Goal: Task Accomplishment & Management: Manage account settings

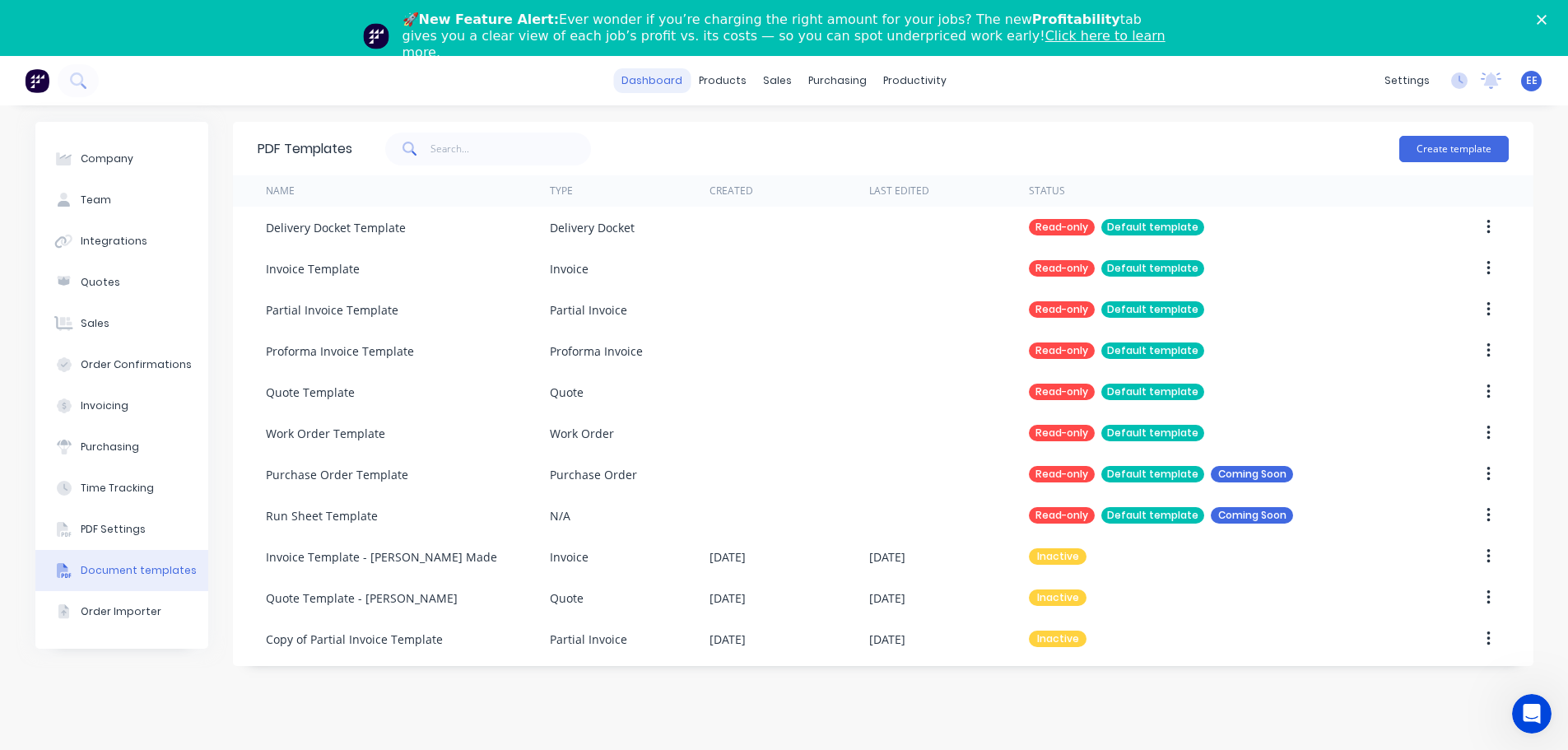
click at [662, 79] on link "dashboard" at bounding box center [651, 81] width 77 height 25
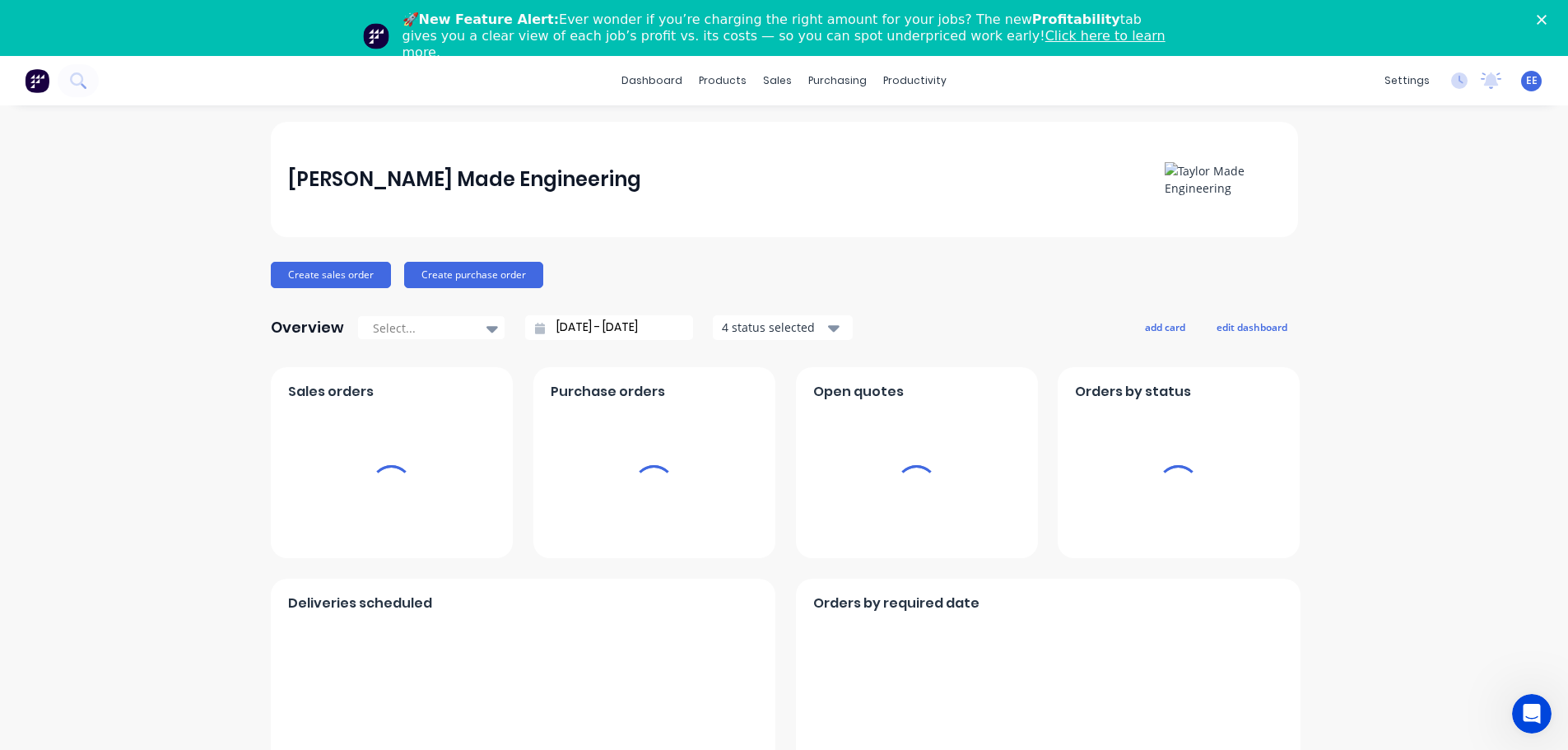
click at [1526, 87] on span "EE" at bounding box center [1532, 80] width 12 height 14
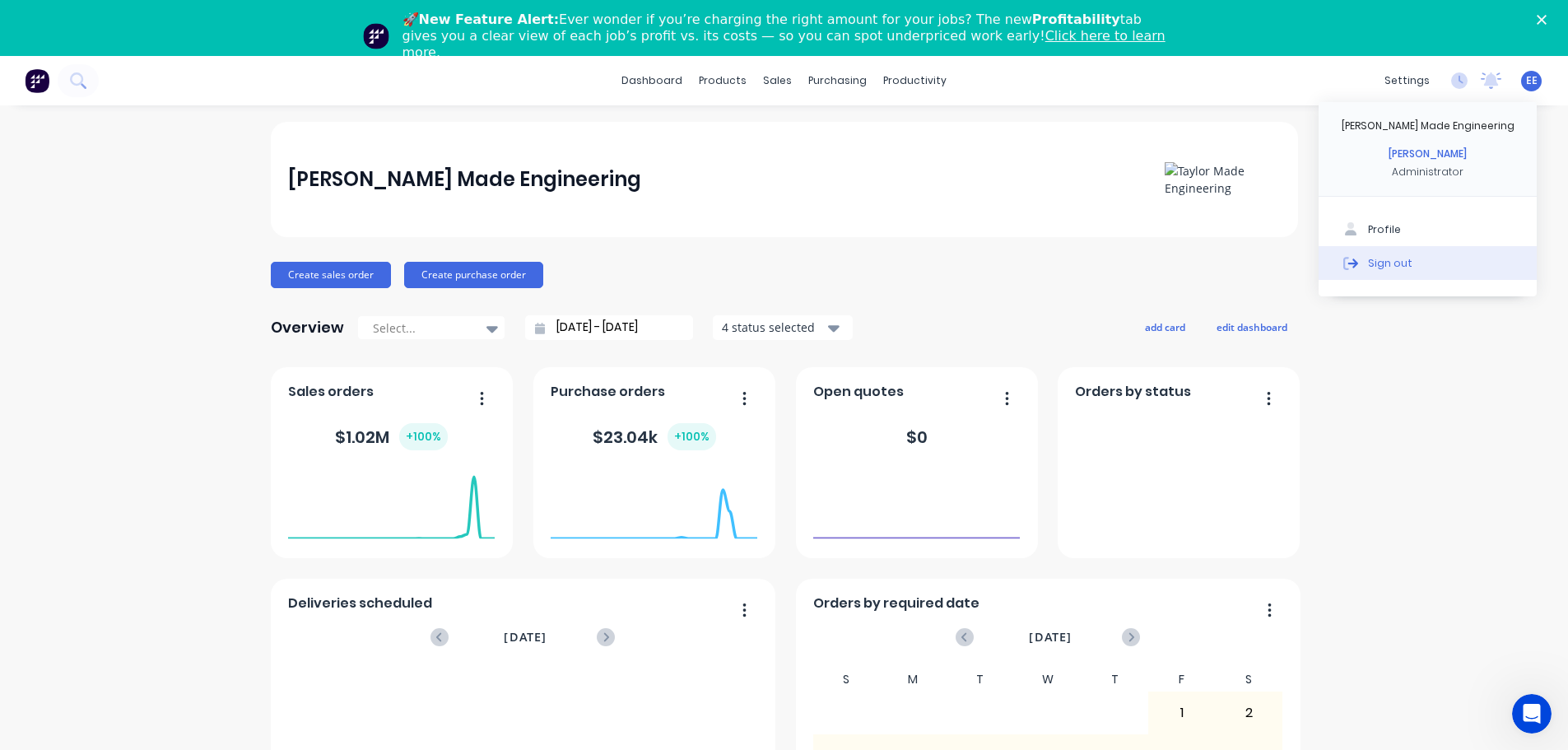
click at [1392, 264] on div "Sign out" at bounding box center [1390, 262] width 44 height 14
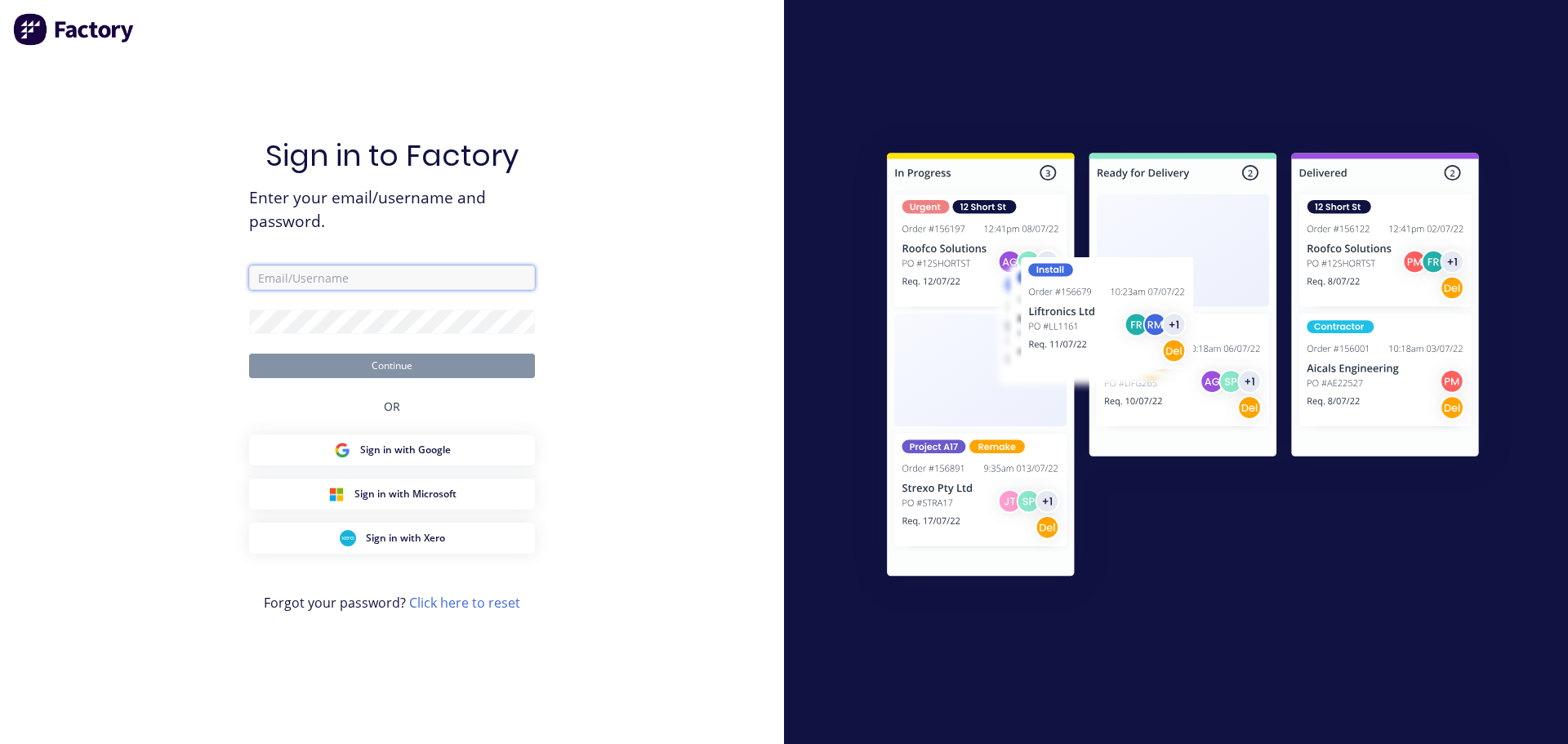
click at [417, 287] on input "text" at bounding box center [392, 277] width 286 height 24
type input "emilen@factory.app"
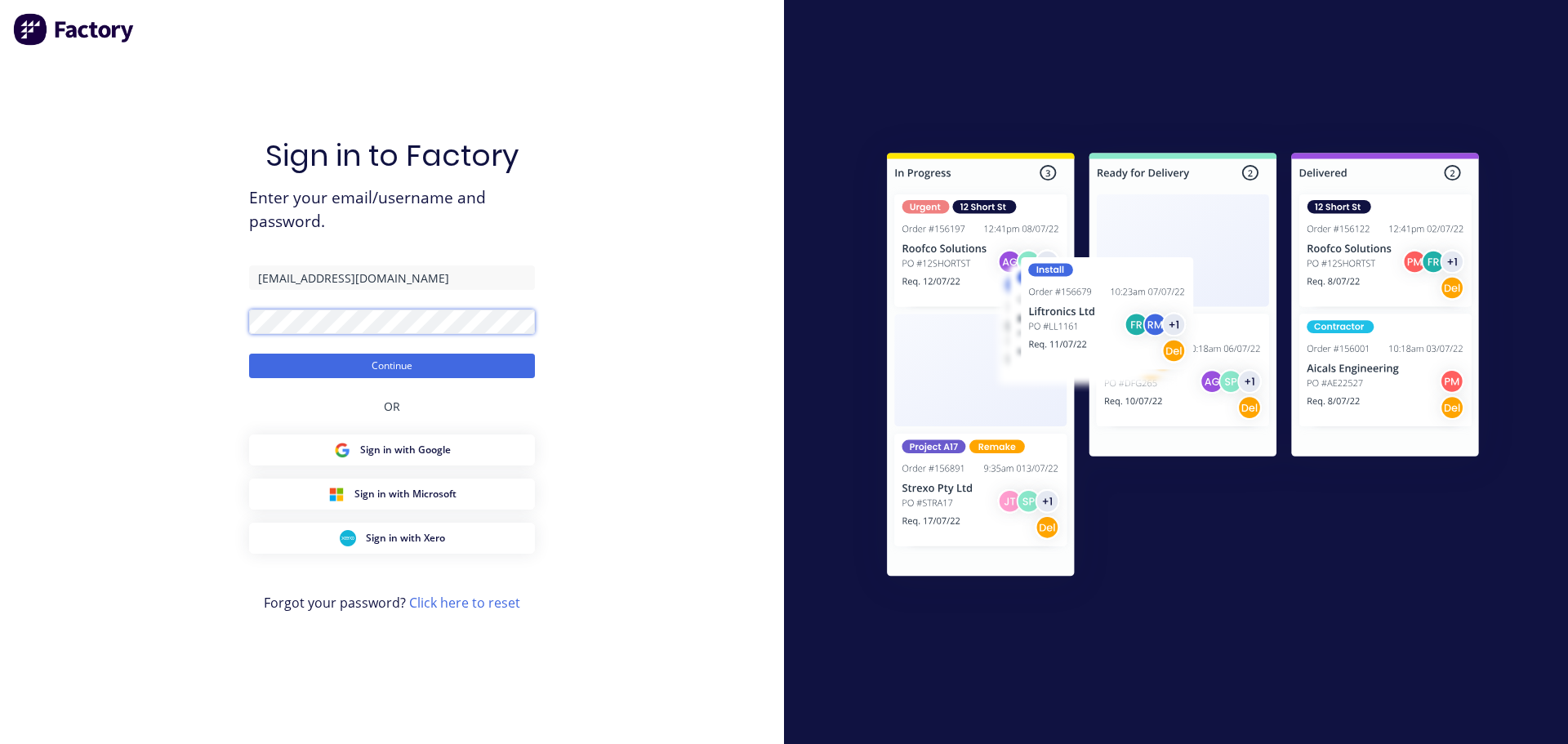
click at [249, 353] on button "Continue" at bounding box center [392, 365] width 286 height 24
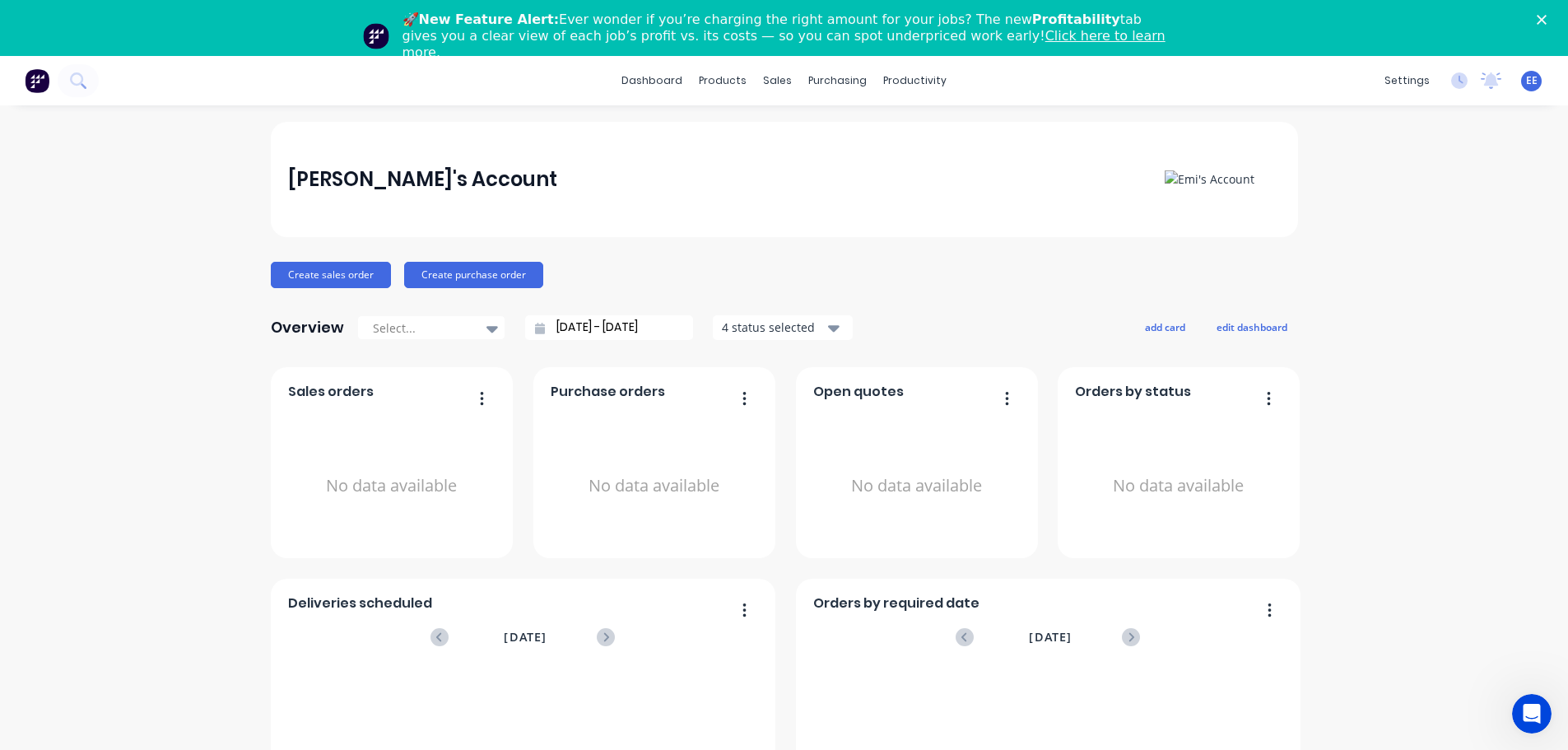
click at [1526, 86] on span "EE" at bounding box center [1532, 80] width 12 height 14
click at [409, 182] on div "Emi's Account" at bounding box center [422, 179] width 269 height 33
click at [404, 176] on div "Emi's Account" at bounding box center [422, 179] width 269 height 33
click at [416, 179] on div "Emi's Account" at bounding box center [422, 179] width 269 height 33
click at [1521, 84] on div "EE Emi's Account Emilen Enriquez Administrator Profile Sign out" at bounding box center [1531, 81] width 20 height 20
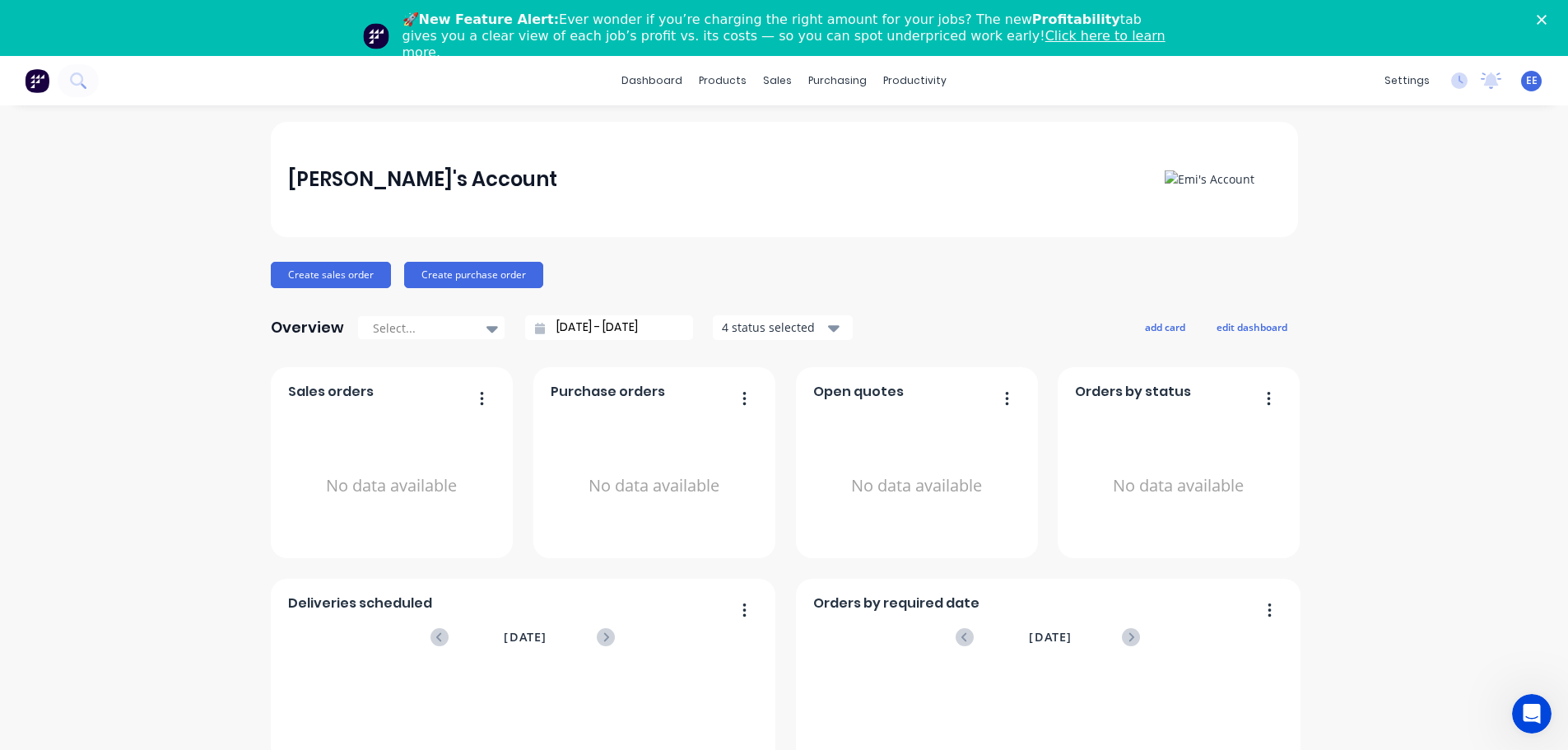
click at [1526, 83] on span "EE" at bounding box center [1532, 80] width 12 height 14
click at [1417, 126] on div "Emi's Account" at bounding box center [1427, 126] width 132 height 14
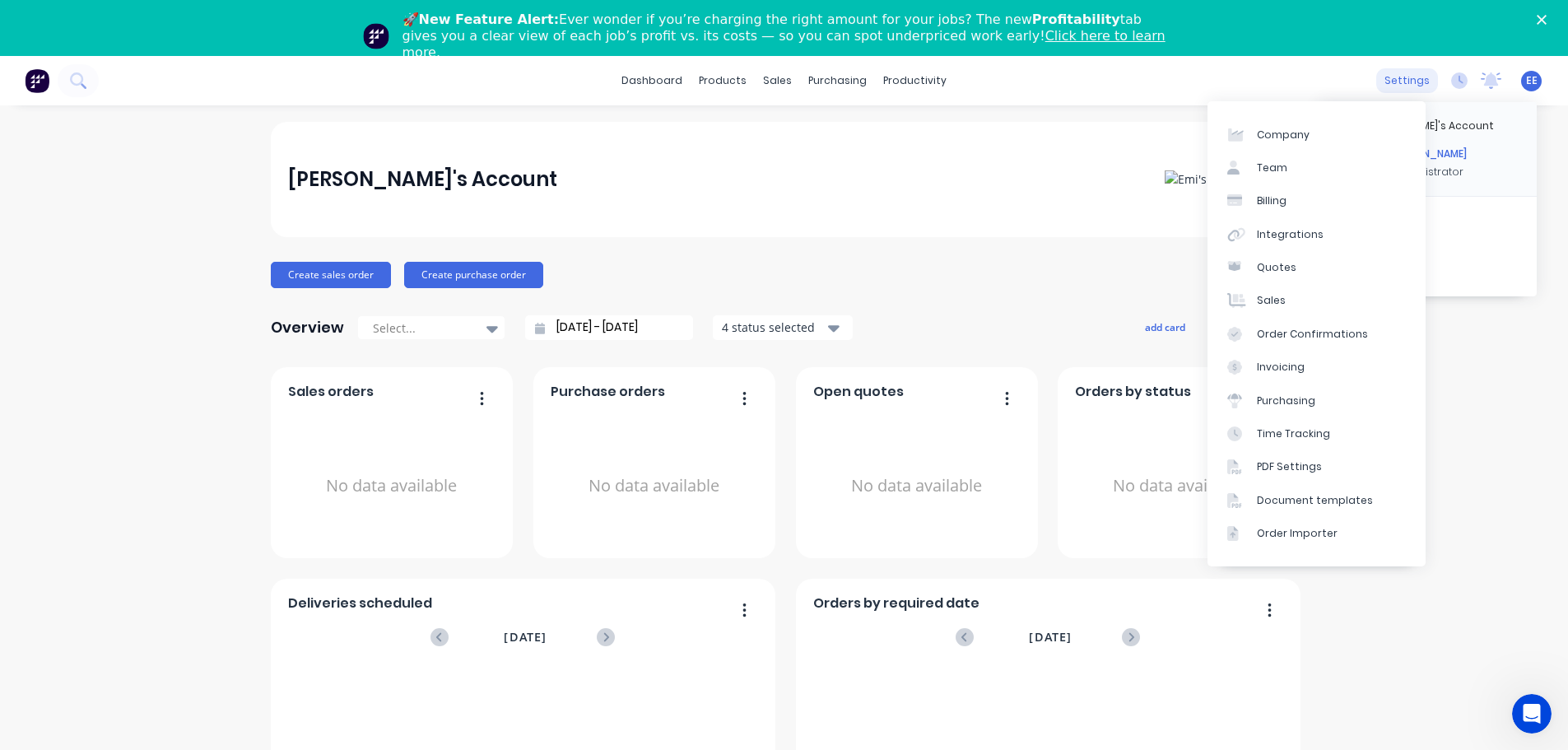
click at [1386, 75] on div "settings" at bounding box center [1407, 81] width 62 height 25
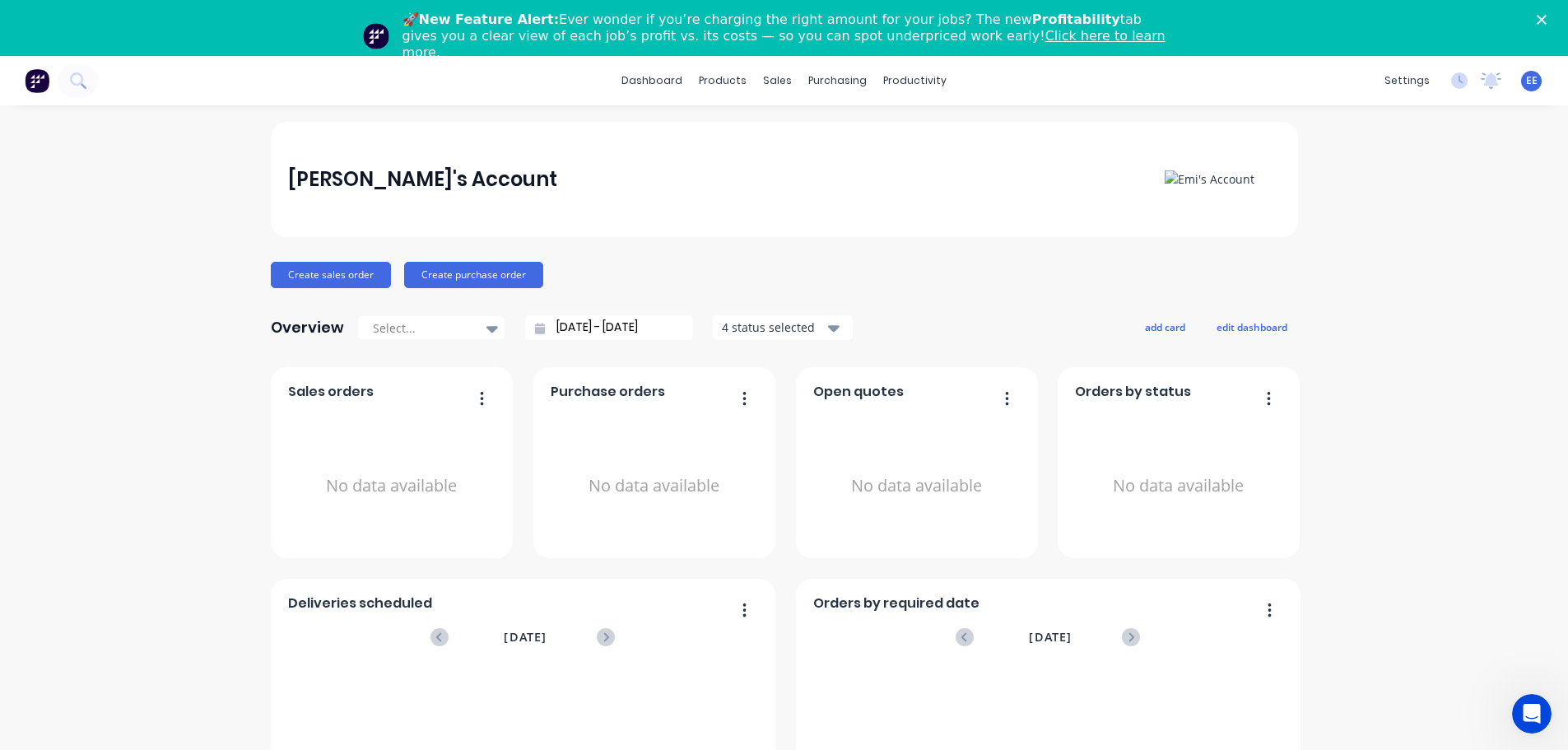
click at [425, 193] on div "Emi's Account" at bounding box center [784, 179] width 991 height 33
drag, startPoint x: 426, startPoint y: 175, endPoint x: 405, endPoint y: 175, distance: 21.0
click at [405, 175] on div "Emi's Account" at bounding box center [784, 179] width 991 height 33
click at [361, 181] on div "Emi's Account" at bounding box center [422, 179] width 269 height 33
click at [355, 181] on div "Emi's Account" at bounding box center [422, 179] width 269 height 33
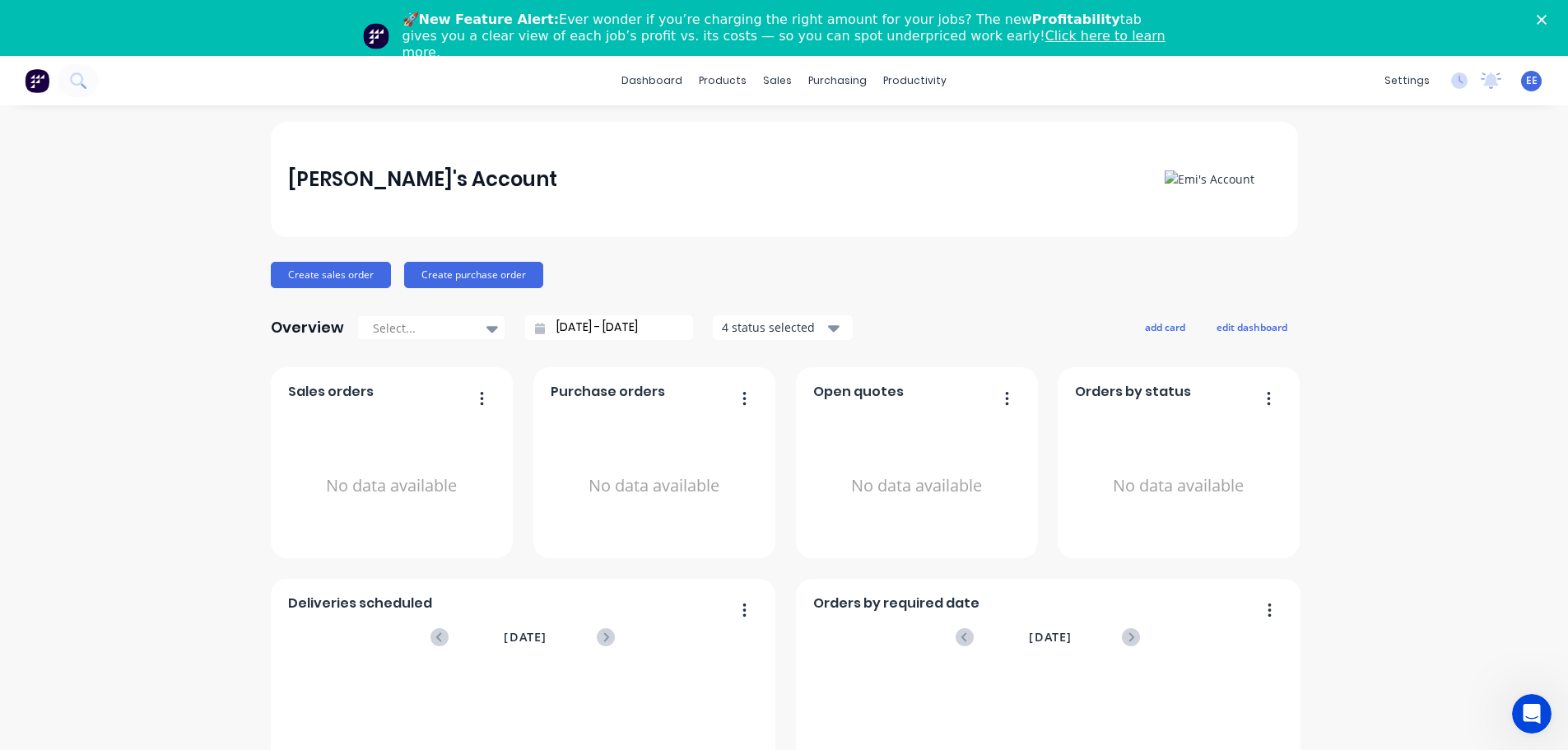
click at [288, 190] on div "Emi's Account" at bounding box center [422, 179] width 269 height 33
drag, startPoint x: 275, startPoint y: 185, endPoint x: 282, endPoint y: 177, distance: 10.6
click at [276, 182] on div "Emi's Account" at bounding box center [784, 180] width 1027 height 115
drag, startPoint x: 282, startPoint y: 177, endPoint x: 444, endPoint y: 182, distance: 162.1
click at [444, 182] on div "Emi's Account" at bounding box center [784, 179] width 991 height 33
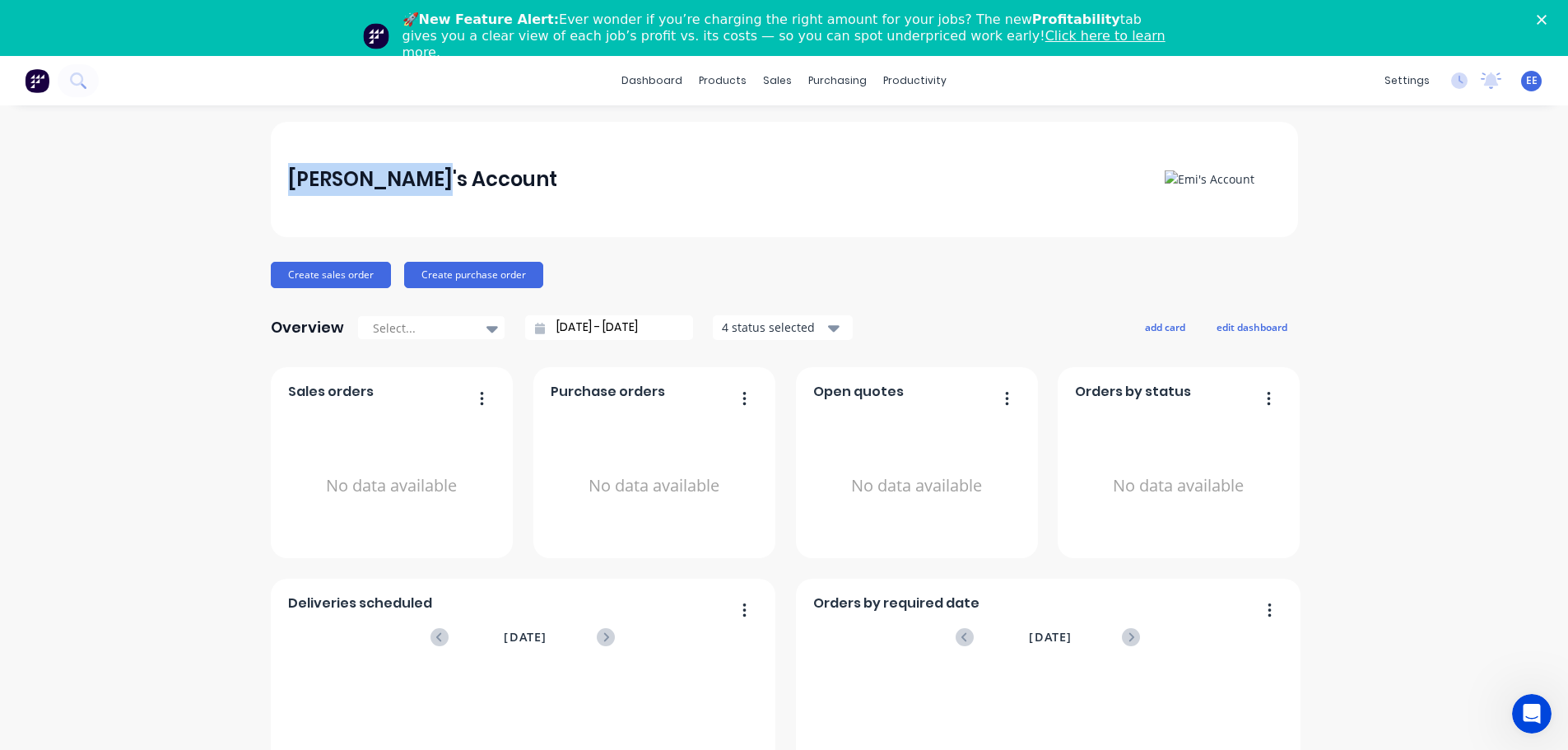
click at [446, 193] on div "Emi's Account" at bounding box center [784, 179] width 991 height 33
click at [1191, 171] on img at bounding box center [1222, 179] width 115 height 17
click at [387, 497] on div "No data available" at bounding box center [392, 485] width 207 height 155
click at [480, 400] on icon "button" at bounding box center [482, 398] width 4 height 16
click at [1543, 187] on div "Emi's Account Create sales order Create purchase order Overview Select... 01/08…" at bounding box center [784, 551] width 1568 height 859
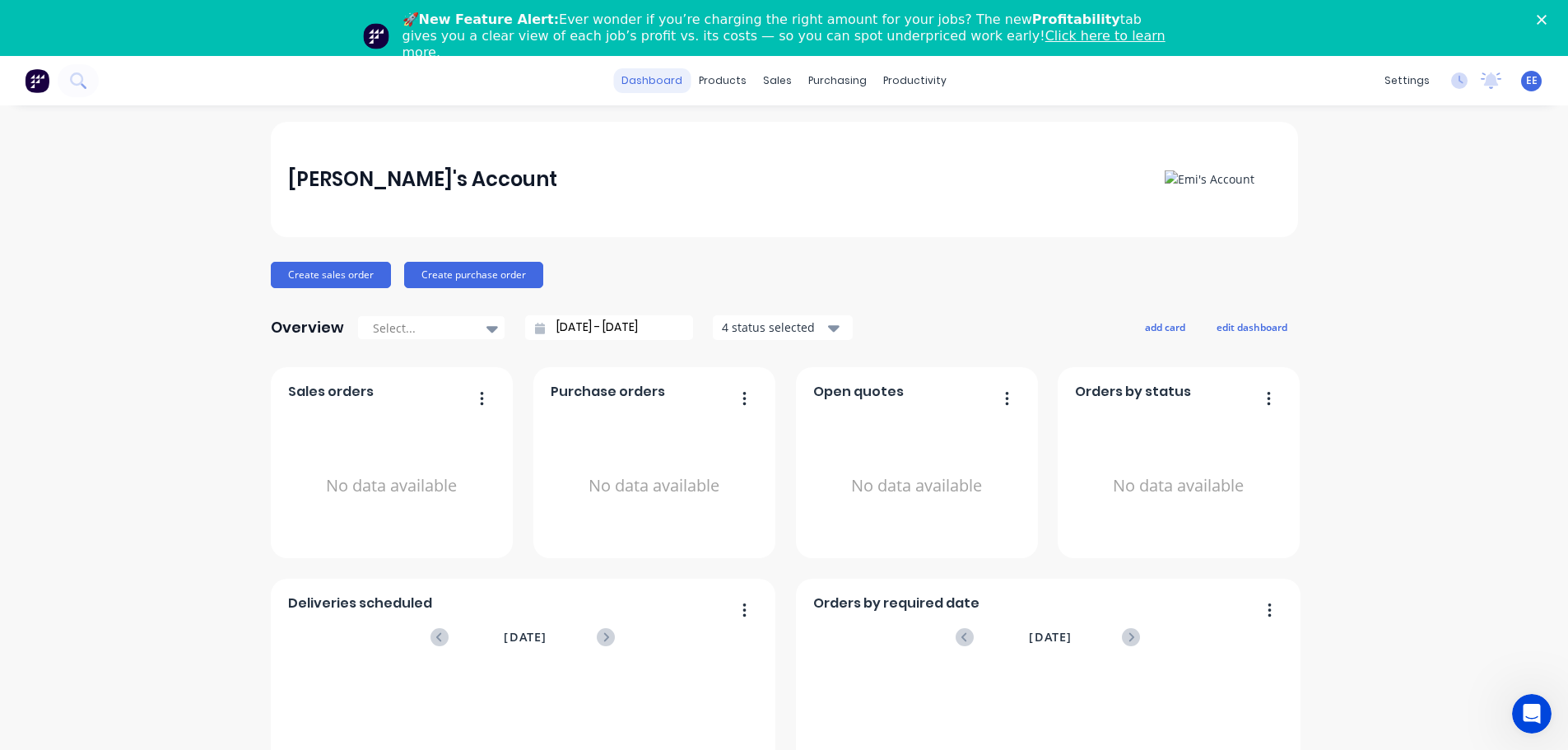
click at [655, 78] on link "dashboard" at bounding box center [651, 81] width 77 height 25
click at [722, 84] on div "products" at bounding box center [723, 81] width 64 height 25
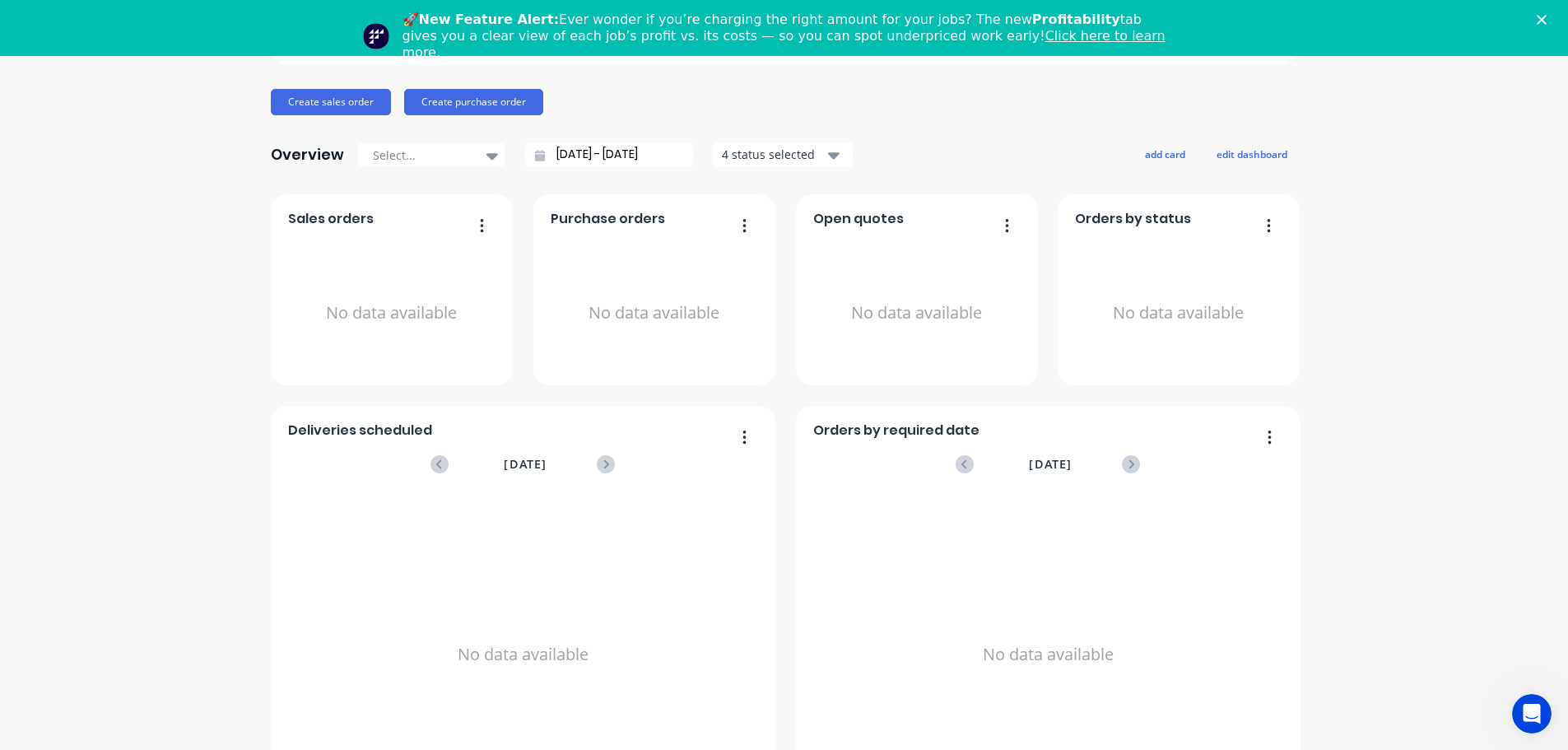
scroll to position [192, 0]
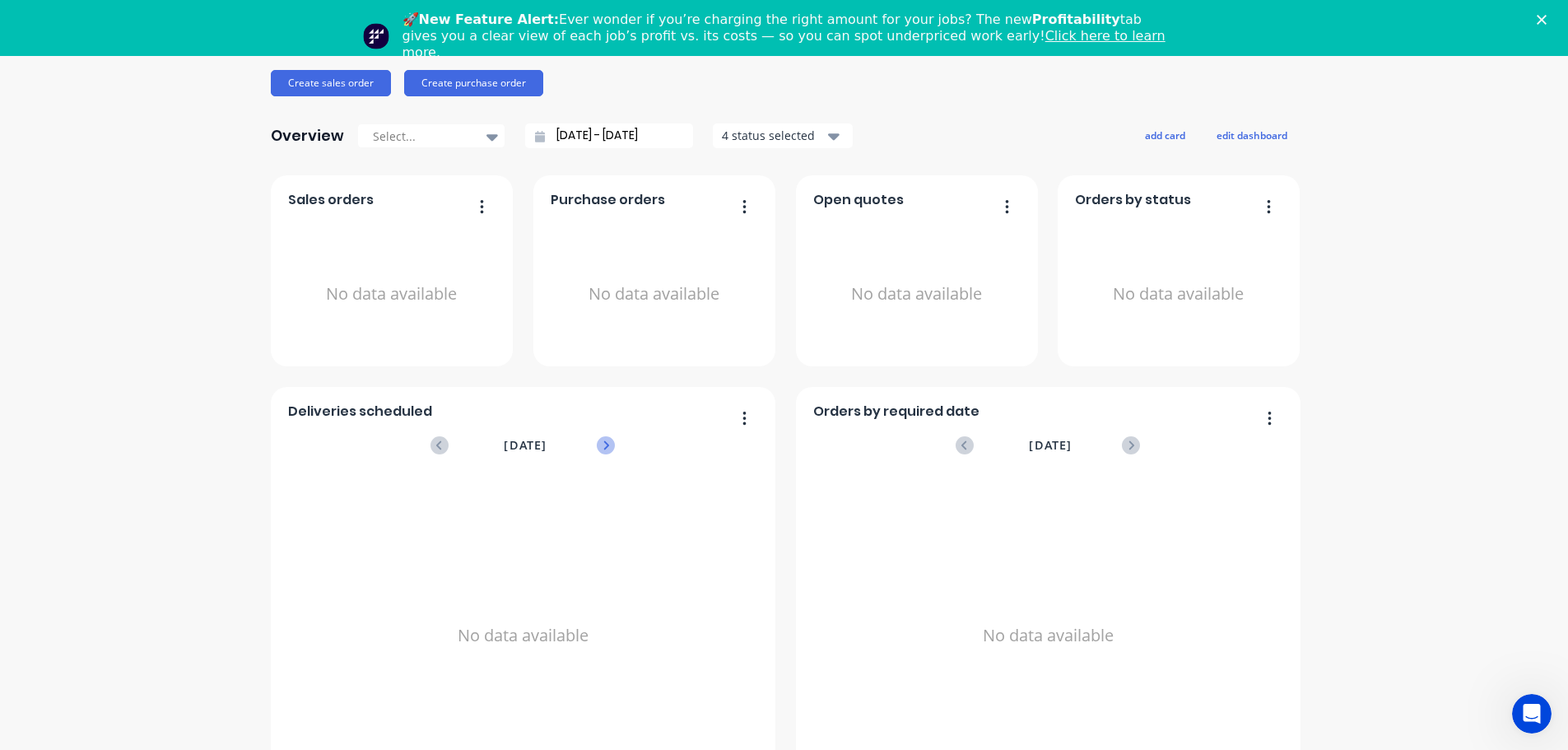
click at [608, 448] on icon at bounding box center [605, 445] width 18 height 18
click at [431, 449] on icon at bounding box center [439, 445] width 18 height 18
click at [436, 445] on icon at bounding box center [438, 445] width 6 height 9
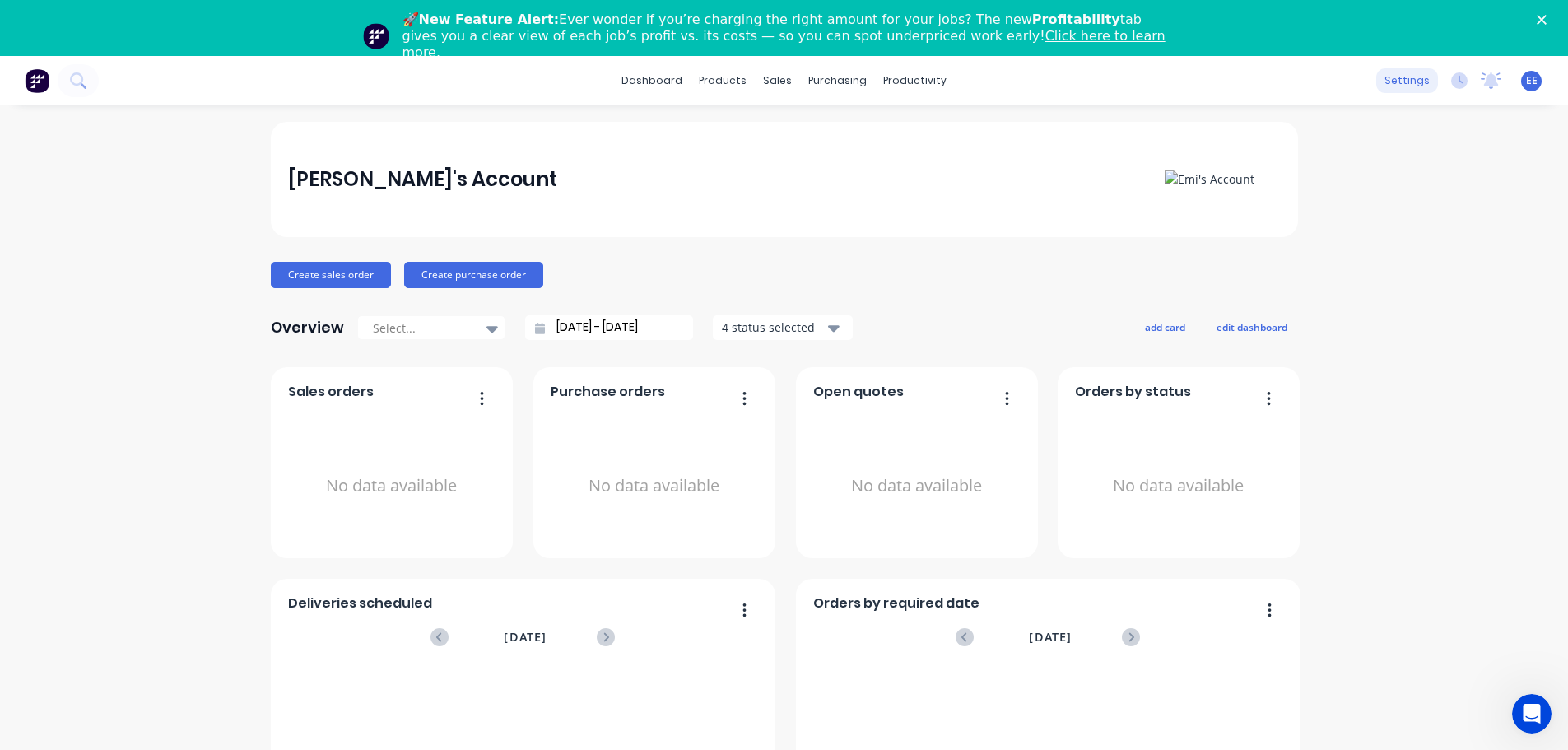
click at [1376, 81] on div "settings" at bounding box center [1407, 81] width 62 height 25
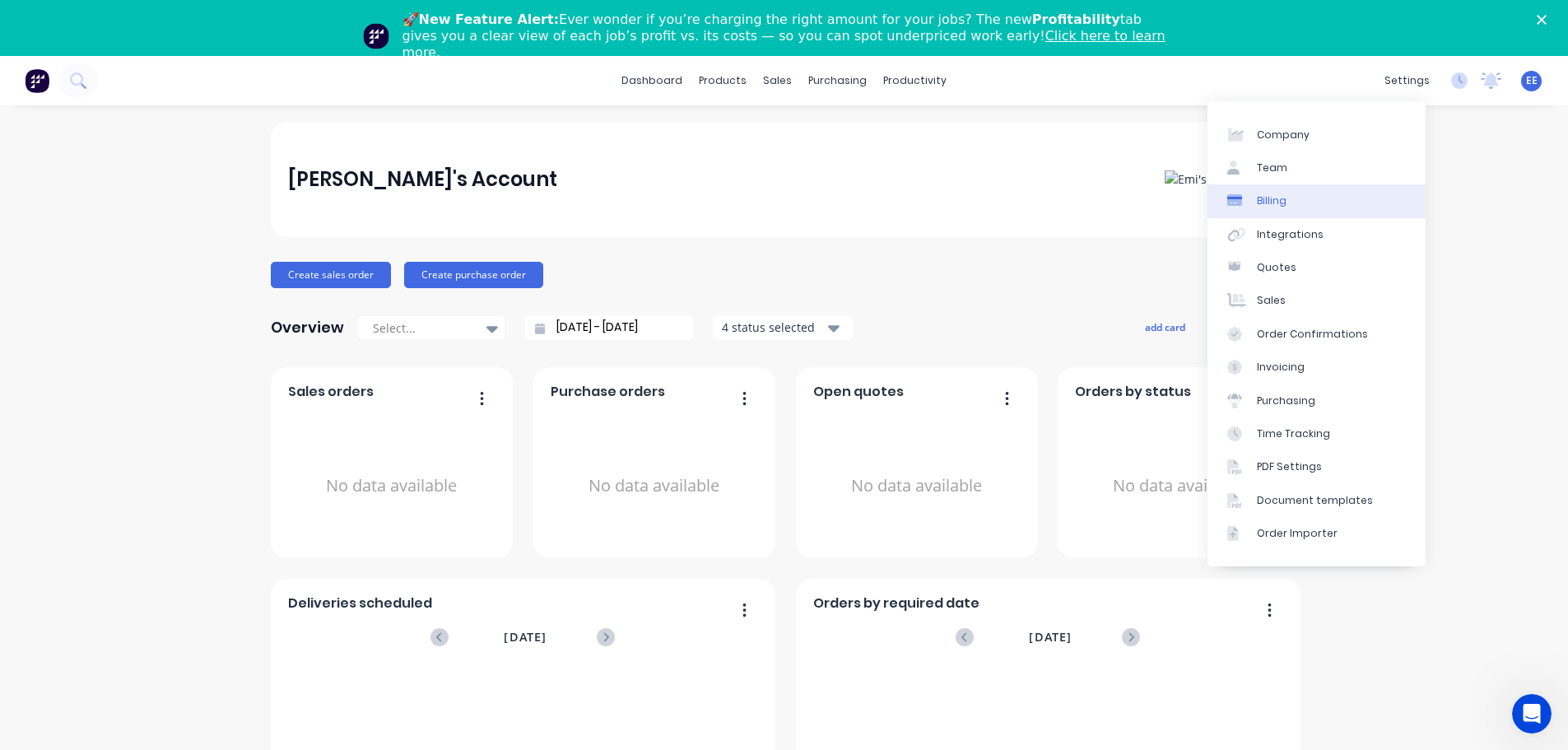
click at [1315, 199] on link "Billing" at bounding box center [1316, 200] width 218 height 33
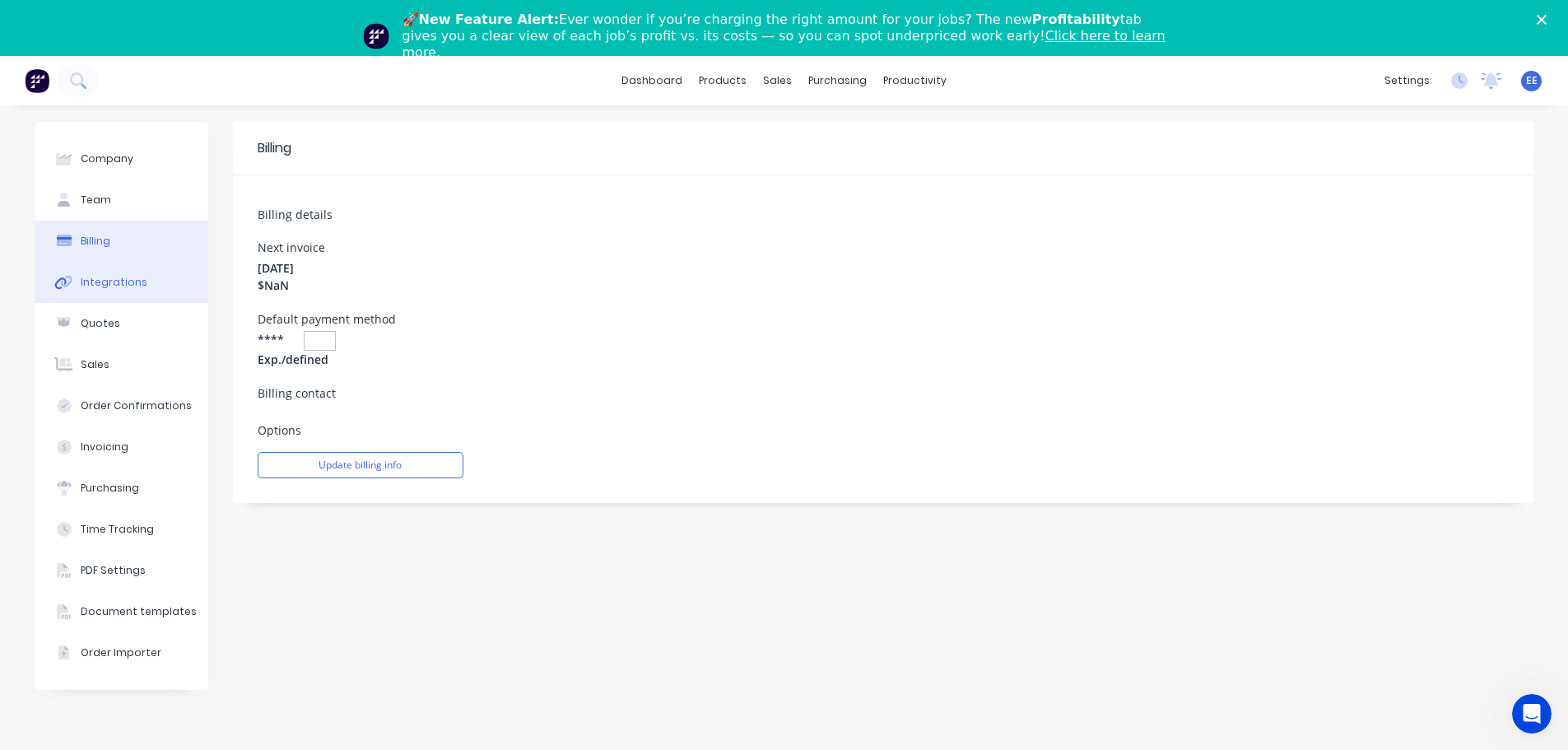
click at [81, 281] on div "Integrations" at bounding box center [114, 282] width 67 height 14
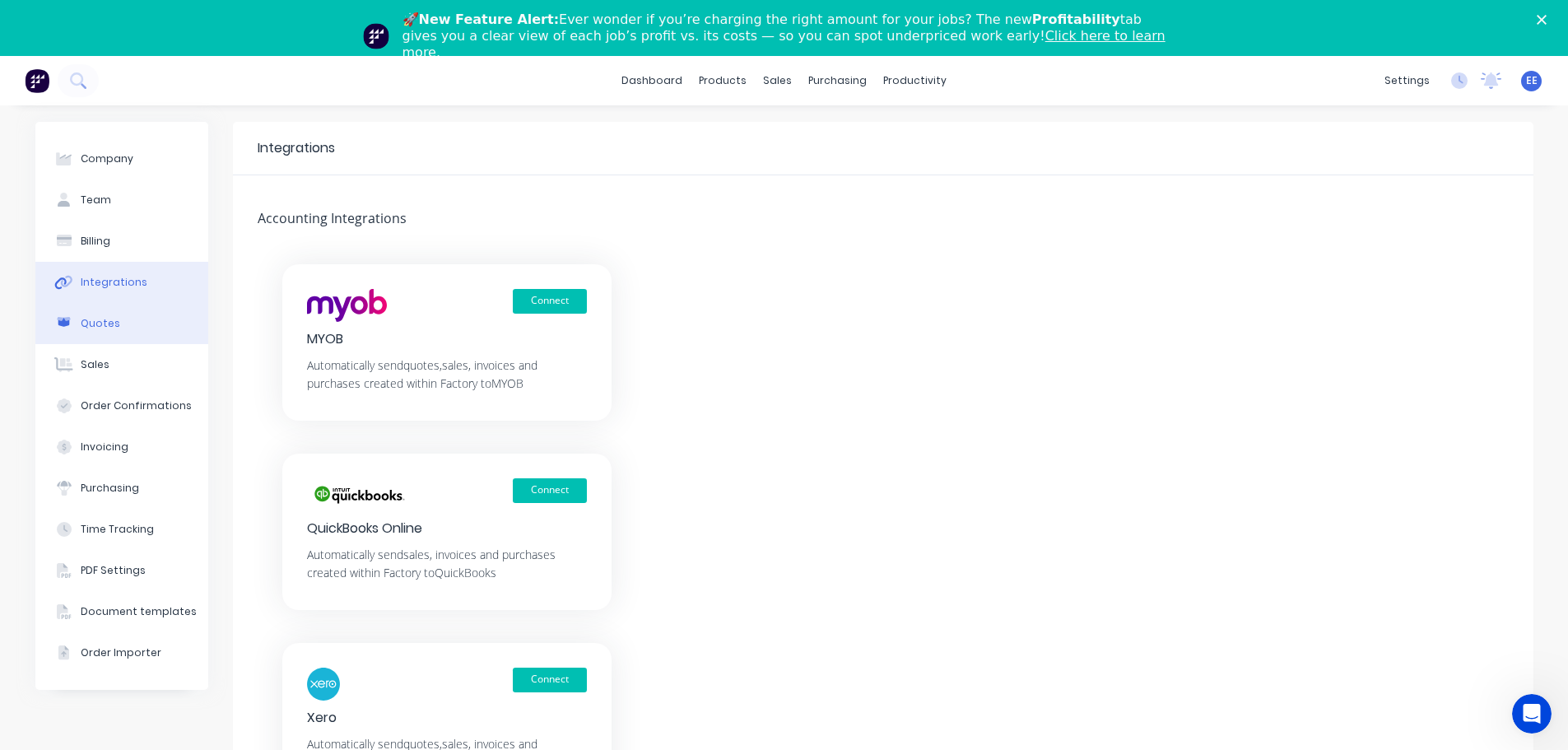
click at [98, 328] on div "Quotes" at bounding box center [100, 323] width 40 height 14
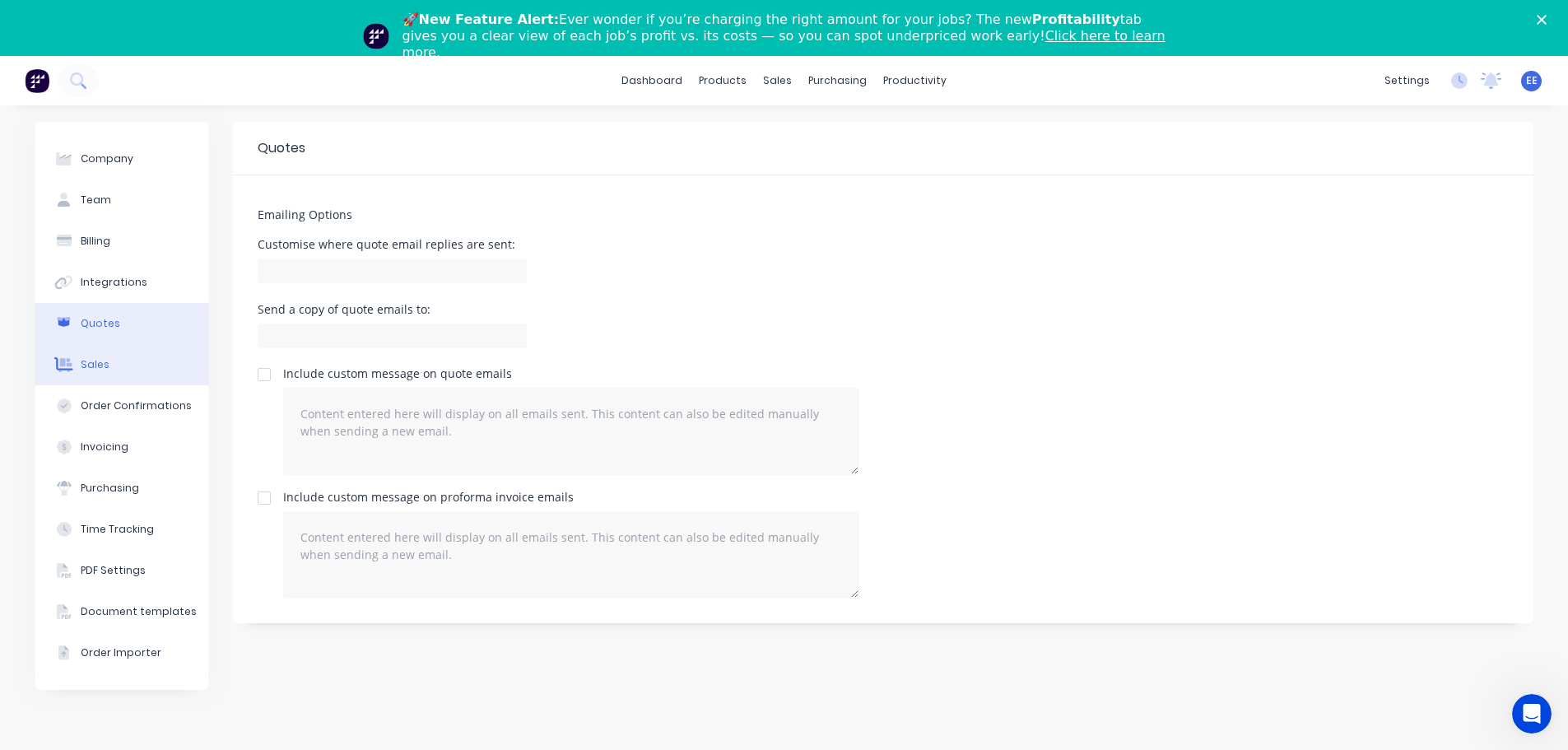
click at [100, 363] on div "Sales" at bounding box center [95, 364] width 29 height 14
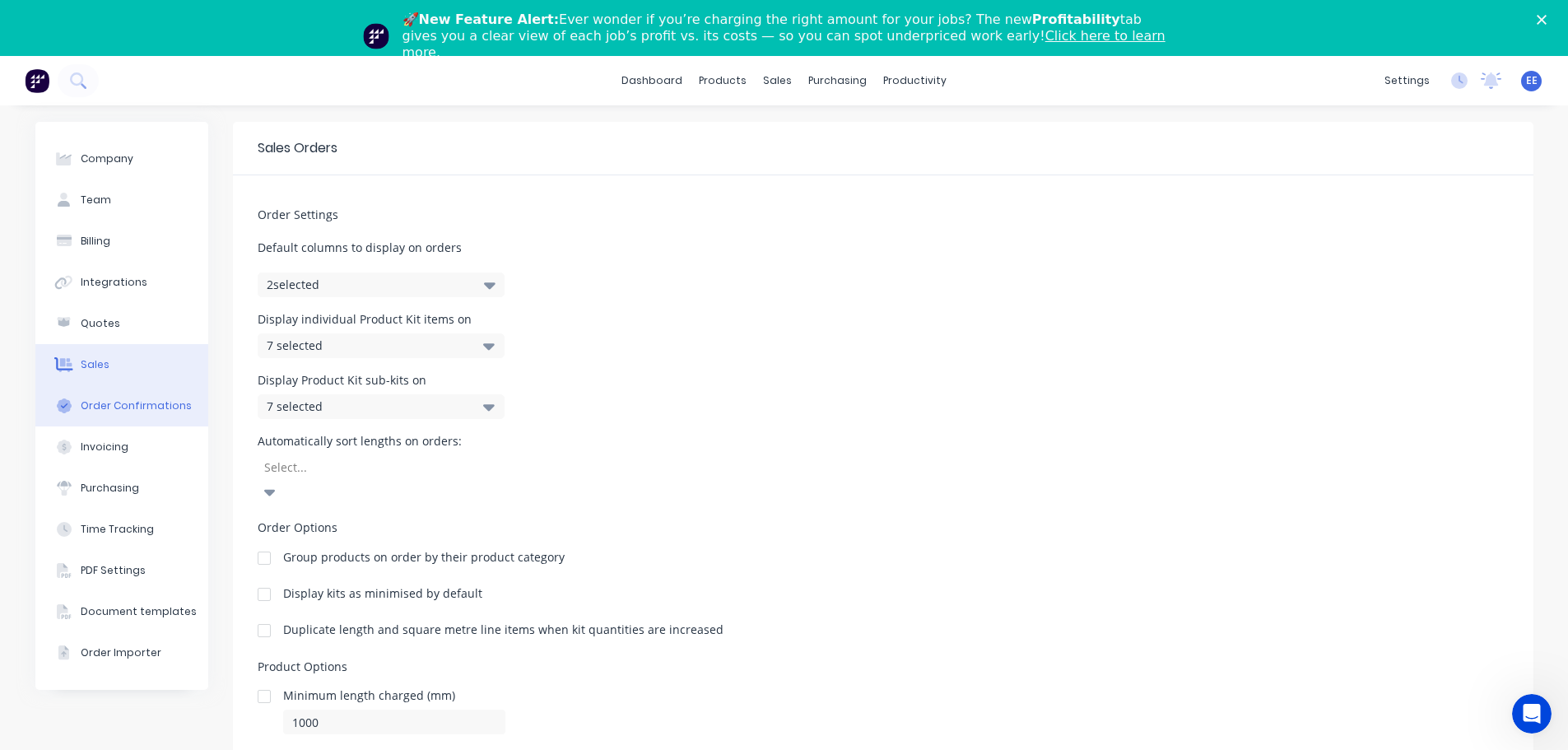
click at [113, 411] on div "Order Confirmations" at bounding box center [136, 406] width 111 height 14
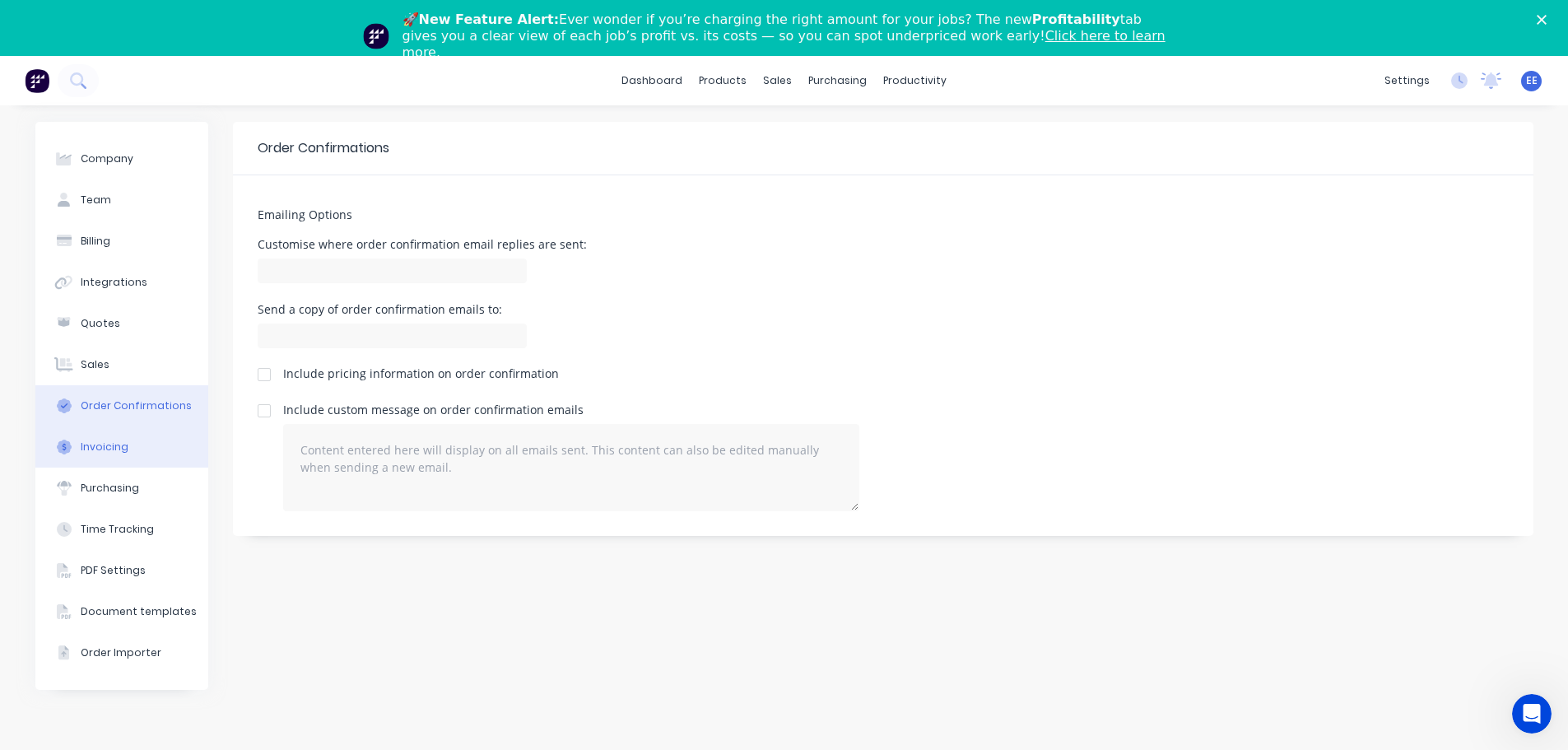
click at [118, 444] on div "Invoicing" at bounding box center [104, 446] width 47 height 14
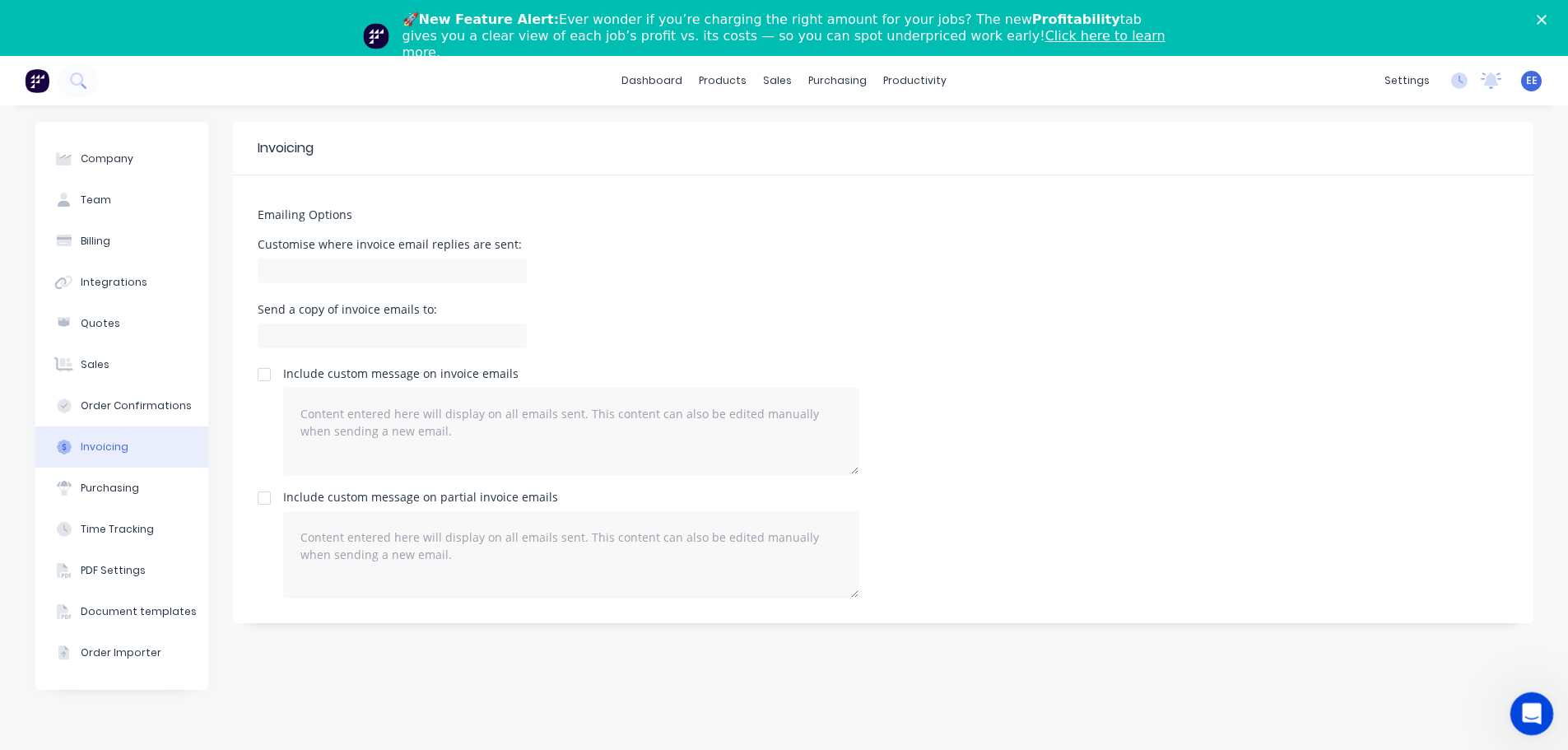
click at [1527, 716] on icon "Open Intercom Messenger" at bounding box center [1529, 712] width 27 height 27
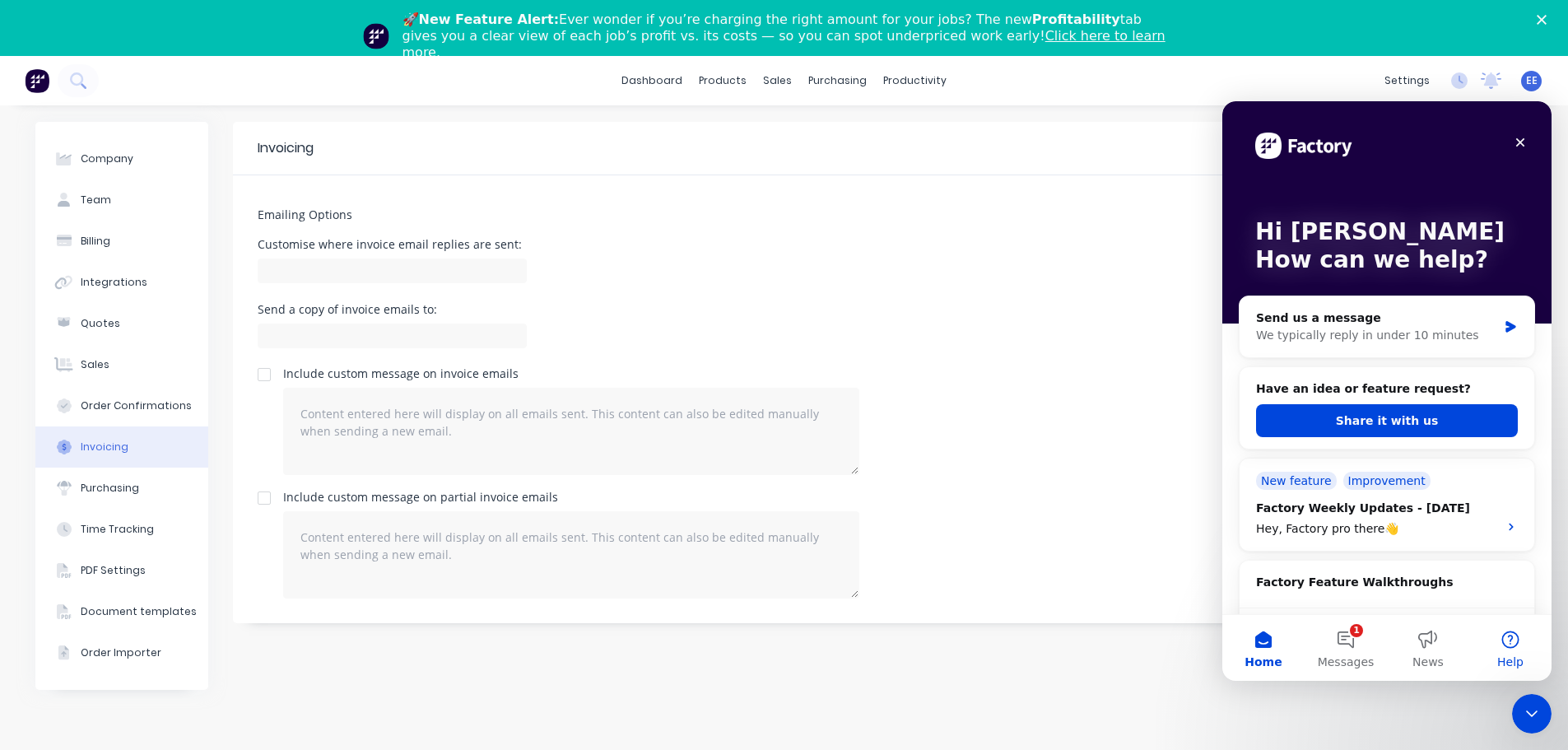
click at [1498, 646] on button "Help" at bounding box center [1509, 648] width 82 height 66
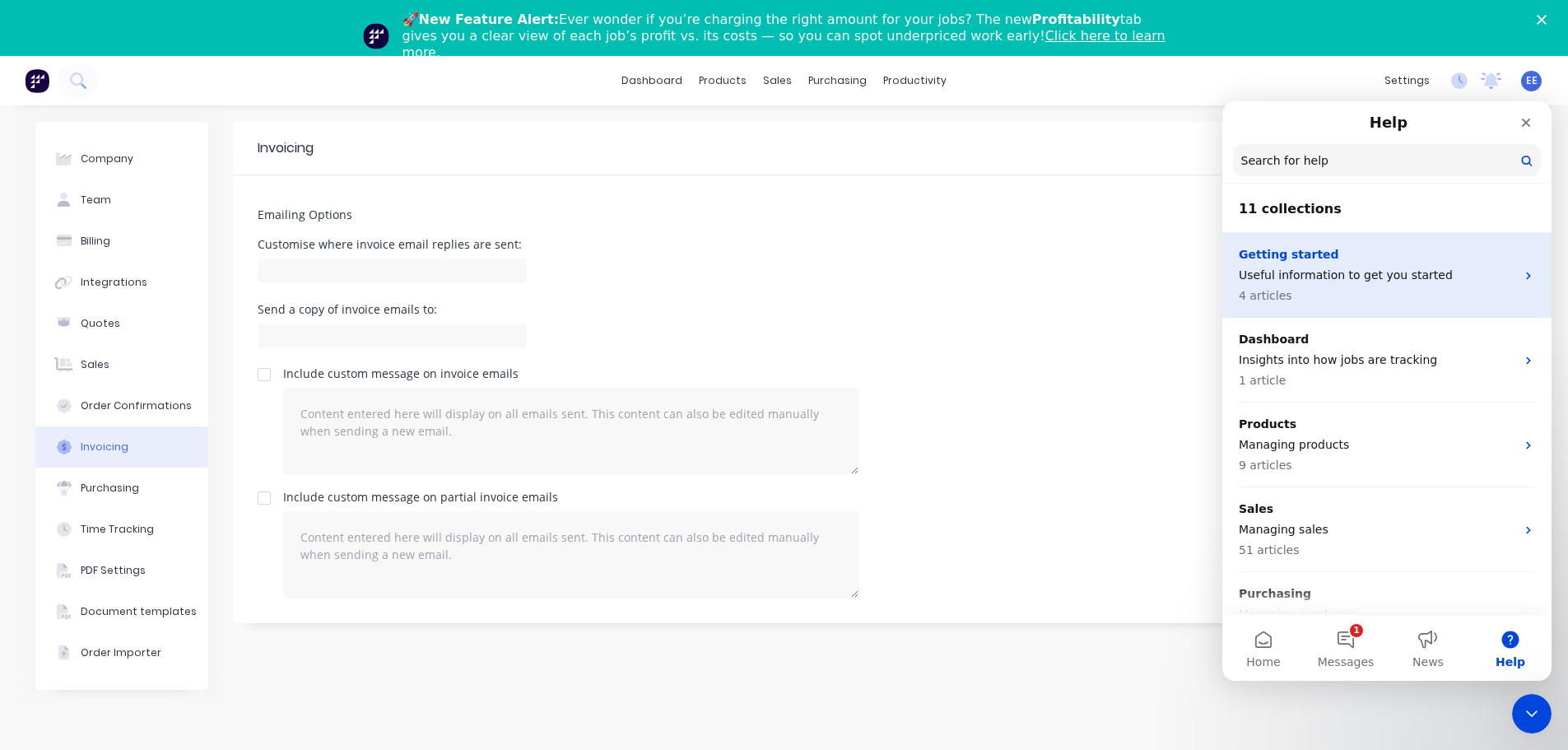
click at [1391, 294] on p "4 articles" at bounding box center [1376, 296] width 276 height 17
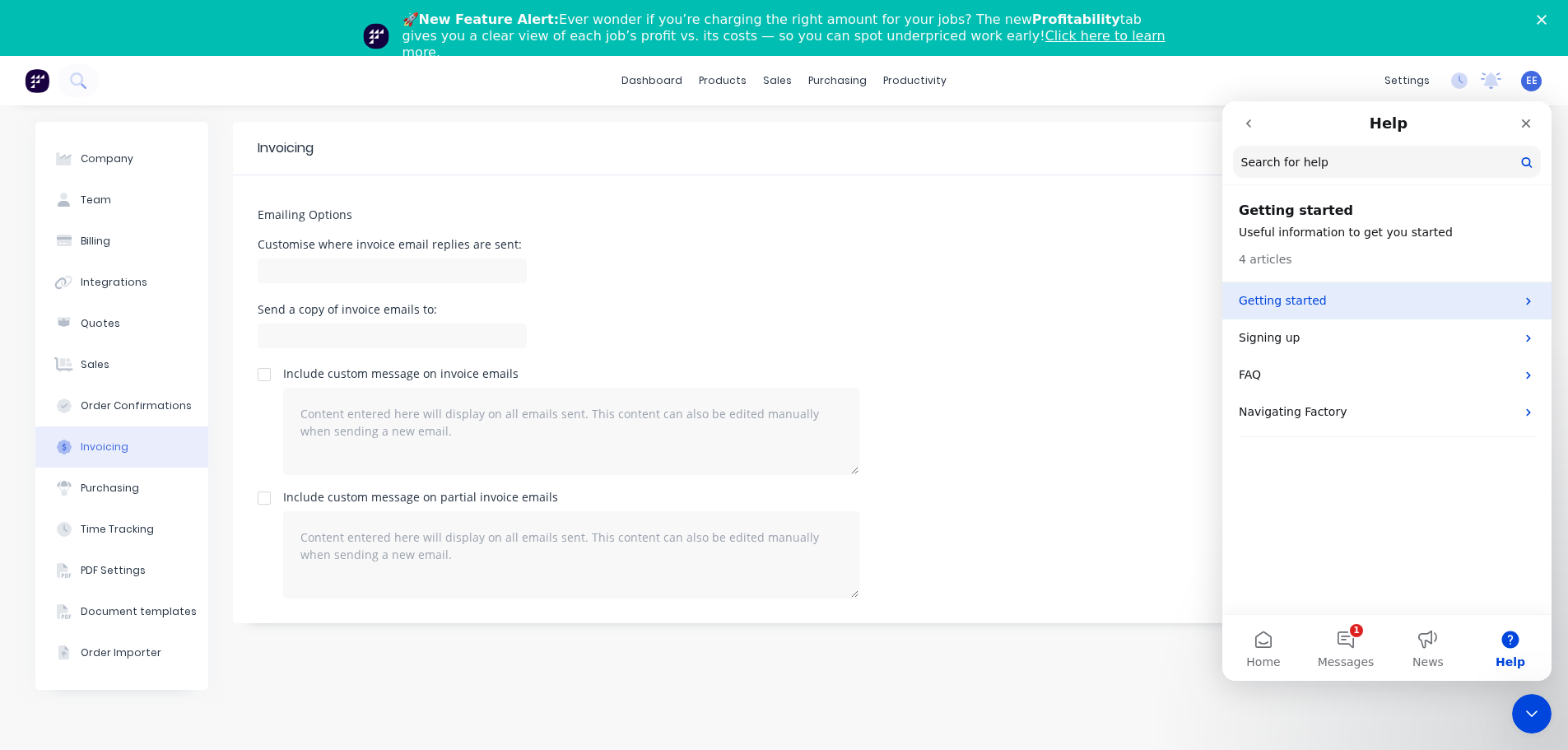
click at [1371, 304] on p "Getting started" at bounding box center [1376, 300] width 276 height 17
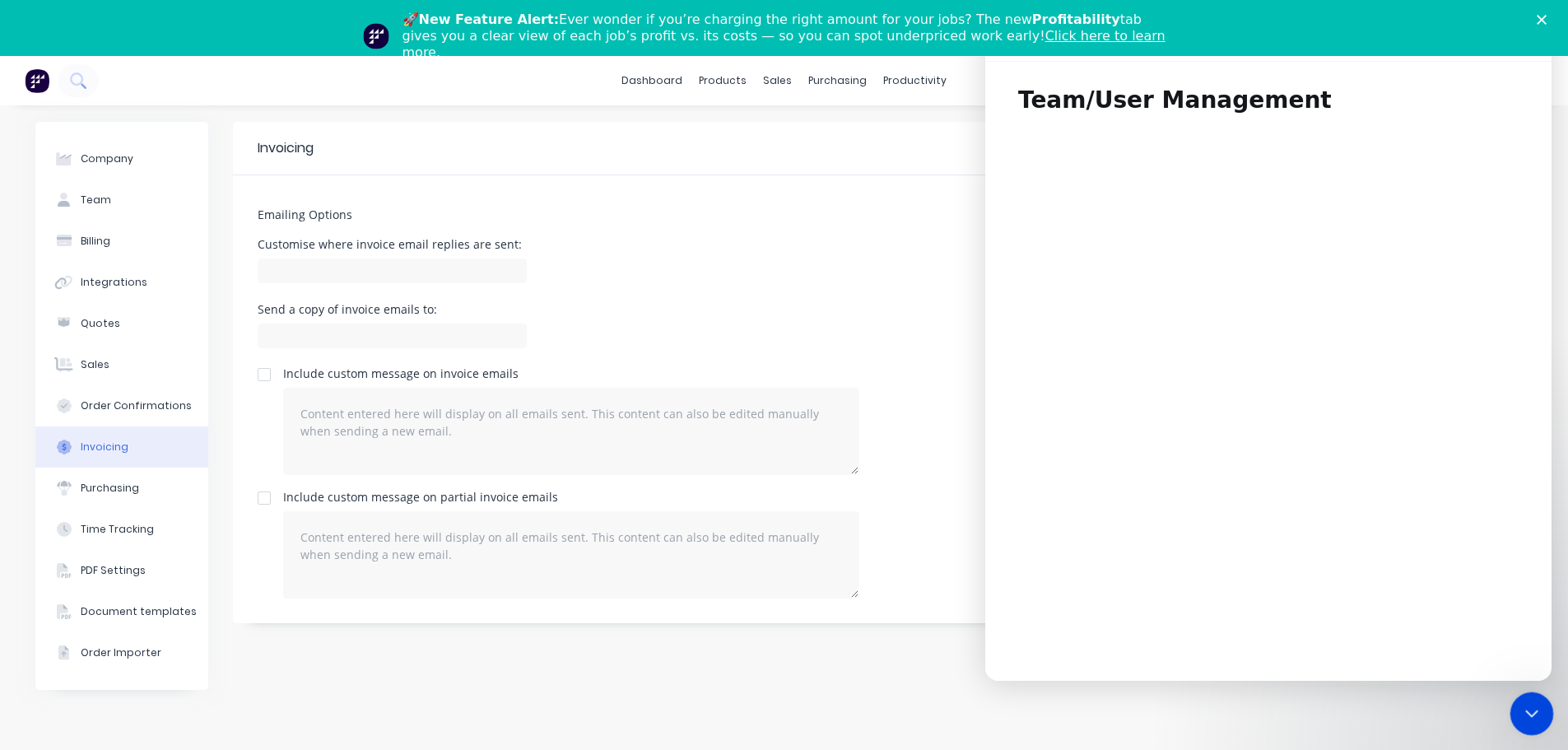
click at [1527, 713] on icon "Close Intercom Messenger" at bounding box center [1529, 712] width 12 height 7
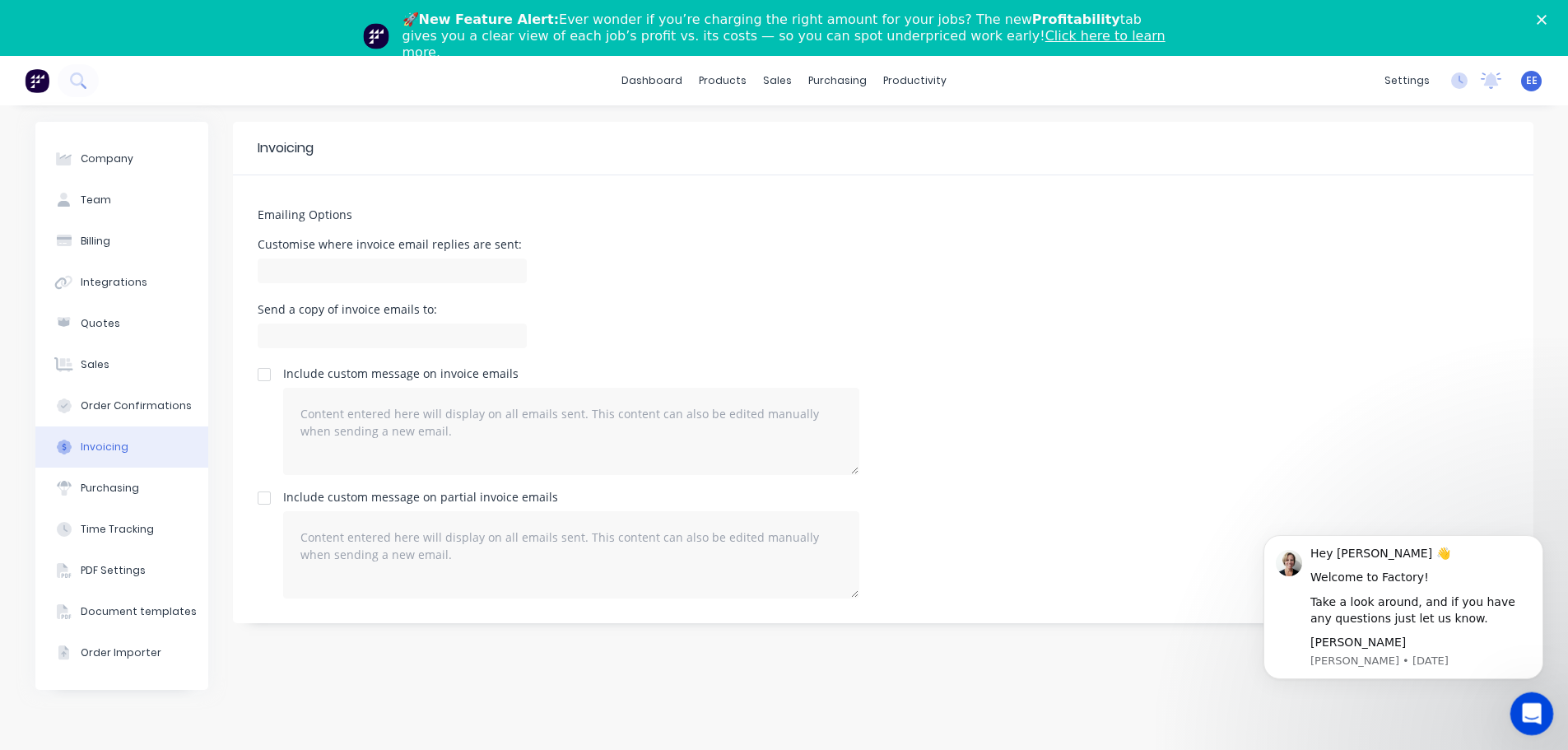
click at [1527, 713] on icon "Open Intercom Messenger" at bounding box center [1529, 712] width 12 height 14
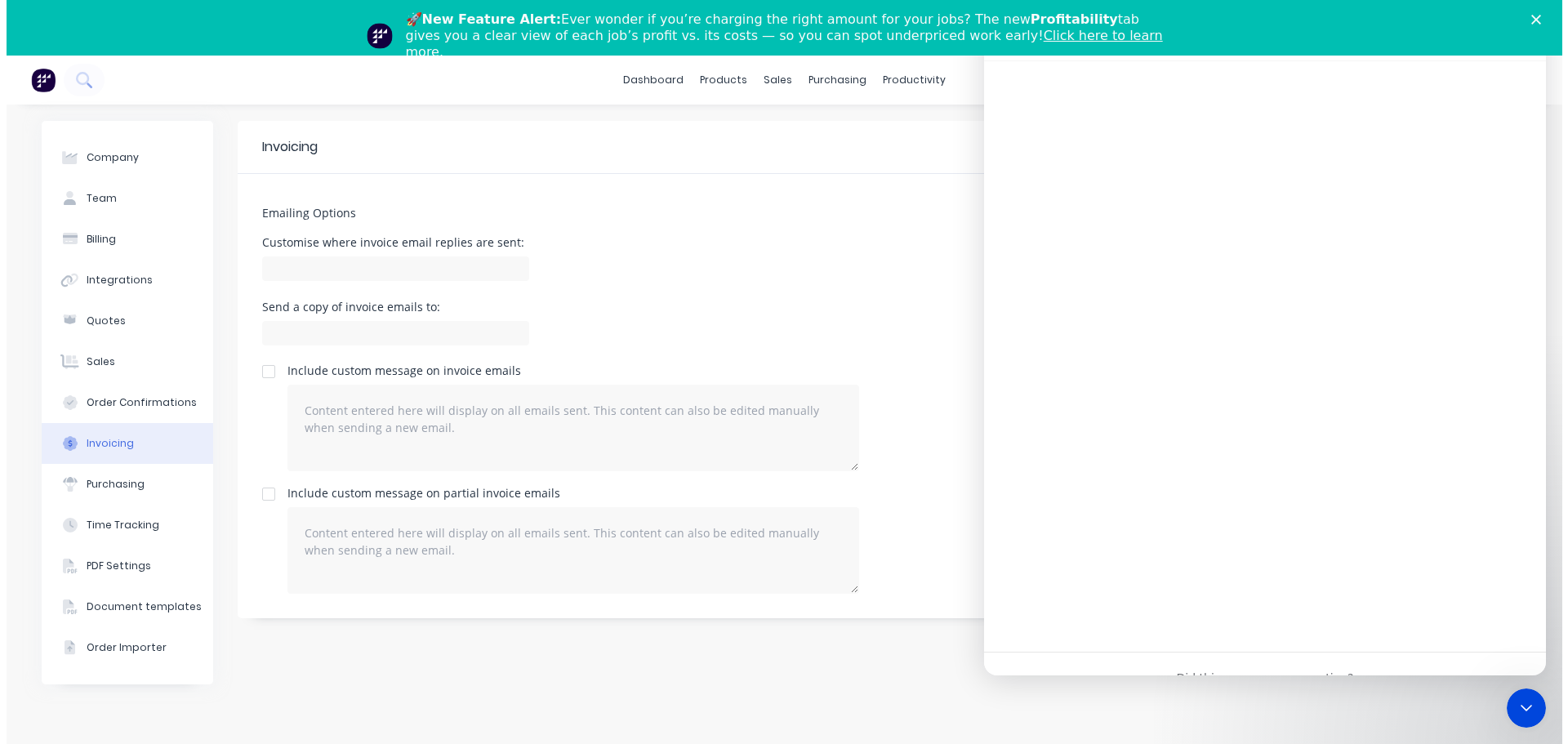
scroll to position [2878, 0]
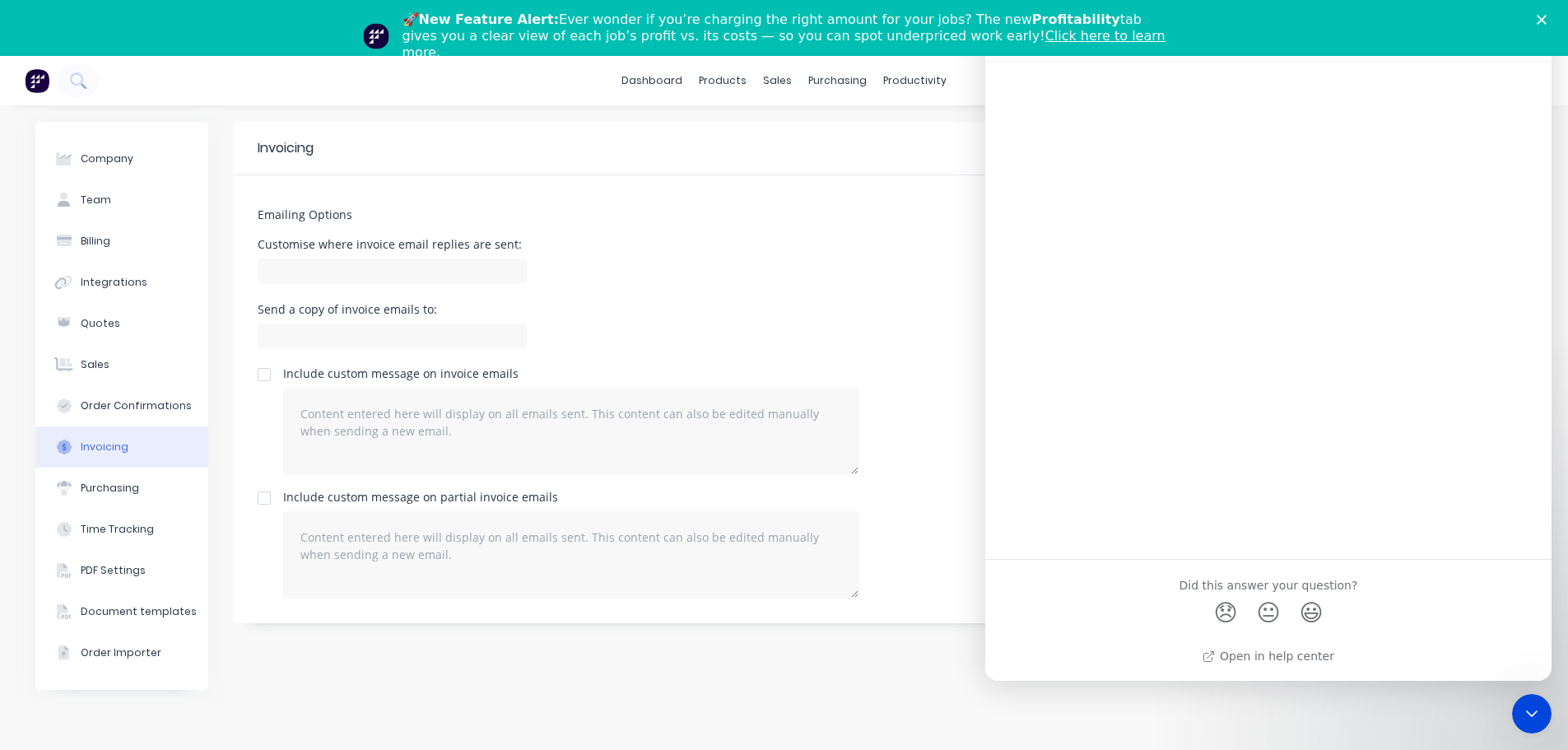
click at [1546, 20] on polygon "Close" at bounding box center [1542, 20] width 10 height 10
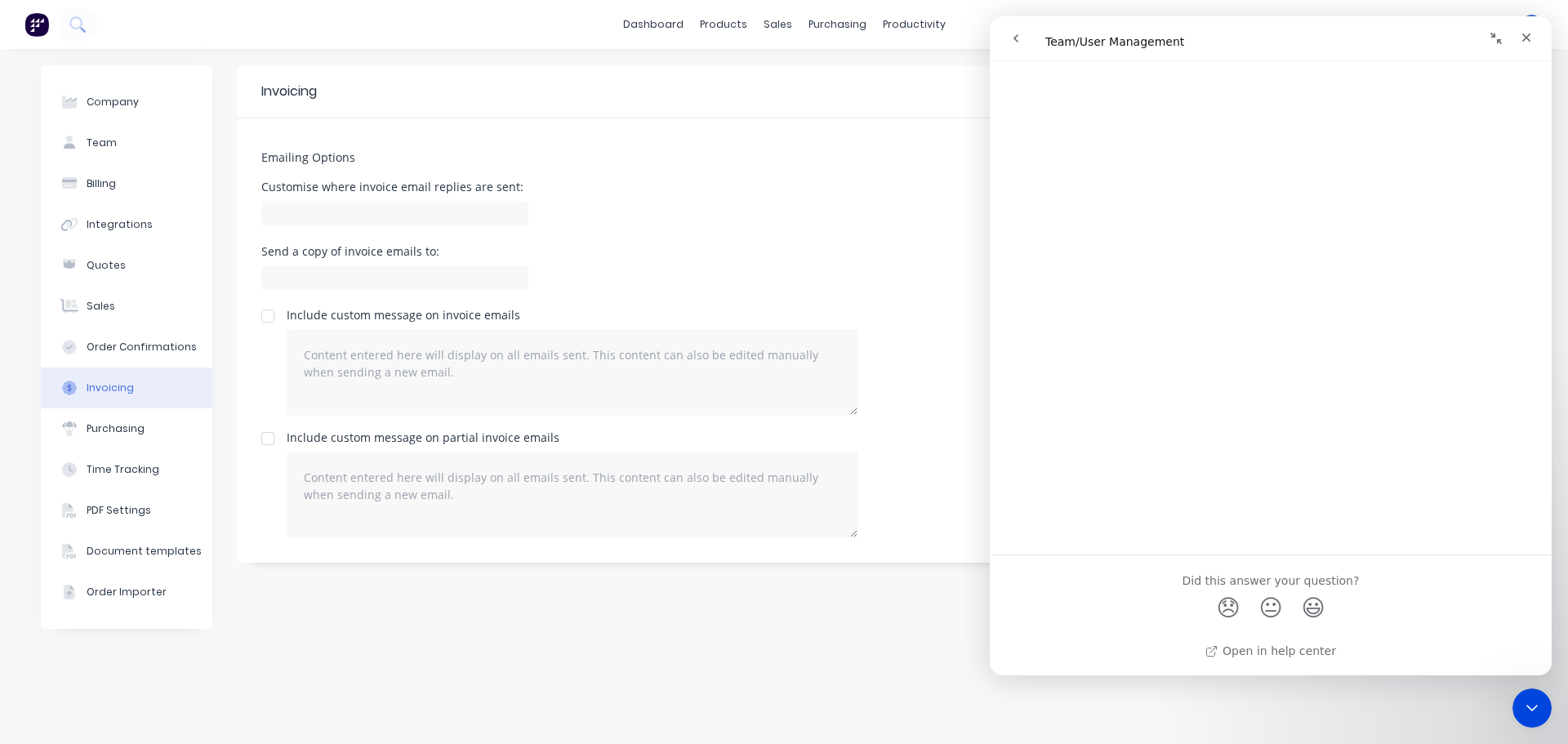
click at [1001, 31] on button "go back" at bounding box center [1016, 38] width 31 height 31
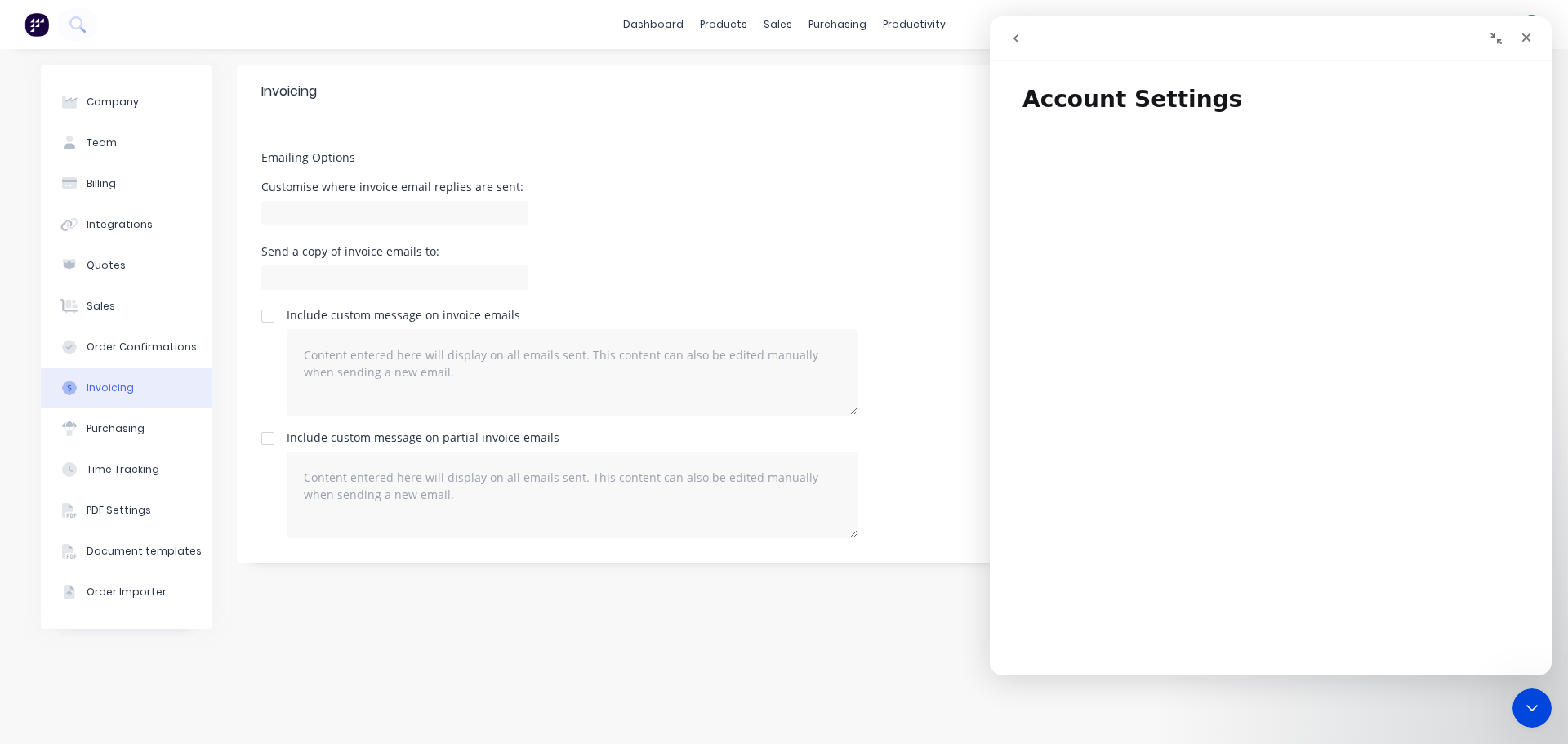
click at [1011, 38] on icon "go back" at bounding box center [1016, 39] width 13 height 13
click at [550, 331] on textarea at bounding box center [572, 372] width 571 height 87
click at [933, 682] on div "Invoicing Emailing Options Customise where invoice email replies are sent: Send…" at bounding box center [881, 396] width 1290 height 662
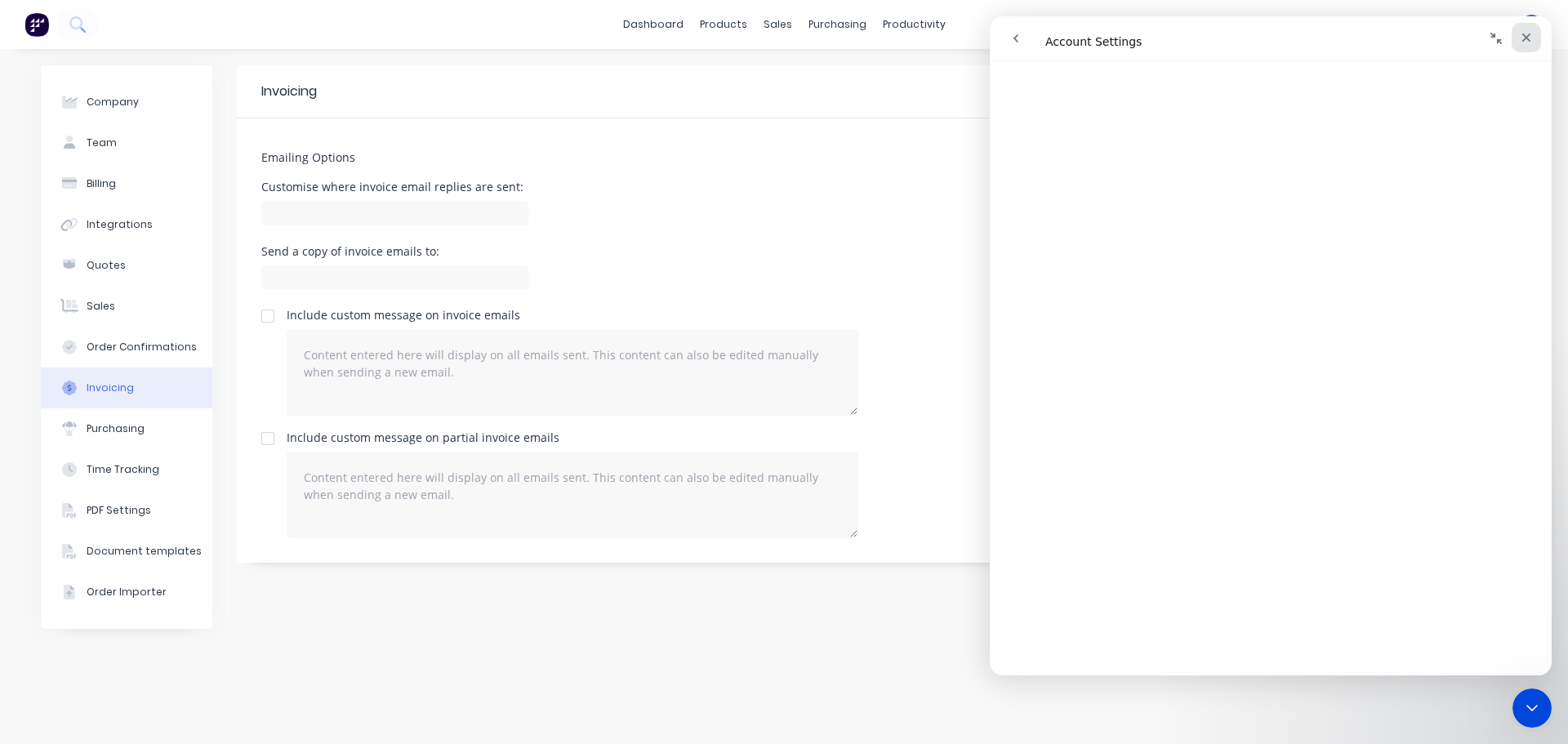
click at [1523, 38] on icon "Close" at bounding box center [1527, 38] width 13 height 13
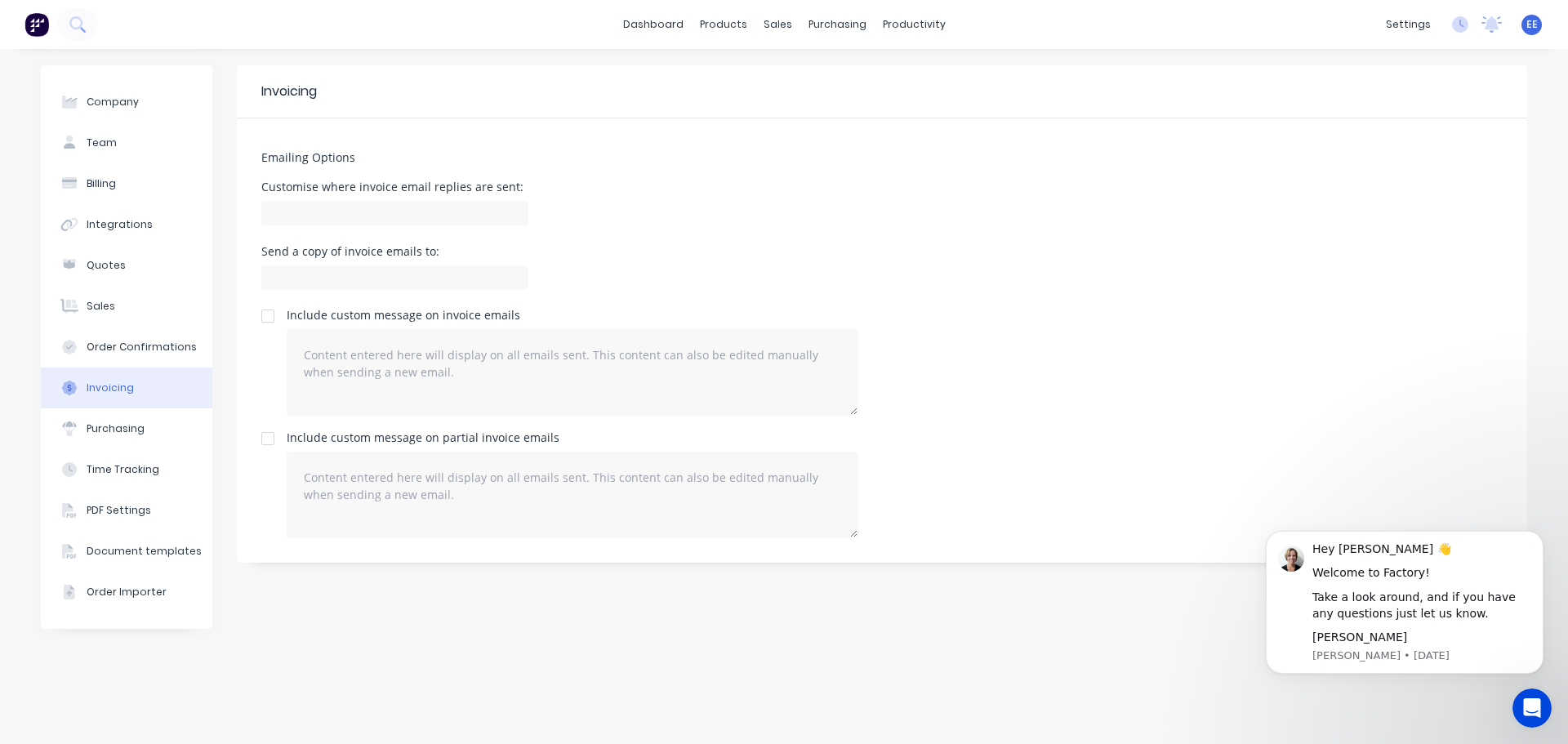
scroll to position [0, 0]
click at [1538, 23] on div "EE Emi's Account Emilen Enriquez Administrator Profile Sign out" at bounding box center [1532, 24] width 20 height 20
drag, startPoint x: 1147, startPoint y: 653, endPoint x: 1188, endPoint y: 619, distance: 53.3
click at [1148, 653] on div "Invoicing Emailing Options Customise where invoice email replies are sent: Send…" at bounding box center [881, 396] width 1290 height 662
click at [1537, 536] on icon "Dismiss notification" at bounding box center [1539, 535] width 9 height 9
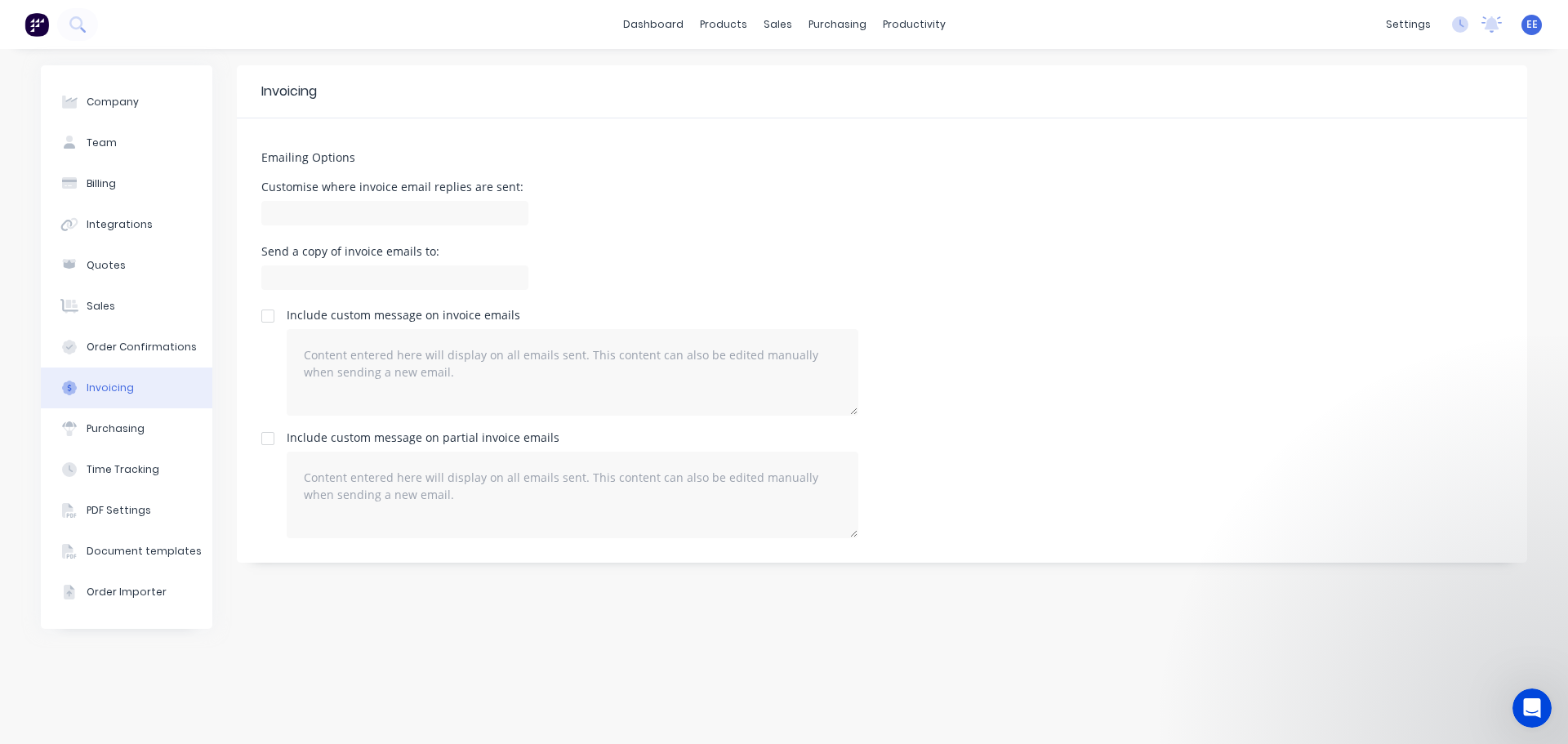
click at [1530, 23] on span "EE" at bounding box center [1533, 24] width 12 height 14
click at [1220, 353] on div "Include custom message on invoice emails" at bounding box center [882, 363] width 1241 height 106
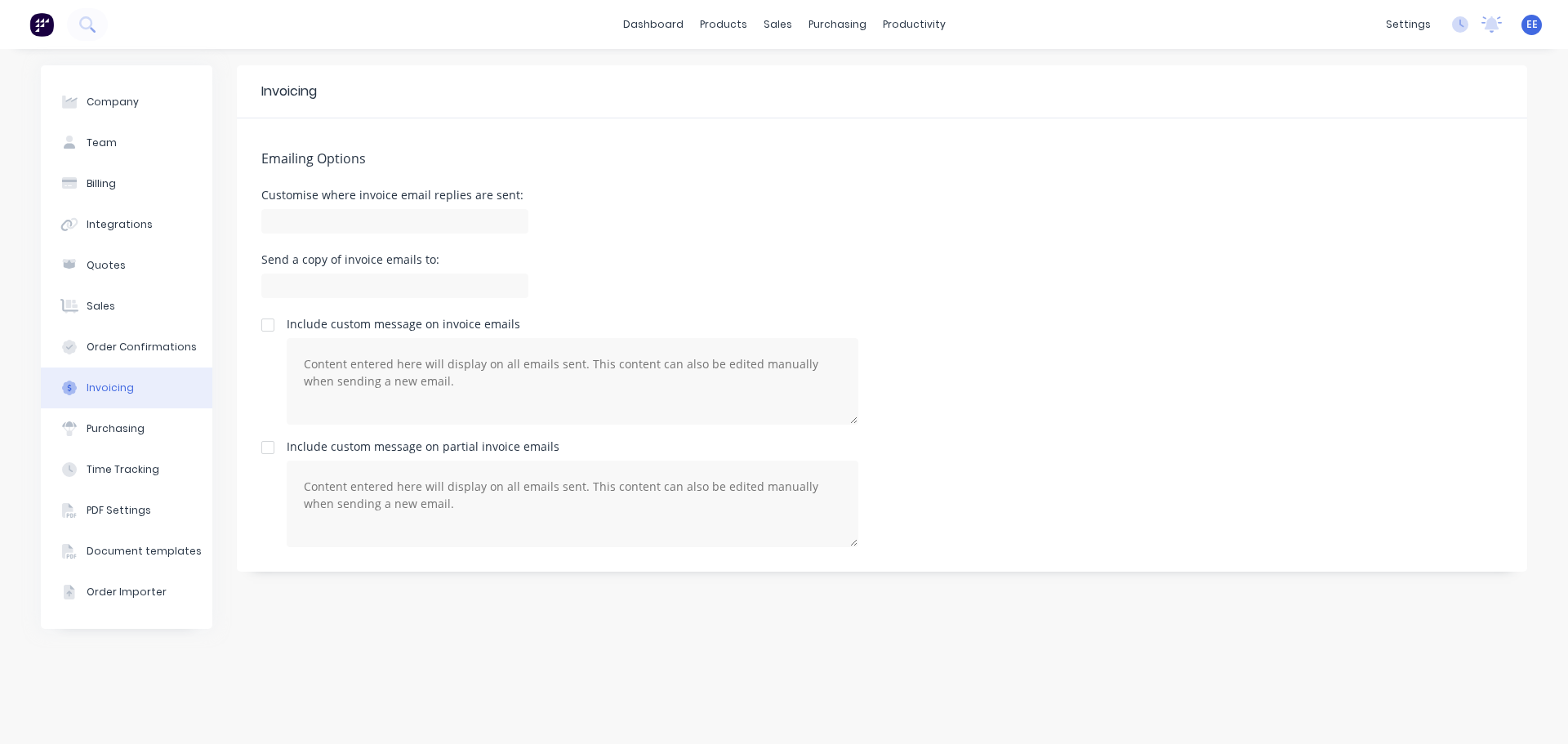
click at [1532, 22] on span "EE" at bounding box center [1533, 24] width 12 height 14
click at [670, 24] on link "dashboard" at bounding box center [653, 24] width 77 height 24
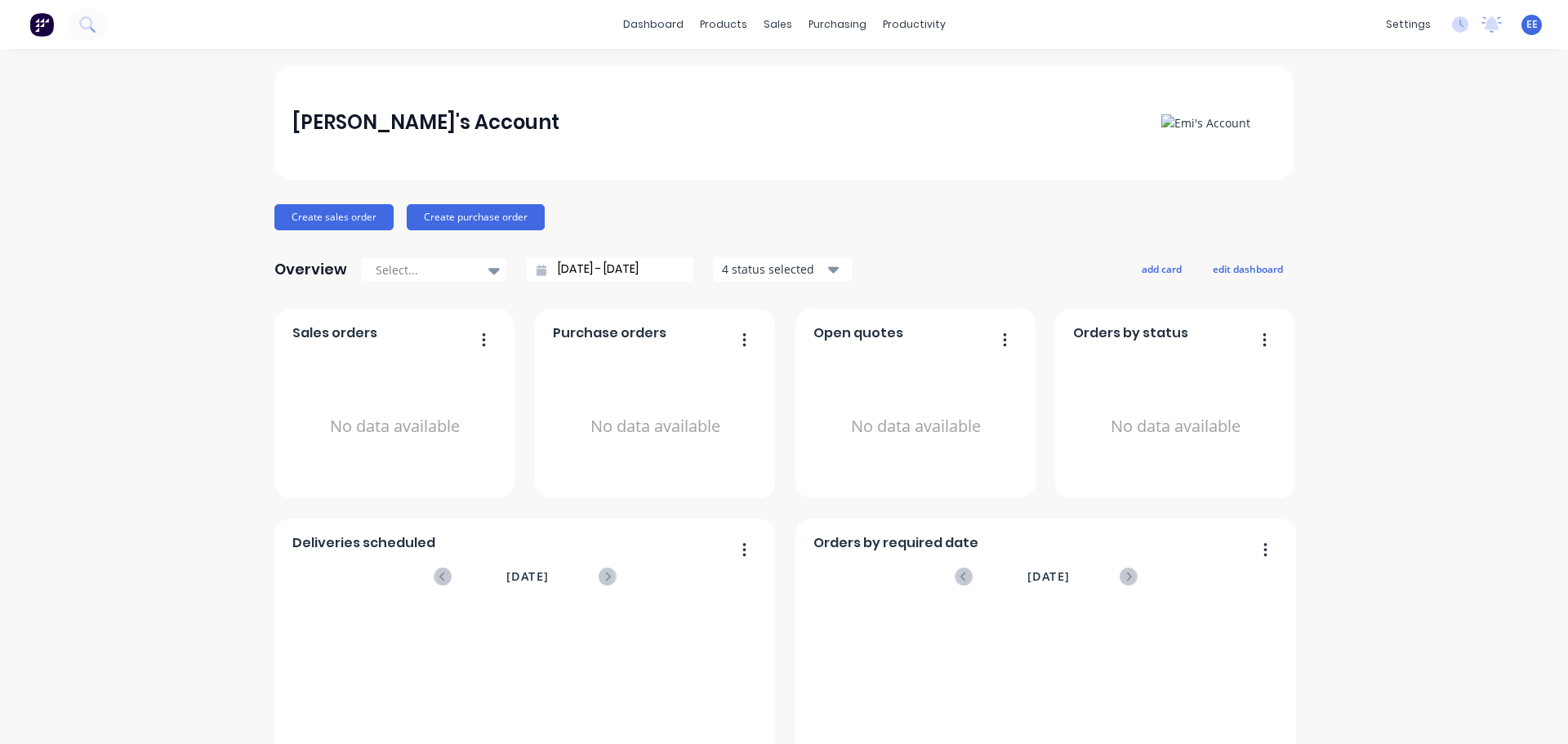
click at [1527, 30] on span "EE" at bounding box center [1533, 24] width 12 height 14
click at [1369, 210] on div "Sign out" at bounding box center [1391, 205] width 44 height 14
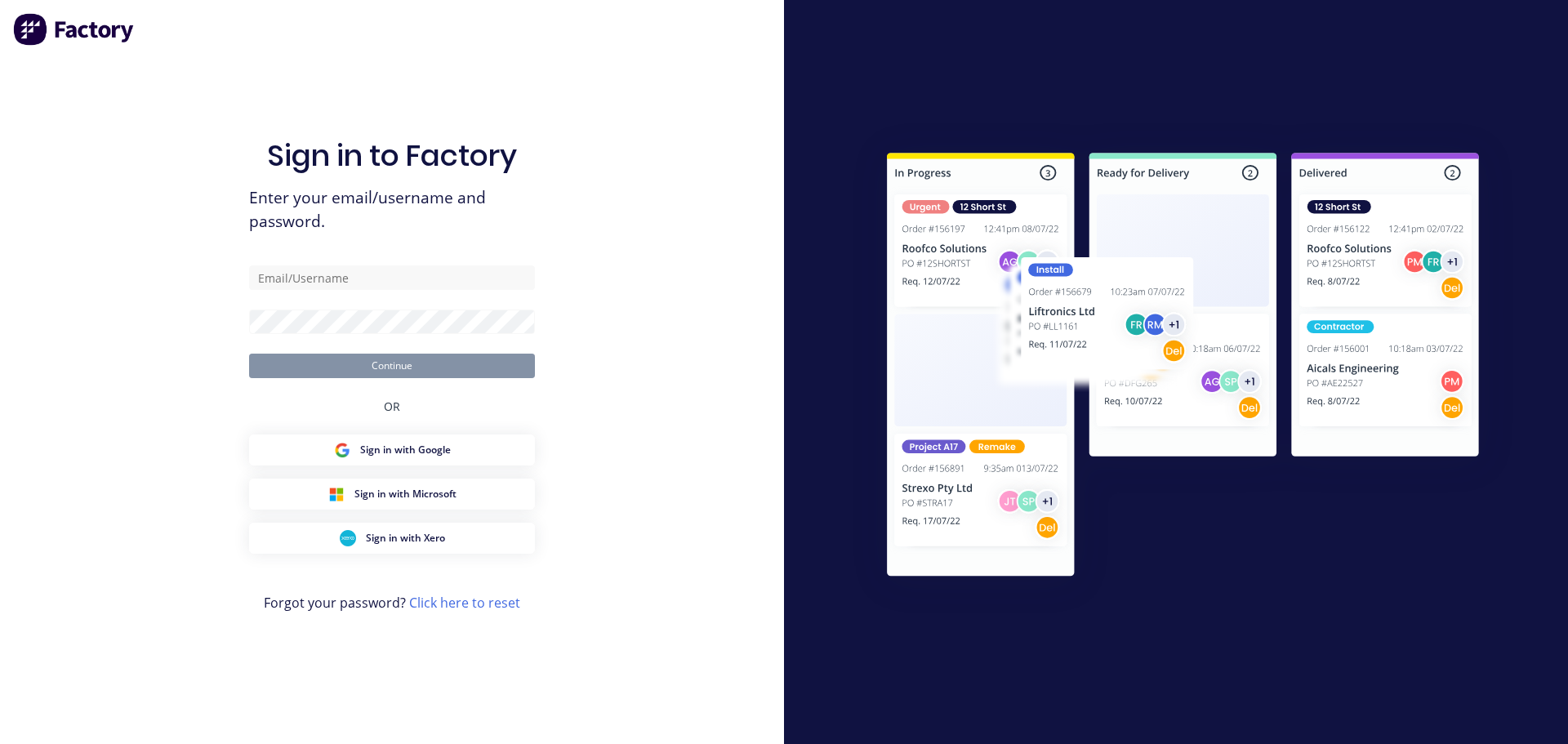
click at [409, 294] on form "Continue" at bounding box center [392, 322] width 286 height 113
click at [389, 274] on input "text" at bounding box center [392, 277] width 286 height 24
type input "emilen@factory.app"
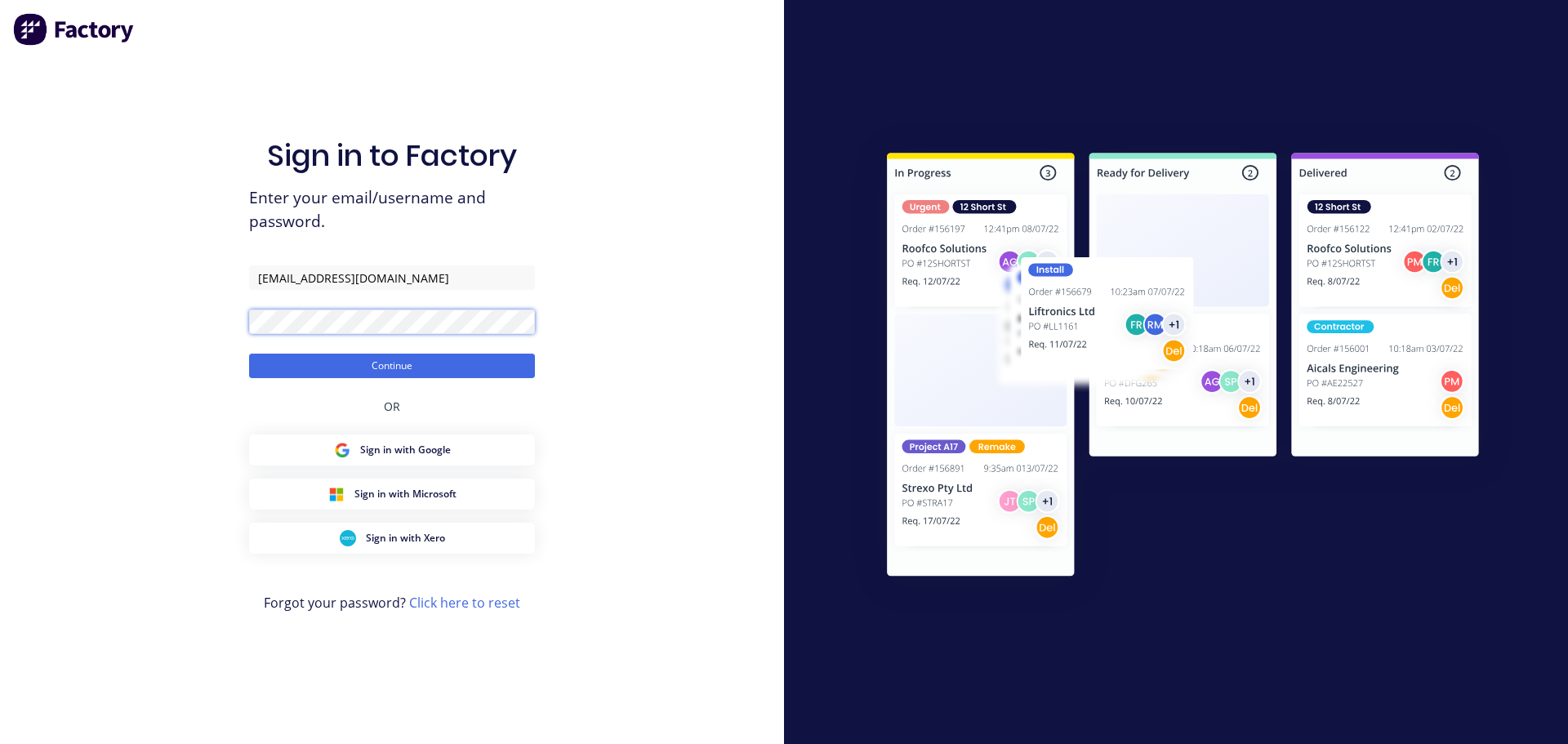
click at [249, 353] on button "Continue" at bounding box center [392, 365] width 286 height 24
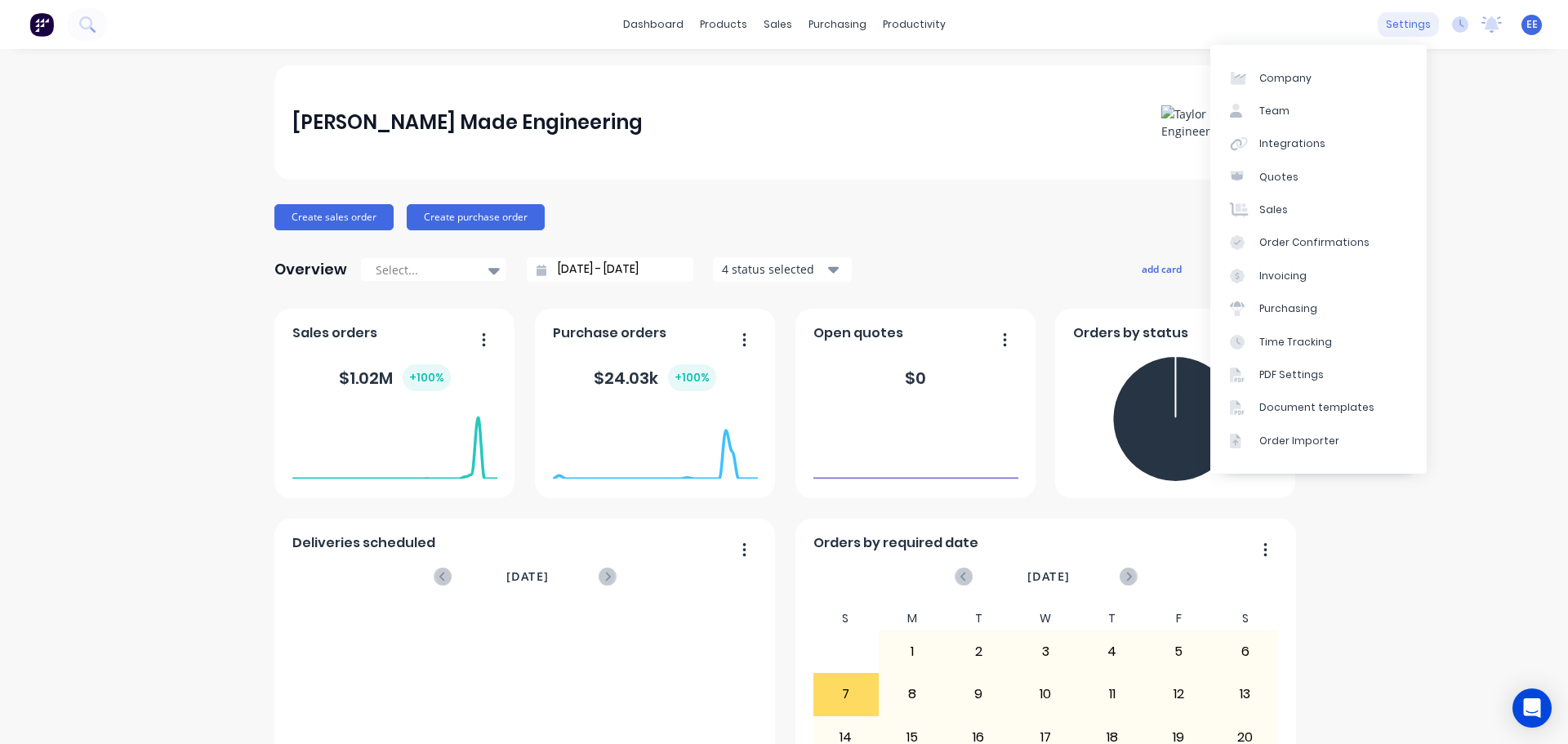
click at [1402, 25] on div "settings" at bounding box center [1408, 24] width 61 height 24
click at [1310, 414] on div "Document templates" at bounding box center [1316, 407] width 115 height 14
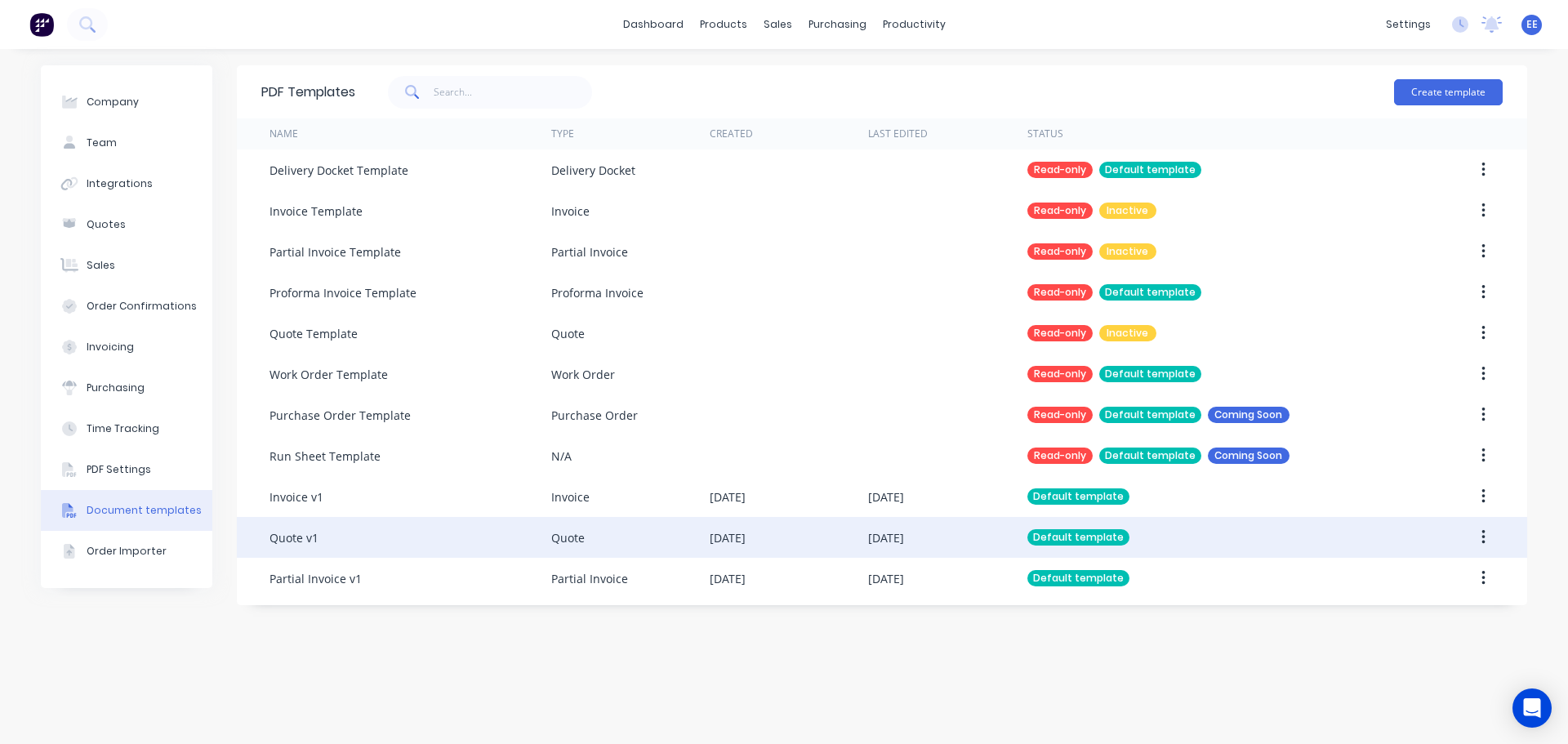
click at [354, 537] on div "Quote v1" at bounding box center [410, 537] width 282 height 41
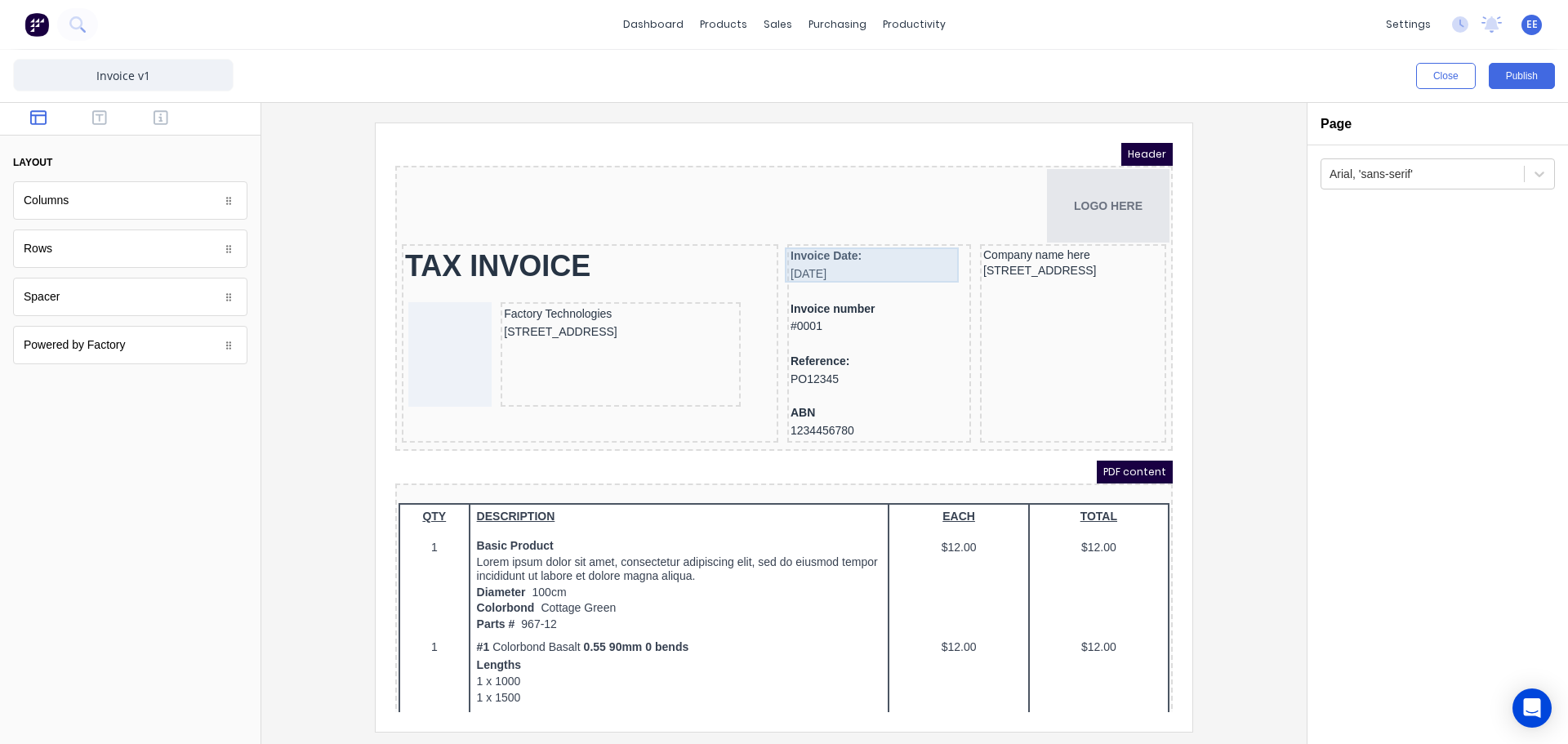
click at [841, 236] on div "Invoice Date: 29/10/2024" at bounding box center [859, 246] width 178 height 35
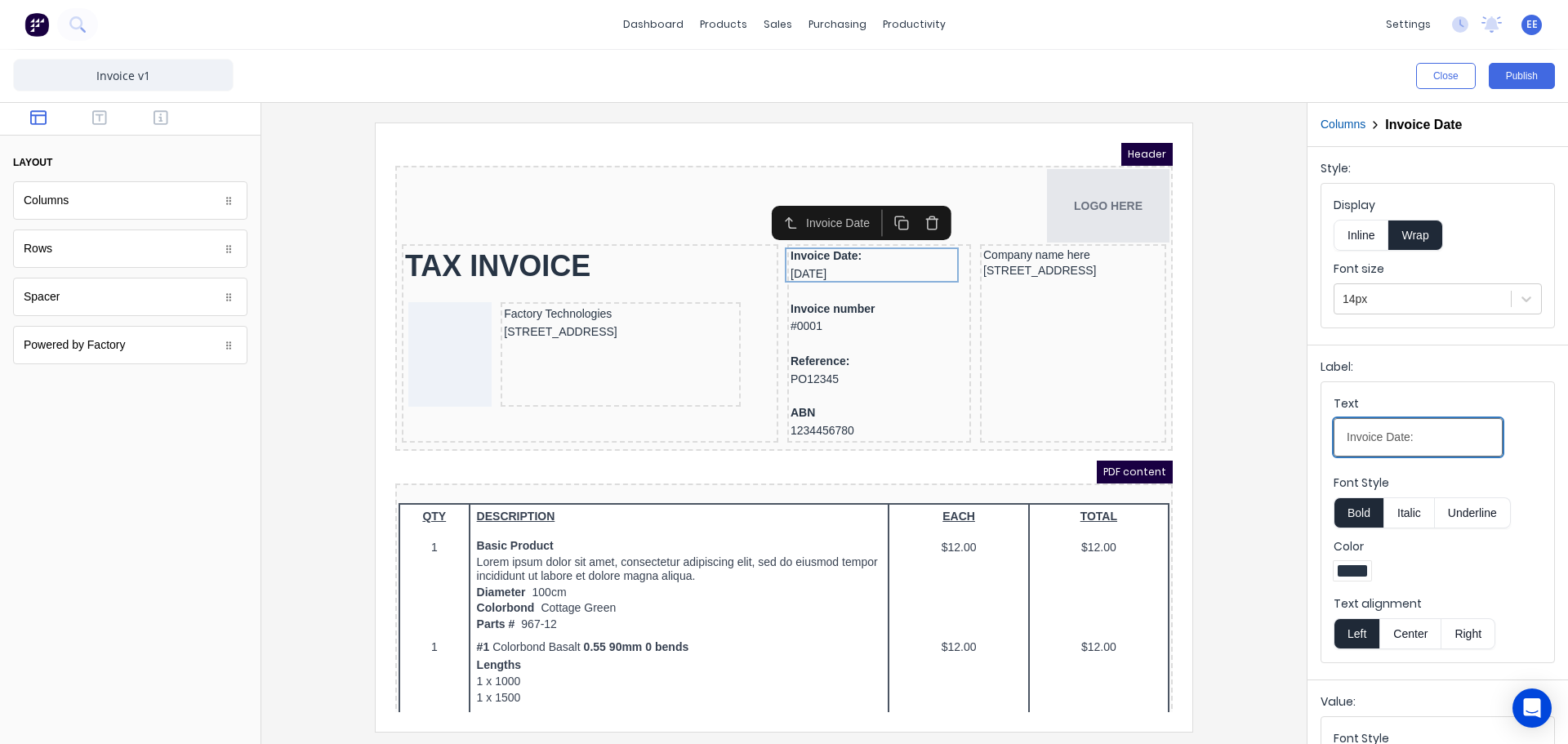
click at [1427, 437] on input "Invoice Date:" at bounding box center [1418, 438] width 169 height 39
type input "Invoice Date"
click at [1234, 407] on div at bounding box center [784, 427] width 1019 height 608
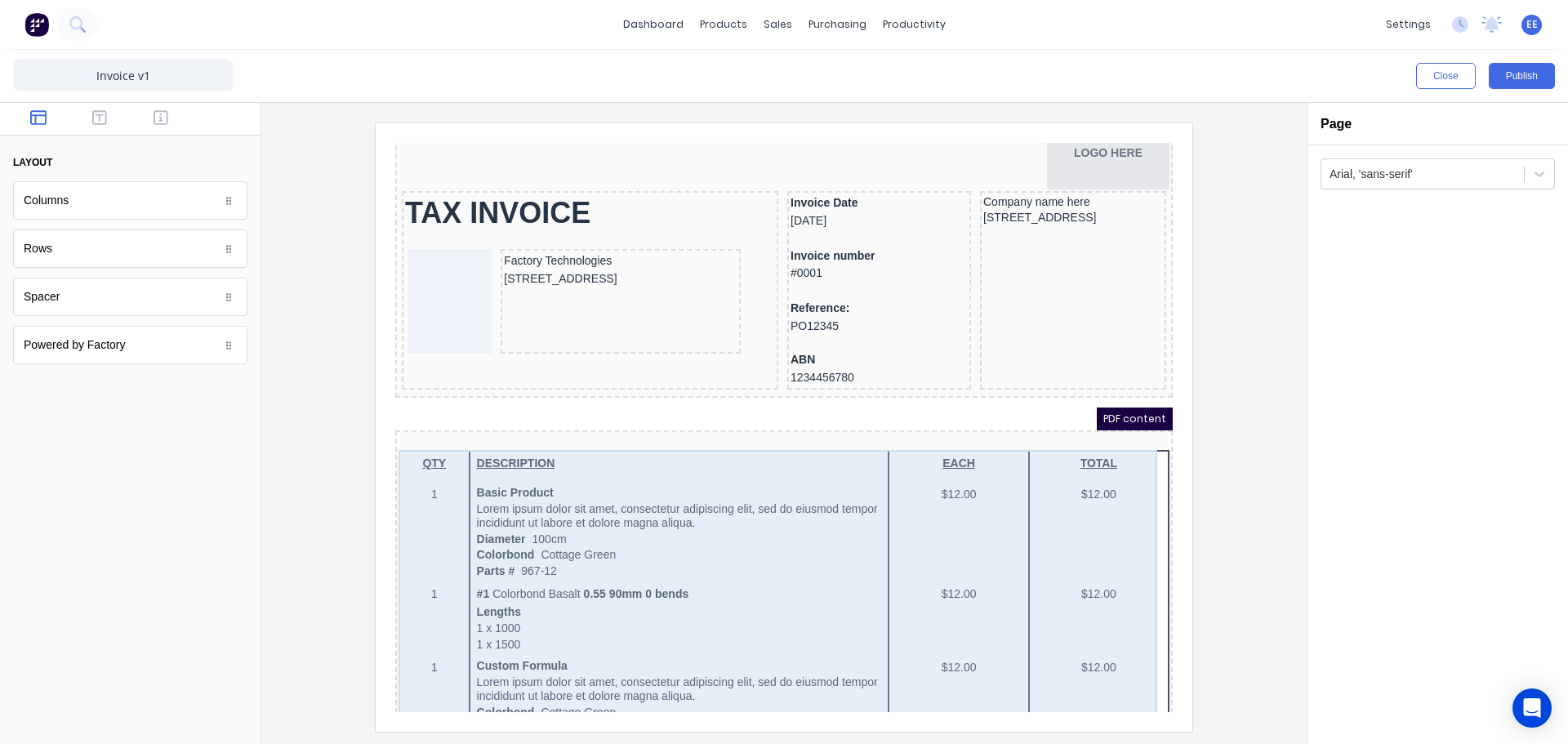
scroll to position [82, 0]
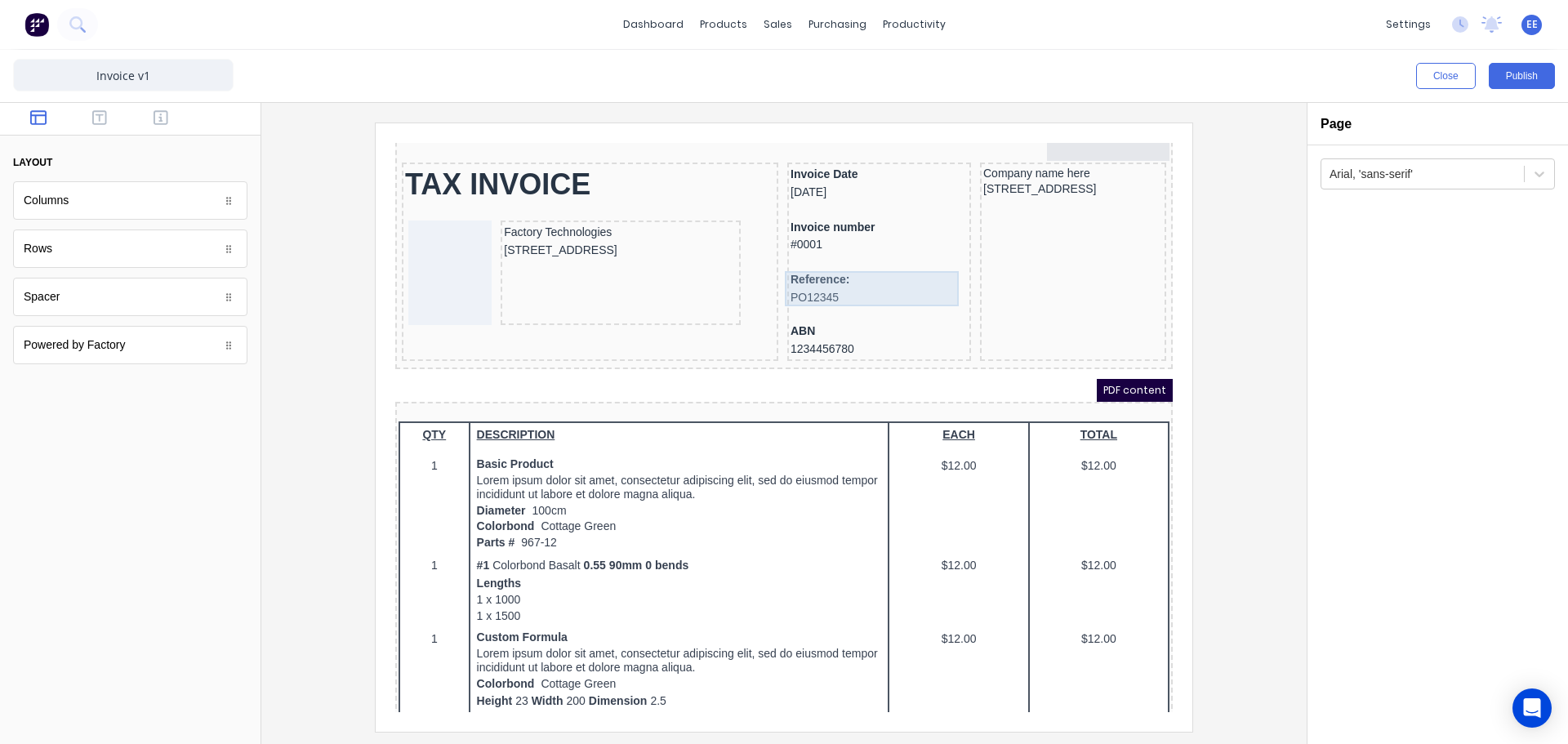
click at [844, 265] on div "Reference: PO12345" at bounding box center [859, 269] width 178 height 35
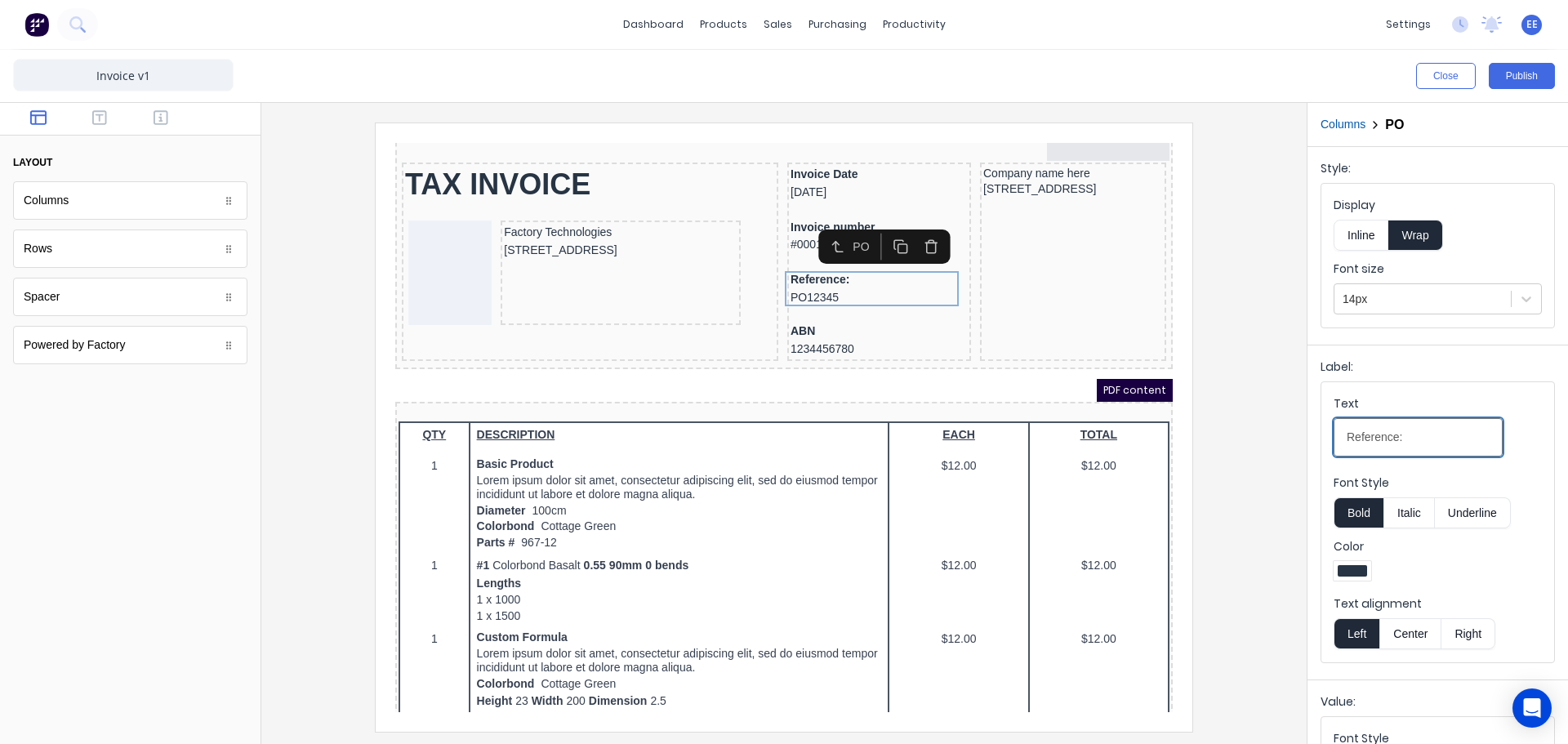
click at [1416, 443] on input "Reference:" at bounding box center [1418, 438] width 169 height 39
type input "Reference"
click at [1201, 373] on div at bounding box center [784, 427] width 1019 height 608
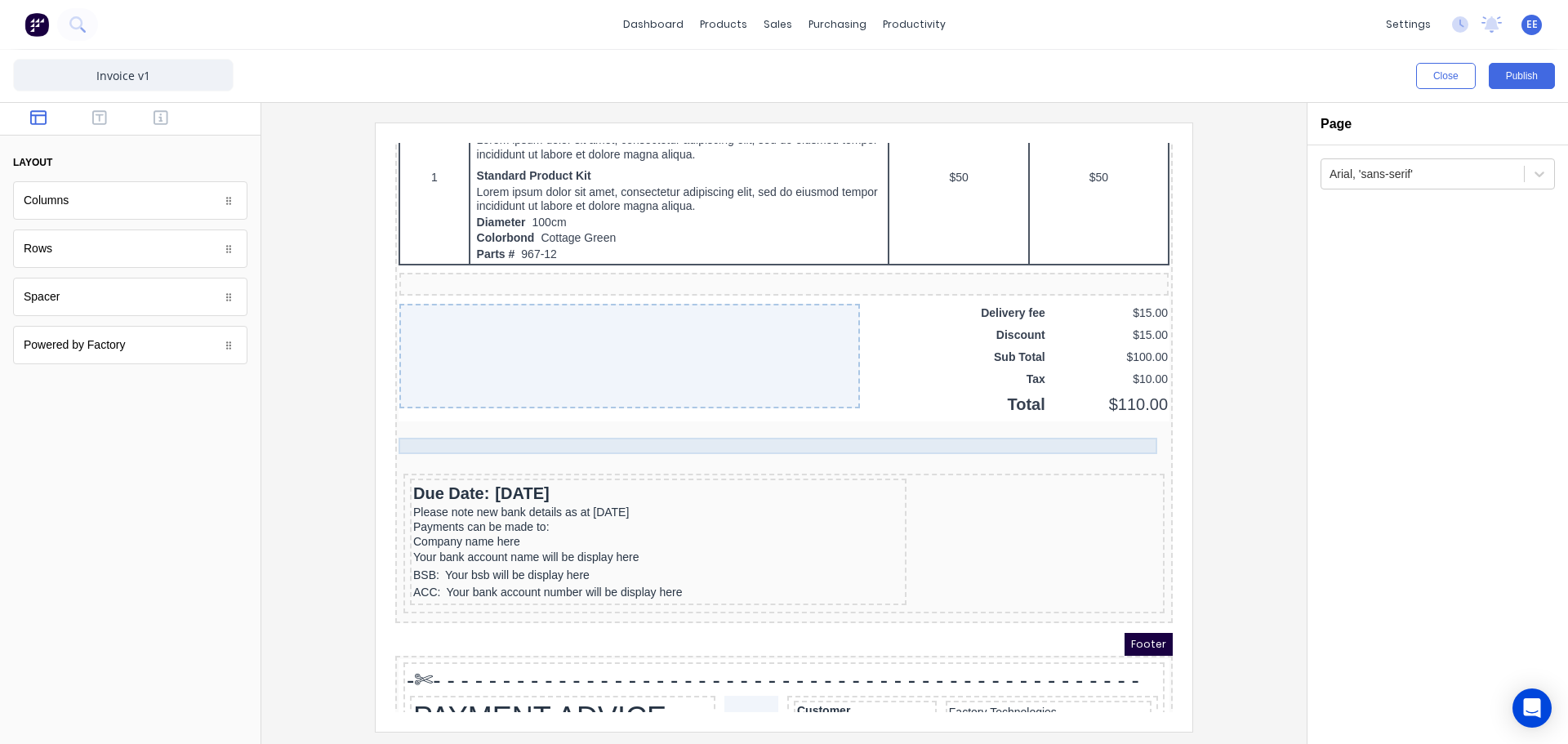
scroll to position [1144, 0]
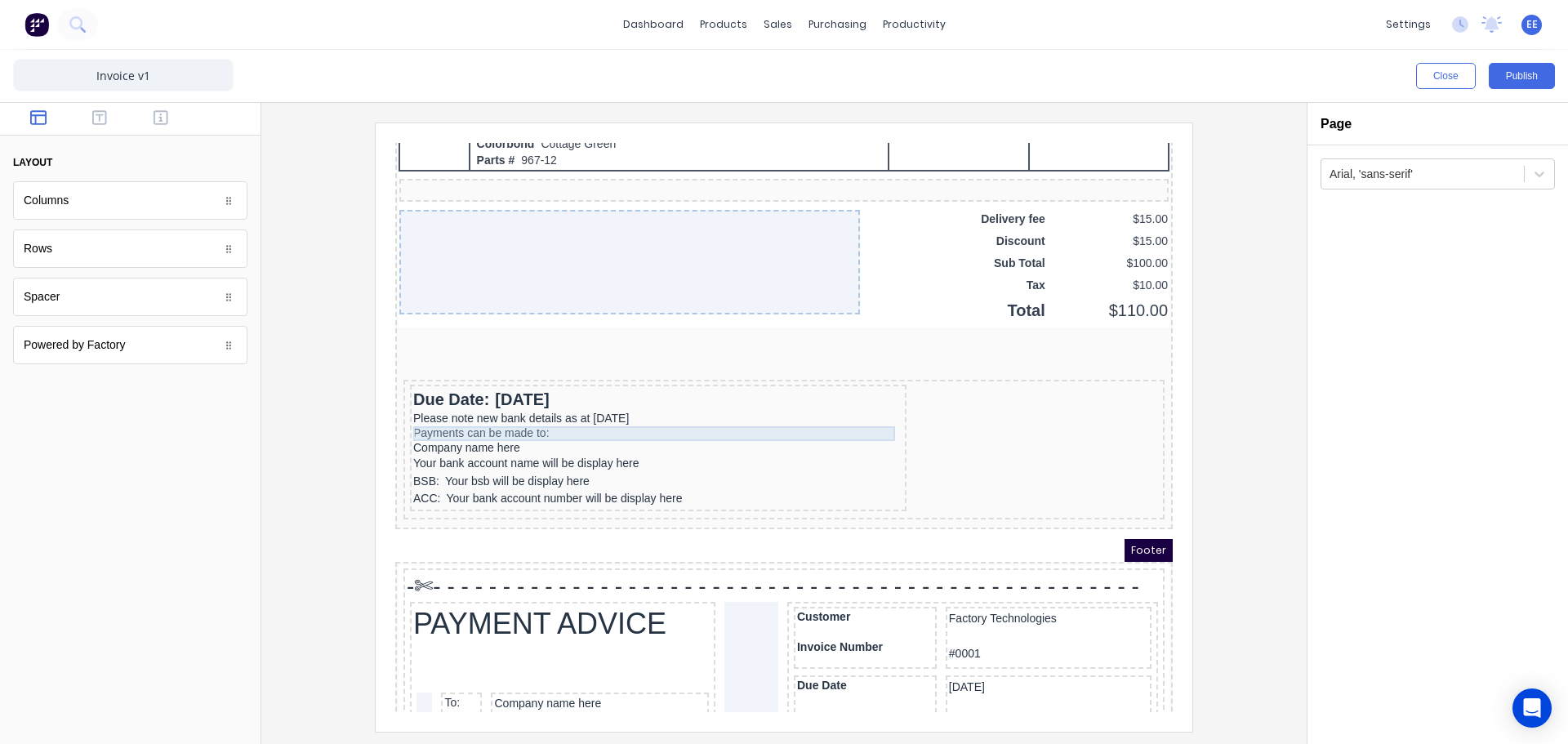
click at [570, 410] on div "Payments can be made to:" at bounding box center [639, 413] width 490 height 14
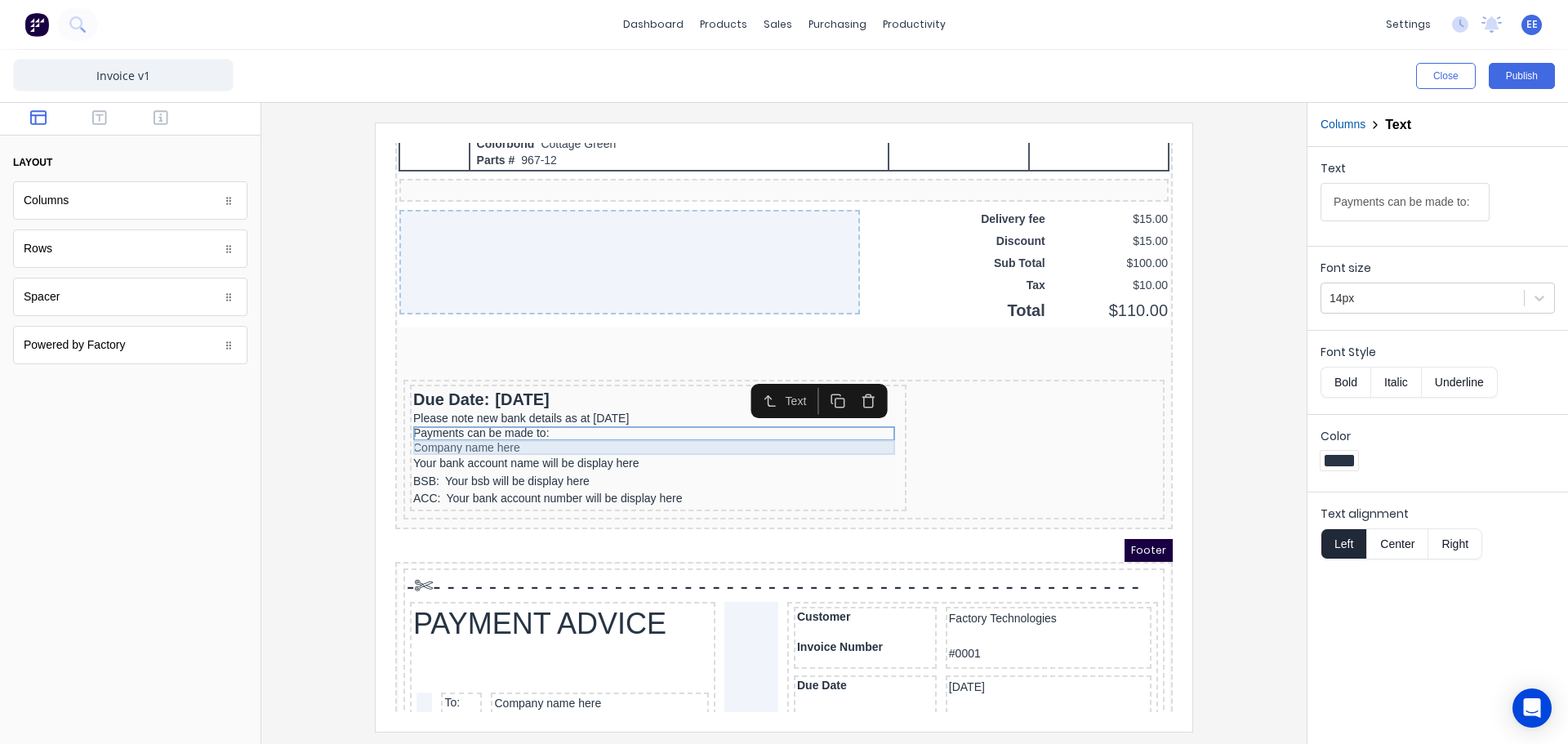
click at [525, 429] on div "Company name here" at bounding box center [639, 428] width 490 height 14
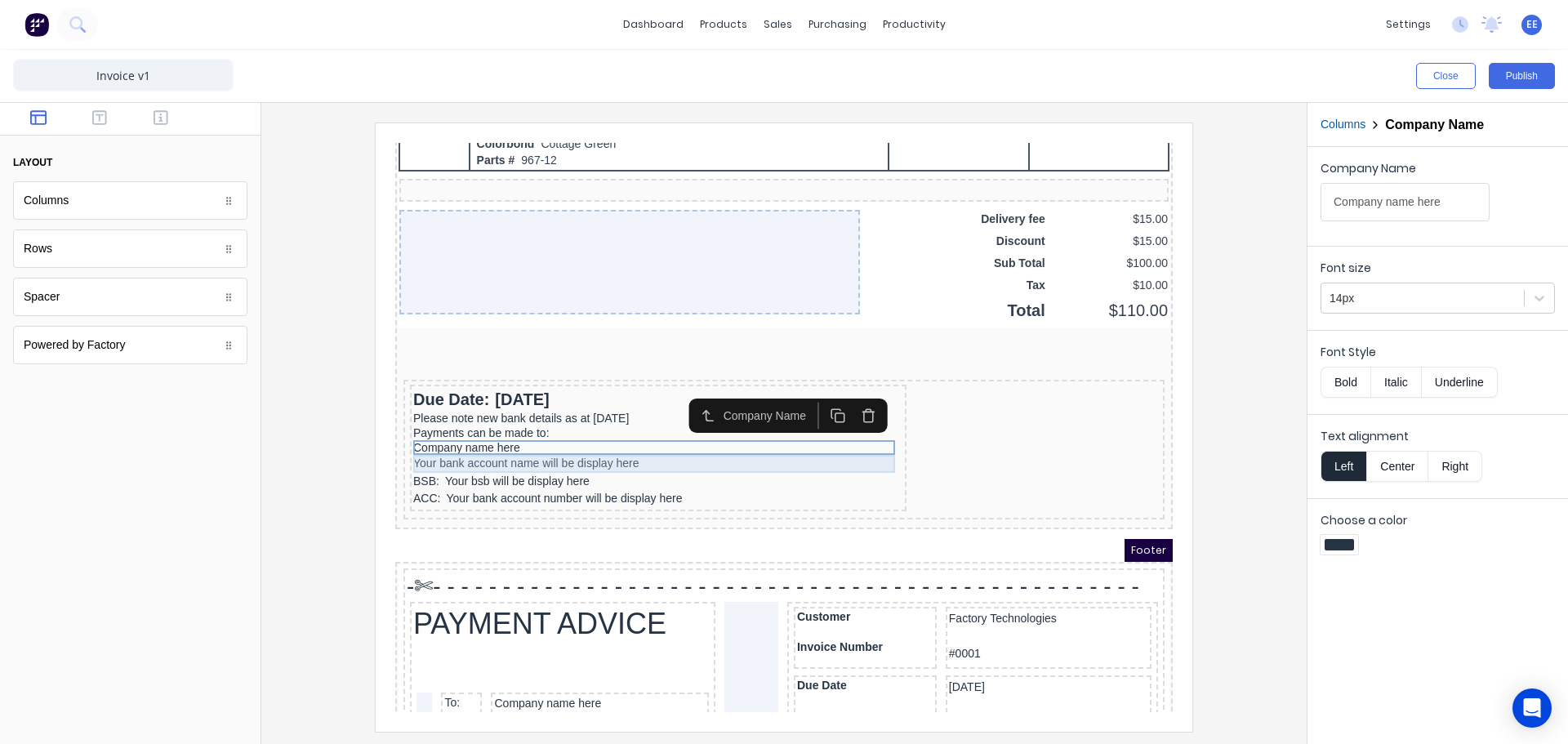
click at [504, 445] on div "Your bank account name will be display here" at bounding box center [639, 444] width 490 height 18
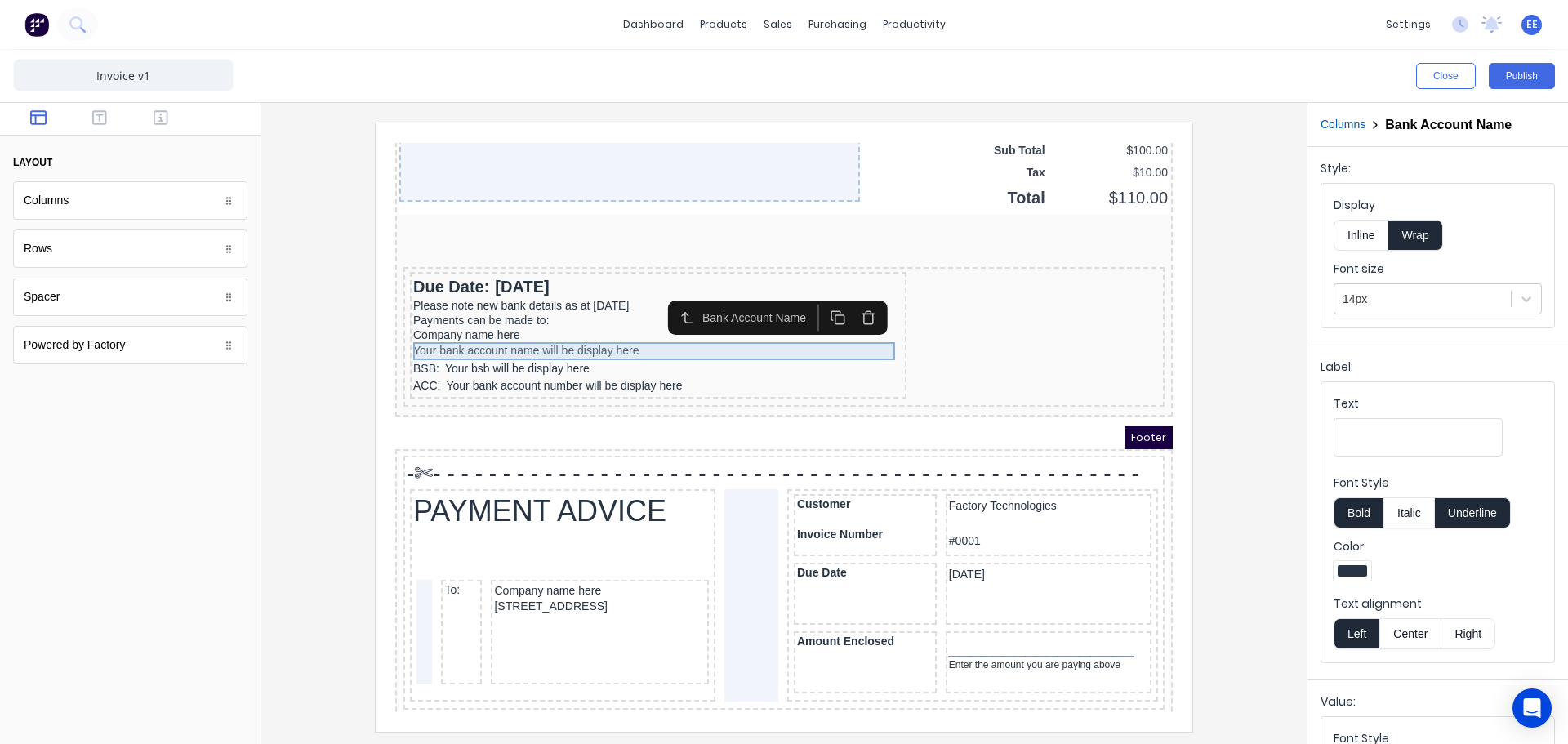
scroll to position [1270, 0]
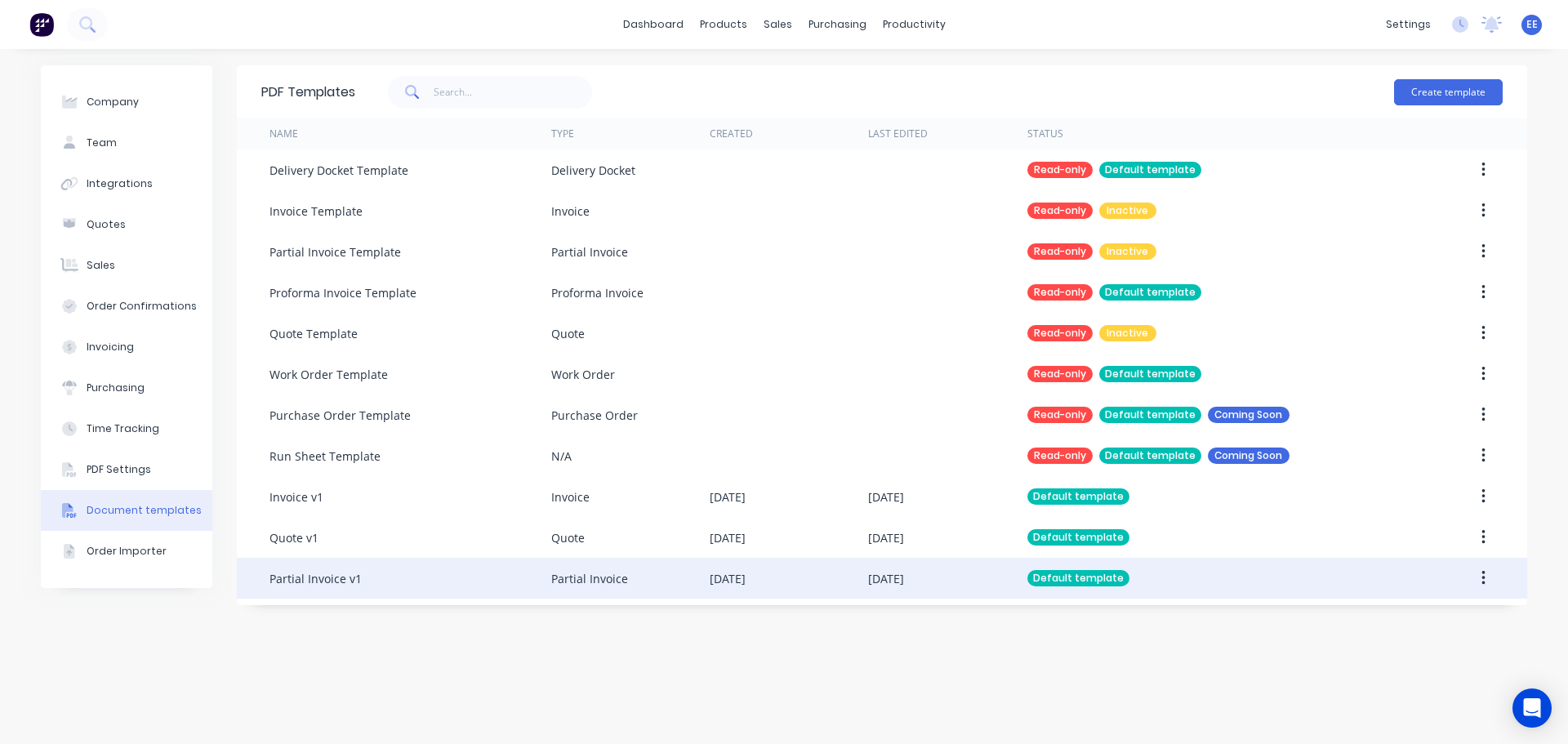
click at [410, 577] on div "Partial Invoice v1" at bounding box center [410, 578] width 282 height 41
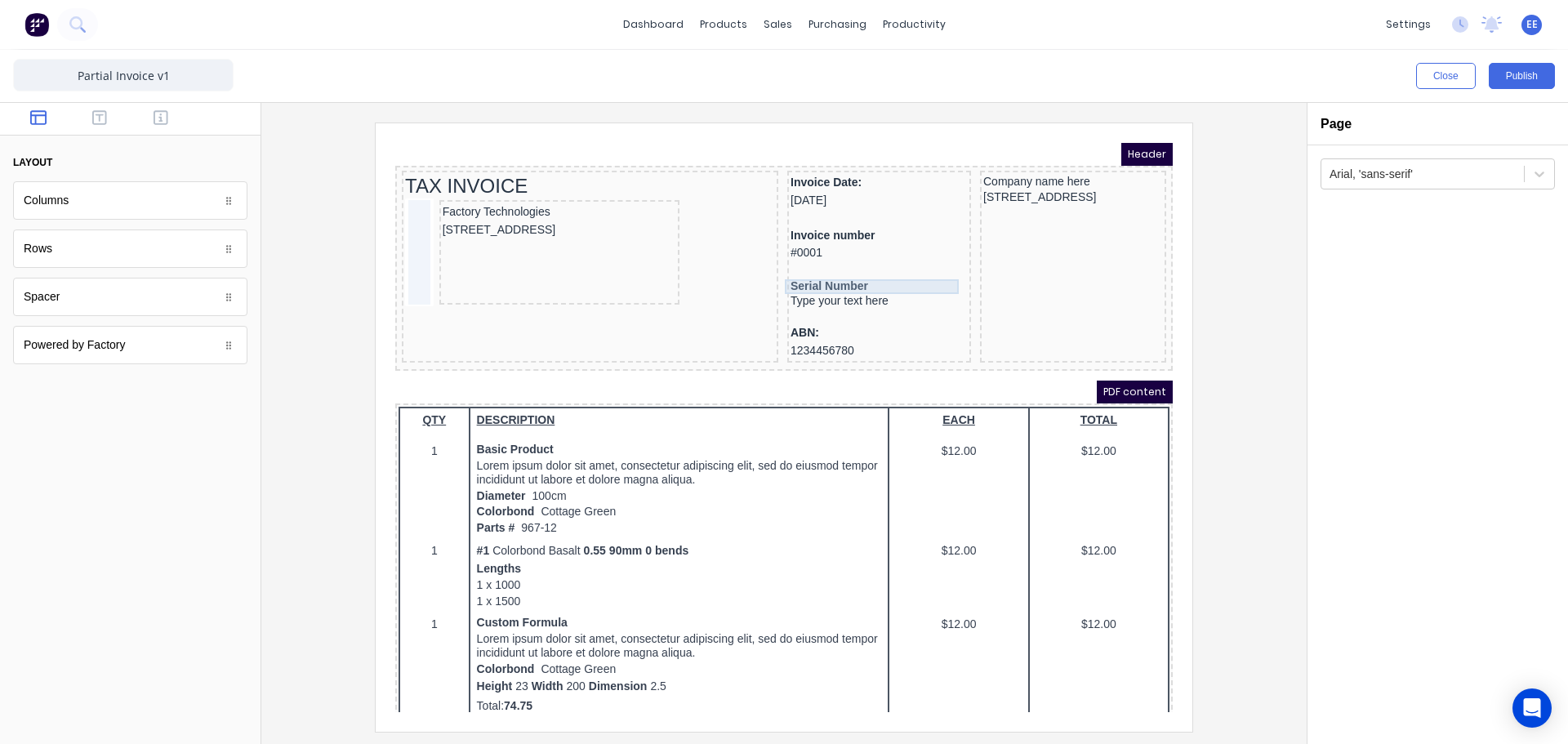
click at [787, 264] on div "Serial Number" at bounding box center [859, 267] width 178 height 14
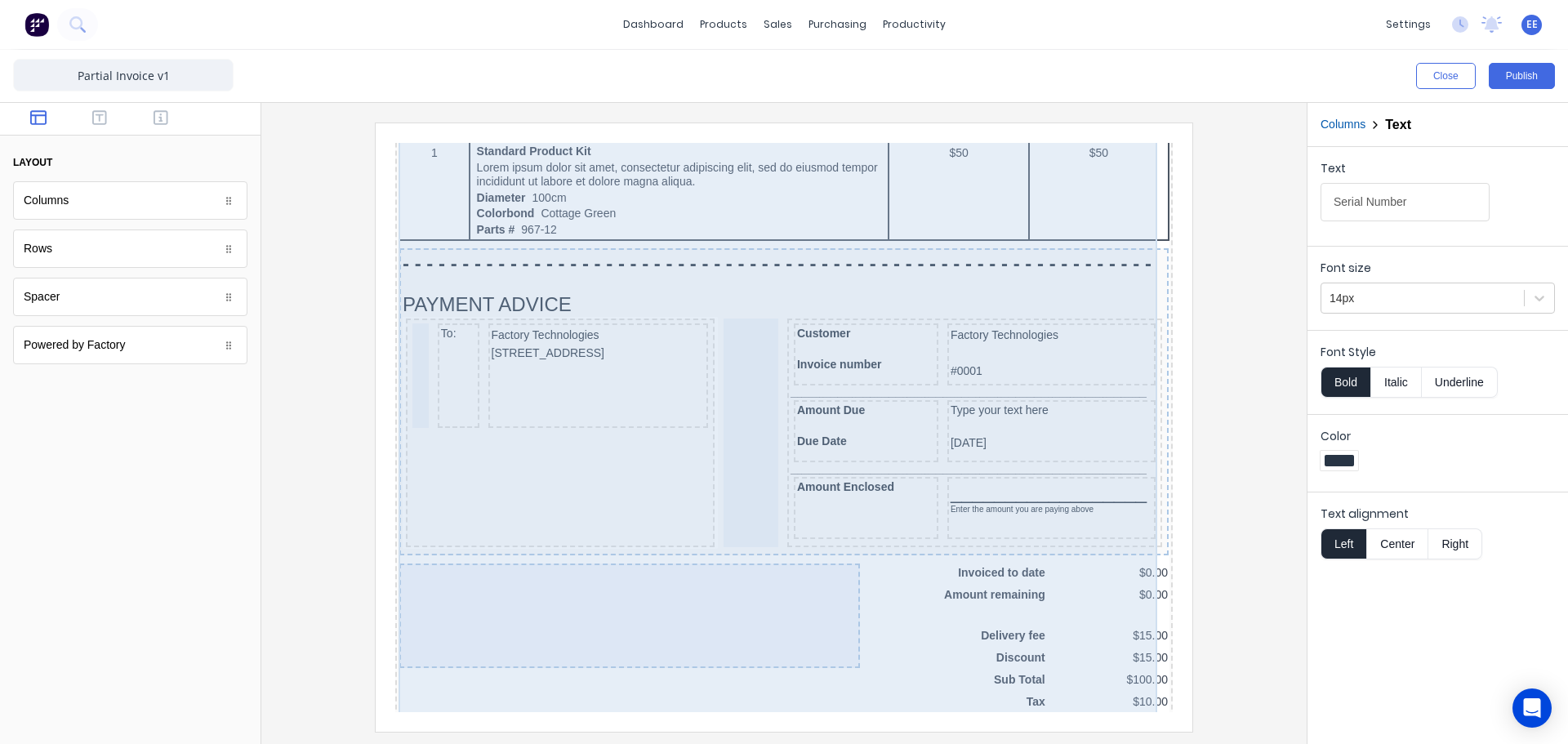
scroll to position [980, 0]
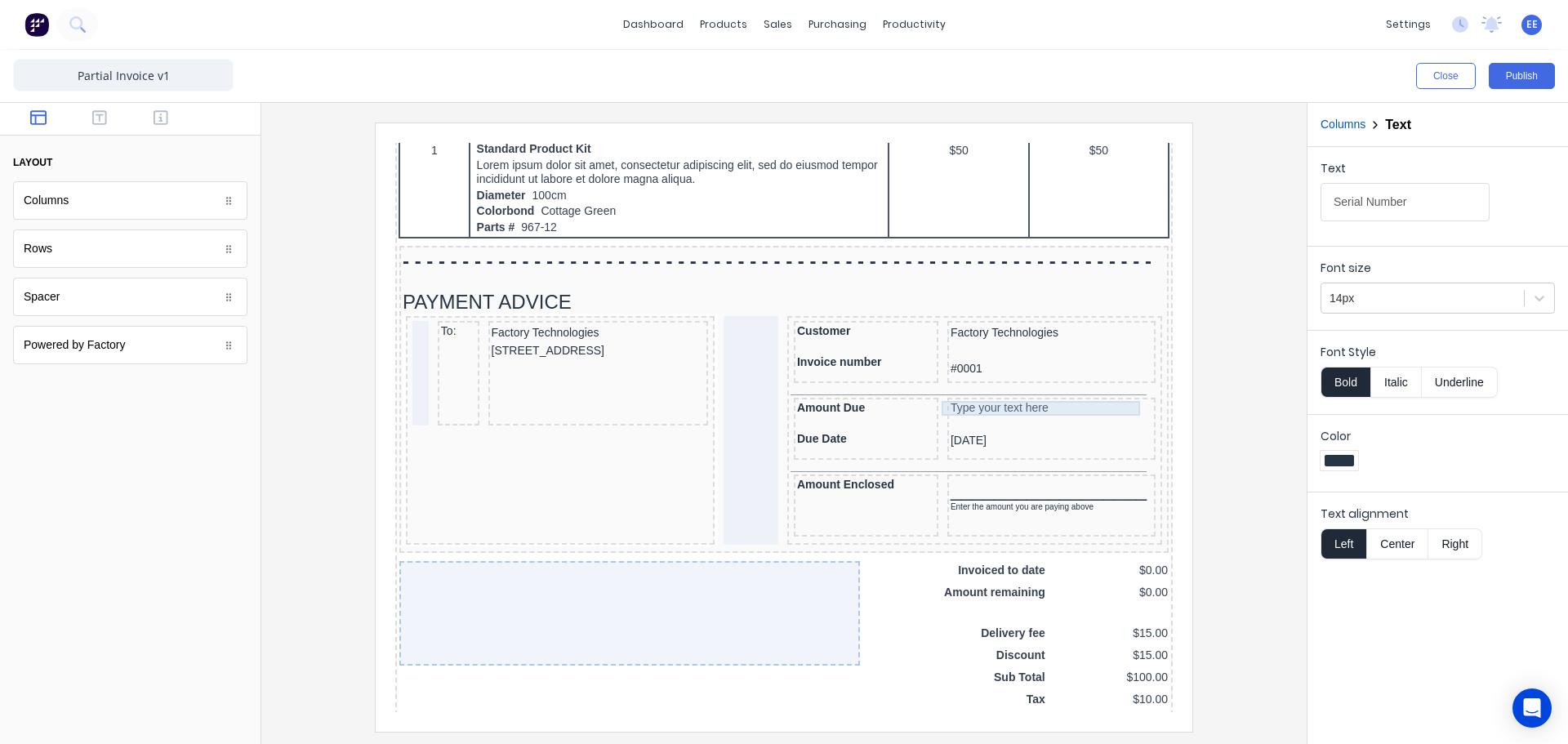
click at [943, 386] on div "Type your text here" at bounding box center [1032, 388] width 202 height 14
click at [823, 389] on div "Amount Due" at bounding box center [847, 388] width 138 height 14
click at [875, 362] on icon "button" at bounding box center [880, 358] width 9 height 10
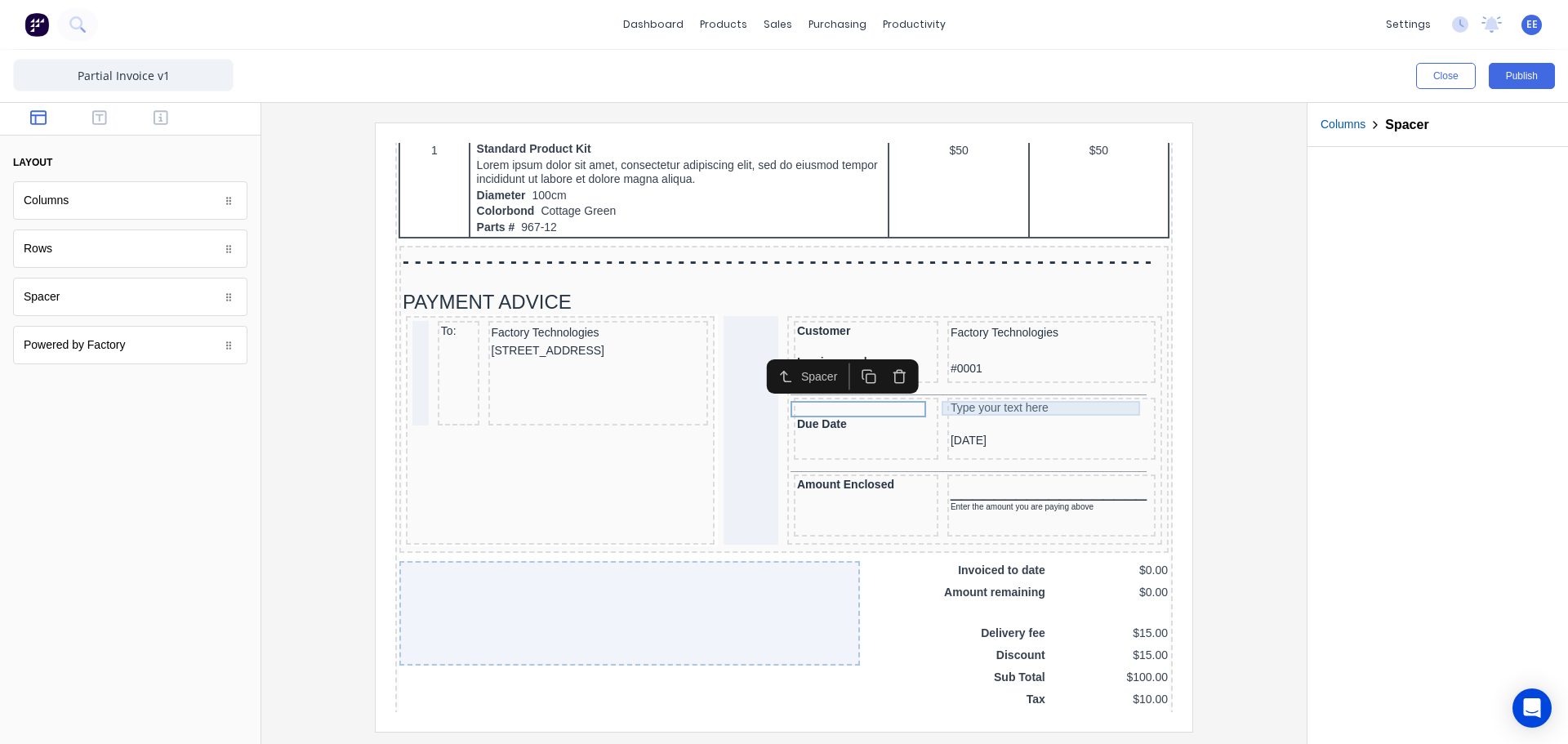
click at [950, 384] on div "Type your text here" at bounding box center [1032, 388] width 202 height 14
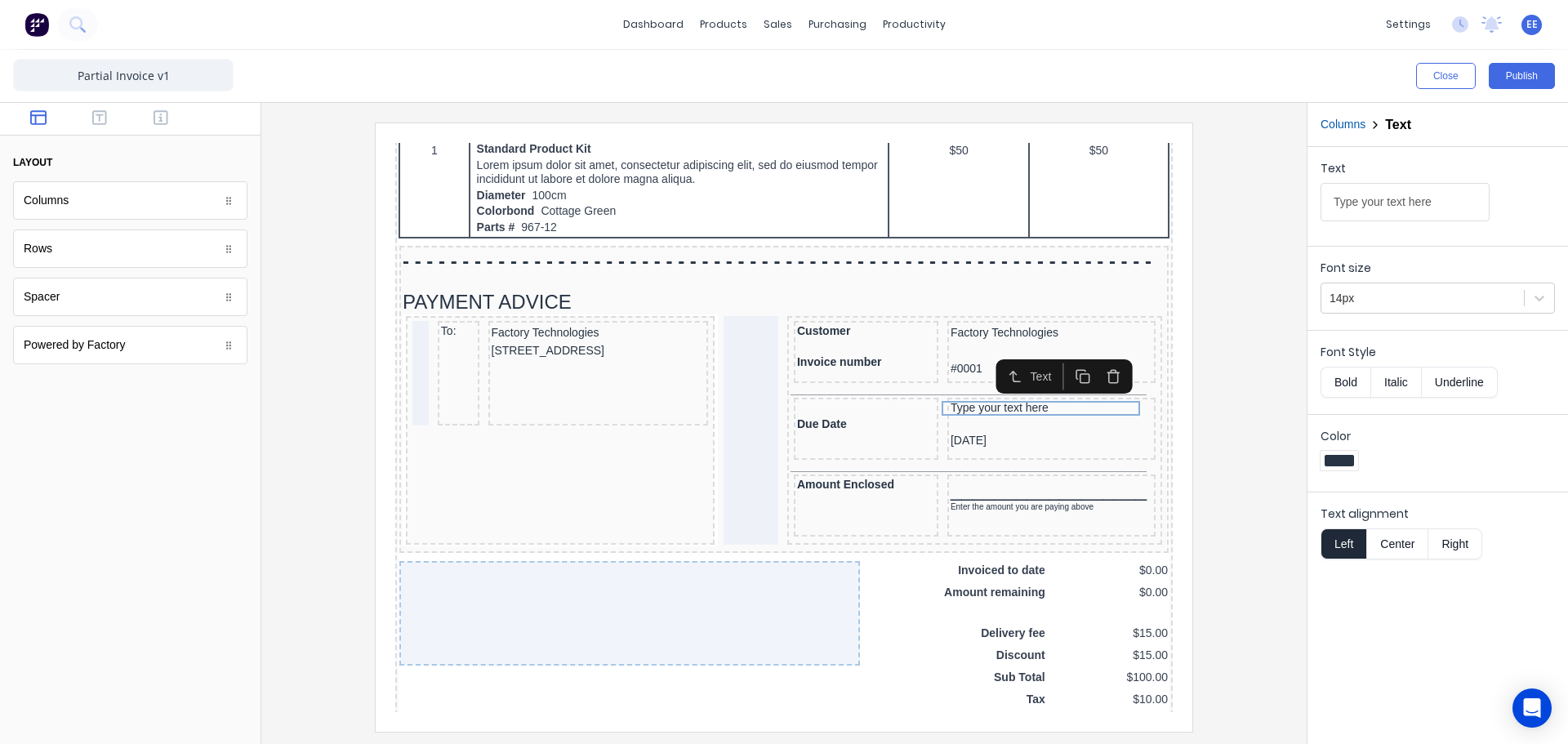
click at [1092, 356] on icon "button" at bounding box center [1094, 356] width 15 height 15
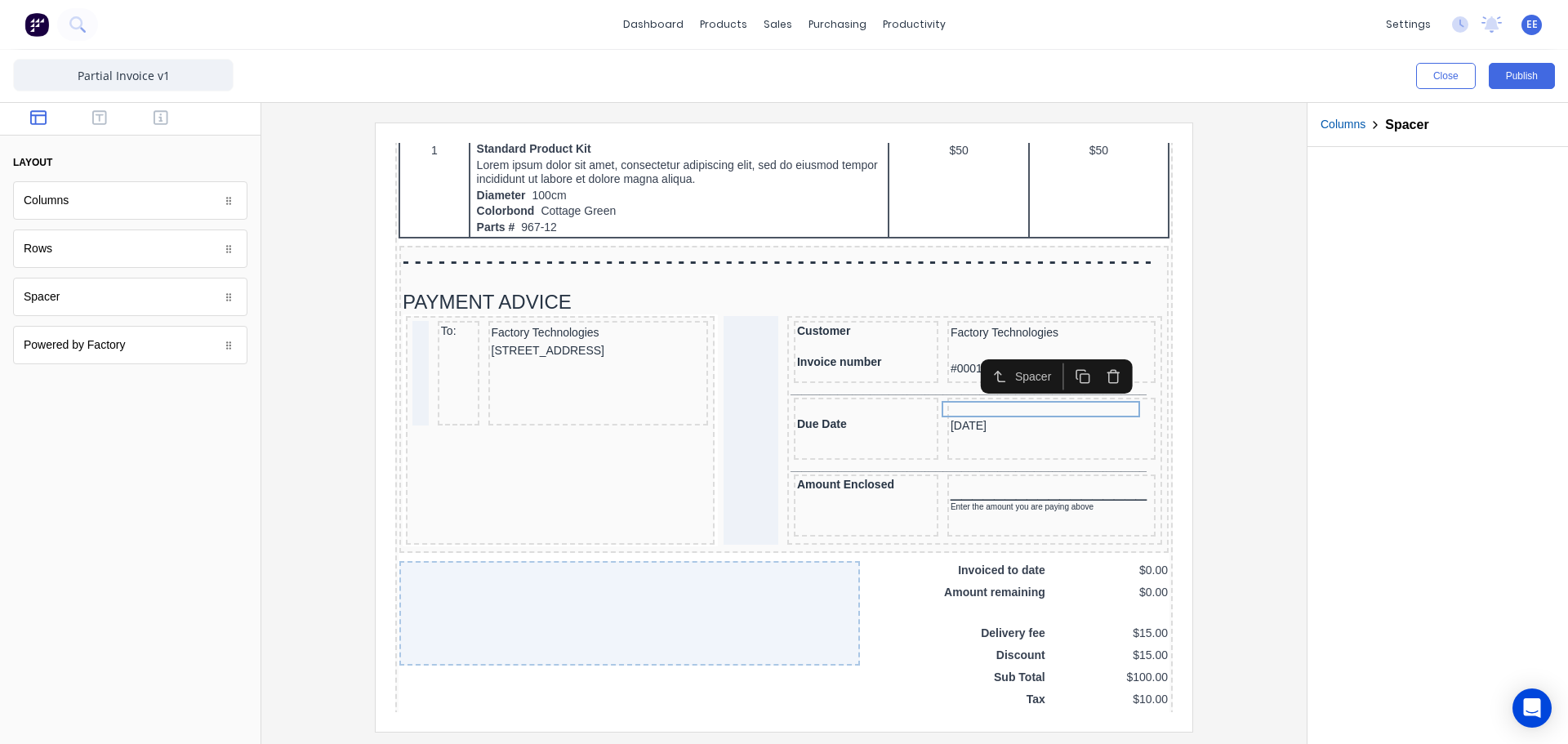
click at [1269, 412] on div at bounding box center [784, 427] width 1019 height 608
click at [946, 385] on div at bounding box center [1032, 389] width 202 height 16
click at [1088, 358] on icon "button" at bounding box center [1094, 356] width 15 height 15
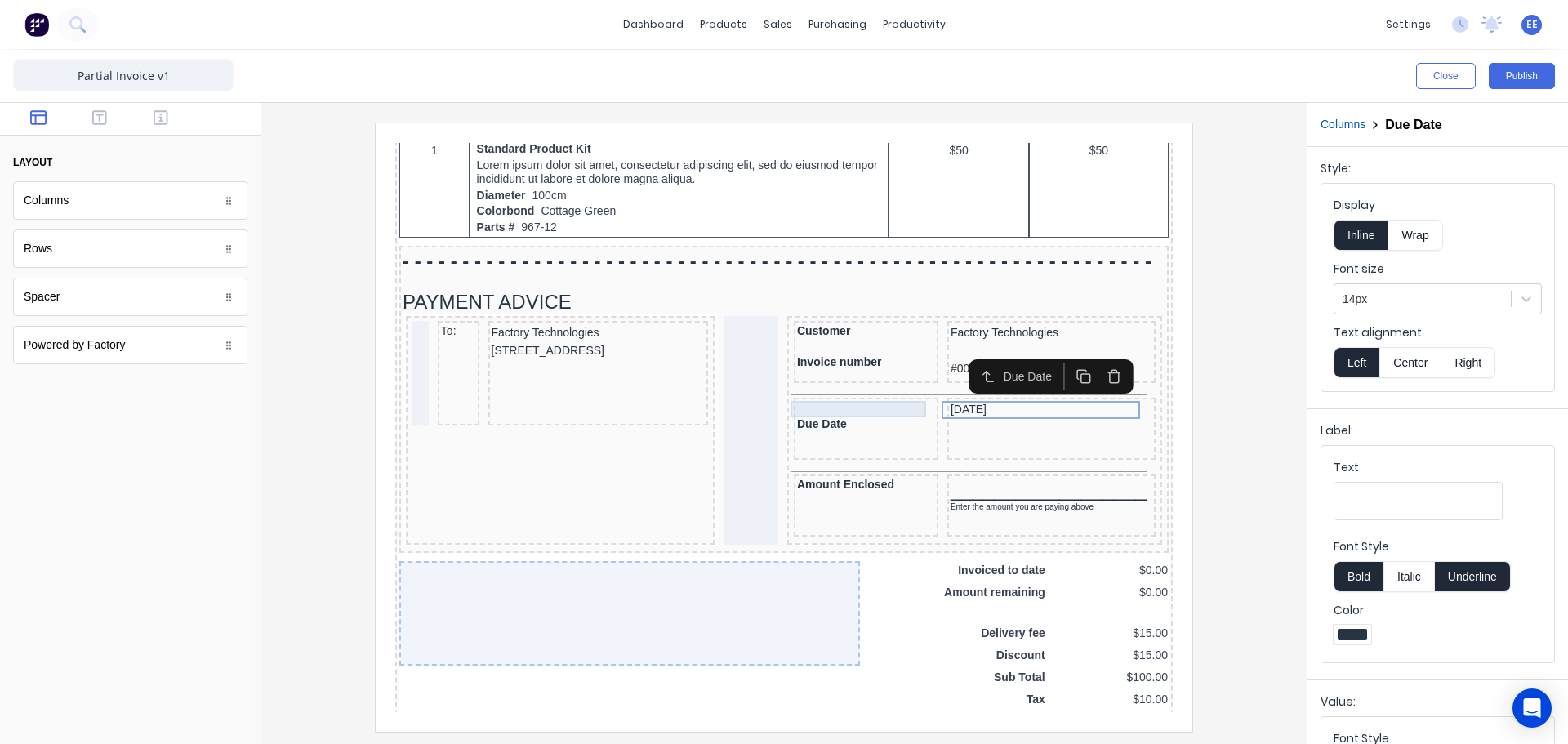
click at [901, 387] on div at bounding box center [847, 389] width 138 height 16
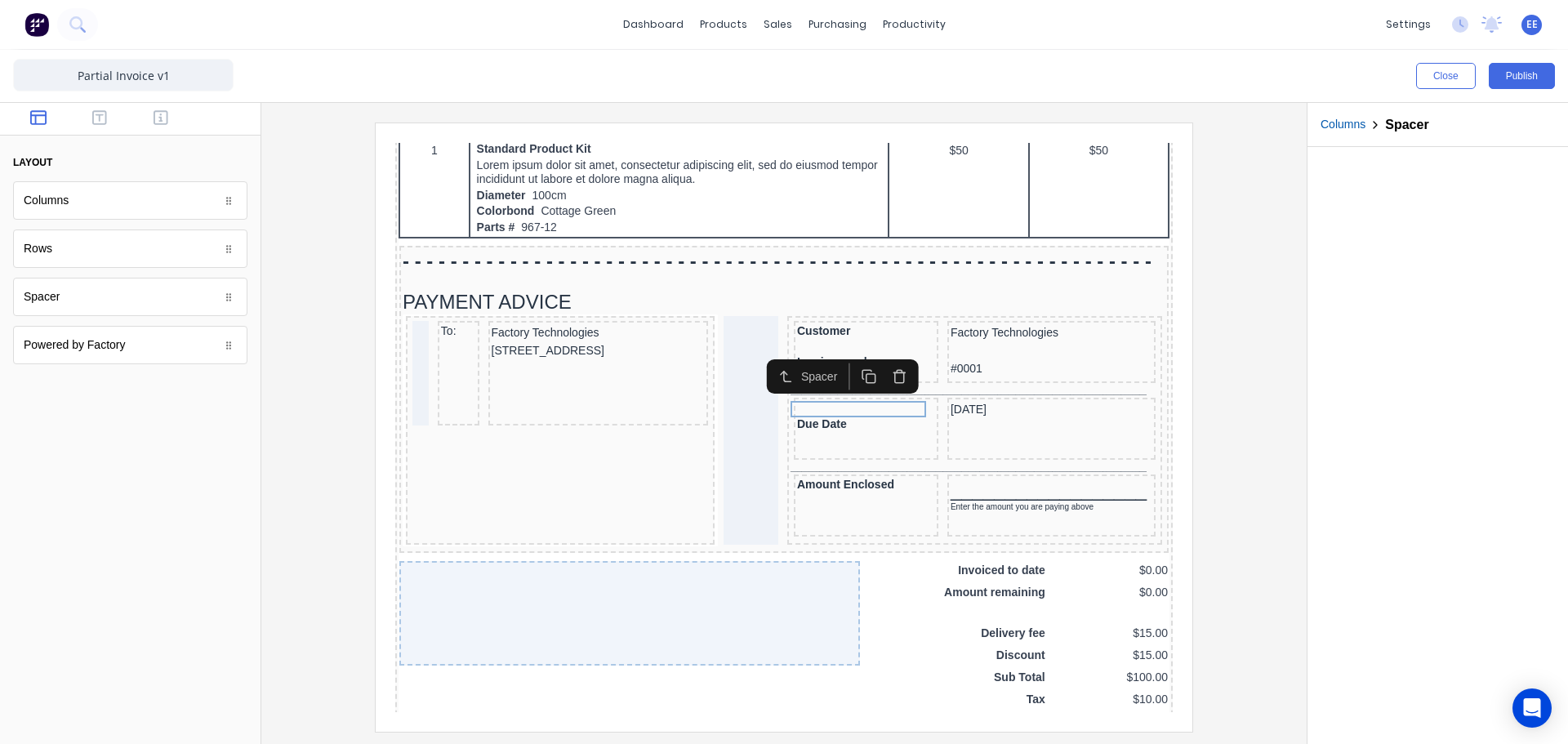
click at [877, 358] on icon "button" at bounding box center [880, 356] width 15 height 15
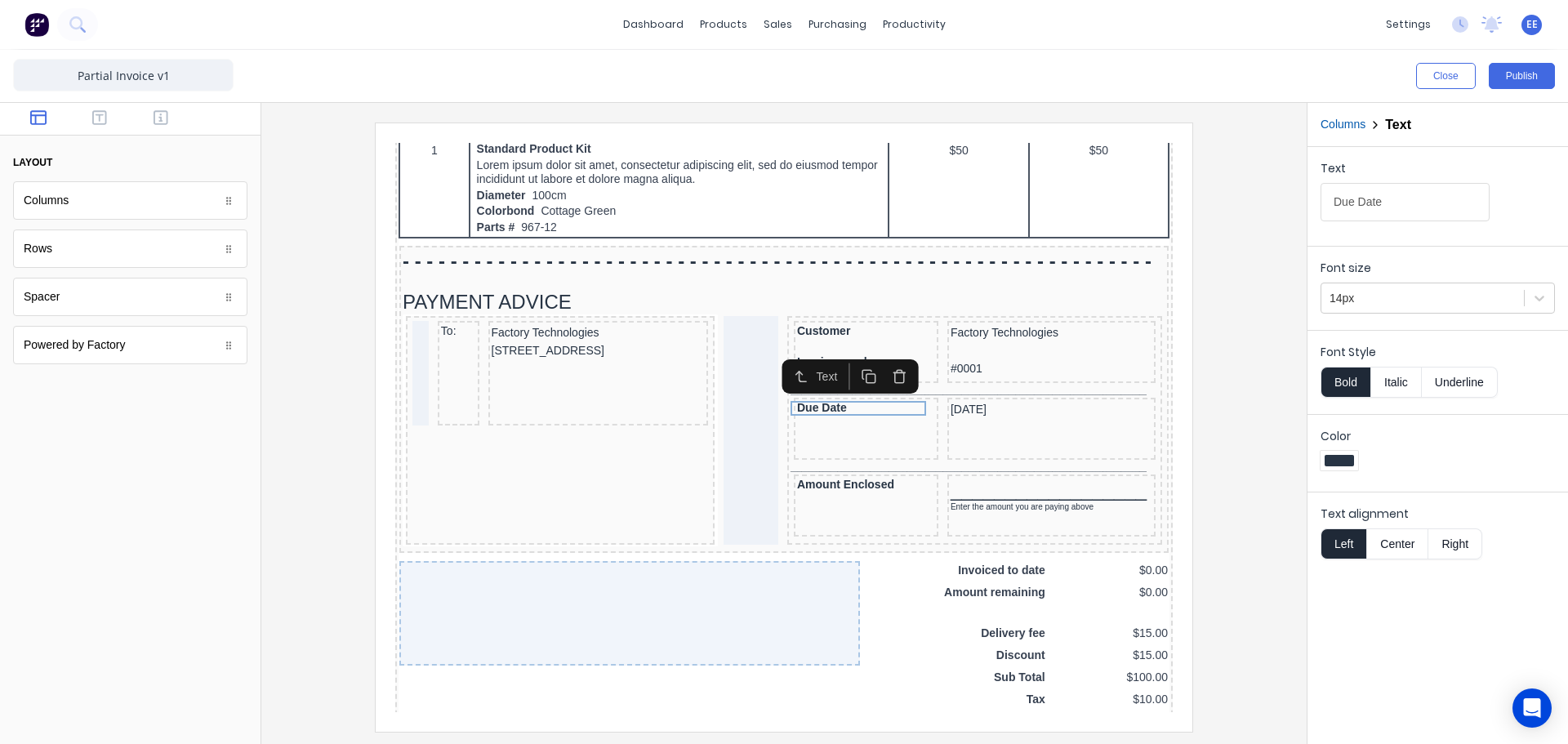
click at [1240, 398] on div at bounding box center [784, 427] width 1019 height 608
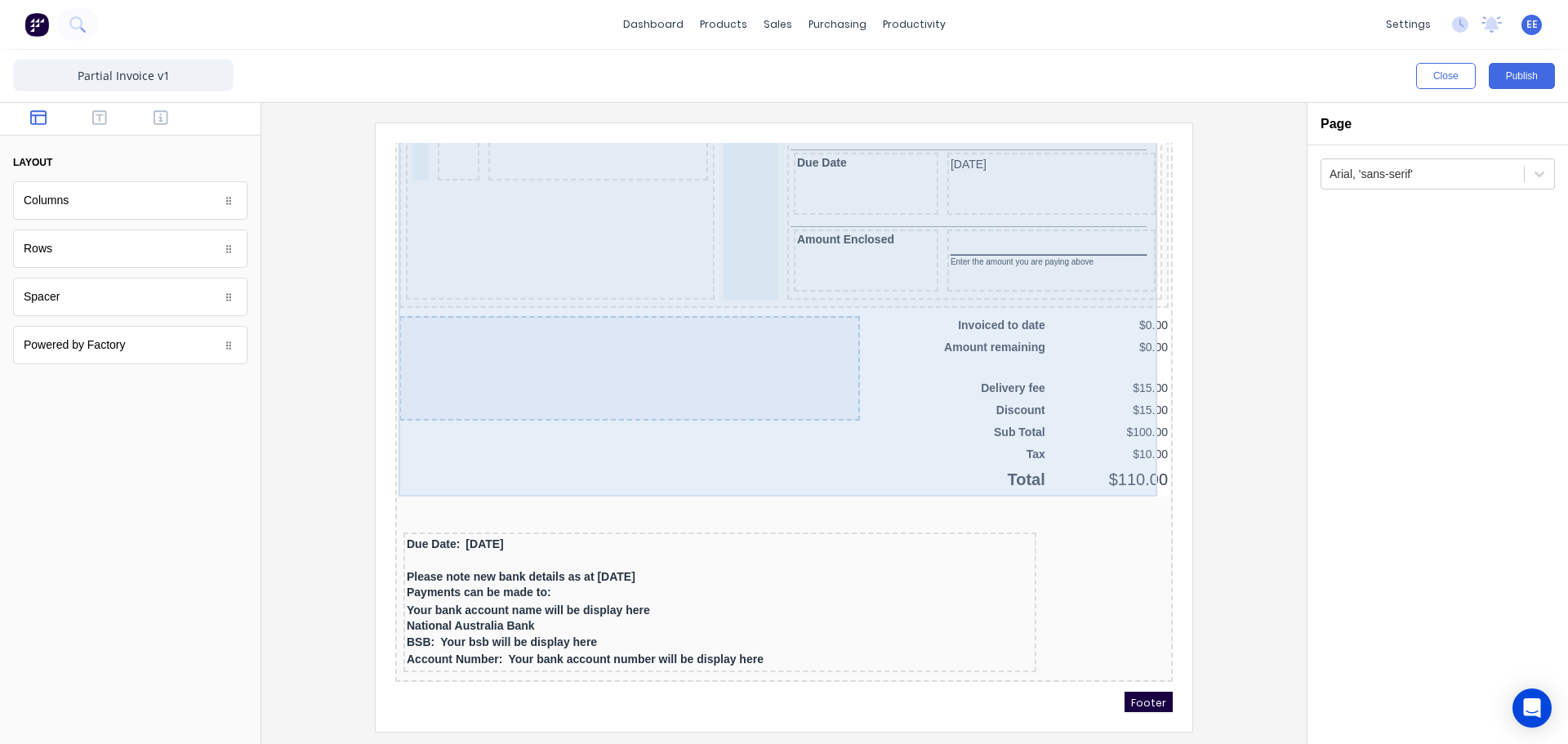
scroll to position [1251, 0]
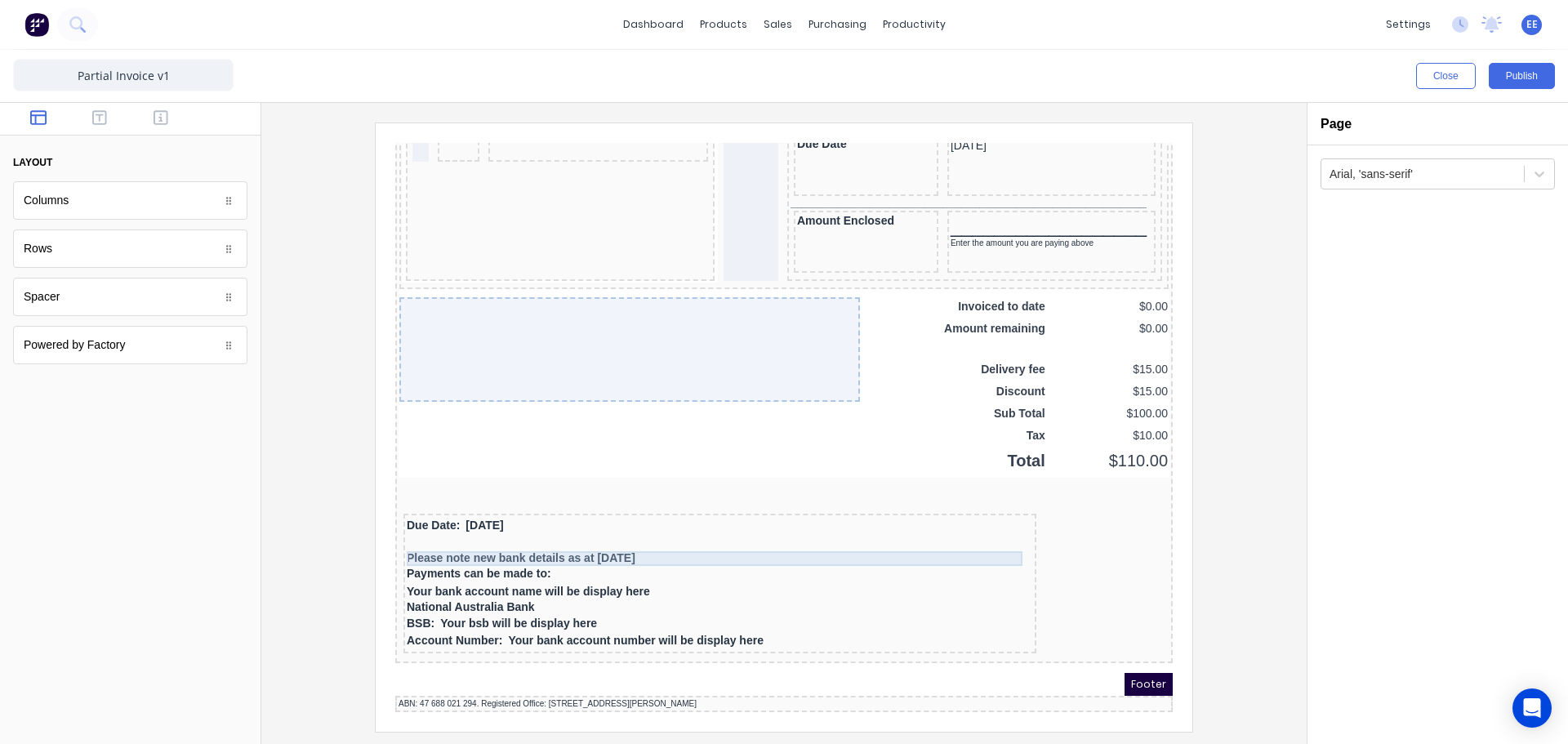
click at [482, 532] on div "Please note new bank details as at [DATE]" at bounding box center [700, 539] width 626 height 14
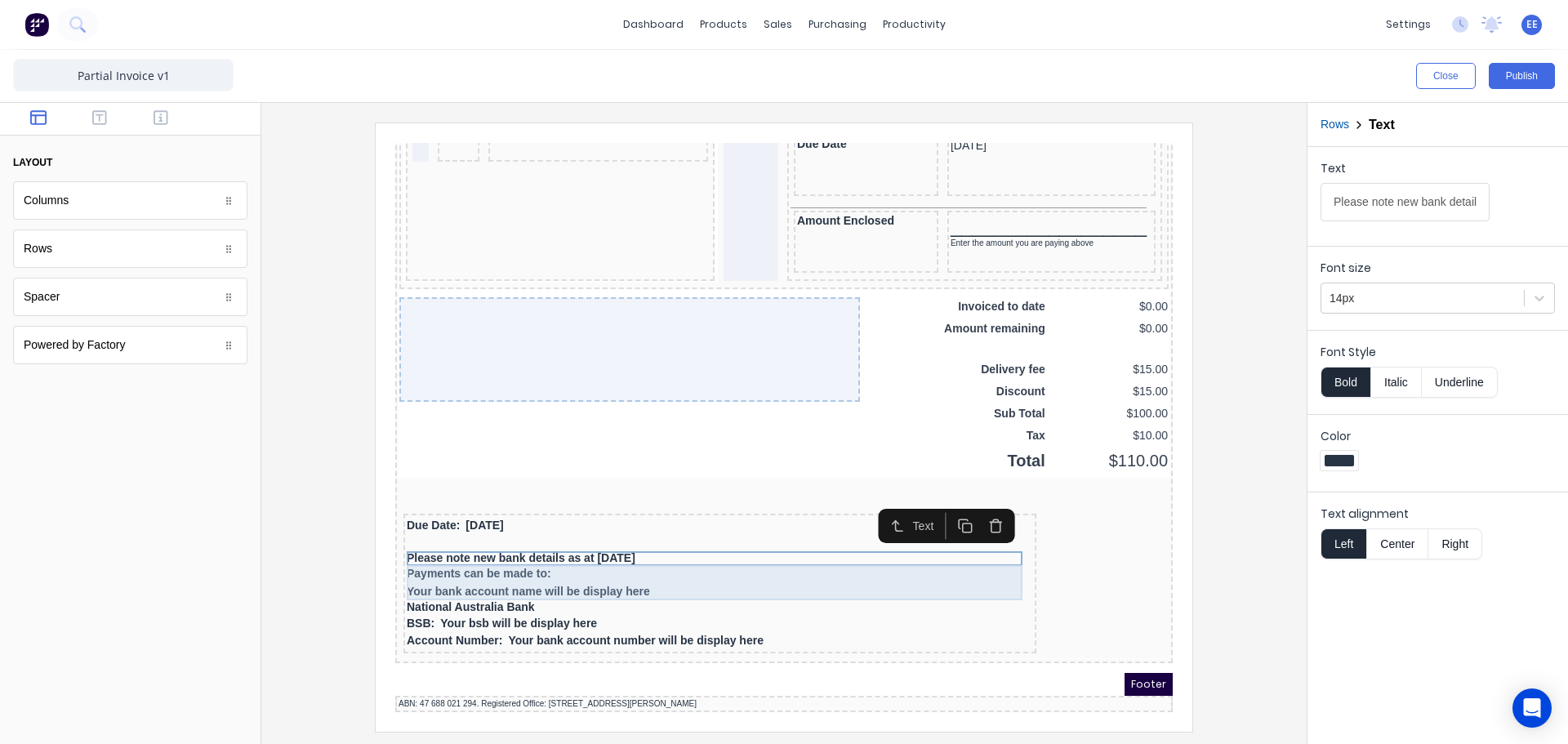
click at [473, 549] on div "Payments can be made to: Your bank account name will be display here" at bounding box center [700, 563] width 626 height 35
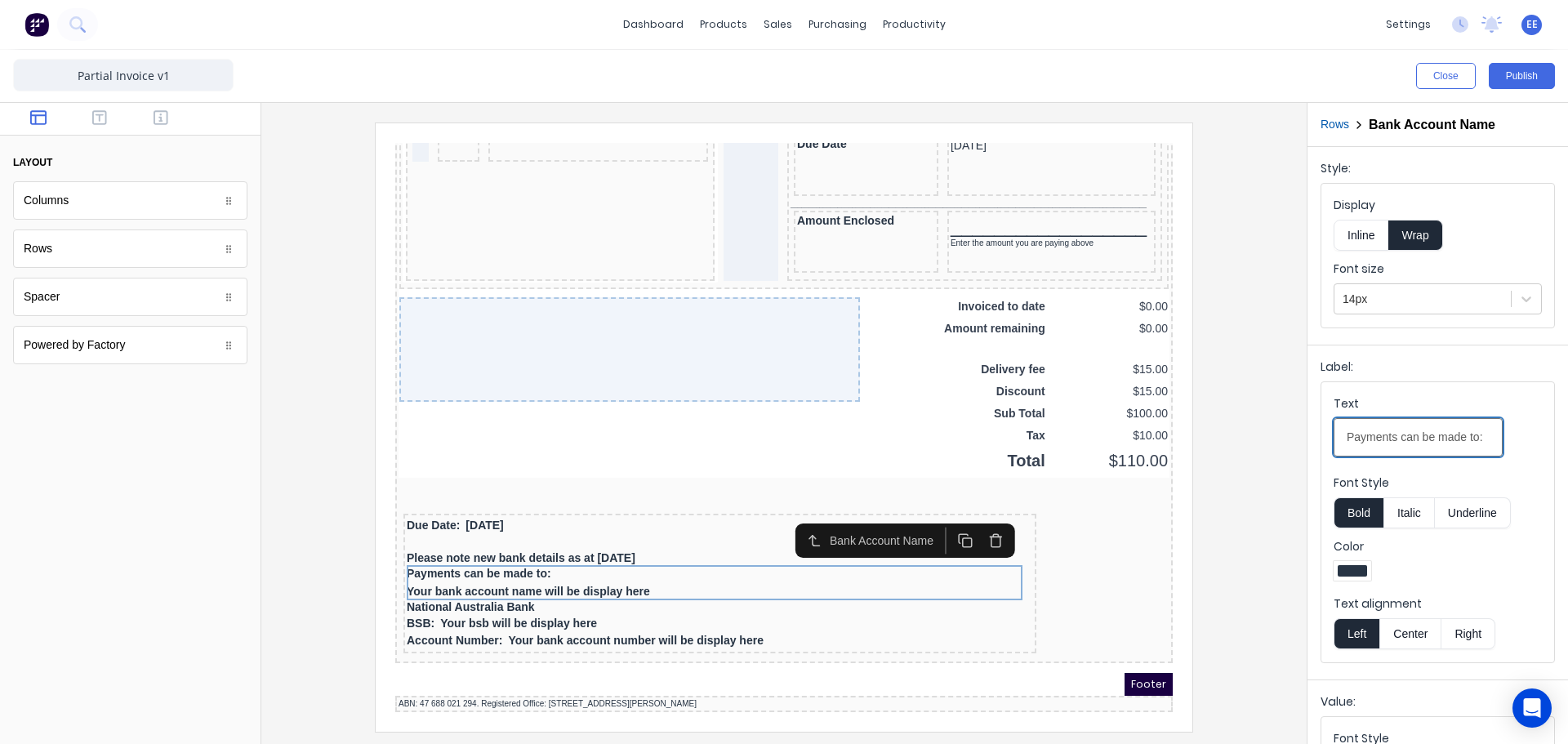
scroll to position [0, 3]
drag, startPoint x: 1346, startPoint y: 438, endPoint x: 1567, endPoint y: 415, distance: 222.2
click at [1567, 415] on div "Rows Bank Account Name Style: Display Inline Wrap Font size 14px Label: Text Pa…" at bounding box center [1438, 423] width 262 height 641
click at [972, 518] on icon "button" at bounding box center [976, 522] width 9 height 10
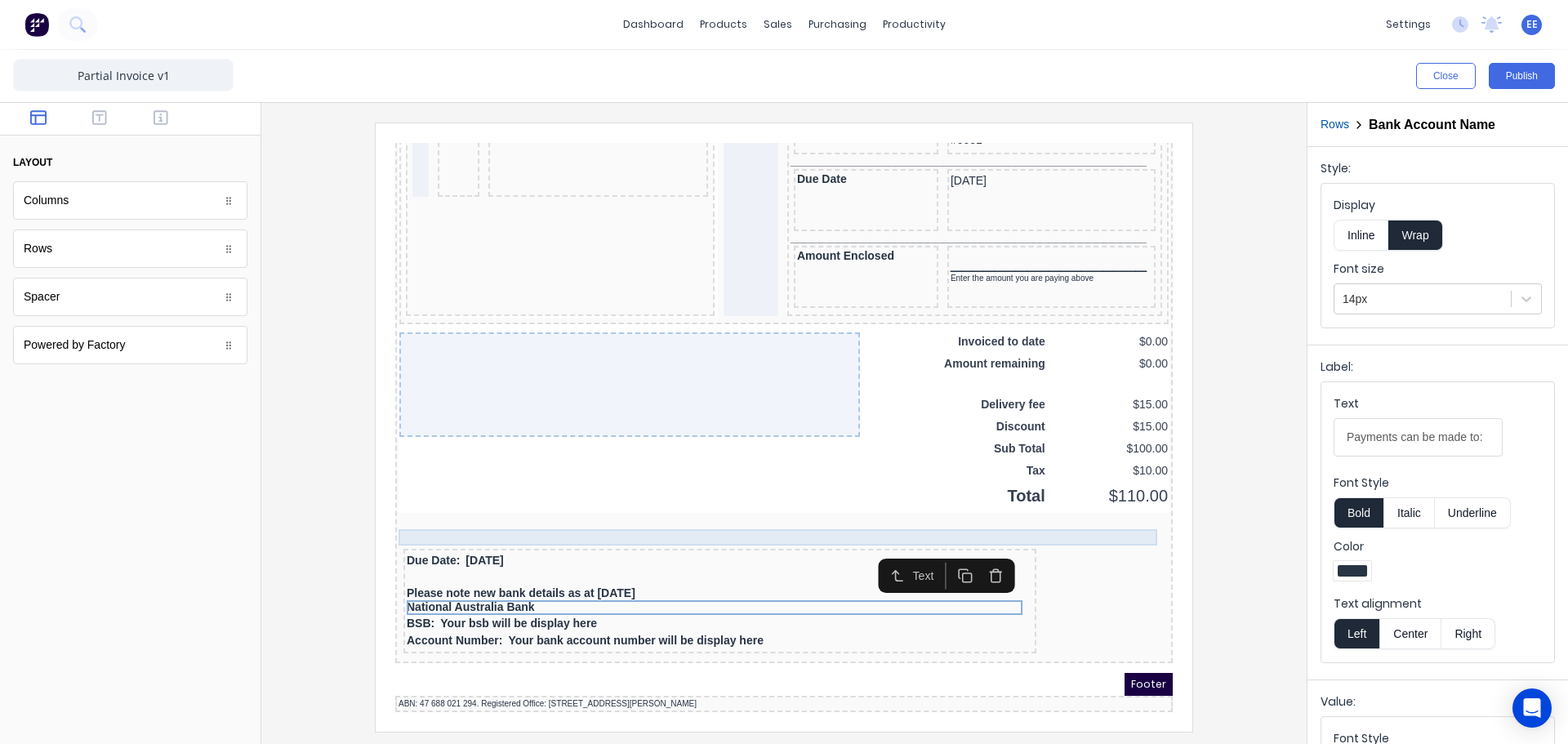
scroll to position [1215, 0]
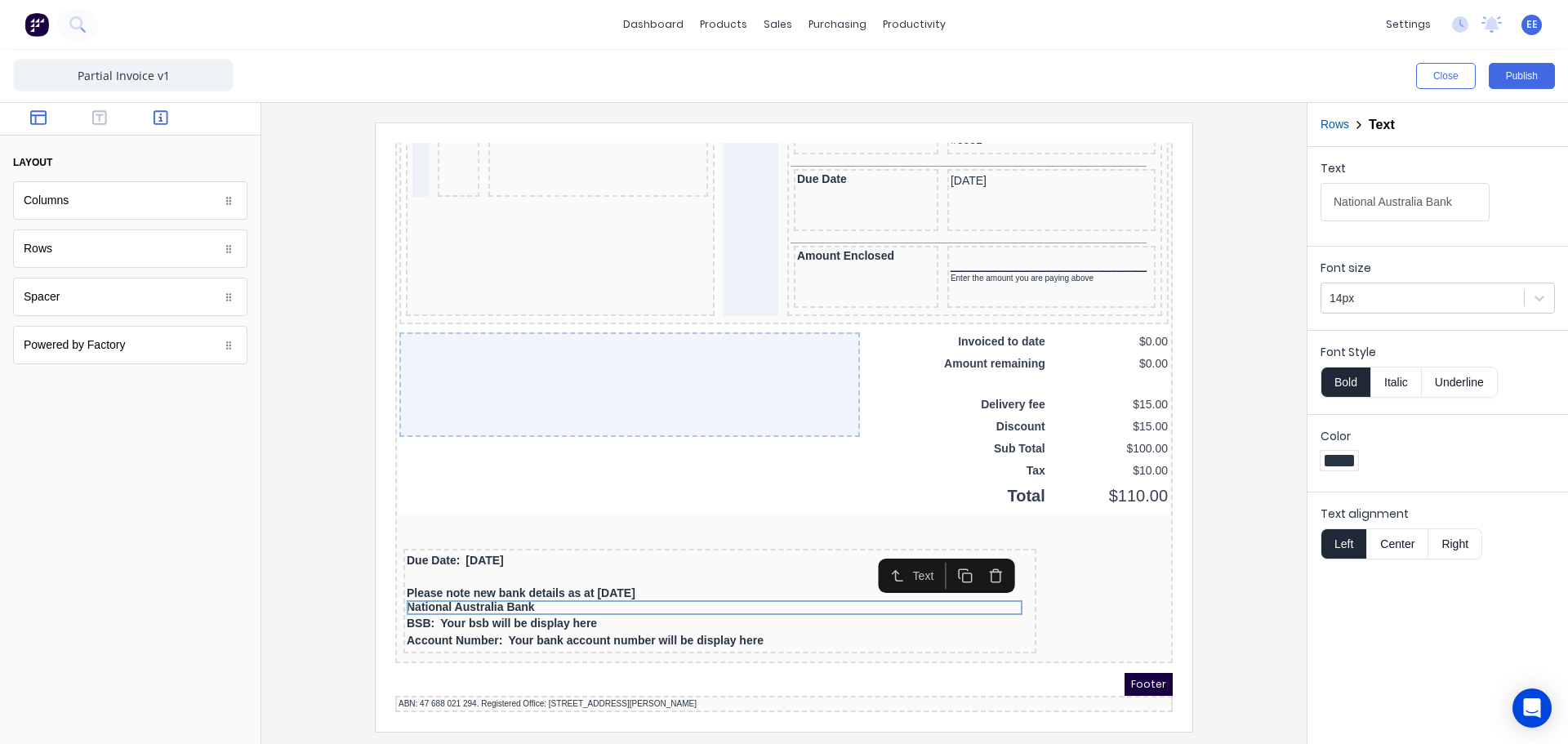
click at [147, 113] on button "button" at bounding box center [161, 119] width 51 height 19
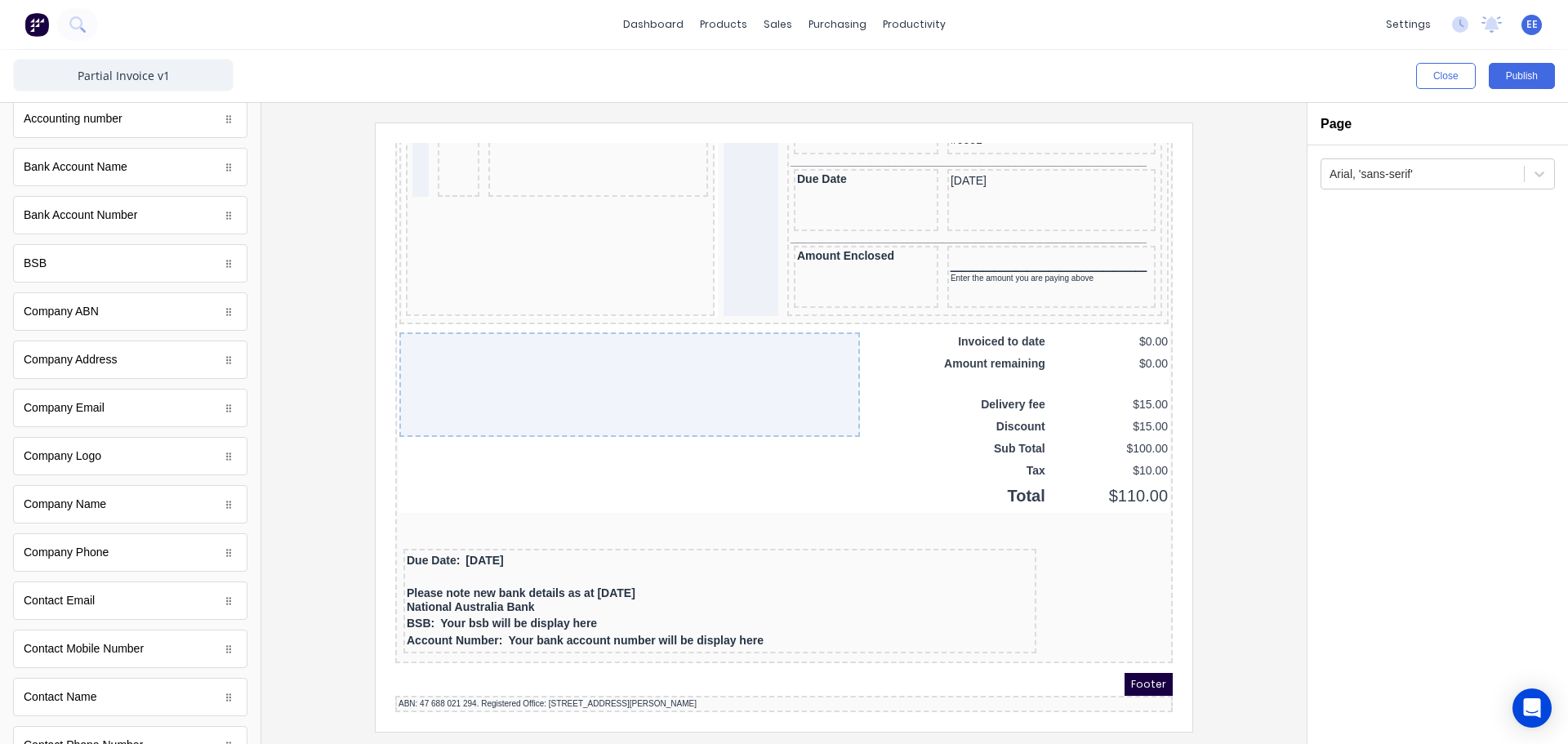
scroll to position [1251, 0]
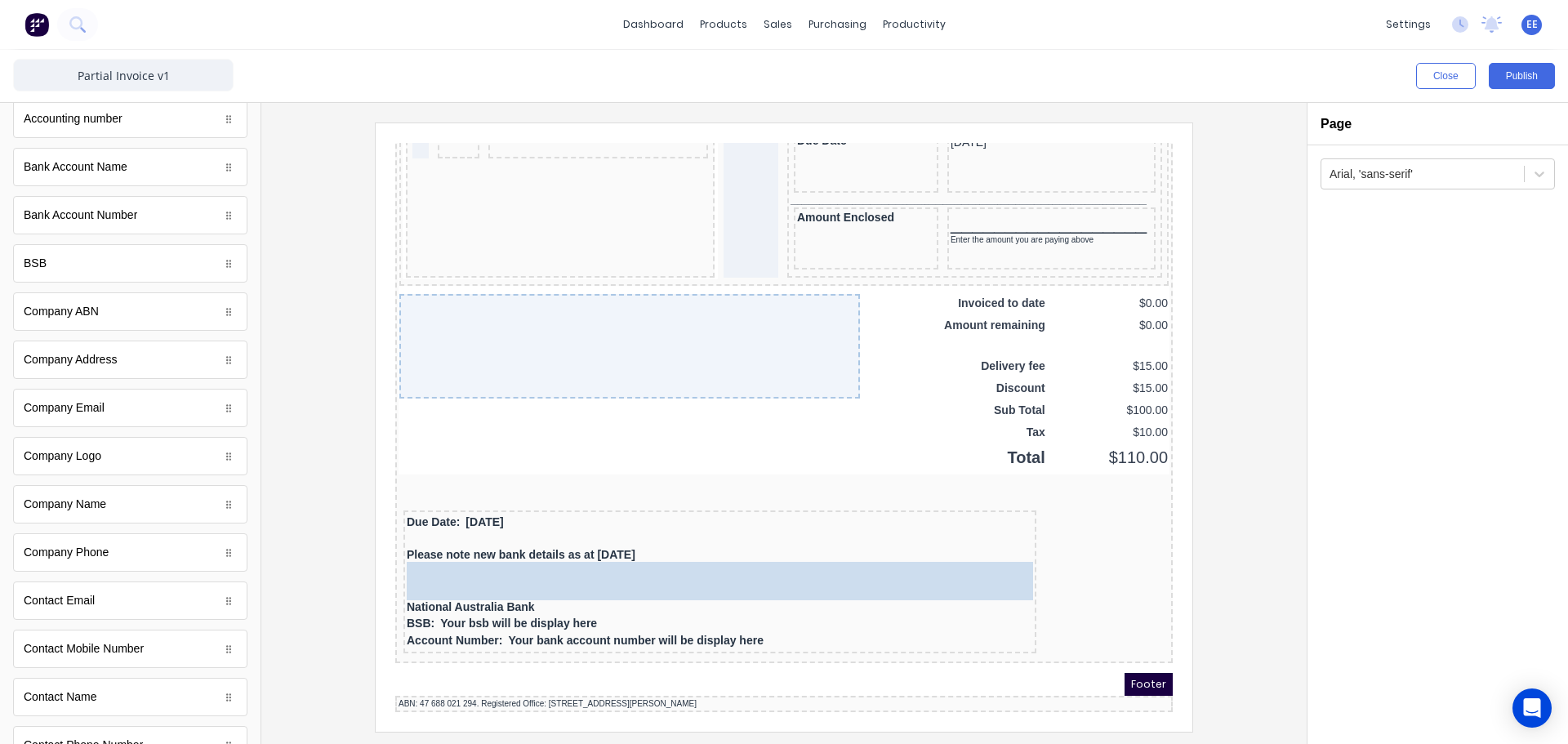
drag, startPoint x: 76, startPoint y: 506, endPoint x: 572, endPoint y: 551, distance: 498.0
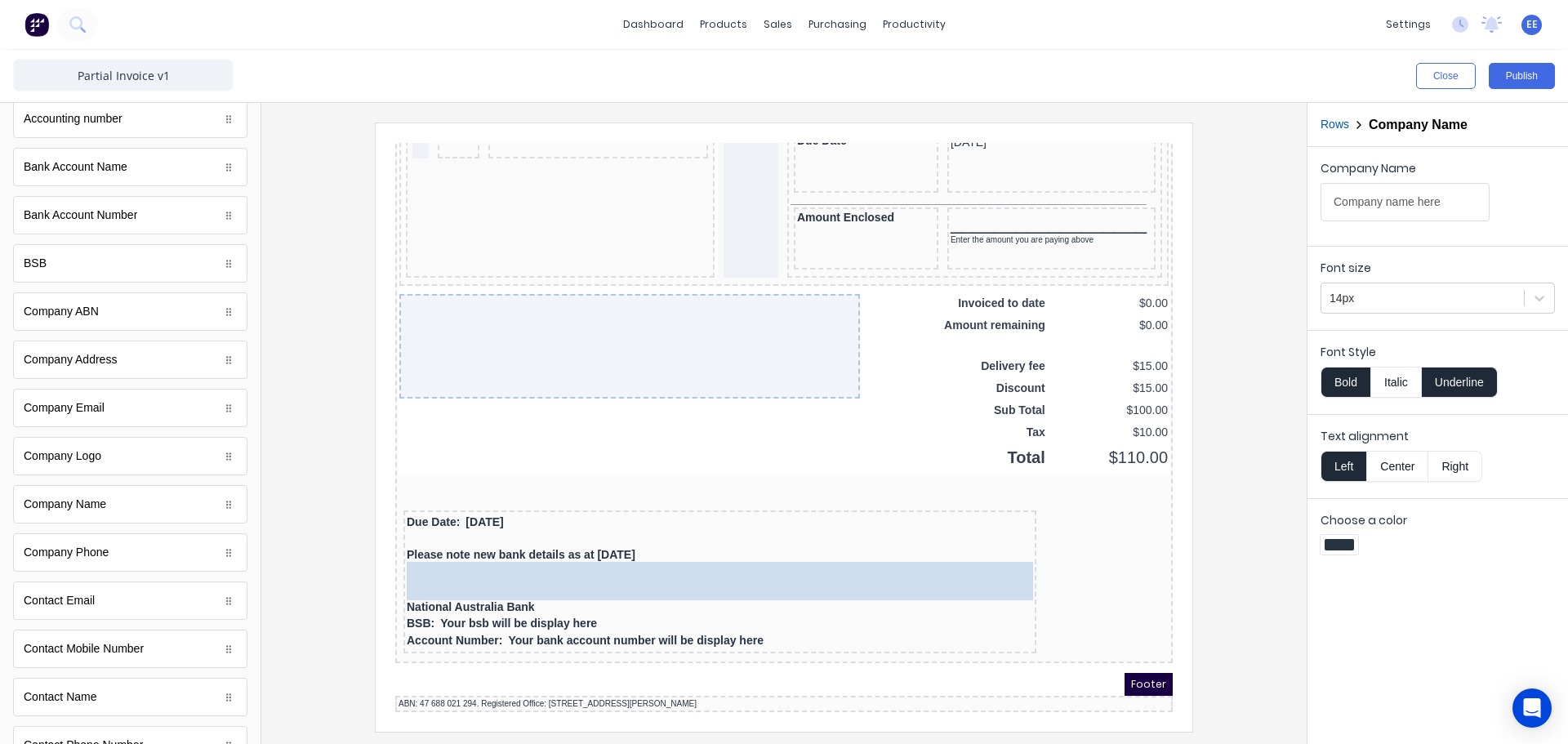
scroll to position [1230, 0]
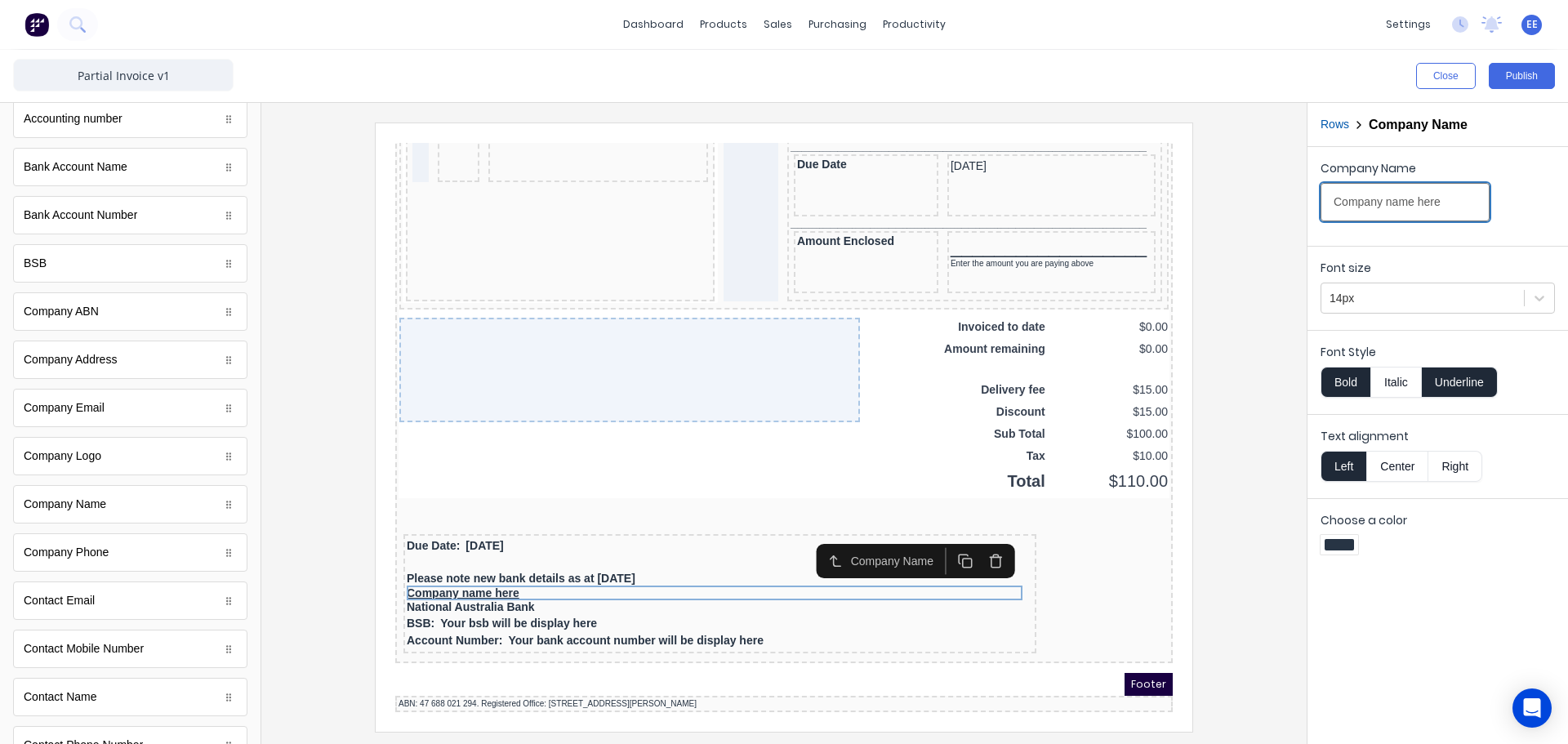
drag, startPoint x: 1450, startPoint y: 205, endPoint x: 1235, endPoint y: 199, distance: 215.1
click at [1235, 199] on div "Close Publish Components standard fields Accounting number Accounting number Ba…" at bounding box center [784, 396] width 1568 height 694
click at [1470, 380] on button "Underline" at bounding box center [1459, 382] width 76 height 31
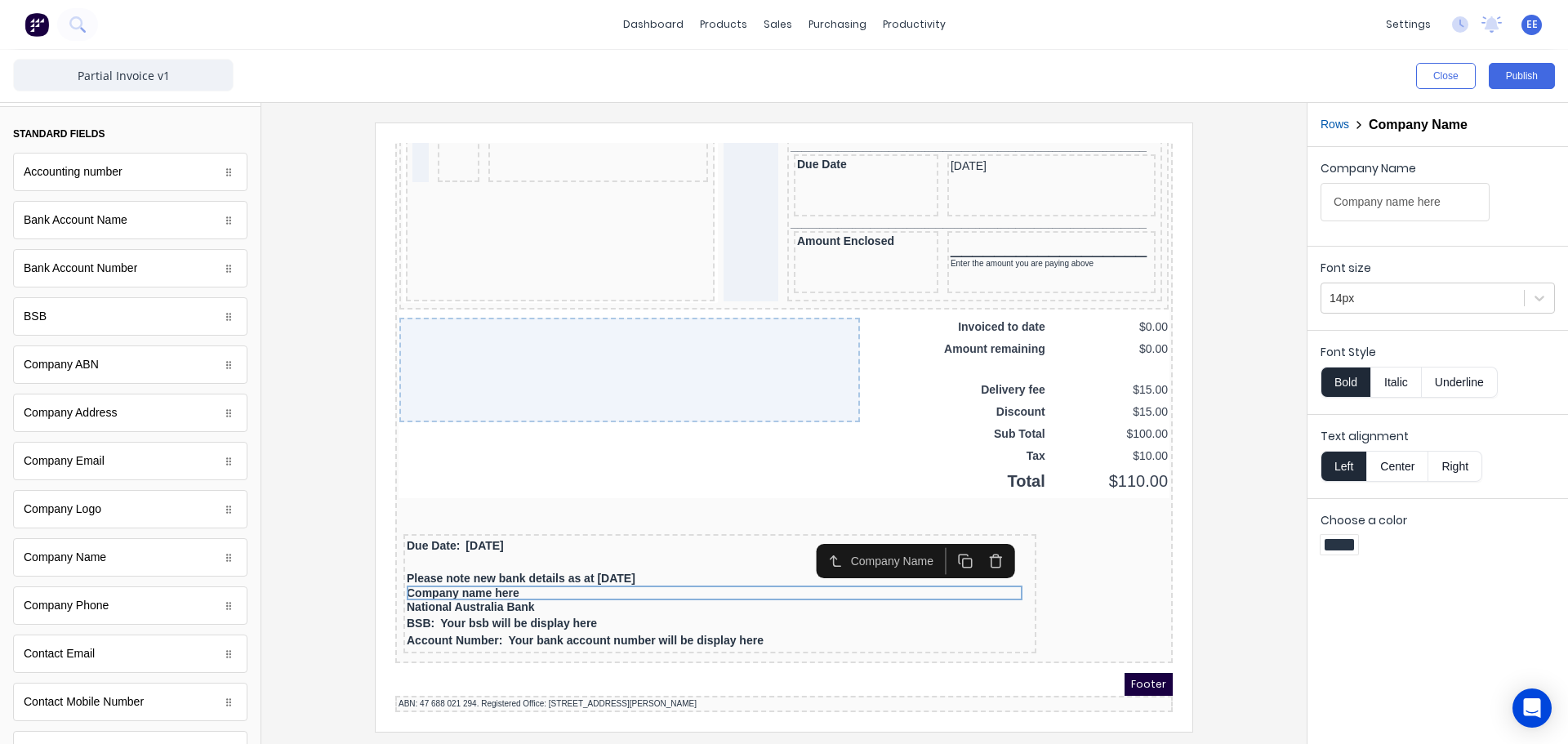
scroll to position [0, 0]
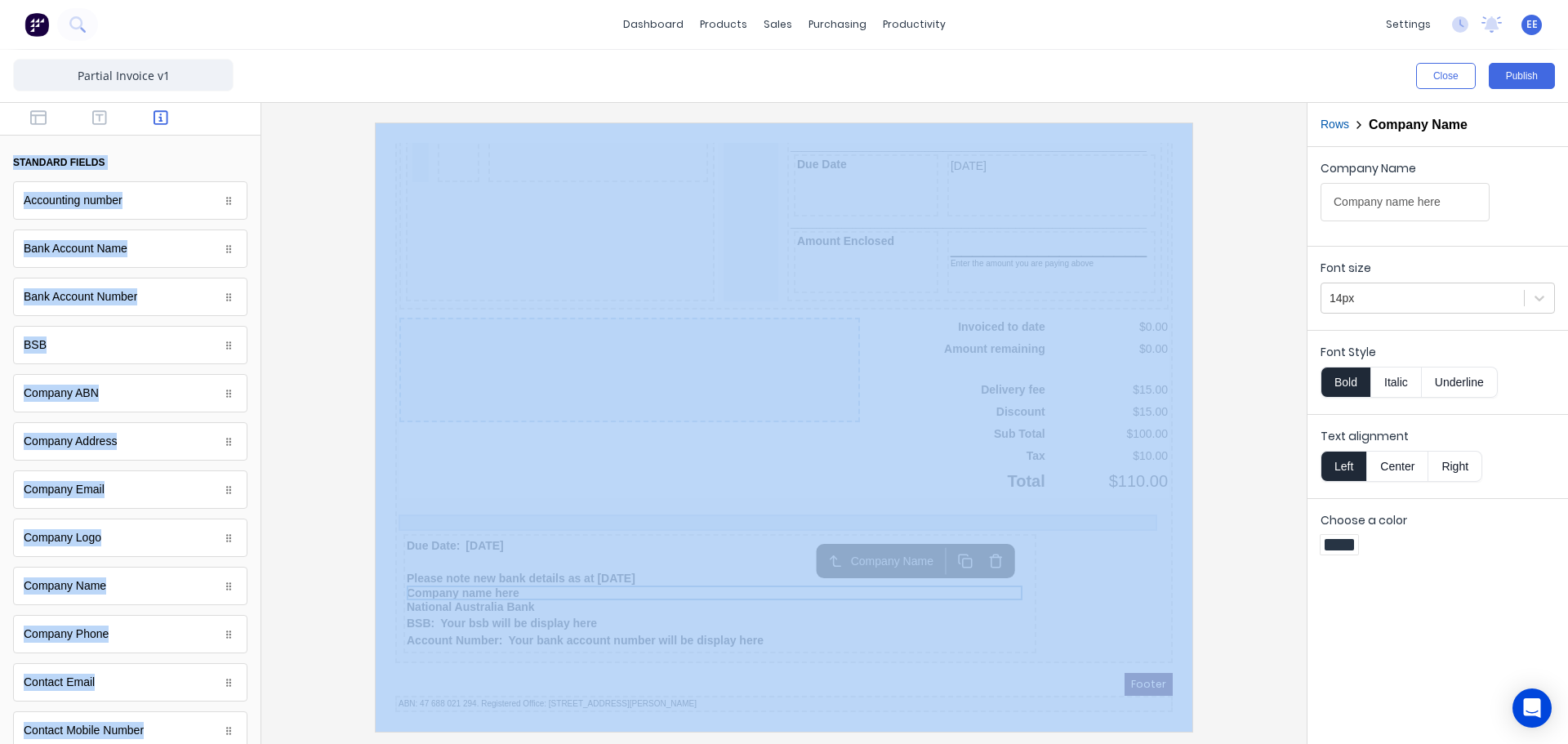
drag, startPoint x: 470, startPoint y: 232, endPoint x: 439, endPoint y: 454, distance: 224.2
click at [138, 162] on button "standard fields" at bounding box center [130, 162] width 235 height 28
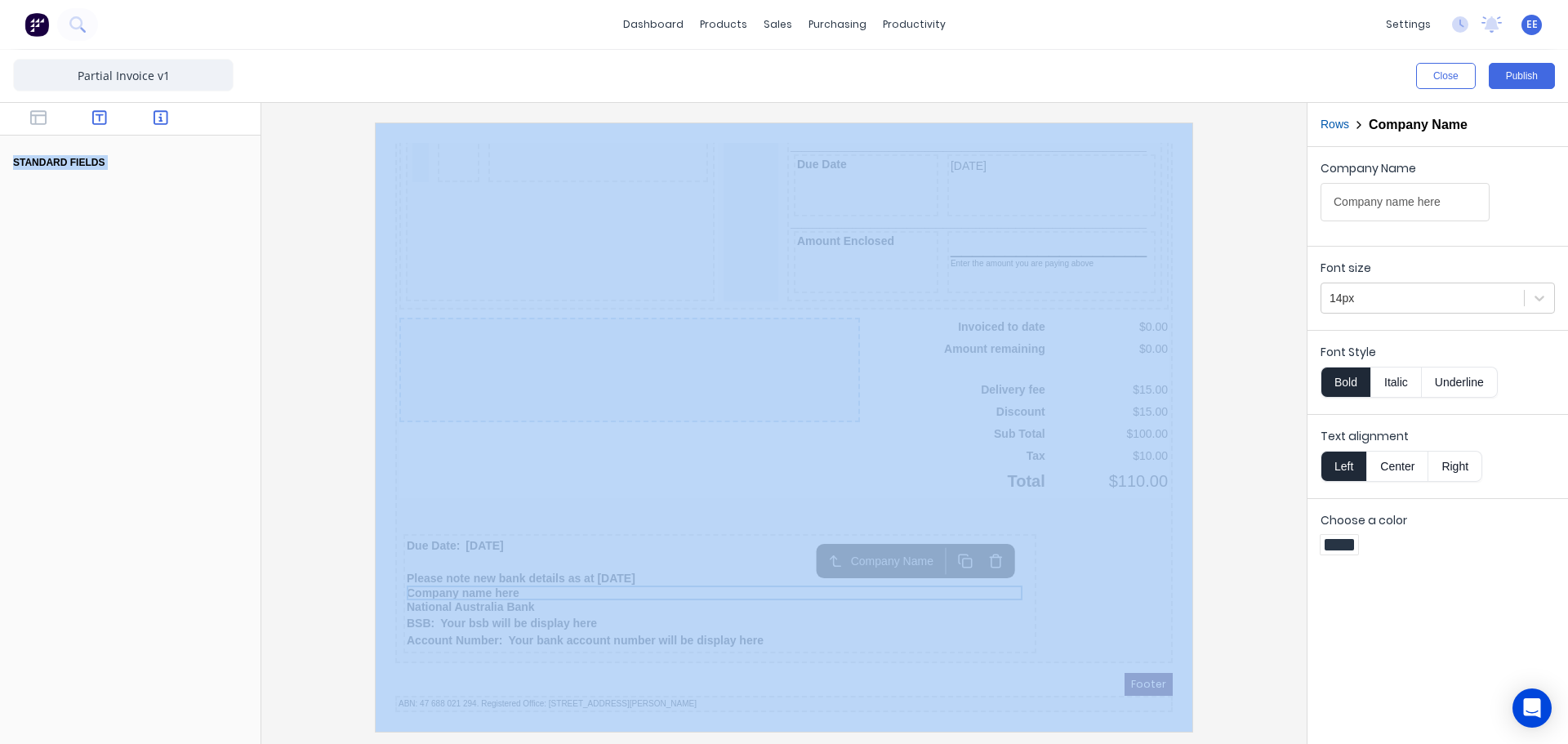
click at [103, 118] on icon "button" at bounding box center [99, 117] width 14 height 16
click at [96, 120] on icon "button" at bounding box center [99, 117] width 14 height 16
click at [77, 255] on div "Text" at bounding box center [130, 249] width 235 height 39
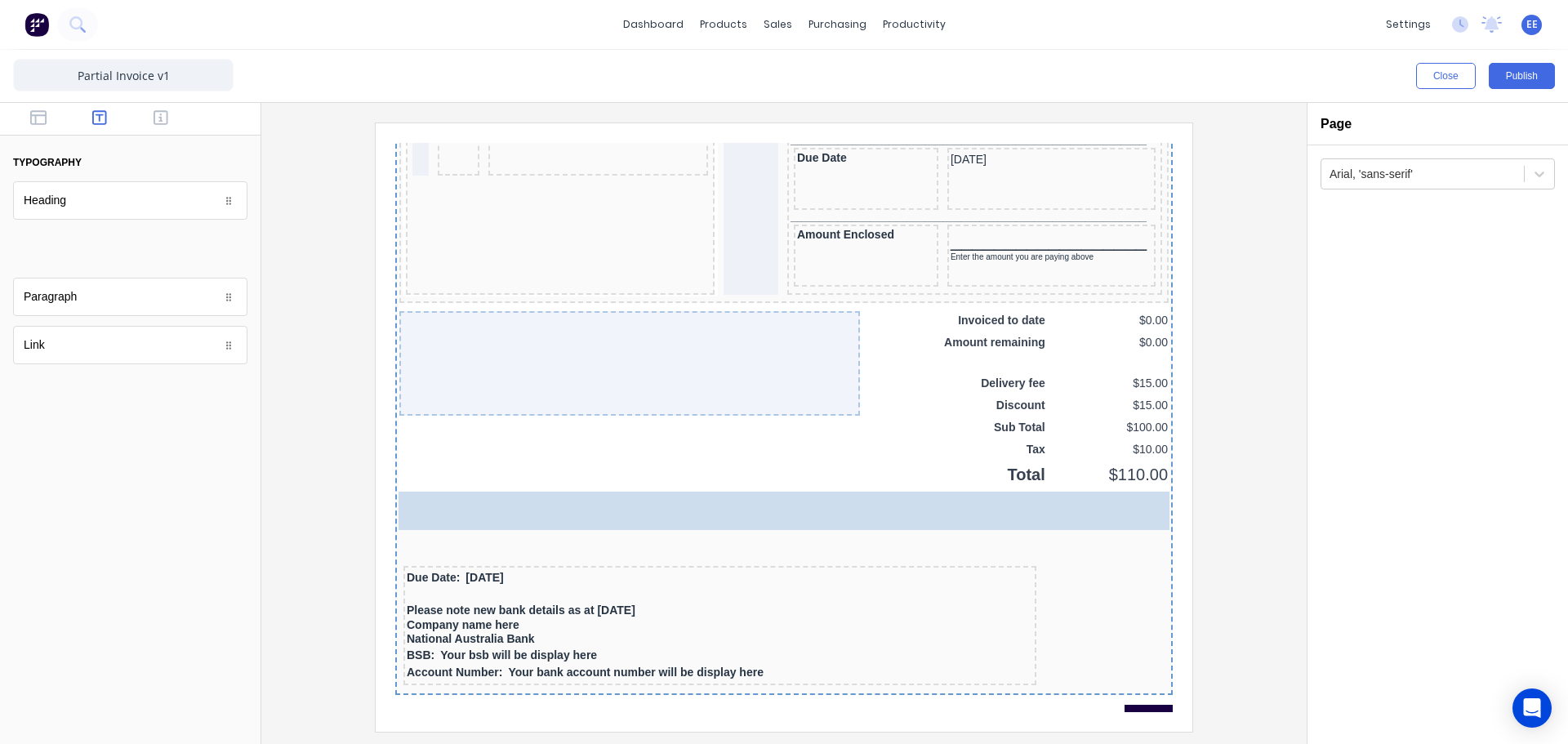
scroll to position [1251, 0]
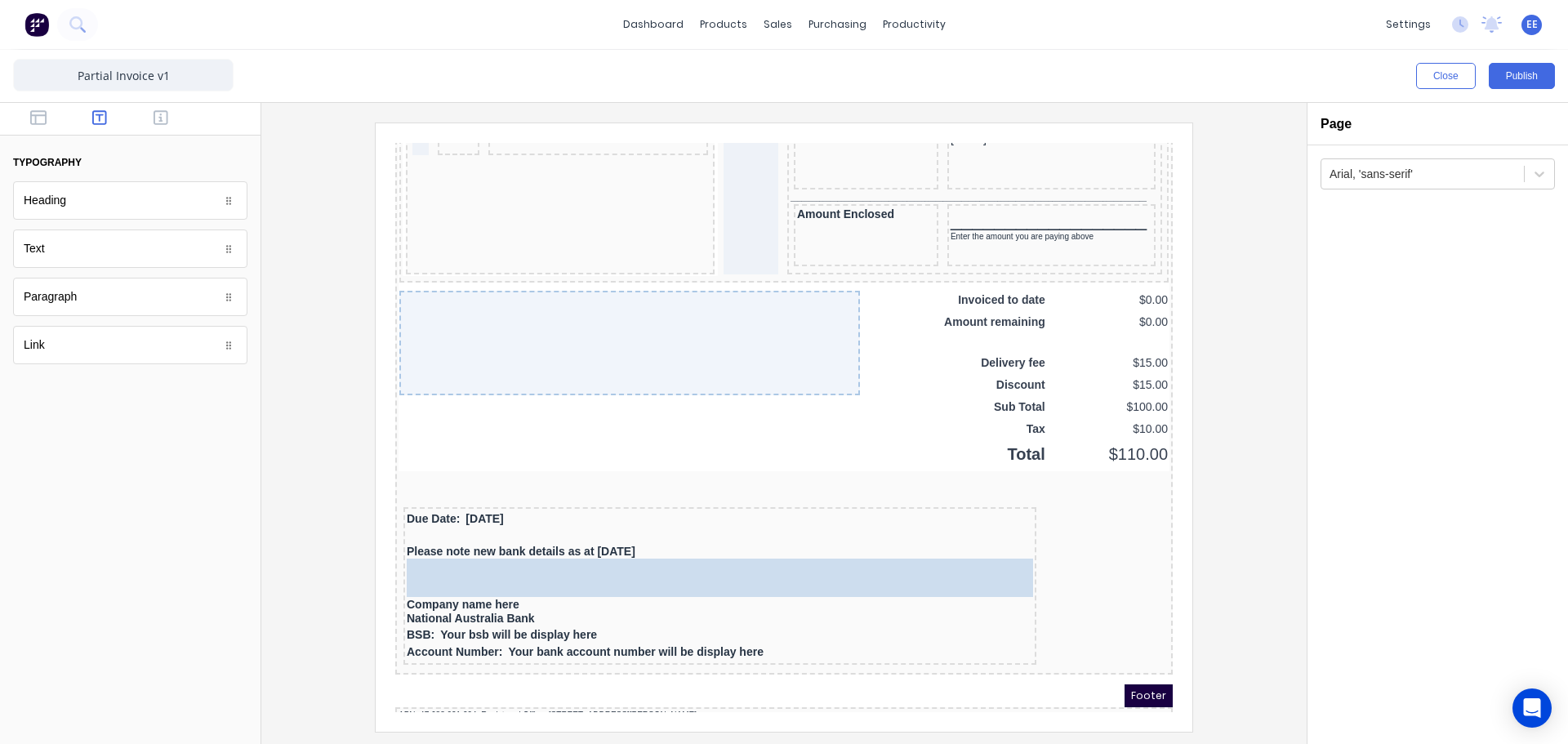
drag, startPoint x: 71, startPoint y: 242, endPoint x: 598, endPoint y: 555, distance: 612.9
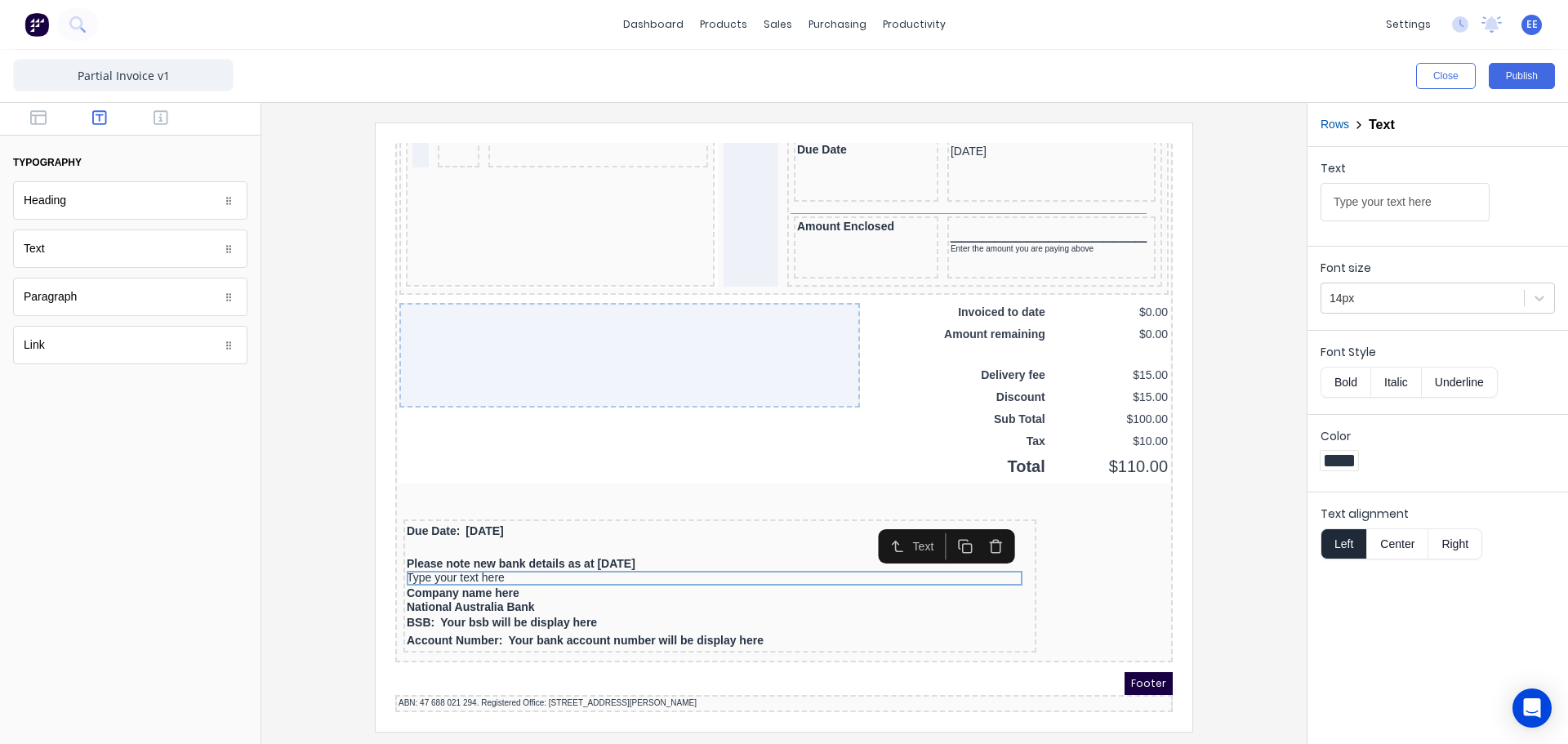
scroll to position [1245, 0]
drag, startPoint x: 1421, startPoint y: 206, endPoint x: 1252, endPoint y: 201, distance: 169.1
click at [1252, 201] on div "Close Publish Components typography Heading Heading Text Text Paragraph Paragra…" at bounding box center [784, 396] width 1568 height 694
paste input "Payments can be made to:"
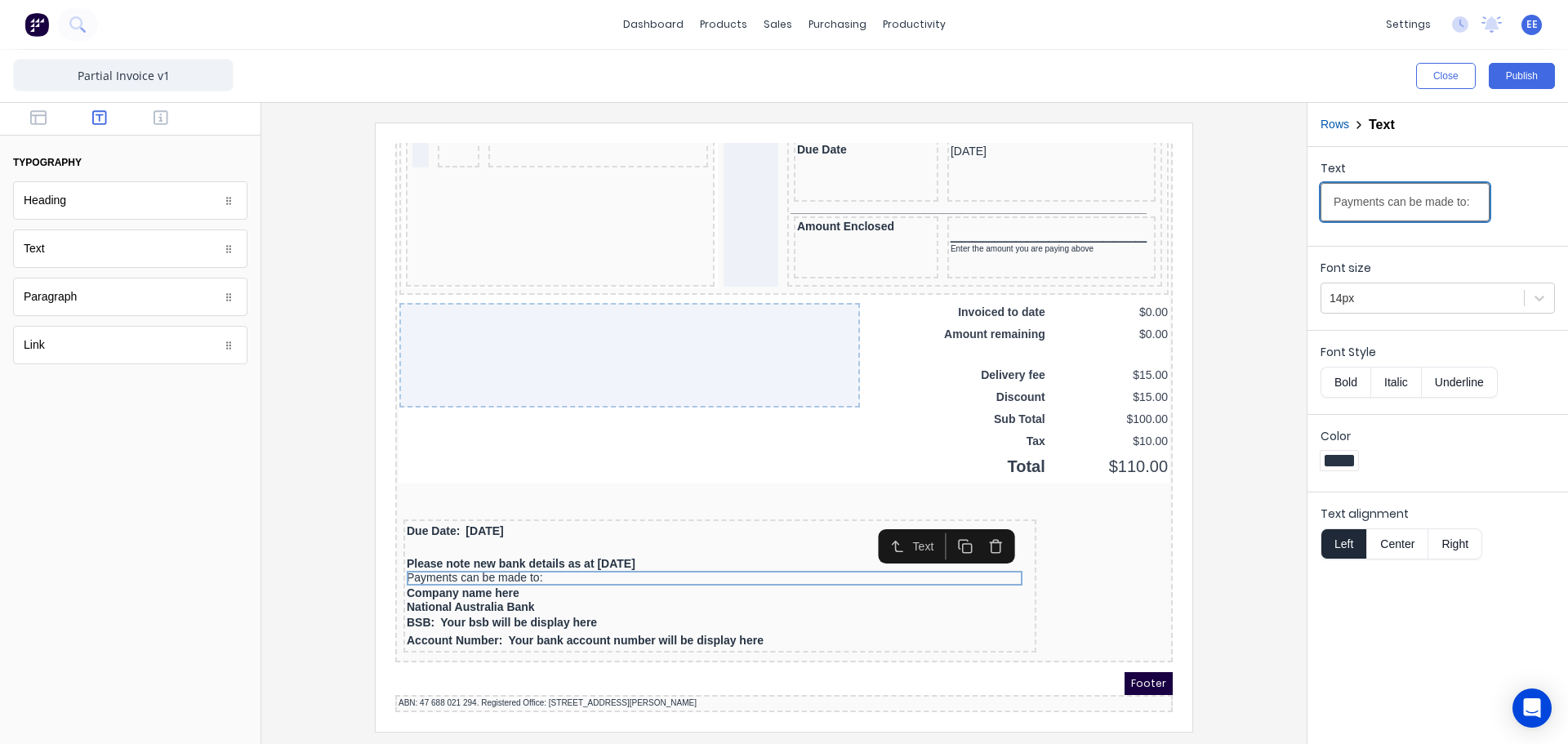
type input "Payments can be made to:"
click at [1347, 390] on button "Bold" at bounding box center [1345, 382] width 50 height 31
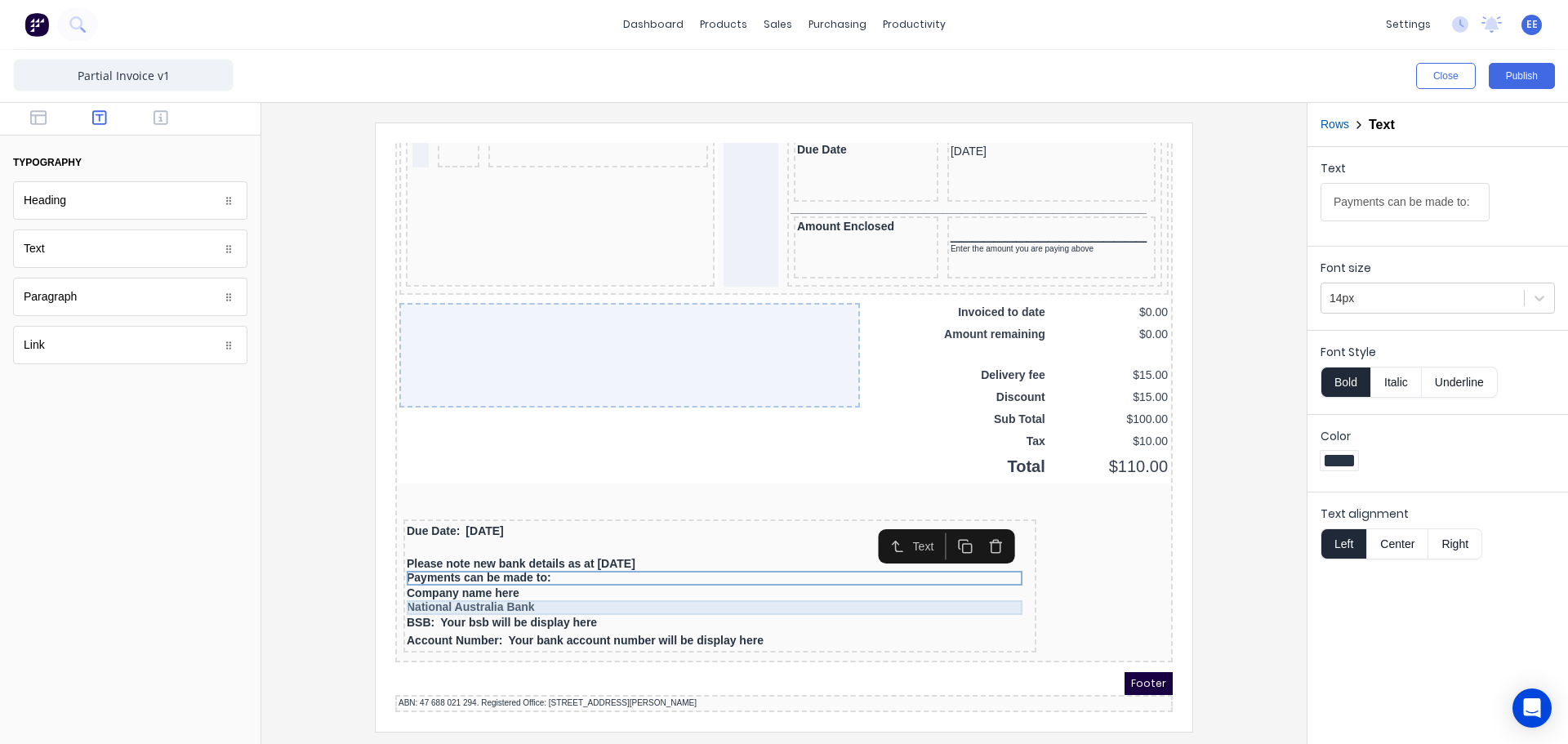
click at [795, 583] on div "National Australia Bank" at bounding box center [700, 587] width 626 height 14
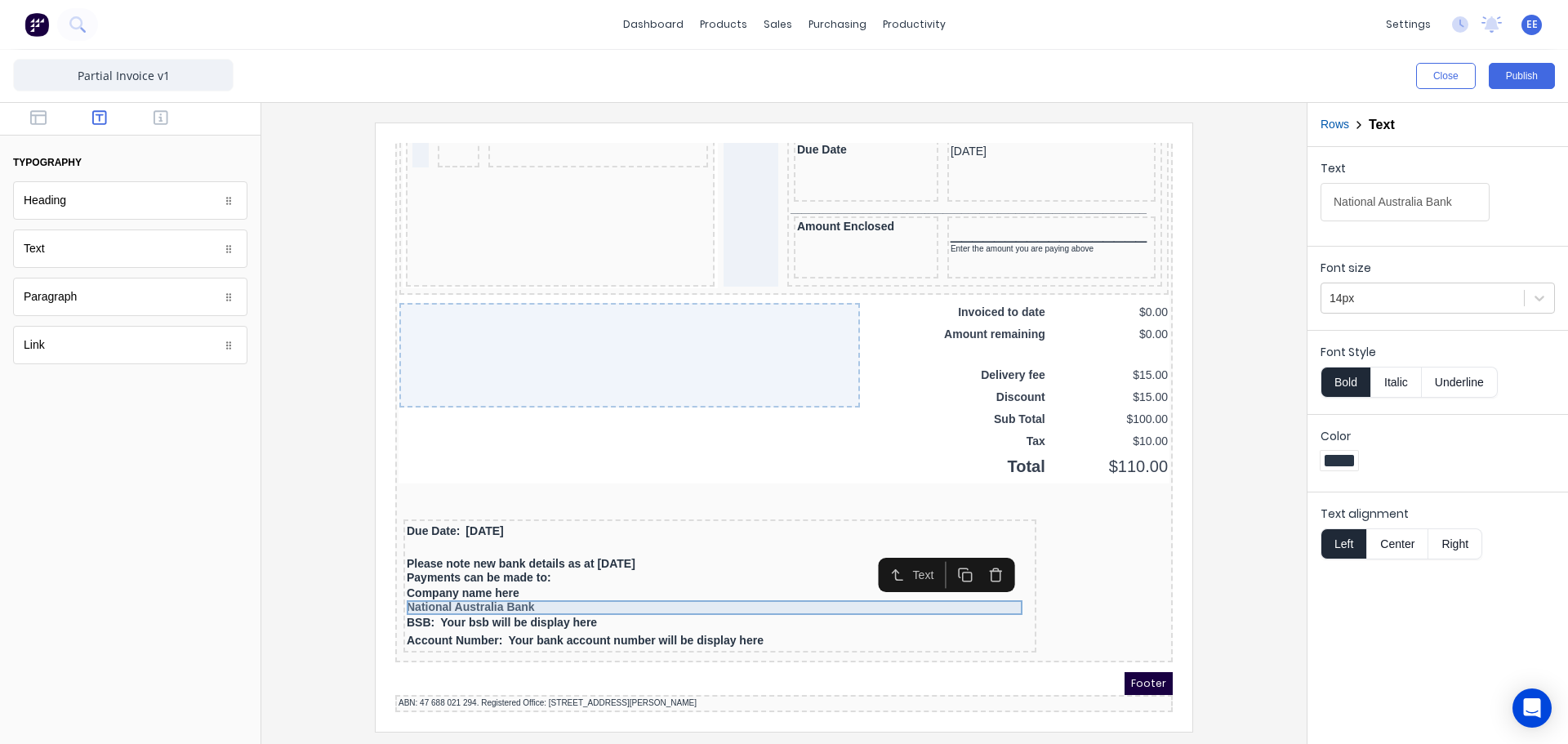
click at [542, 581] on div "National Australia Bank" at bounding box center [700, 587] width 626 height 14
click at [976, 554] on icon "button" at bounding box center [976, 555] width 15 height 15
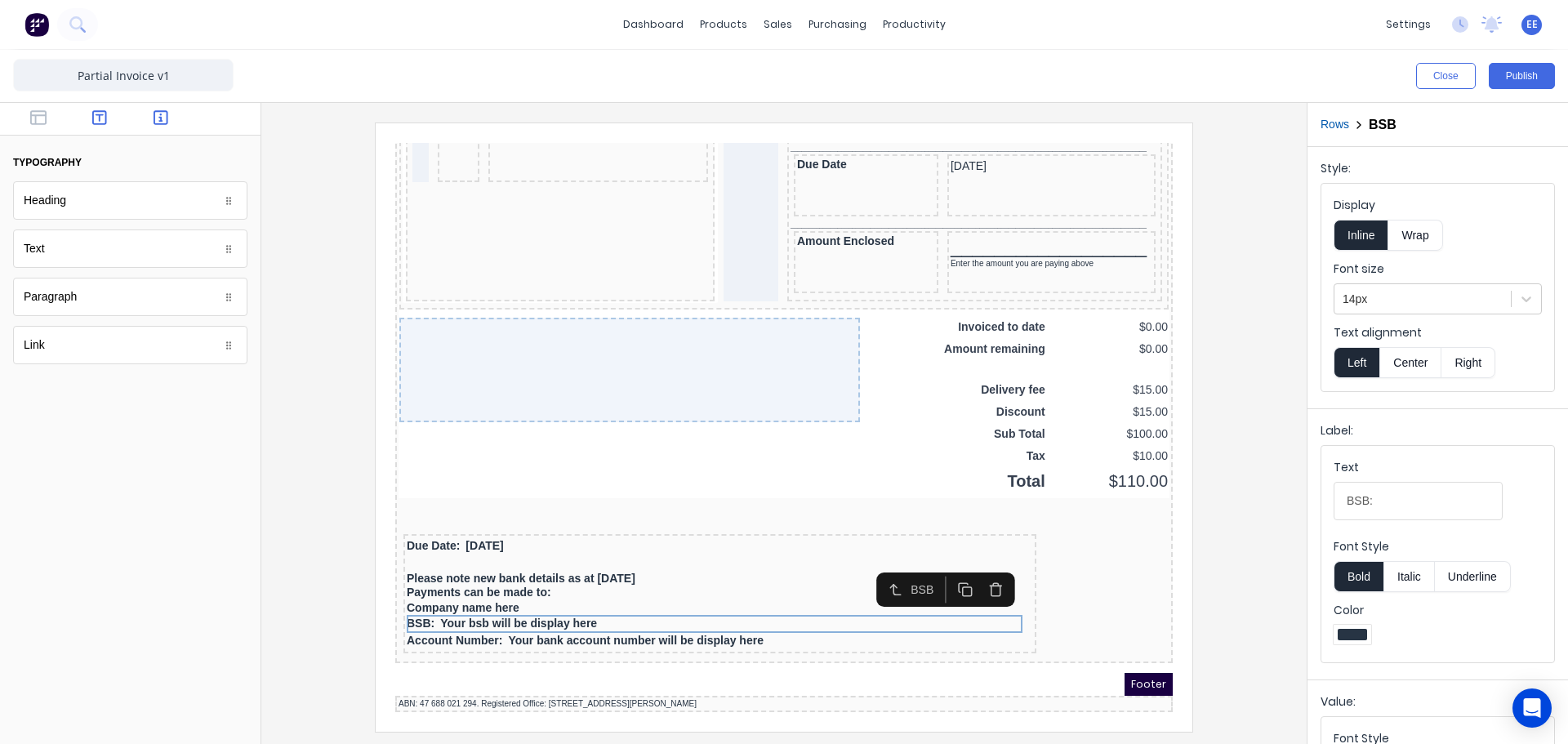
click at [169, 116] on button "button" at bounding box center [161, 119] width 51 height 19
click at [160, 122] on icon "button" at bounding box center [160, 117] width 14 height 14
click at [104, 122] on icon "button" at bounding box center [99, 117] width 14 height 16
click at [173, 117] on button "button" at bounding box center [161, 119] width 51 height 19
click at [154, 117] on icon "button" at bounding box center [160, 117] width 14 height 14
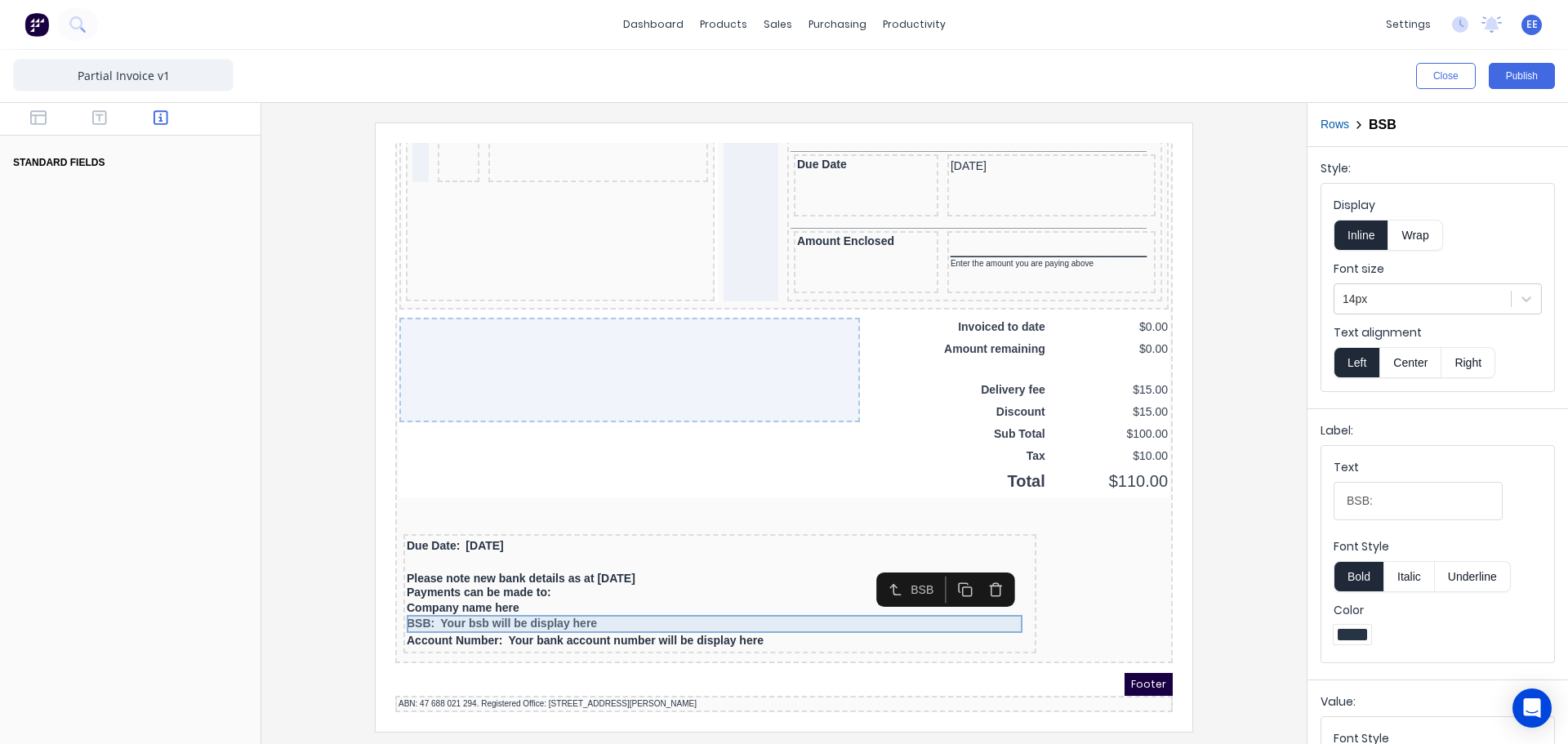
click at [429, 600] on div "BSB: Your bsb will be display here" at bounding box center [700, 603] width 626 height 18
click at [444, 581] on div "Company name here" at bounding box center [700, 587] width 626 height 14
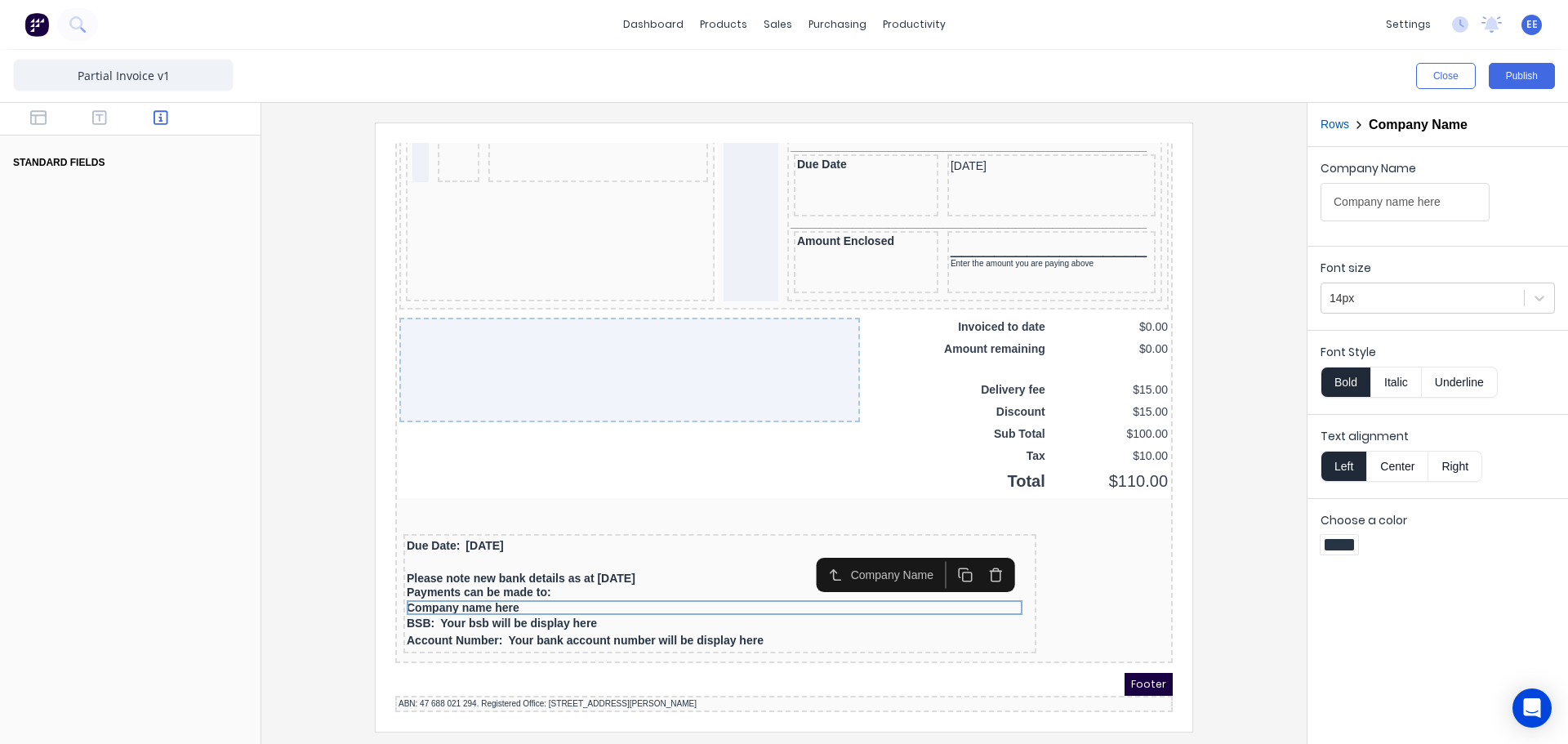
click at [137, 265] on div at bounding box center [130, 474] width 261 height 539
drag, startPoint x: 121, startPoint y: 621, endPoint x: 79, endPoint y: 267, distance: 356.5
click at [123, 602] on div at bounding box center [130, 474] width 261 height 539
click at [99, 131] on div at bounding box center [130, 119] width 261 height 33
click at [100, 126] on button "button" at bounding box center [99, 119] width 51 height 19
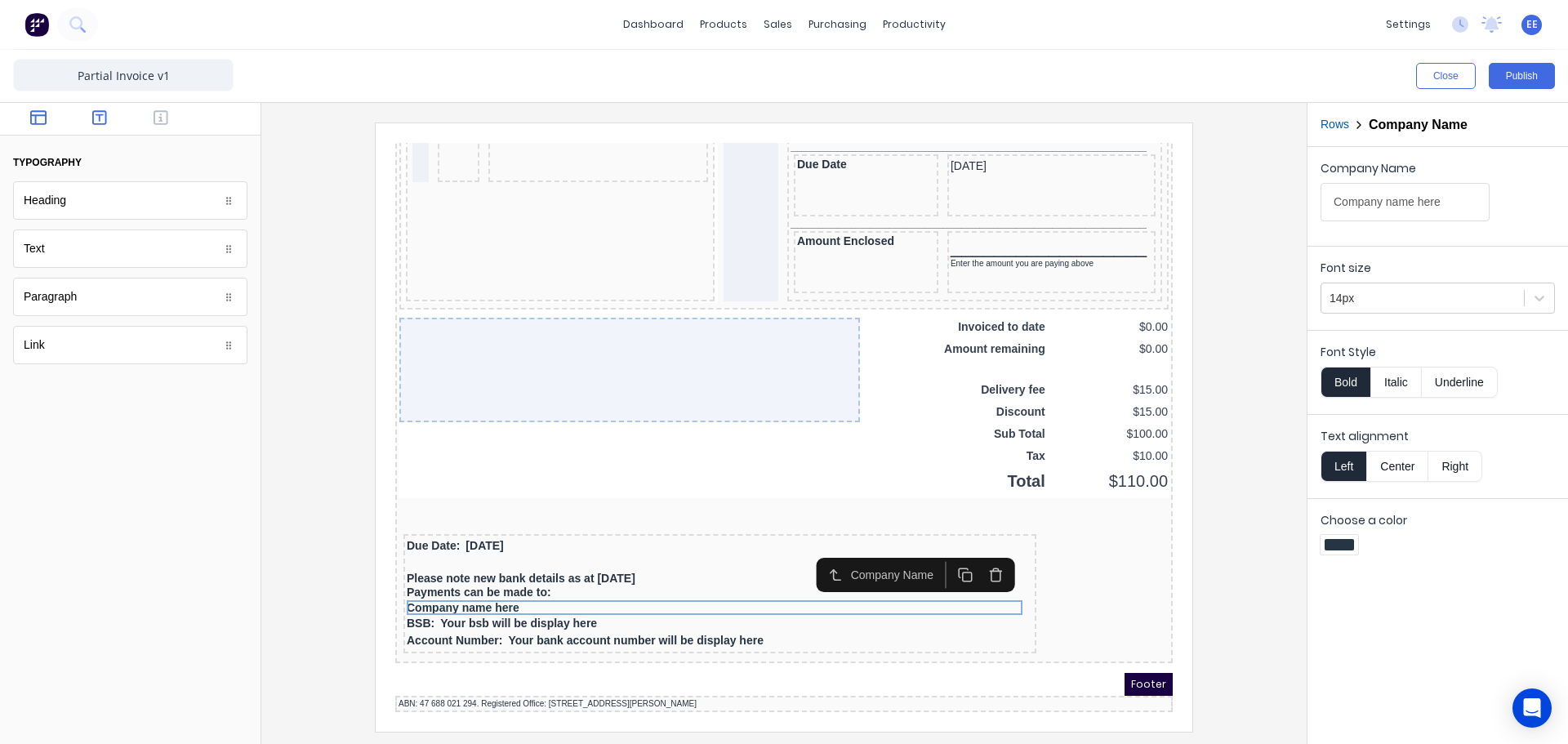
click at [57, 115] on button "button" at bounding box center [39, 119] width 51 height 19
click at [39, 115] on icon "button" at bounding box center [38, 117] width 16 height 14
click at [91, 117] on button "button" at bounding box center [99, 119] width 51 height 19
click at [168, 122] on button "button" at bounding box center [161, 119] width 51 height 19
click at [1531, 73] on button "Publish" at bounding box center [1522, 76] width 66 height 26
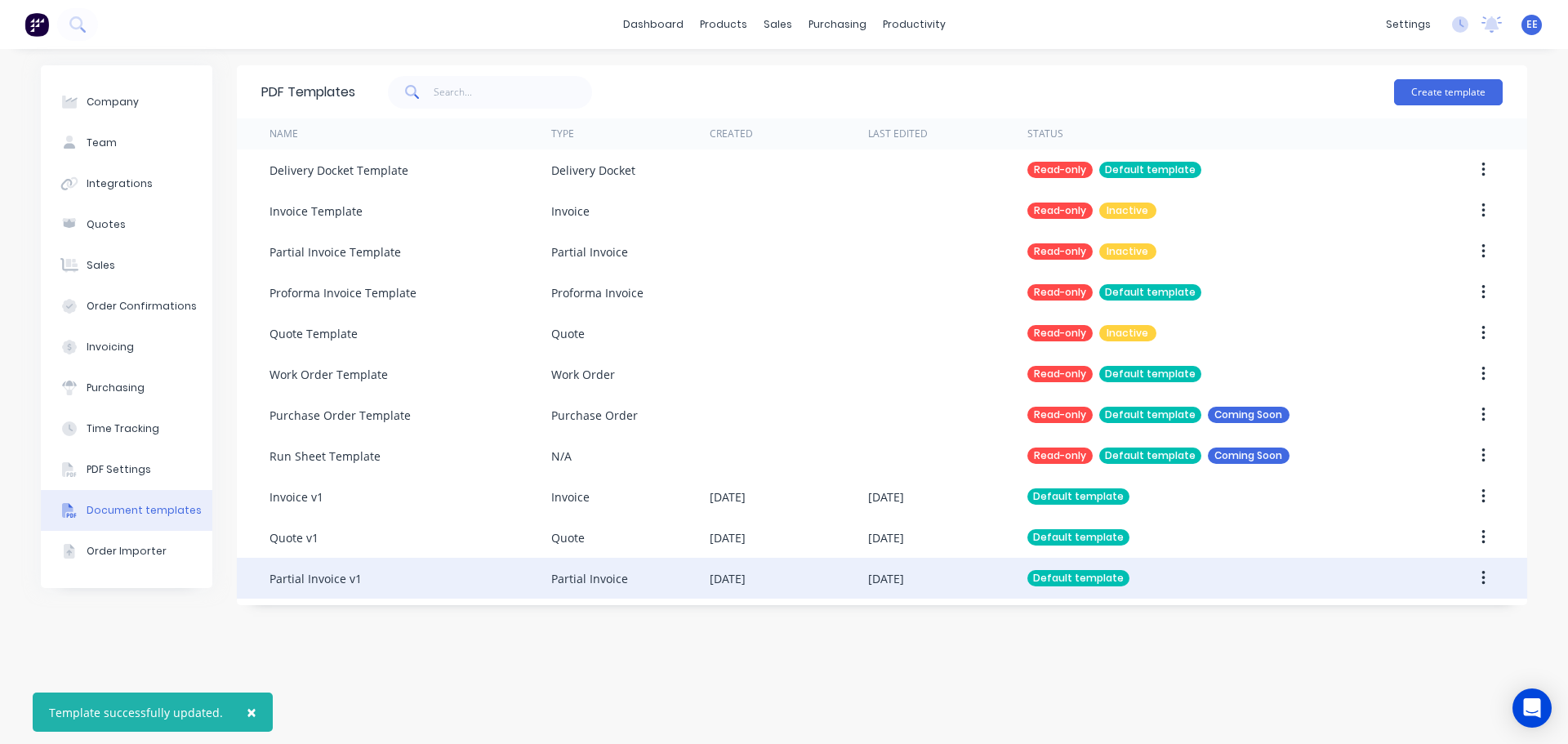
click at [408, 567] on div "Partial Invoice v1" at bounding box center [410, 578] width 282 height 41
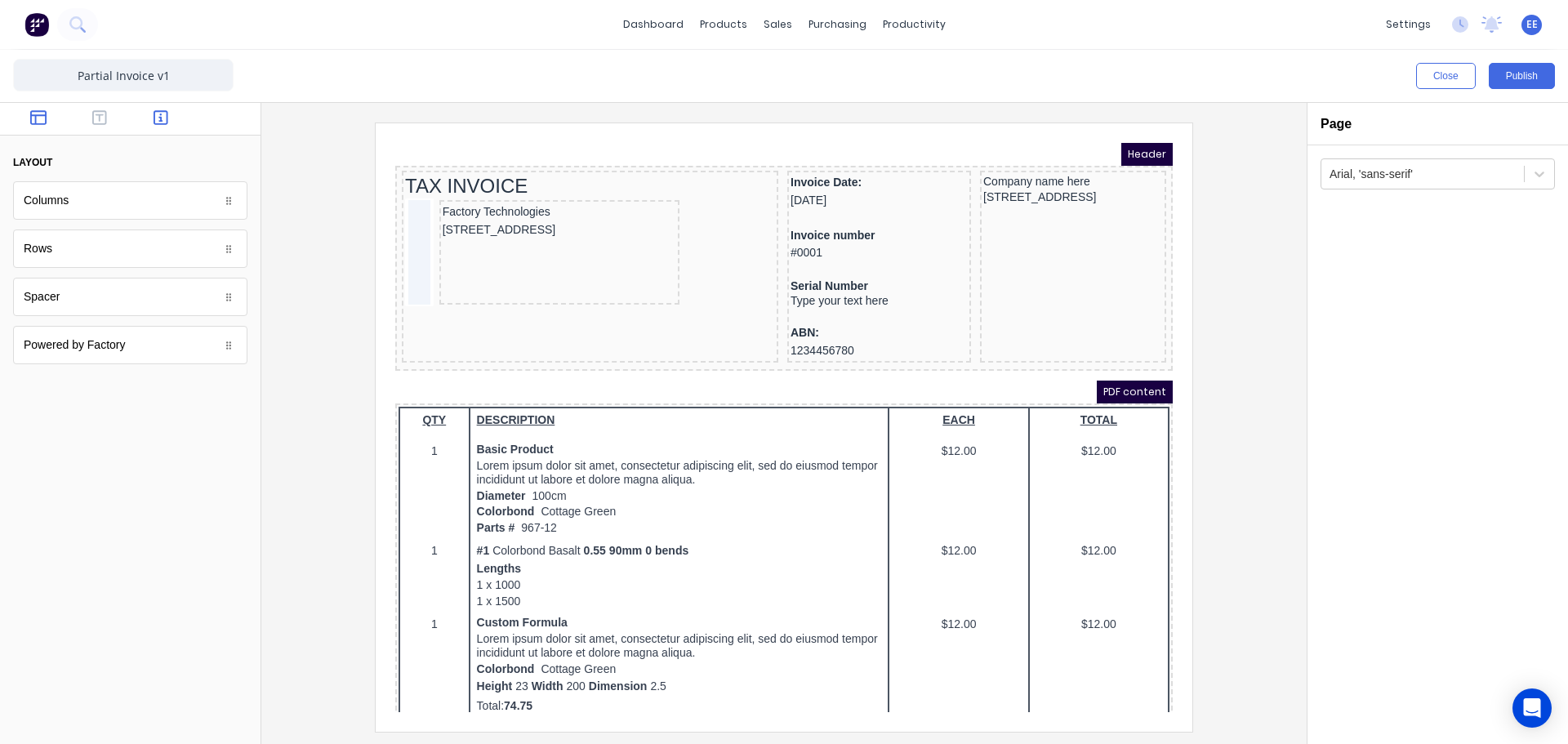
click at [157, 111] on icon "button" at bounding box center [160, 117] width 14 height 14
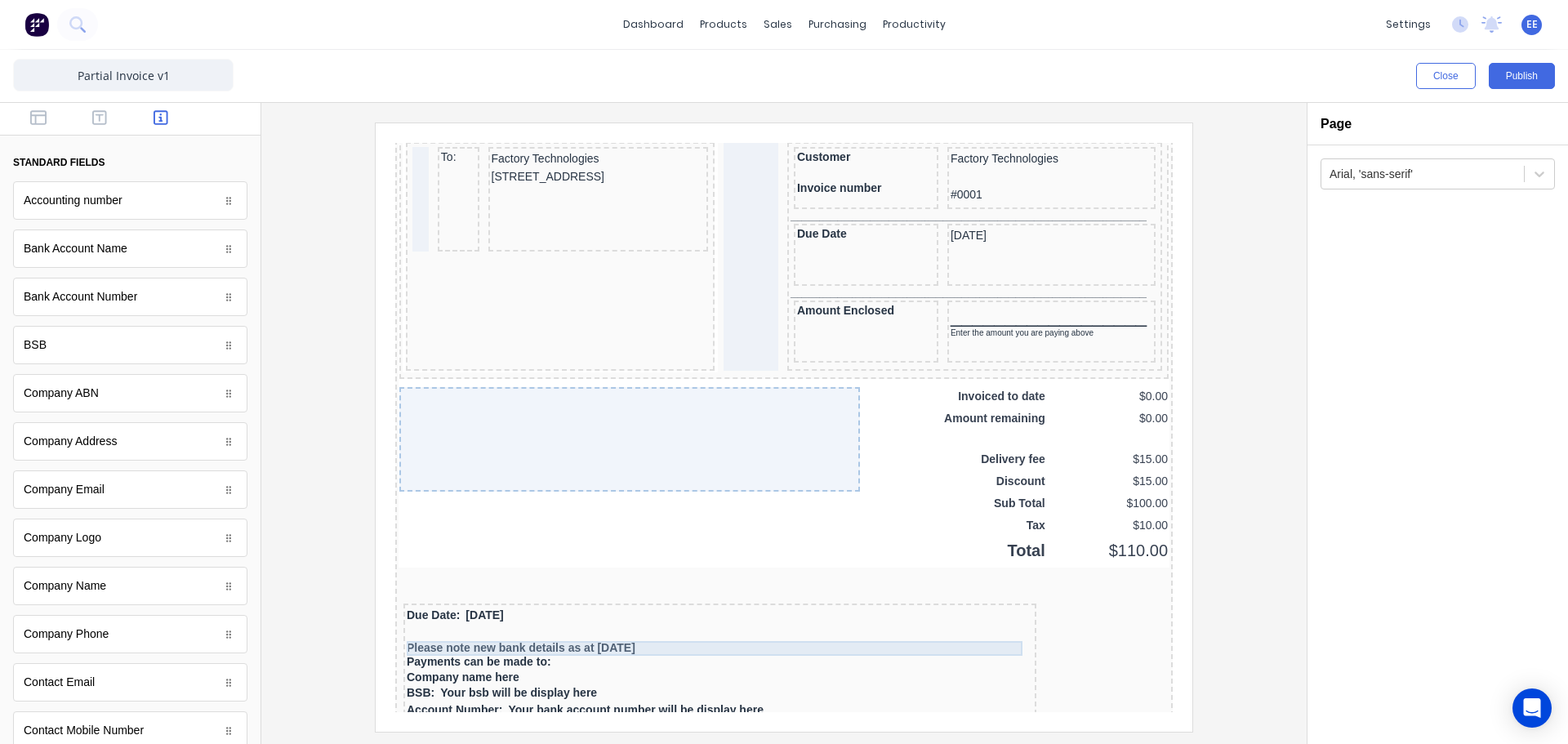
scroll to position [1230, 0]
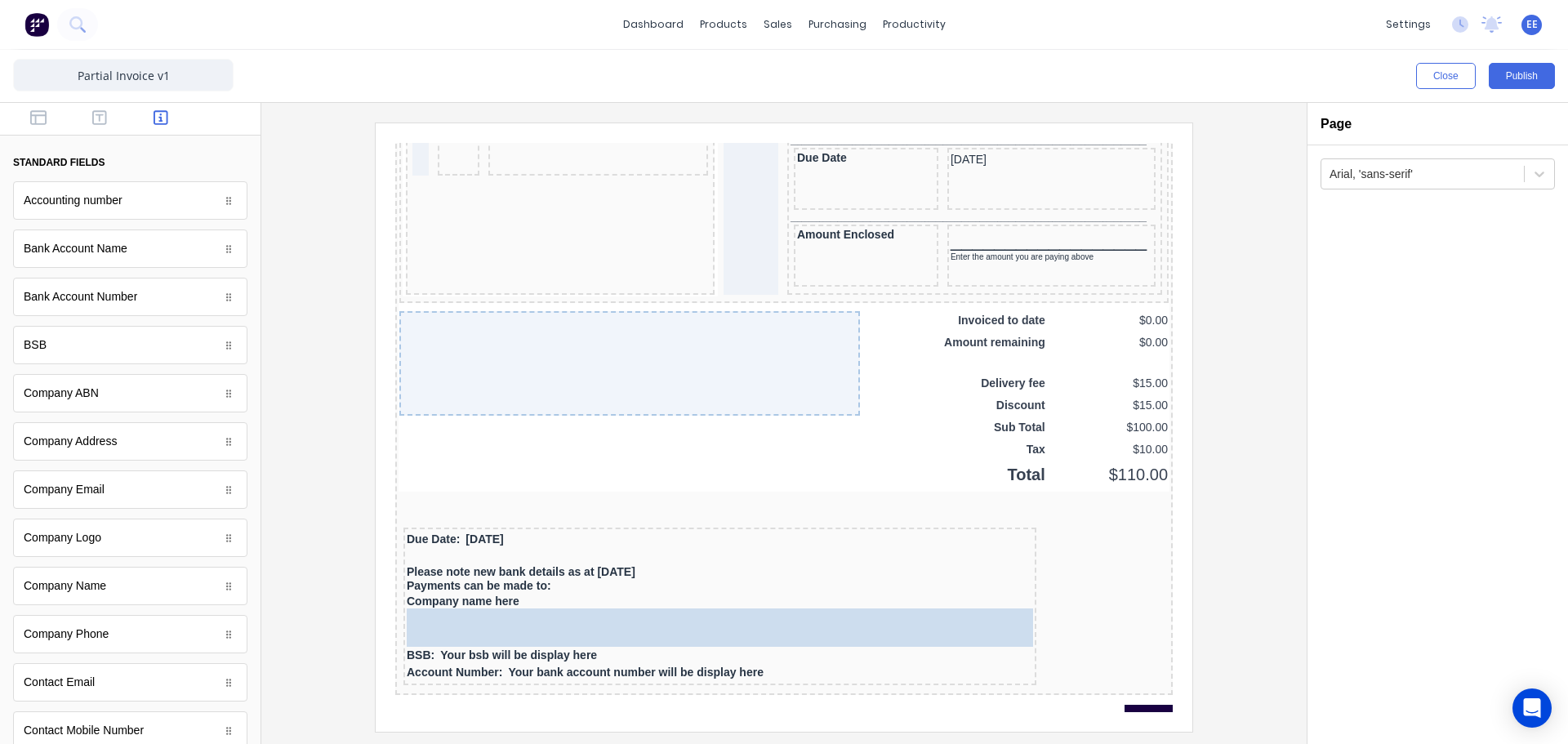
drag, startPoint x: 99, startPoint y: 254, endPoint x: 295, endPoint y: 461, distance: 285.1
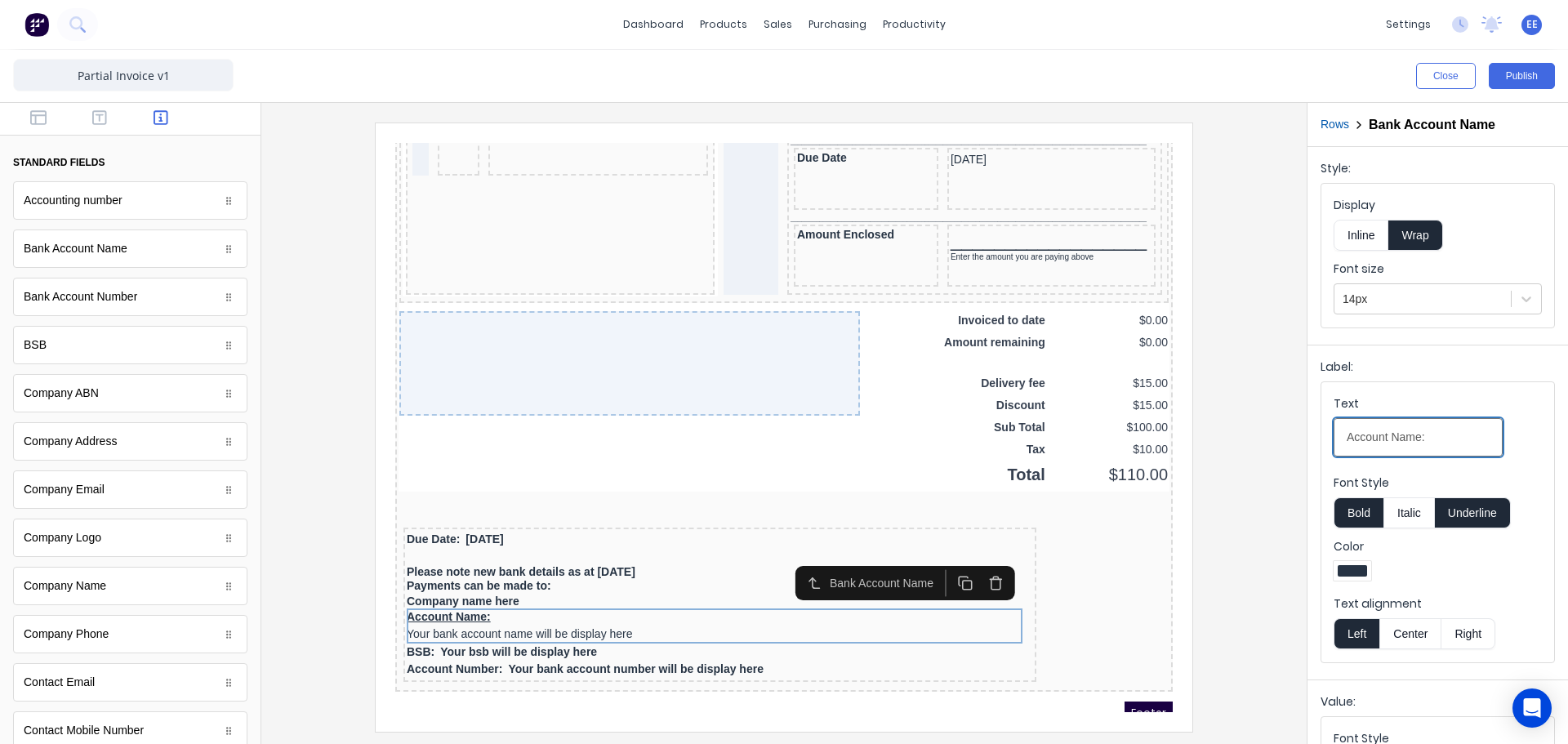
drag, startPoint x: 1458, startPoint y: 438, endPoint x: 1191, endPoint y: 444, distance: 267.1
click at [1191, 444] on div "Close Publish Components standard fields Accounting number Accounting number Ba…" at bounding box center [784, 396] width 1568 height 694
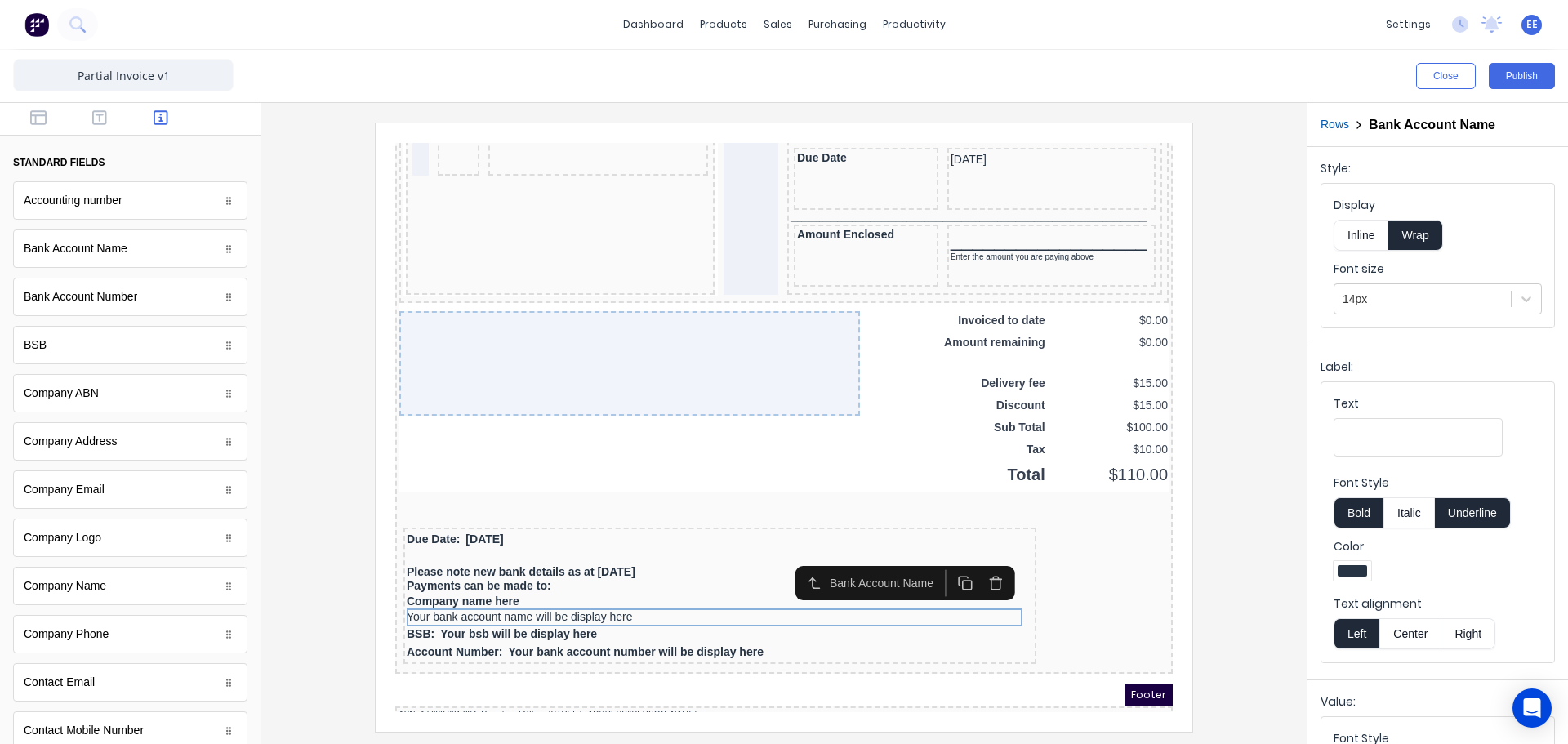
click at [1234, 605] on div at bounding box center [784, 427] width 1019 height 608
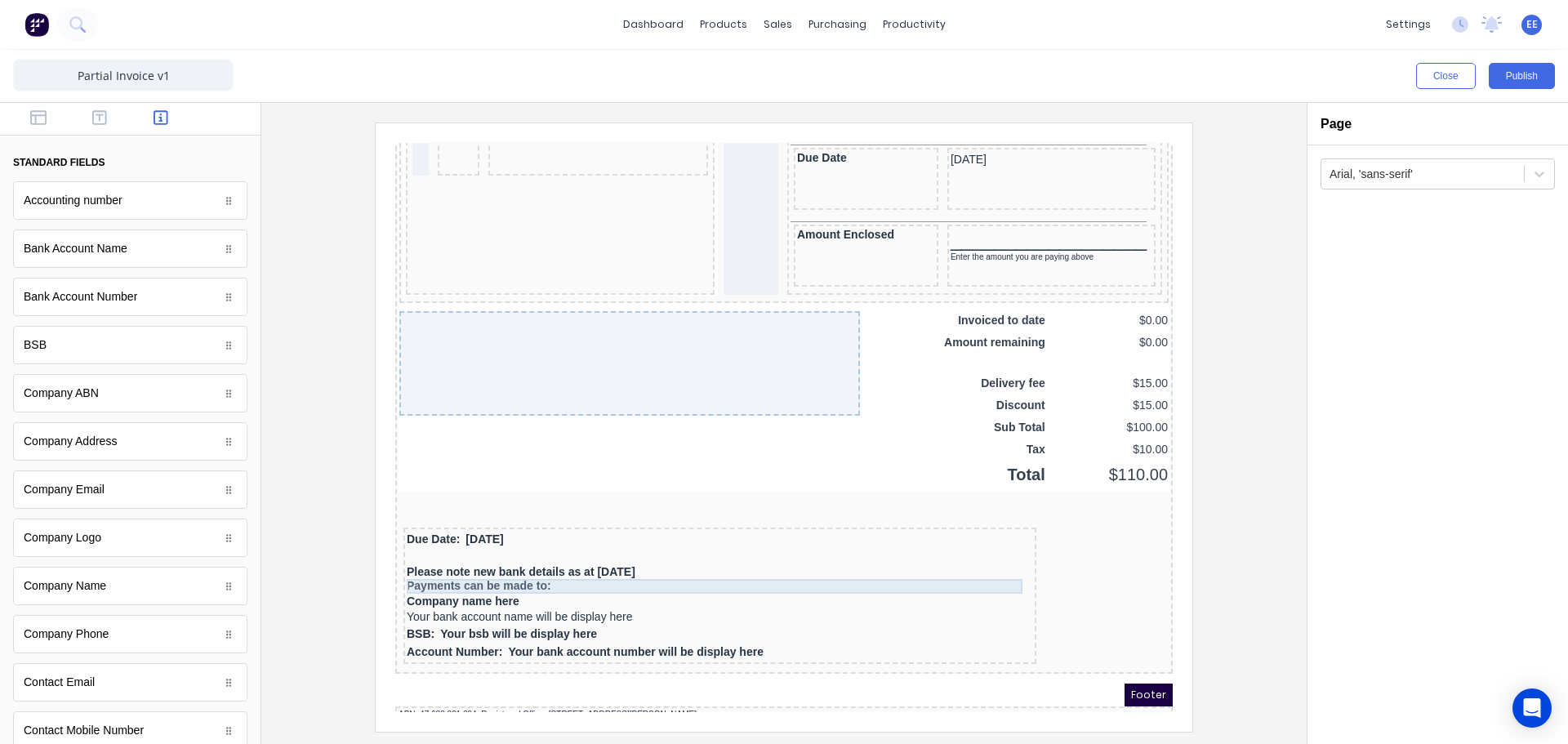
click at [461, 563] on div "Payments can be made to:" at bounding box center [700, 566] width 626 height 14
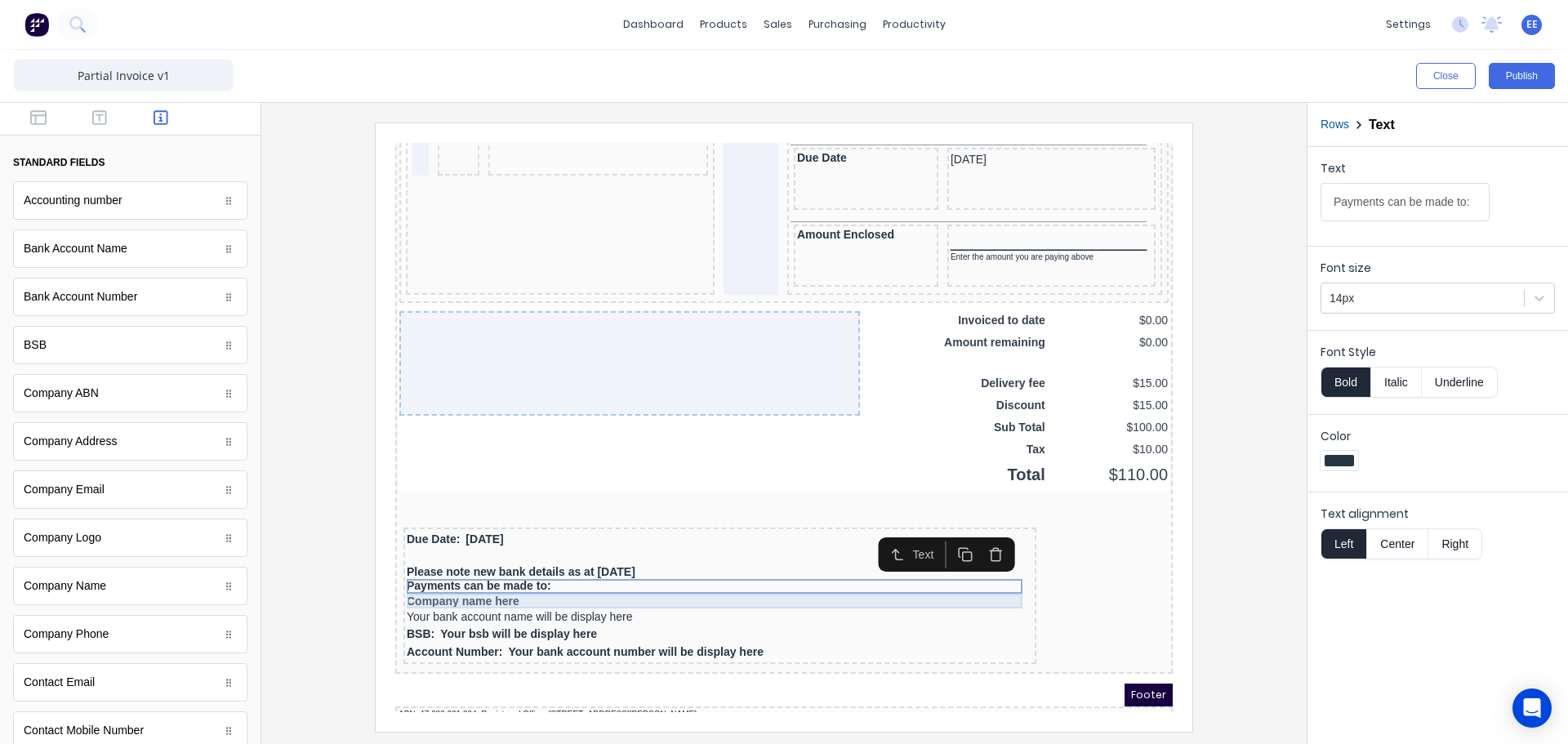
click at [450, 581] on div "Company name here" at bounding box center [700, 581] width 626 height 14
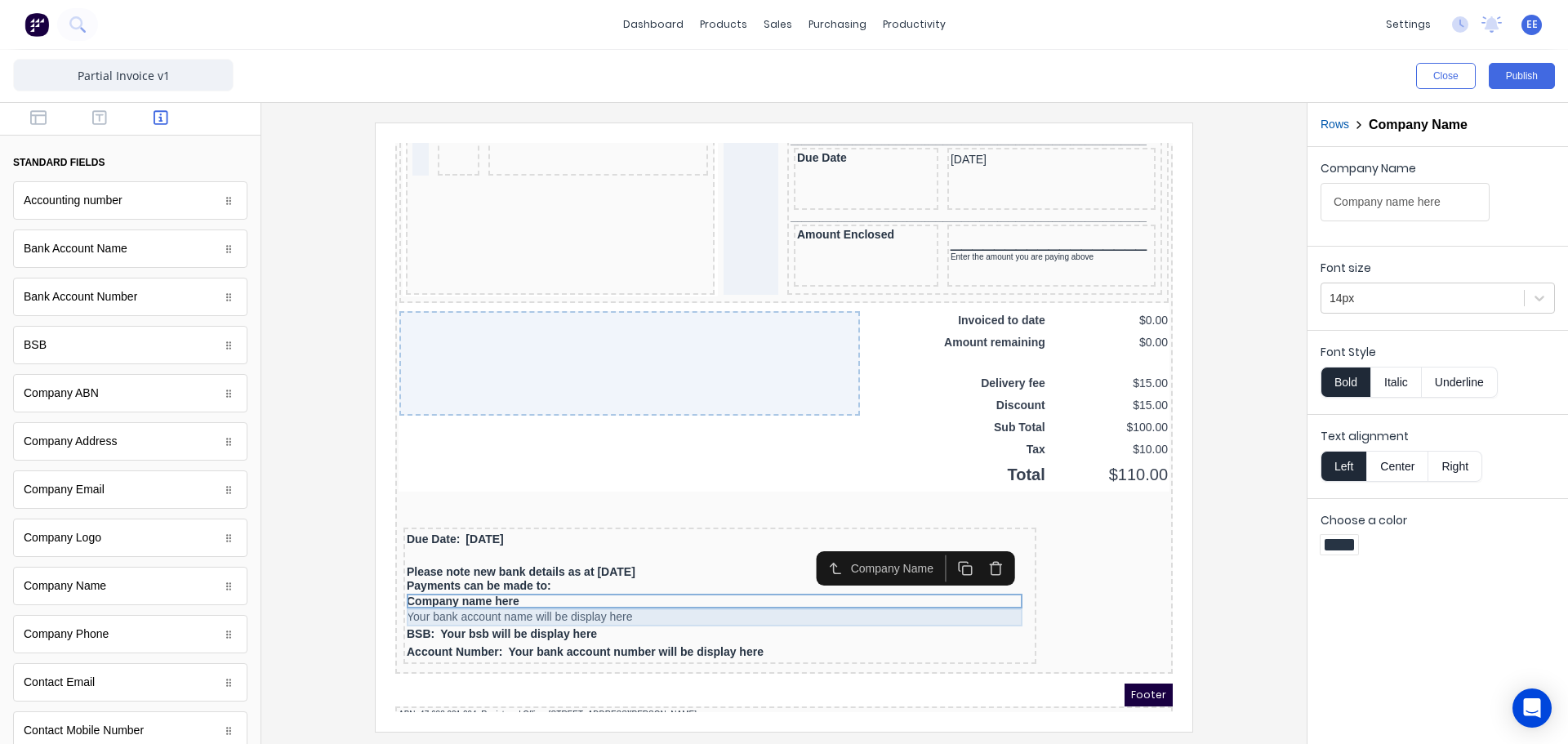
click at [444, 595] on div "Your bank account name will be display here" at bounding box center [700, 598] width 626 height 18
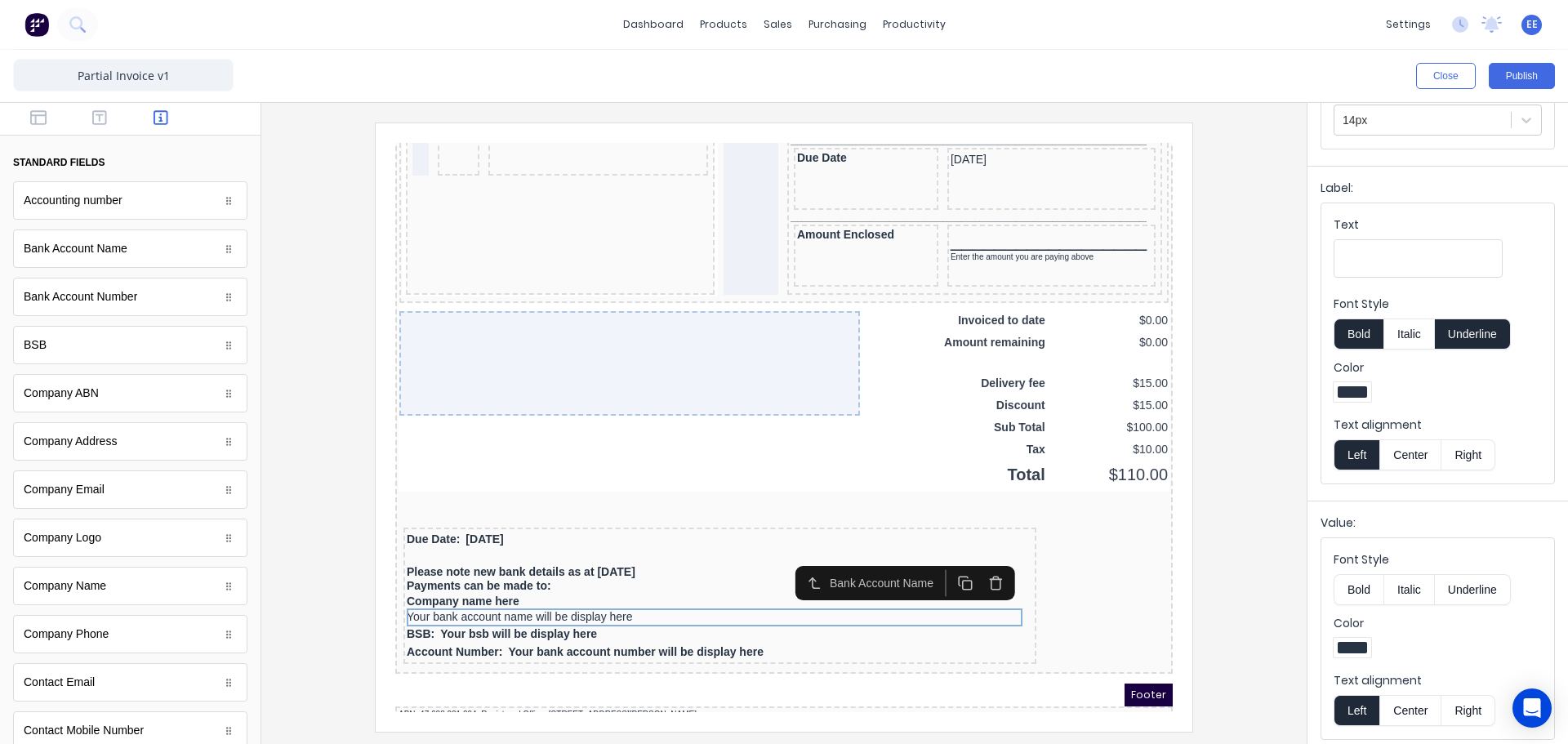
scroll to position [186, 0]
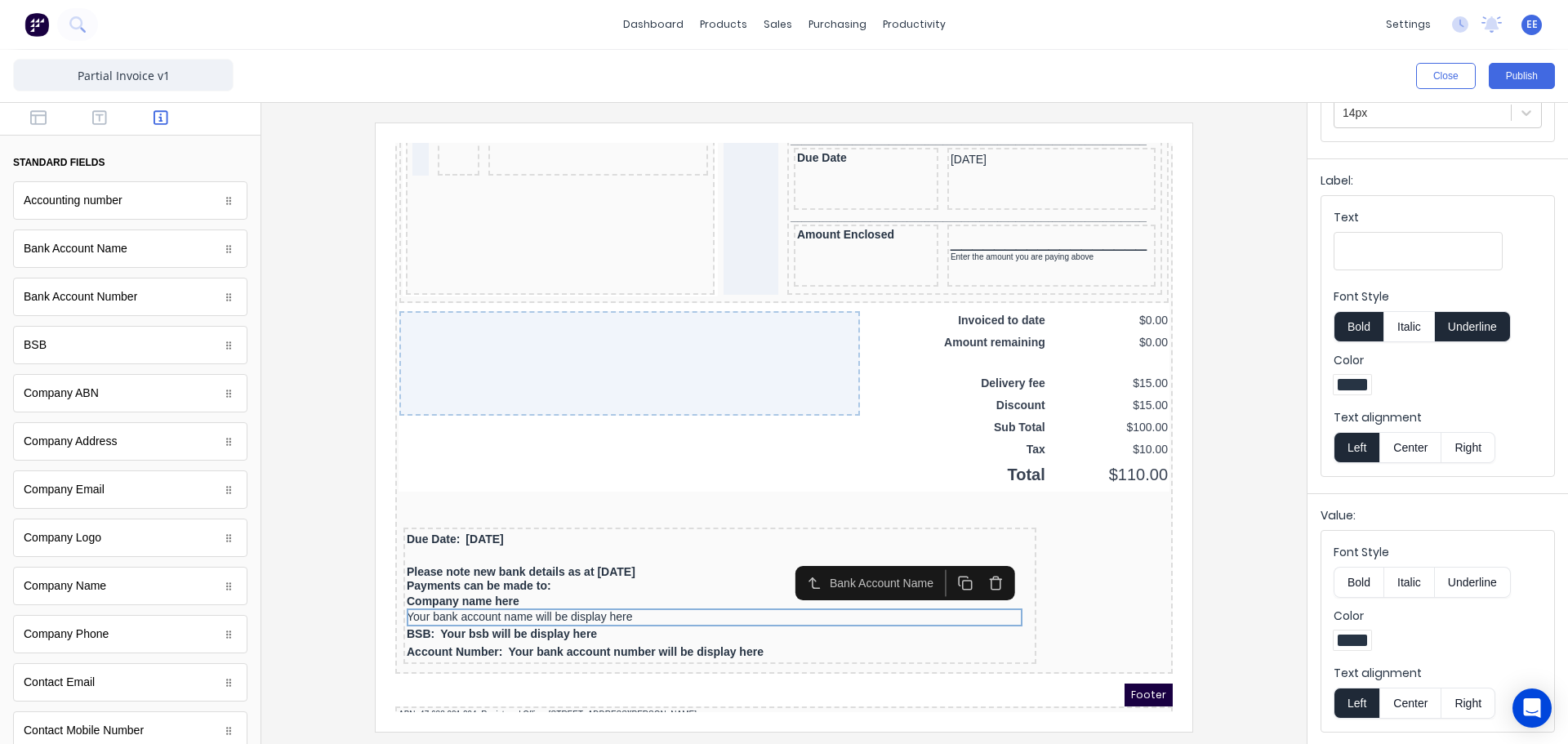
click at [1356, 582] on button "Bold" at bounding box center [1358, 582] width 50 height 31
click at [1258, 603] on div at bounding box center [784, 427] width 1019 height 608
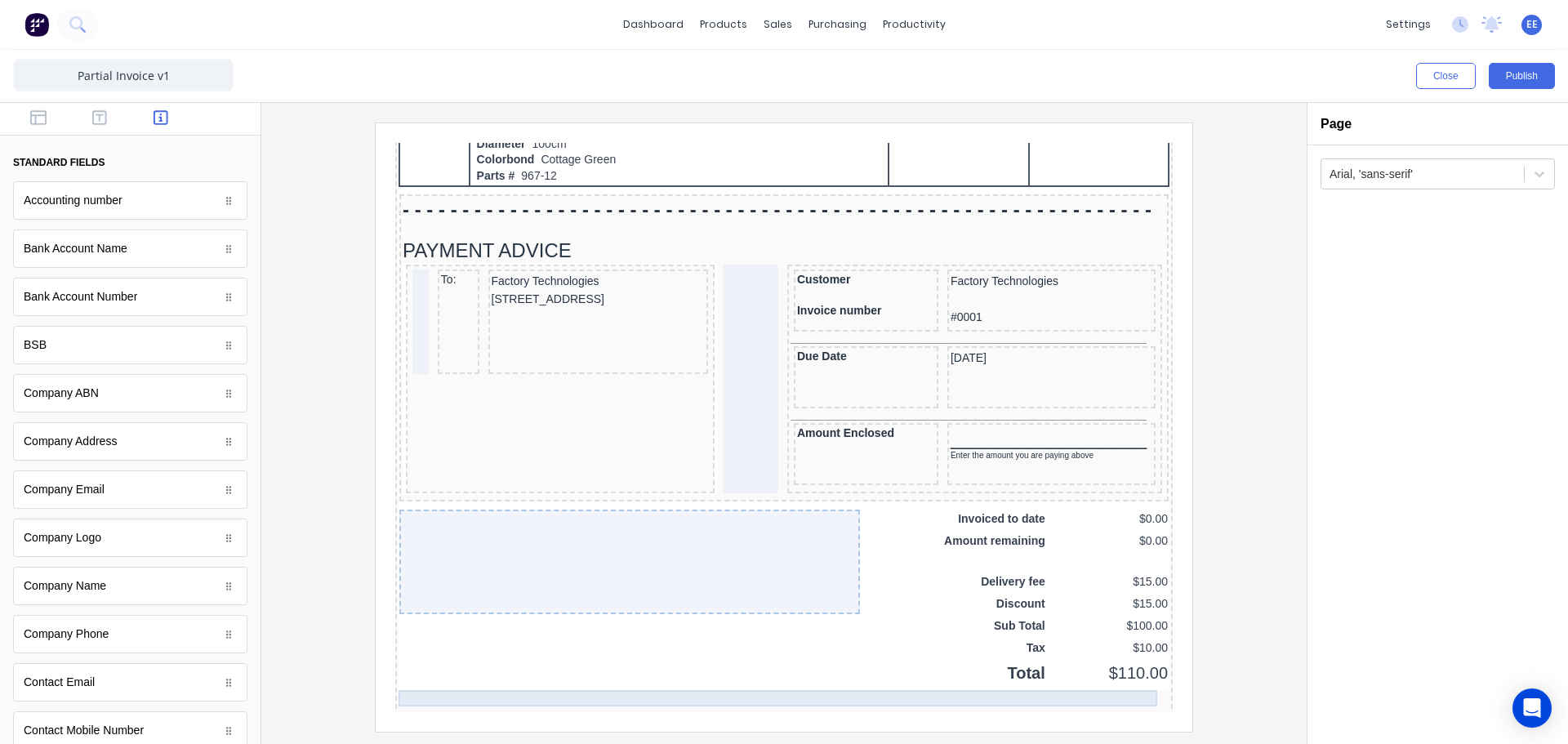
scroll to position [1003, 0]
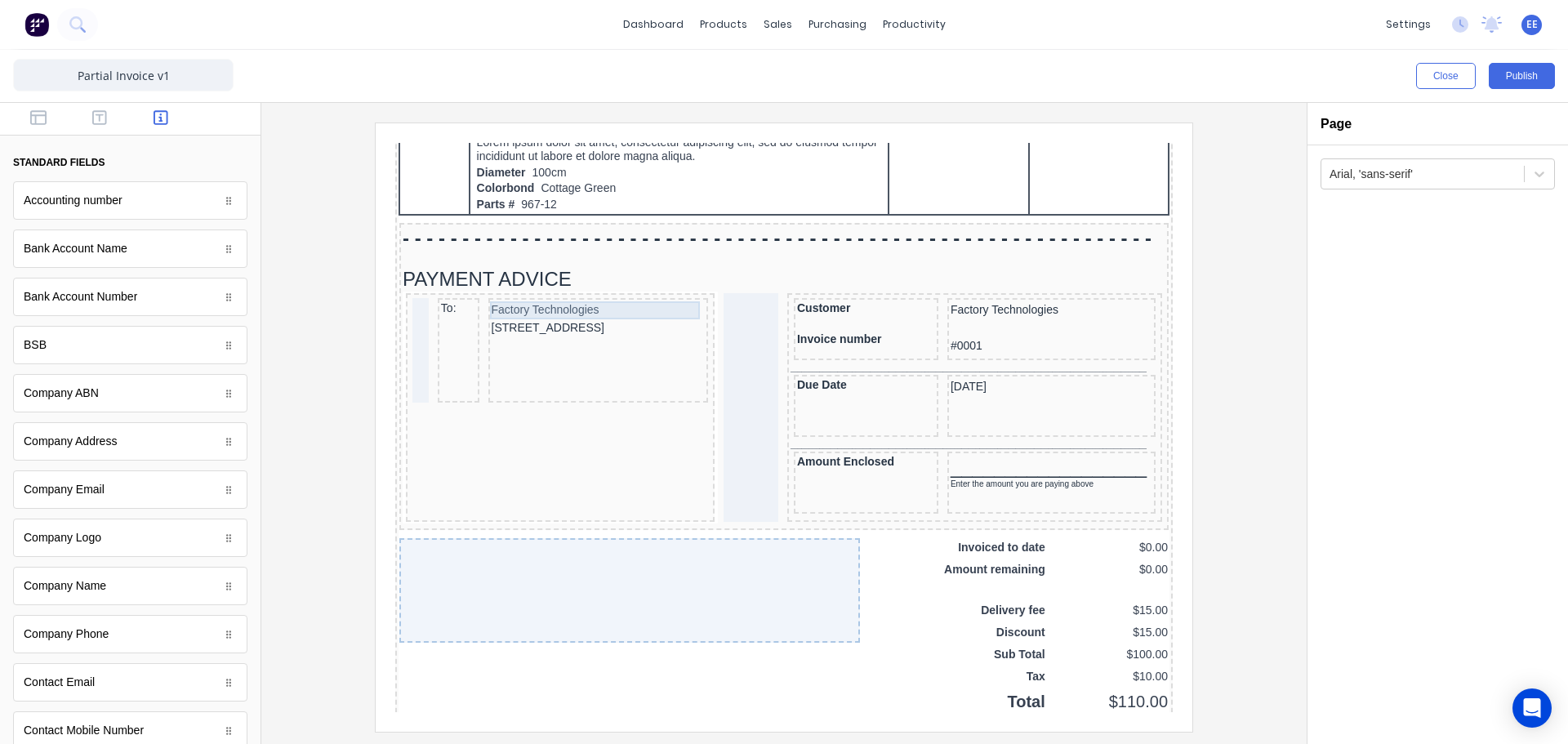
click at [510, 294] on div "Factory Technologies" at bounding box center [579, 290] width 214 height 18
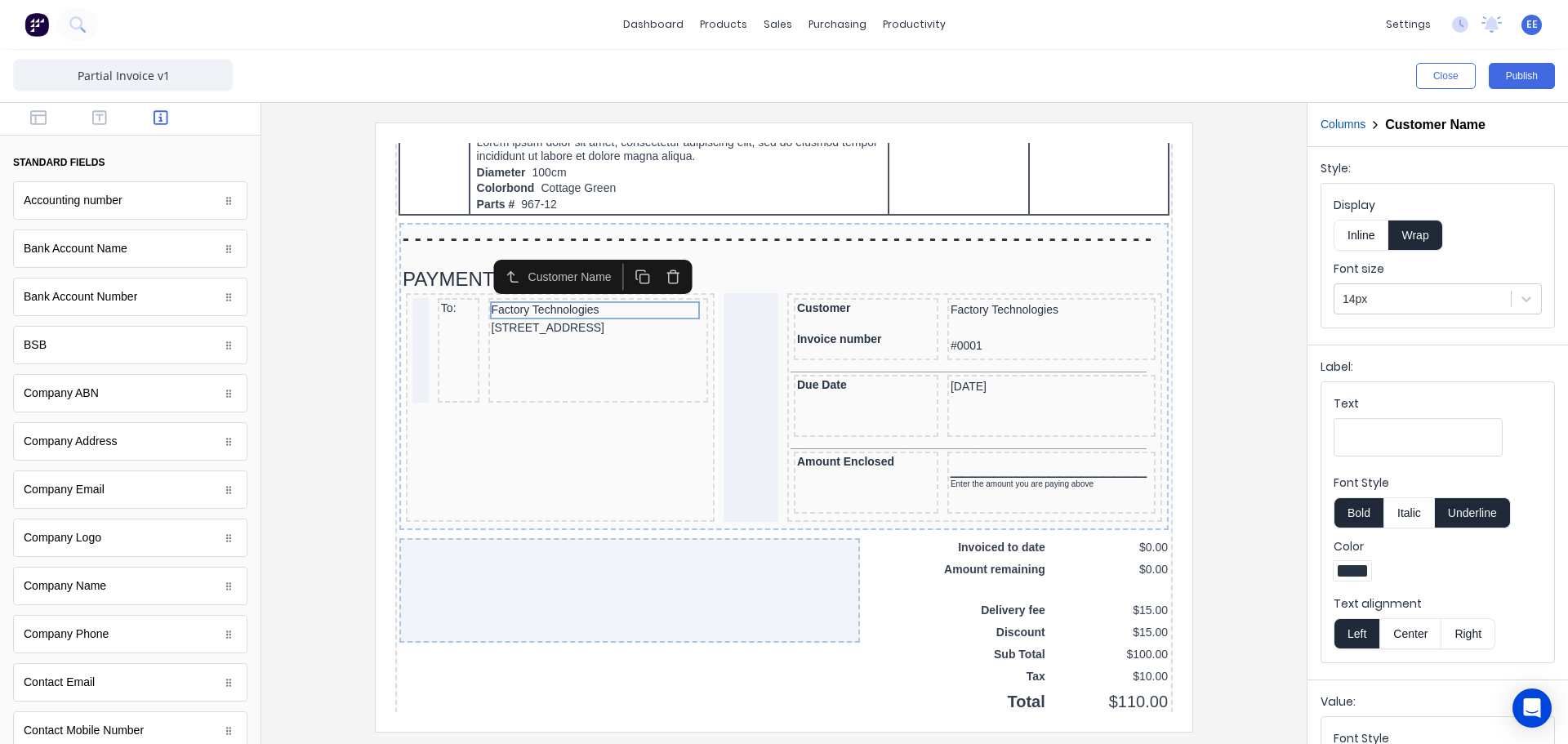
click at [650, 258] on icon "button" at bounding box center [654, 257] width 15 height 15
click at [653, 253] on icon "button" at bounding box center [654, 253] width 12 height 0
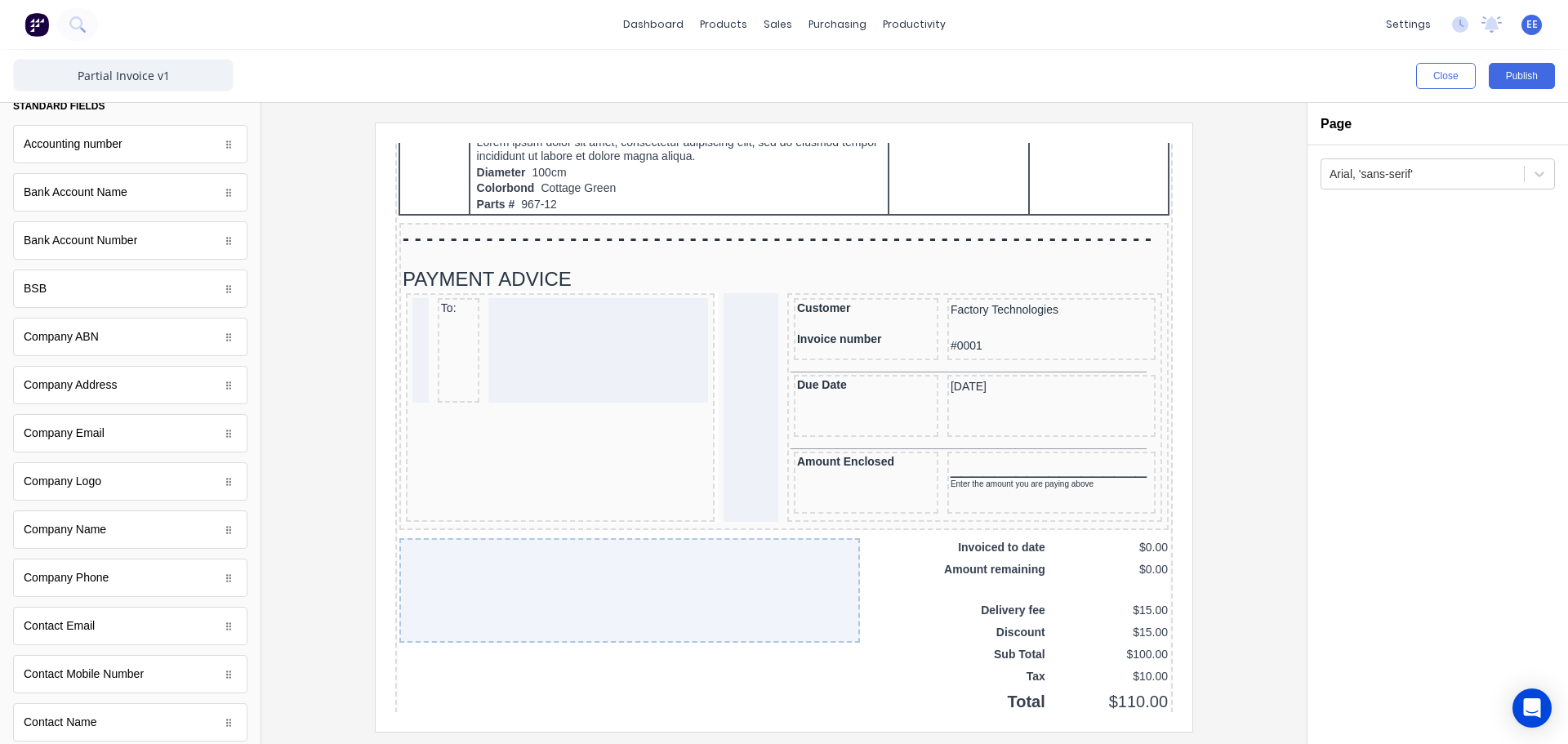
scroll to position [163, 0]
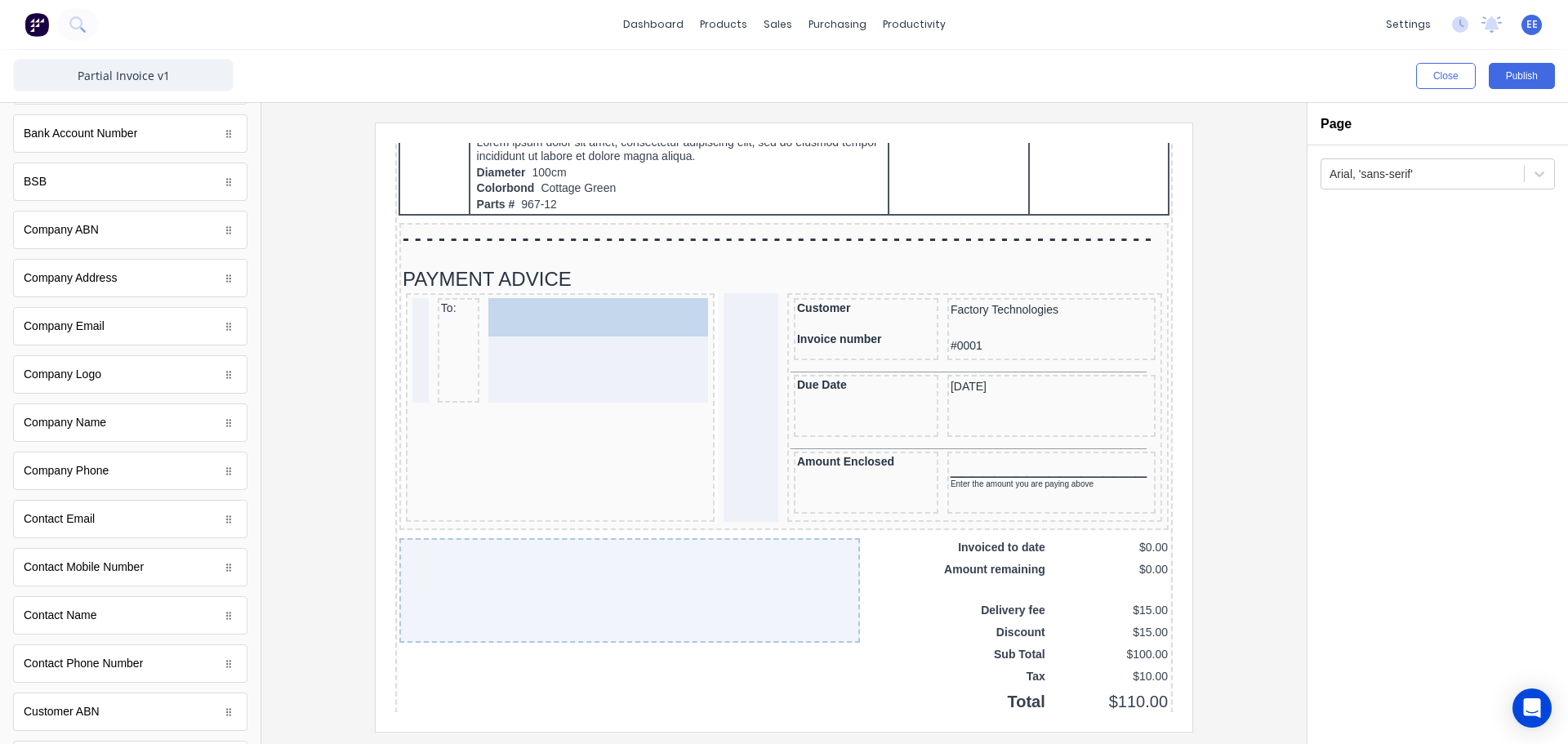
drag, startPoint x: 147, startPoint y: 423, endPoint x: 167, endPoint y: 190, distance: 233.9
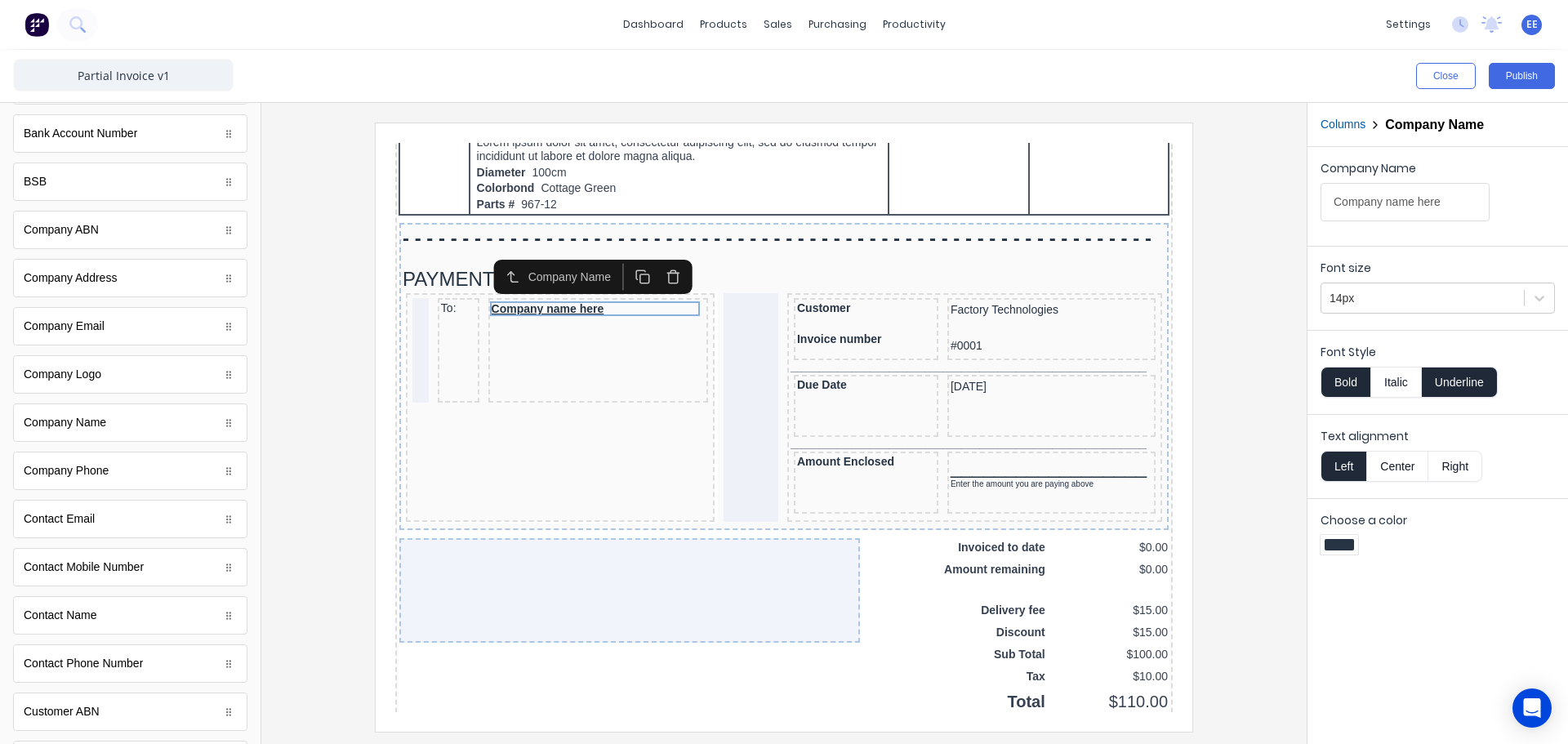
click at [623, 258] on icon "button" at bounding box center [623, 257] width 15 height 15
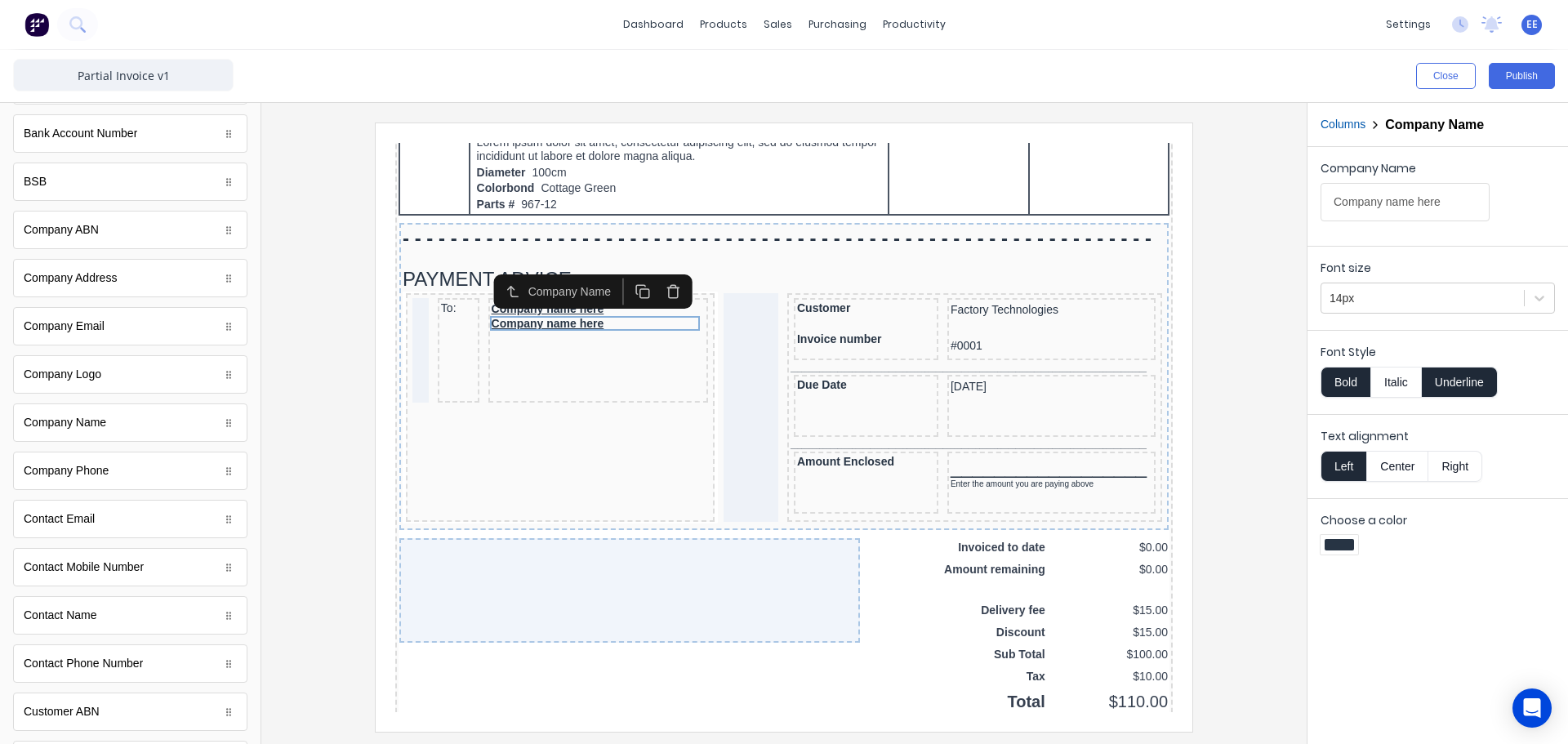
click at [650, 272] on icon "button" at bounding box center [654, 271] width 15 height 15
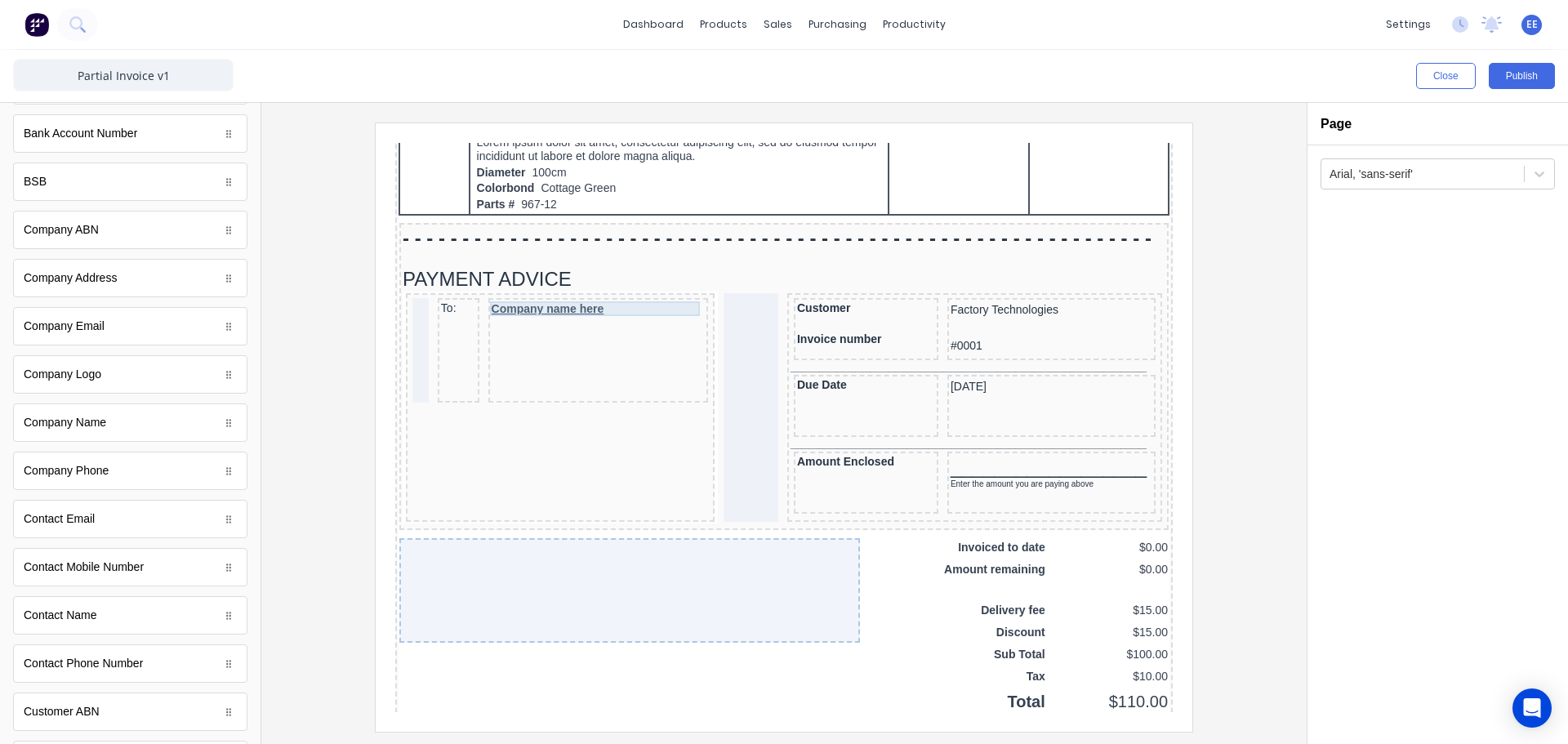
click at [578, 291] on div "Company name here" at bounding box center [579, 289] width 214 height 14
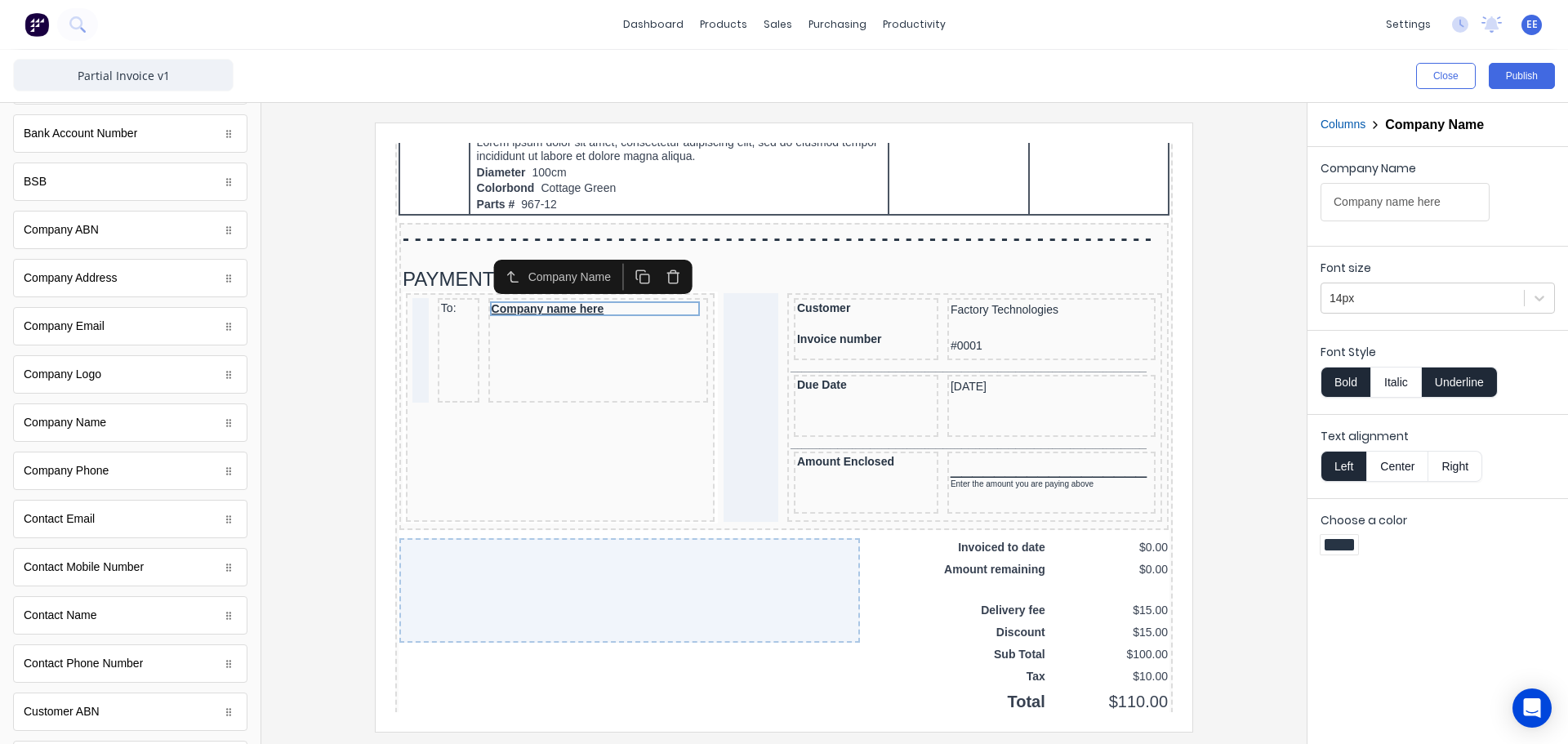
click at [1346, 384] on button "Bold" at bounding box center [1345, 382] width 50 height 31
click at [1448, 382] on button "Underline" at bounding box center [1459, 382] width 76 height 31
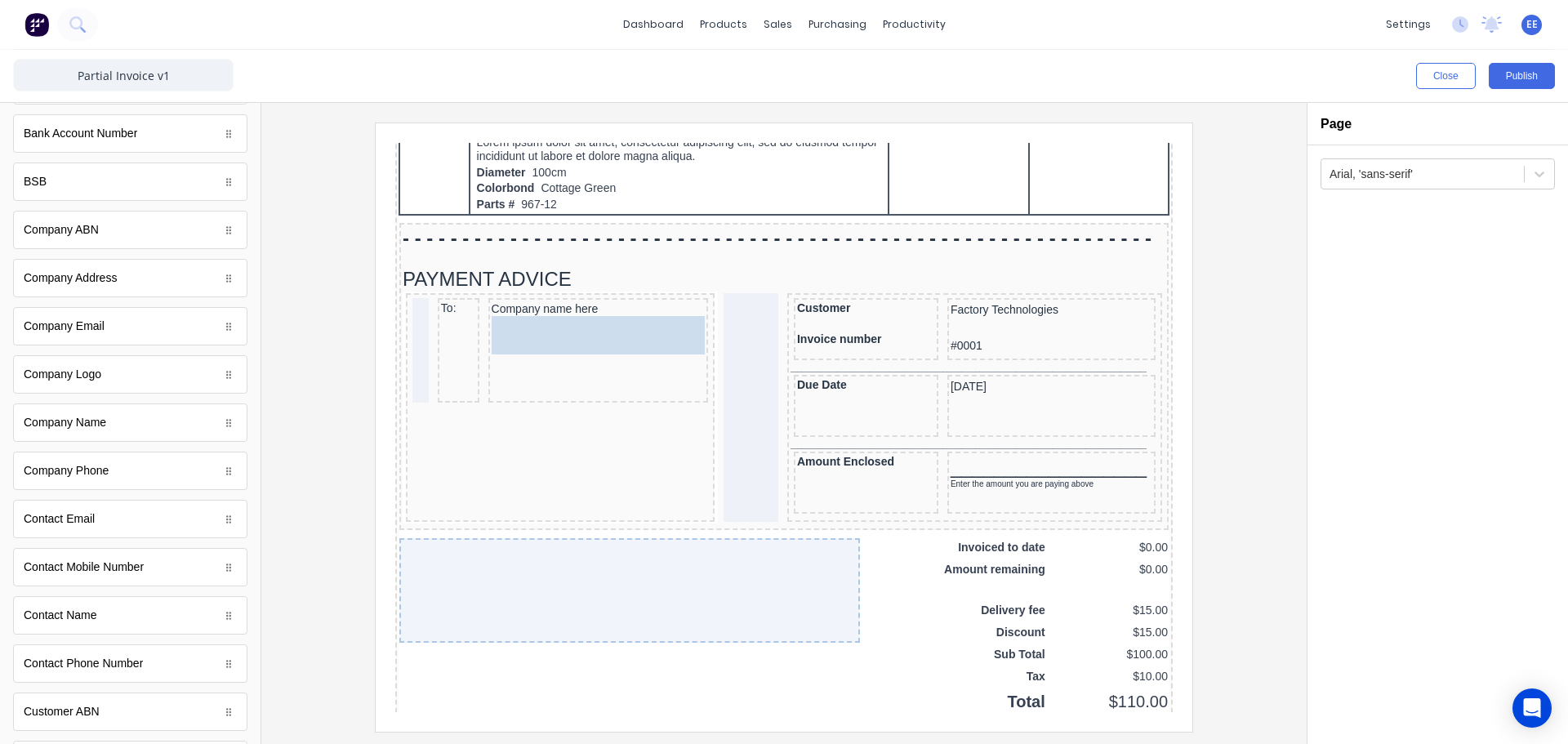
drag, startPoint x: 61, startPoint y: 284, endPoint x: 180, endPoint y: 197, distance: 147.4
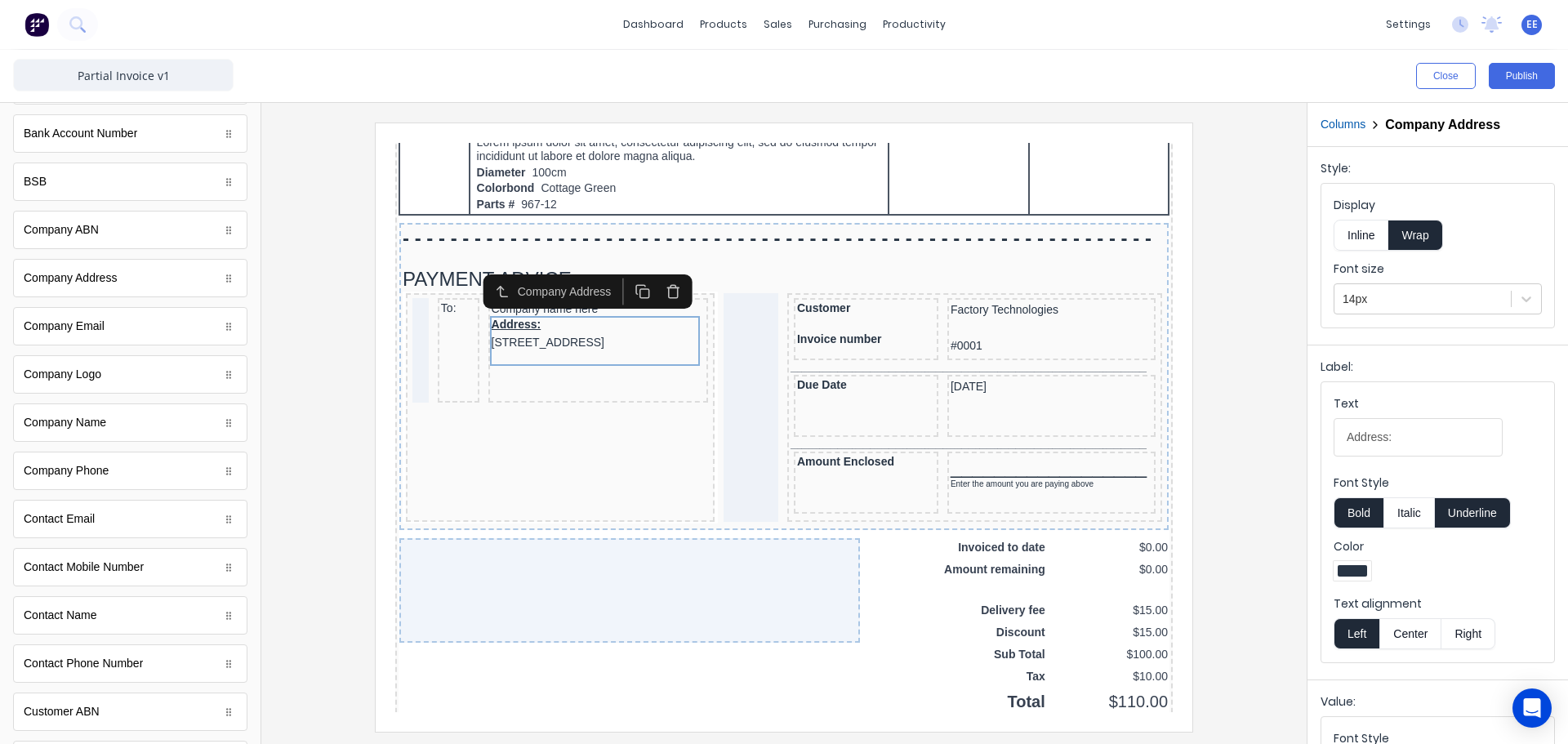
click at [621, 268] on icon "button" at bounding box center [623, 271] width 15 height 15
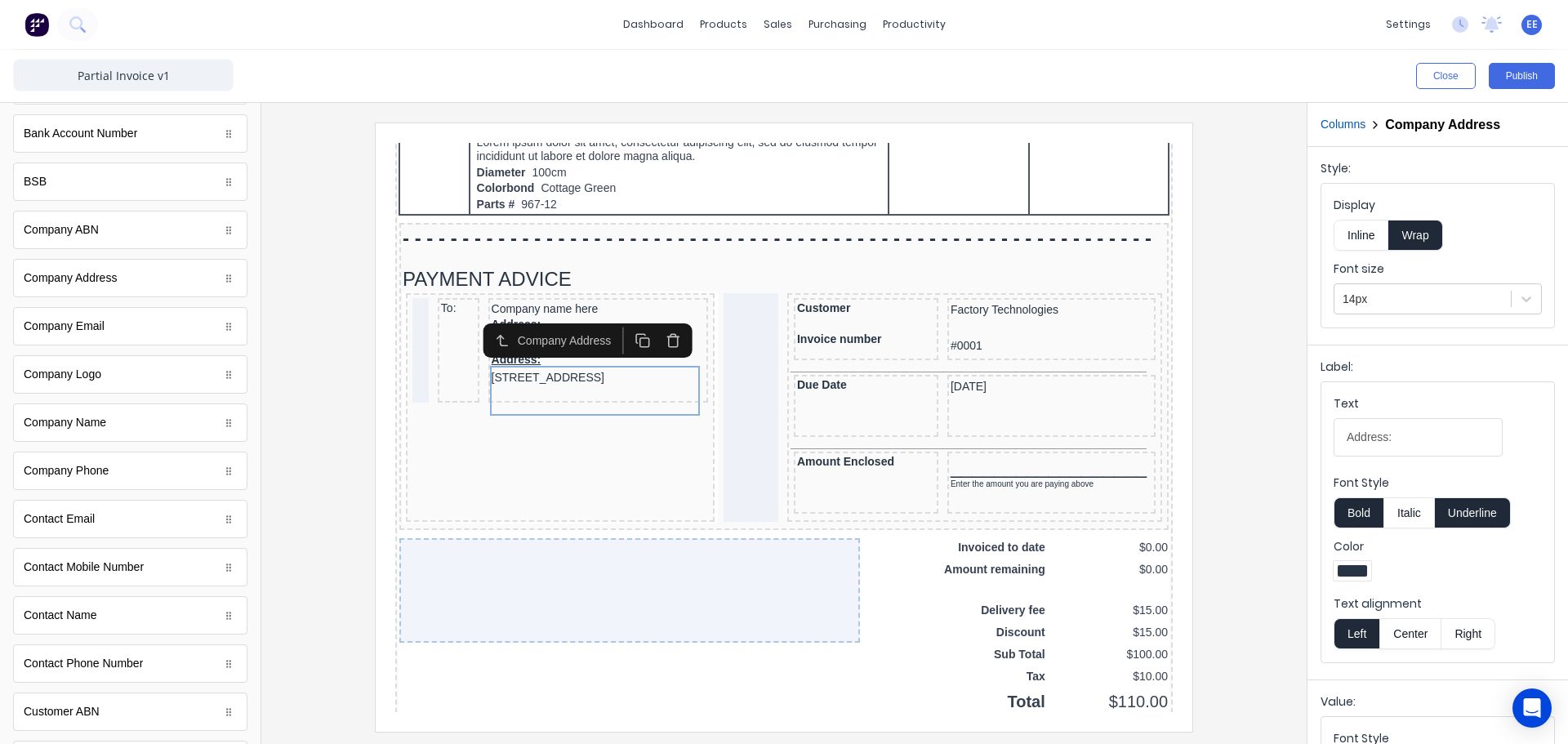
click at [646, 316] on icon "button" at bounding box center [654, 322] width 15 height 15
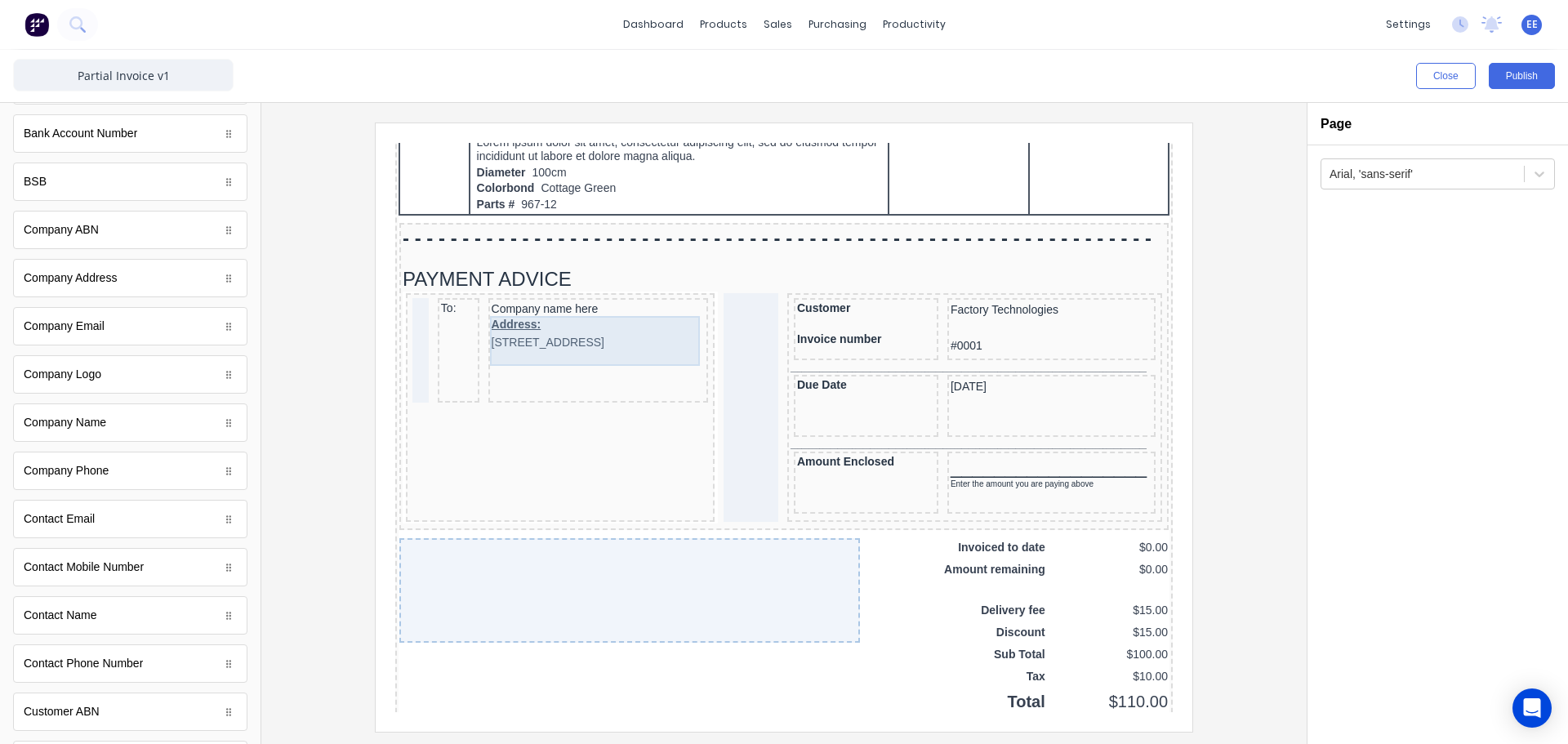
click at [586, 332] on div "Address: 234 Beach Road Gold Coast, Queensland, Australia, 4217" at bounding box center [579, 314] width 214 height 35
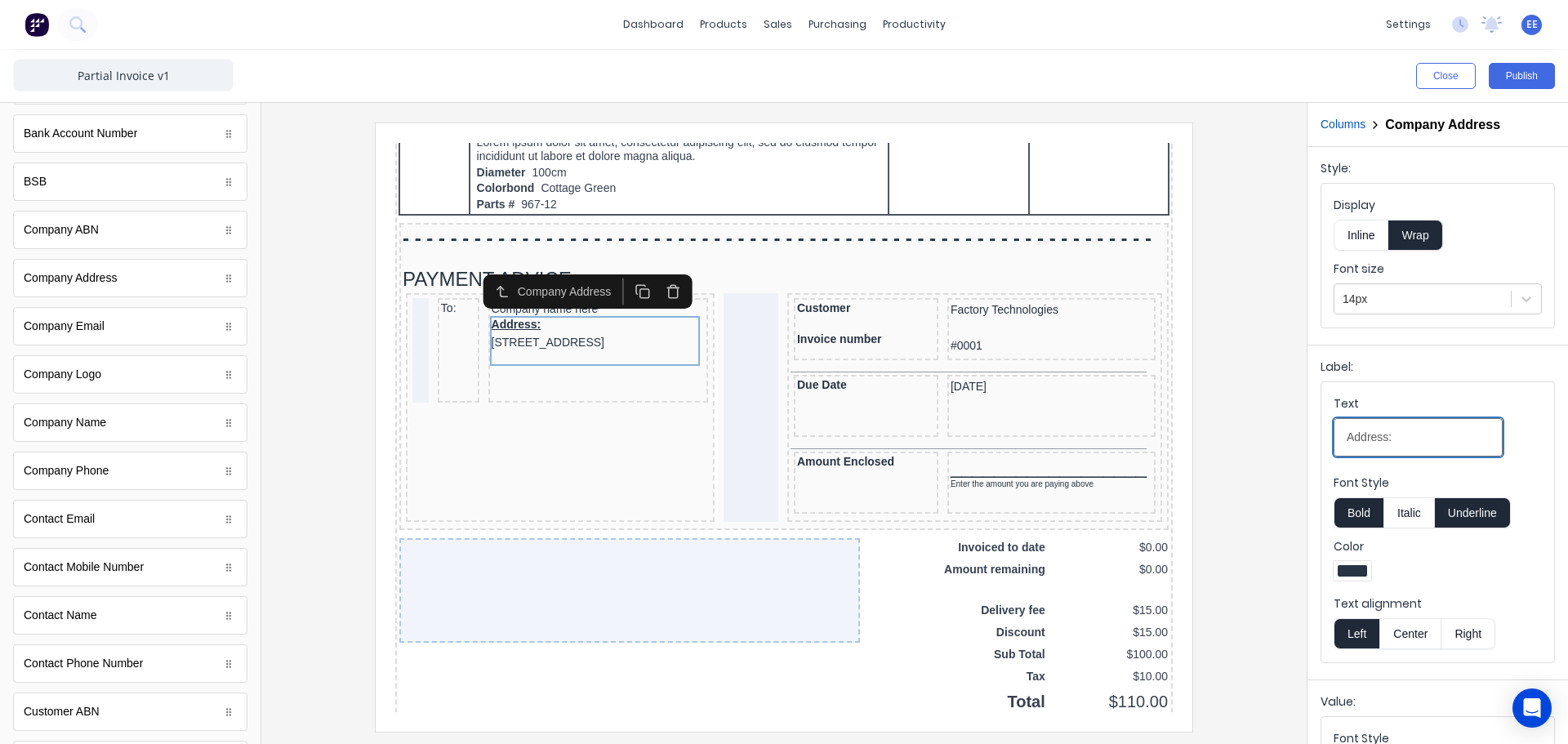
drag, startPoint x: 1371, startPoint y: 437, endPoint x: 1258, endPoint y: 439, distance: 113.0
click at [1258, 439] on div "Close Publish Components standard fields Accounting number Accounting number Ba…" at bounding box center [784, 396] width 1568 height 694
click at [1230, 370] on div at bounding box center [784, 427] width 1019 height 608
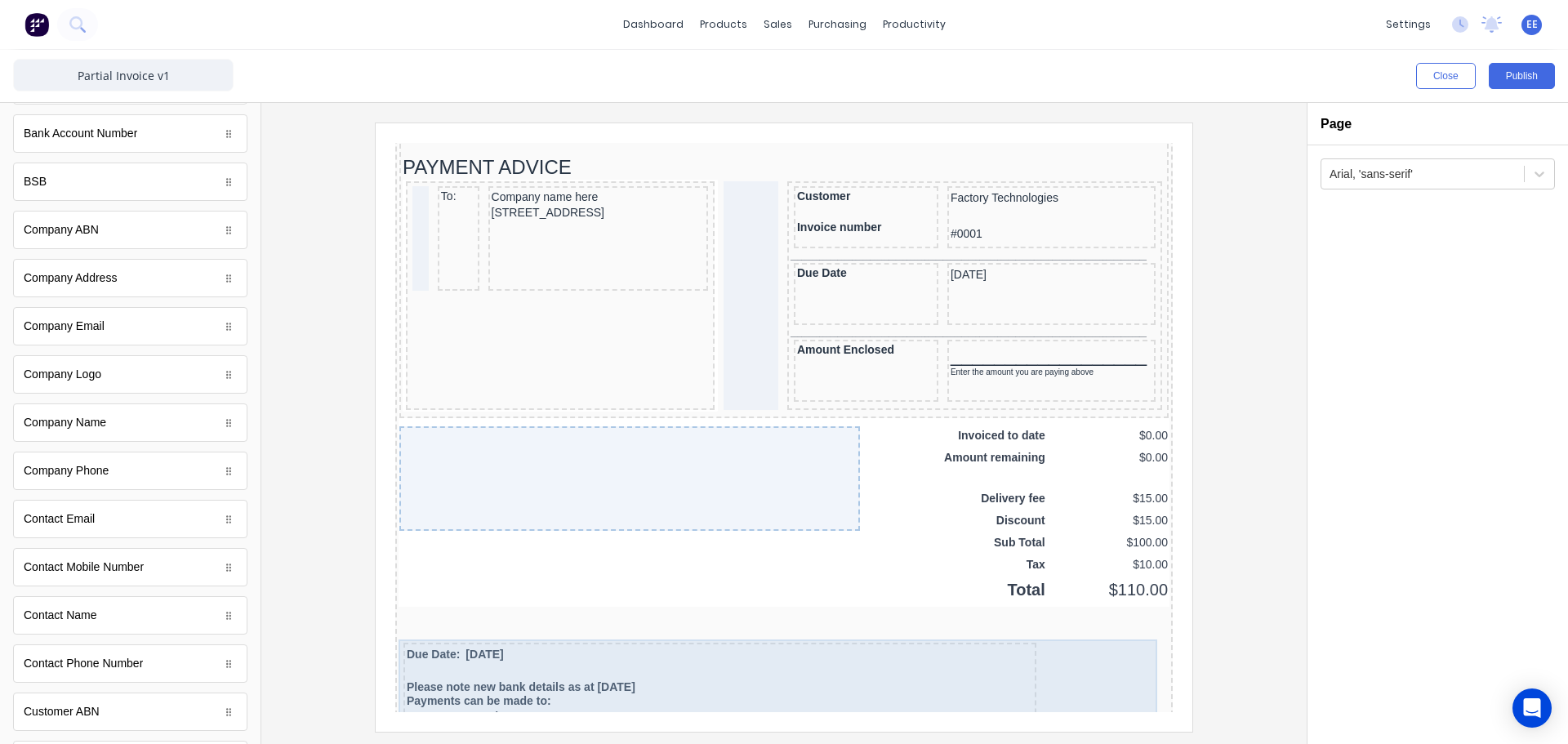
scroll to position [1248, 0]
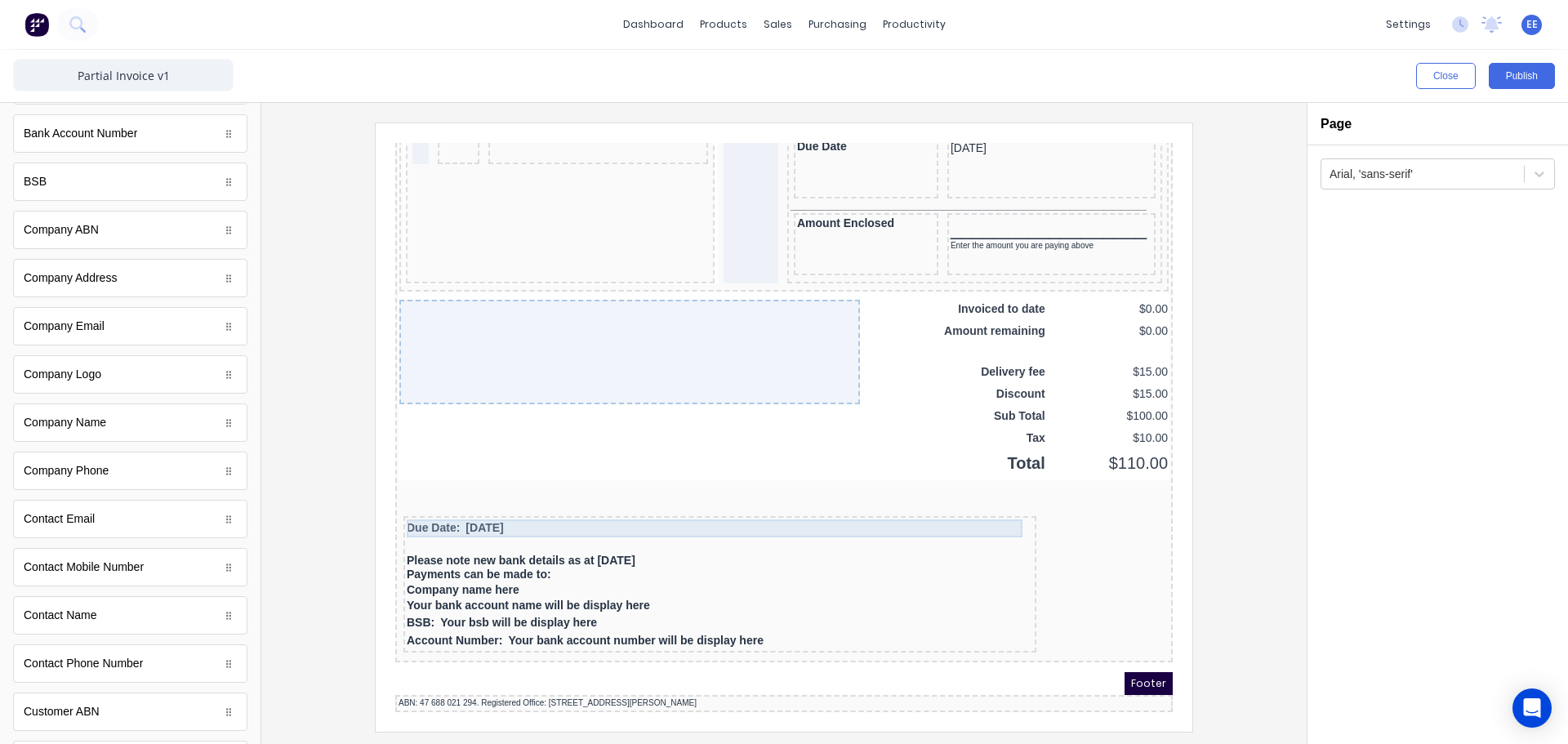
click at [445, 505] on div "Due Date: 29/10/2024" at bounding box center [700, 508] width 626 height 18
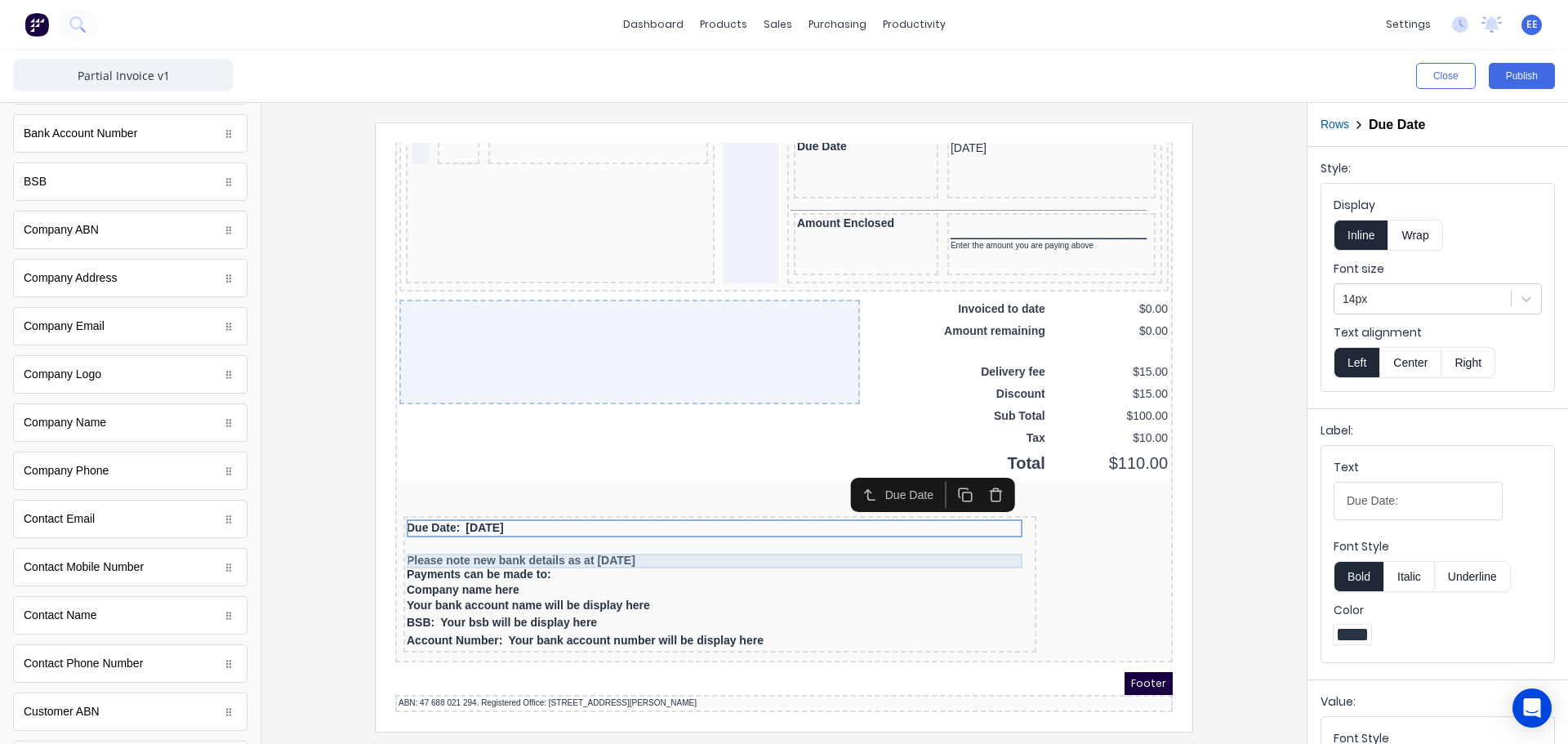
click at [441, 534] on div "Please note new bank details as at [DATE]" at bounding box center [700, 541] width 626 height 14
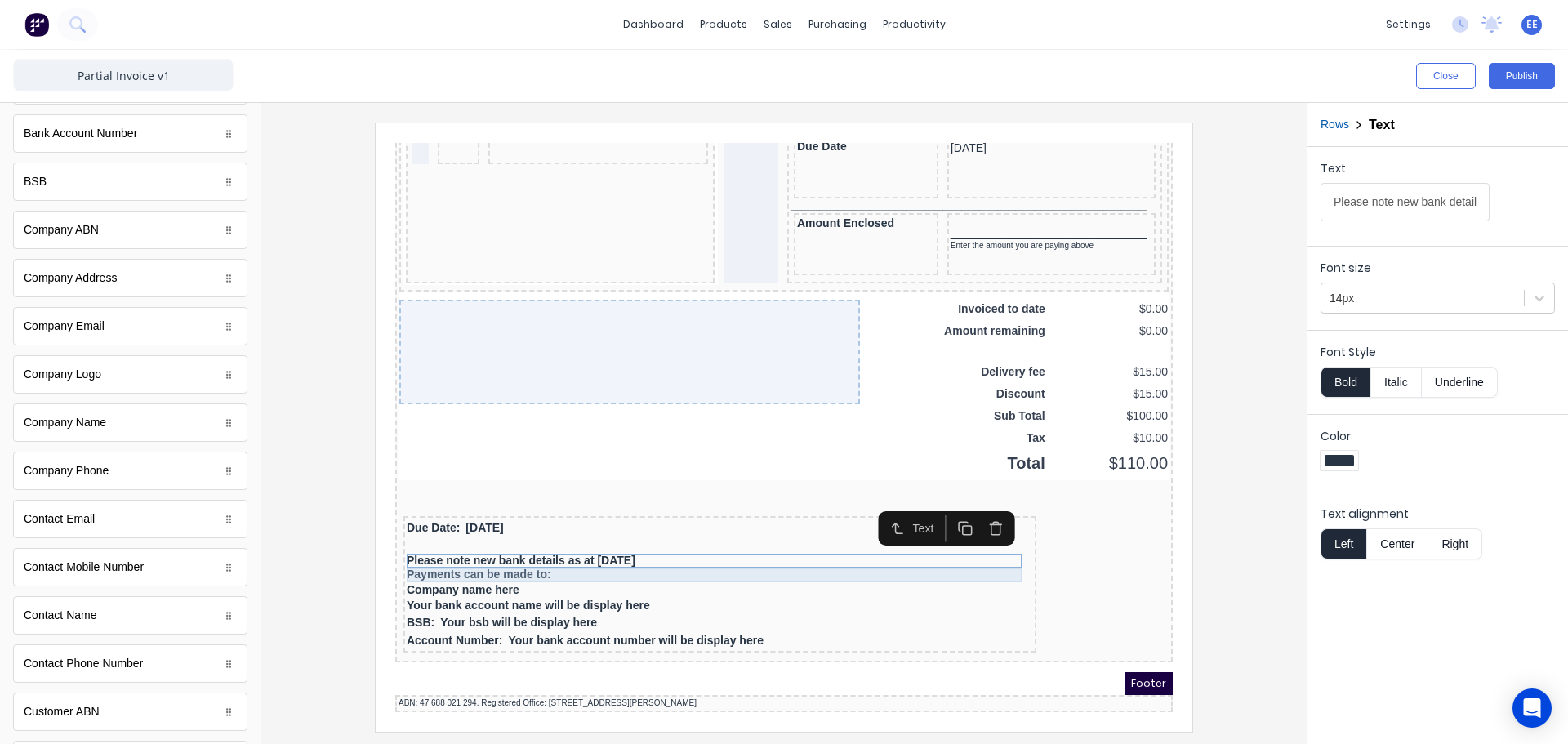
click at [436, 548] on div "Payments can be made to:" at bounding box center [700, 555] width 626 height 14
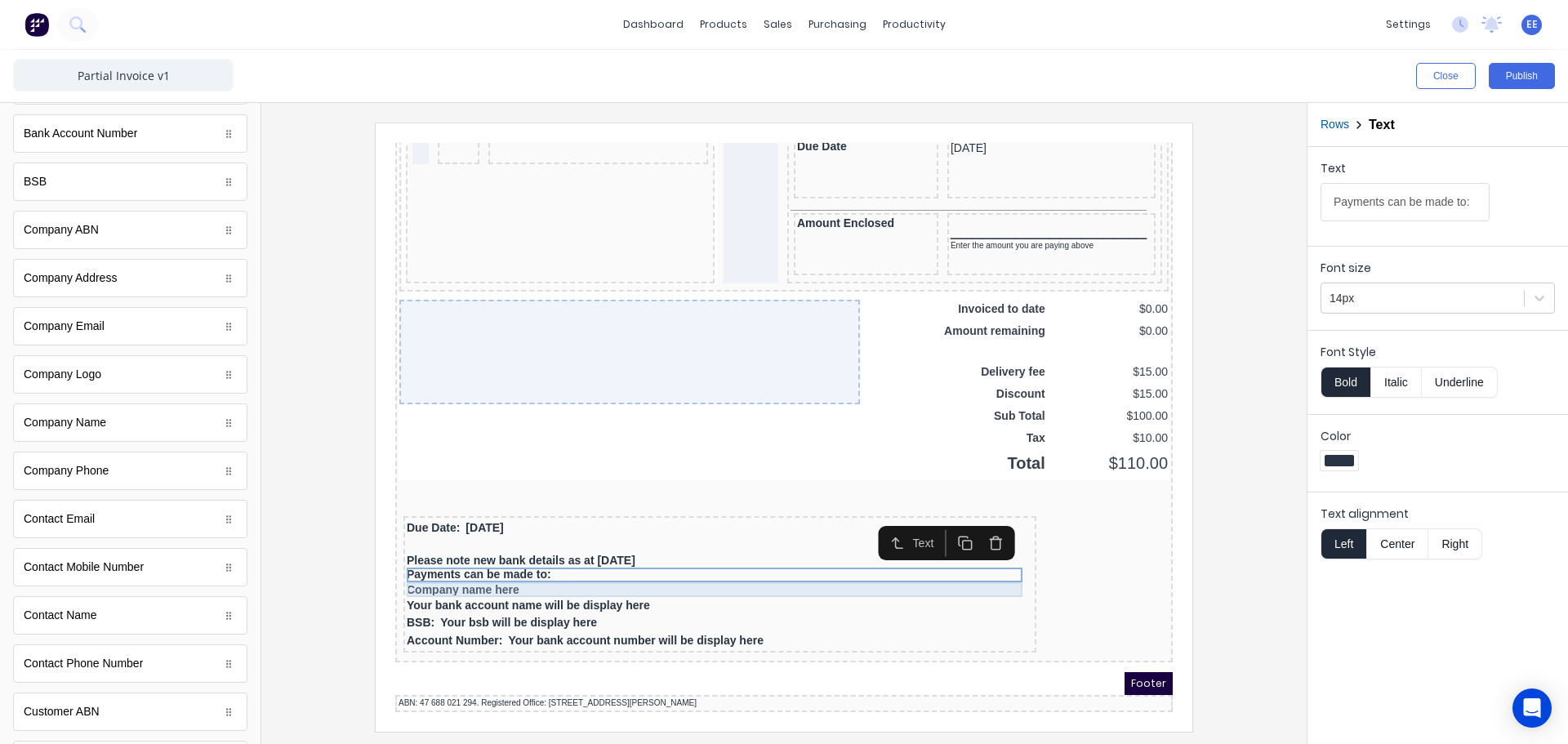
click at [433, 566] on div "Company name here" at bounding box center [700, 570] width 626 height 14
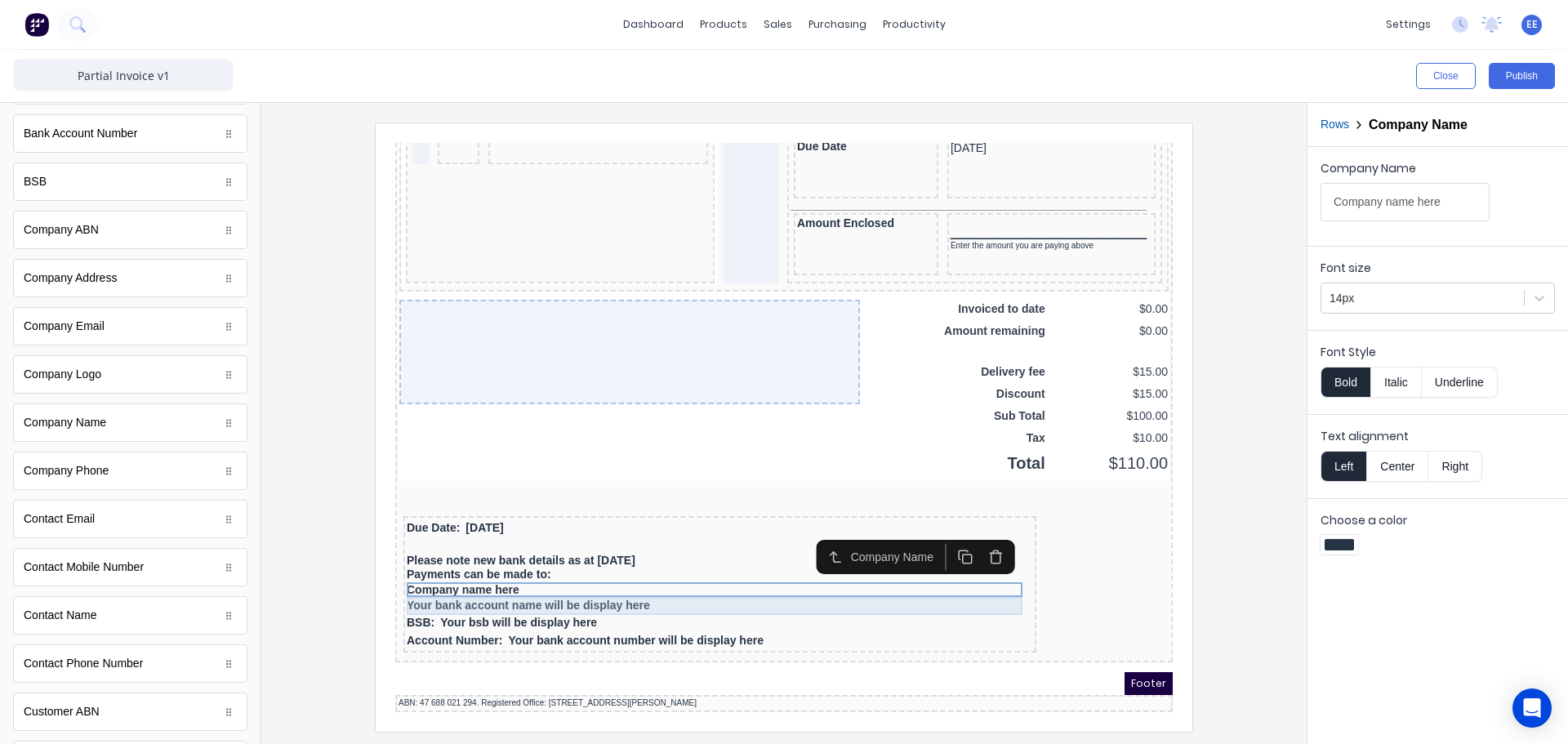
click at [462, 577] on div "Your bank account name will be display here" at bounding box center [700, 586] width 626 height 18
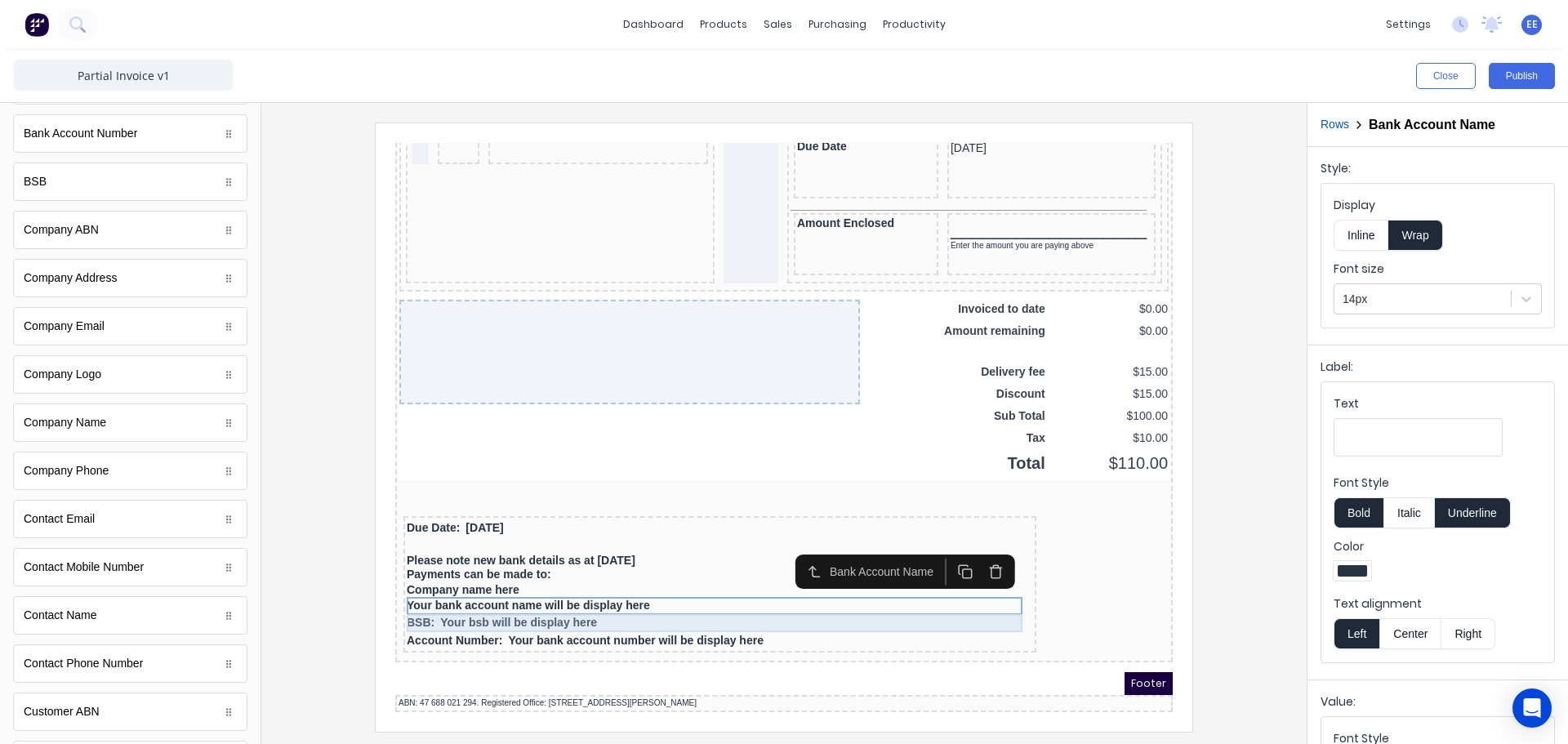
click at [450, 595] on div "BSB: Your bsb will be display here" at bounding box center [700, 603] width 626 height 18
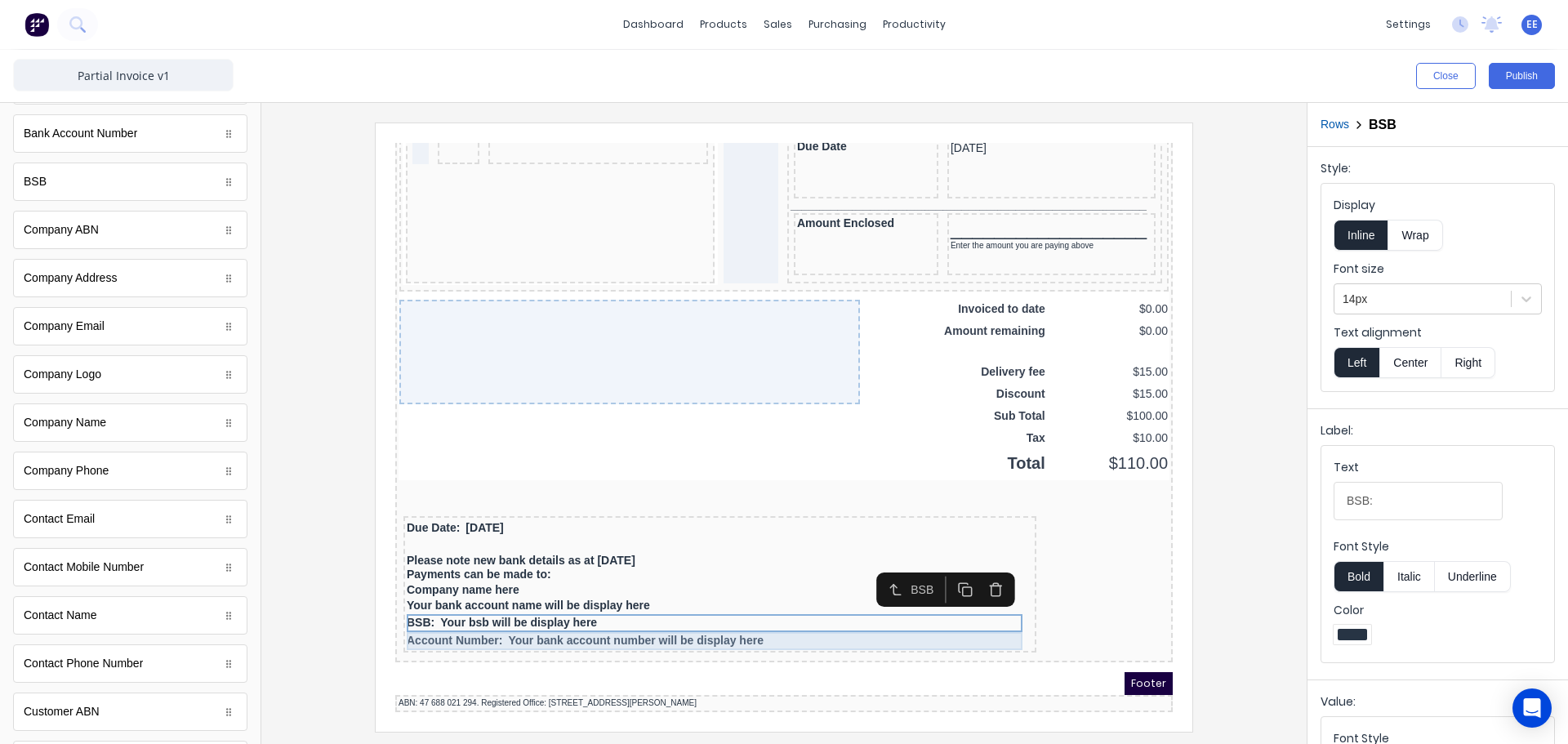
click at [449, 613] on div "Account Number: Your bank account number will be display here" at bounding box center [700, 621] width 626 height 18
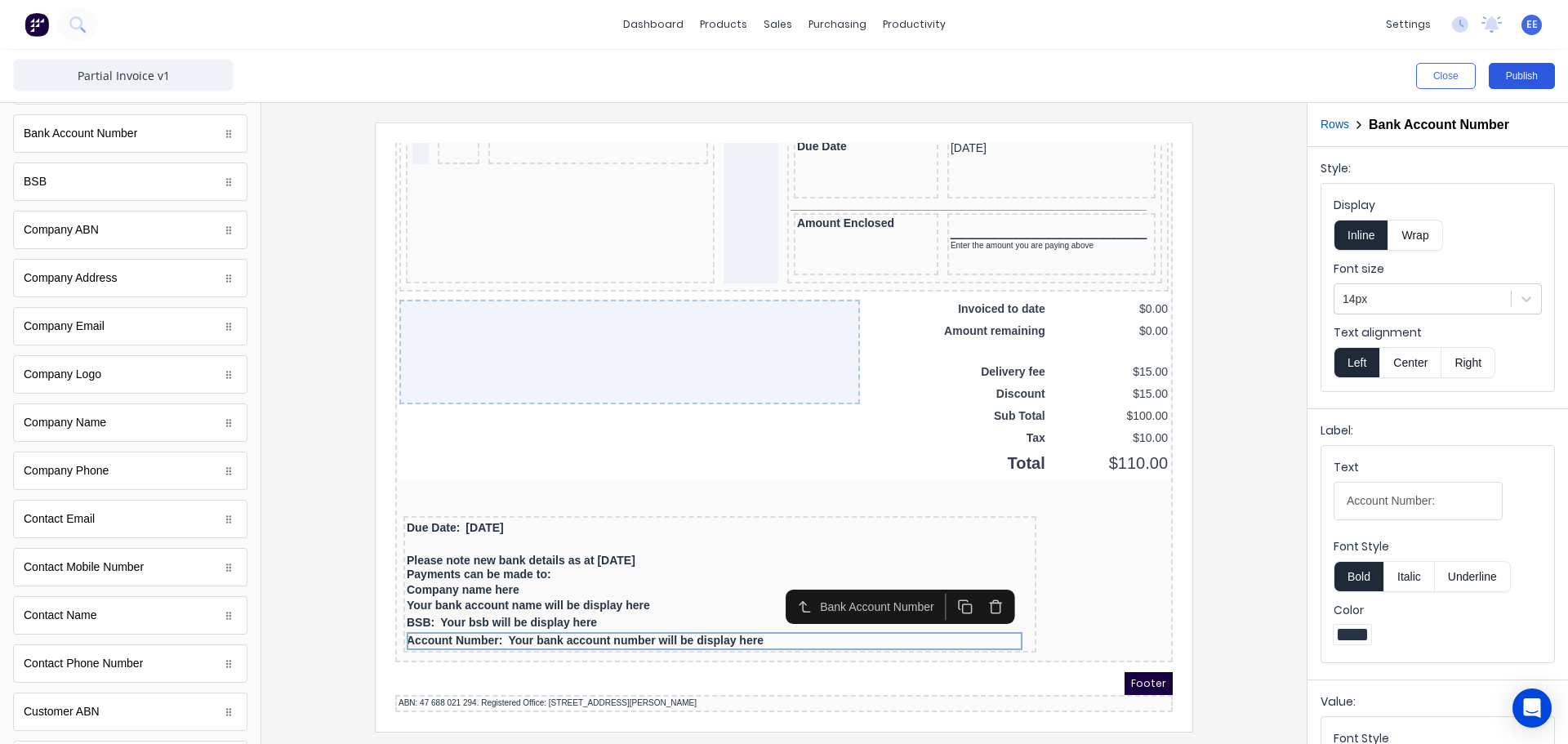
click at [1507, 78] on button "Publish" at bounding box center [1522, 76] width 66 height 26
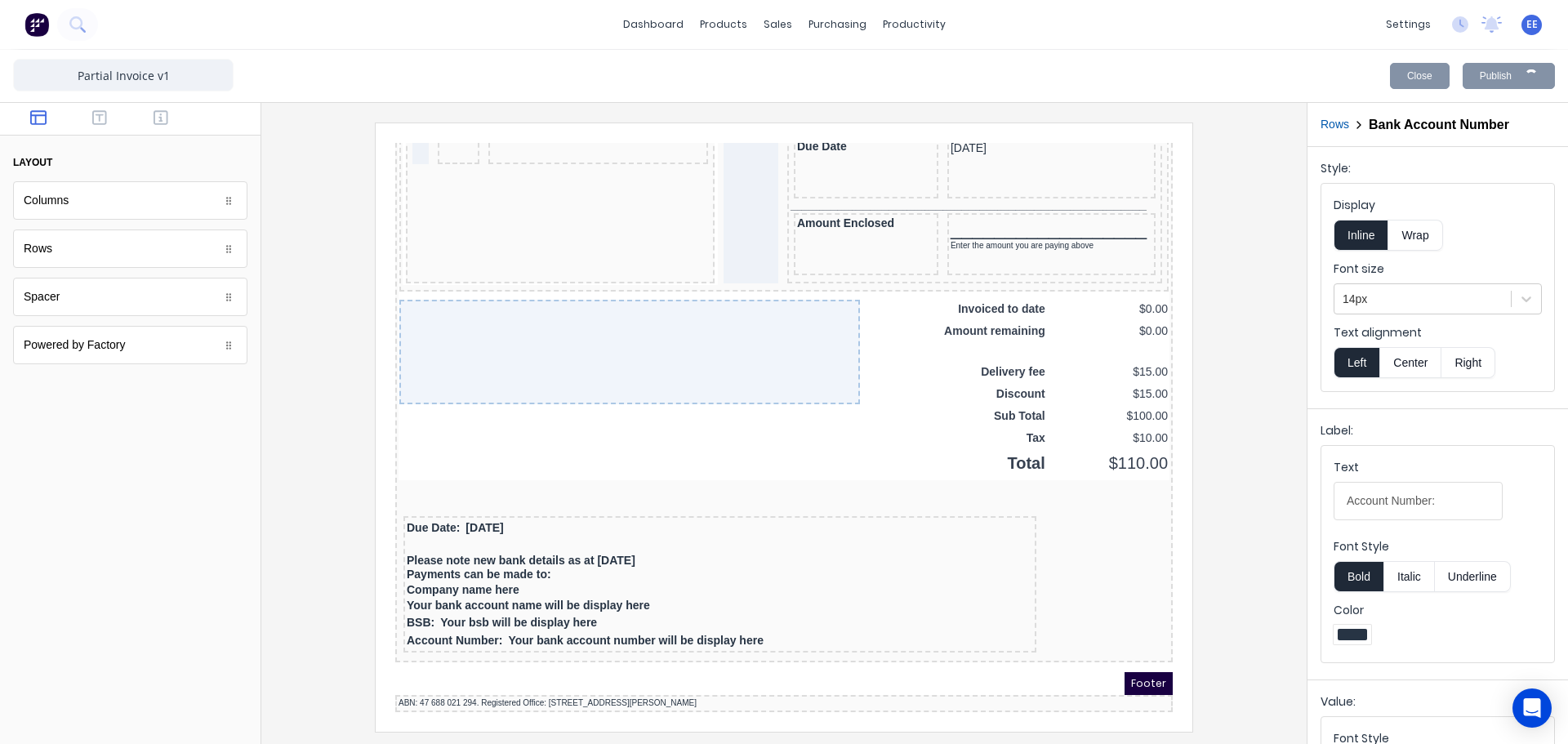
scroll to position [0, 0]
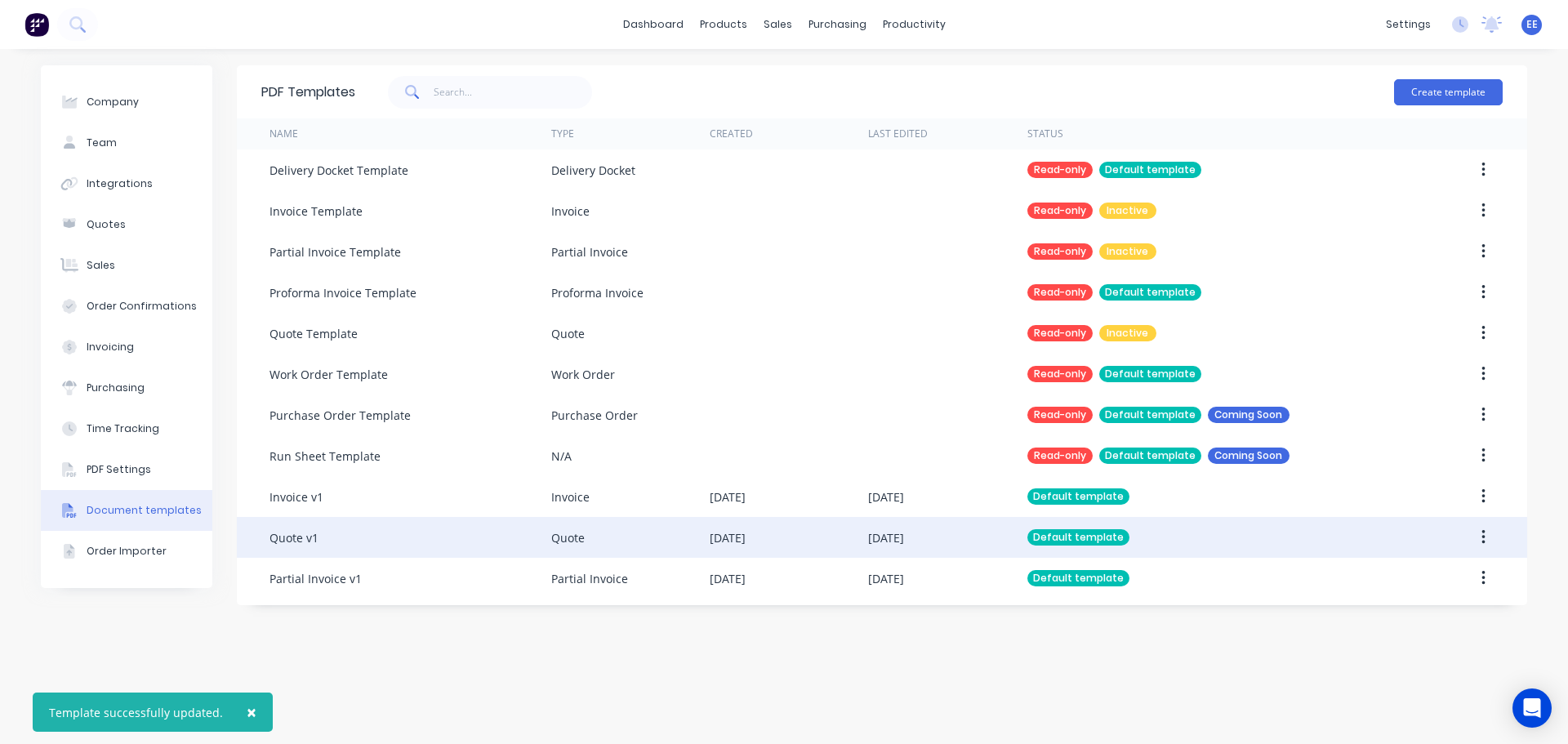
click at [423, 554] on div "Quote v1" at bounding box center [410, 537] width 282 height 41
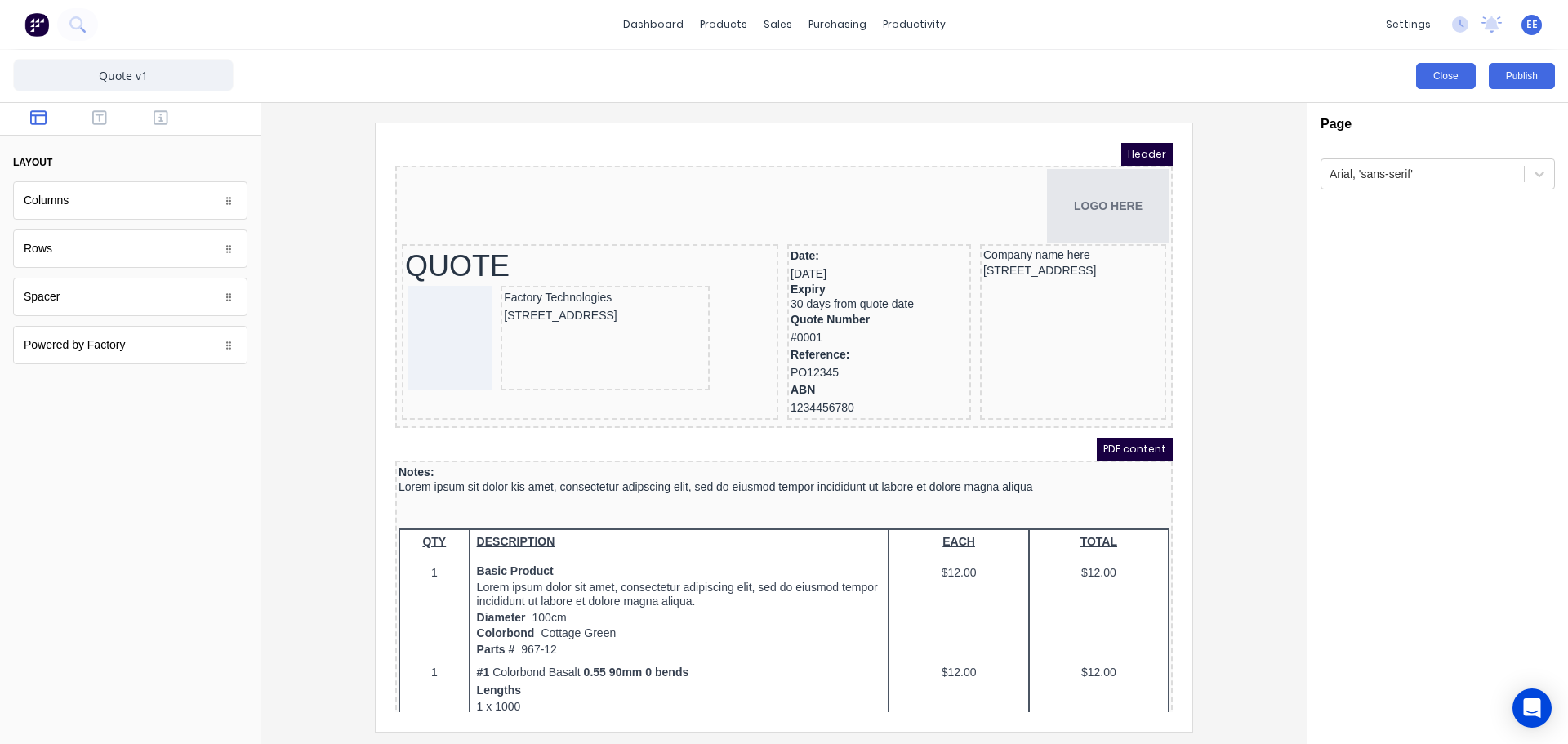
click at [1427, 71] on button "Close" at bounding box center [1446, 76] width 60 height 26
click at [649, 31] on link "dashboard" at bounding box center [653, 24] width 77 height 24
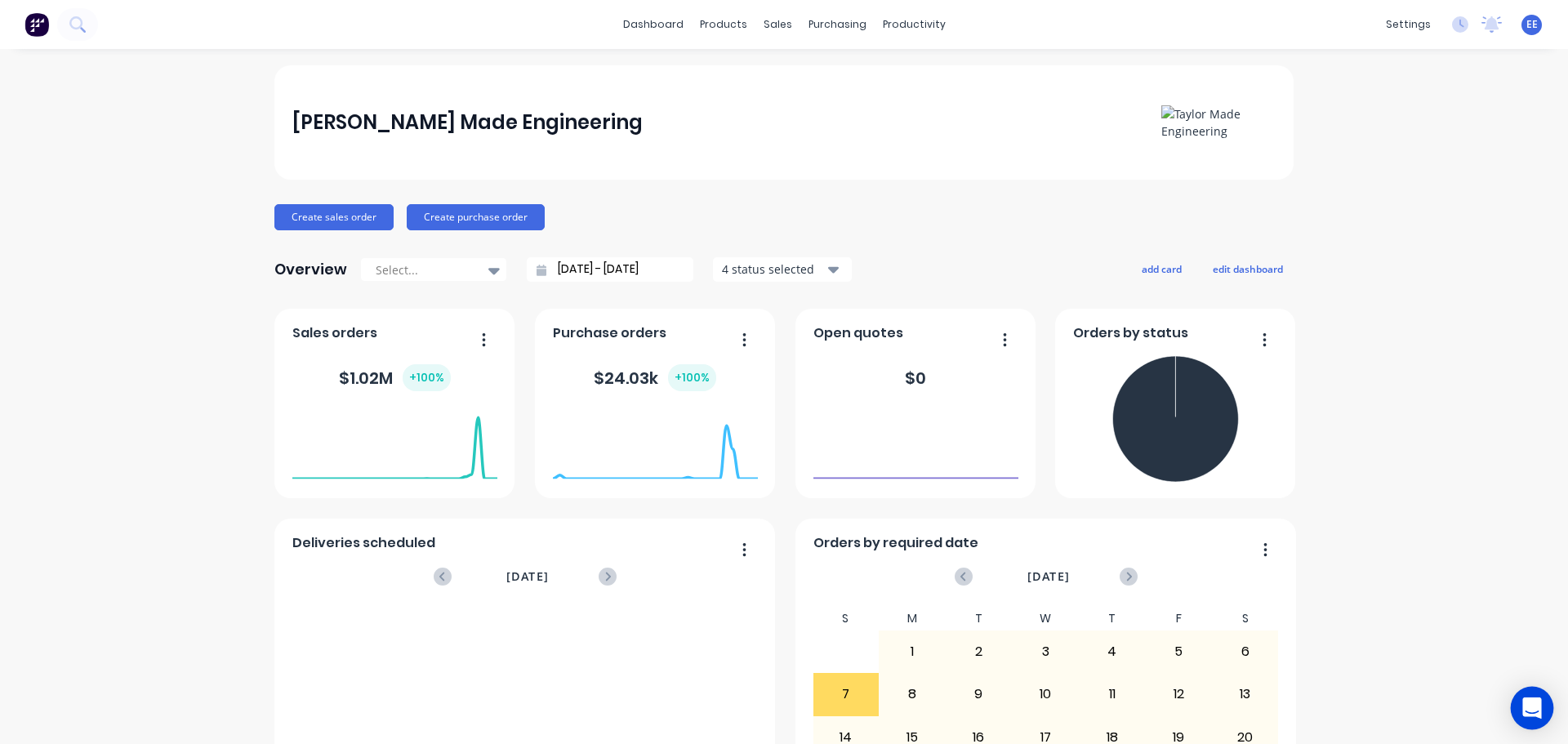
click at [1526, 712] on icon "Open Intercom Messenger" at bounding box center [1532, 708] width 19 height 21
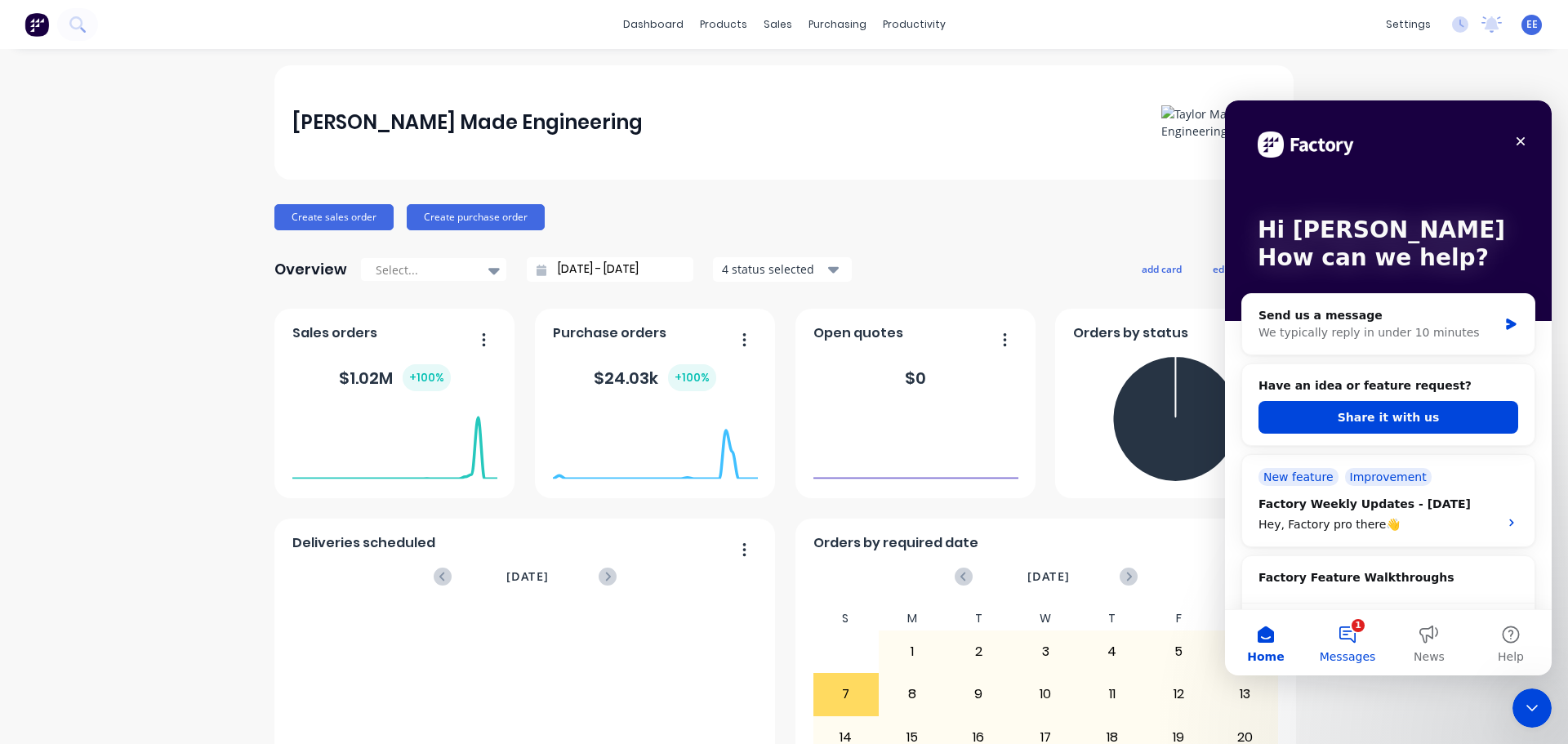
click at [1353, 647] on button "1 Messages" at bounding box center [1347, 643] width 82 height 66
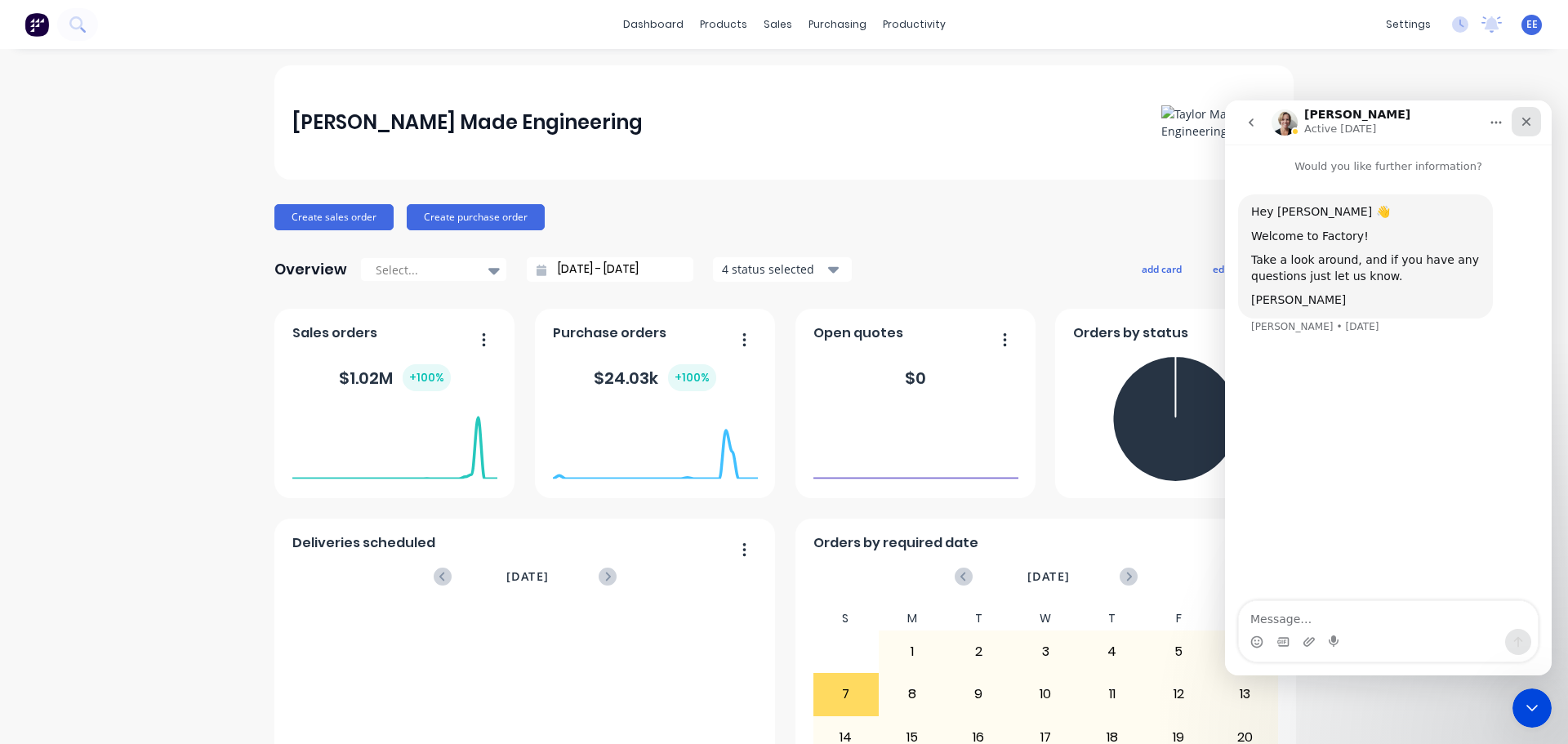
click at [1528, 125] on icon "Close" at bounding box center [1527, 122] width 9 height 9
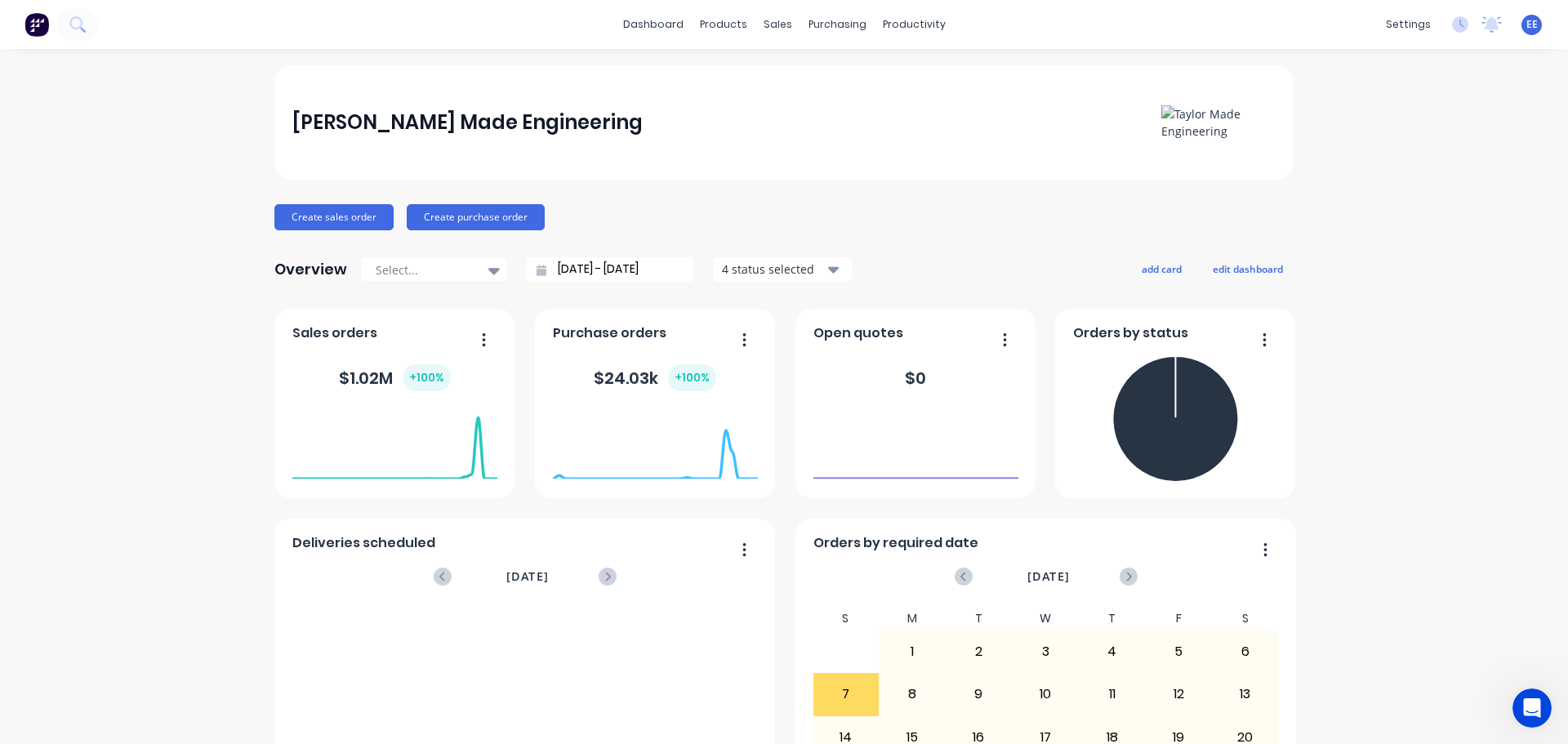
click at [1527, 29] on span "EE" at bounding box center [1533, 24] width 12 height 14
click at [1374, 150] on div "Profile Sign out" at bounding box center [1428, 189] width 216 height 98
click at [1369, 168] on div "Profile" at bounding box center [1385, 172] width 33 height 14
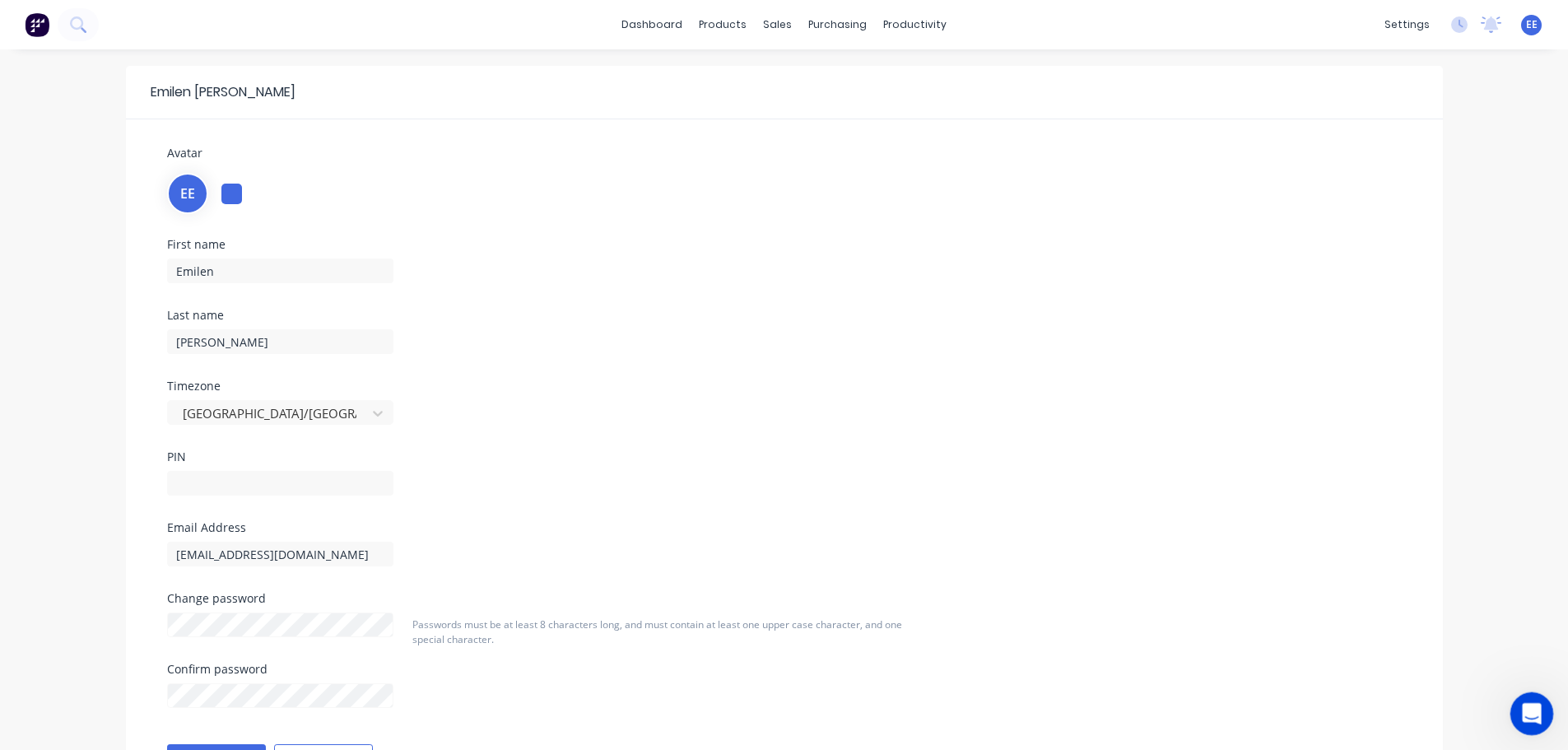
click at [1530, 699] on div "Open Intercom Messenger" at bounding box center [1529, 711] width 54 height 54
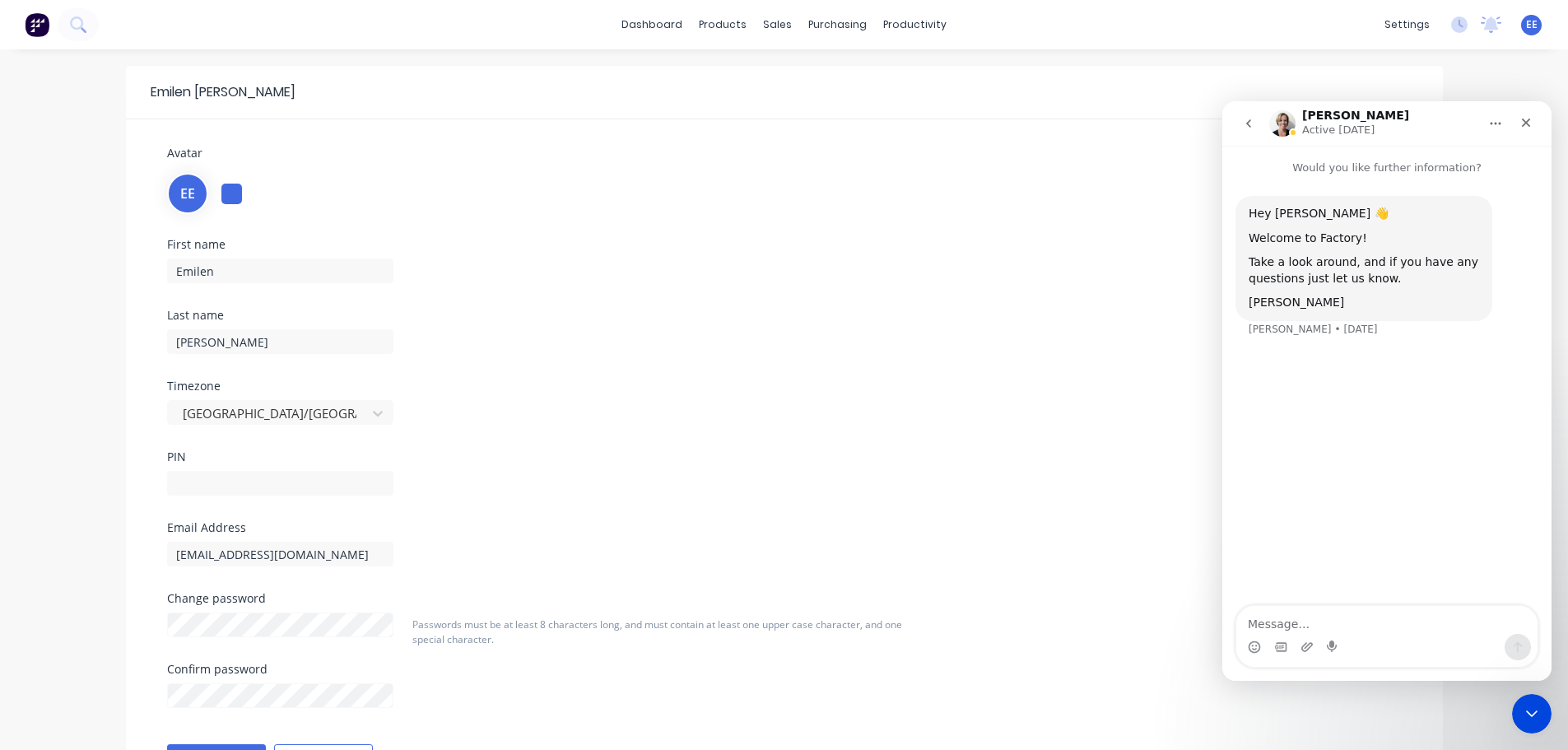
click at [1258, 132] on button "go back" at bounding box center [1248, 123] width 31 height 31
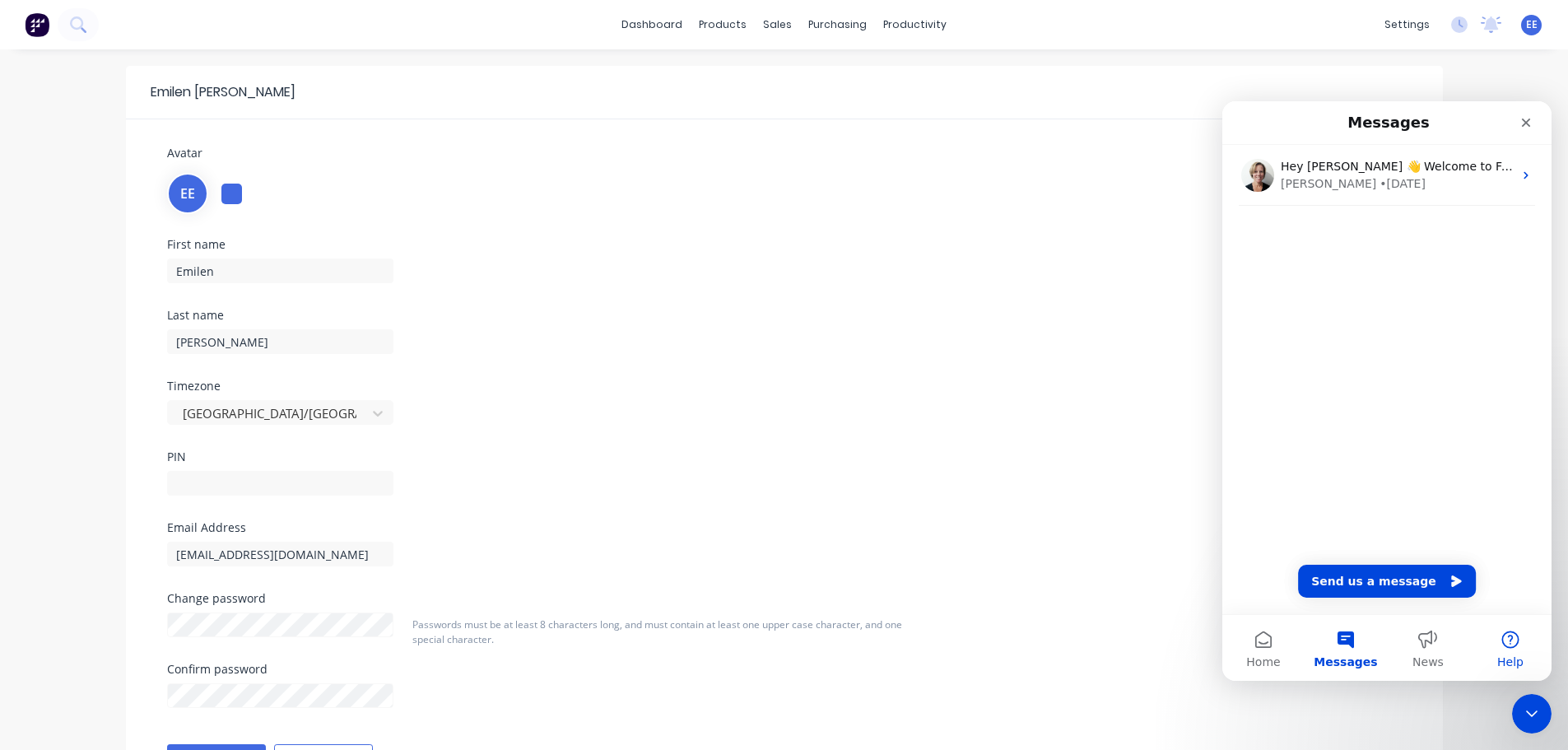
click at [1523, 663] on button "Help" at bounding box center [1509, 648] width 82 height 66
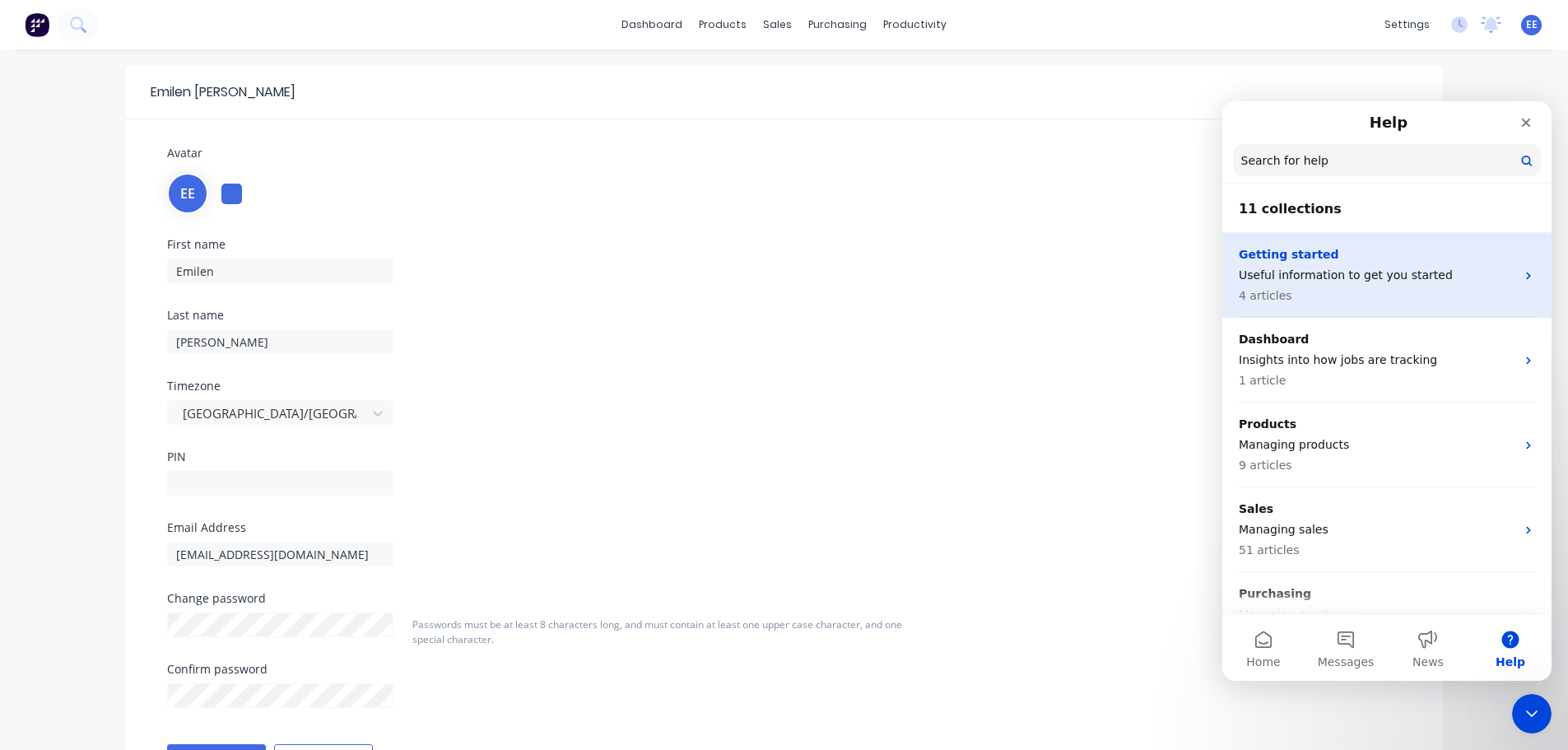
click at [1328, 274] on p "Useful information to get you started" at bounding box center [1376, 275] width 276 height 17
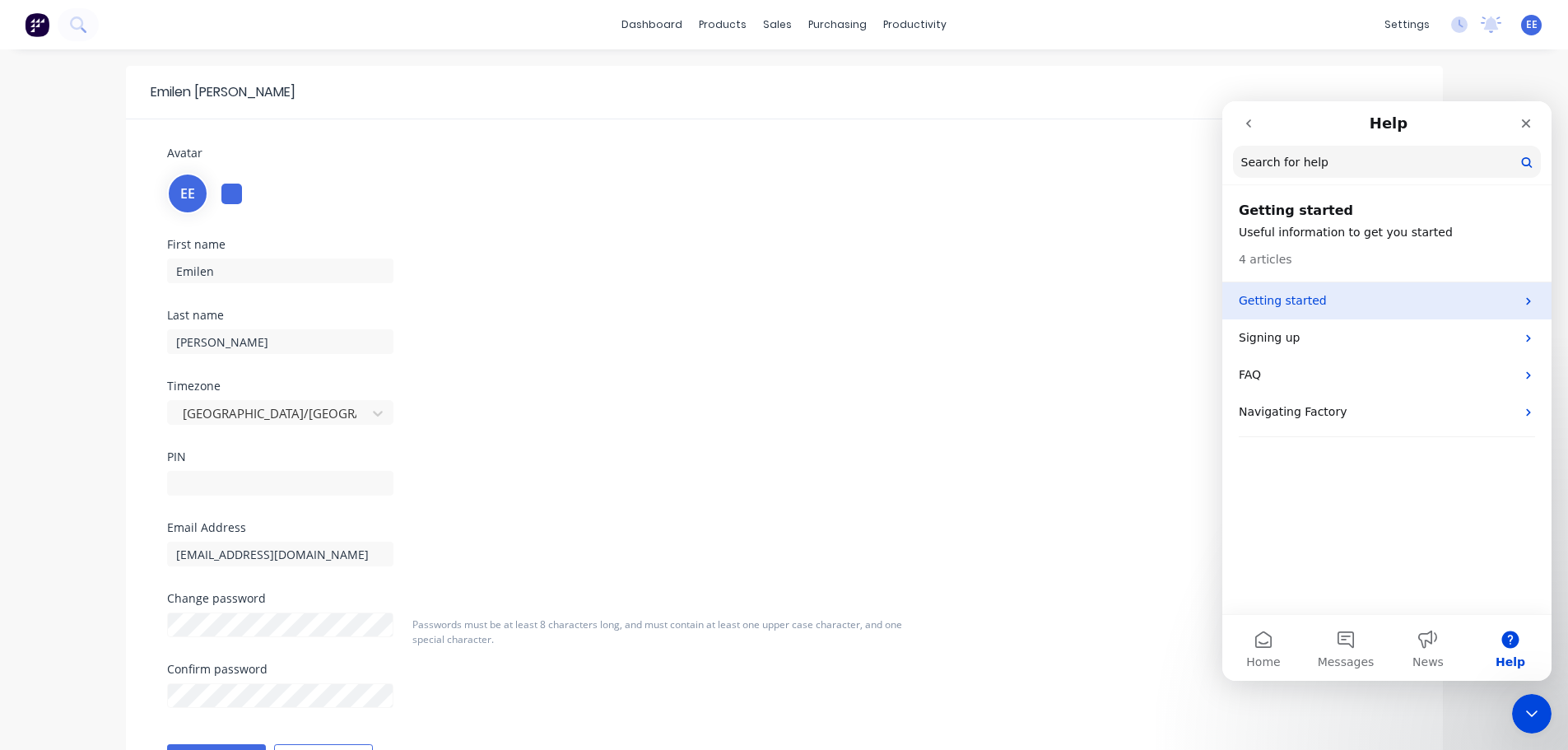
click at [1313, 307] on p "Getting started" at bounding box center [1376, 300] width 276 height 17
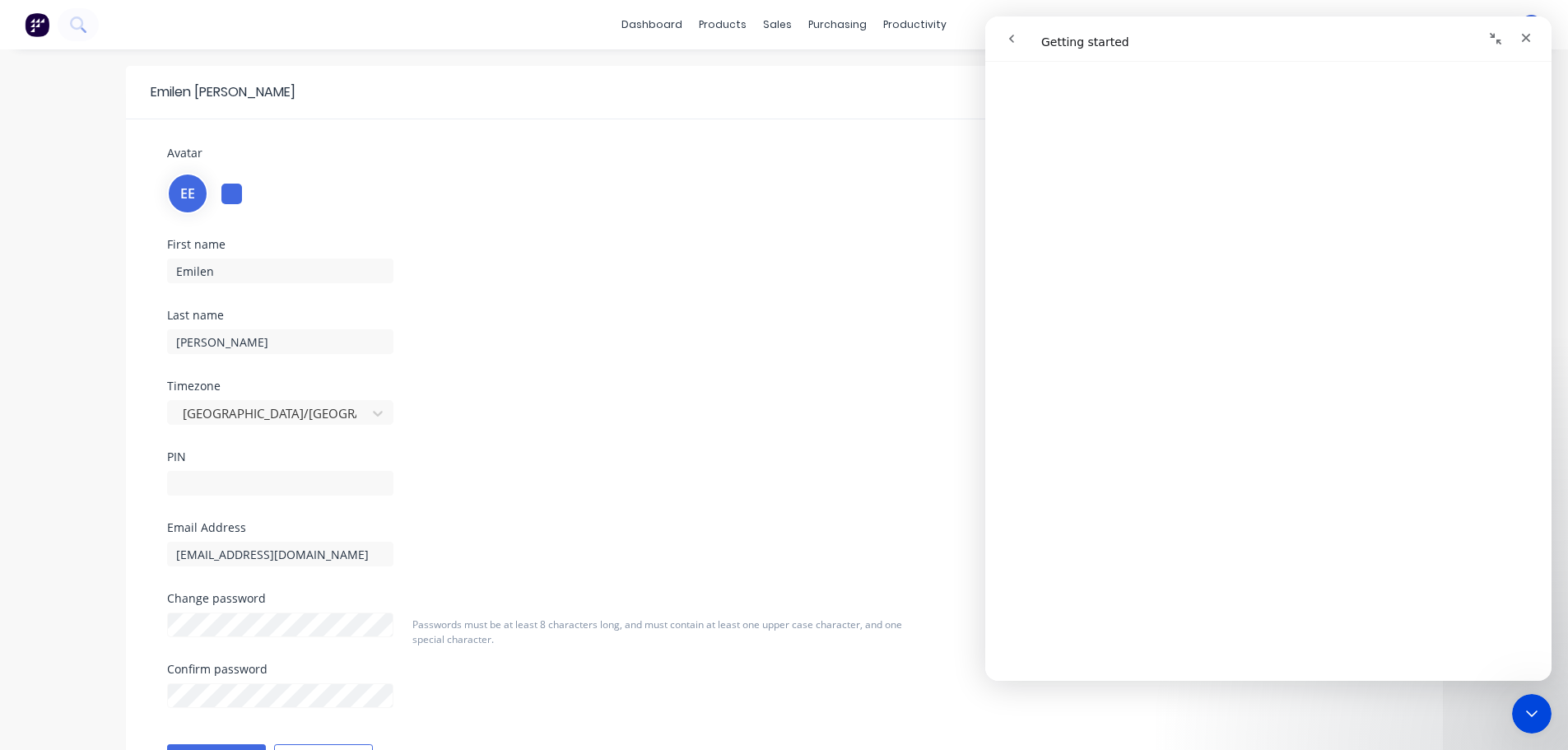
scroll to position [1398, 0]
click at [1529, 38] on icon "Close" at bounding box center [1526, 38] width 14 height 14
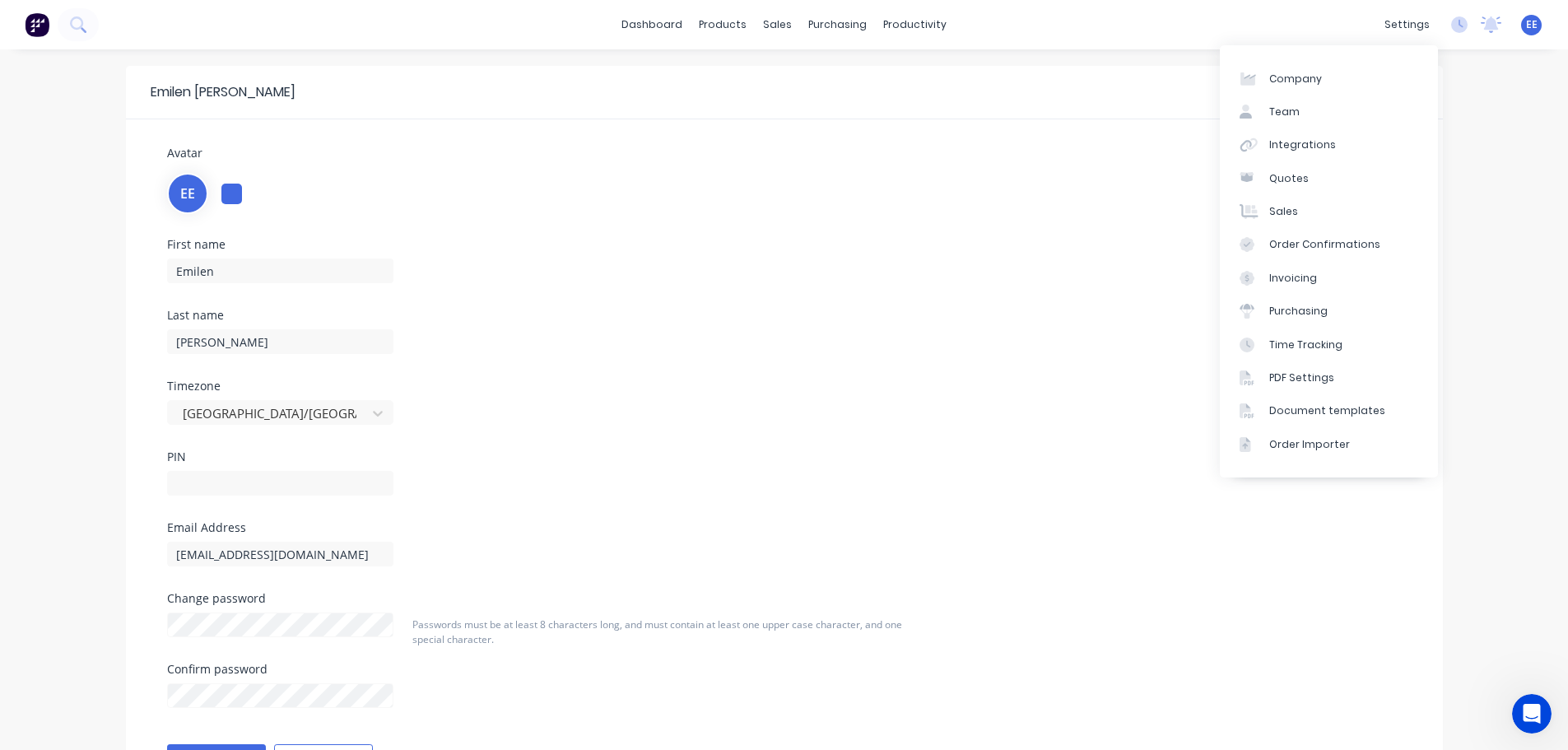
click at [1526, 31] on span "EE" at bounding box center [1532, 24] width 12 height 14
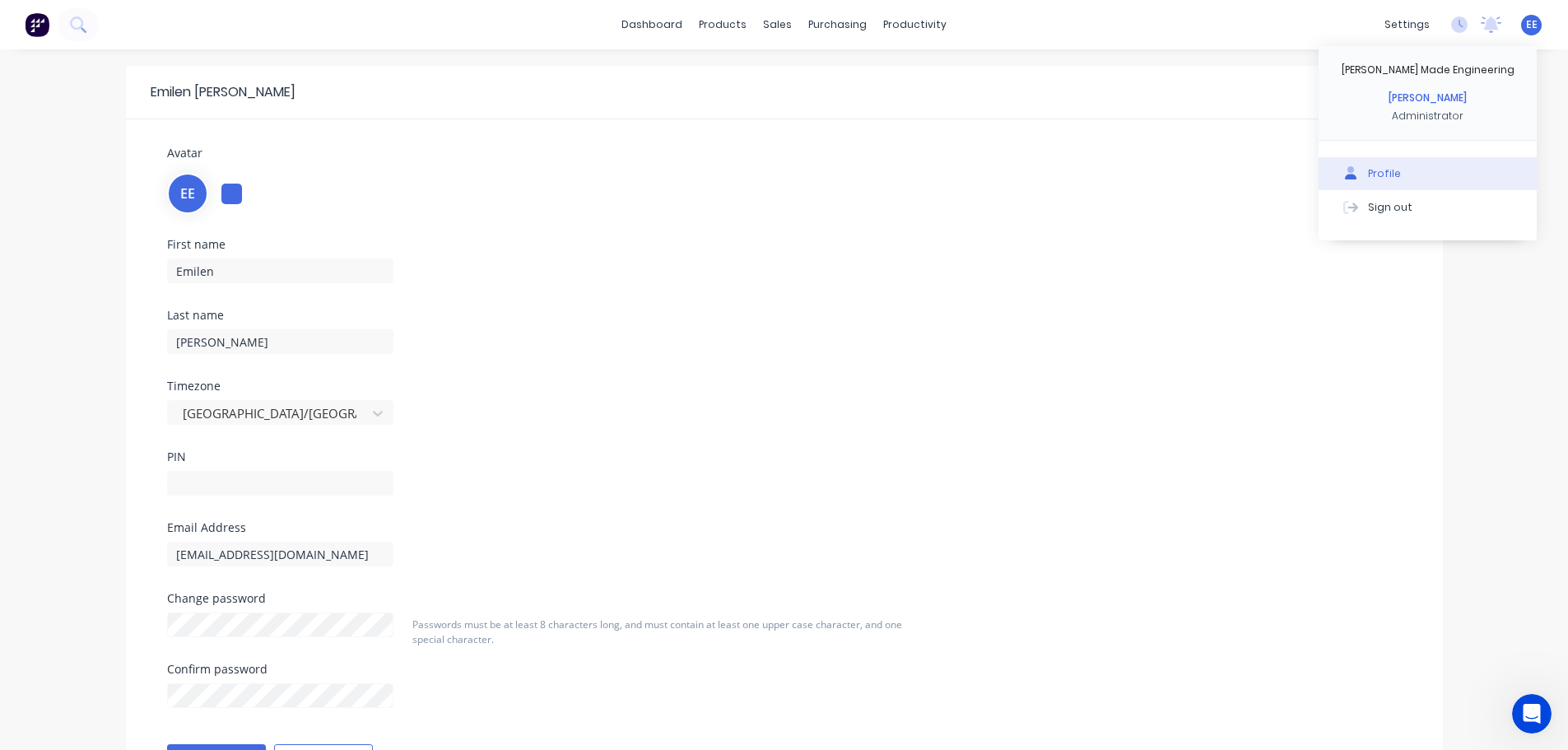
click at [1381, 178] on div "Profile" at bounding box center [1384, 173] width 33 height 14
click at [1375, 178] on div "Profile" at bounding box center [1384, 173] width 33 height 14
click at [1229, 241] on div "First name [PERSON_NAME] Last name [PERSON_NAME] [GEOGRAPHIC_DATA]/[PERSON_NAME]" at bounding box center [784, 380] width 1259 height 283
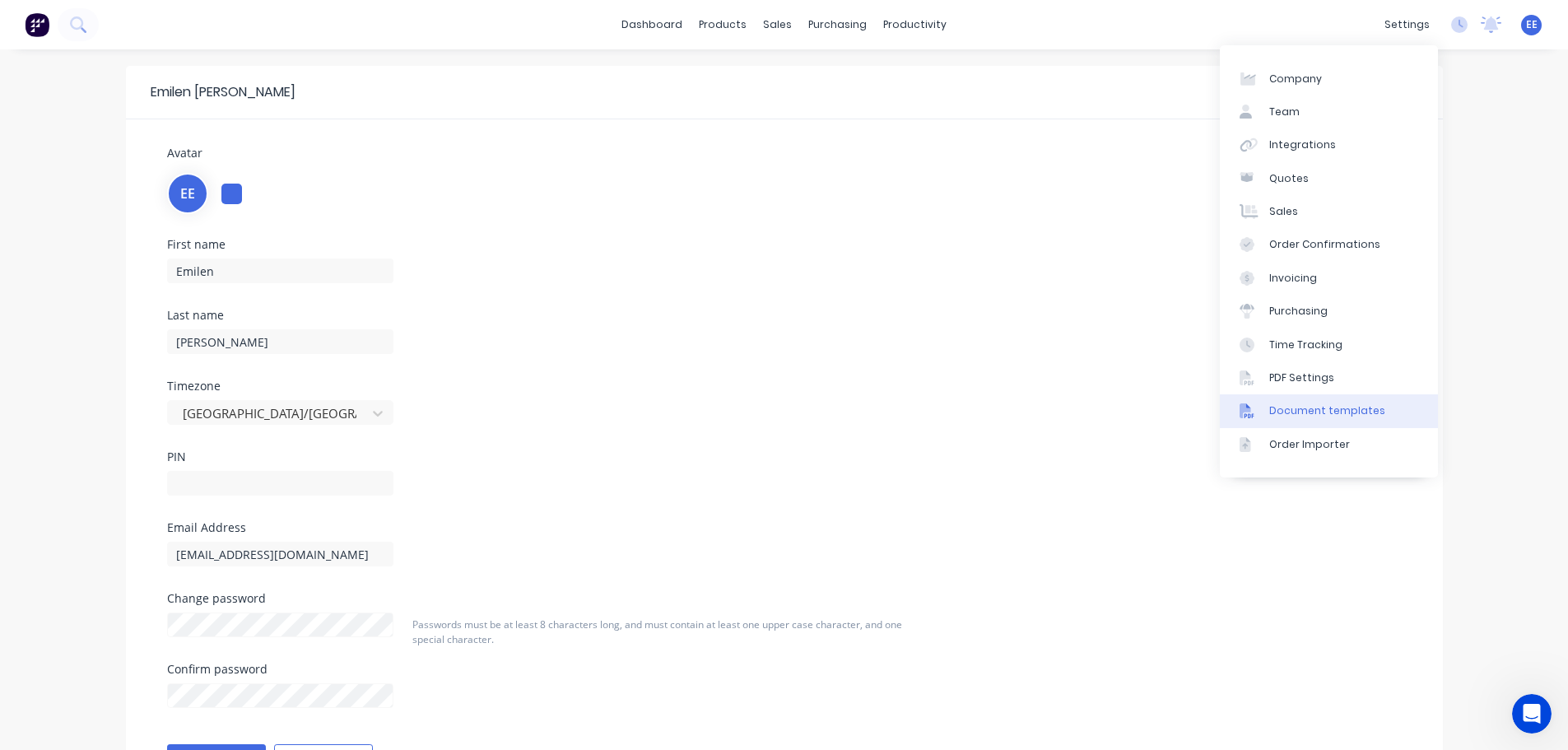
click at [1314, 404] on div "Document templates" at bounding box center [1326, 410] width 116 height 14
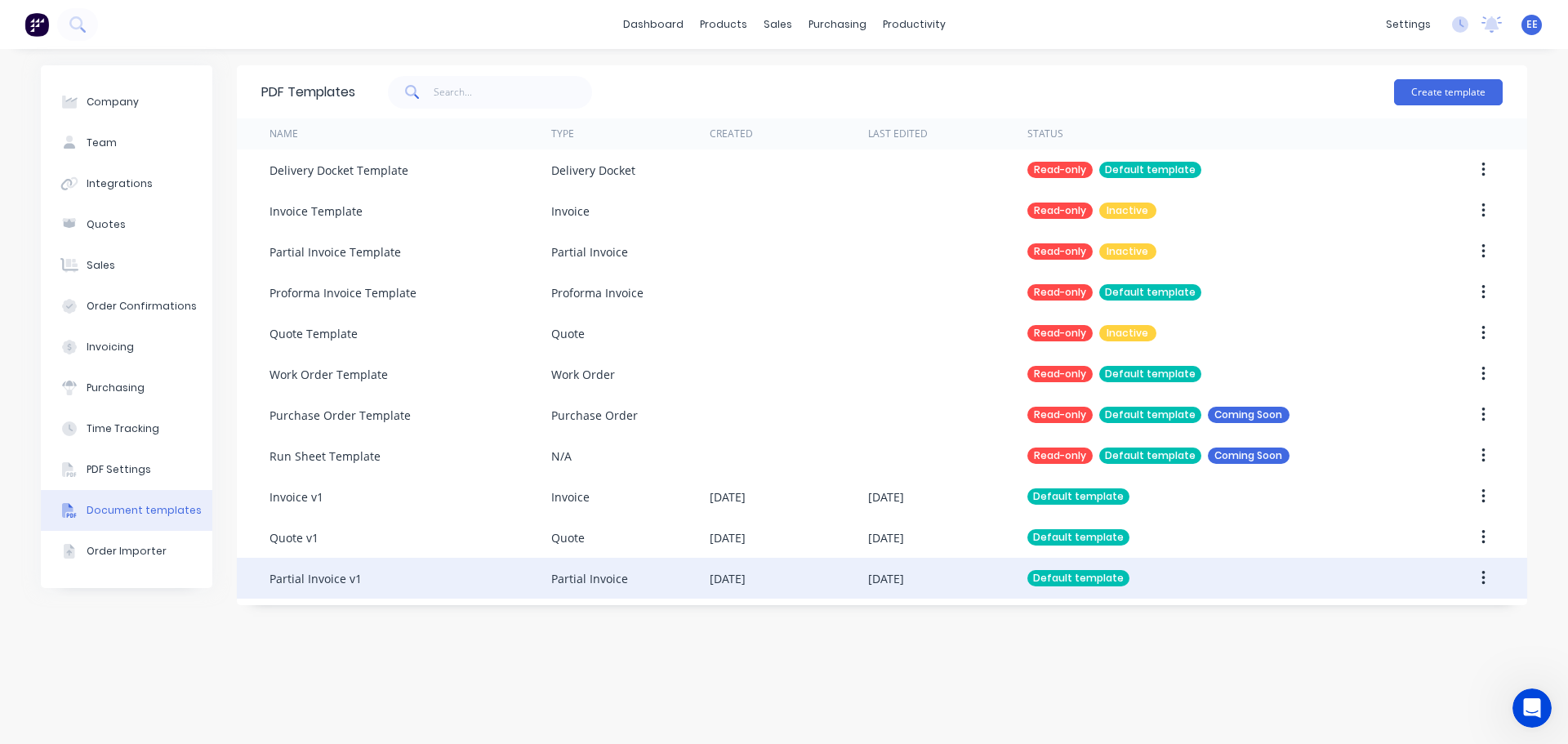
click at [366, 582] on div "Partial Invoice v1" at bounding box center [410, 578] width 282 height 41
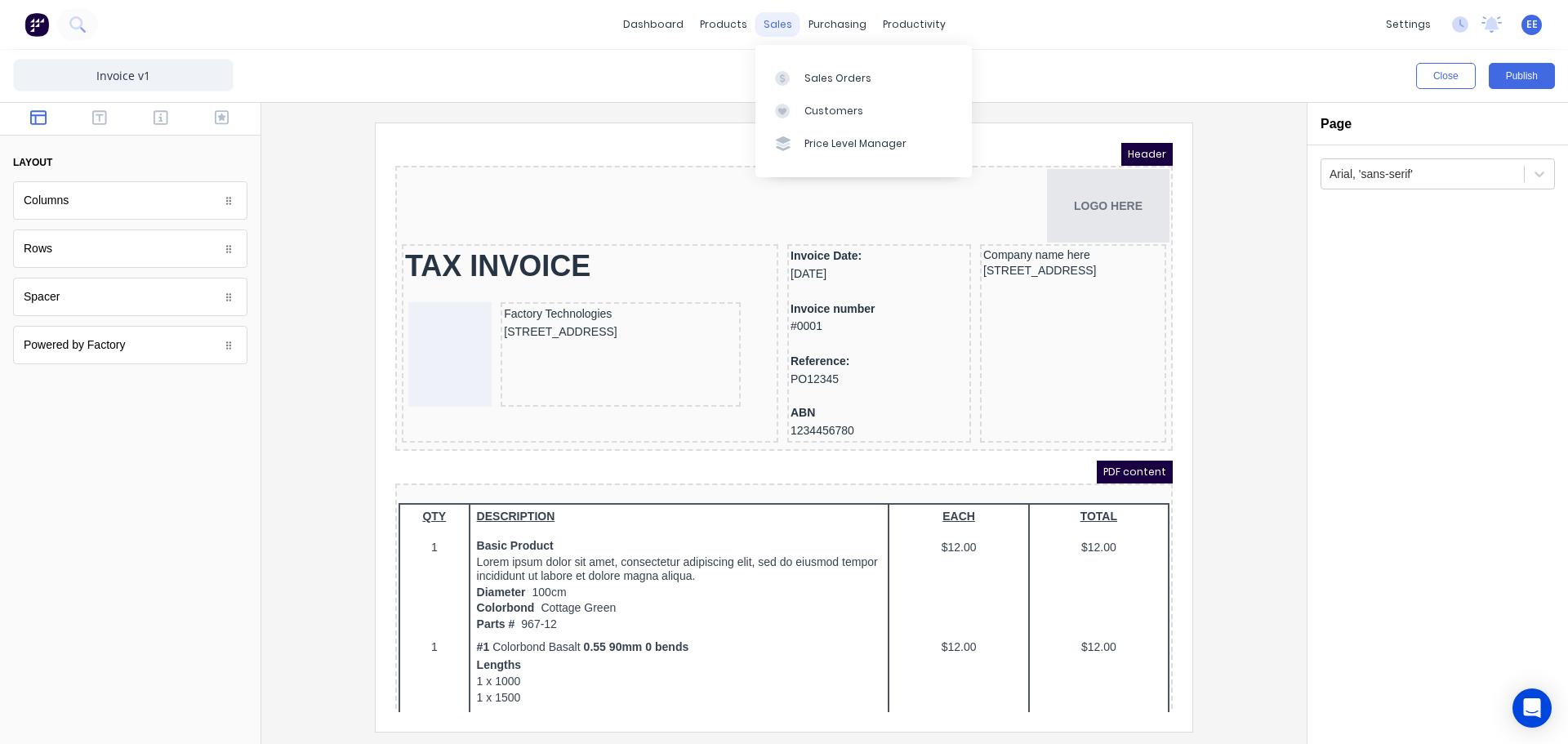
click at [773, 23] on div "sales" at bounding box center [778, 24] width 45 height 24
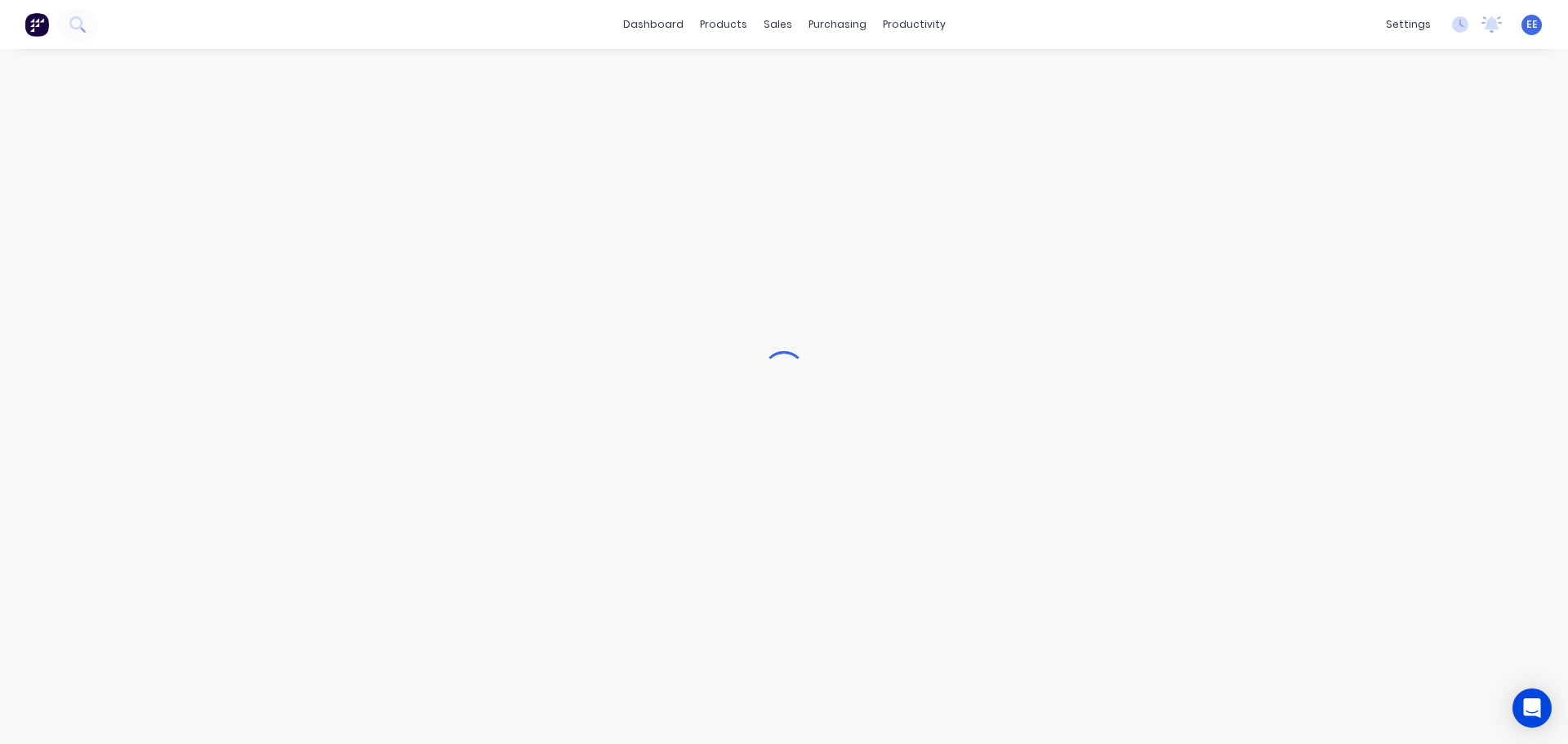
click at [780, 28] on div at bounding box center [784, 372] width 1568 height 744
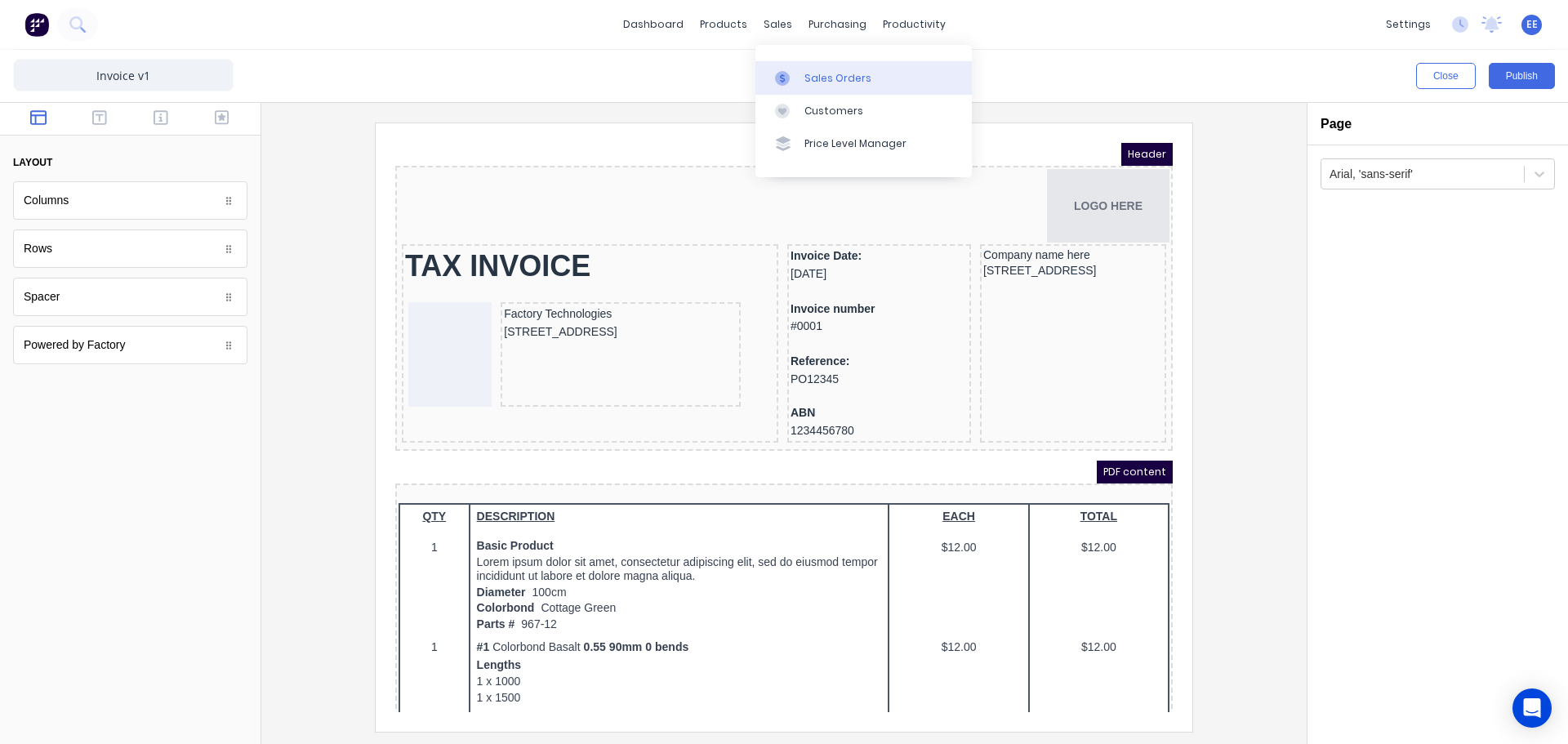
click at [830, 74] on div "Sales Orders" at bounding box center [838, 77] width 67 height 14
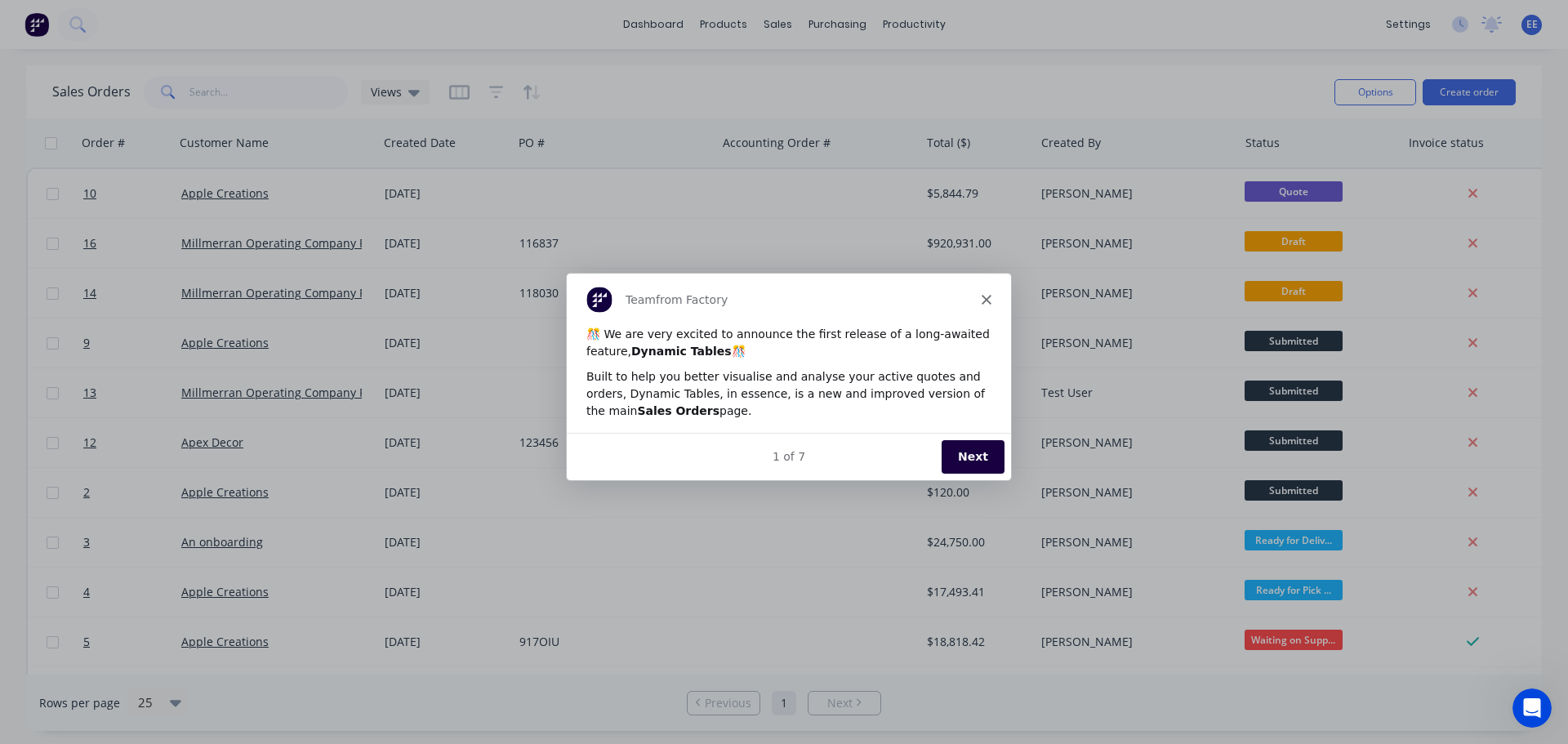
click at [982, 296] on polygon "Close" at bounding box center [986, 299] width 10 height 10
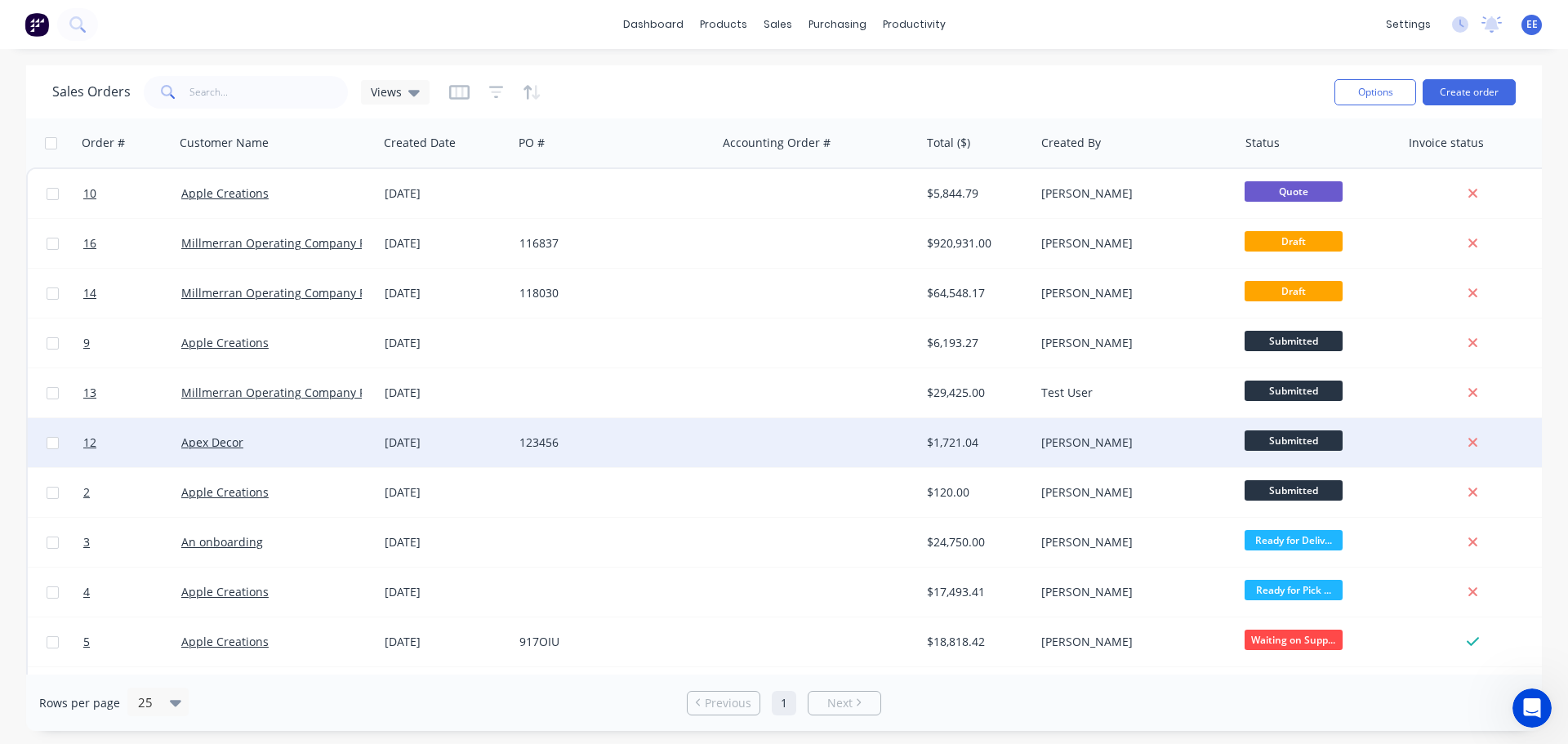
click at [1302, 444] on span "Submitted" at bounding box center [1294, 440] width 98 height 20
click at [49, 440] on input "checkbox" at bounding box center [52, 443] width 13 height 13
checkbox input "true"
click at [412, 90] on icon at bounding box center [414, 93] width 12 height 7
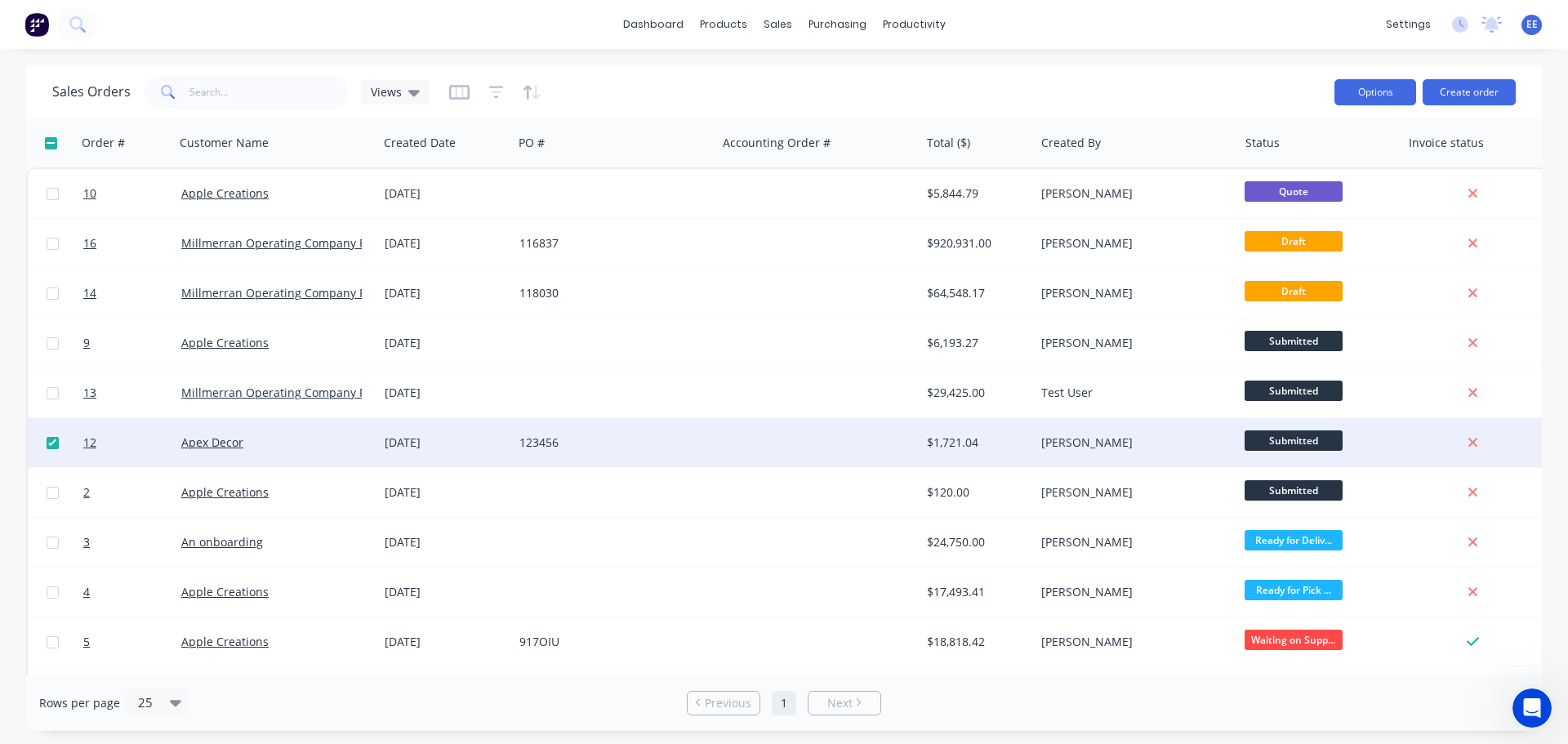
click at [1373, 92] on button "Options" at bounding box center [1375, 92] width 82 height 26
click at [868, 452] on div at bounding box center [819, 443] width 204 height 49
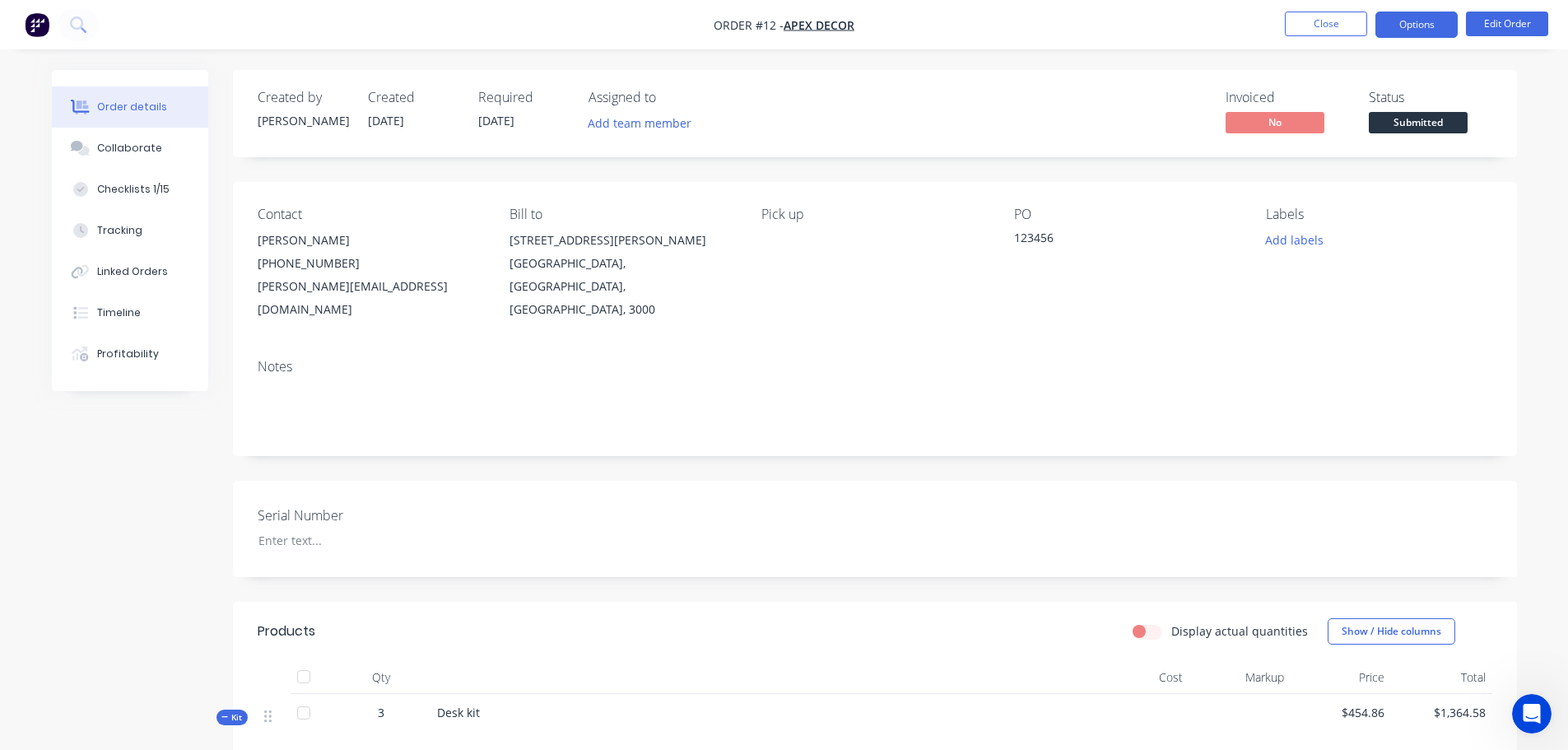
click at [1419, 31] on button "Options" at bounding box center [1416, 25] width 82 height 26
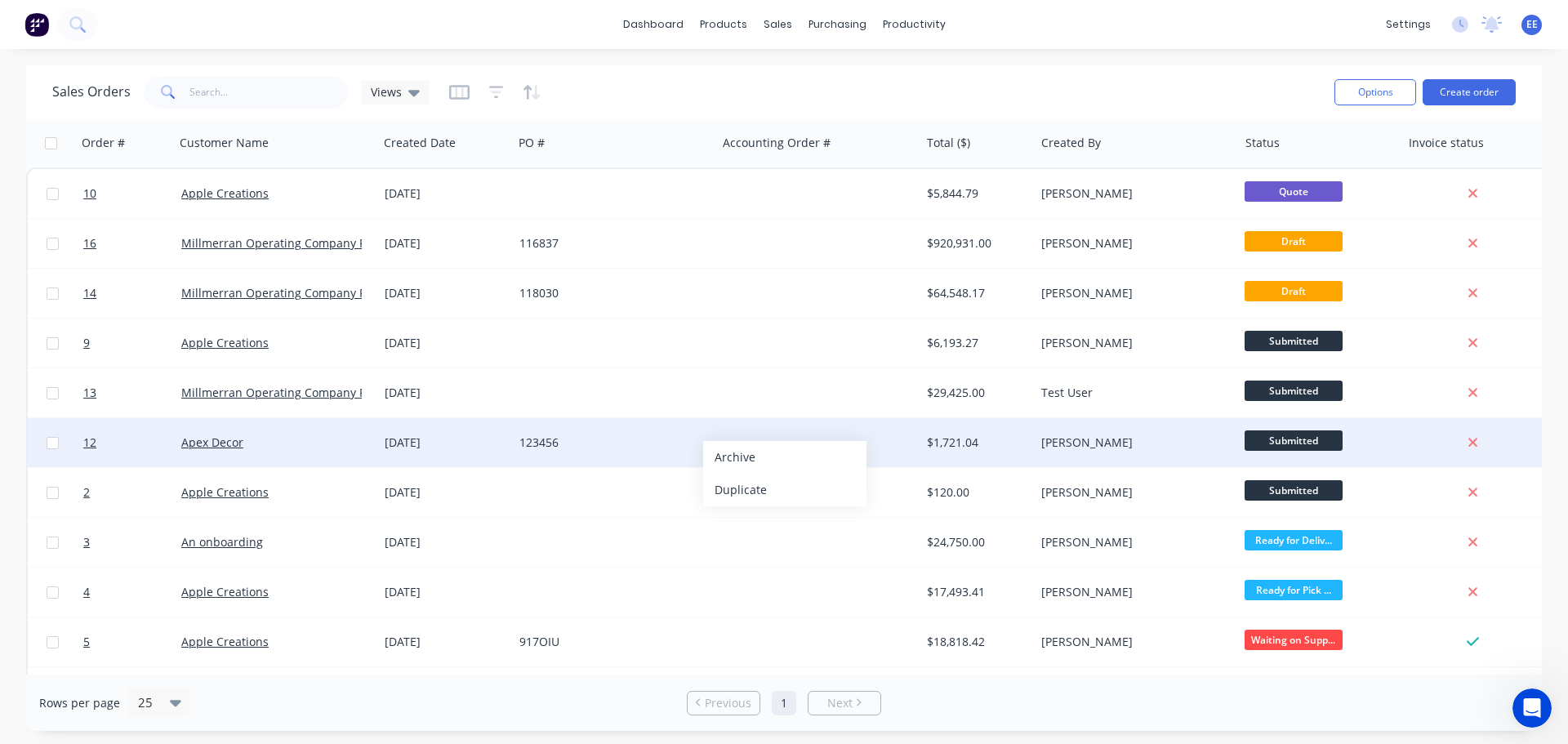
click at [605, 456] on div "123456" at bounding box center [614, 443] width 204 height 49
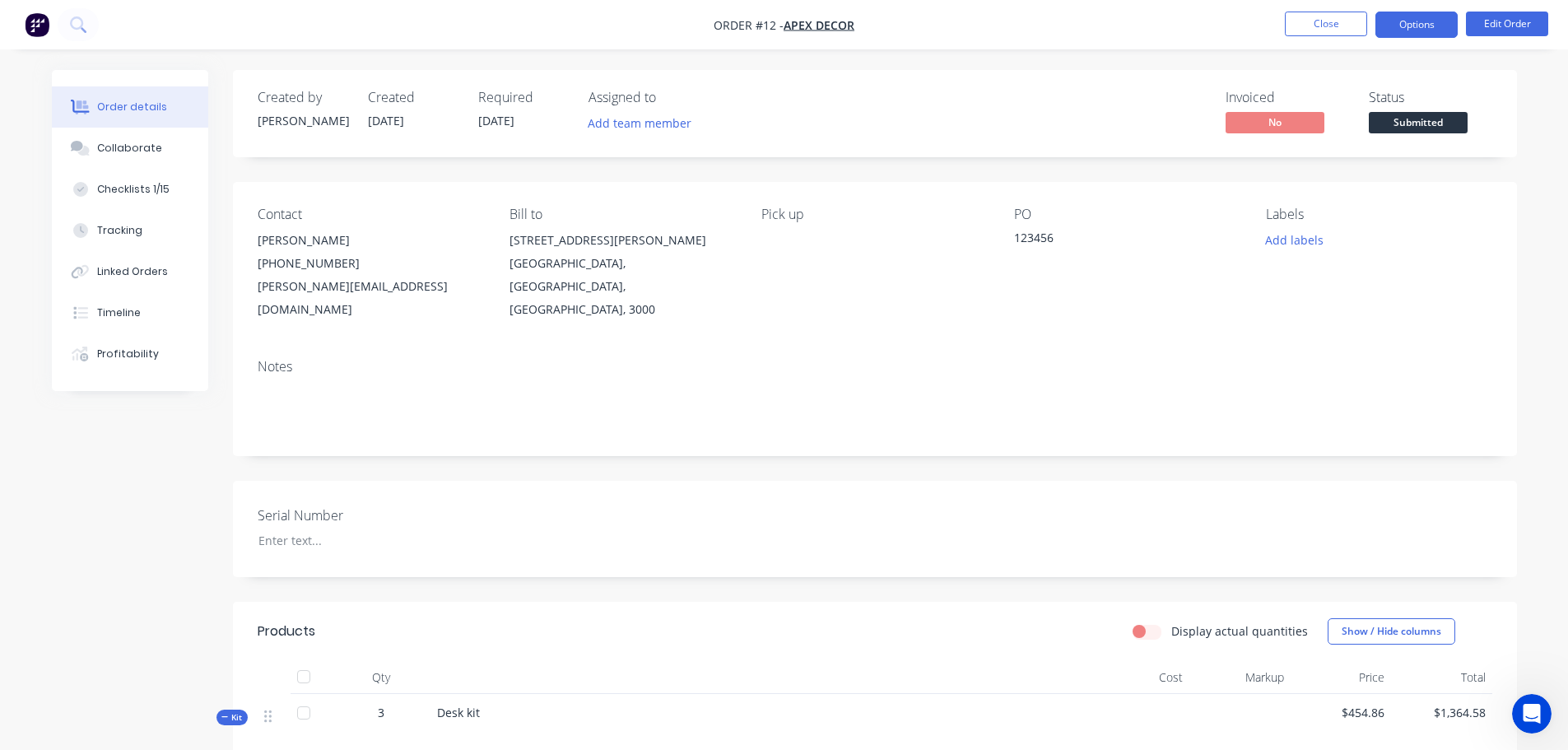
click at [1425, 30] on button "Options" at bounding box center [1416, 25] width 82 height 26
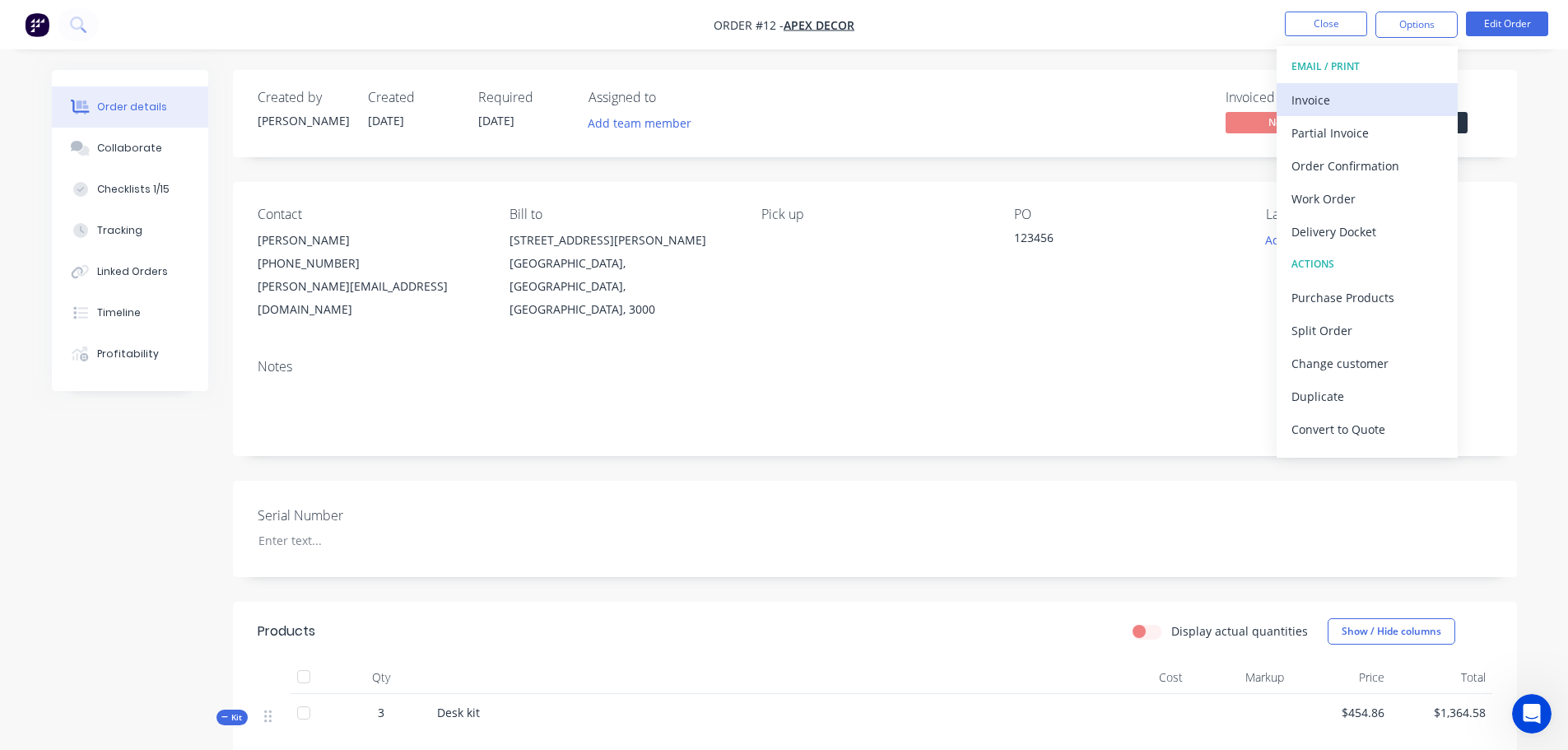
click at [1326, 99] on div "Invoice" at bounding box center [1367, 100] width 152 height 24
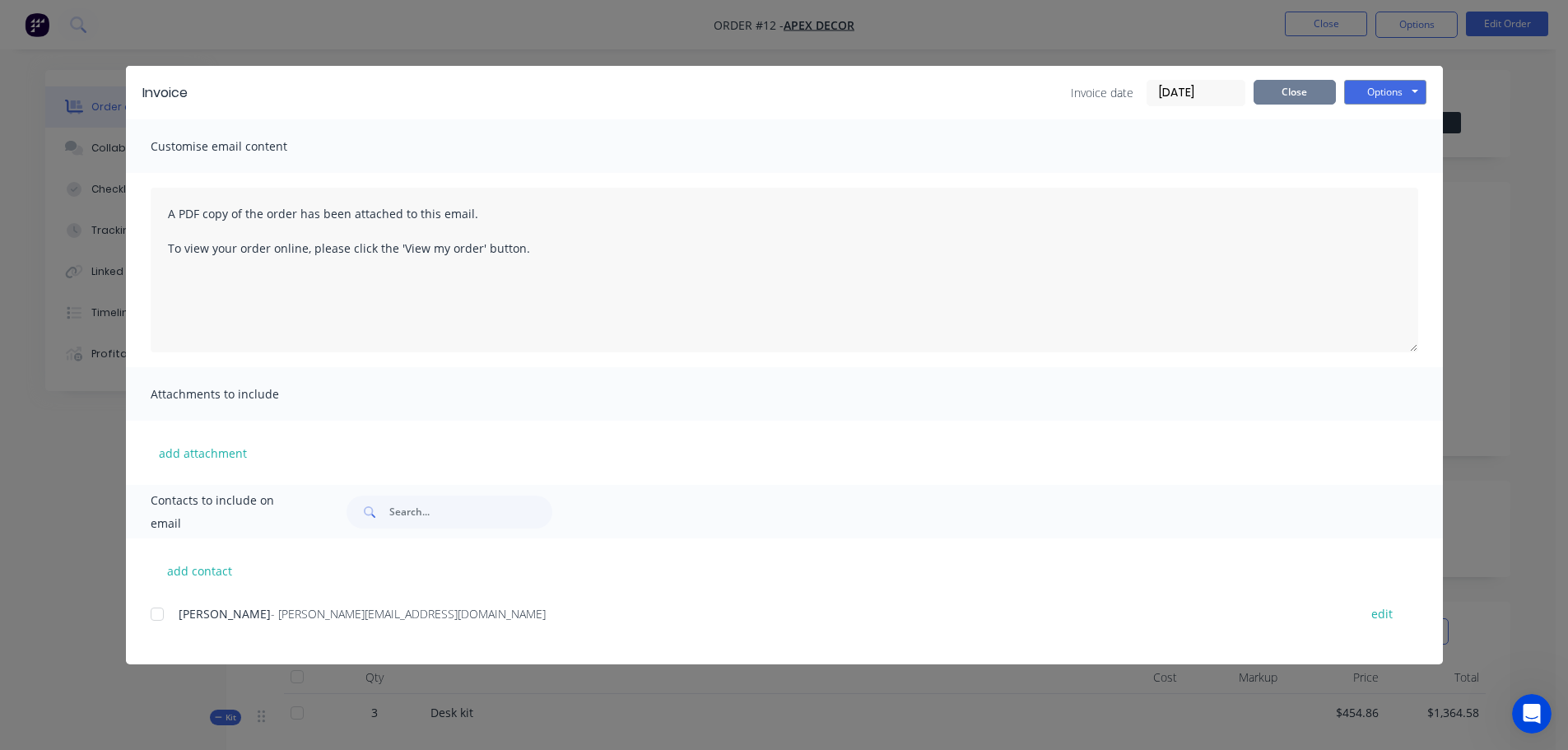
click at [1290, 91] on button "Close" at bounding box center [1294, 92] width 82 height 25
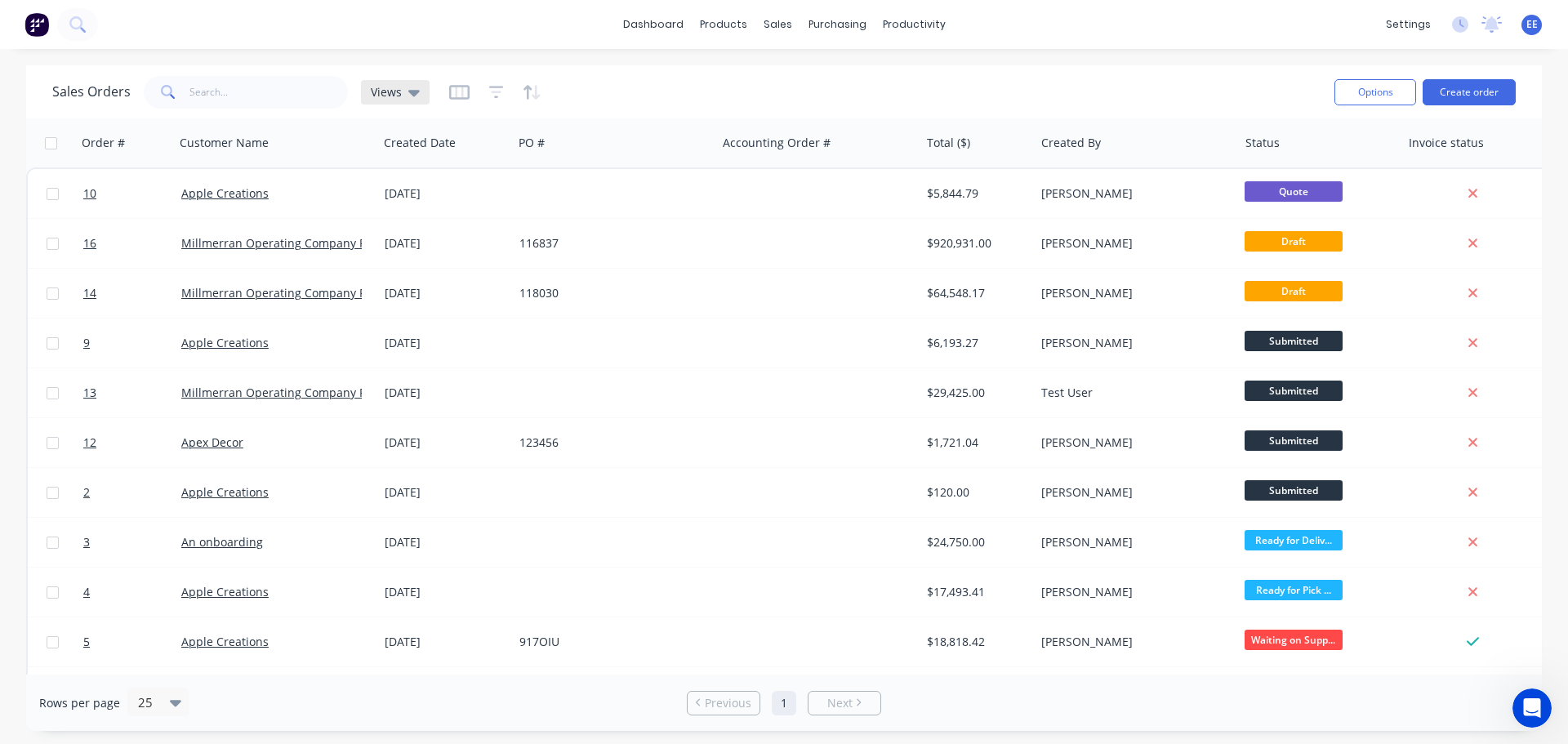
click at [417, 95] on icon at bounding box center [414, 92] width 12 height 18
click at [455, 98] on icon "button" at bounding box center [460, 92] width 20 height 14
click at [501, 92] on icon "button" at bounding box center [496, 92] width 14 height 16
drag, startPoint x: 780, startPoint y: 93, endPoint x: 791, endPoint y: 93, distance: 11.0
click at [782, 93] on div "Sales Orders Views" at bounding box center [687, 92] width 1269 height 40
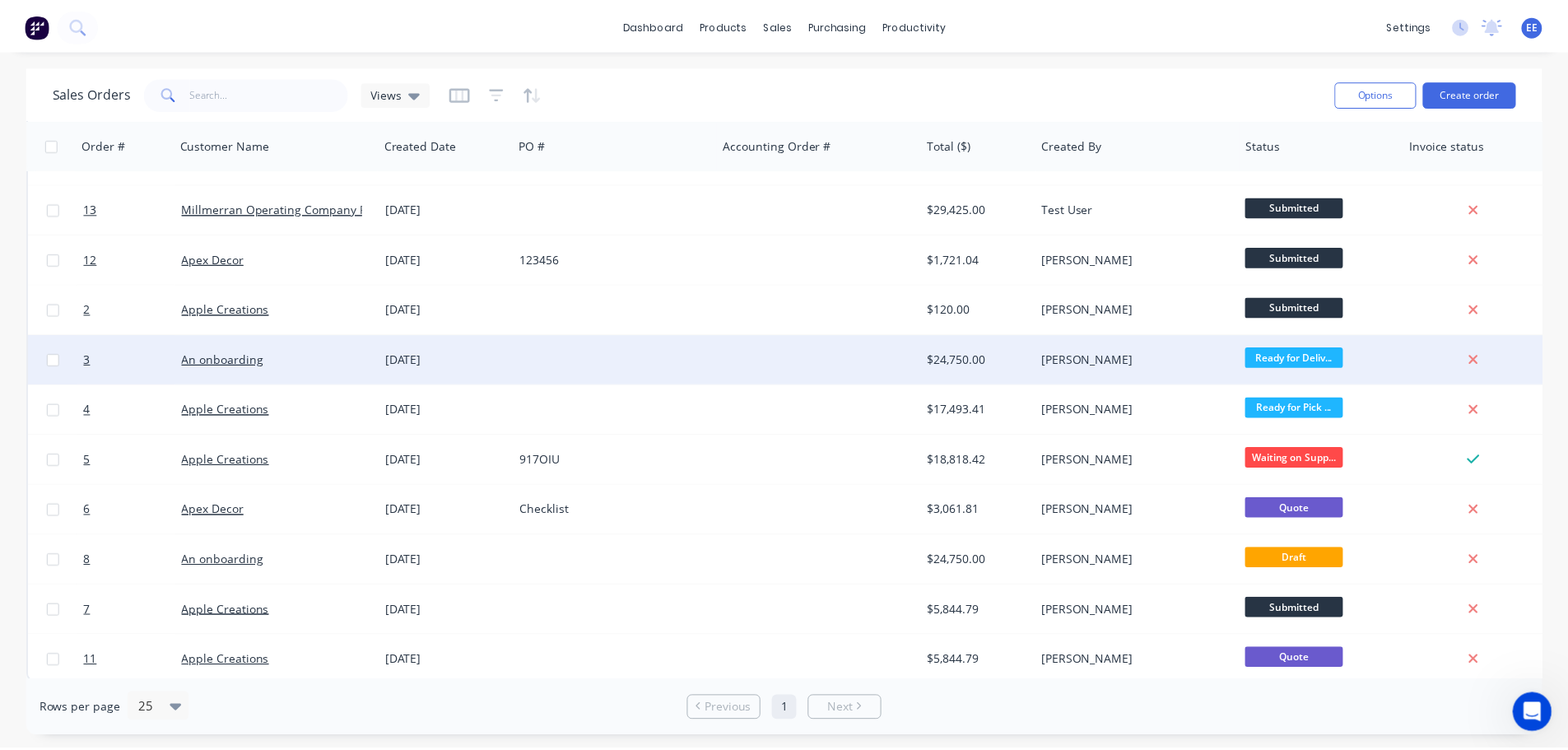
scroll to position [200, 0]
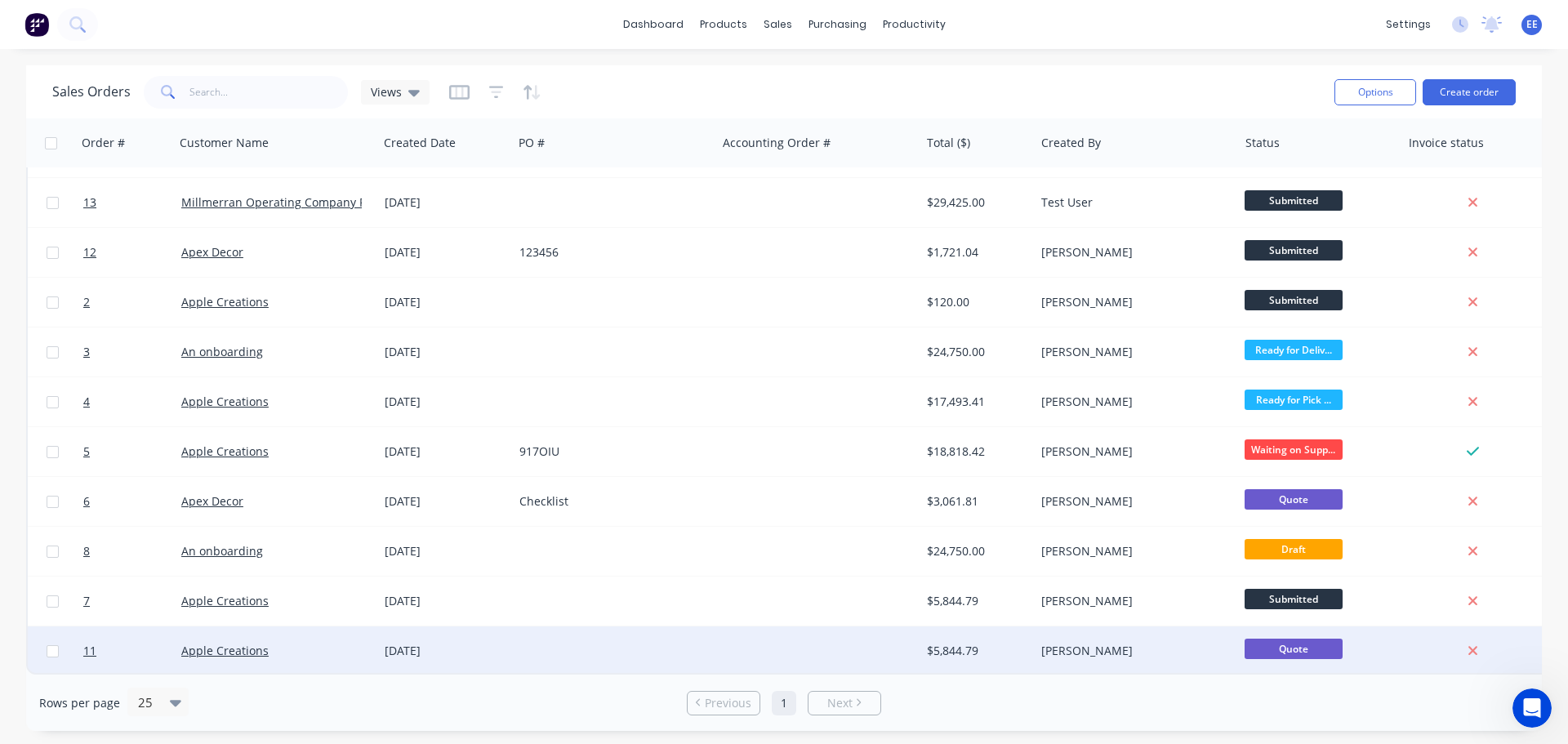
click at [1295, 639] on span "Quote" at bounding box center [1294, 649] width 98 height 20
click at [1246, 642] on span "Quote" at bounding box center [1294, 649] width 98 height 20
click at [1262, 640] on span "Quote" at bounding box center [1294, 649] width 98 height 20
click at [855, 640] on div at bounding box center [819, 651] width 204 height 49
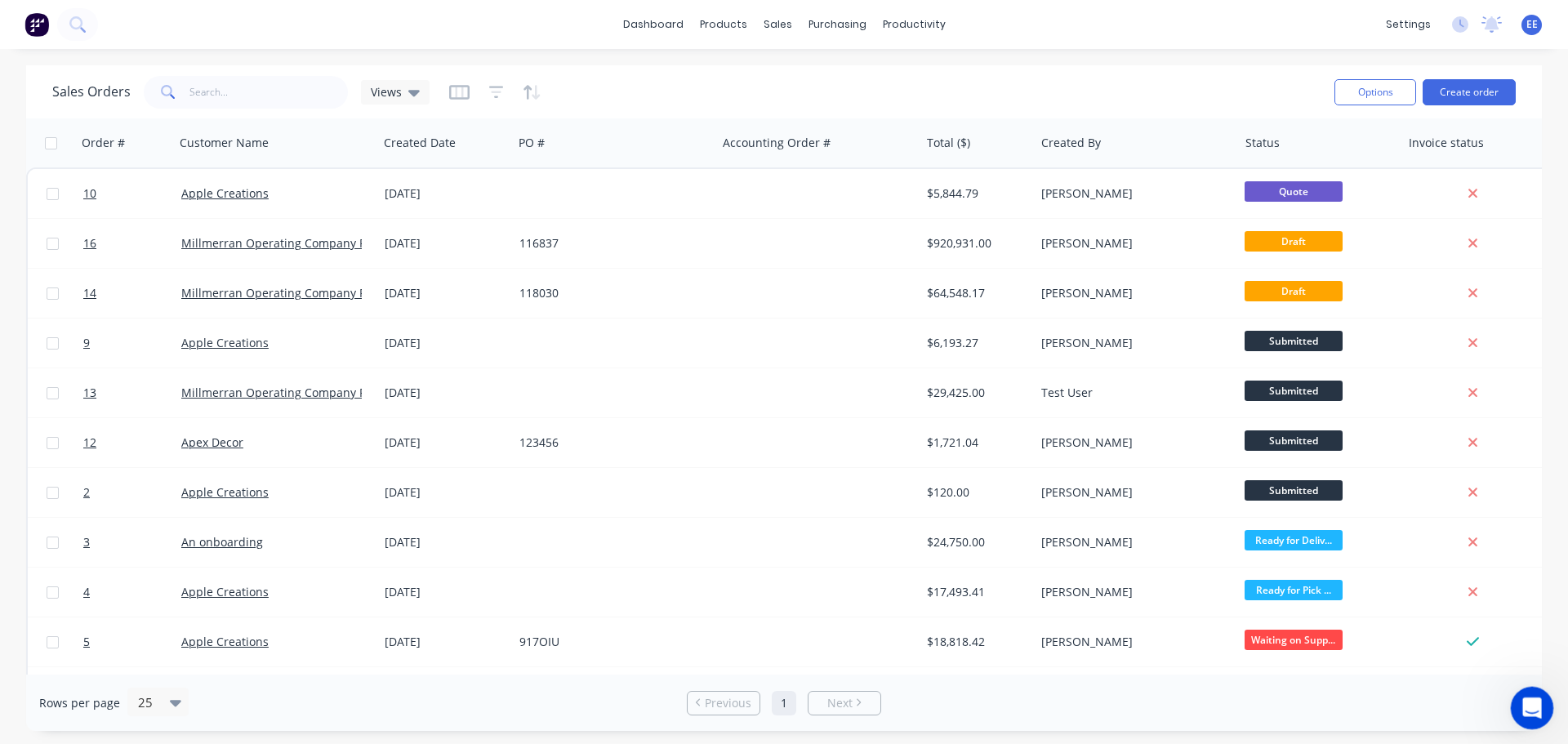
click at [1528, 706] on icon "Open Intercom Messenger" at bounding box center [1530, 706] width 27 height 27
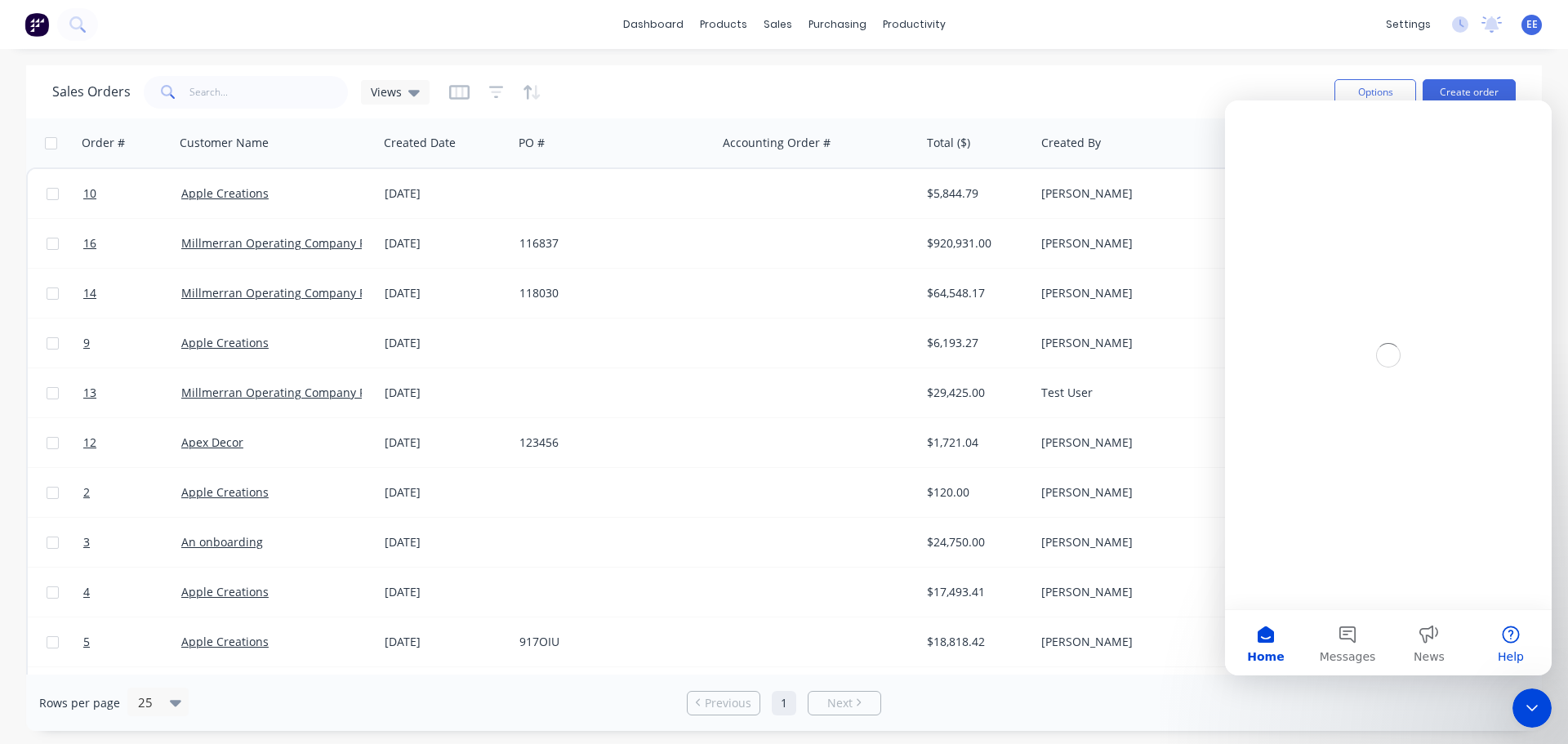
click at [1514, 647] on button "Help" at bounding box center [1511, 643] width 82 height 66
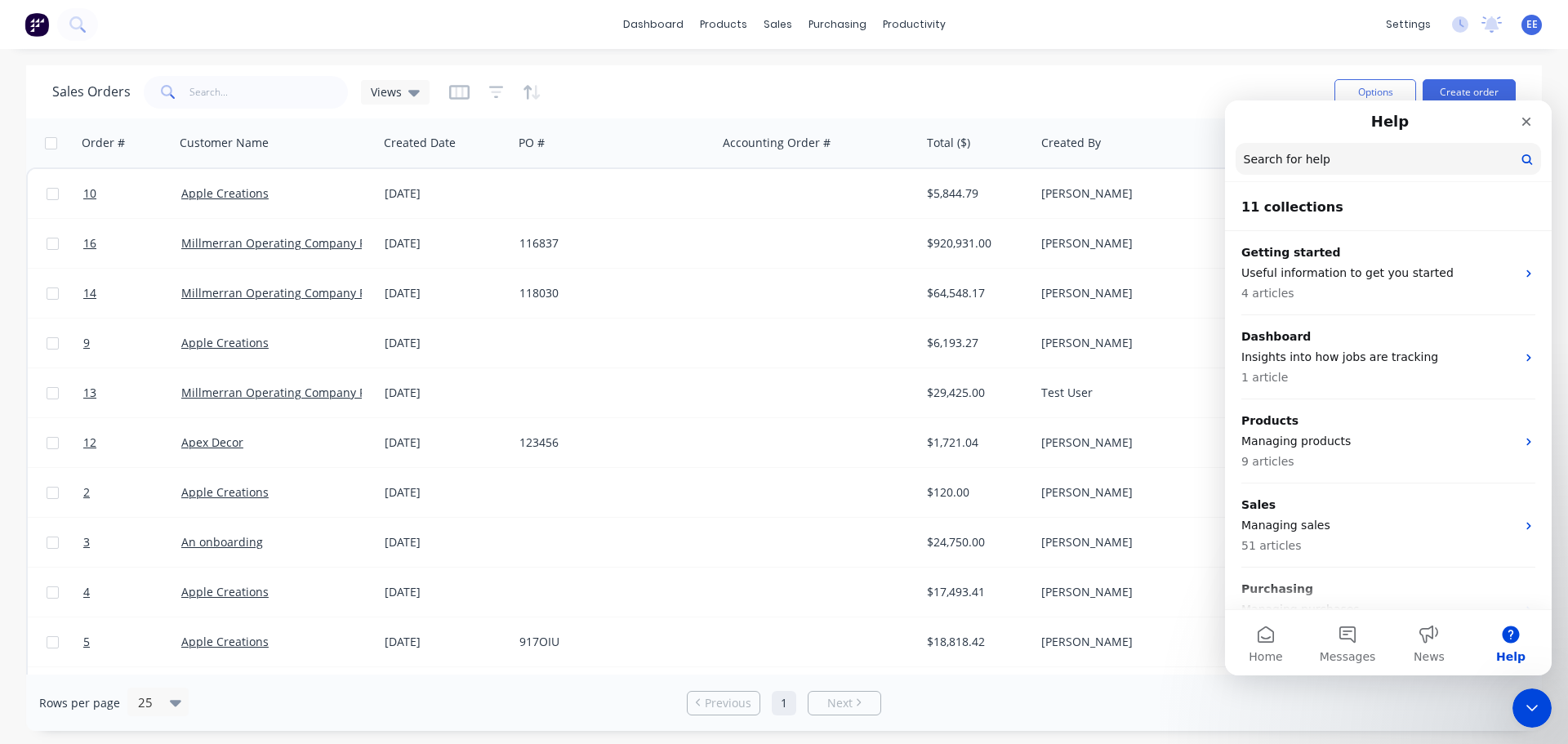
click at [1375, 170] on input "Search for help" at bounding box center [1388, 159] width 306 height 32
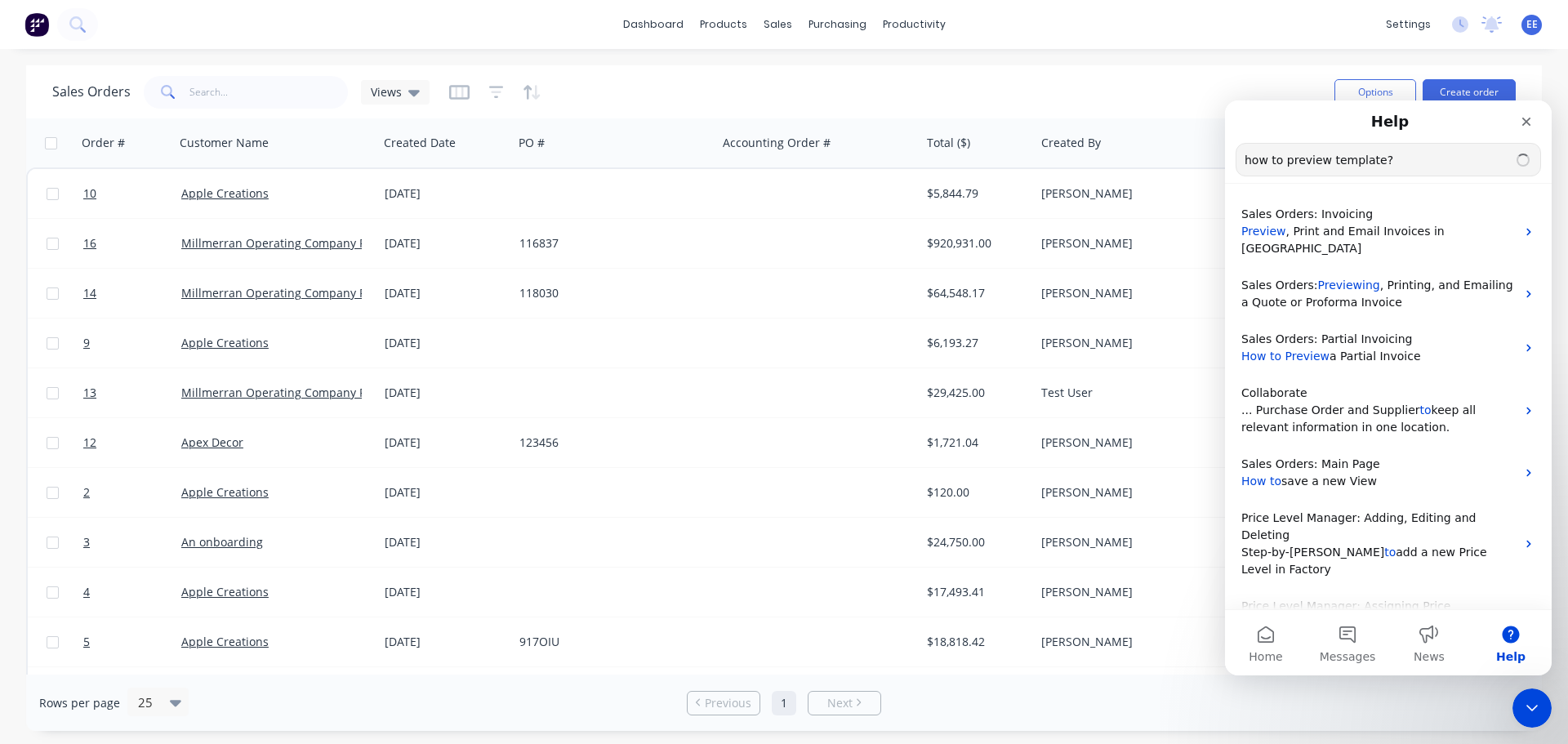
type input "how to preview template?"
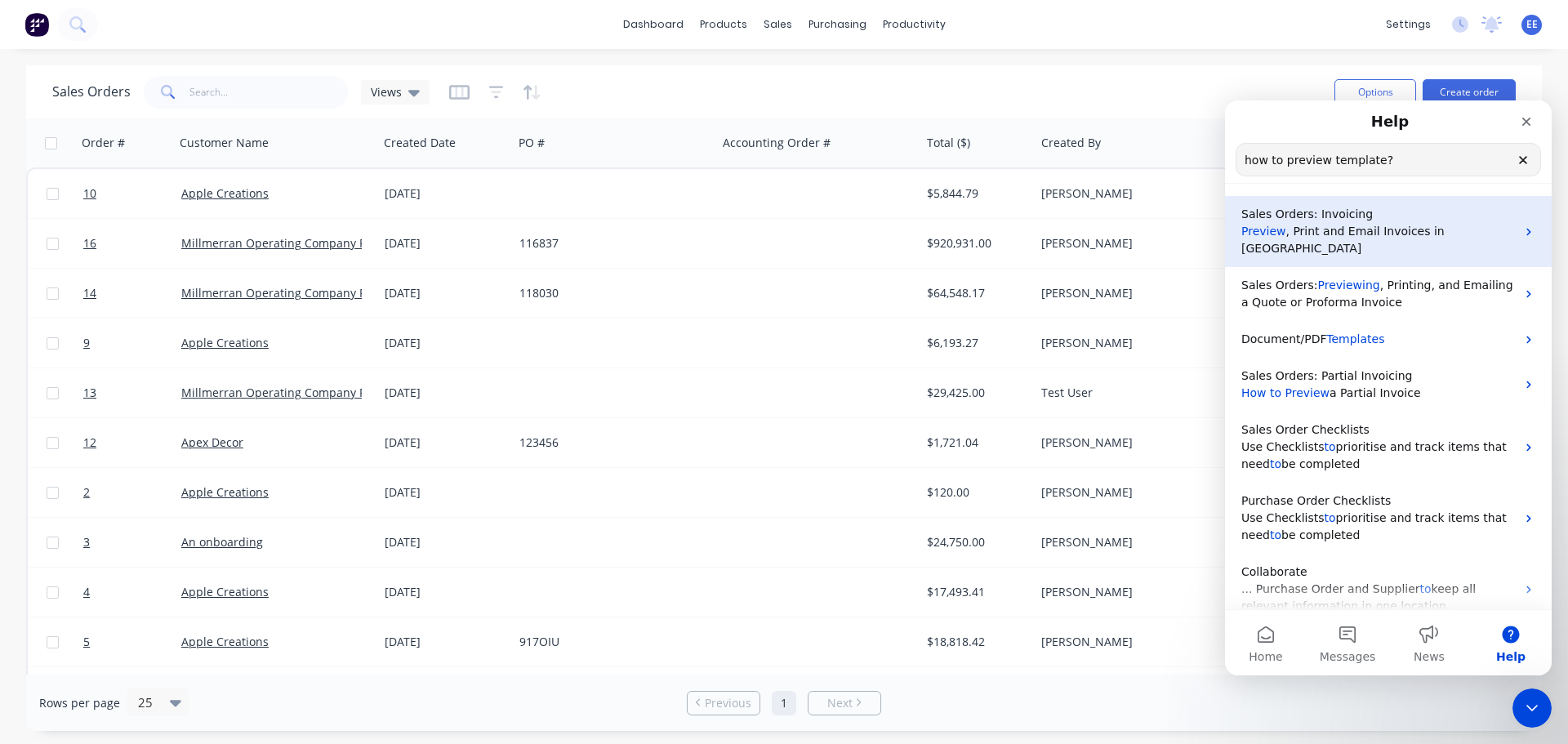
click at [1445, 227] on span ", Print and Email Invoices in Factory" at bounding box center [1343, 240] width 204 height 30
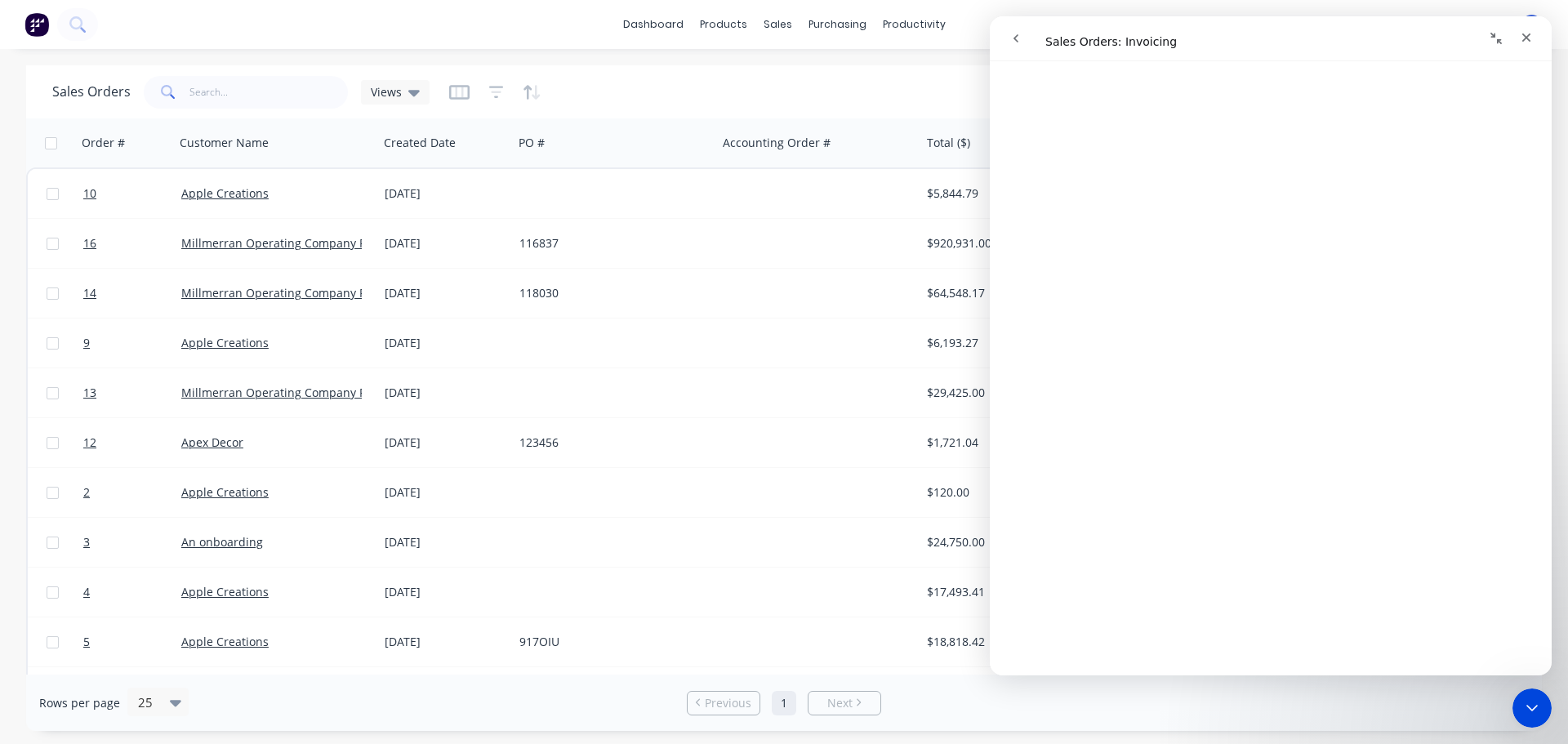
scroll to position [652, 0]
click at [1527, 36] on icon "Close" at bounding box center [1527, 38] width 13 height 13
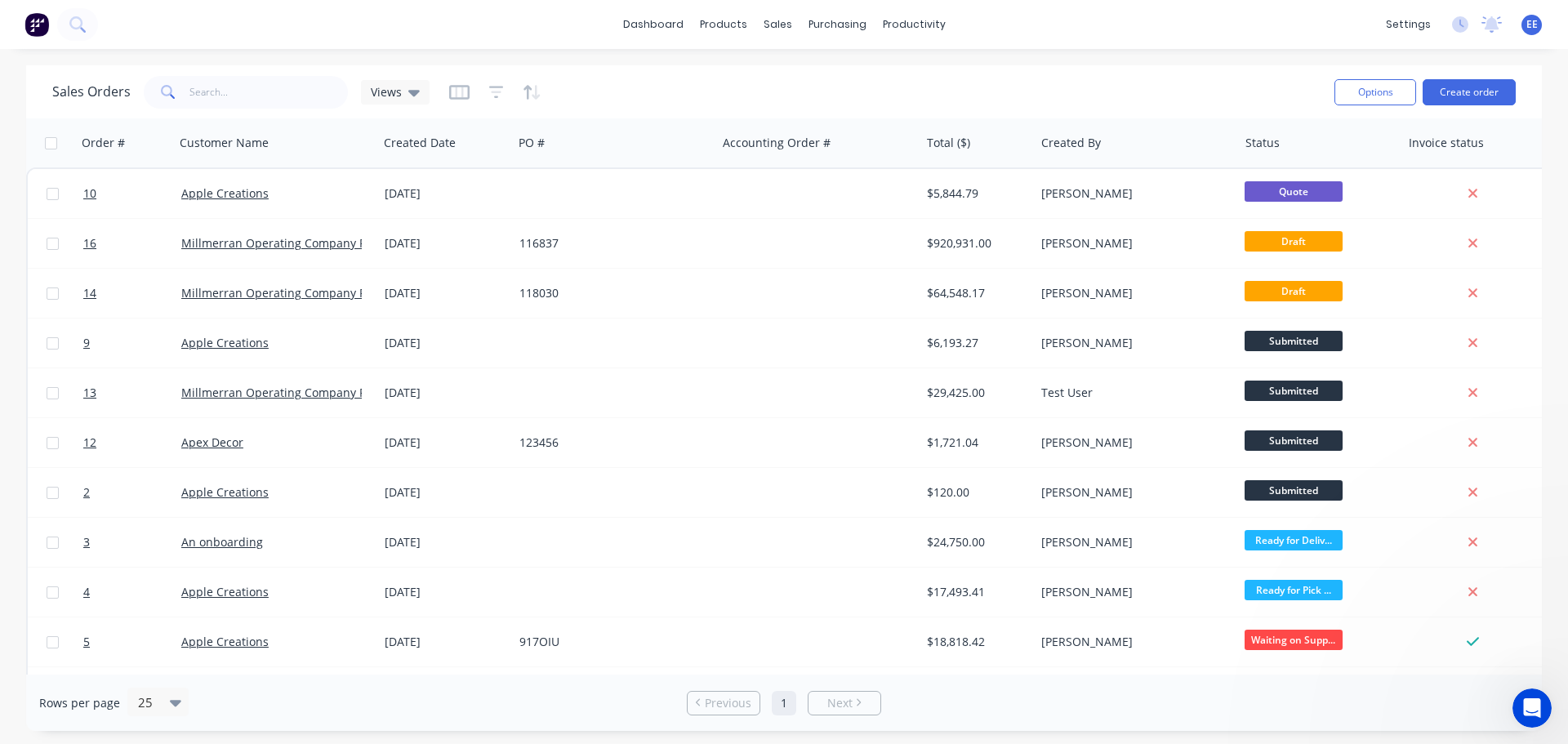
scroll to position [0, 0]
click at [1355, 93] on button "Options" at bounding box center [1375, 92] width 82 height 26
click at [1294, 74] on div "Sales Orders Views" at bounding box center [687, 92] width 1269 height 40
click at [667, 28] on link "dashboard" at bounding box center [653, 24] width 77 height 24
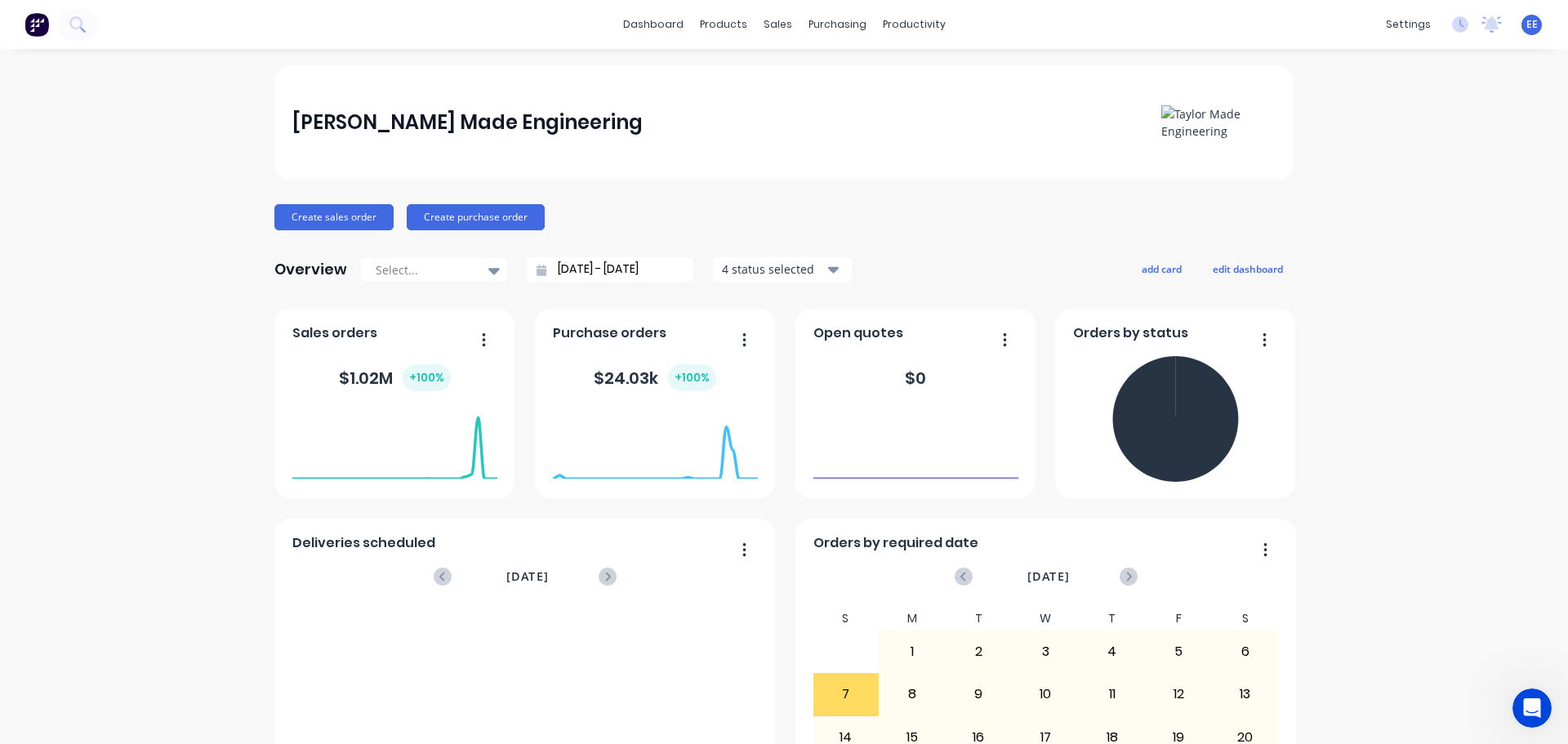
click at [965, 221] on div "Create sales order Create purchase order" at bounding box center [784, 217] width 1019 height 26
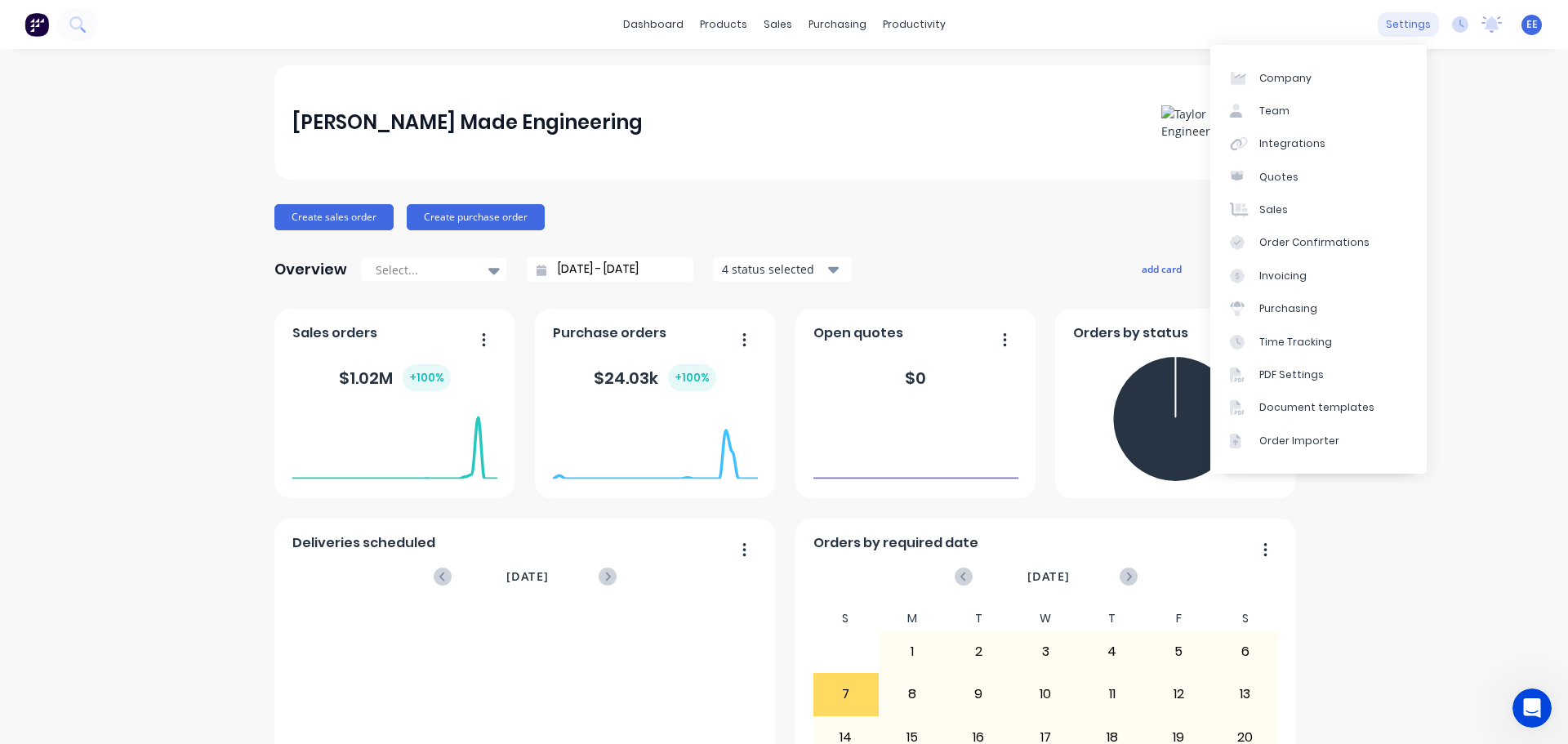
click at [1412, 29] on div "settings" at bounding box center [1408, 24] width 61 height 24
click at [1293, 276] on div "Invoicing" at bounding box center [1283, 275] width 47 height 14
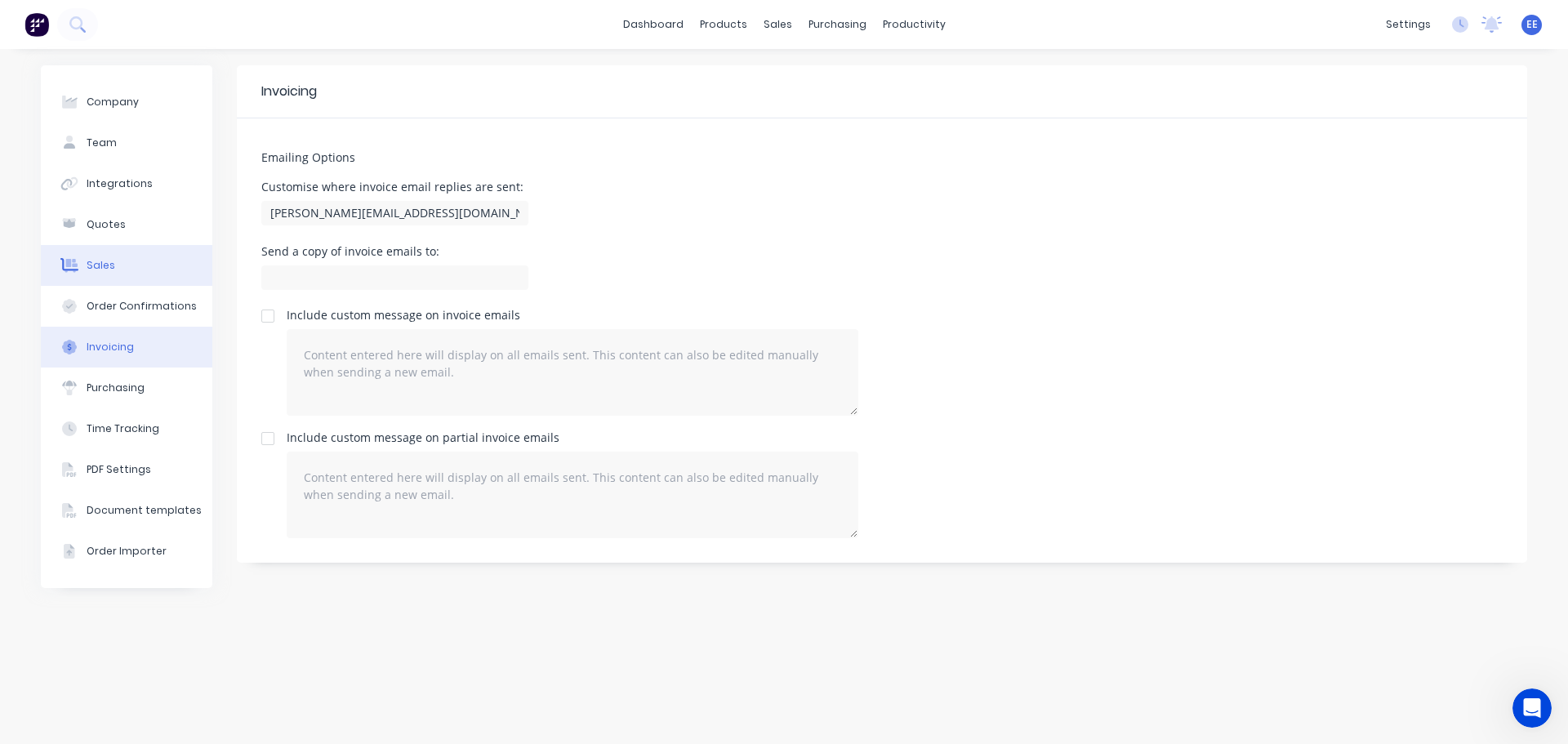
click at [120, 255] on button "Sales" at bounding box center [127, 265] width 172 height 41
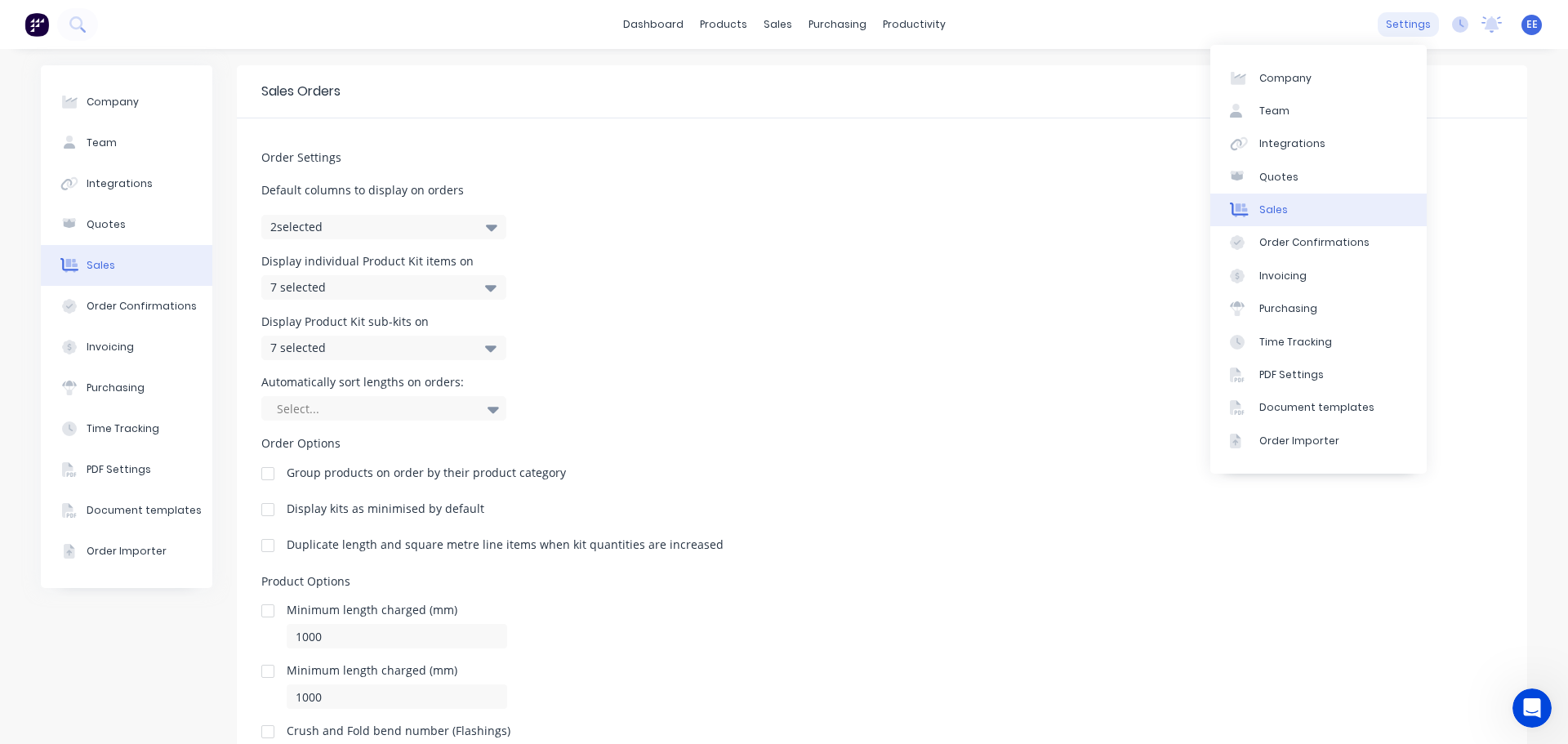
click at [1378, 24] on div "settings" at bounding box center [1408, 24] width 61 height 24
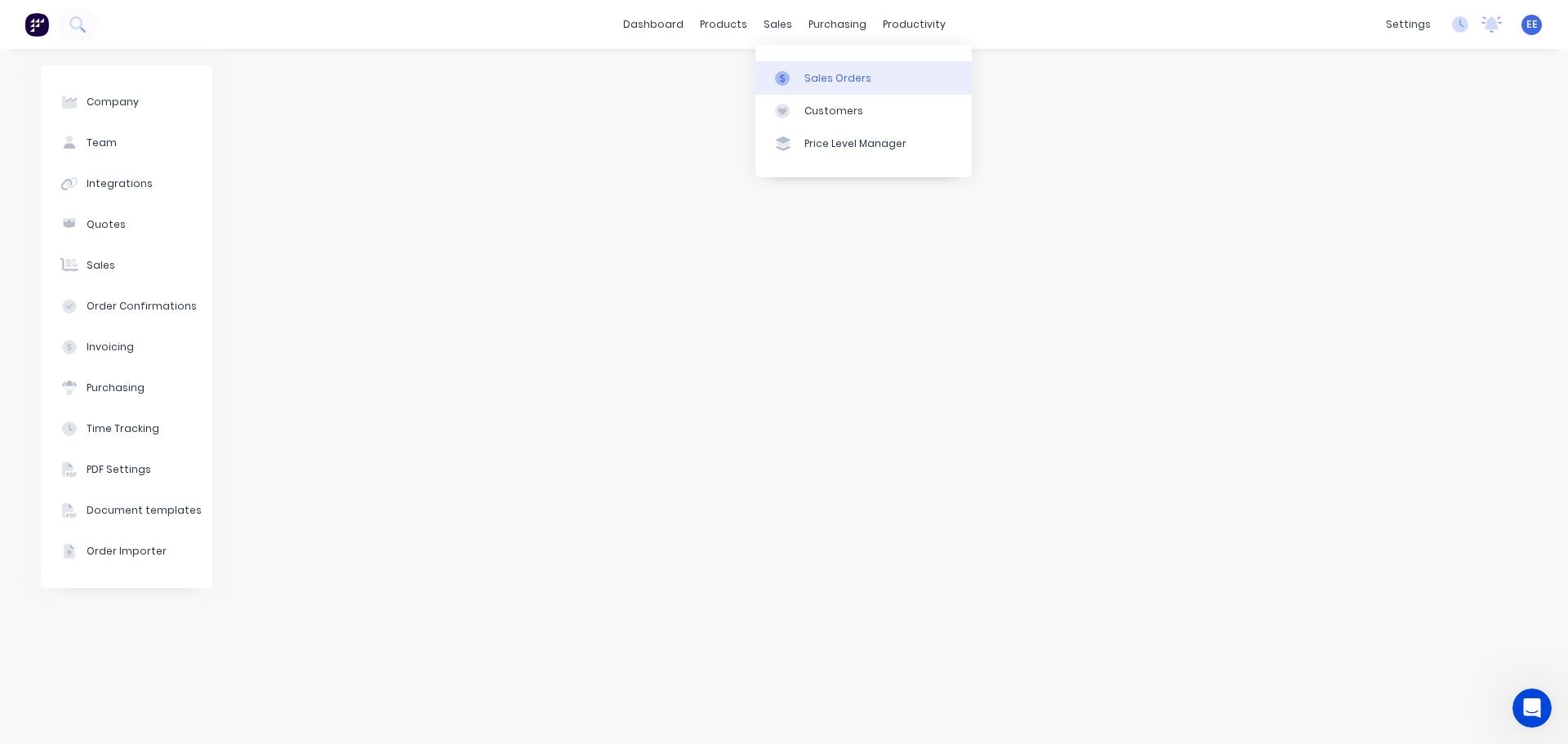
click at [799, 72] on div at bounding box center [787, 77] width 24 height 14
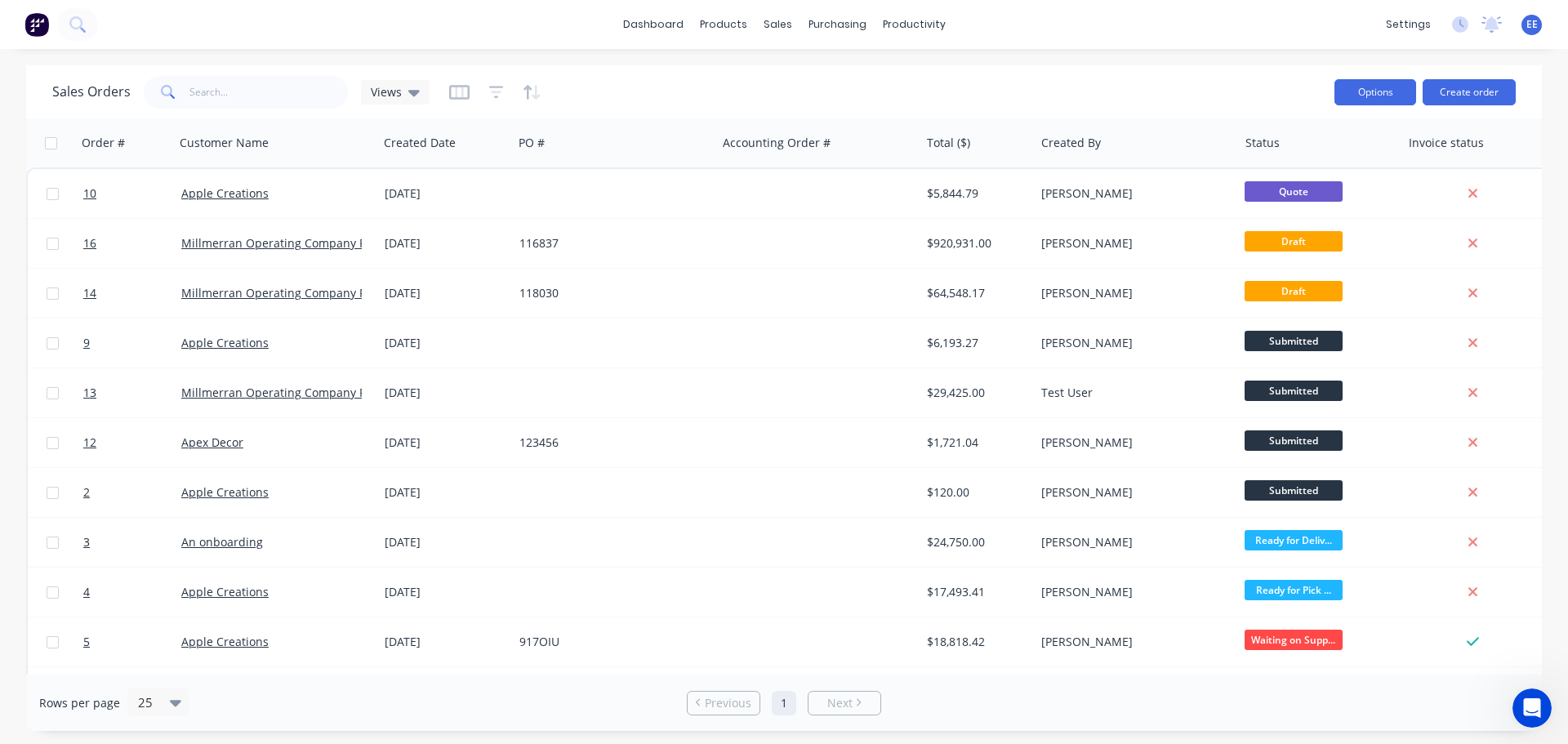
click at [1380, 100] on button "Options" at bounding box center [1375, 92] width 82 height 26
click at [1252, 90] on div "Sales Orders Views" at bounding box center [687, 92] width 1269 height 40
click at [1542, 715] on div "Open Intercom Messenger" at bounding box center [1530, 705] width 54 height 54
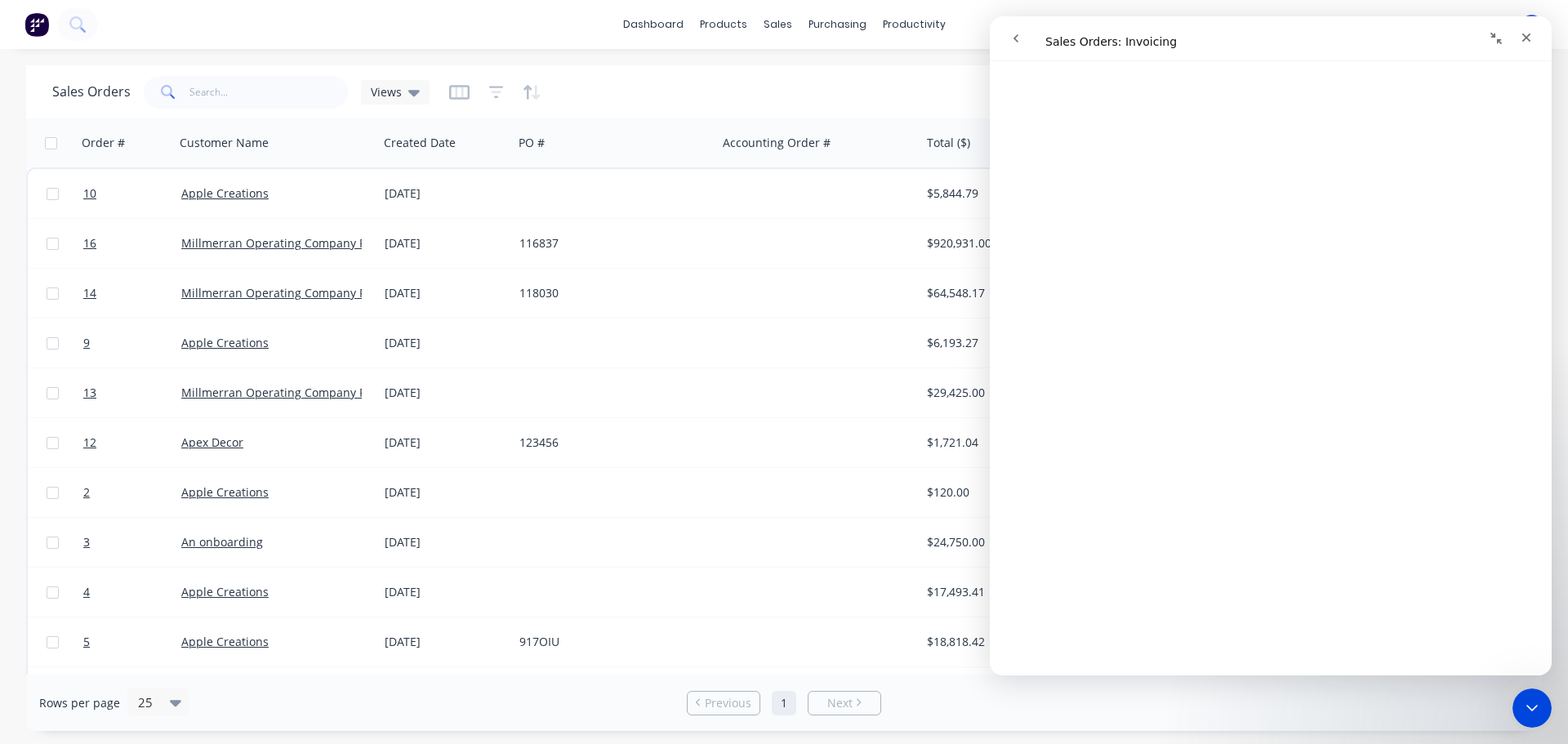
scroll to position [570, 0]
click at [1520, 38] on icon "Close" at bounding box center [1527, 38] width 13 height 13
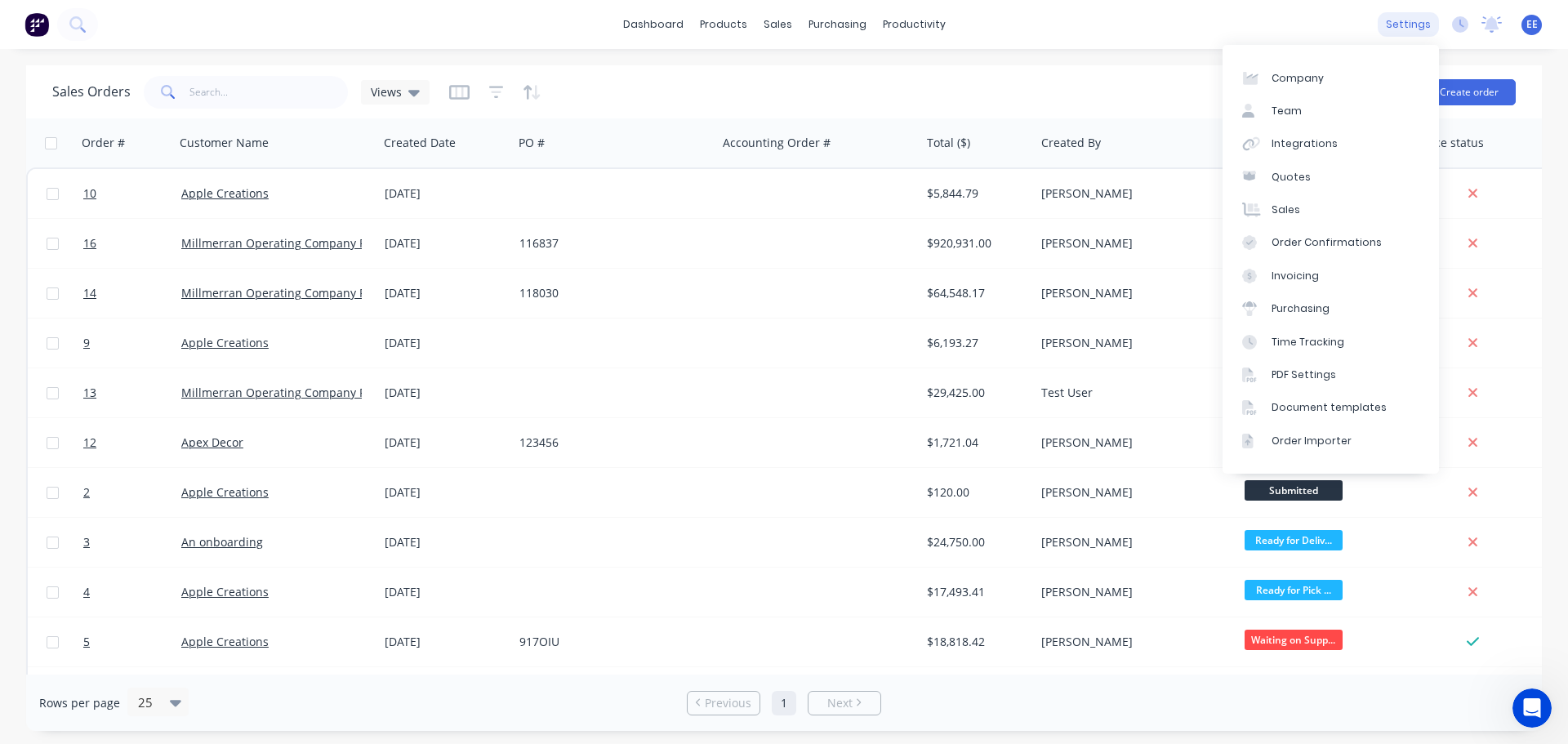
click at [1424, 21] on div "settings" at bounding box center [1408, 24] width 61 height 24
click at [1305, 407] on div "Document templates" at bounding box center [1329, 407] width 115 height 14
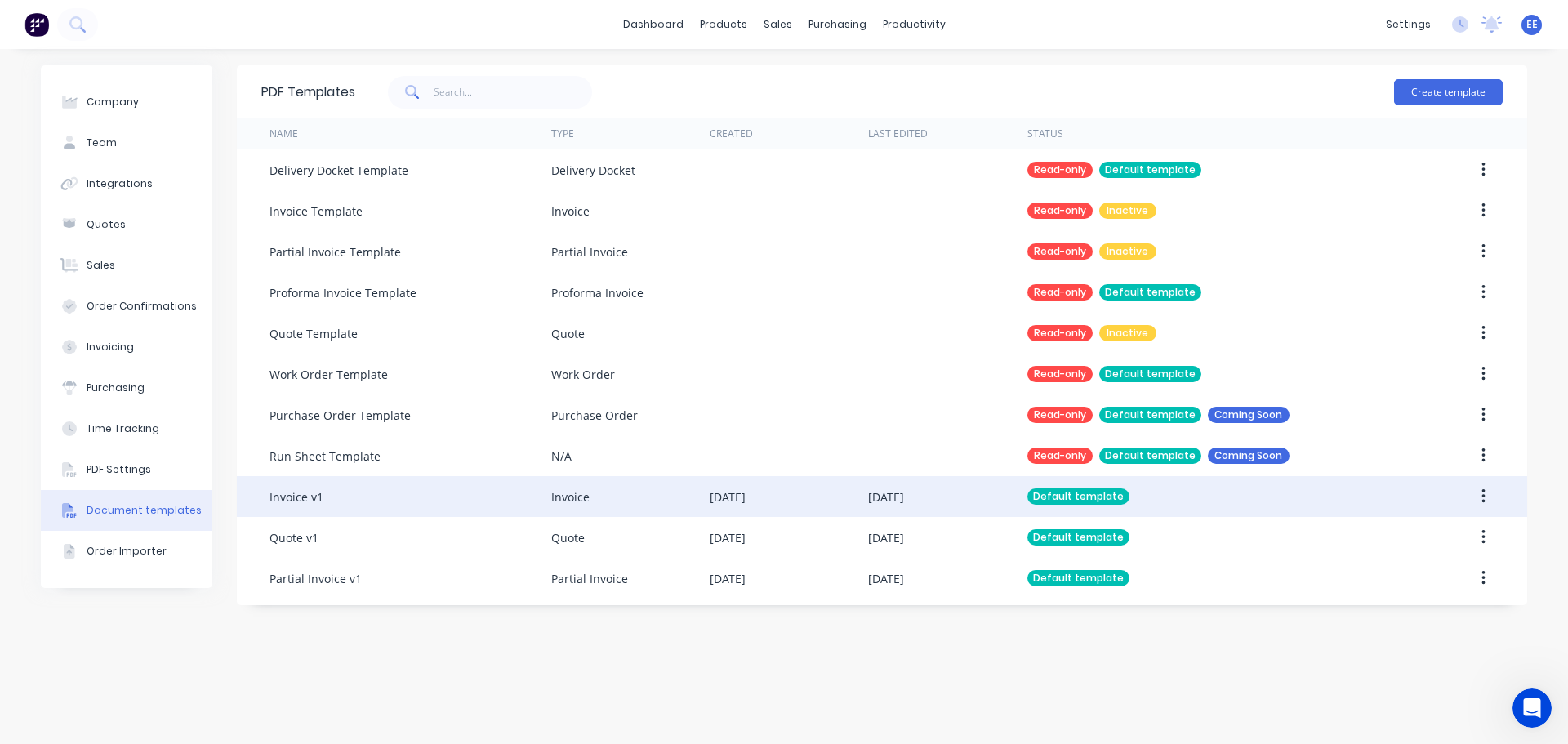
click at [1479, 497] on button "button" at bounding box center [1484, 497] width 39 height 29
drag, startPoint x: 622, startPoint y: 508, endPoint x: 515, endPoint y: 498, distance: 107.5
click at [515, 498] on div "Invoice v1" at bounding box center [410, 497] width 282 height 41
click at [332, 506] on div "Invoice v1" at bounding box center [410, 497] width 282 height 41
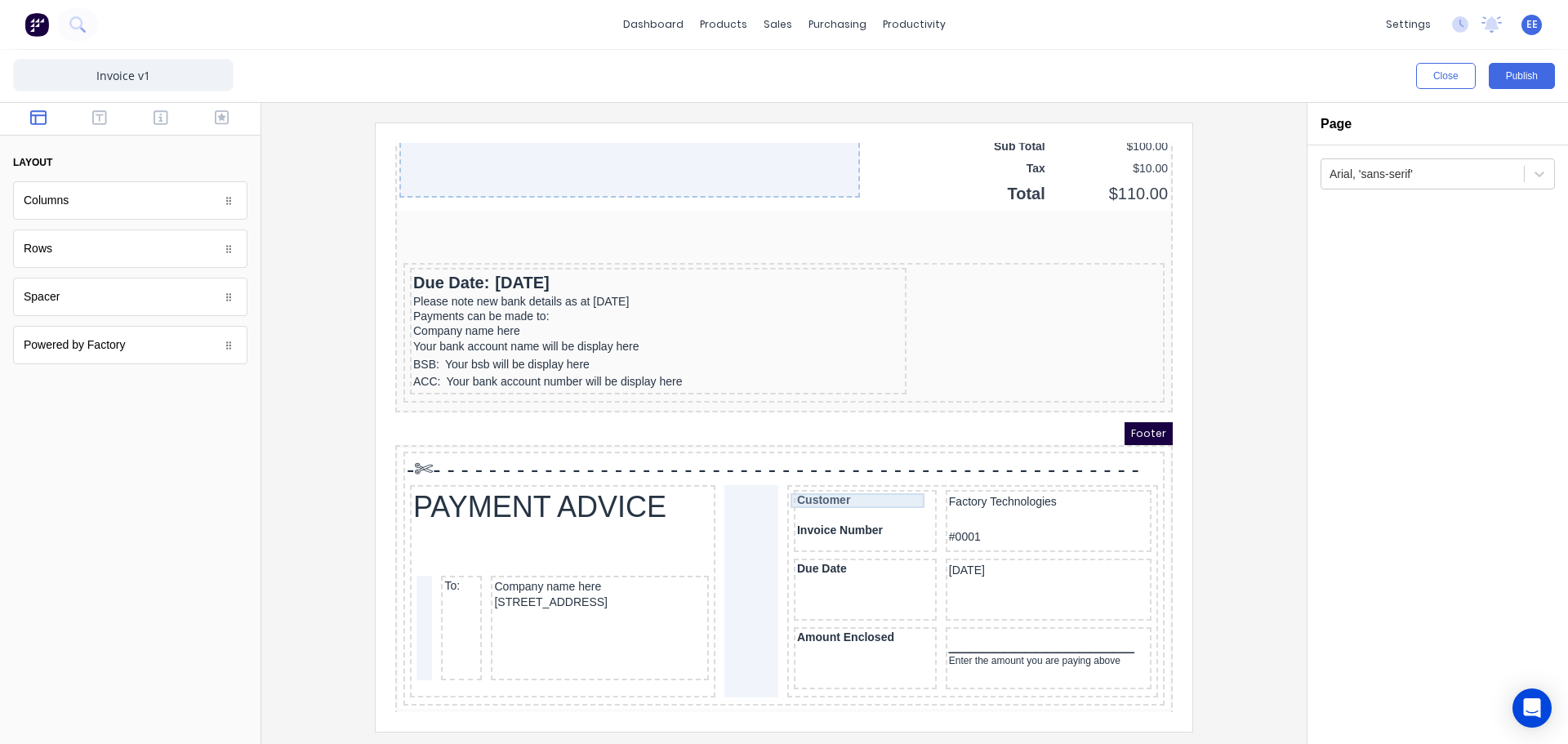
scroll to position [1270, 0]
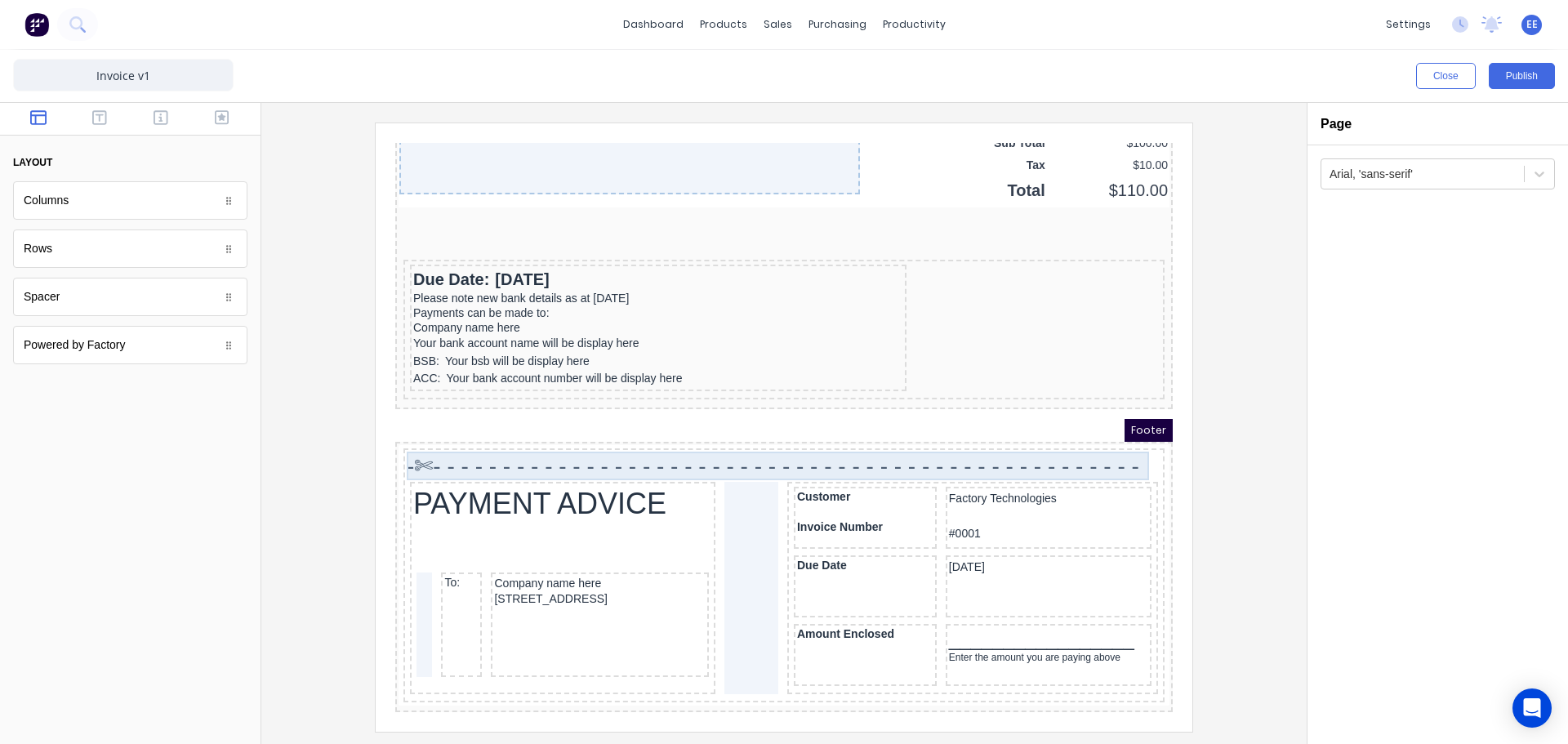
click at [815, 442] on div "-✄- - - - - - - - - - - - - - - - - - - - - - - - - - - - - - - - - - - - - - -…" at bounding box center [764, 446] width 755 height 29
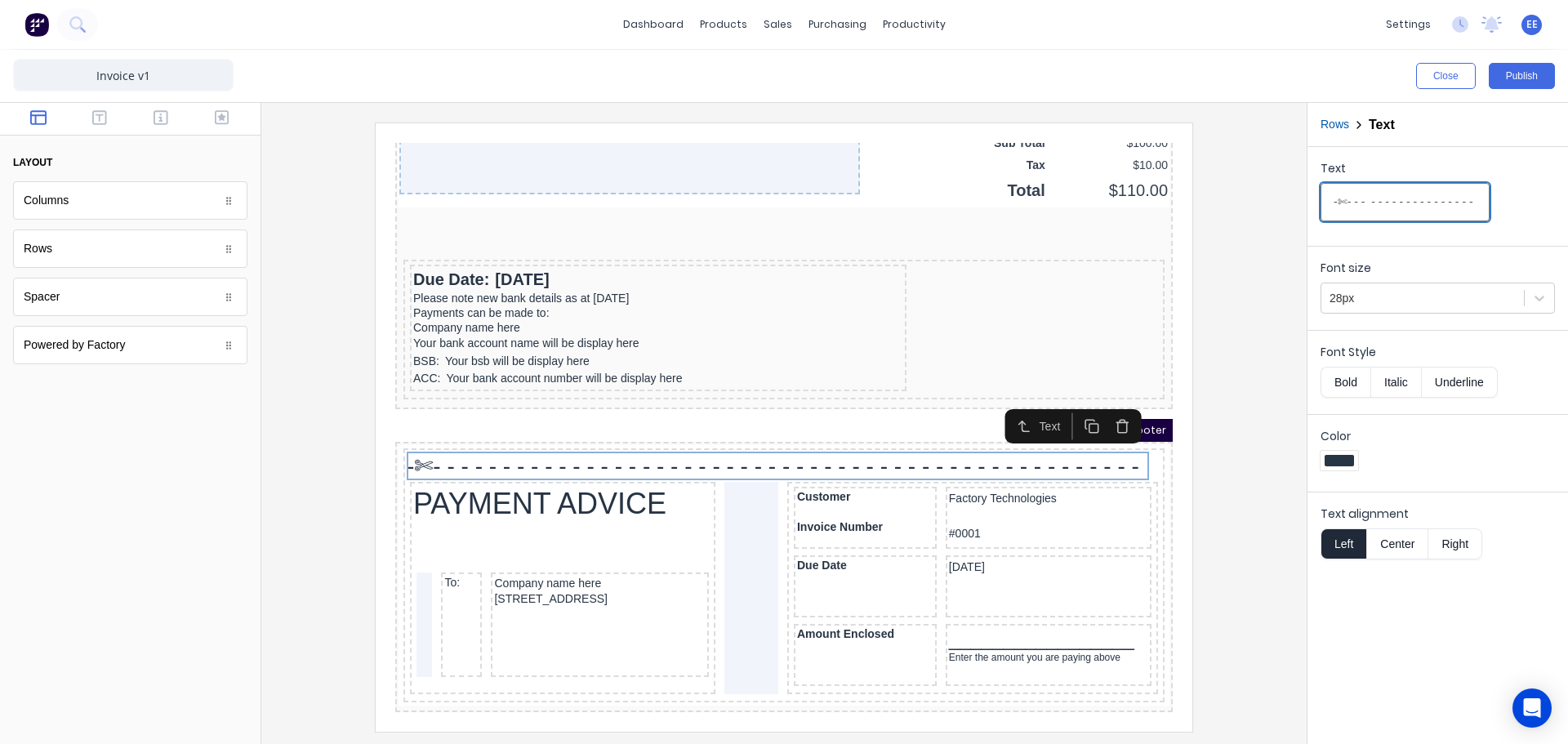
click at [1382, 196] on input "-✄- - - - - - - - - - - - - - - - - - - - - - - - - - - - - - - - - - - - - - -…" at bounding box center [1405, 202] width 169 height 39
type input "-✄- - - - - - - - - - - - - - - - - - - - - - - - - - - - - - - - - - - - - - -…"
click at [1515, 72] on button "Publish" at bounding box center [1522, 76] width 66 height 26
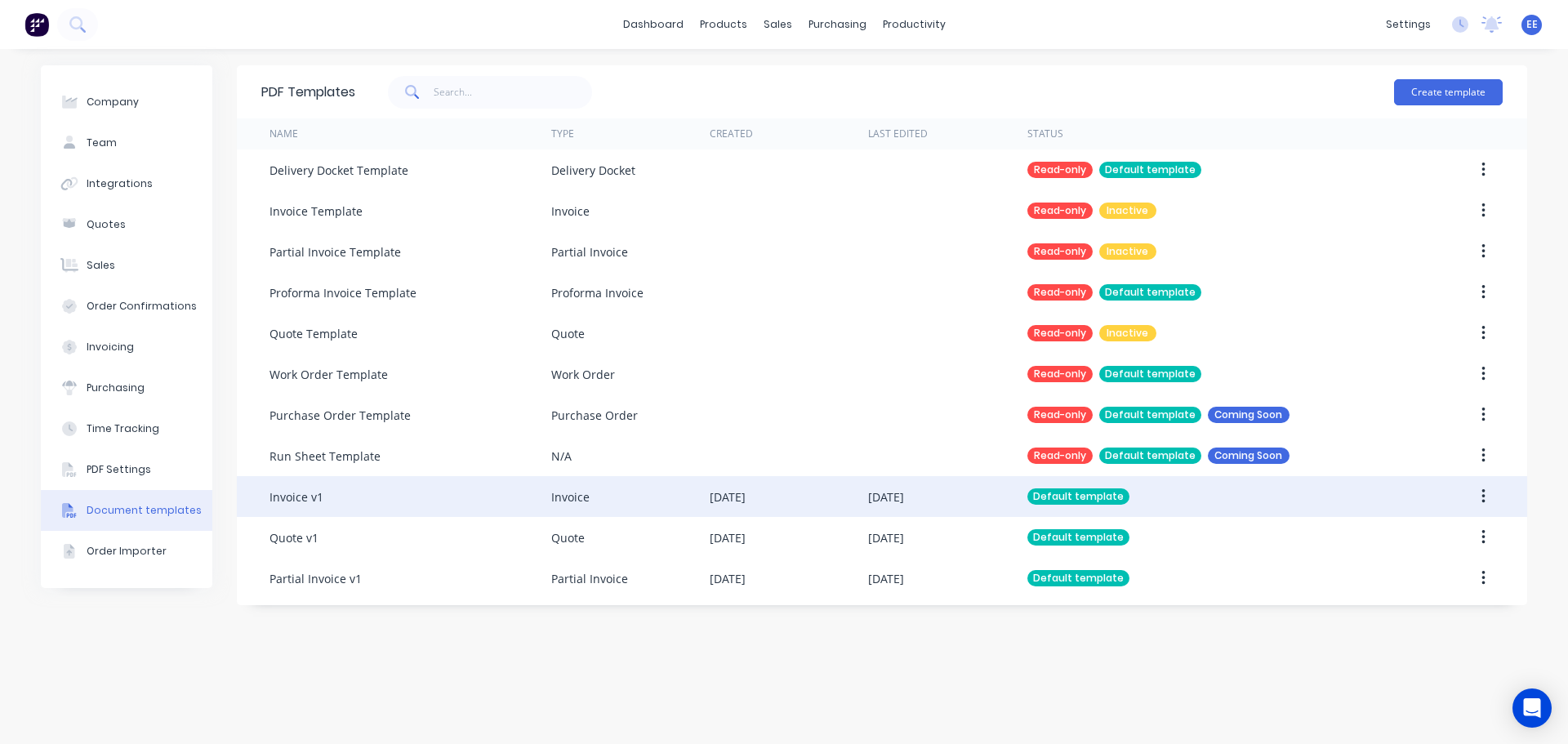
click at [1480, 492] on button "button" at bounding box center [1484, 497] width 39 height 29
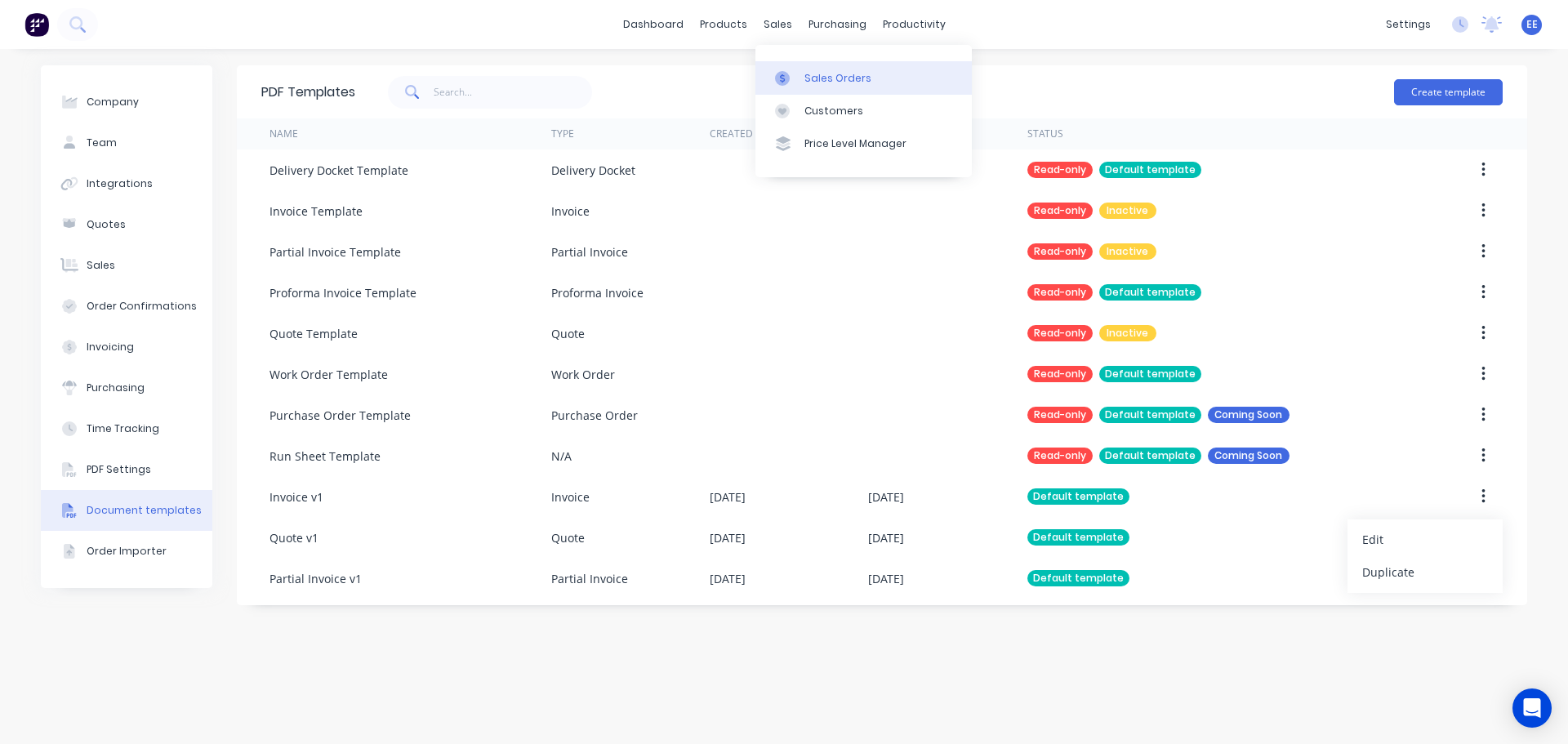
click at [794, 81] on div at bounding box center [787, 77] width 24 height 14
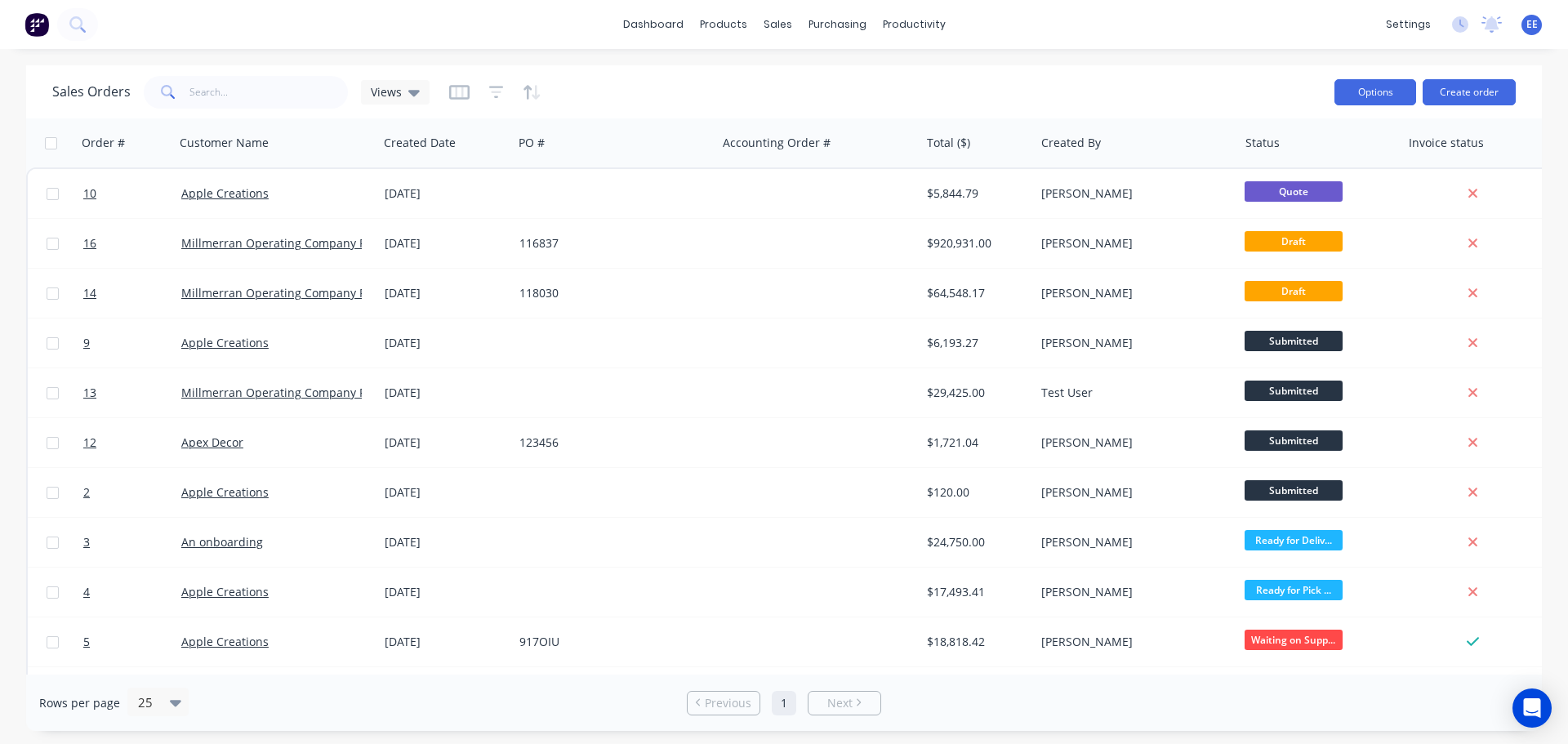
click at [1396, 97] on button "Options" at bounding box center [1375, 92] width 82 height 26
click at [1327, 201] on div "Export" at bounding box center [1326, 199] width 151 height 24
click at [1531, 707] on icon "Open Intercom Messenger" at bounding box center [1532, 708] width 19 height 21
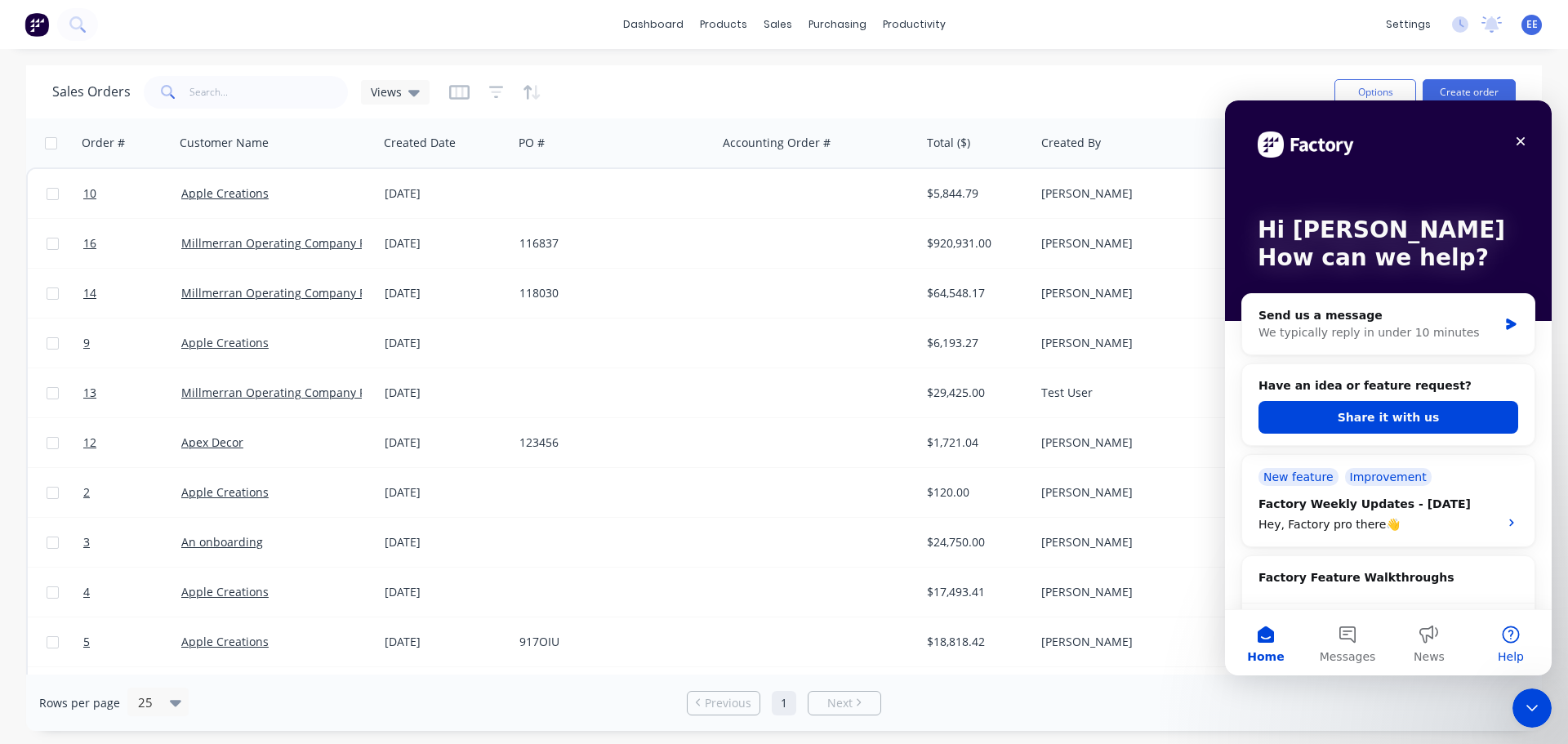
click at [1509, 648] on button "Help" at bounding box center [1511, 643] width 82 height 66
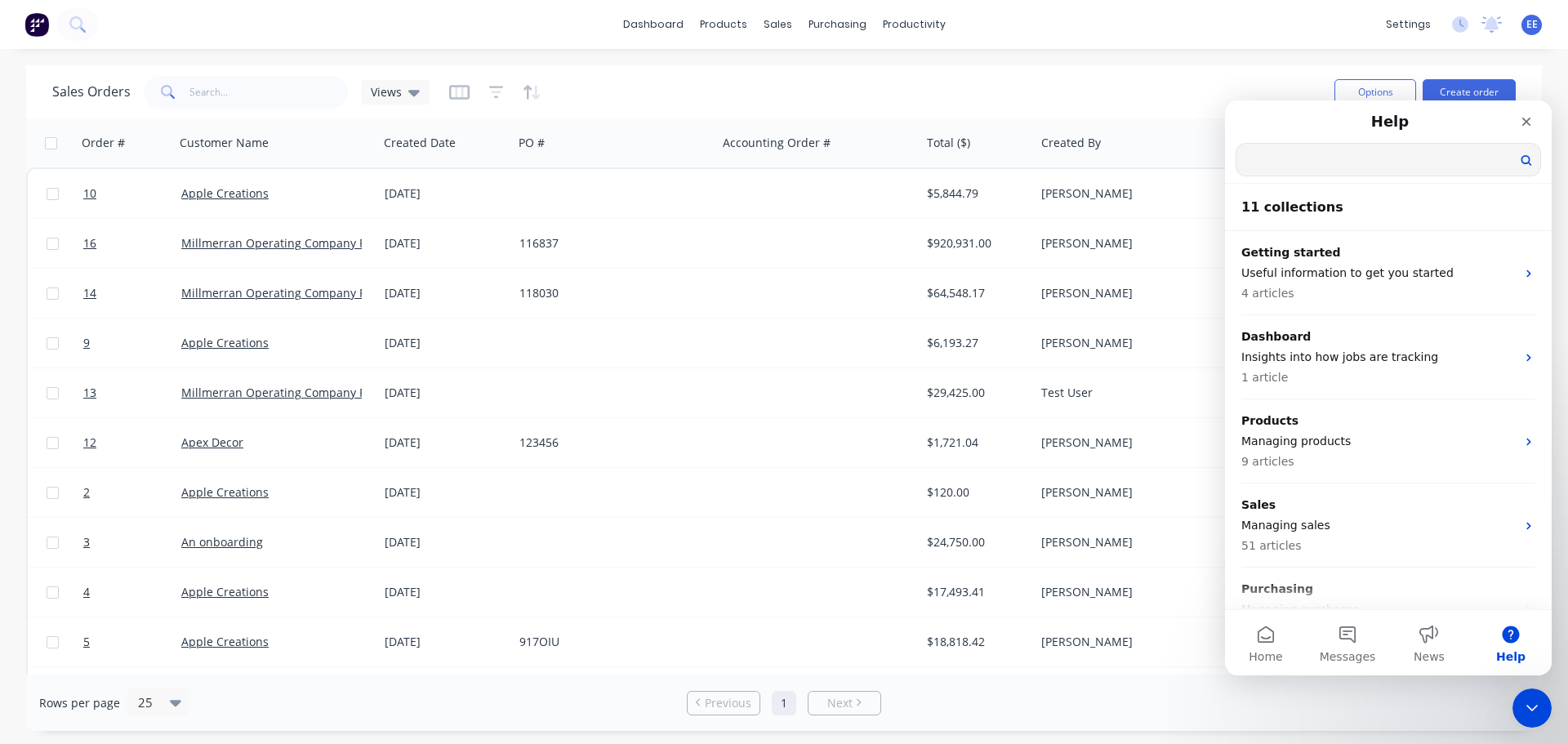
click at [1338, 164] on input "Search for help" at bounding box center [1388, 160] width 304 height 32
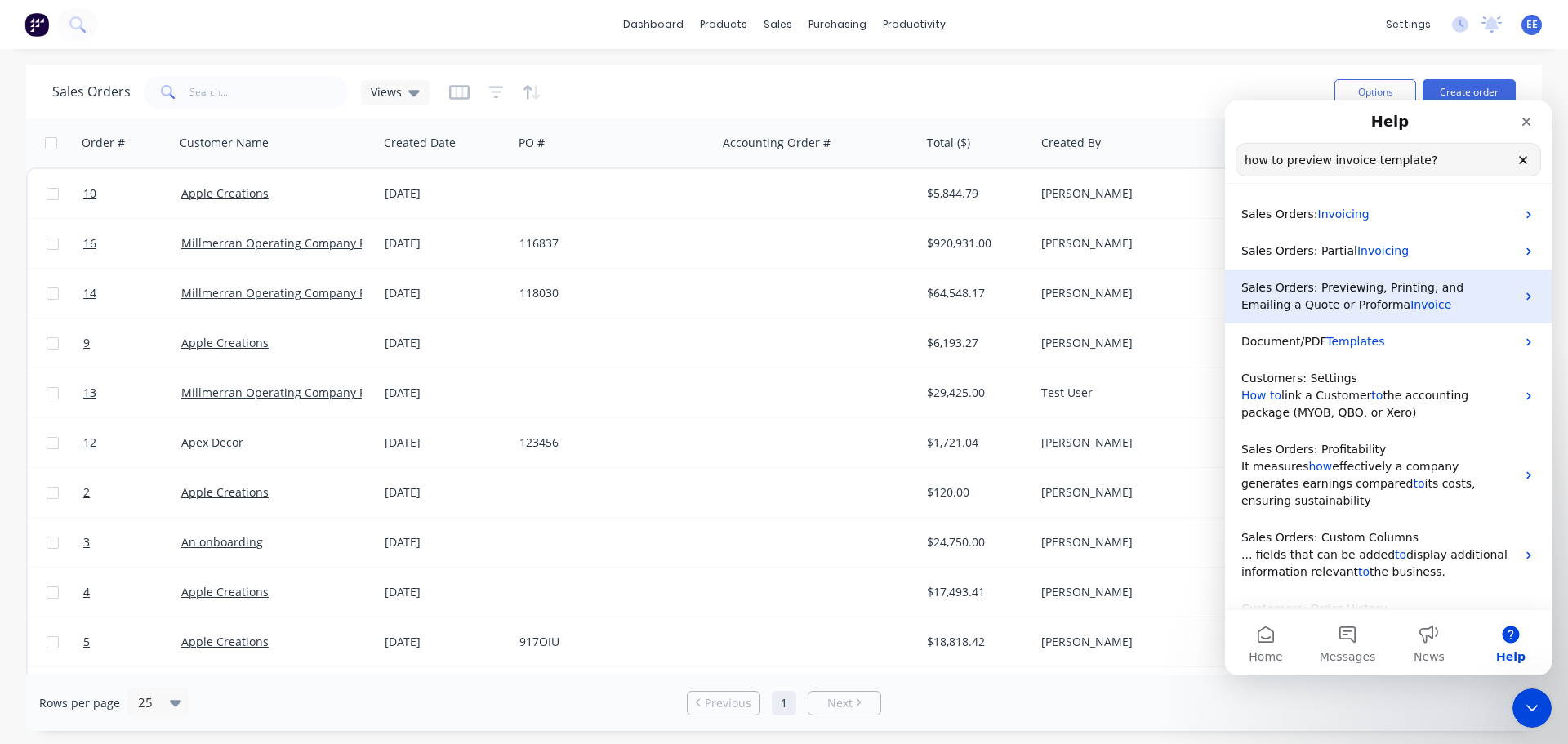
type input "how to preview invoice template?"
click at [1411, 298] on span "Invoice" at bounding box center [1431, 305] width 41 height 13
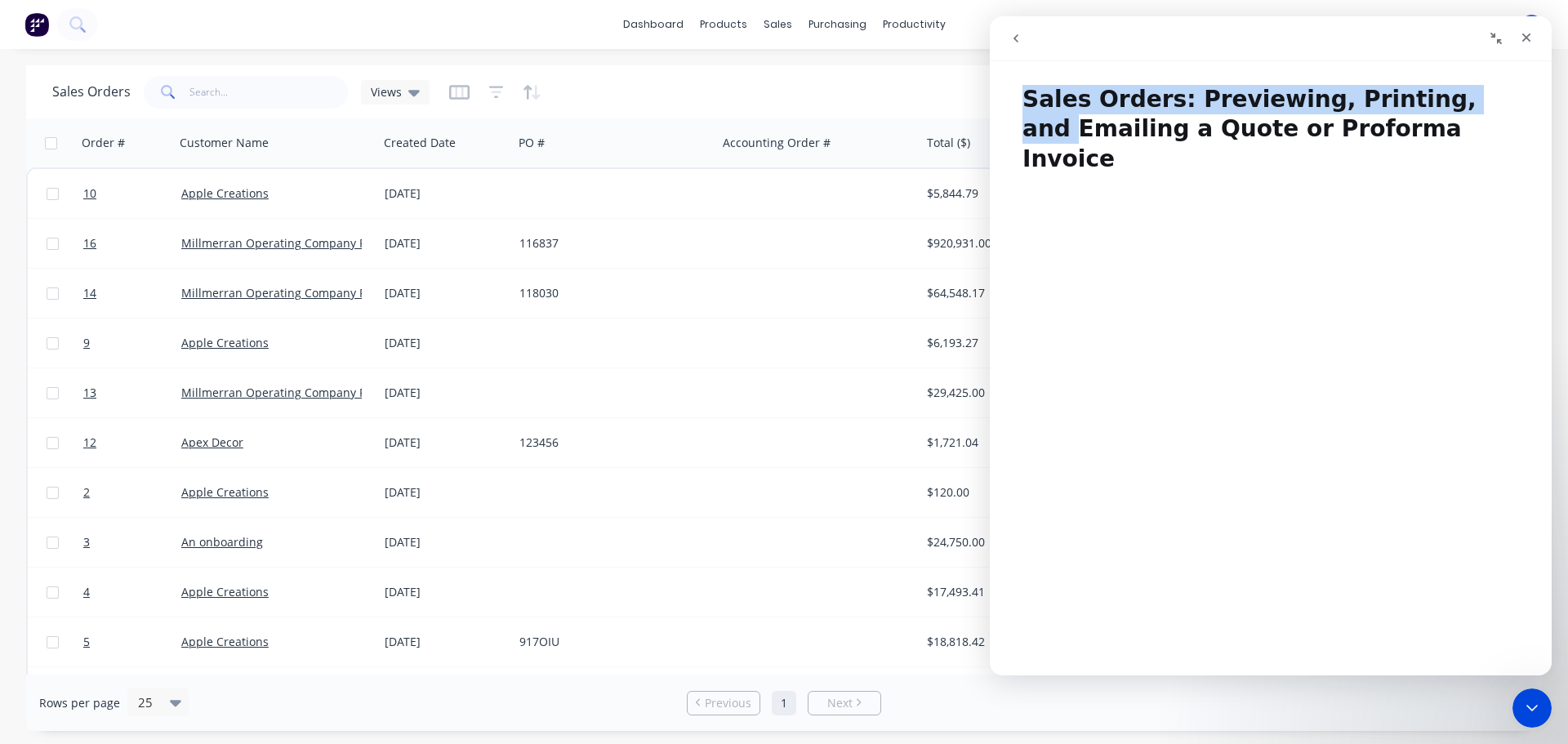
drag, startPoint x: 1372, startPoint y: 36, endPoint x: 799, endPoint y: 132, distance: 581.0
click at [990, 132] on html "Sales Orders: Previewing, Printing, and Emailing a Quote or Proforma Invoice Sa…" at bounding box center [1271, 345] width 562 height 659
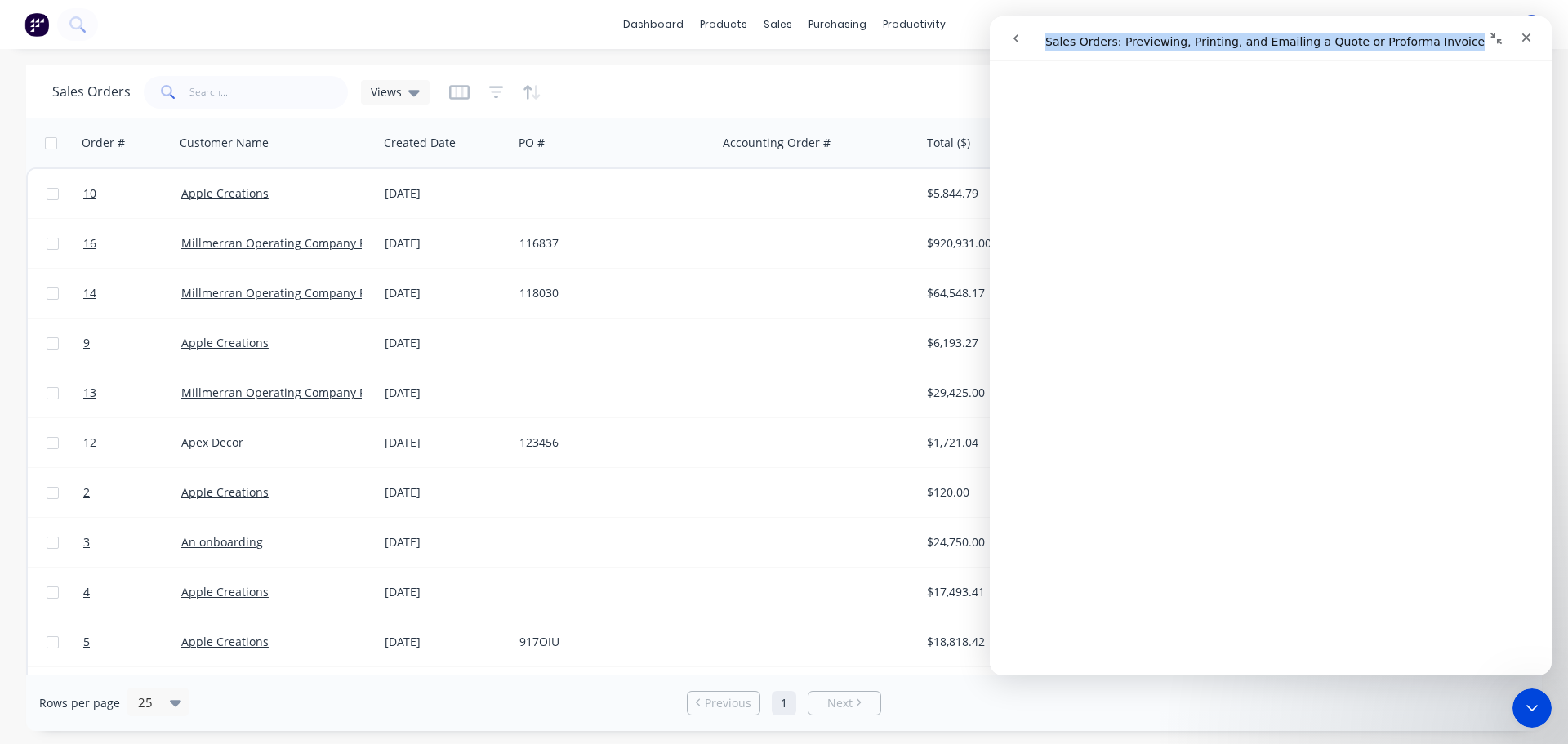
scroll to position [327, 0]
click at [1531, 40] on icon "Close" at bounding box center [1527, 38] width 13 height 13
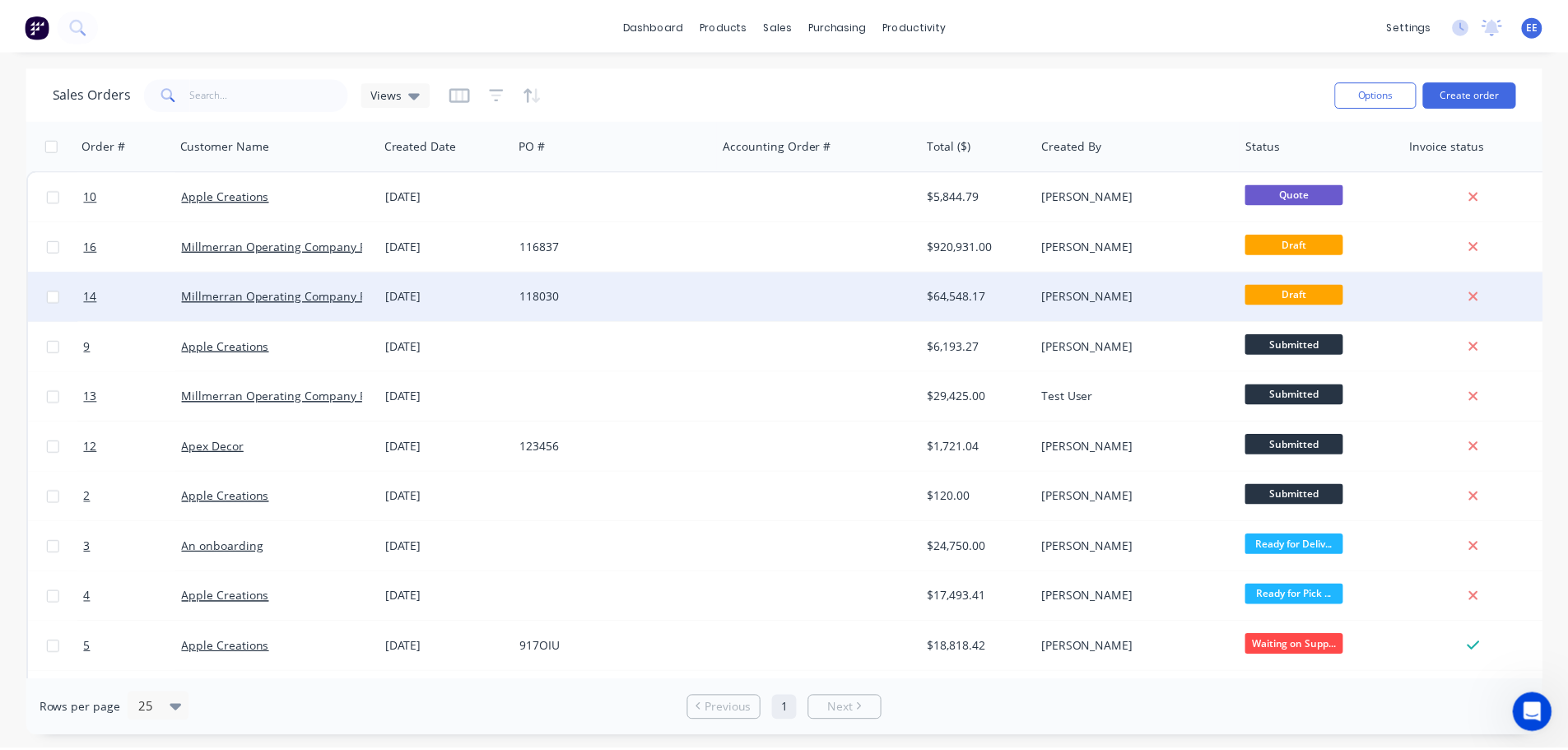
scroll to position [0, 0]
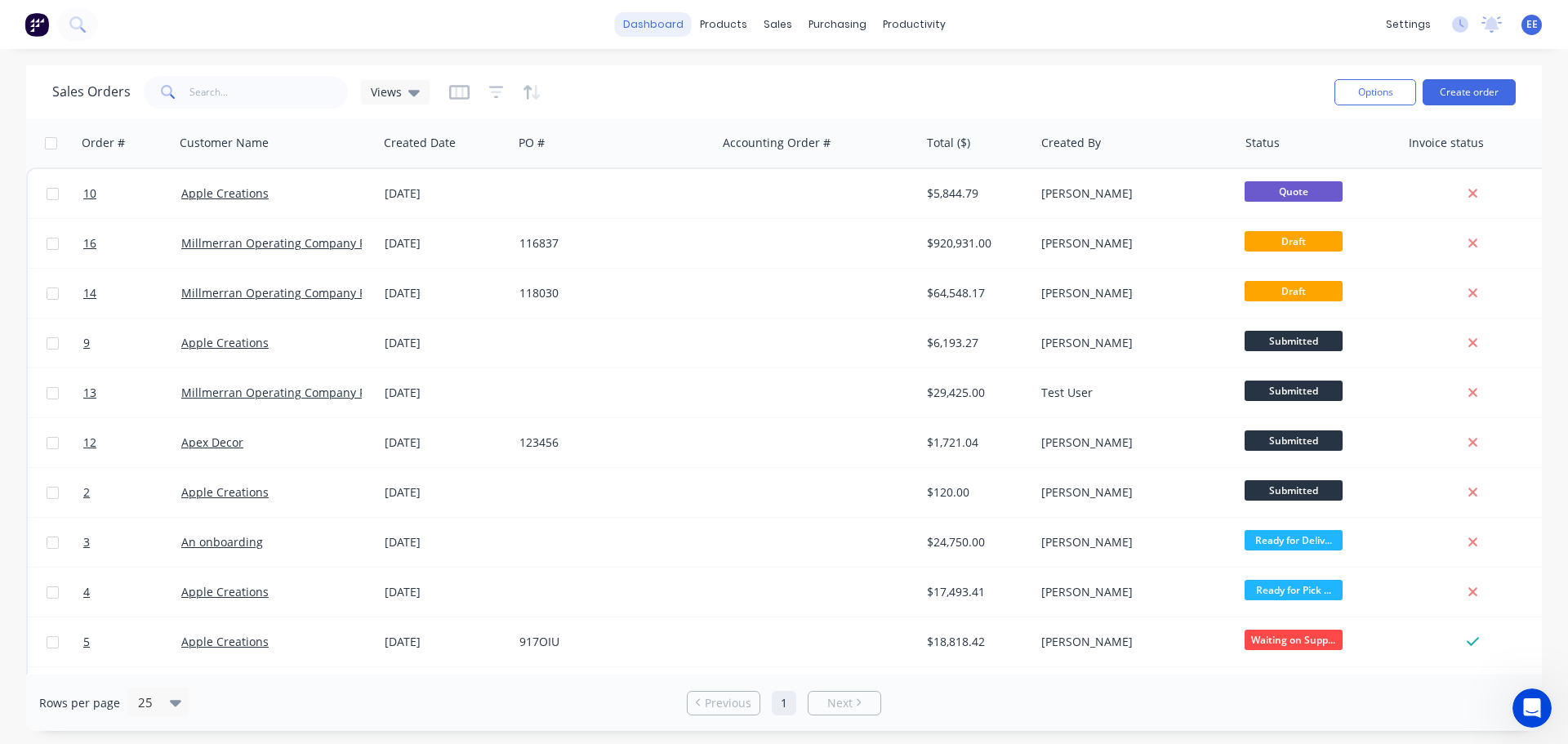
click at [670, 29] on link "dashboard" at bounding box center [653, 24] width 77 height 24
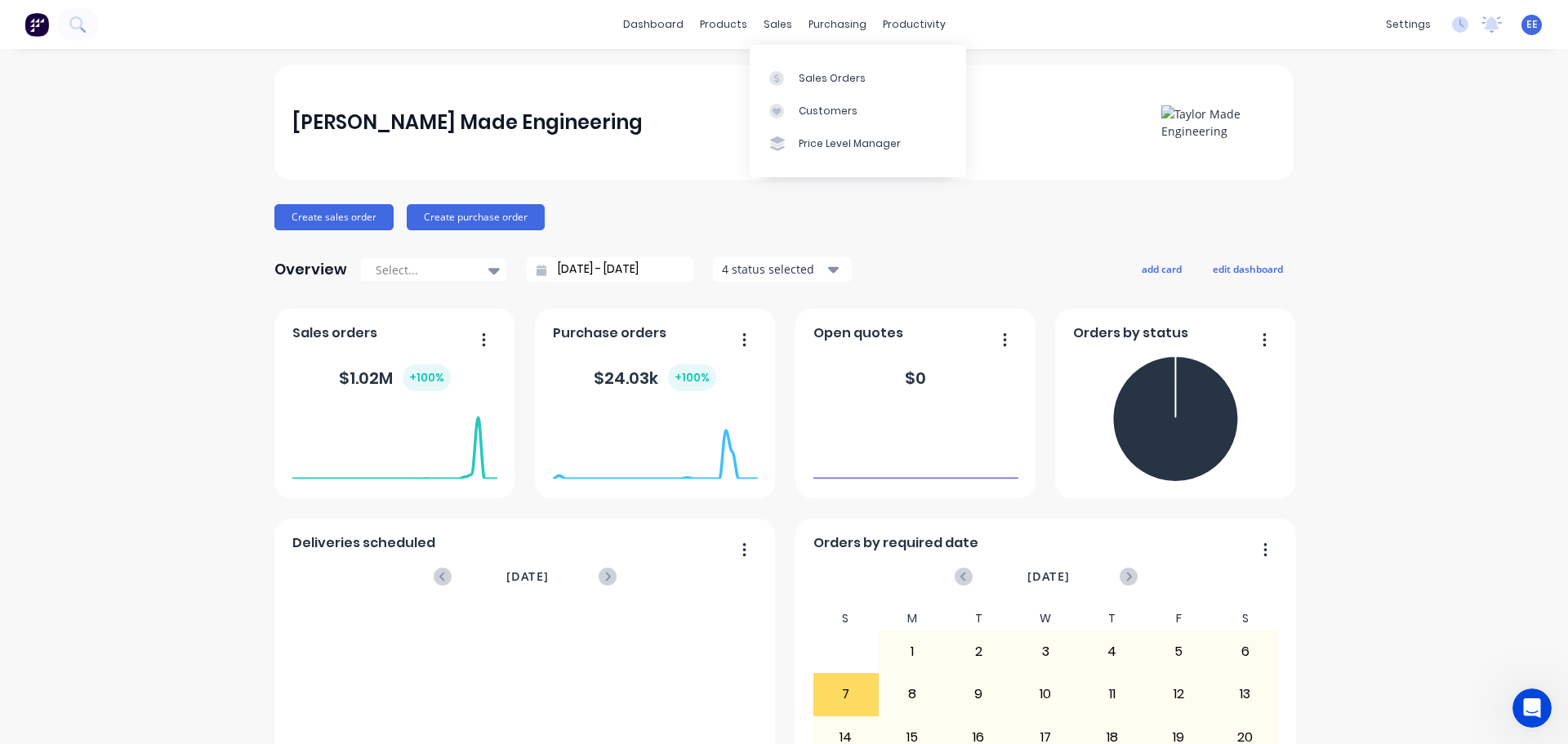
click at [788, 60] on div "Sales Orders Customers Price Level Manager" at bounding box center [858, 110] width 216 height 131
click at [792, 80] on div at bounding box center [781, 77] width 24 height 14
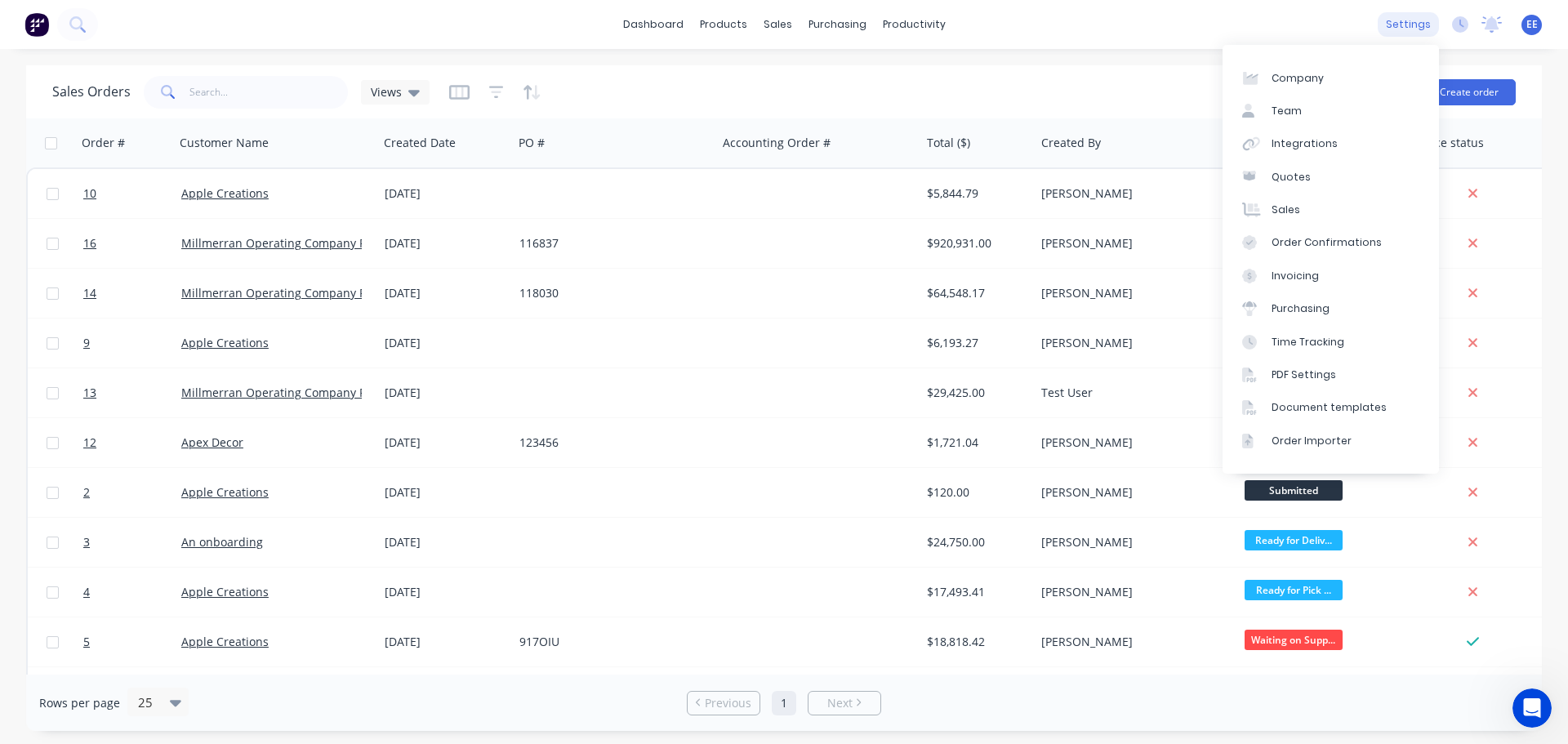
click at [1421, 31] on div "settings" at bounding box center [1408, 24] width 61 height 24
click at [1302, 408] on div "Document templates" at bounding box center [1329, 407] width 115 height 14
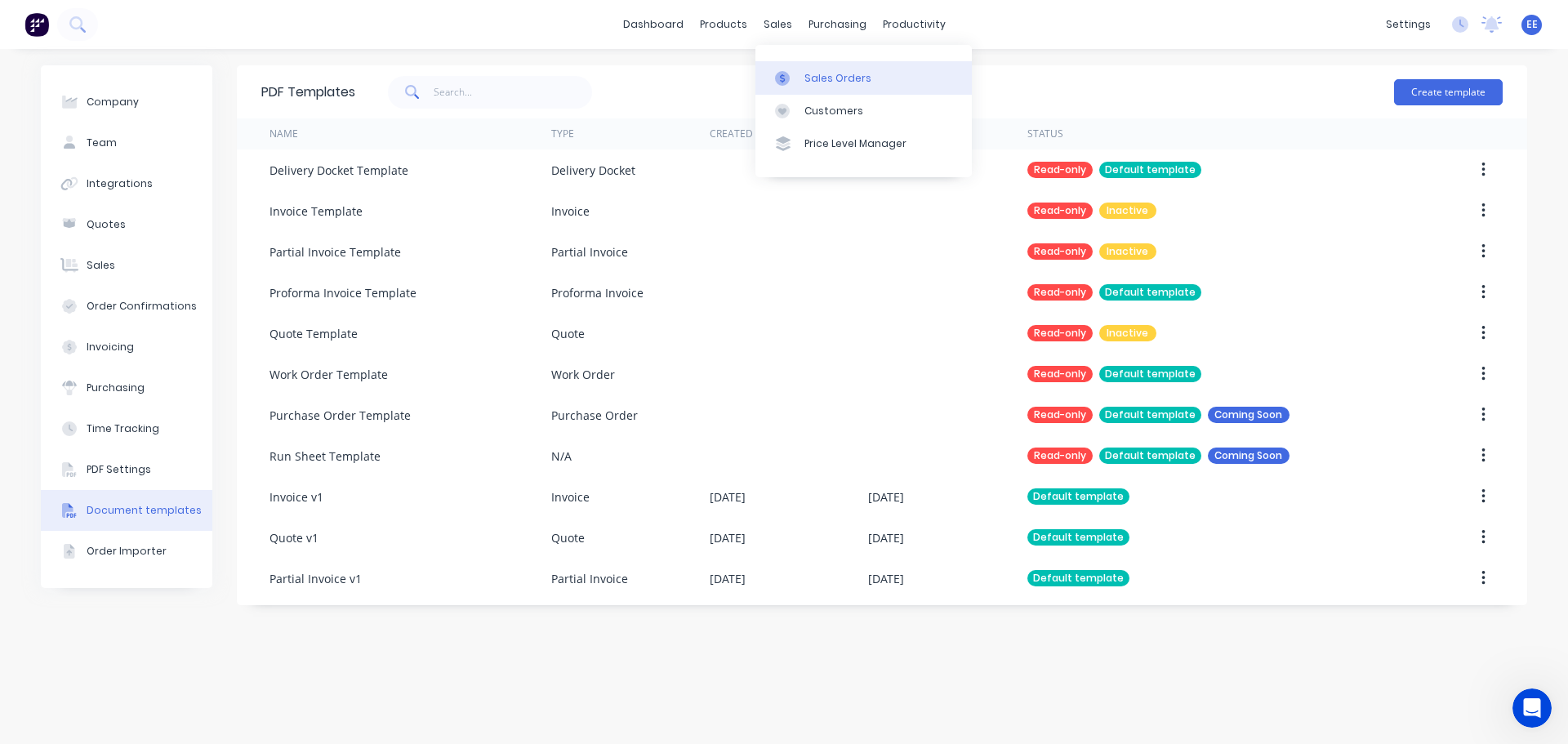
click at [789, 75] on div at bounding box center [787, 77] width 24 height 14
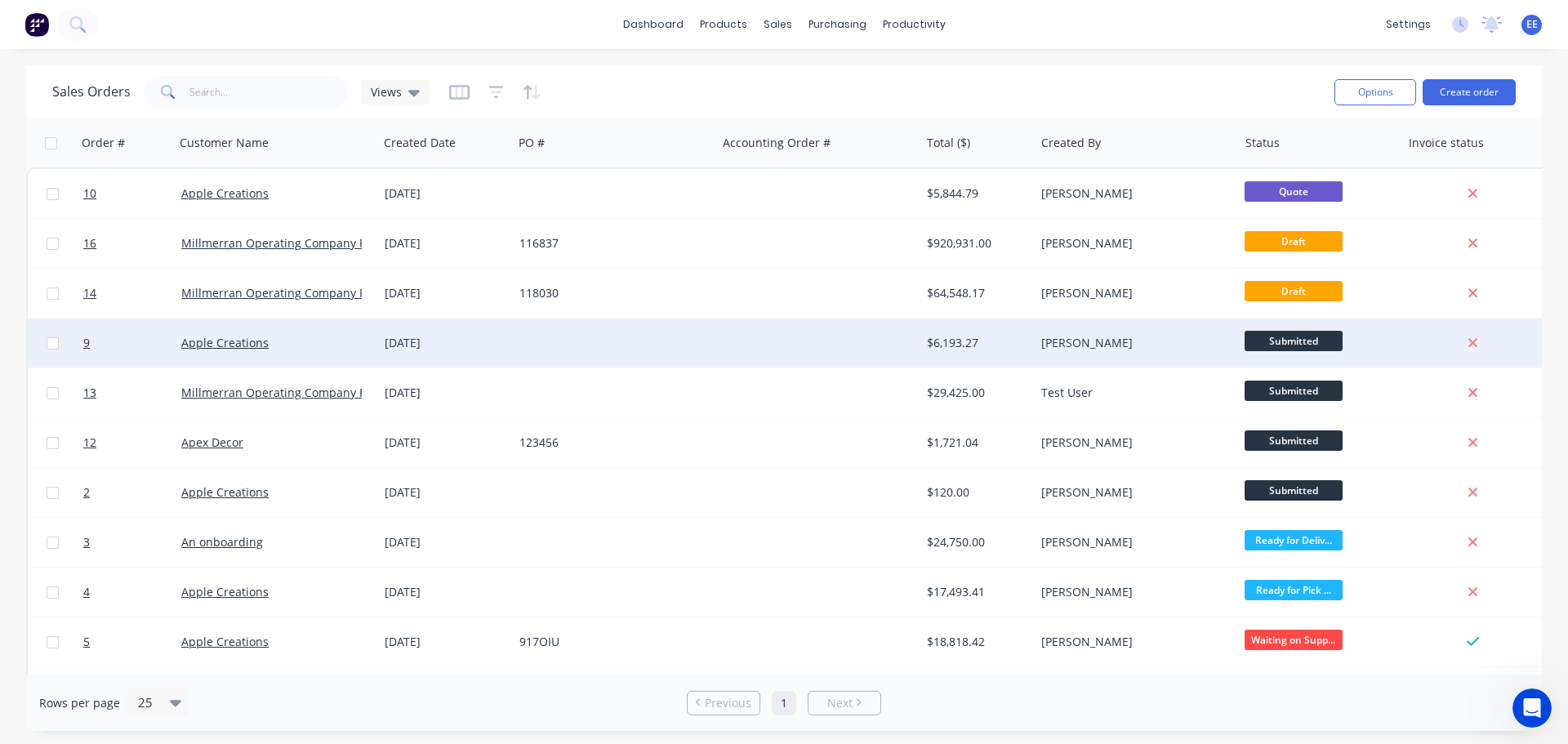
click at [811, 362] on div at bounding box center [819, 343] width 204 height 49
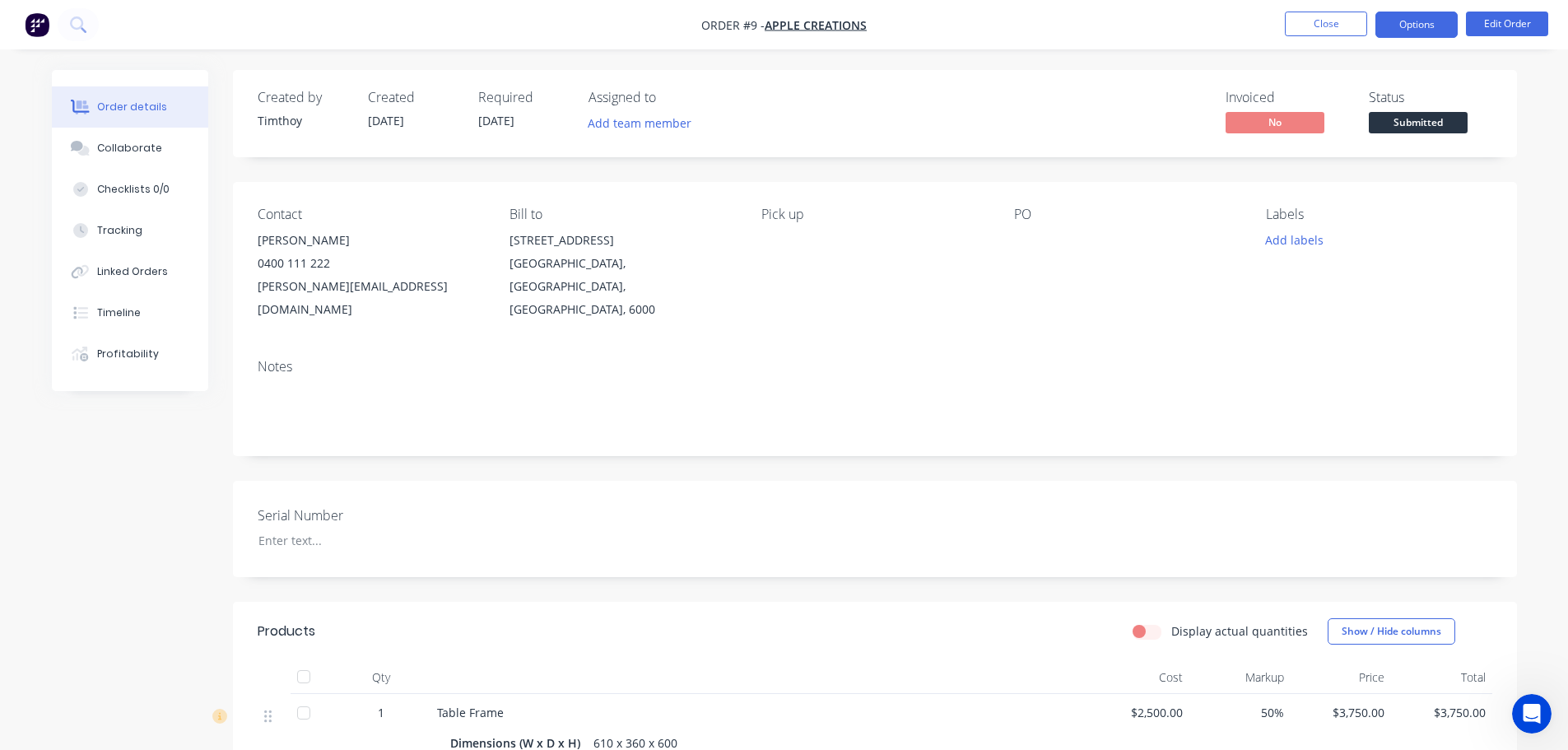
click at [1414, 31] on button "Options" at bounding box center [1416, 25] width 82 height 26
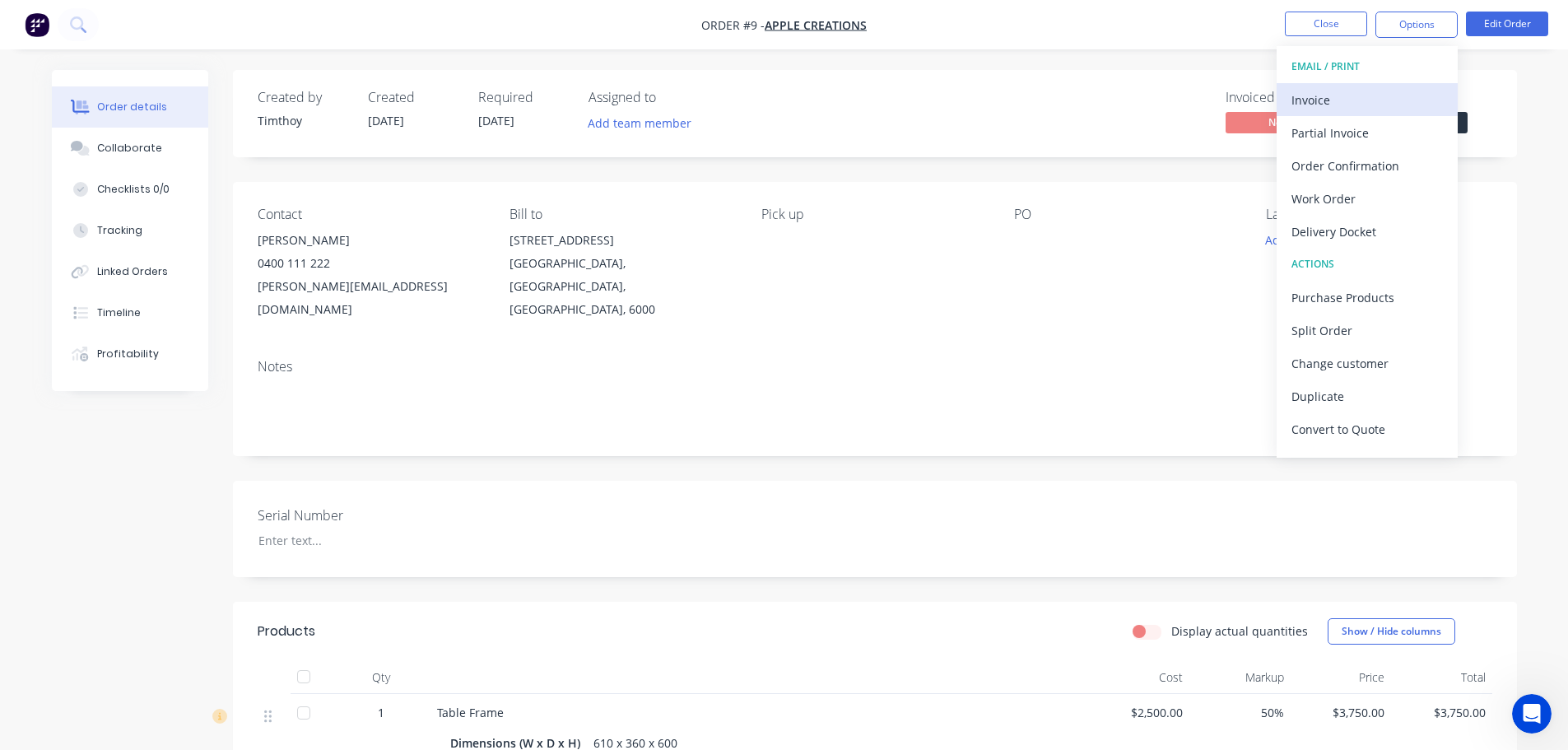
click at [1345, 97] on div "Invoice" at bounding box center [1367, 100] width 152 height 24
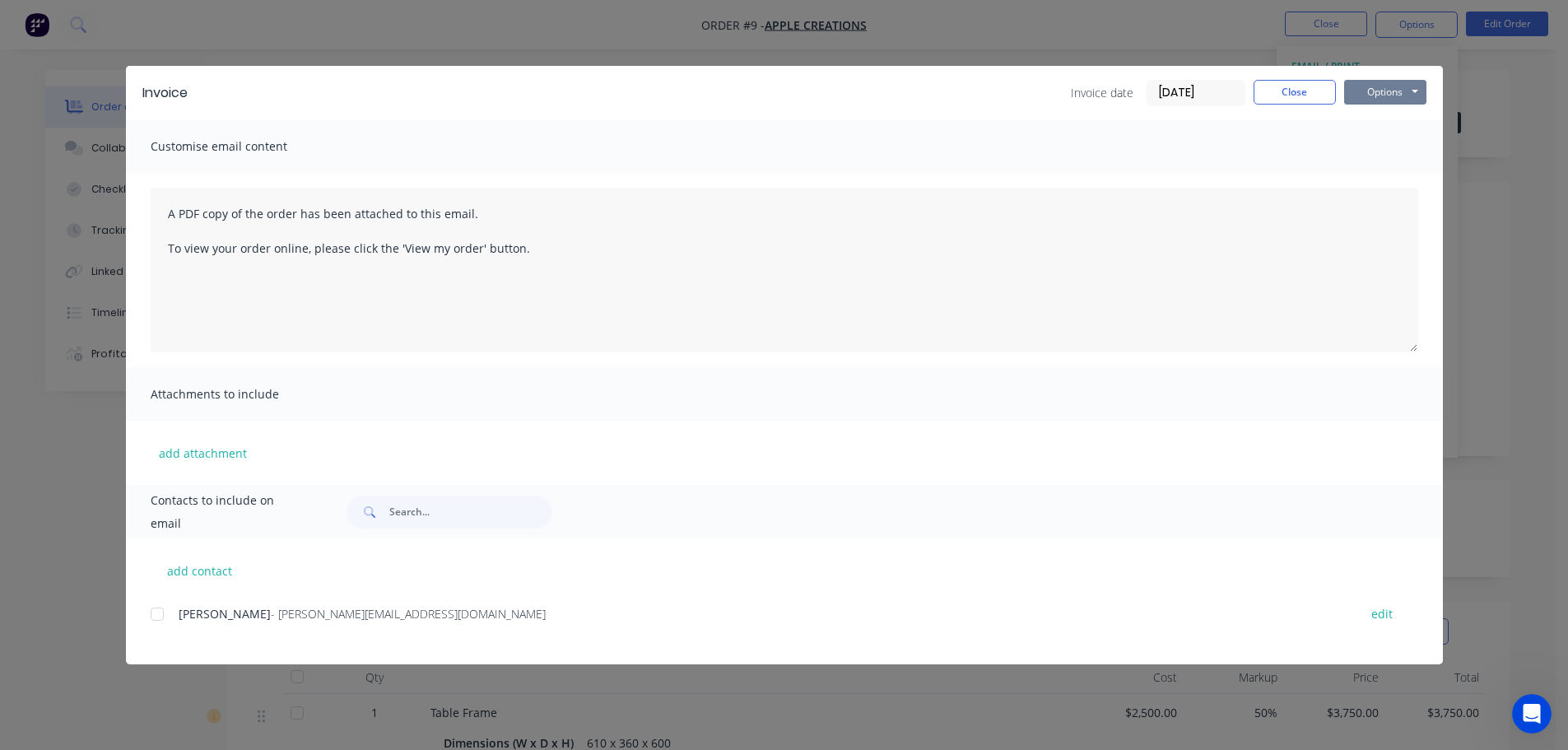
click at [1393, 90] on button "Options" at bounding box center [1385, 92] width 82 height 25
click at [1382, 123] on button "Preview" at bounding box center [1397, 121] width 105 height 27
click at [1374, 92] on button "Options" at bounding box center [1385, 92] width 82 height 25
click at [1369, 125] on button "Preview" at bounding box center [1397, 121] width 105 height 27
click at [1393, 96] on button "Options" at bounding box center [1385, 92] width 82 height 25
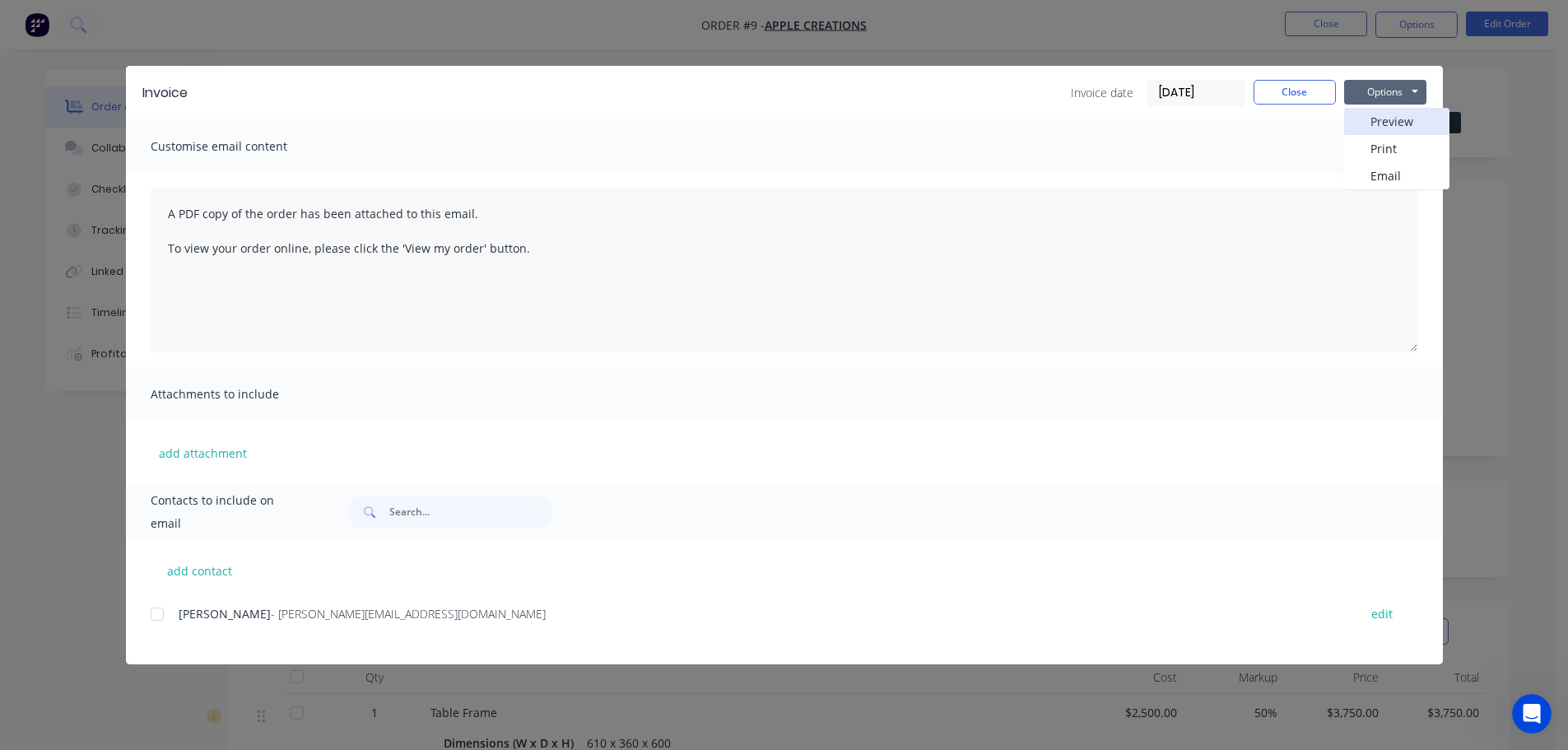
click at [1379, 125] on button "Preview" at bounding box center [1397, 121] width 105 height 27
click at [1382, 87] on button "Options" at bounding box center [1385, 92] width 82 height 25
click at [1380, 122] on button "Preview" at bounding box center [1397, 121] width 105 height 27
click at [1395, 98] on button "Options" at bounding box center [1385, 92] width 82 height 25
click at [1386, 122] on button "Preview" at bounding box center [1397, 121] width 105 height 27
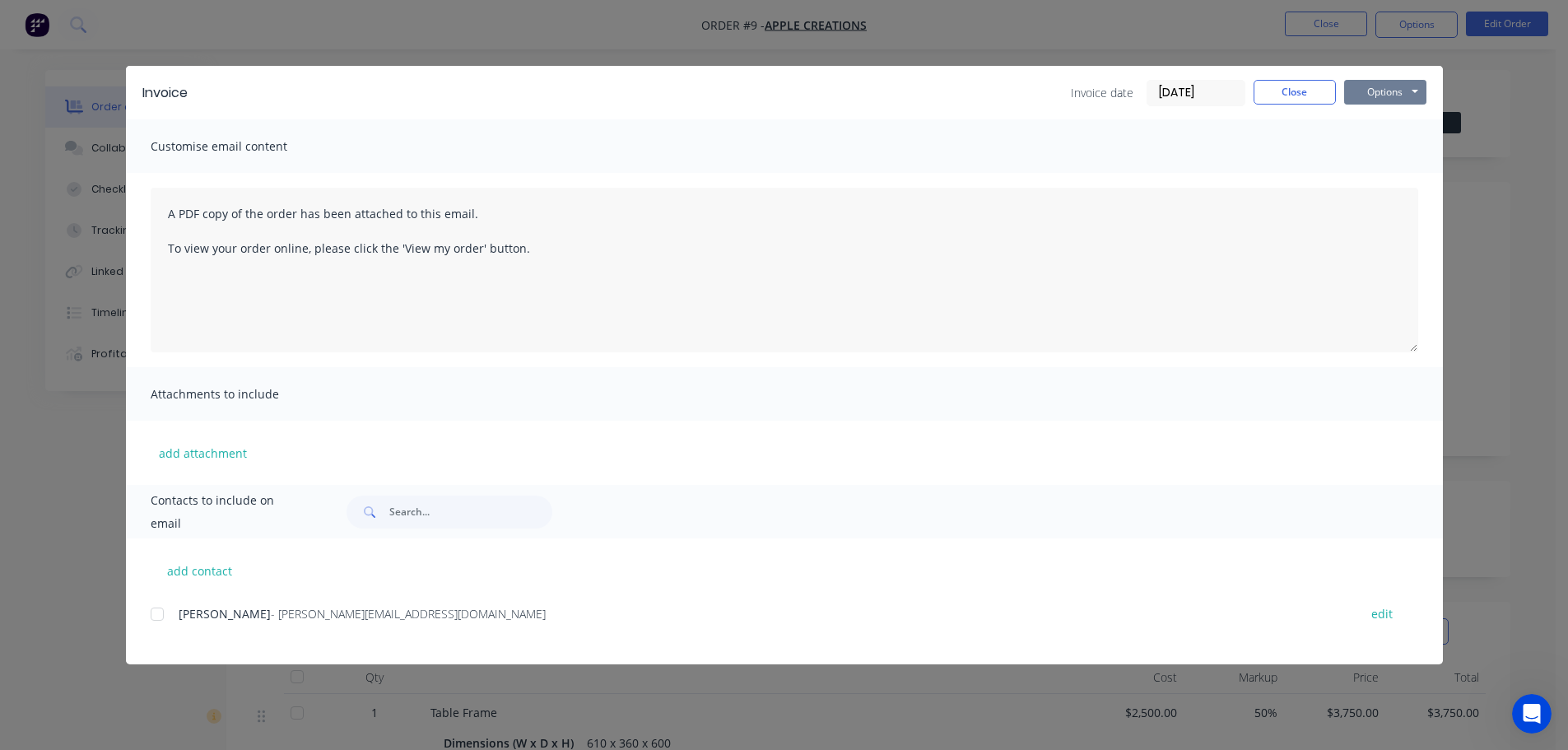
click at [1400, 81] on button "Options" at bounding box center [1385, 92] width 82 height 25
click at [1387, 130] on button "Preview" at bounding box center [1397, 121] width 105 height 27
click at [1404, 92] on button "Options" at bounding box center [1385, 92] width 82 height 25
click at [1395, 115] on button "Preview" at bounding box center [1397, 121] width 105 height 27
click at [1403, 90] on button "Options" at bounding box center [1385, 92] width 82 height 25
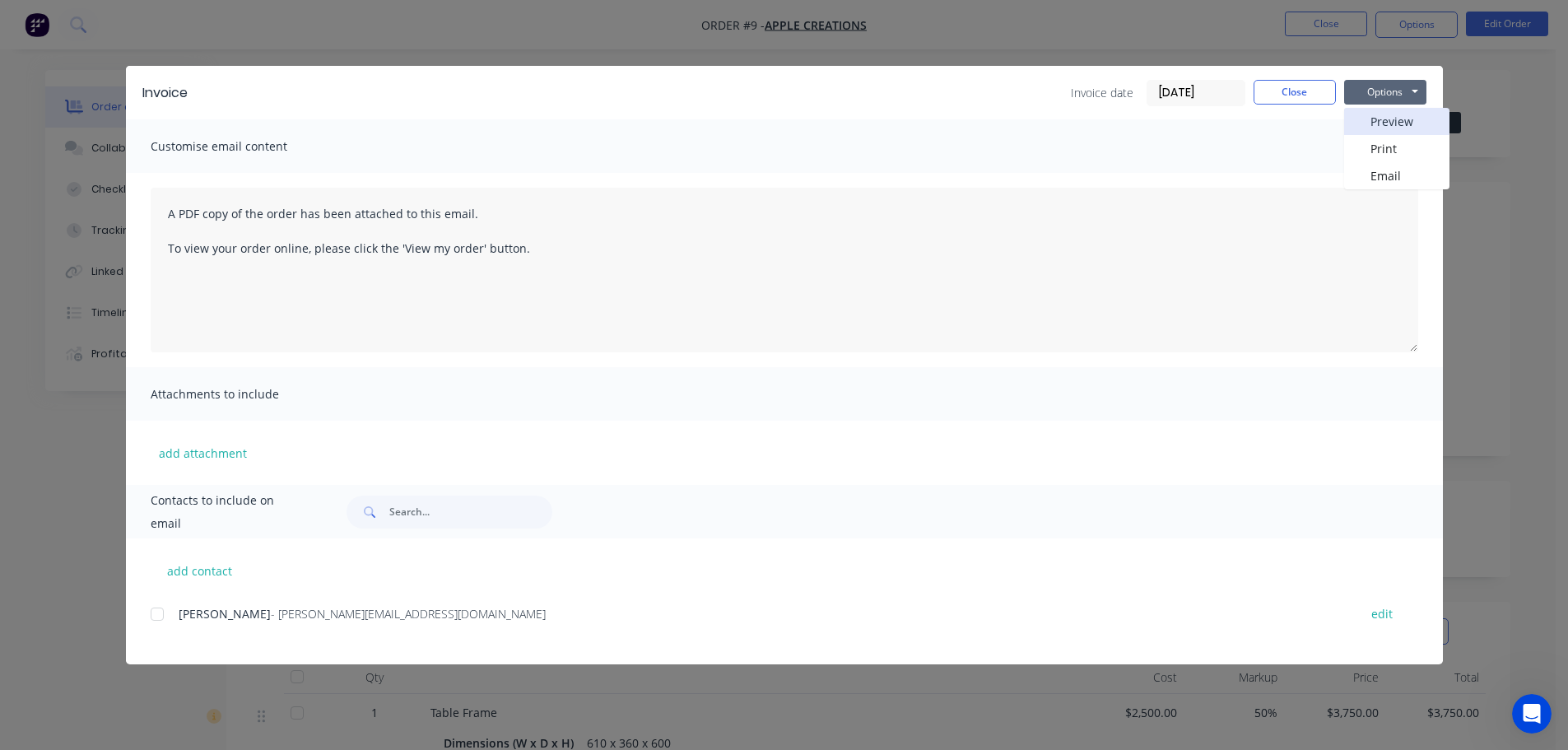
click at [1387, 120] on button "Preview" at bounding box center [1397, 121] width 105 height 27
click at [1402, 95] on button "Options" at bounding box center [1385, 92] width 82 height 25
click at [1373, 119] on button "Preview" at bounding box center [1397, 121] width 105 height 27
click at [1392, 90] on button "Options" at bounding box center [1385, 92] width 82 height 25
click at [1367, 120] on button "Preview" at bounding box center [1397, 121] width 105 height 27
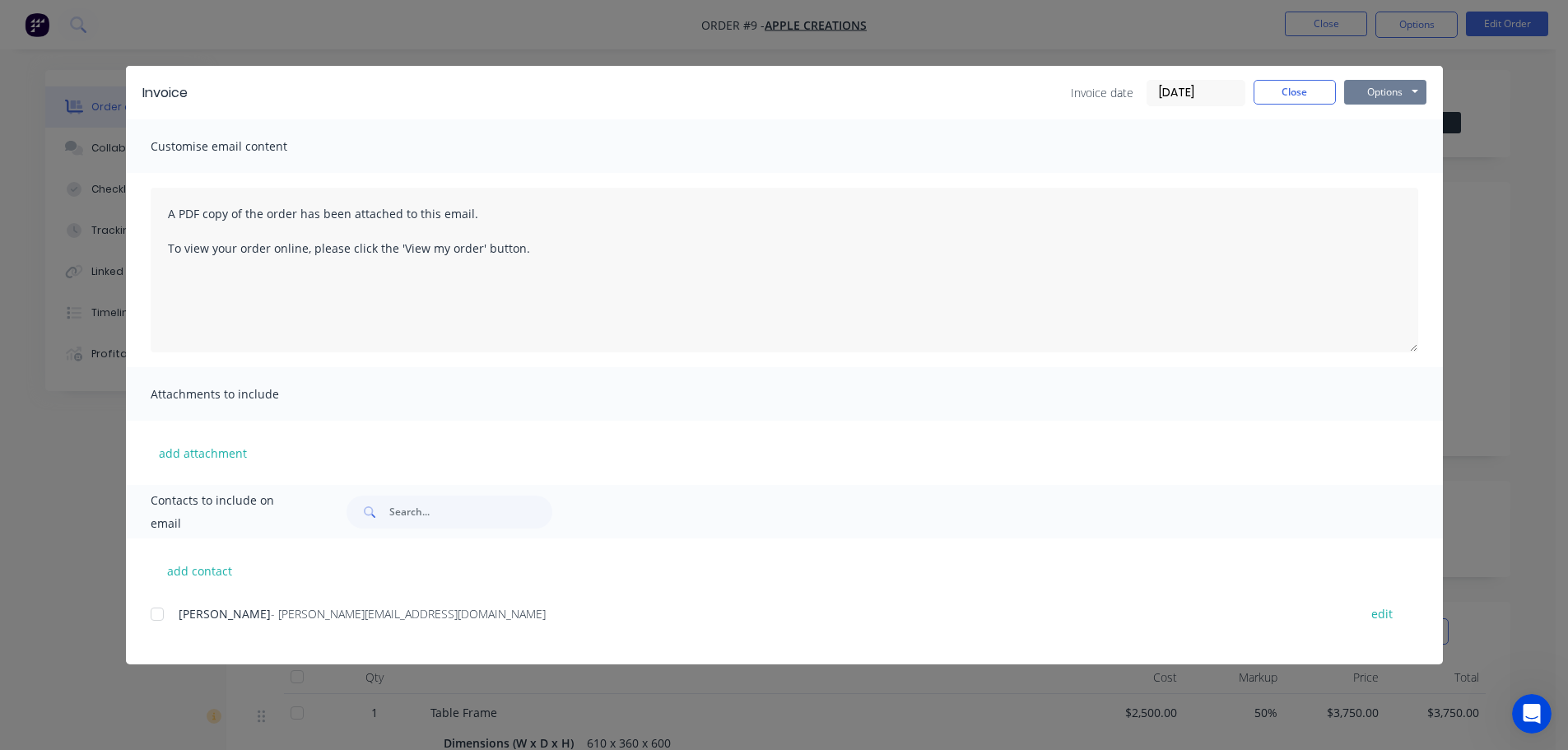
click at [1384, 87] on button "Options" at bounding box center [1385, 92] width 82 height 25
click at [1376, 116] on button "Preview" at bounding box center [1397, 121] width 105 height 27
click at [1392, 92] on button "Options" at bounding box center [1385, 92] width 82 height 25
click at [1381, 123] on button "Preview" at bounding box center [1397, 121] width 105 height 27
click at [1392, 82] on button "Options" at bounding box center [1385, 92] width 82 height 25
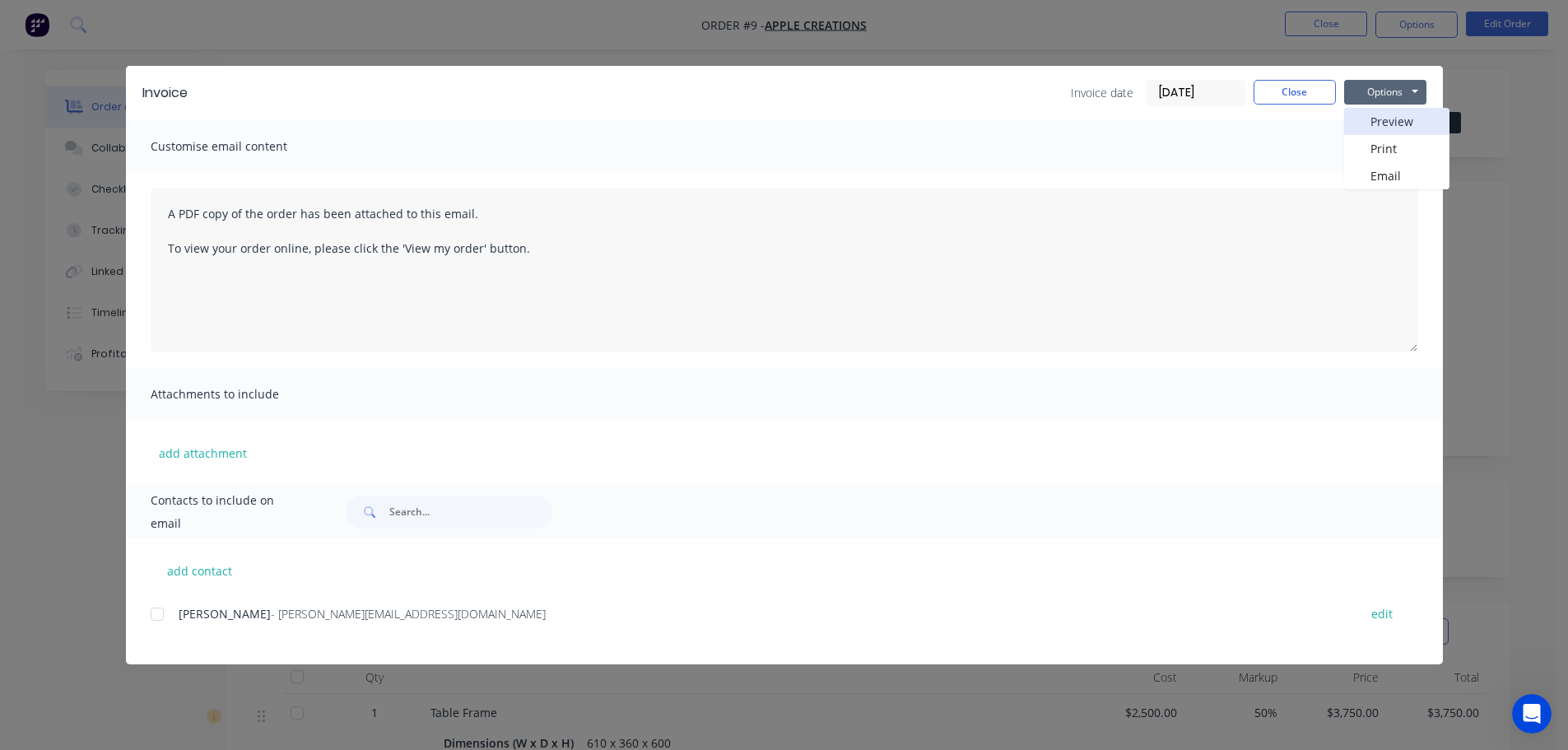
click at [1383, 122] on button "Preview" at bounding box center [1397, 121] width 105 height 27
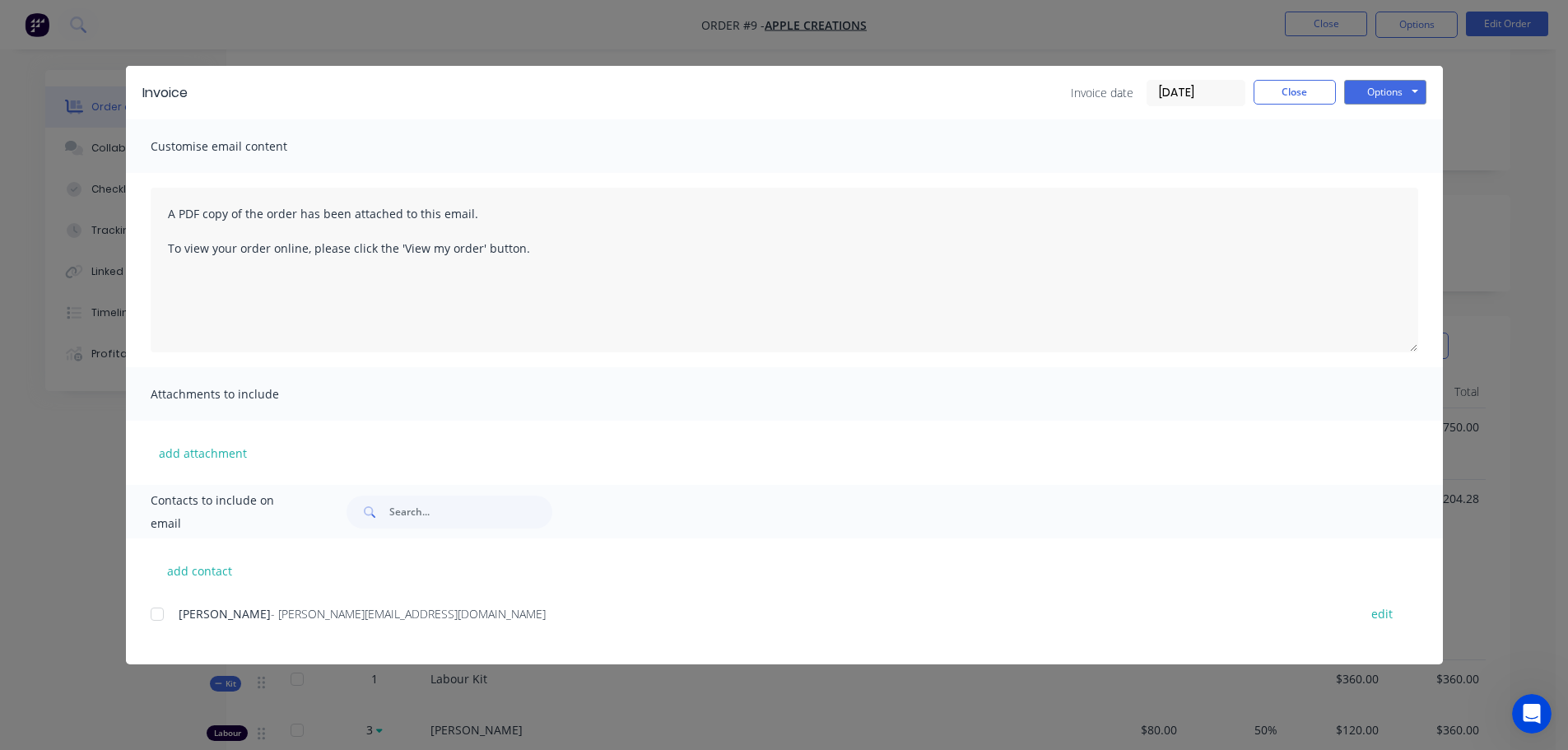
scroll to position [247, 0]
click at [1299, 98] on button "Close" at bounding box center [1294, 92] width 82 height 25
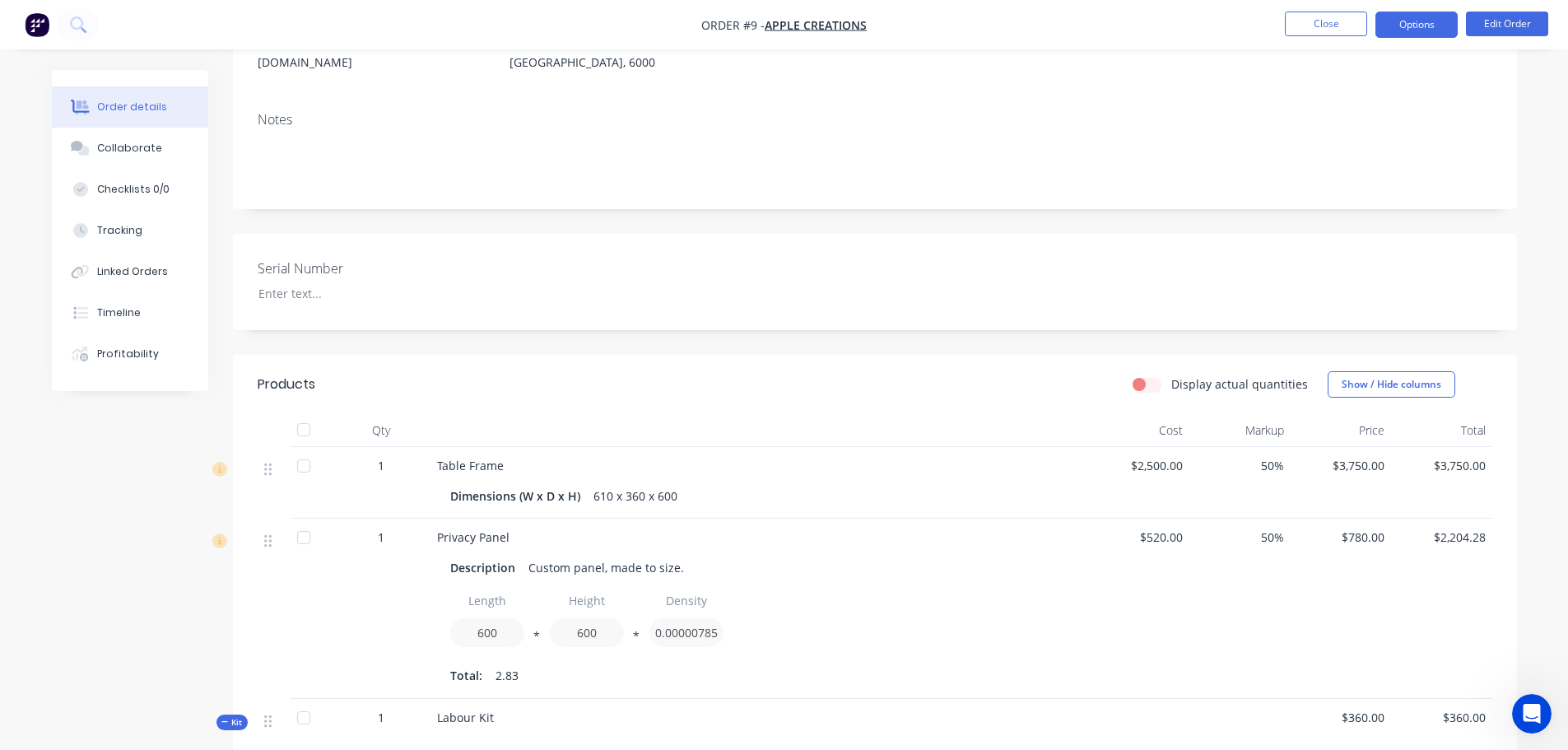
click at [1410, 26] on button "Options" at bounding box center [1416, 25] width 82 height 26
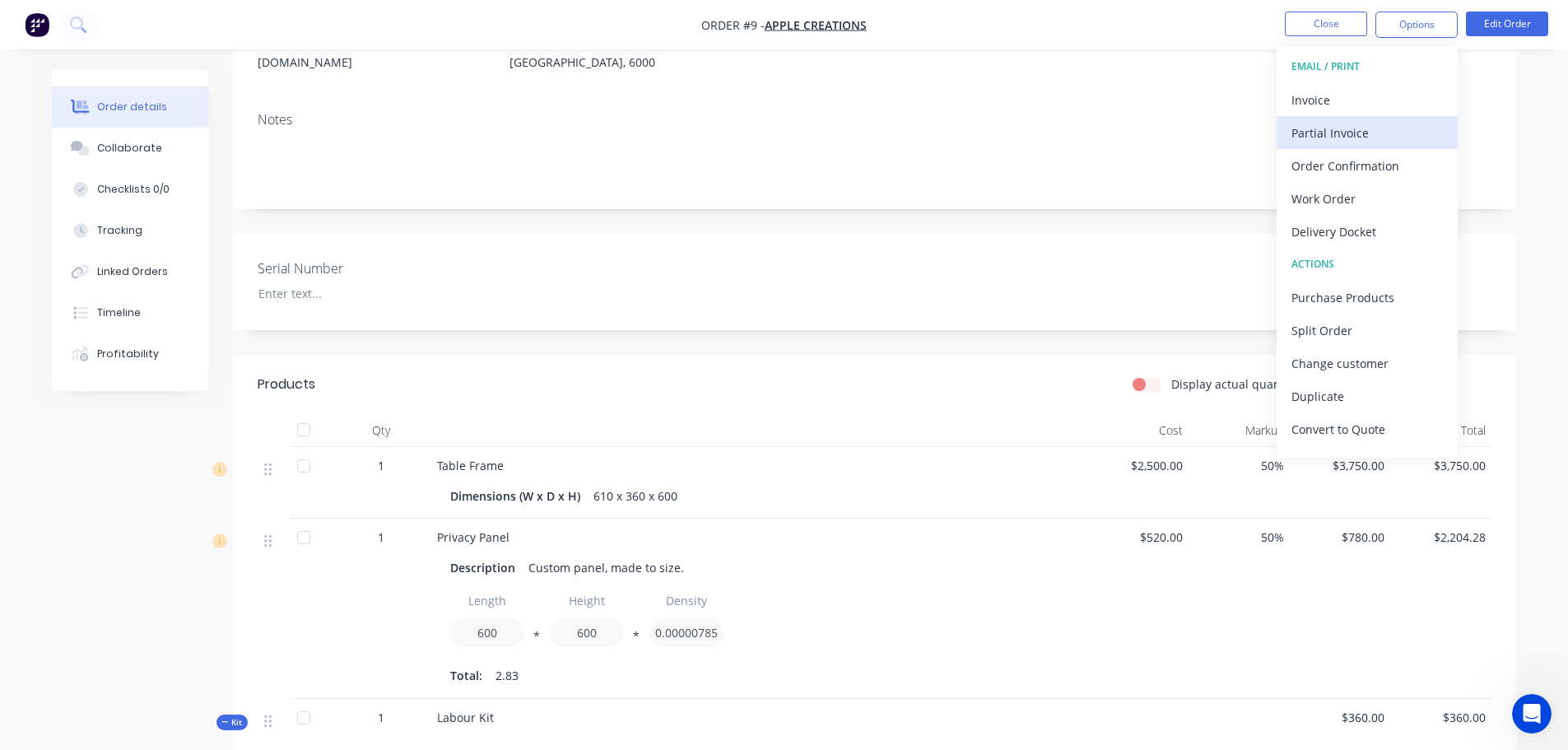
click at [1314, 141] on div "Partial Invoice" at bounding box center [1367, 133] width 152 height 24
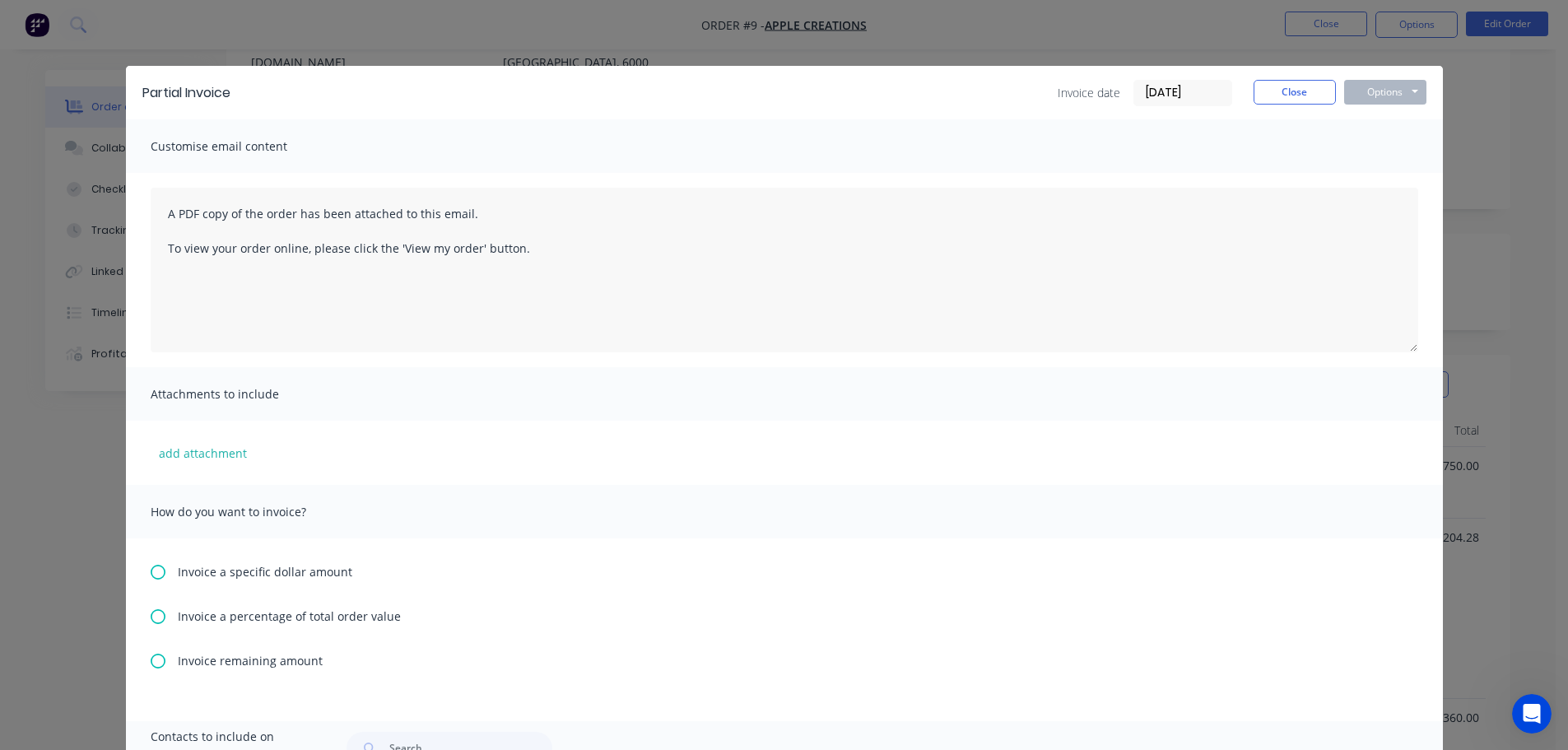
click at [185, 624] on span "Invoice a percentage of total order value" at bounding box center [289, 616] width 223 height 17
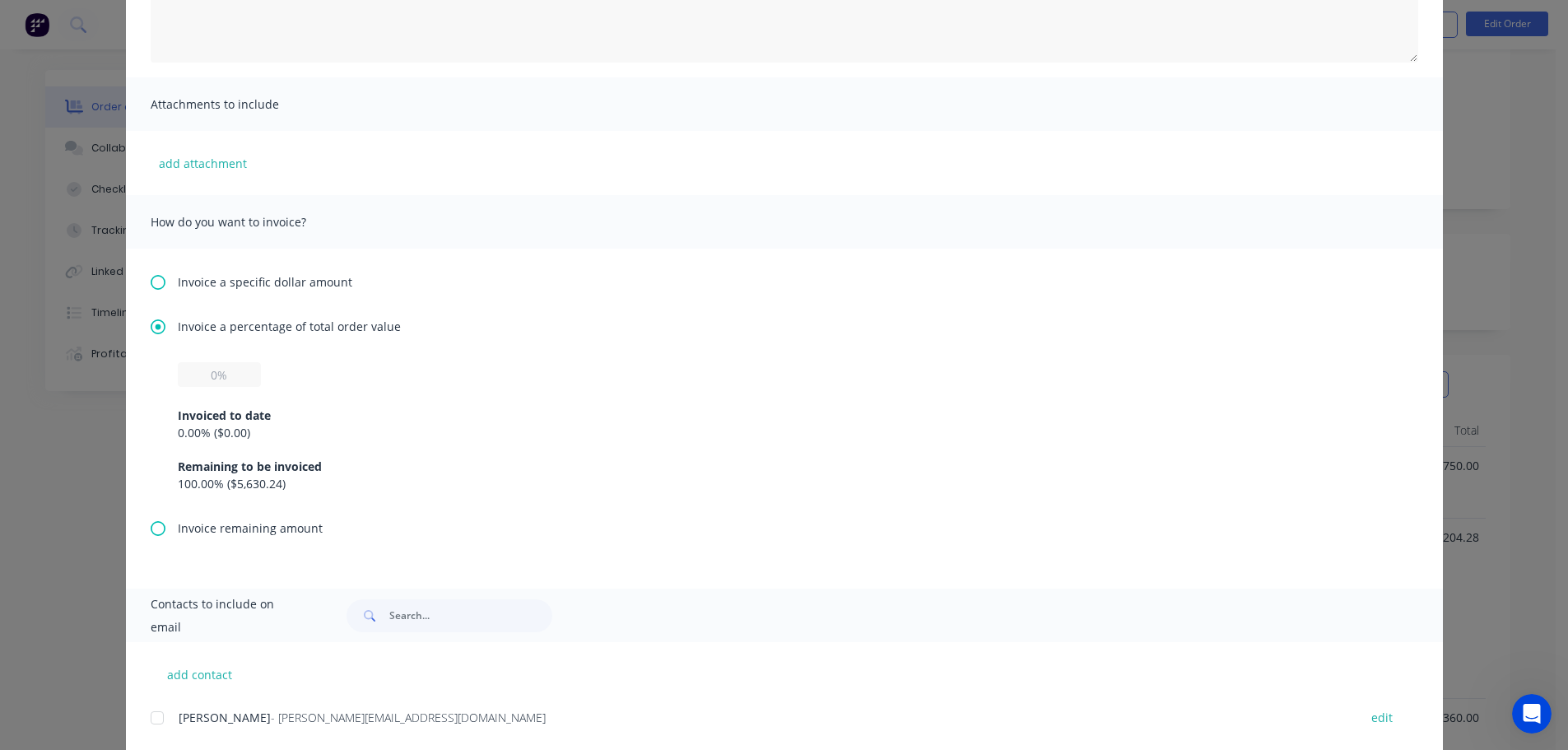
scroll to position [329, 0]
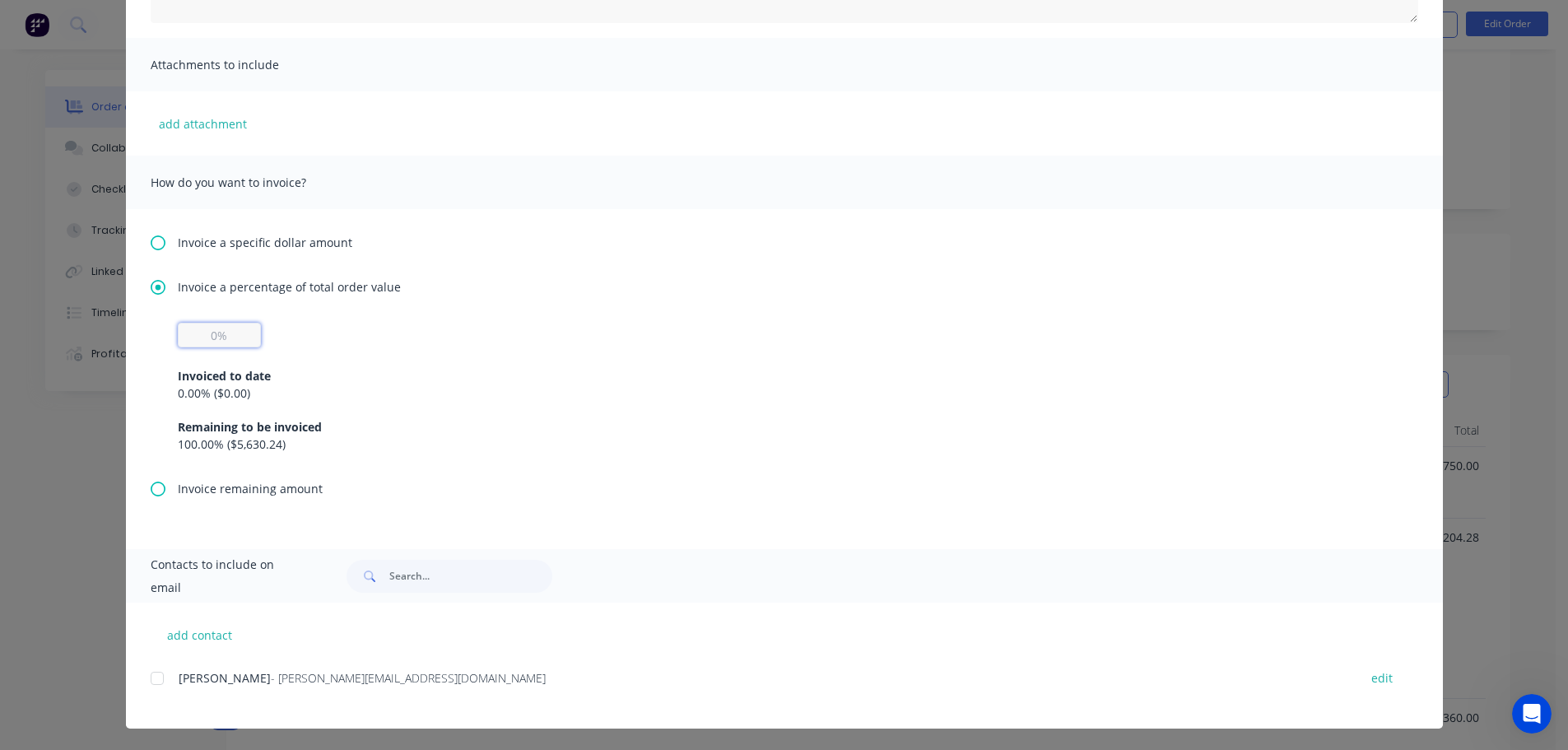
drag, startPoint x: 230, startPoint y: 335, endPoint x: 191, endPoint y: 334, distance: 39.0
click at [191, 334] on input "text" at bounding box center [220, 334] width 83 height 25
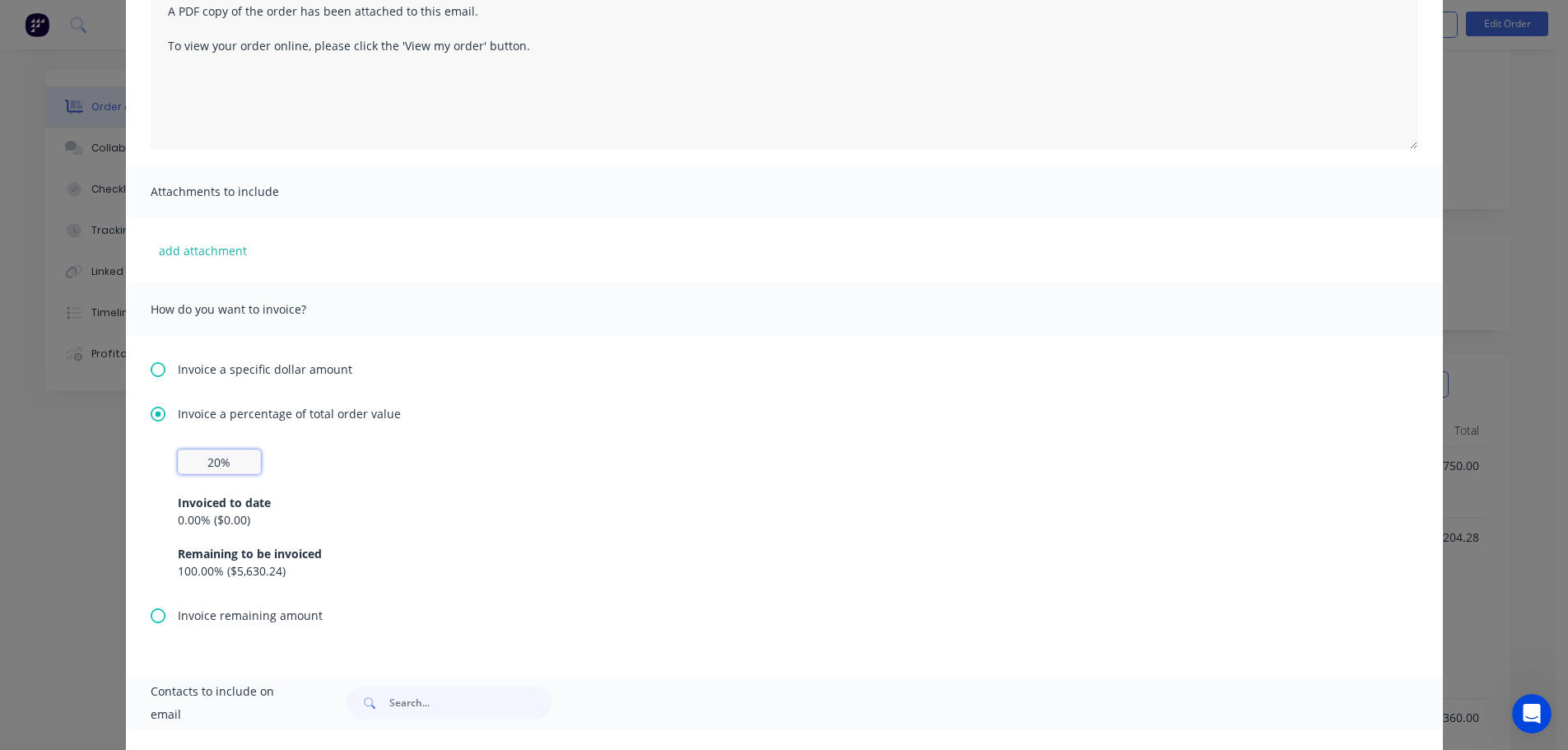
scroll to position [0, 0]
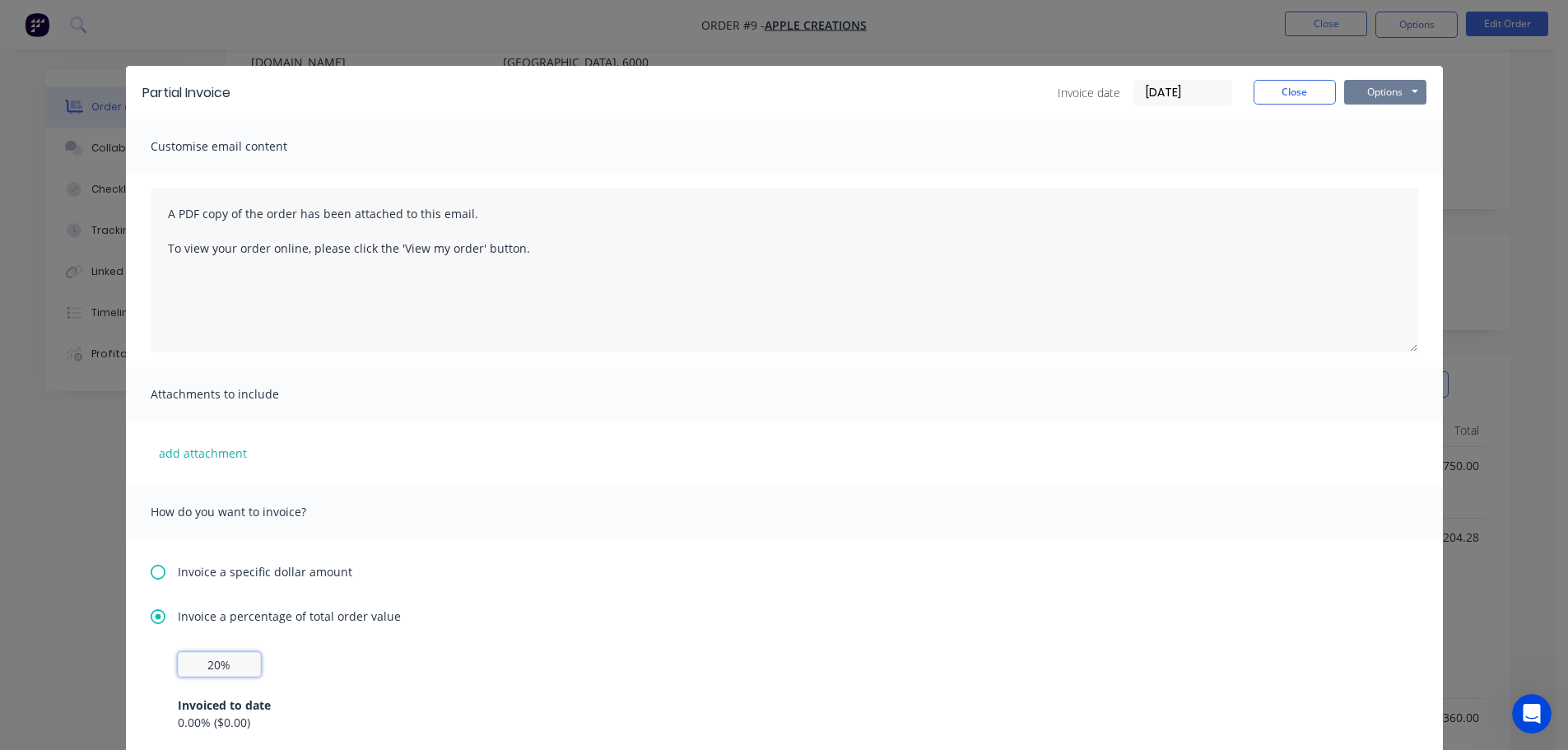
type input "20%"
click at [1396, 88] on button "Options" at bounding box center [1385, 92] width 82 height 25
click at [1387, 116] on button "Preview" at bounding box center [1397, 121] width 105 height 27
click at [1435, 81] on div "Partial Invoice Invoice date 01/09/25 Close Options Preview Print Email" at bounding box center [784, 92] width 1317 height 53
click at [1406, 87] on button "Options" at bounding box center [1385, 92] width 82 height 25
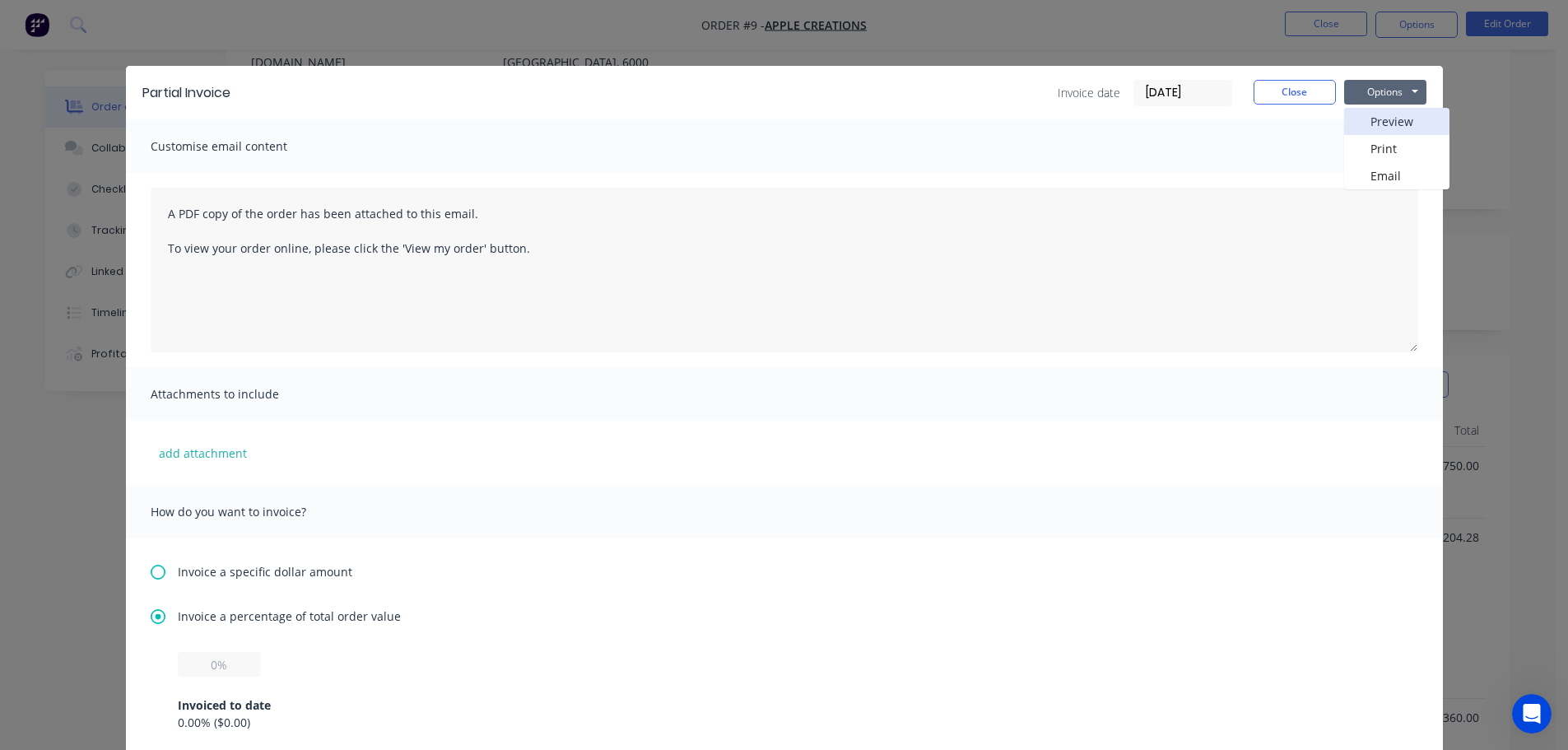
click at [1357, 123] on button "Preview" at bounding box center [1397, 121] width 105 height 27
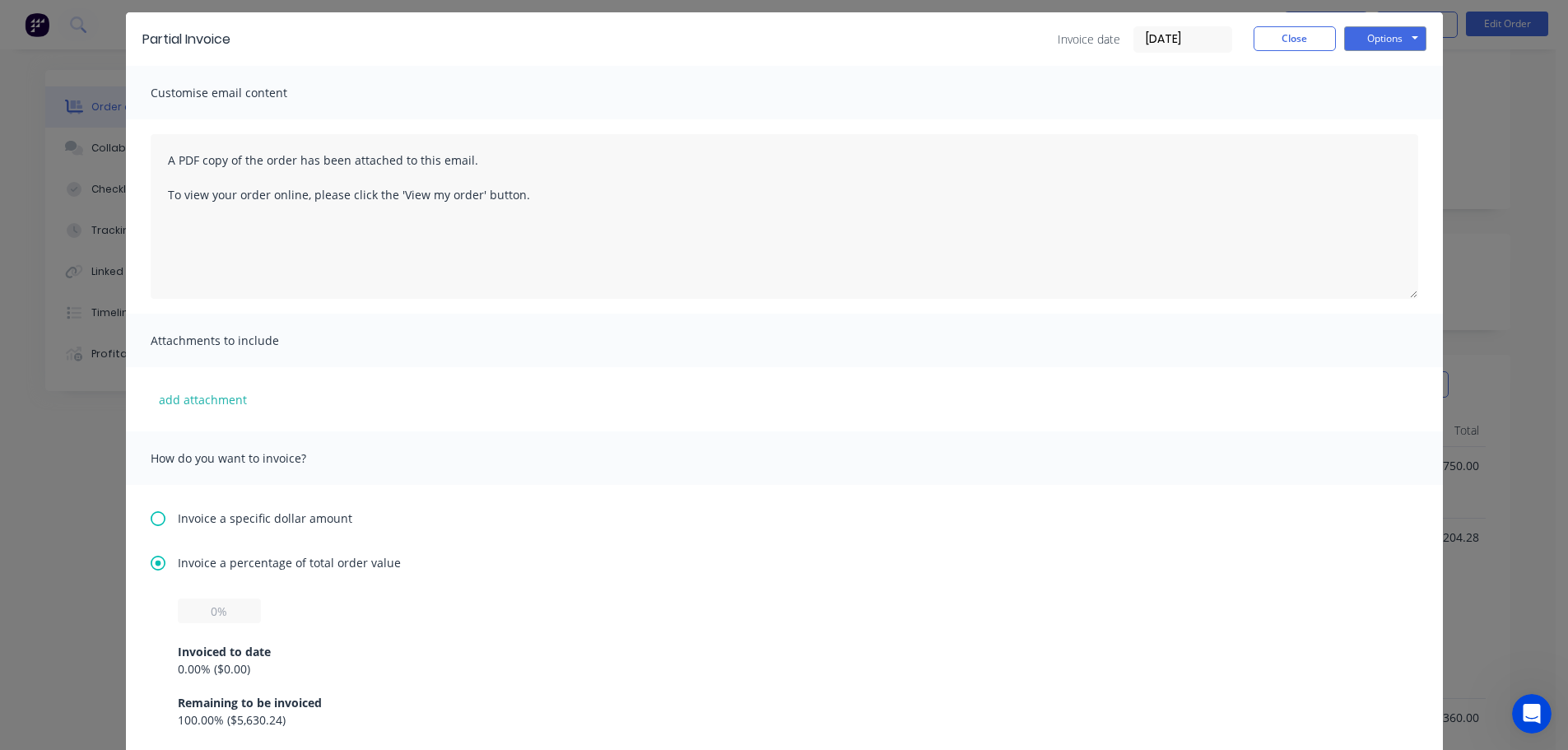
scroll to position [82, 0]
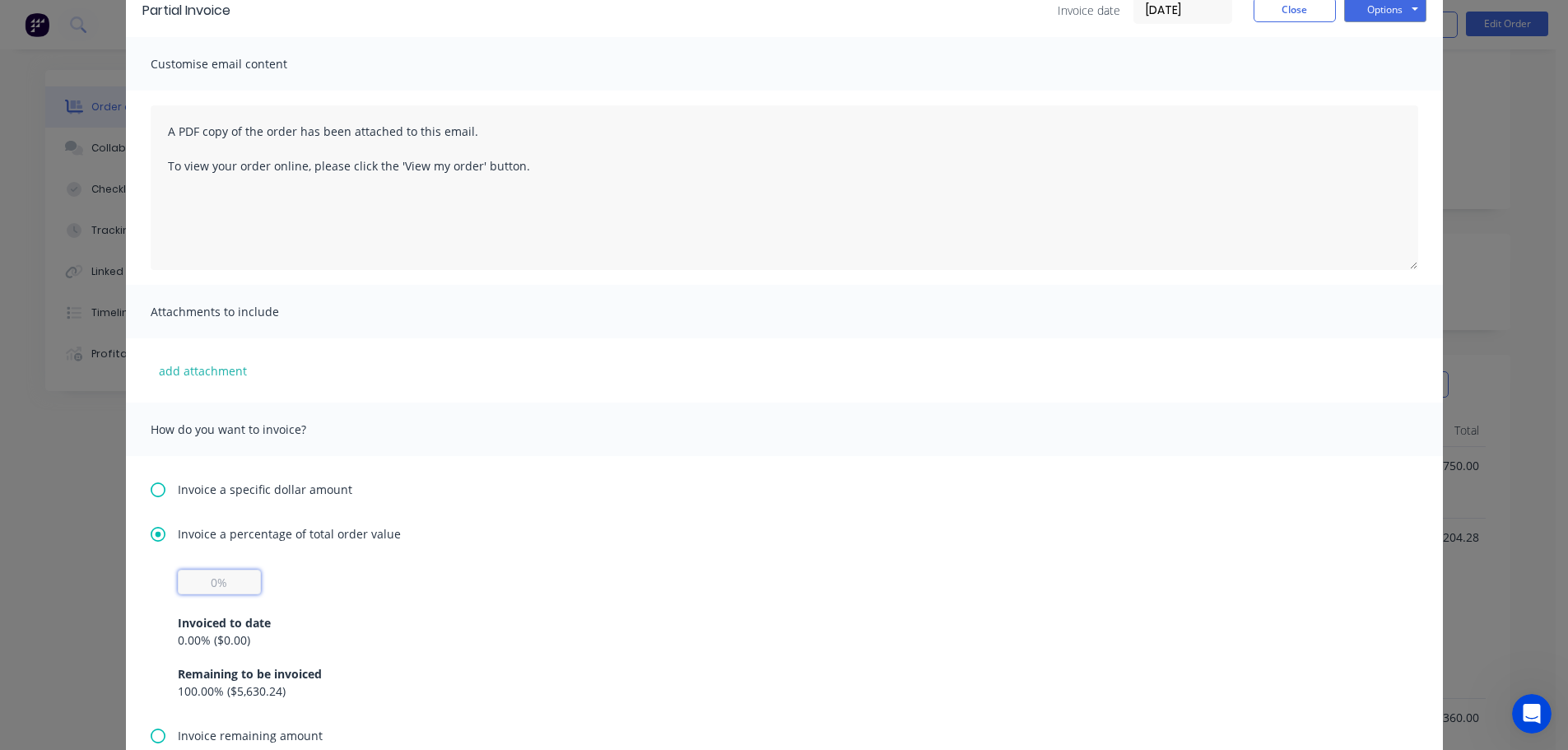
drag, startPoint x: 218, startPoint y: 585, endPoint x: 166, endPoint y: 582, distance: 52.1
click at [166, 582] on div "Invoiced to date 0.00 % ( $0.00 ) Remaining to be invoiced 100.00 % ( $5,630.24…" at bounding box center [784, 648] width 1267 height 157
type input "20%"
click at [1372, 16] on button "Options" at bounding box center [1385, 9] width 82 height 25
click at [1374, 39] on button "Preview" at bounding box center [1397, 39] width 105 height 27
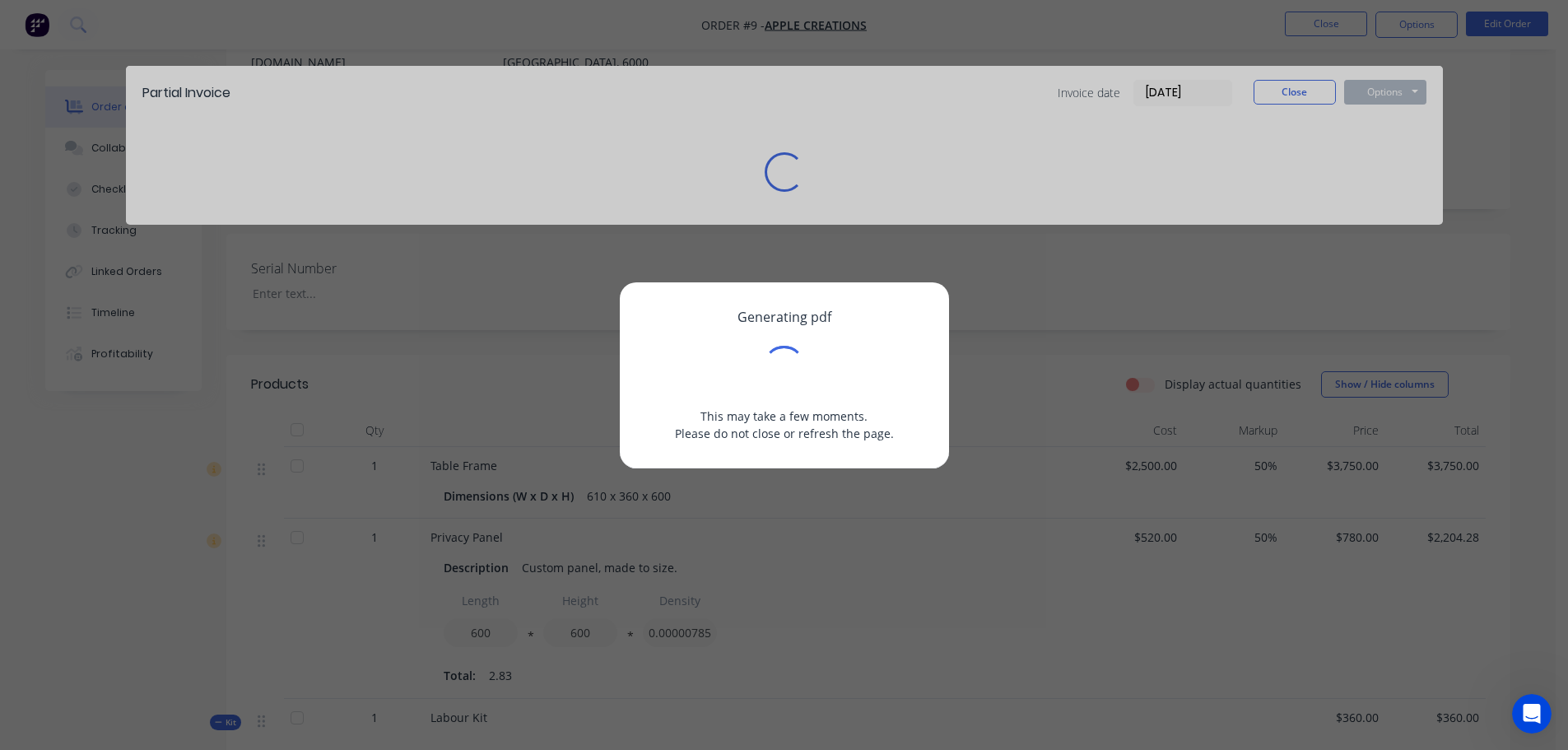
scroll to position [0, 0]
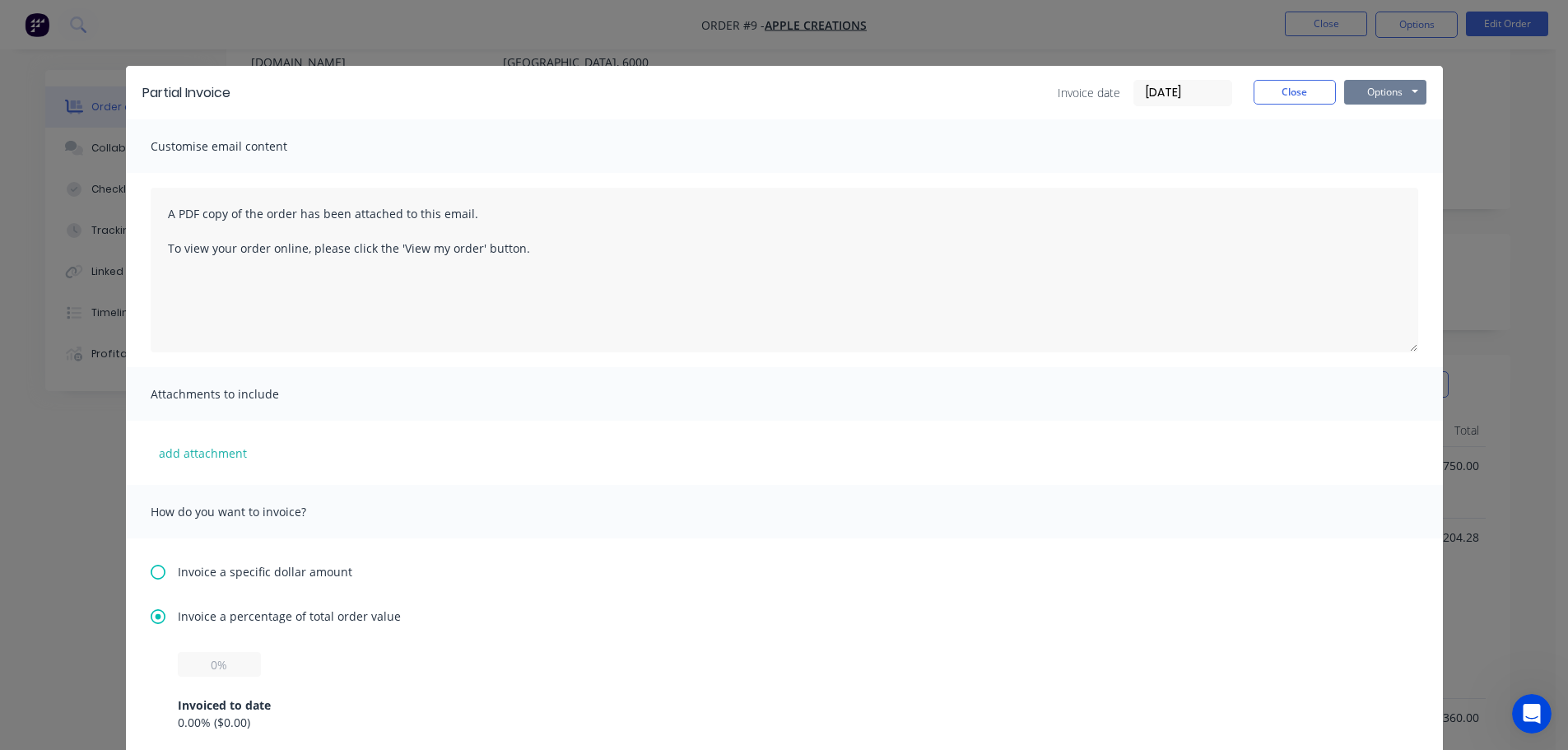
click at [1375, 90] on button "Options" at bounding box center [1385, 92] width 82 height 25
click at [1376, 123] on button "Preview" at bounding box center [1397, 121] width 105 height 27
click at [198, 663] on input "text" at bounding box center [220, 664] width 83 height 25
type input "20%"
click at [1397, 98] on button "Options" at bounding box center [1385, 92] width 82 height 25
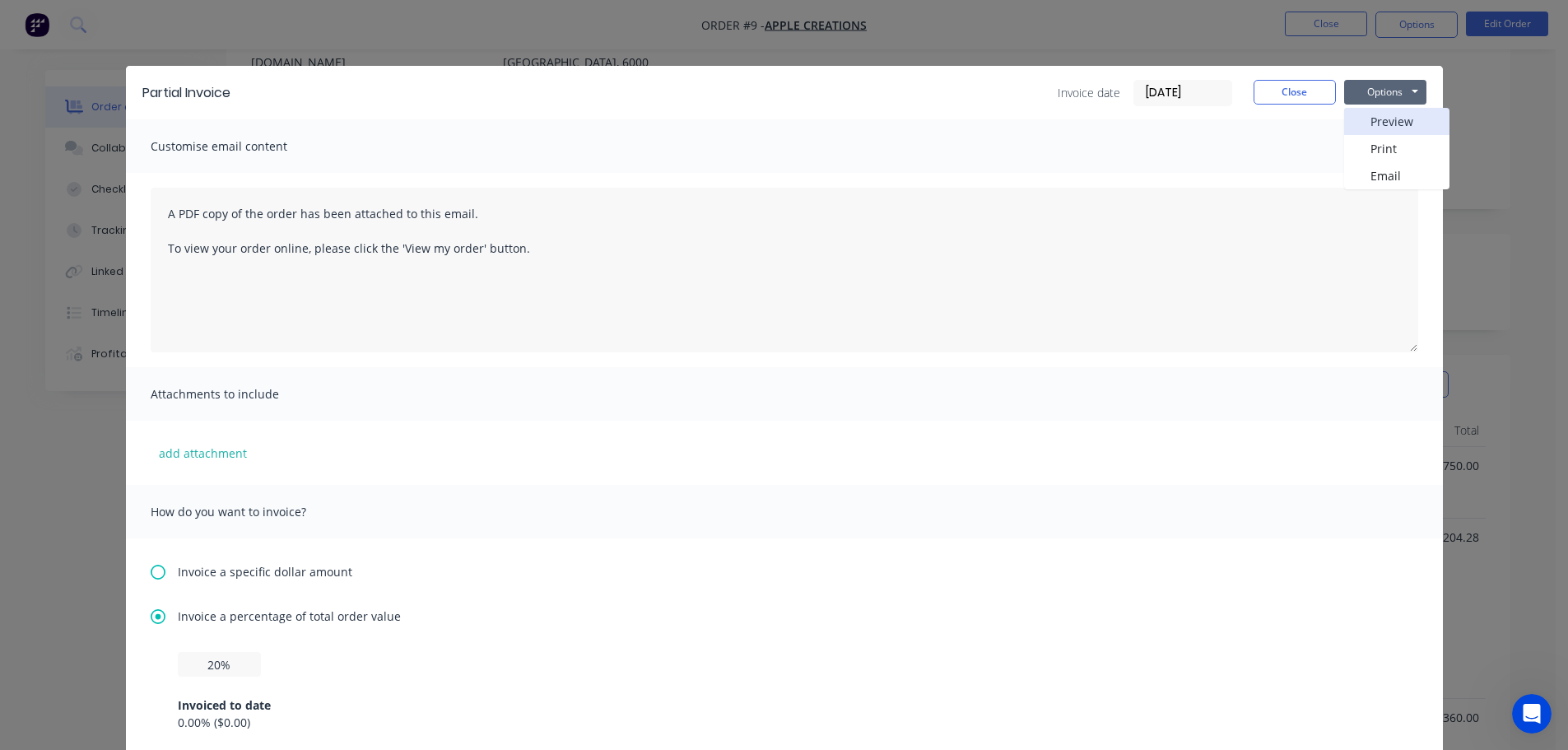
click at [1397, 124] on button "Preview" at bounding box center [1397, 121] width 105 height 27
click at [1271, 89] on button "Close" at bounding box center [1294, 92] width 82 height 25
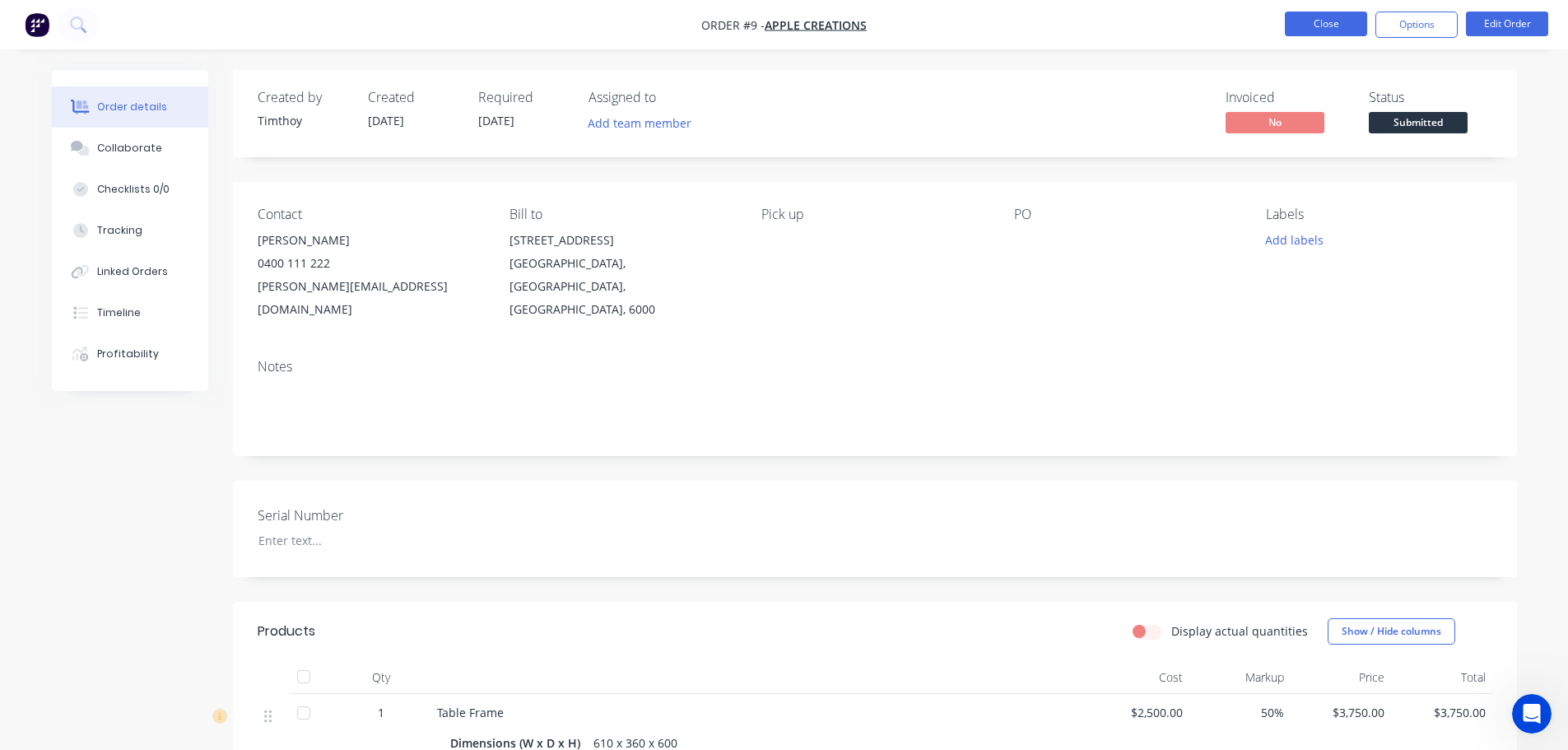
click at [1310, 26] on button "Close" at bounding box center [1325, 24] width 82 height 25
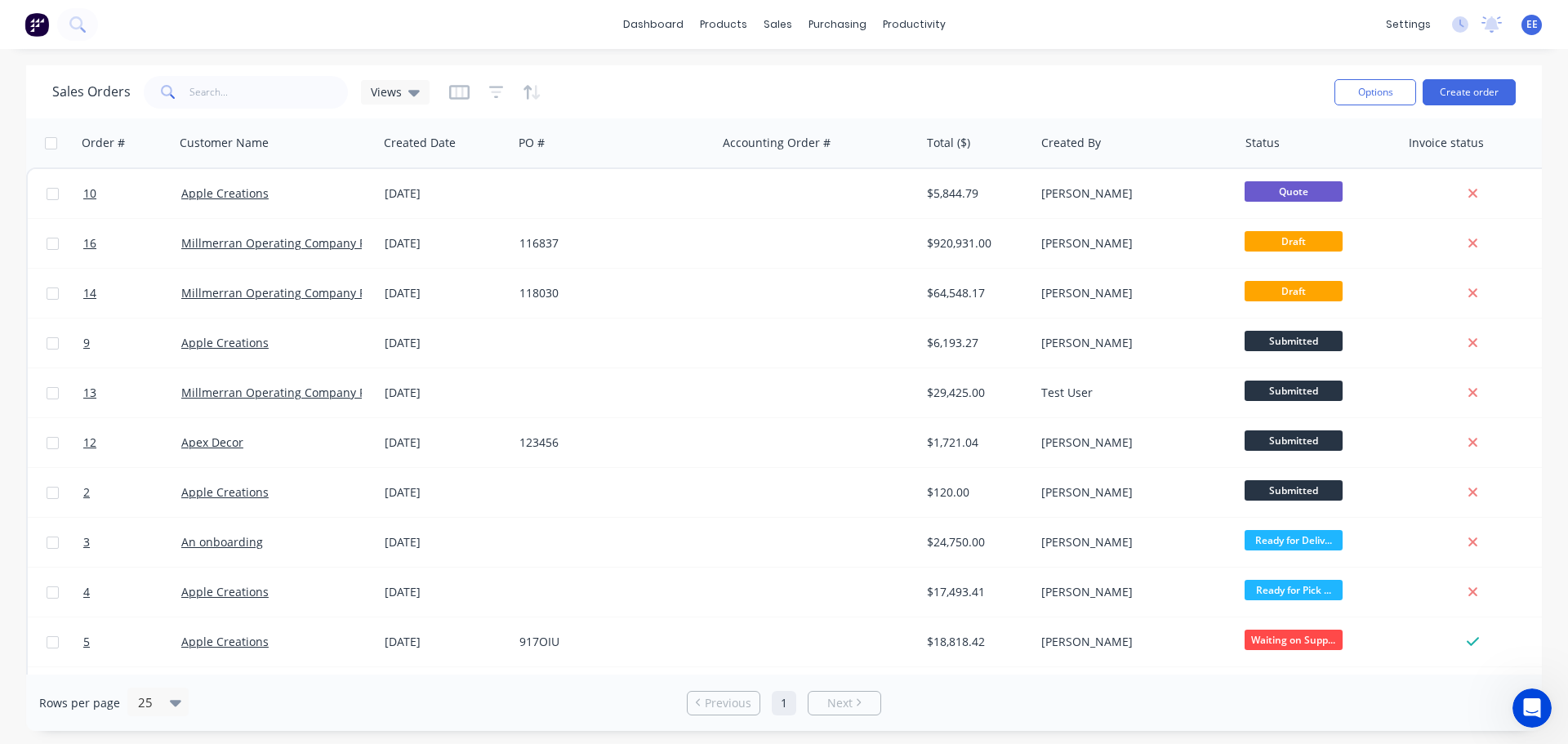
click at [621, 18] on div "dashboard products sales purchasing productivity dashboard products Product Cat…" at bounding box center [784, 24] width 1568 height 49
click at [640, 23] on link "dashboard" at bounding box center [653, 24] width 77 height 24
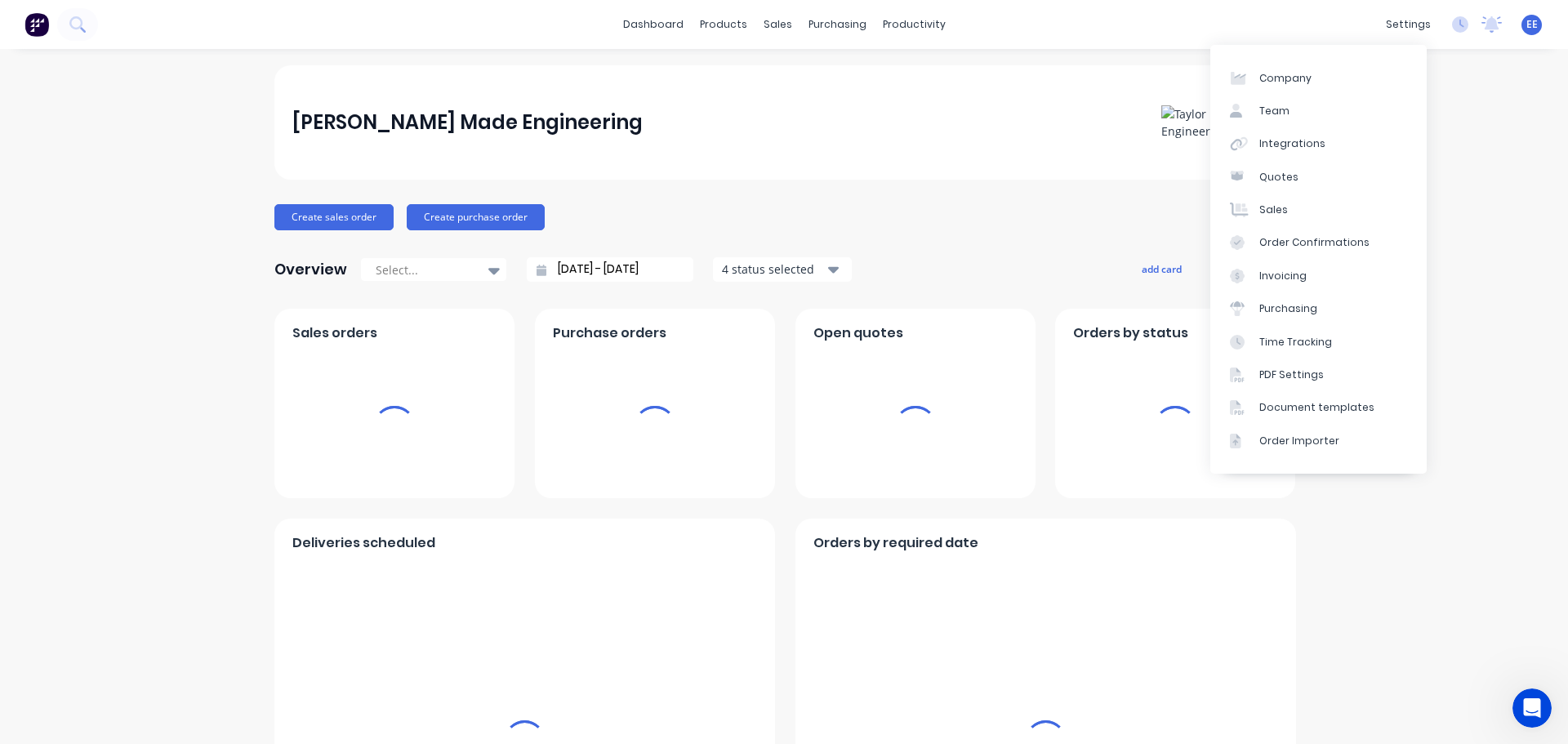
click at [1396, 40] on body "dashboard products sales purchasing productivity dashboard products Product Cat…" at bounding box center [784, 372] width 1568 height 744
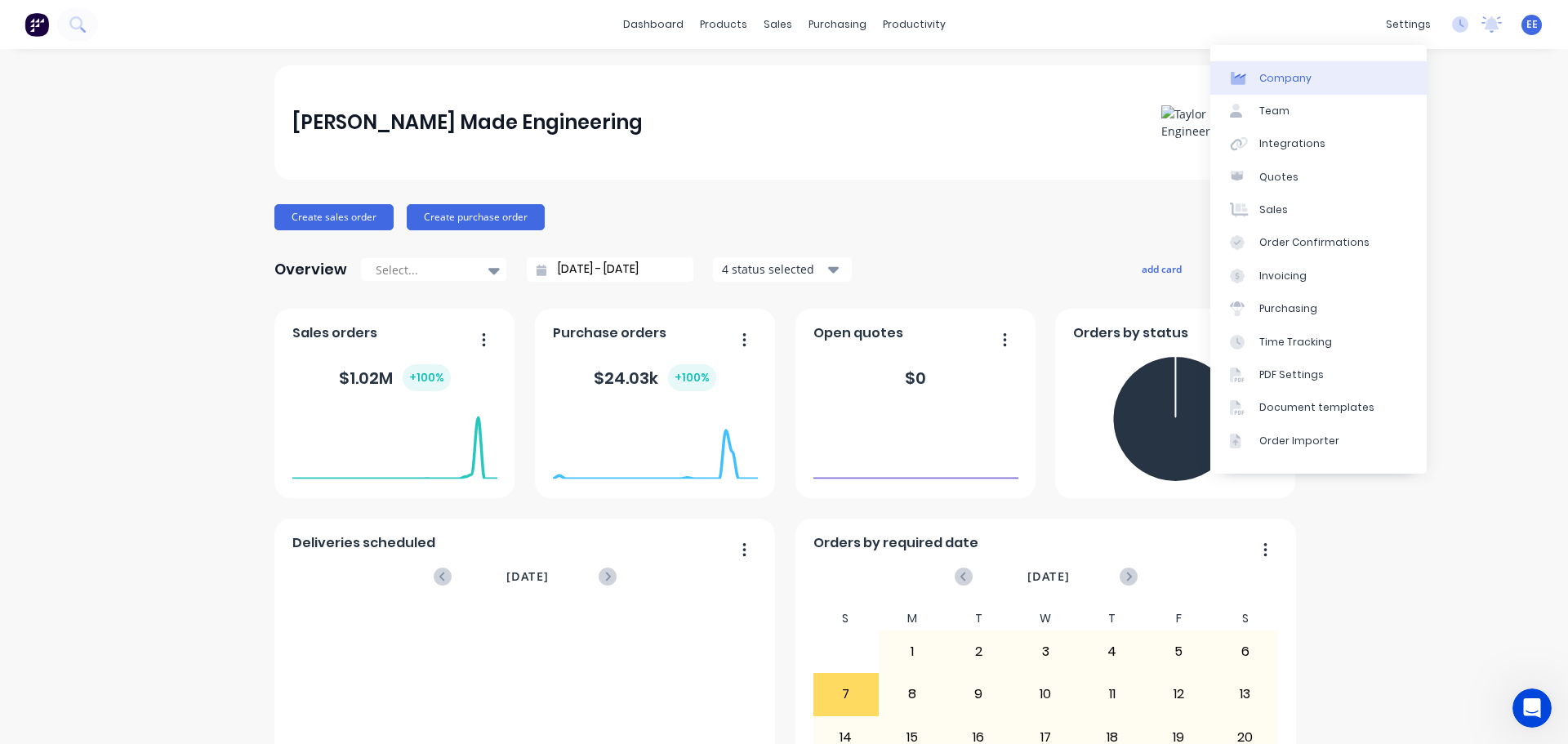
click at [1369, 66] on link "Company" at bounding box center [1318, 77] width 216 height 33
select select "AU"
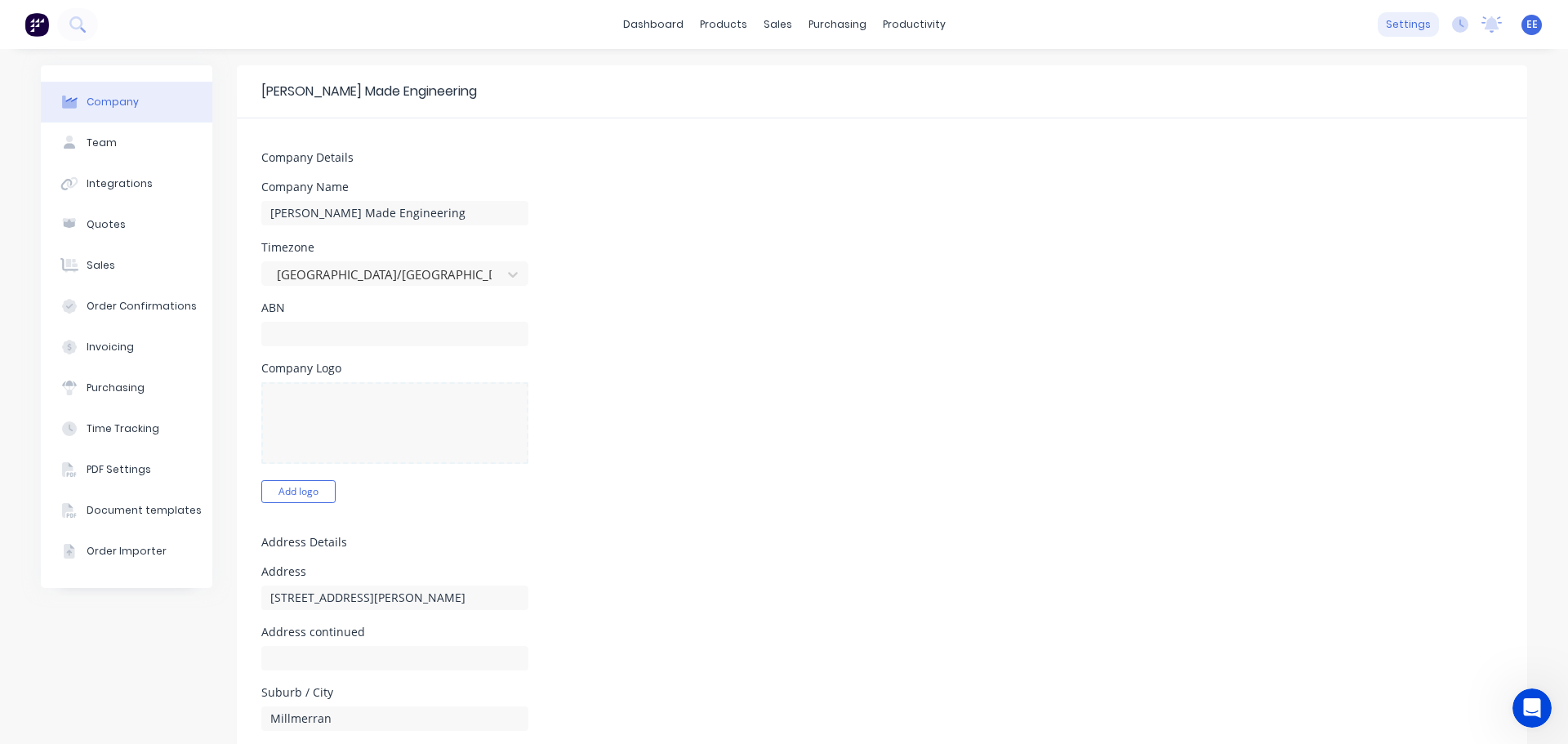
click at [1395, 29] on div "settings" at bounding box center [1408, 24] width 61 height 24
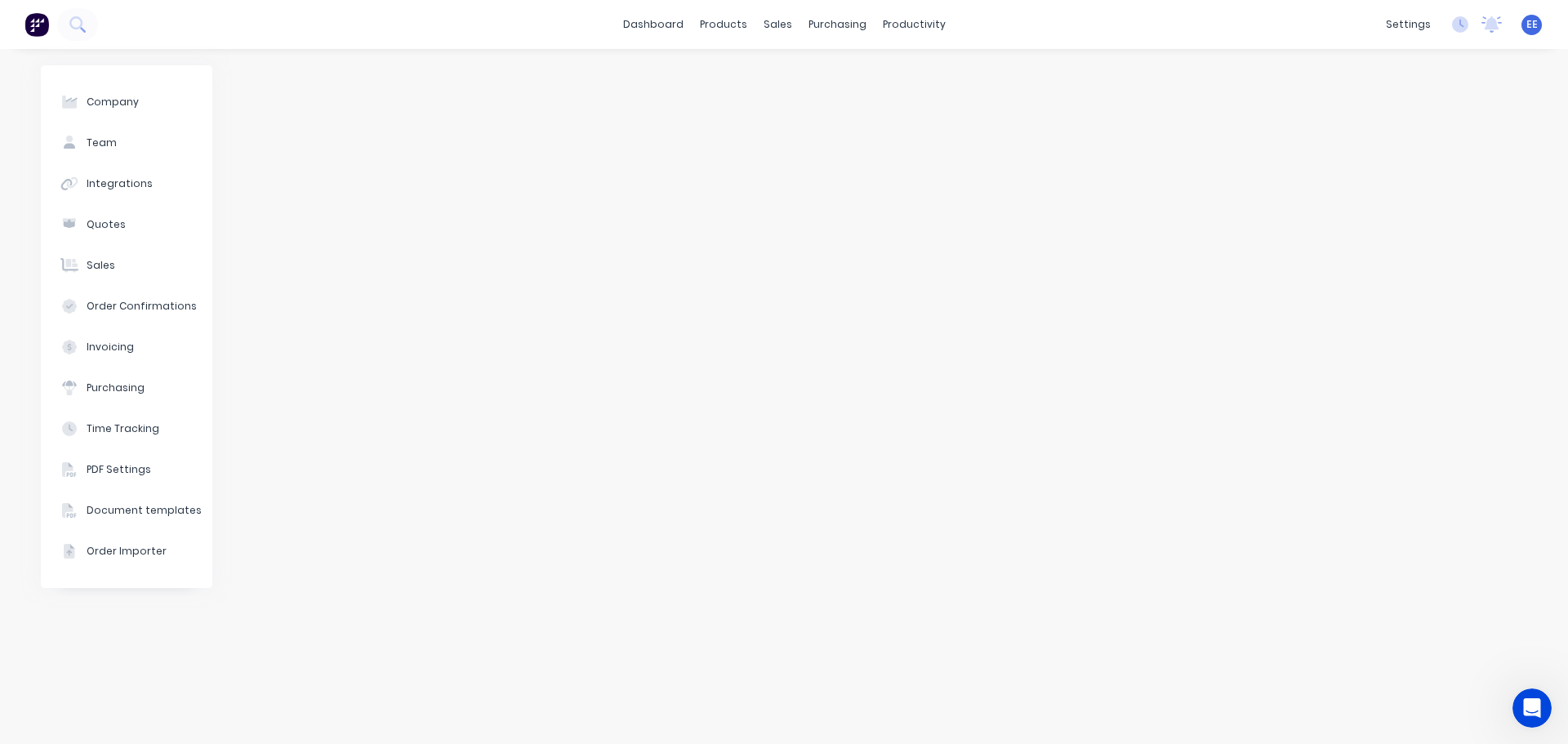
click at [1525, 21] on div "EE Taylor Made Engineering Emilen Enriquez Administrator Profile Sign out" at bounding box center [1532, 24] width 20 height 20
click at [1534, 19] on span "EE" at bounding box center [1533, 24] width 12 height 14
click at [1402, 206] on div "Sign out" at bounding box center [1391, 205] width 44 height 14
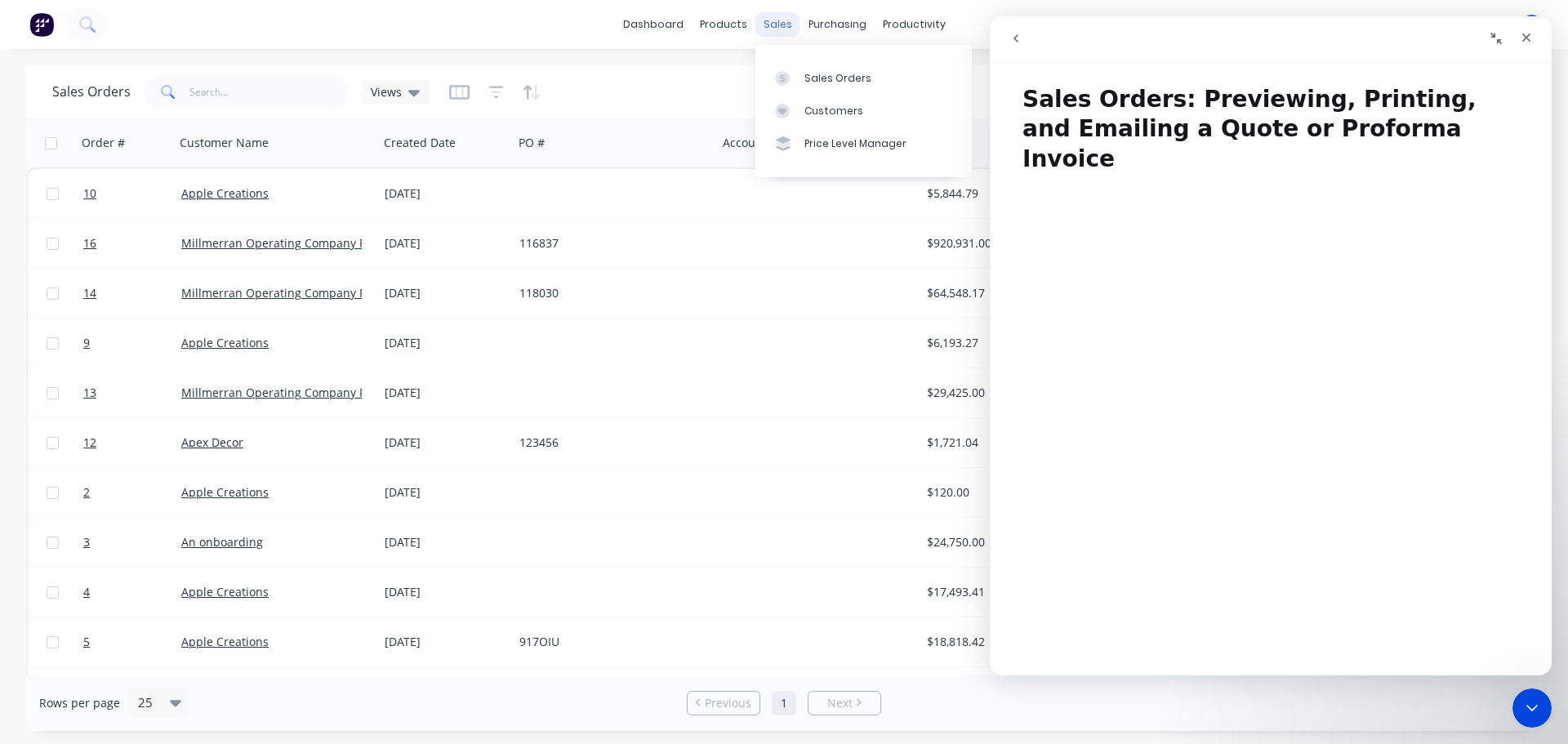
click at [773, 19] on div "sales" at bounding box center [778, 24] width 45 height 24
click at [822, 92] on link "Sales Orders" at bounding box center [864, 77] width 216 height 33
click at [802, 72] on link "Sales Orders" at bounding box center [864, 77] width 216 height 33
click at [1528, 34] on icon "Close" at bounding box center [1527, 38] width 13 height 13
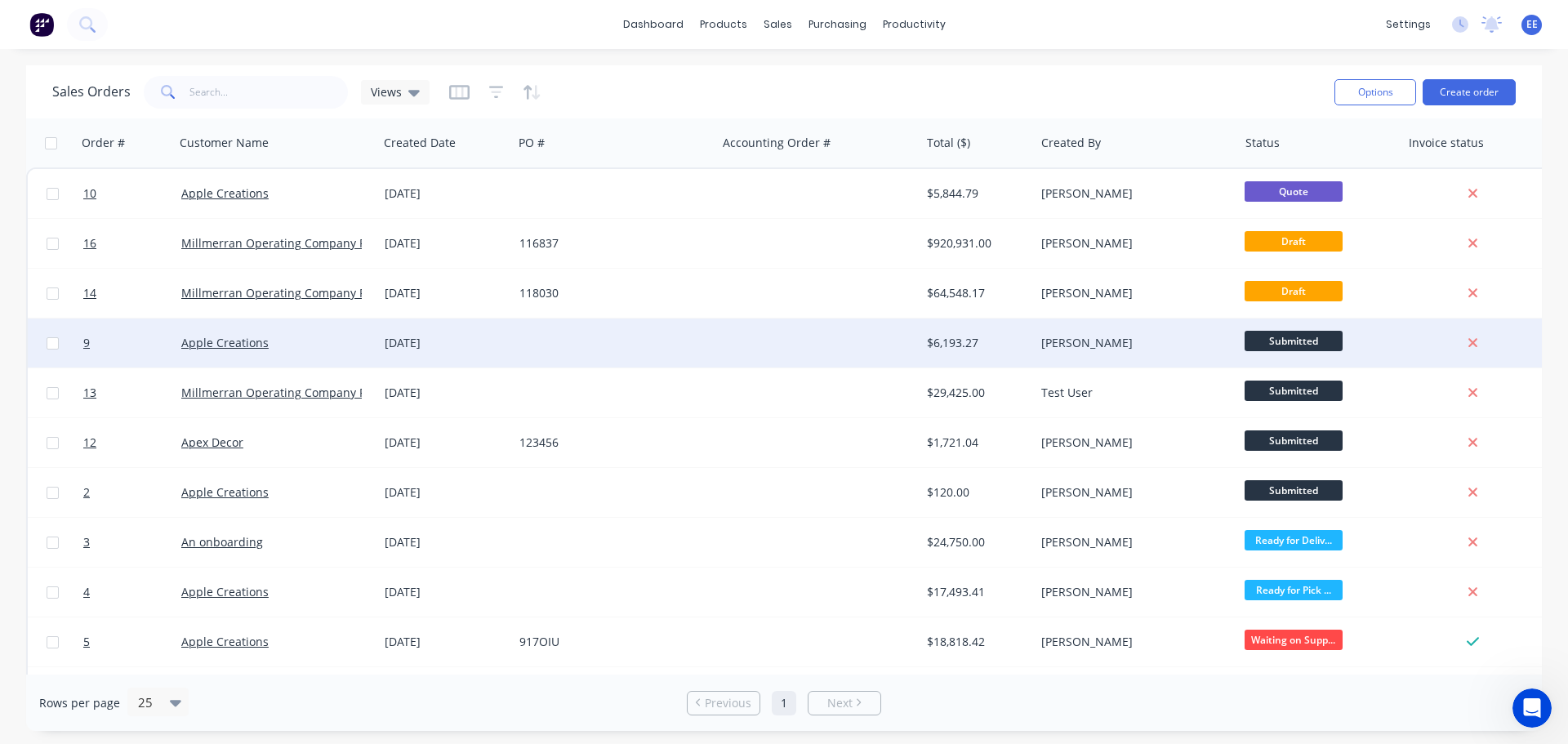
click at [1290, 336] on span "Submitted" at bounding box center [1294, 341] width 98 height 20
click at [53, 345] on input "checkbox" at bounding box center [52, 343] width 13 height 13
click at [1399, 98] on button "Options" at bounding box center [1375, 92] width 82 height 26
click at [1331, 194] on div "Export" at bounding box center [1326, 199] width 151 height 24
click at [417, 99] on div "Views" at bounding box center [396, 92] width 69 height 24
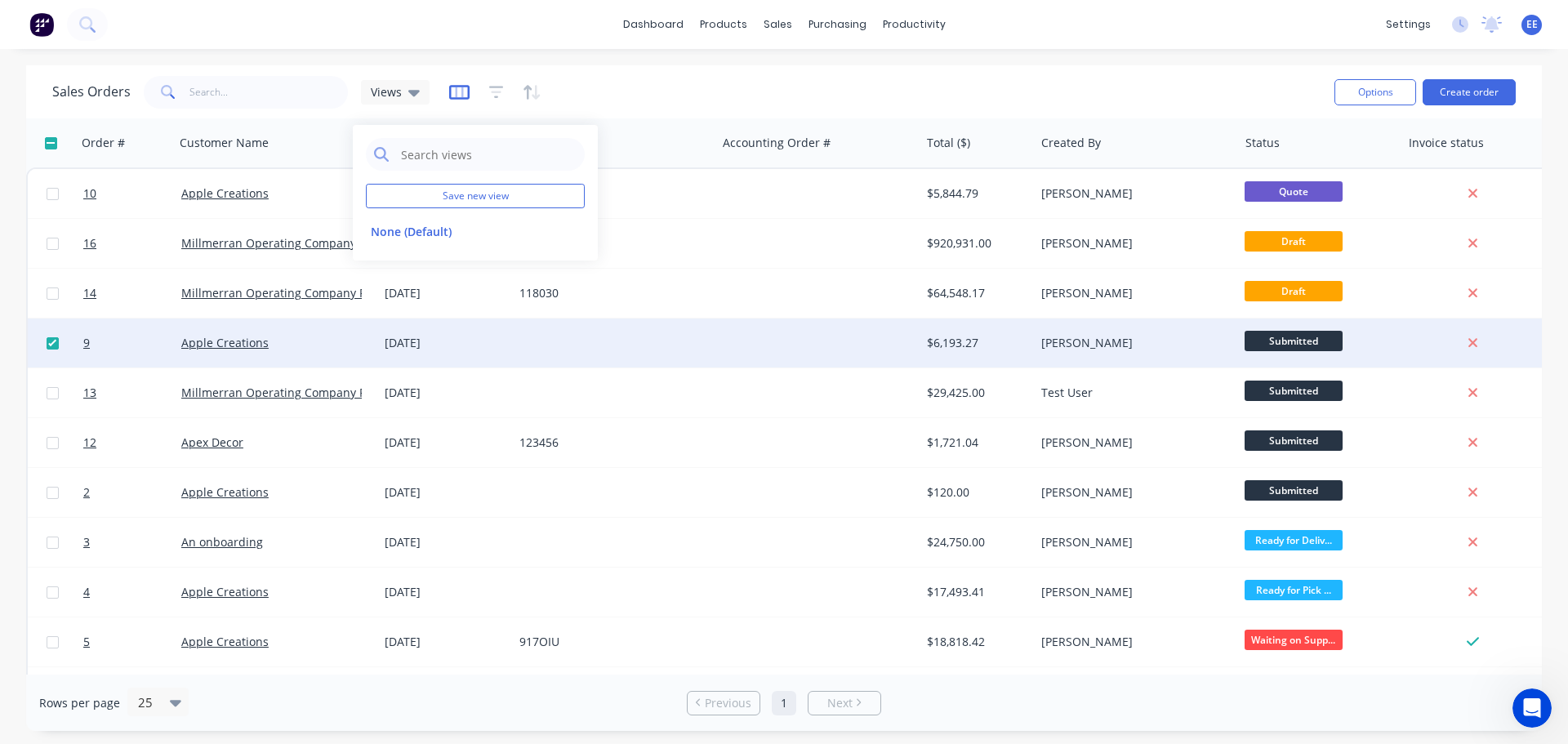
click at [457, 95] on icon "button" at bounding box center [460, 92] width 20 height 16
click at [492, 88] on icon "button" at bounding box center [496, 92] width 14 height 16
click at [523, 87] on icon "button" at bounding box center [532, 92] width 19 height 16
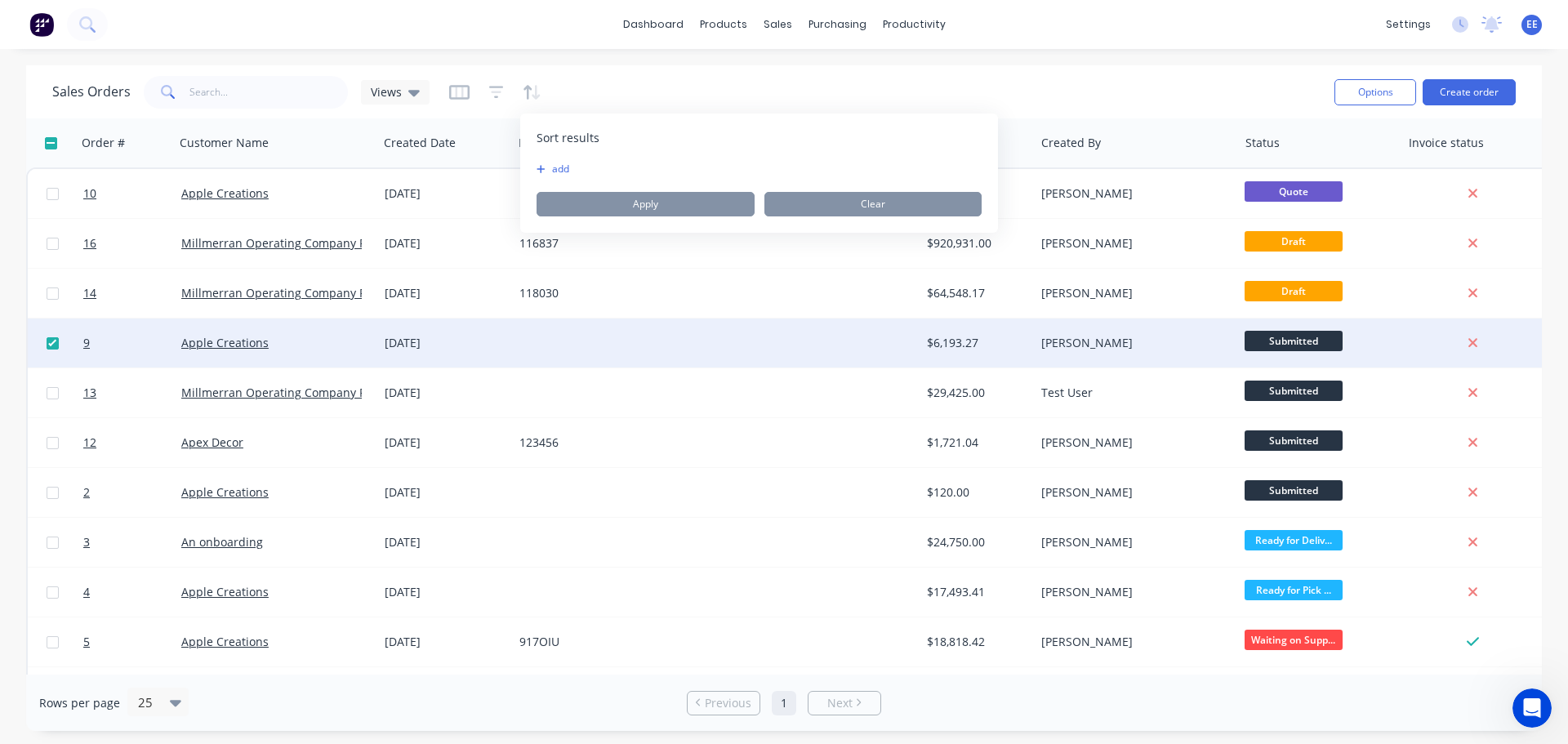
click at [1161, 89] on div "Sales Orders Views" at bounding box center [687, 92] width 1269 height 40
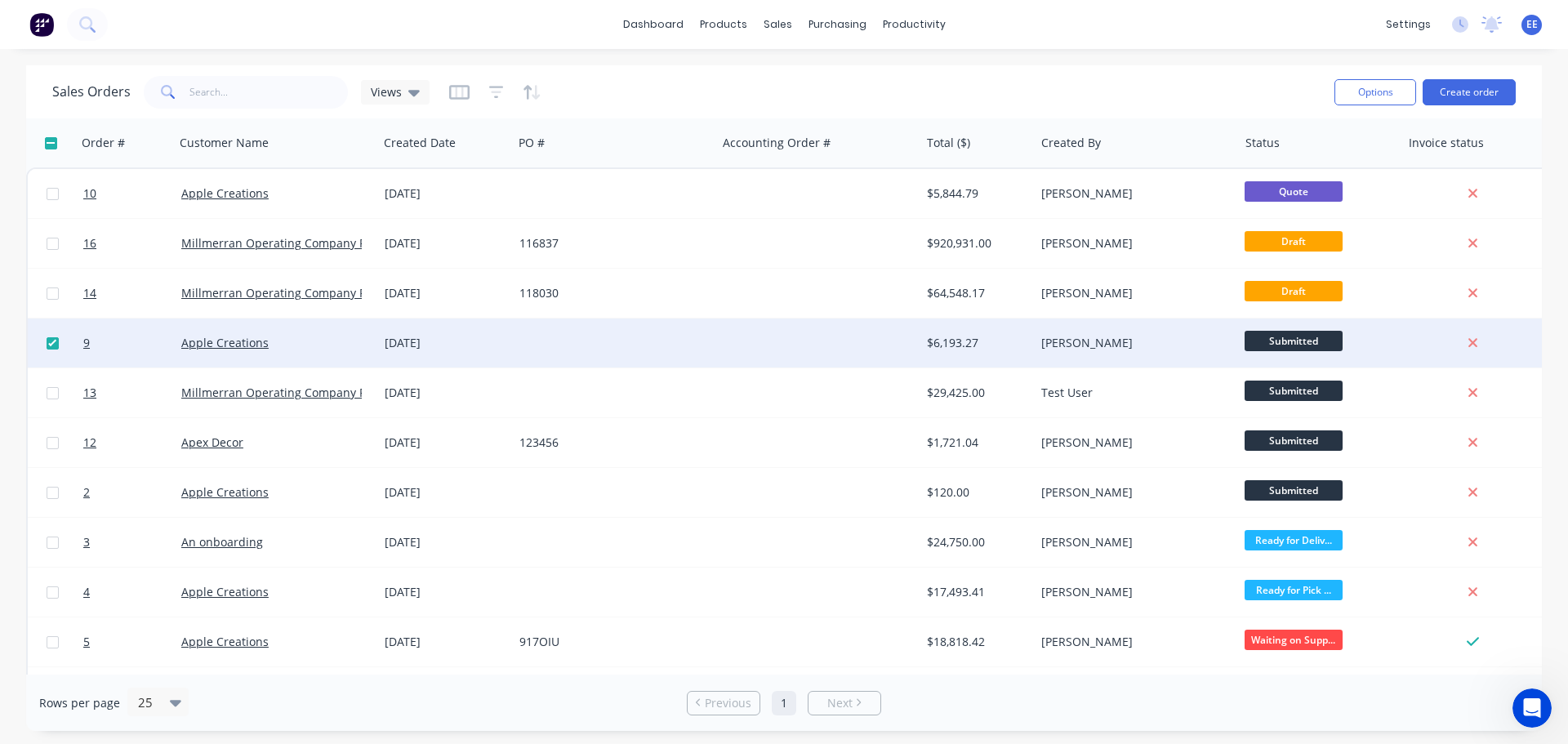
click at [52, 341] on input "checkbox" at bounding box center [52, 343] width 13 height 13
checkbox input "false"
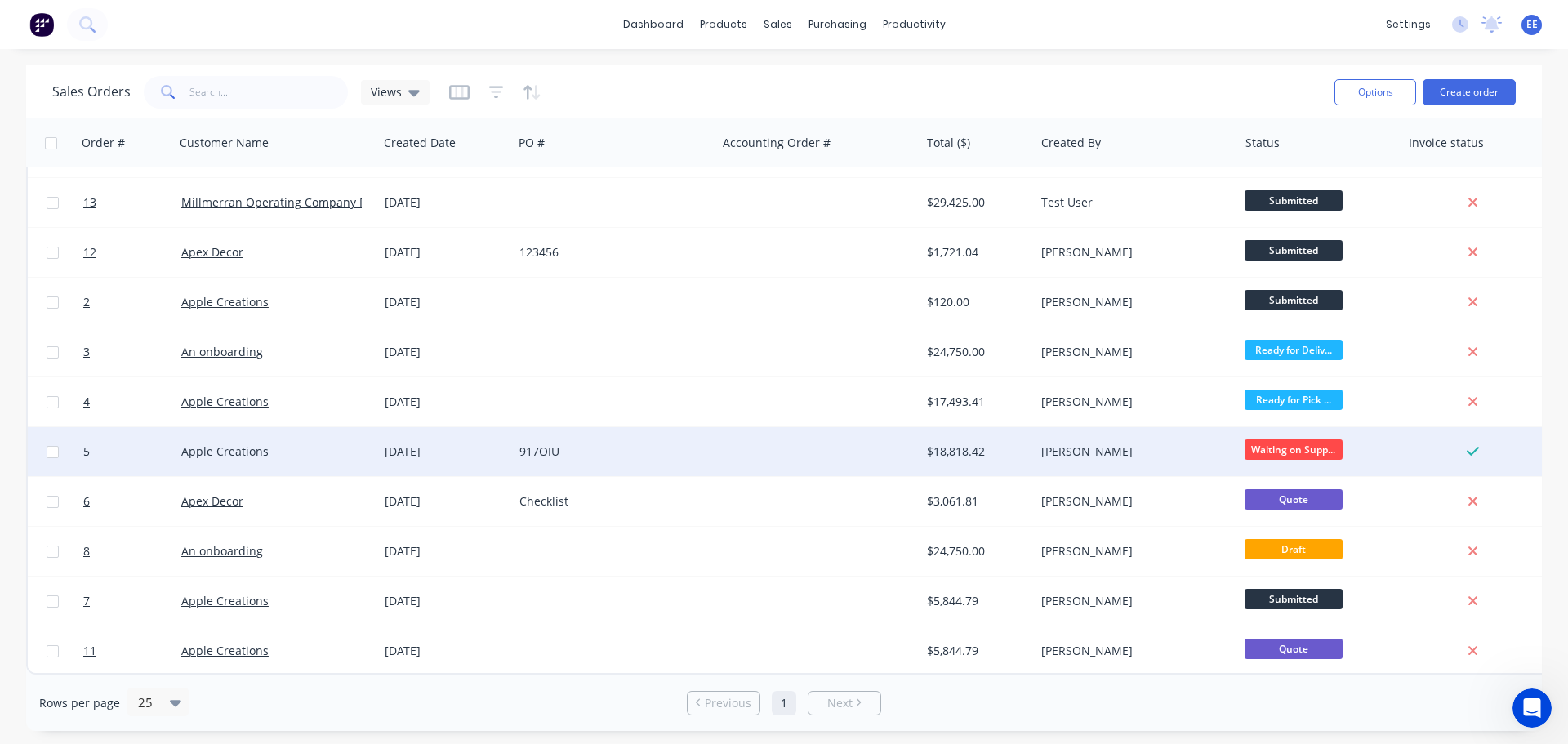
scroll to position [199, 0]
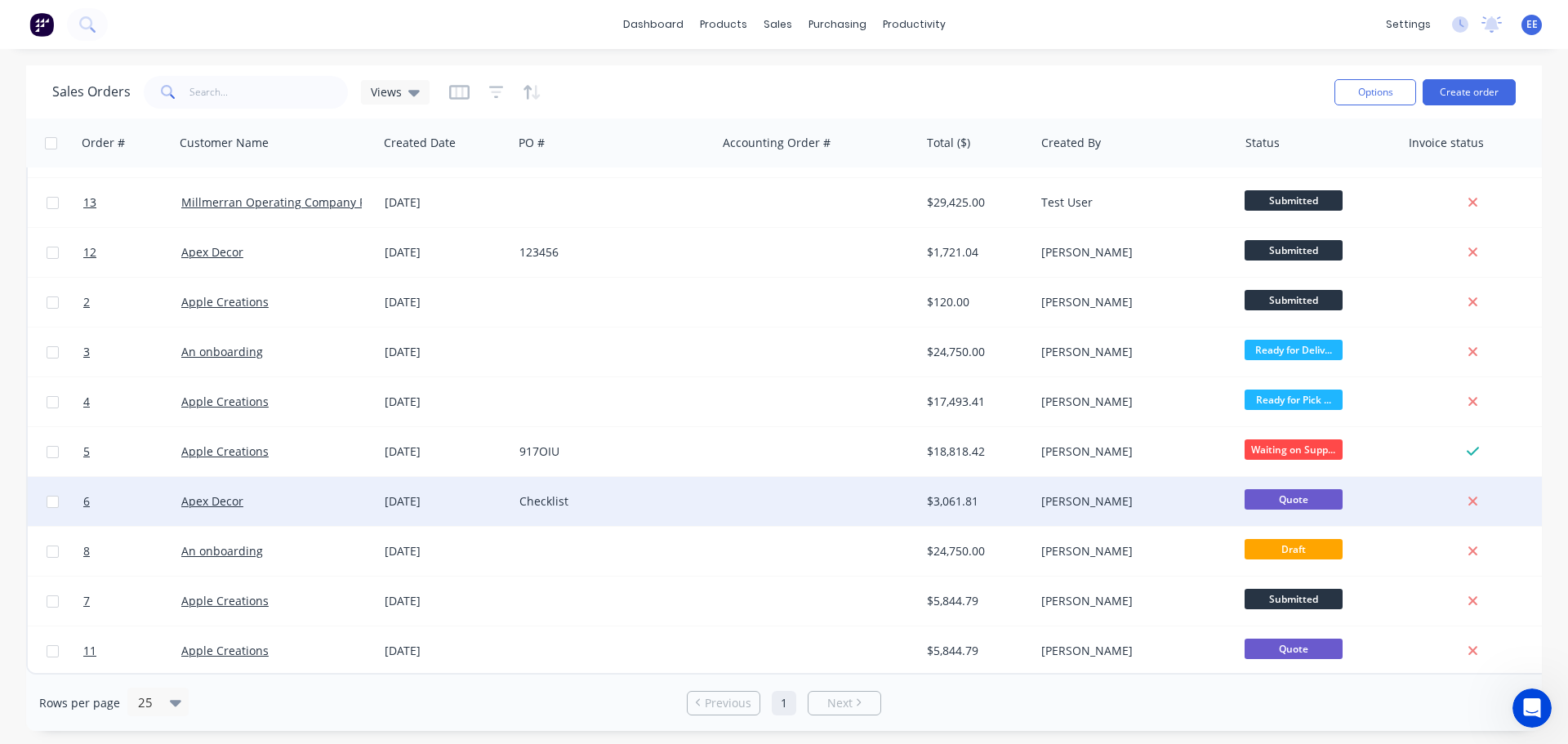
click at [47, 496] on input "checkbox" at bounding box center [52, 502] width 13 height 13
checkbox input "true"
click at [1397, 93] on button "Options" at bounding box center [1375, 92] width 82 height 26
click at [1260, 86] on div "Sales Orders Views" at bounding box center [687, 92] width 1269 height 40
click at [715, 509] on div "Checklist" at bounding box center [614, 502] width 204 height 49
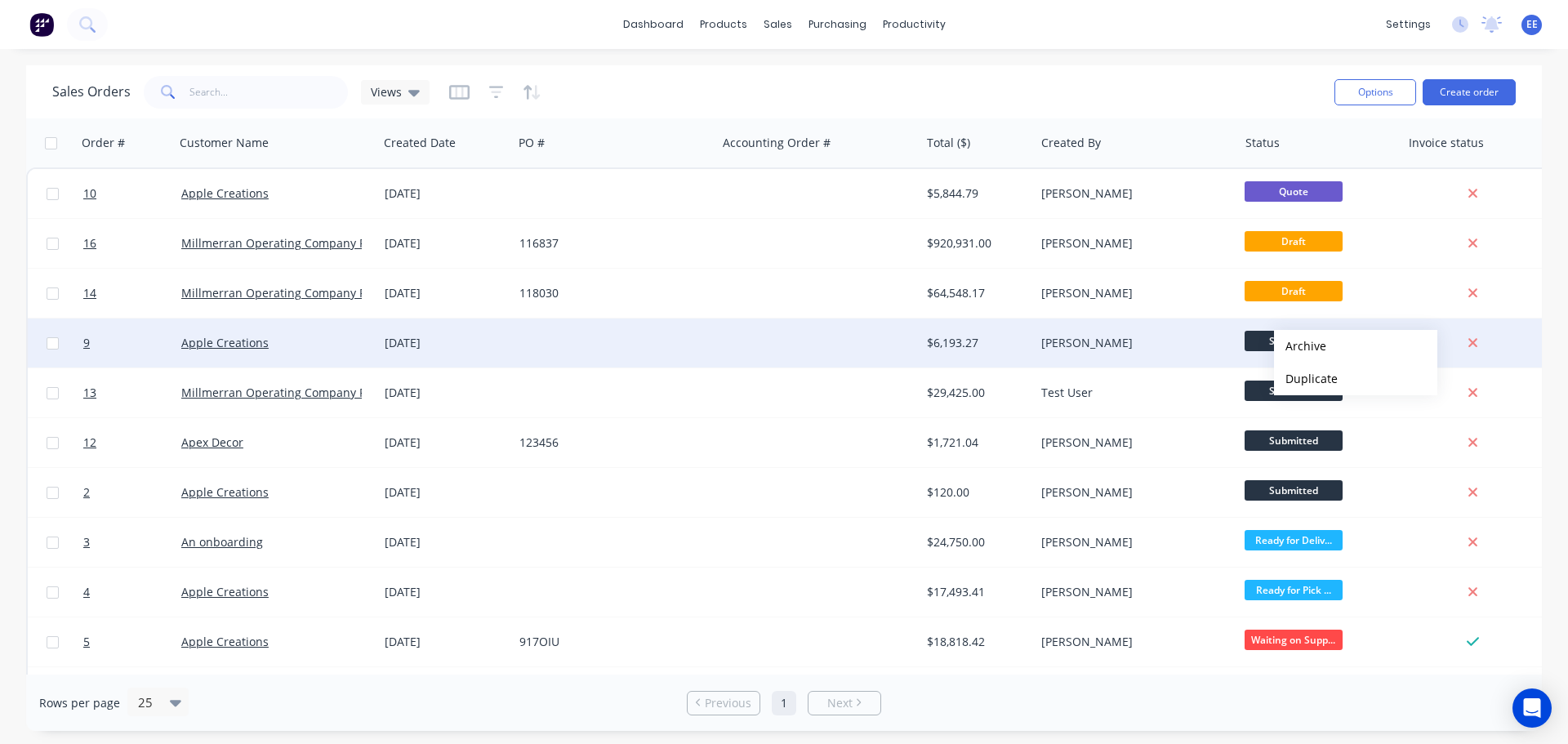
click at [1199, 352] on div "[PERSON_NAME]" at bounding box center [1136, 343] width 204 height 49
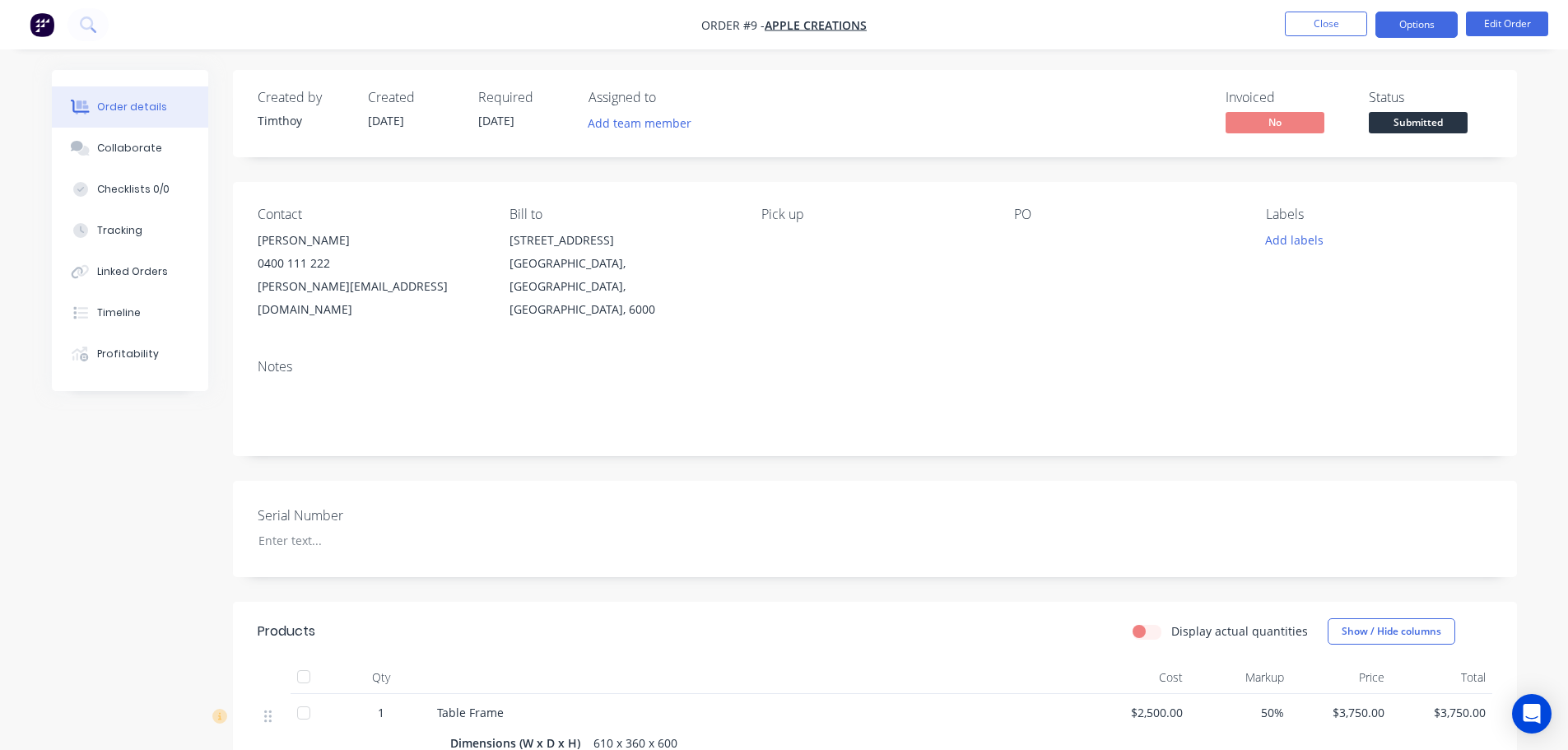
click at [1434, 31] on button "Options" at bounding box center [1416, 25] width 82 height 26
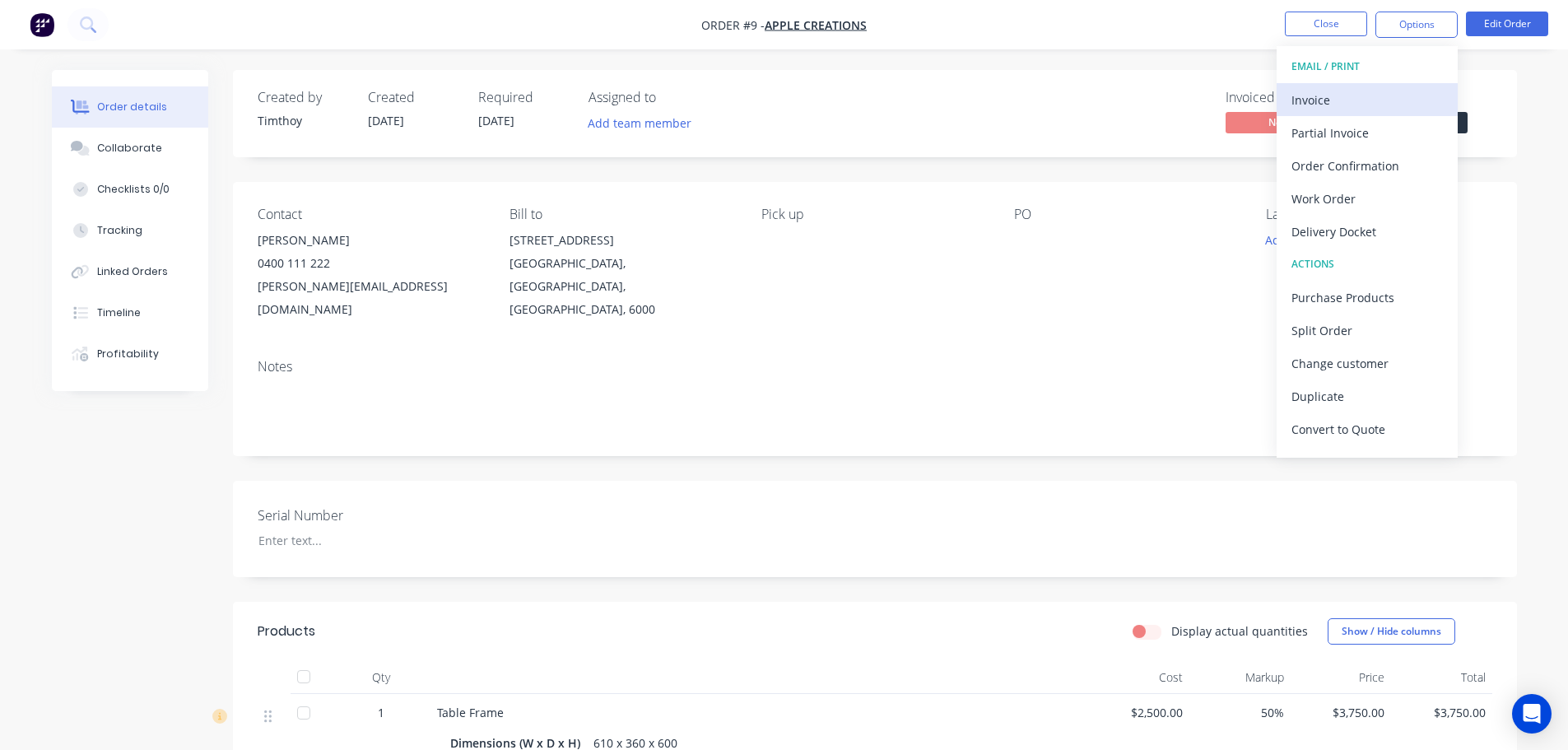
click at [1376, 107] on div "Invoice" at bounding box center [1367, 100] width 152 height 24
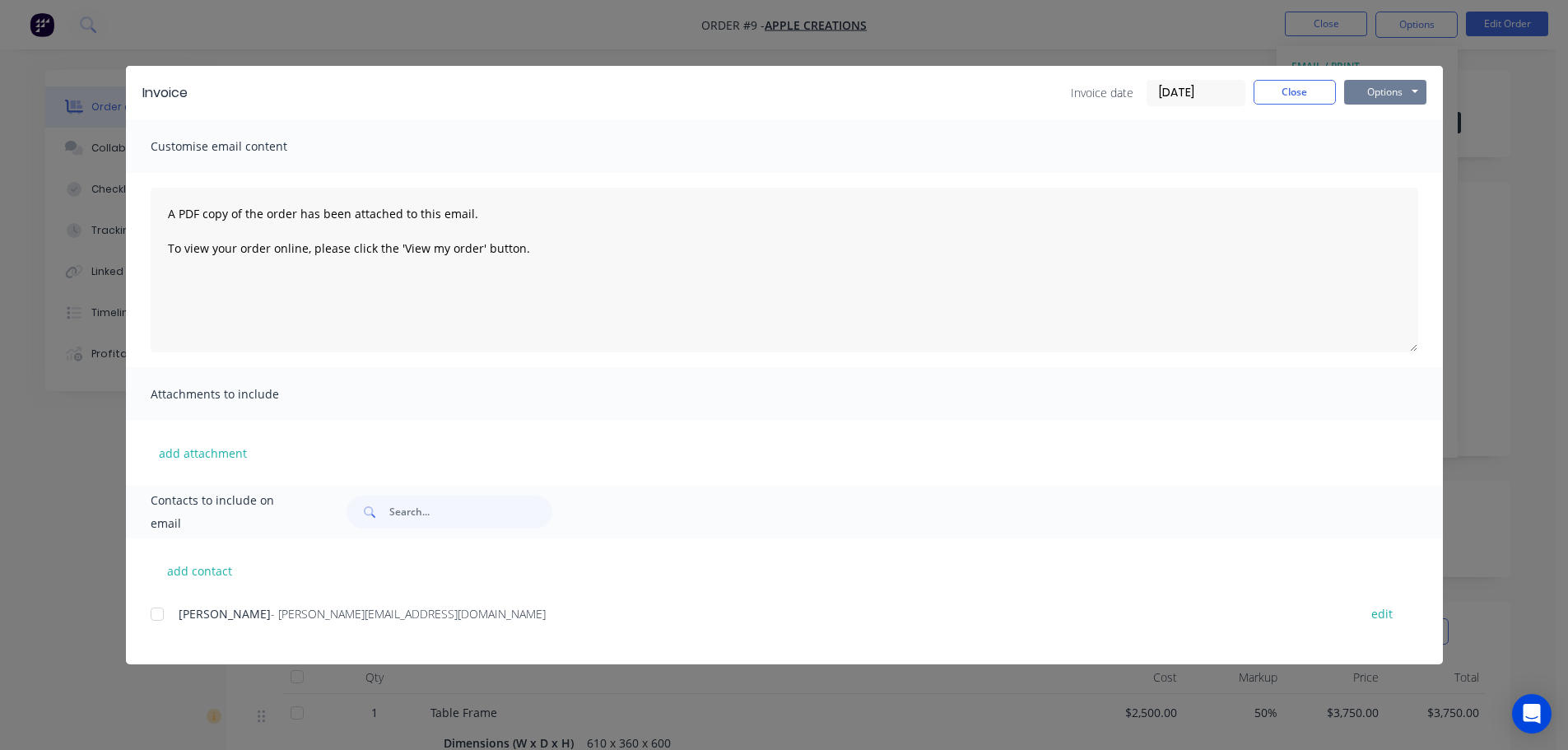
click at [1406, 94] on button "Options" at bounding box center [1385, 92] width 82 height 25
click at [1385, 120] on button "Preview" at bounding box center [1397, 121] width 105 height 27
click at [1397, 90] on button "Options" at bounding box center [1385, 92] width 82 height 25
click at [1384, 116] on button "Preview" at bounding box center [1397, 121] width 105 height 27
click at [1411, 349] on textarea "A PDF copy of the order has been attached to this email. To view your order onl…" at bounding box center [784, 270] width 1267 height 165
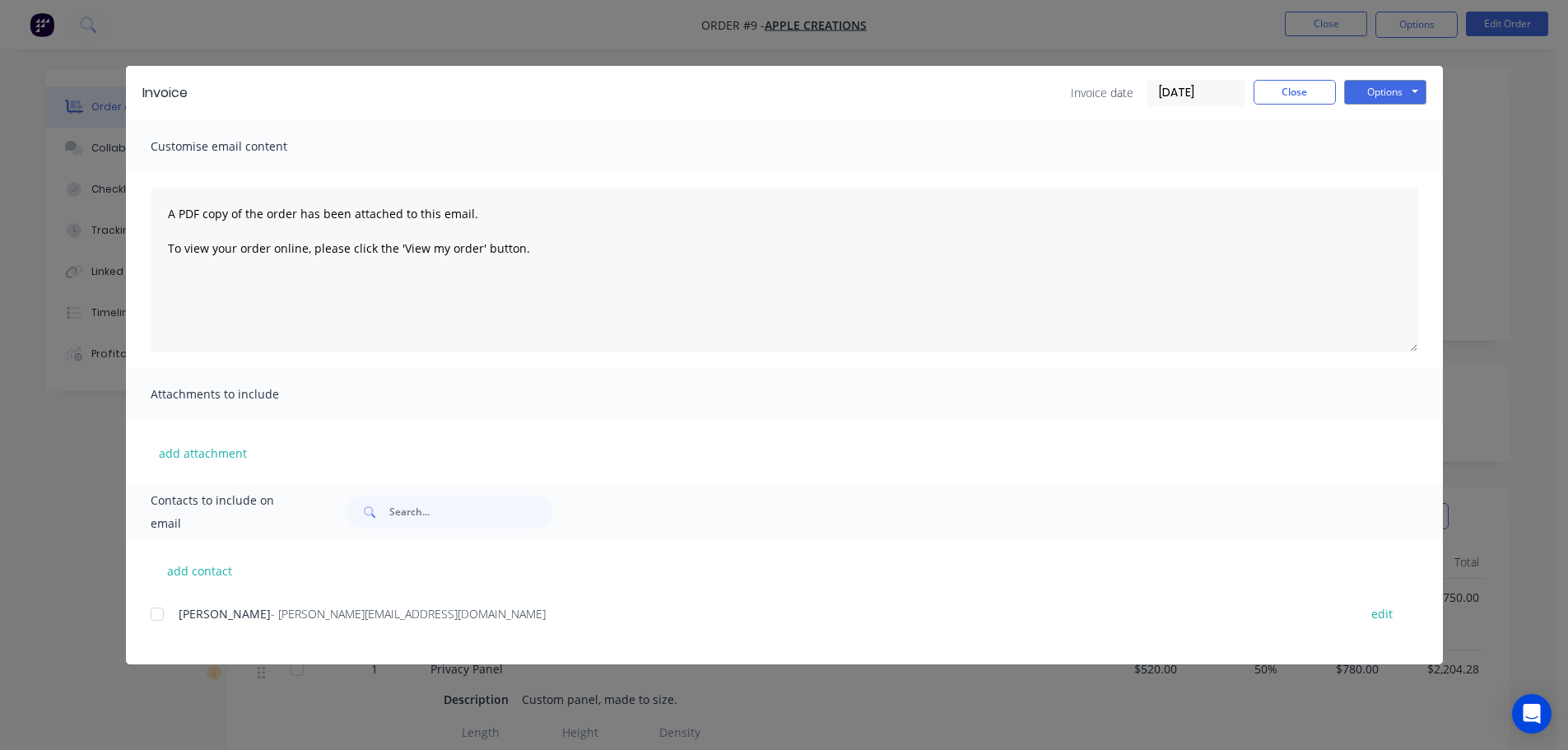
scroll to position [82, 0]
click at [1405, 97] on button "Options" at bounding box center [1385, 92] width 82 height 25
click at [1302, 98] on button "Close" at bounding box center [1294, 92] width 82 height 25
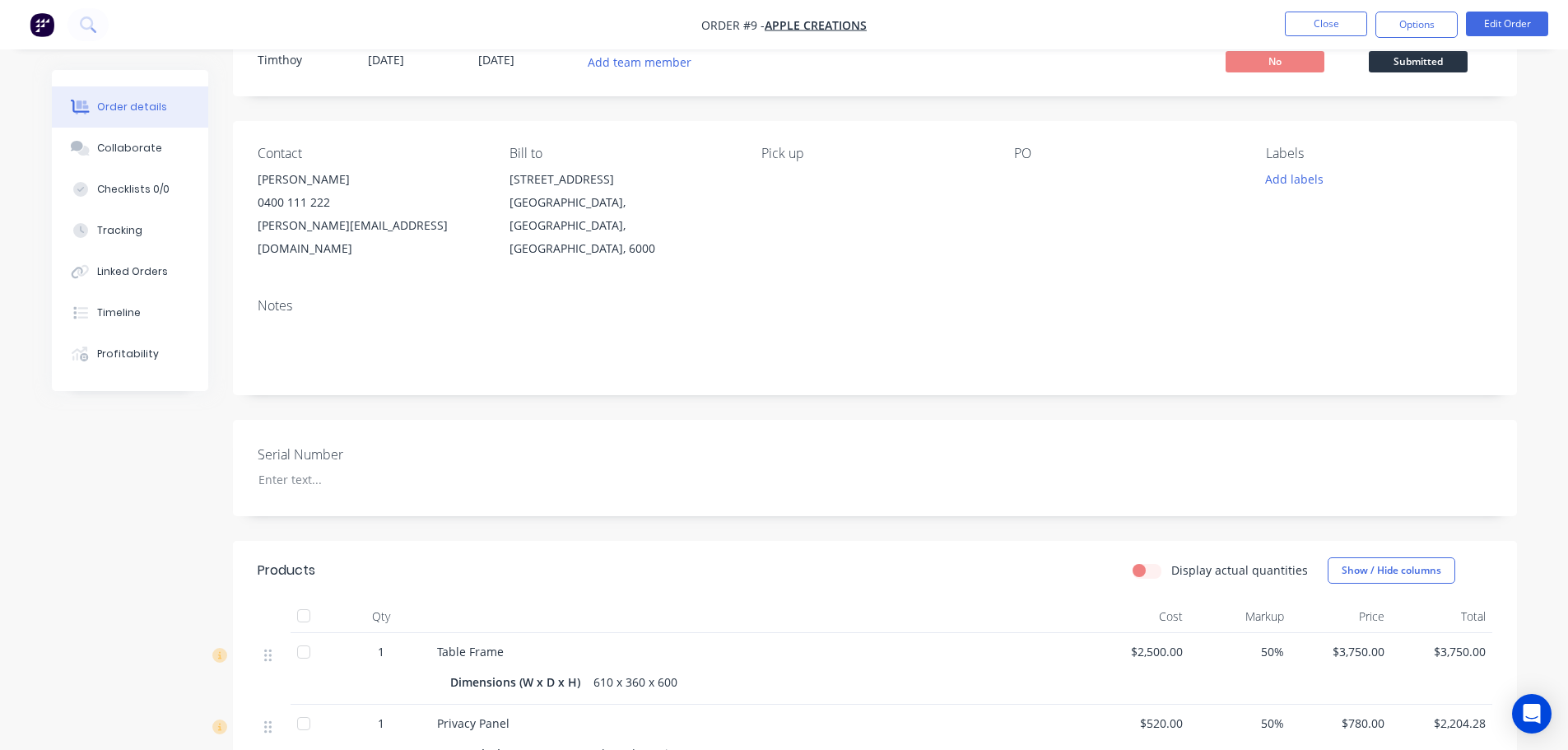
scroll to position [0, 0]
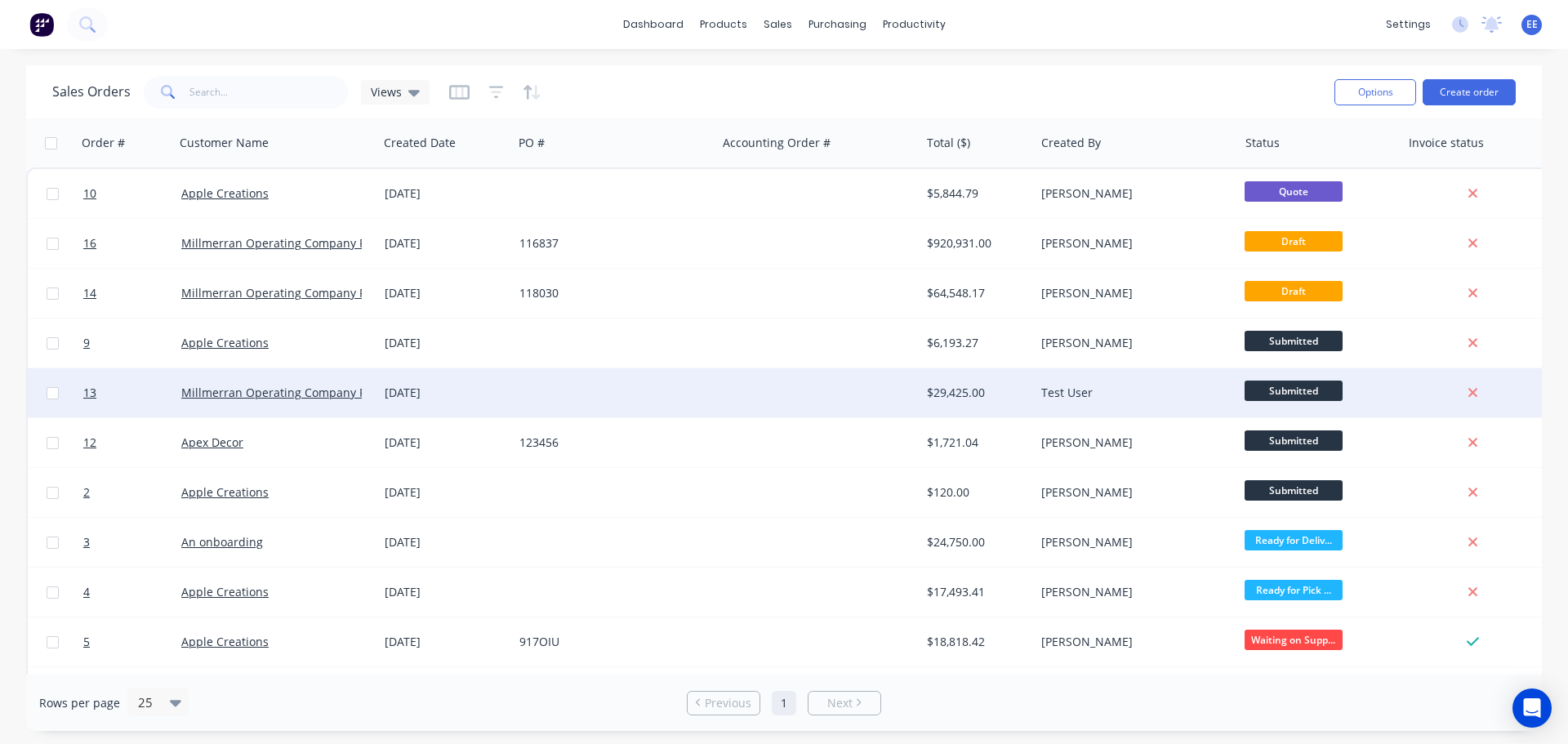
click at [638, 403] on div at bounding box center [614, 393] width 204 height 49
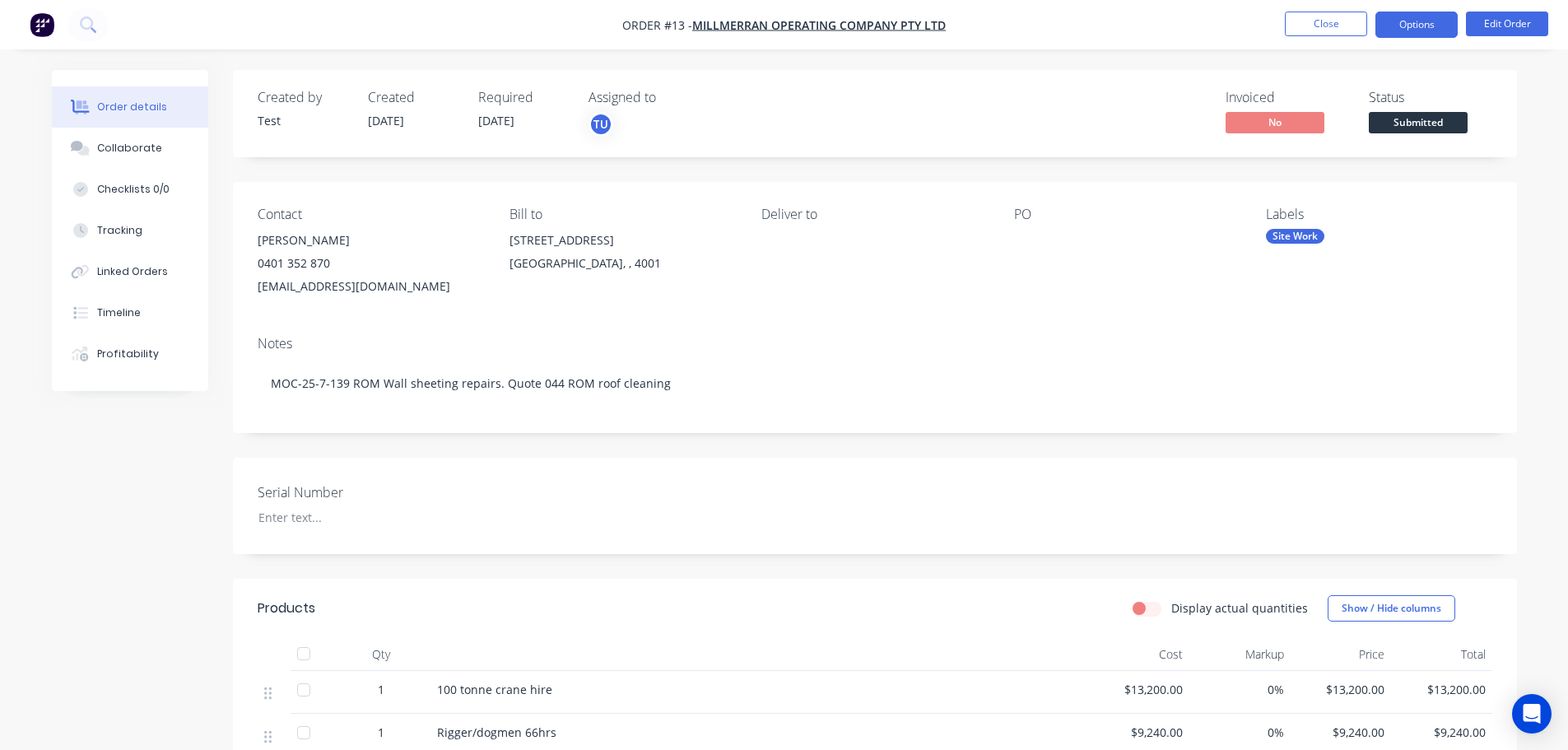
click at [1404, 27] on button "Options" at bounding box center [1416, 25] width 82 height 26
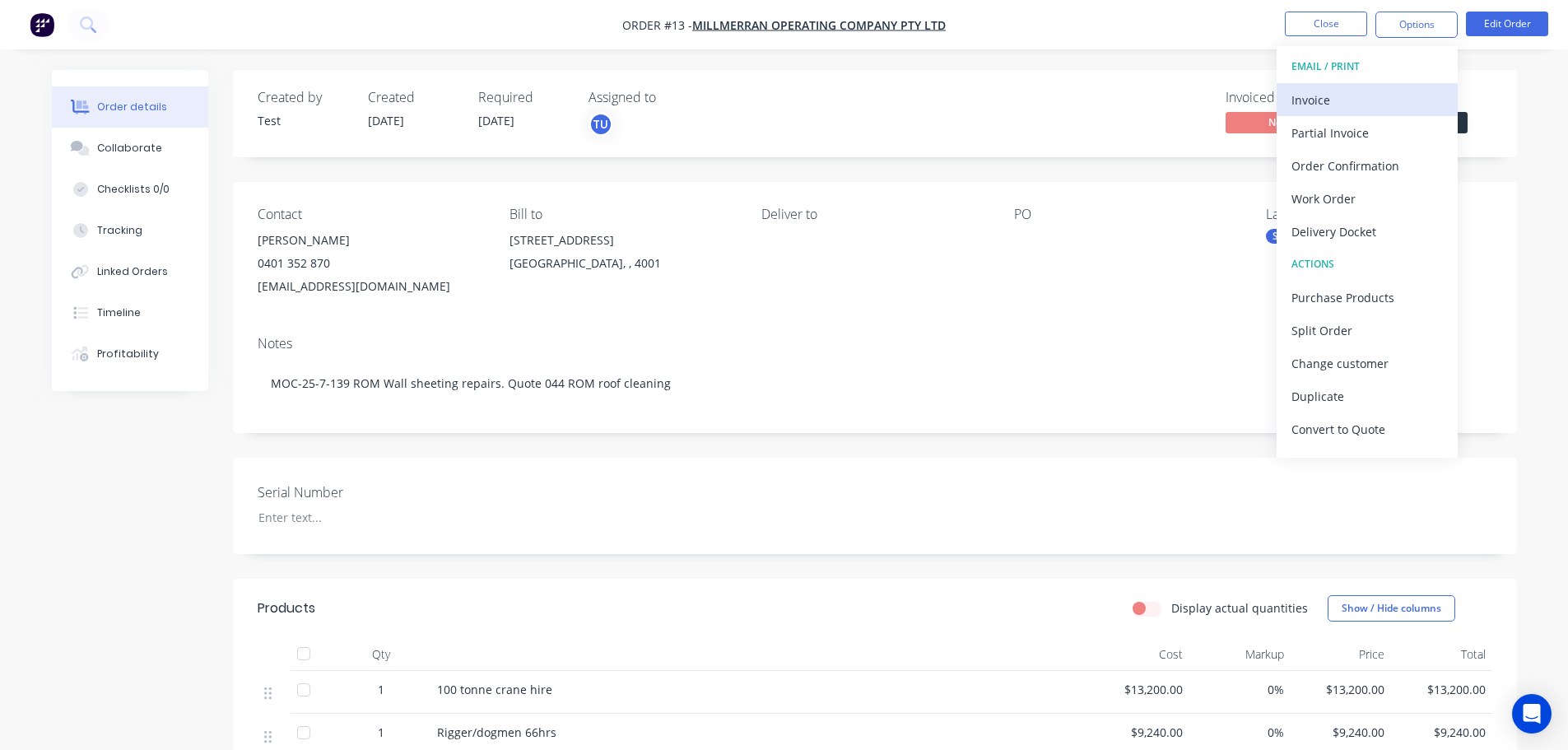
click at [1328, 103] on div "Invoice" at bounding box center [1367, 100] width 152 height 24
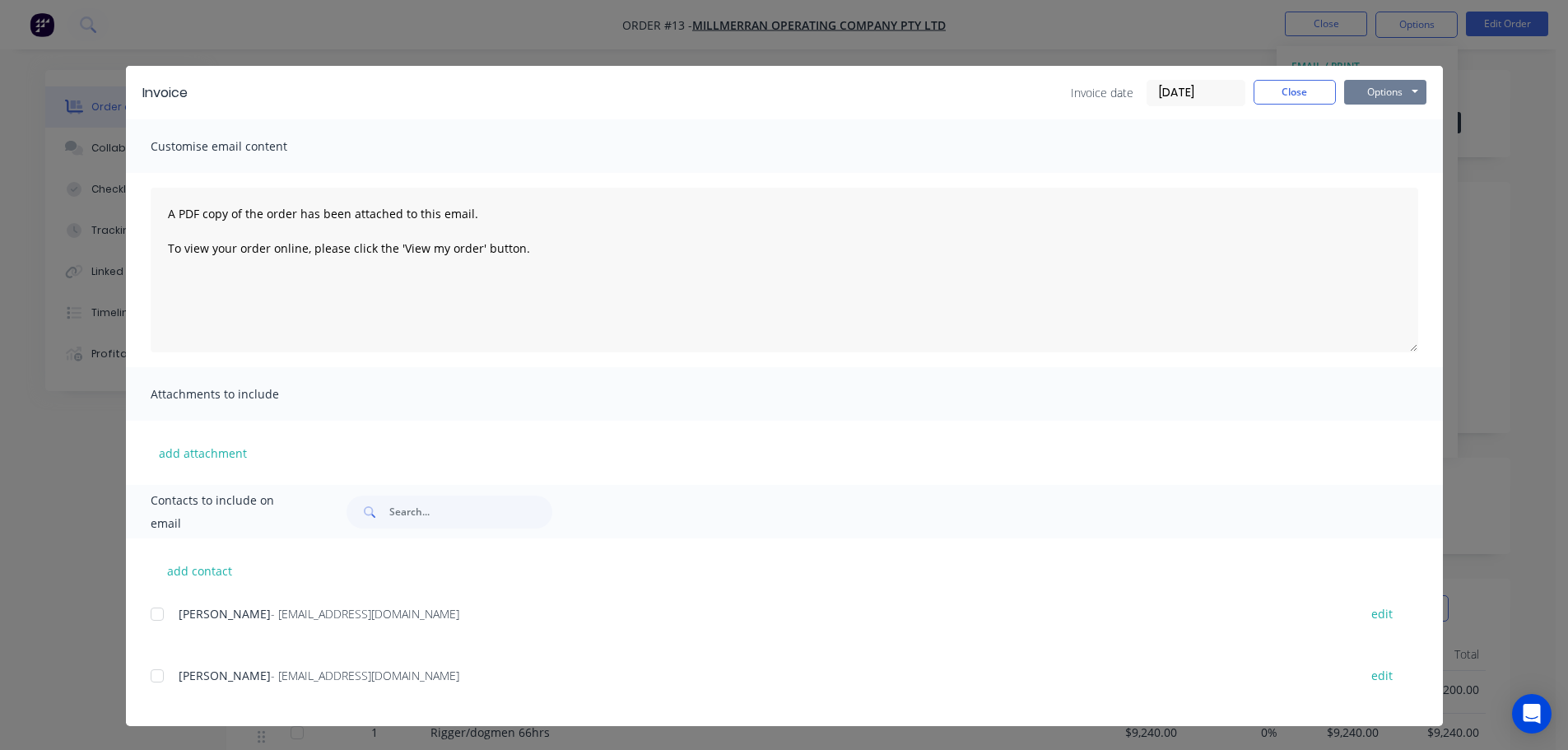
click at [1414, 96] on button "Options" at bounding box center [1385, 92] width 82 height 25
click at [1388, 126] on button "Preview" at bounding box center [1397, 121] width 105 height 27
click at [1297, 91] on button "Close" at bounding box center [1294, 92] width 82 height 25
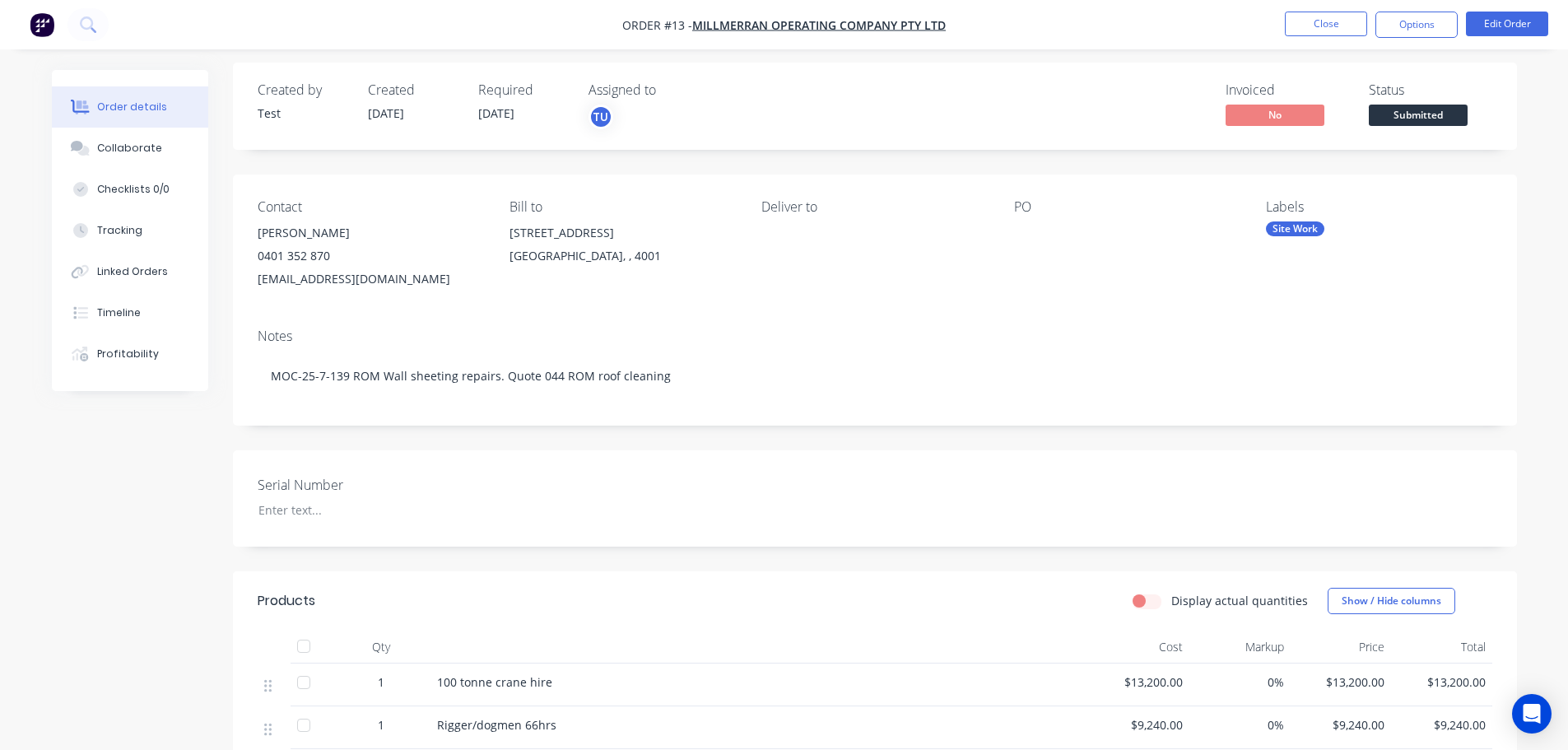
scroll to position [0, 0]
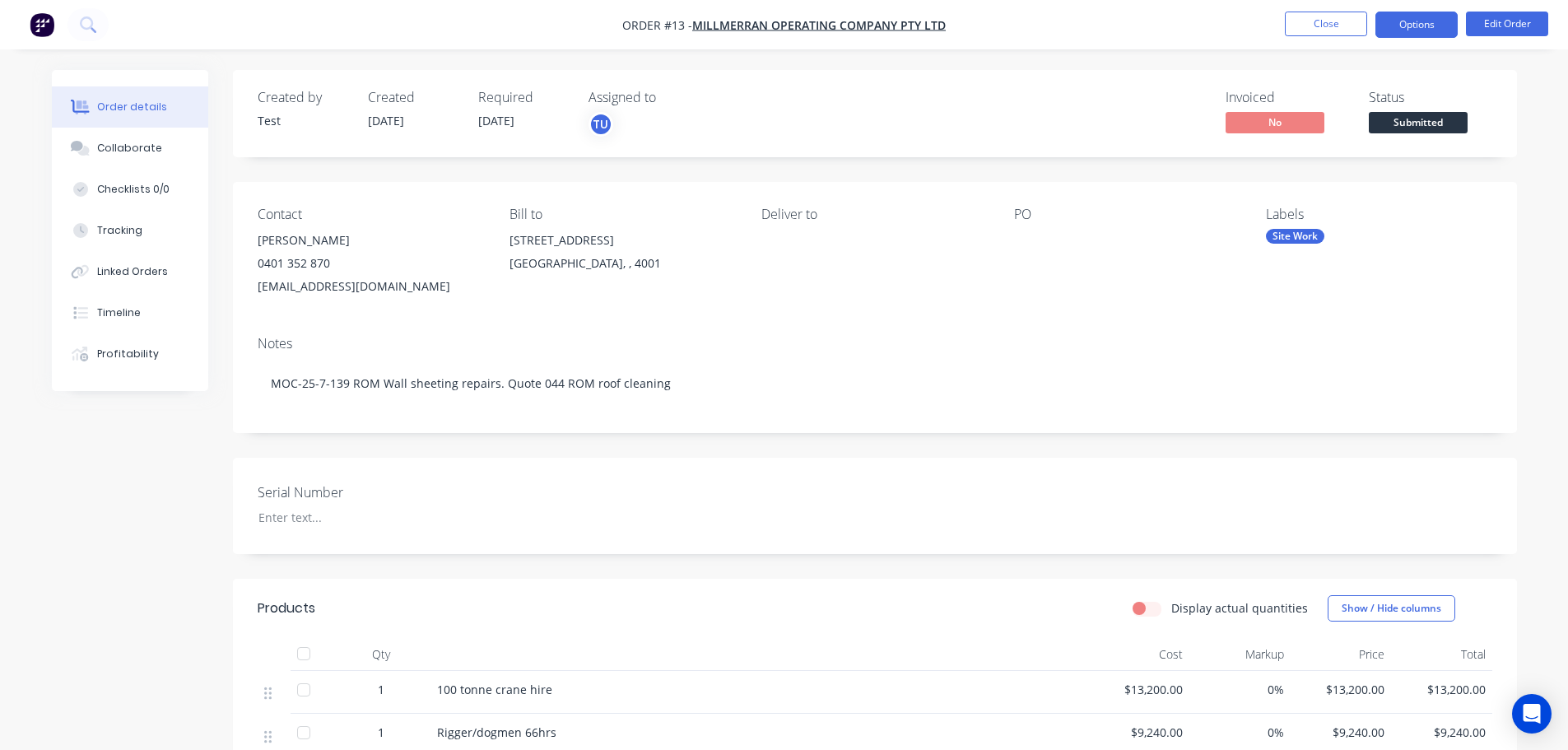
click at [1400, 27] on button "Options" at bounding box center [1416, 25] width 82 height 26
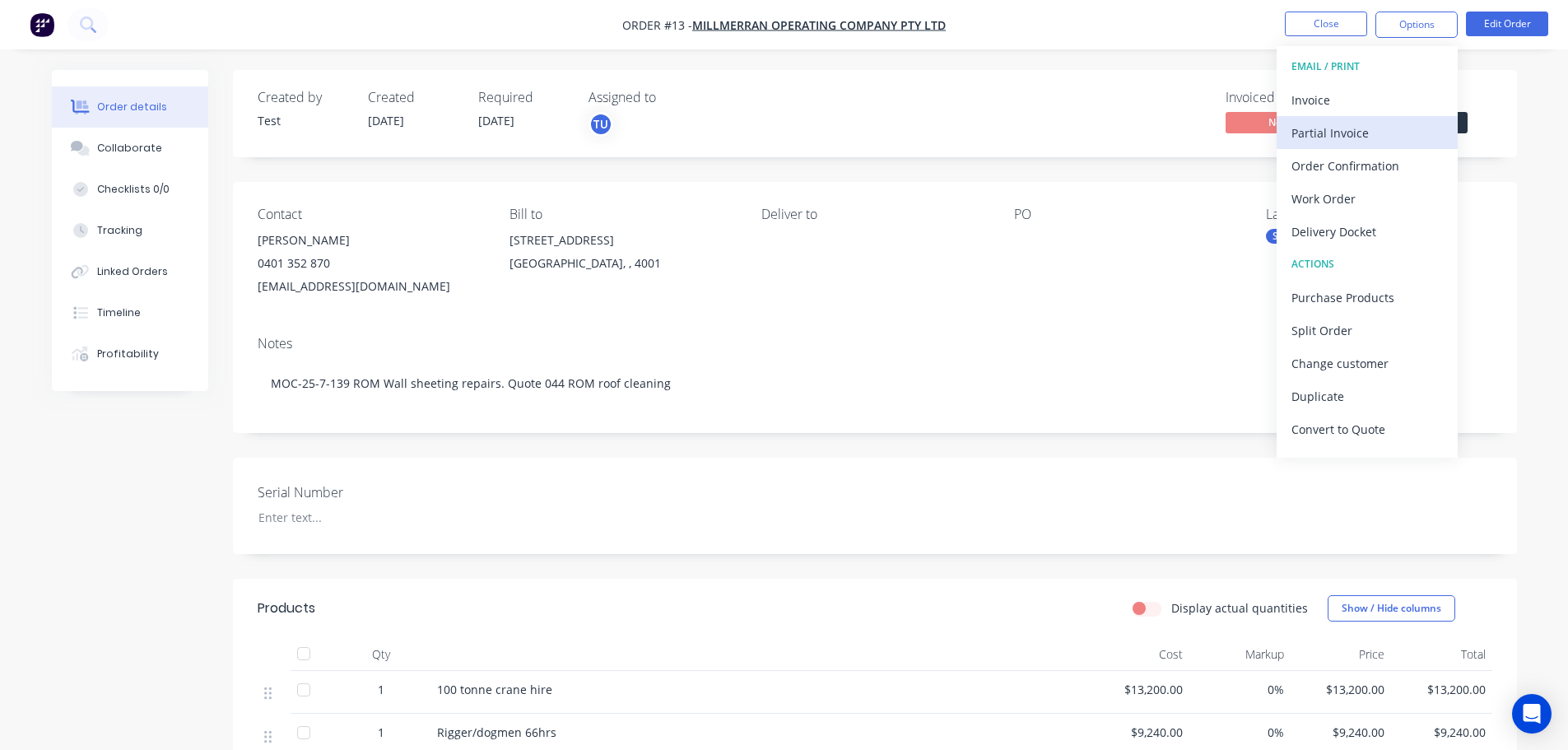
click at [1316, 132] on div "Partial Invoice" at bounding box center [1367, 133] width 152 height 24
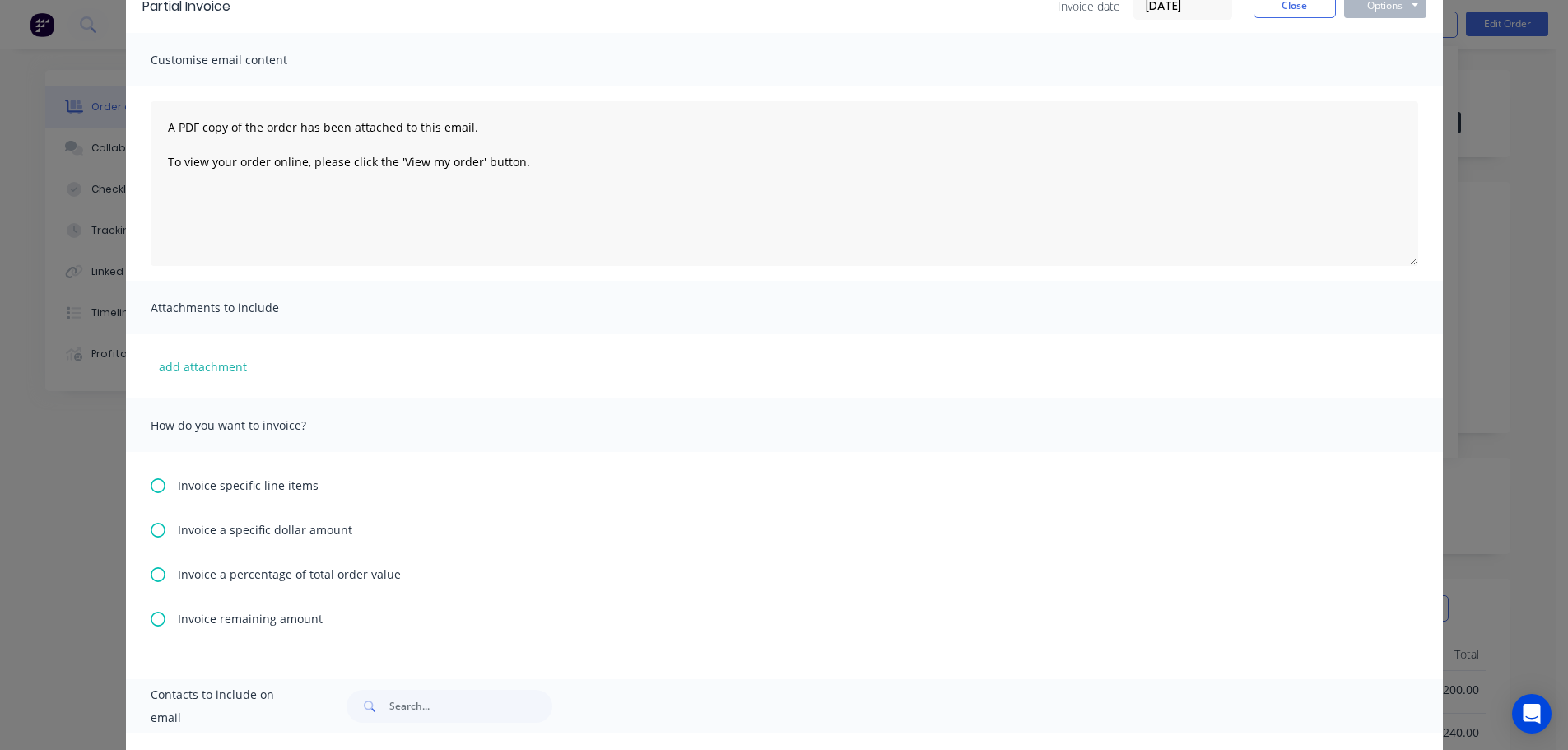
scroll to position [115, 0]
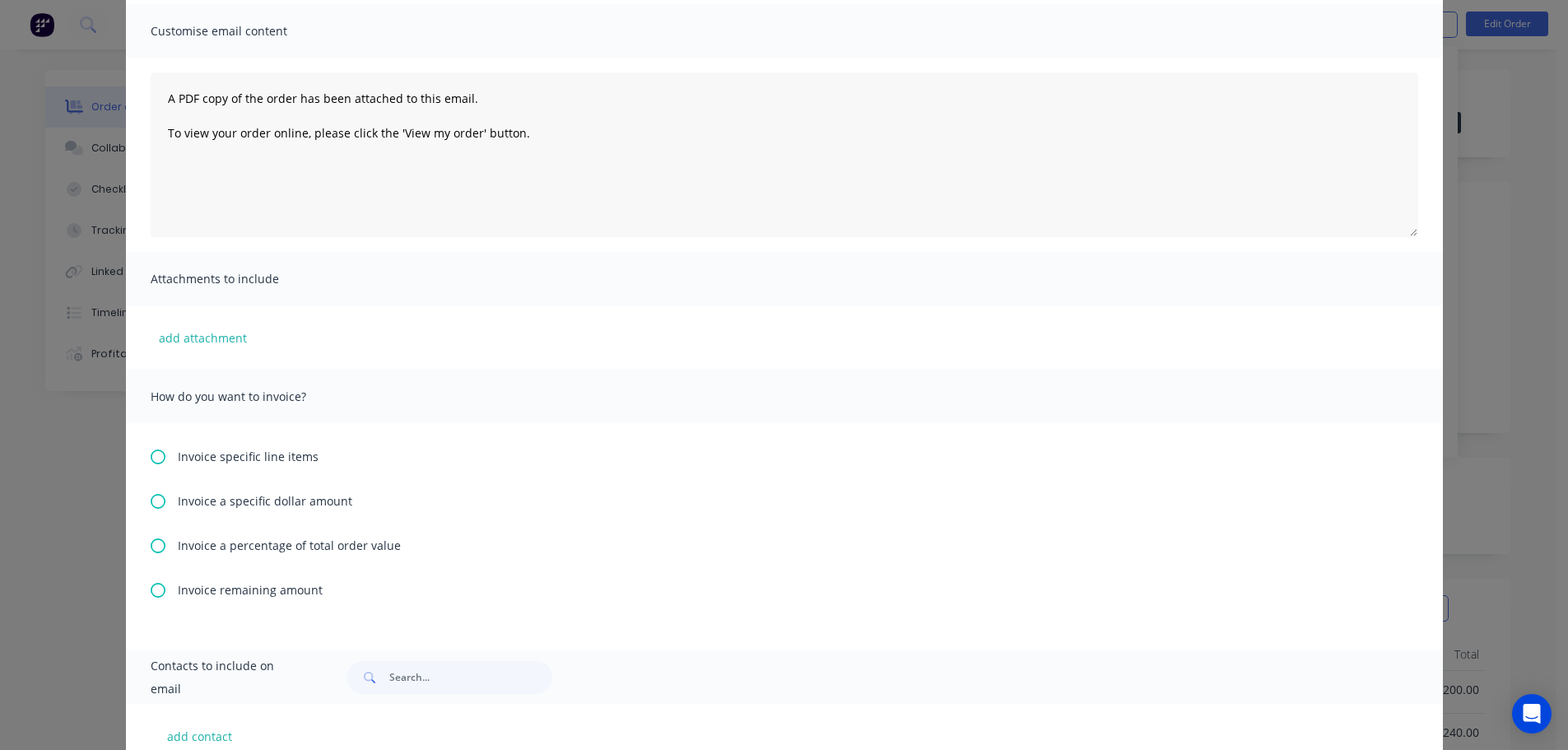
click at [152, 545] on icon at bounding box center [158, 546] width 14 height 14
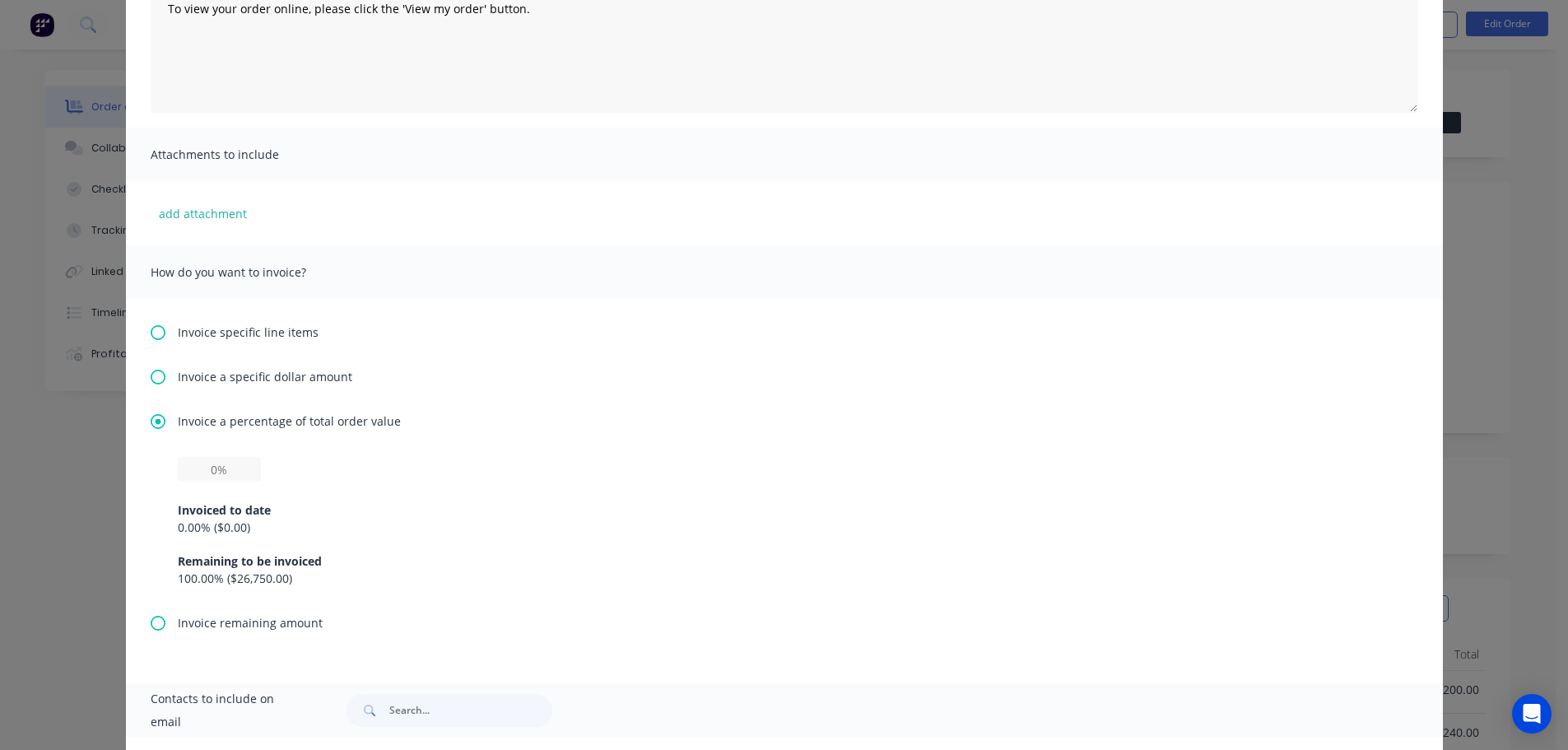
scroll to position [247, 0]
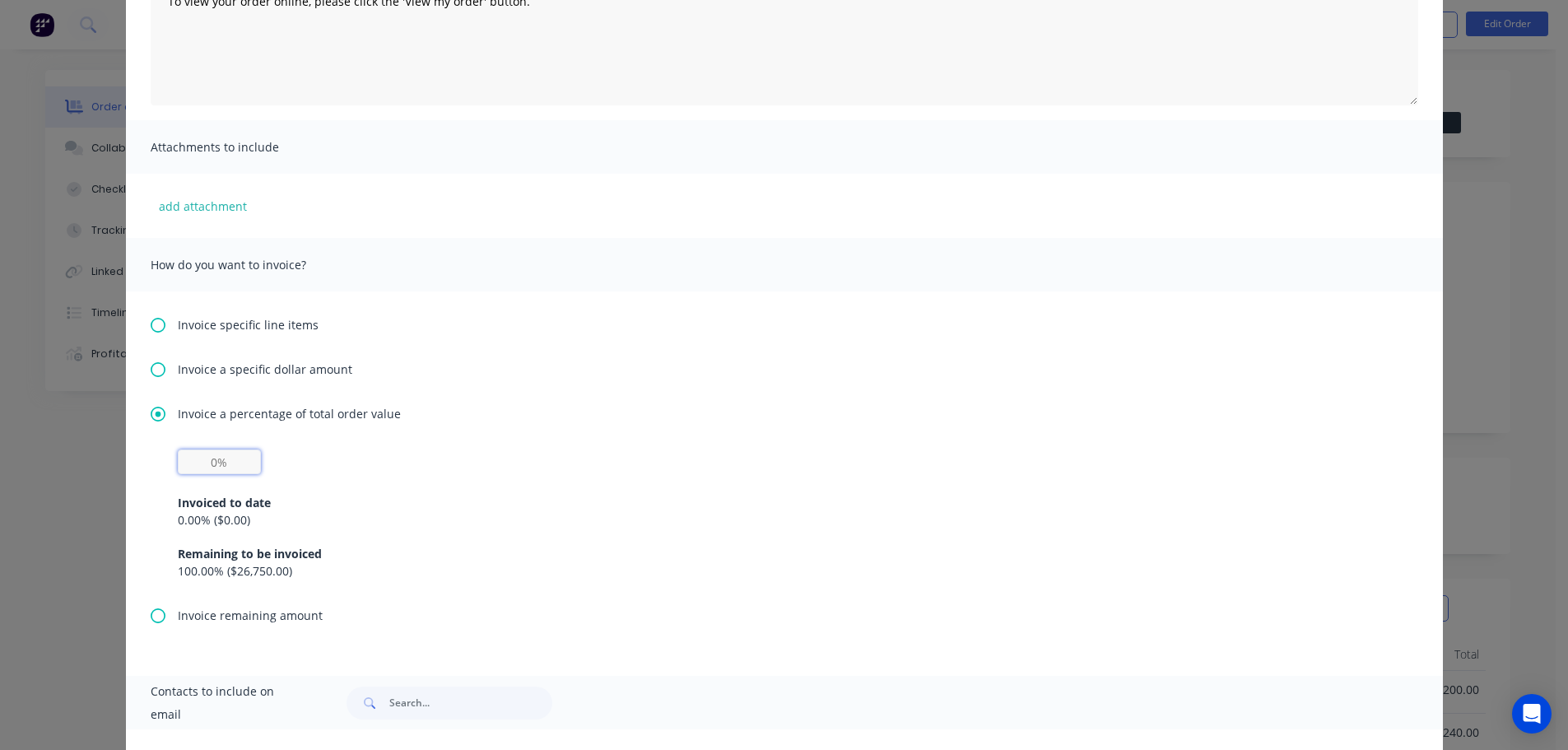
drag, startPoint x: 216, startPoint y: 458, endPoint x: 193, endPoint y: 458, distance: 23.0
click at [193, 458] on input "text" at bounding box center [220, 462] width 83 height 25
click at [204, 464] on input "text" at bounding box center [220, 462] width 83 height 25
click at [209, 461] on input "text" at bounding box center [220, 462] width 83 height 25
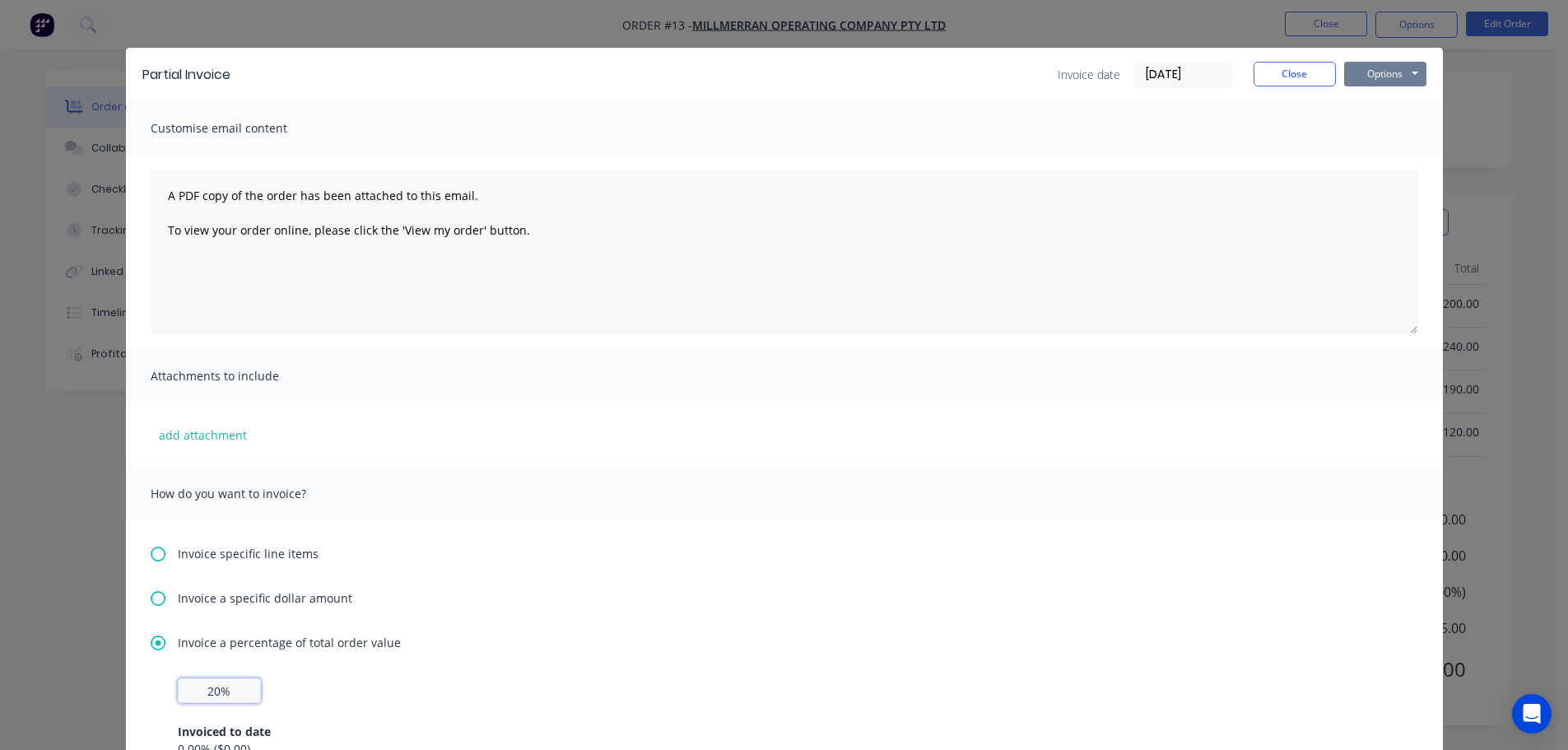
scroll to position [0, 0]
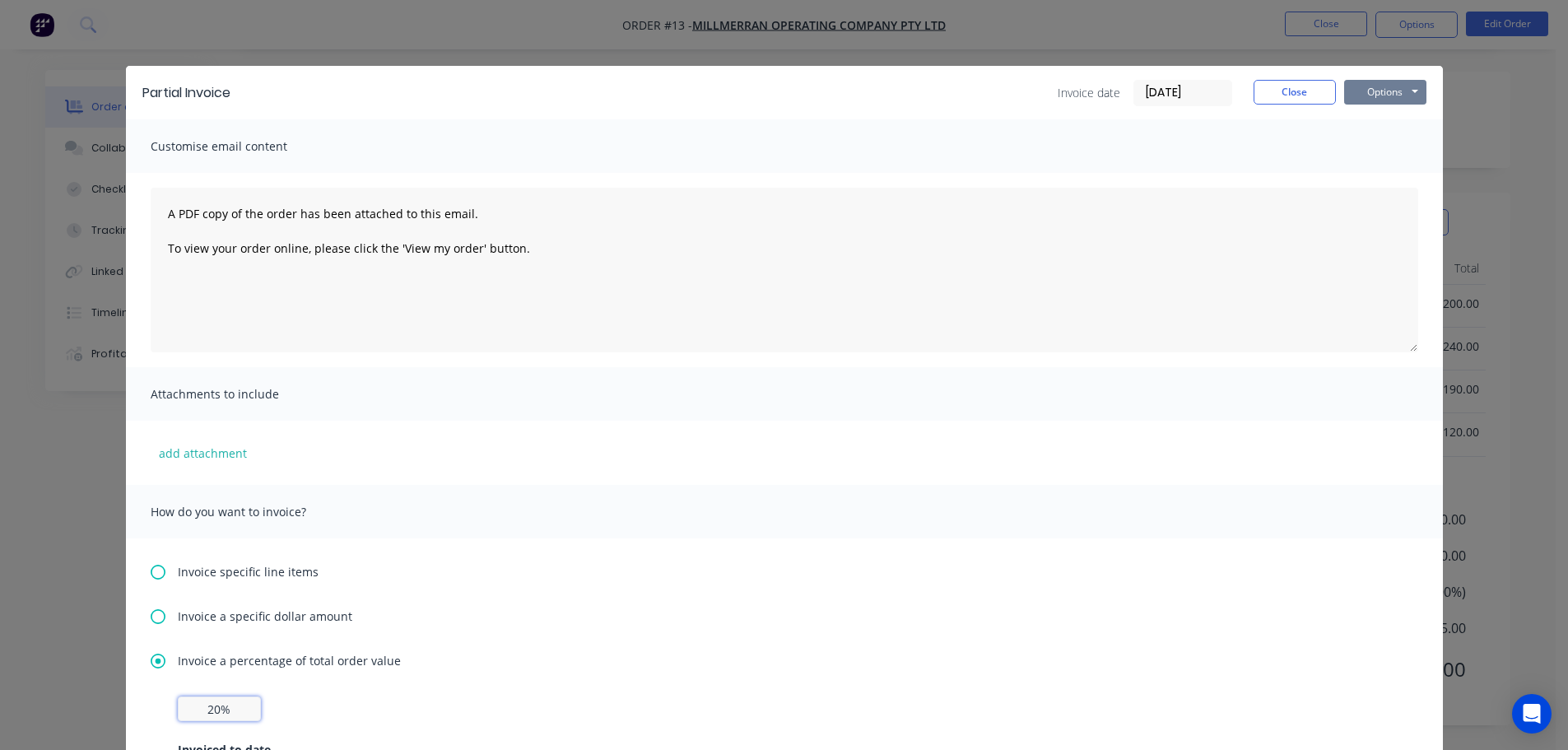
type input "20%"
click at [1371, 92] on button "Options" at bounding box center [1385, 92] width 82 height 25
click at [1374, 120] on button "Preview" at bounding box center [1397, 121] width 105 height 27
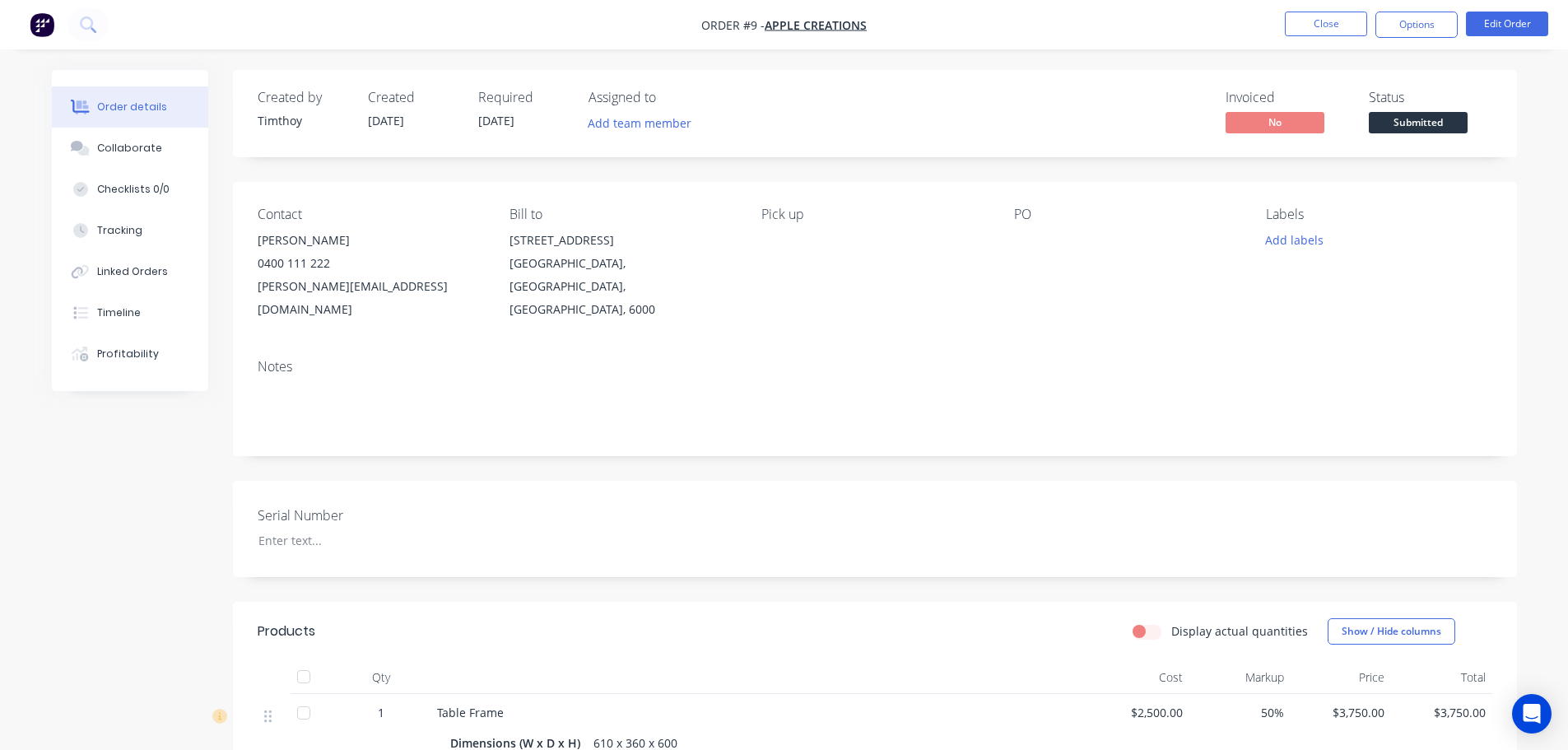
click at [48, 22] on img "button" at bounding box center [42, 25] width 25 height 25
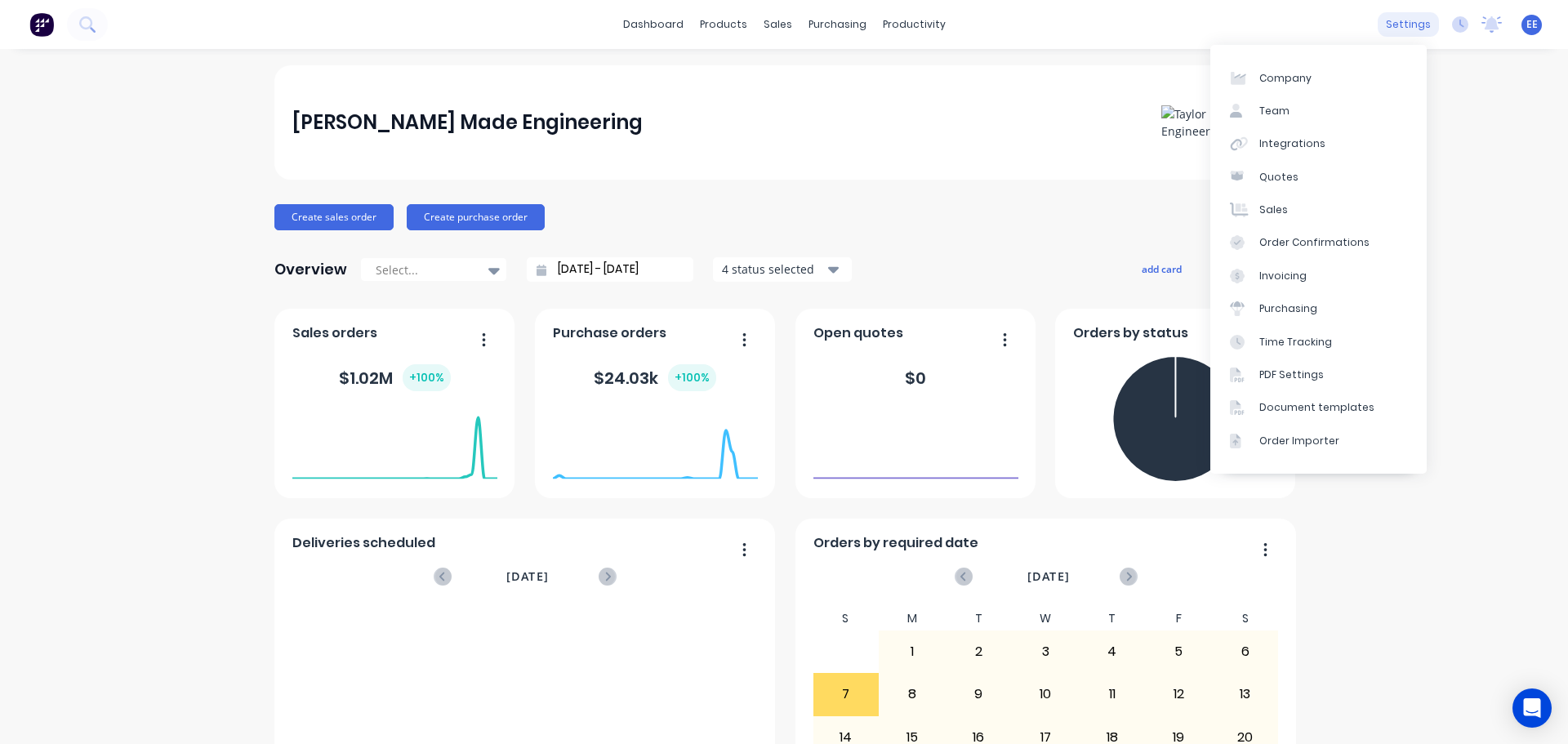
click at [1391, 23] on div "settings" at bounding box center [1408, 24] width 61 height 24
click at [1302, 412] on div "Document templates" at bounding box center [1316, 407] width 115 height 14
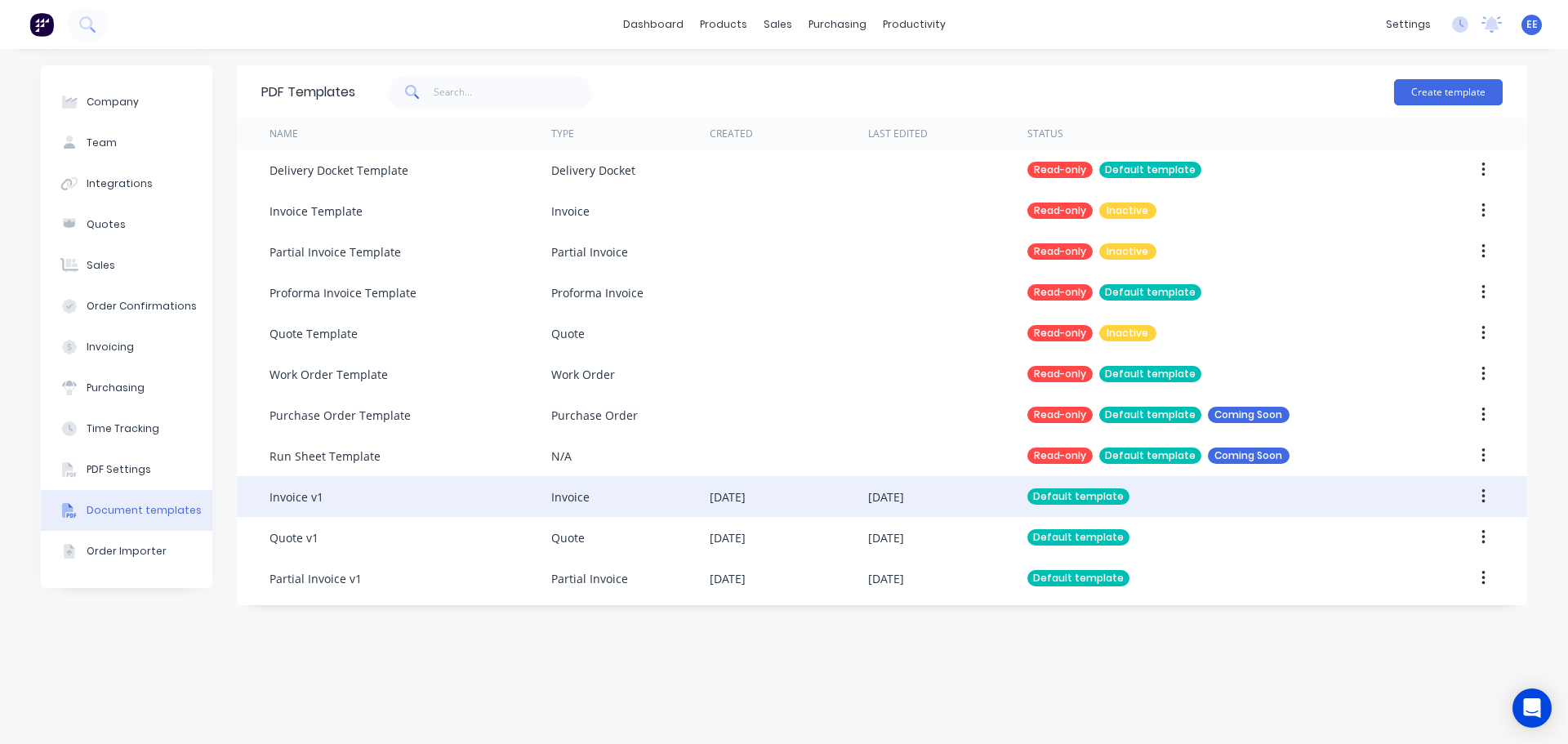
click at [348, 503] on div "Invoice v1" at bounding box center [410, 497] width 282 height 41
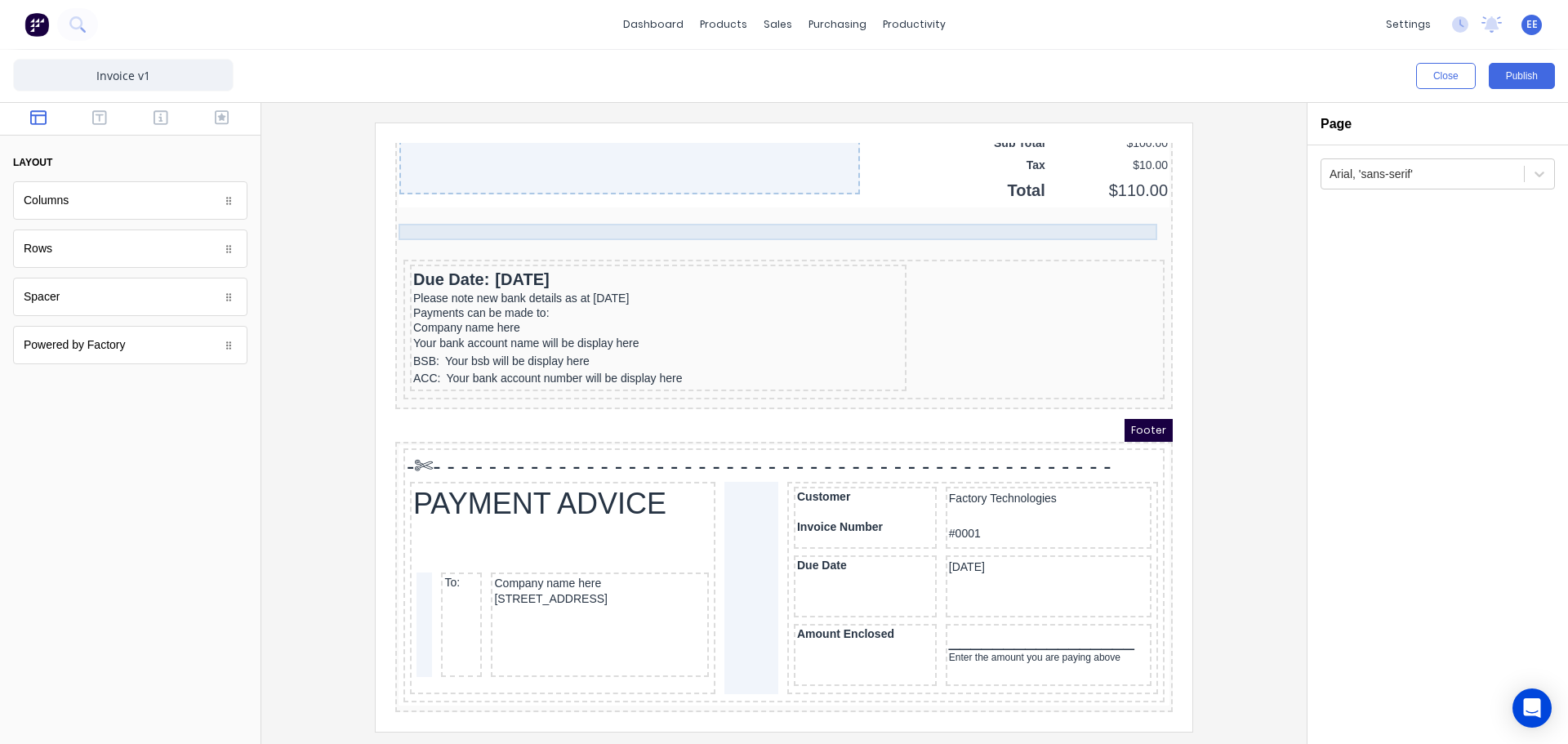
scroll to position [1270, 0]
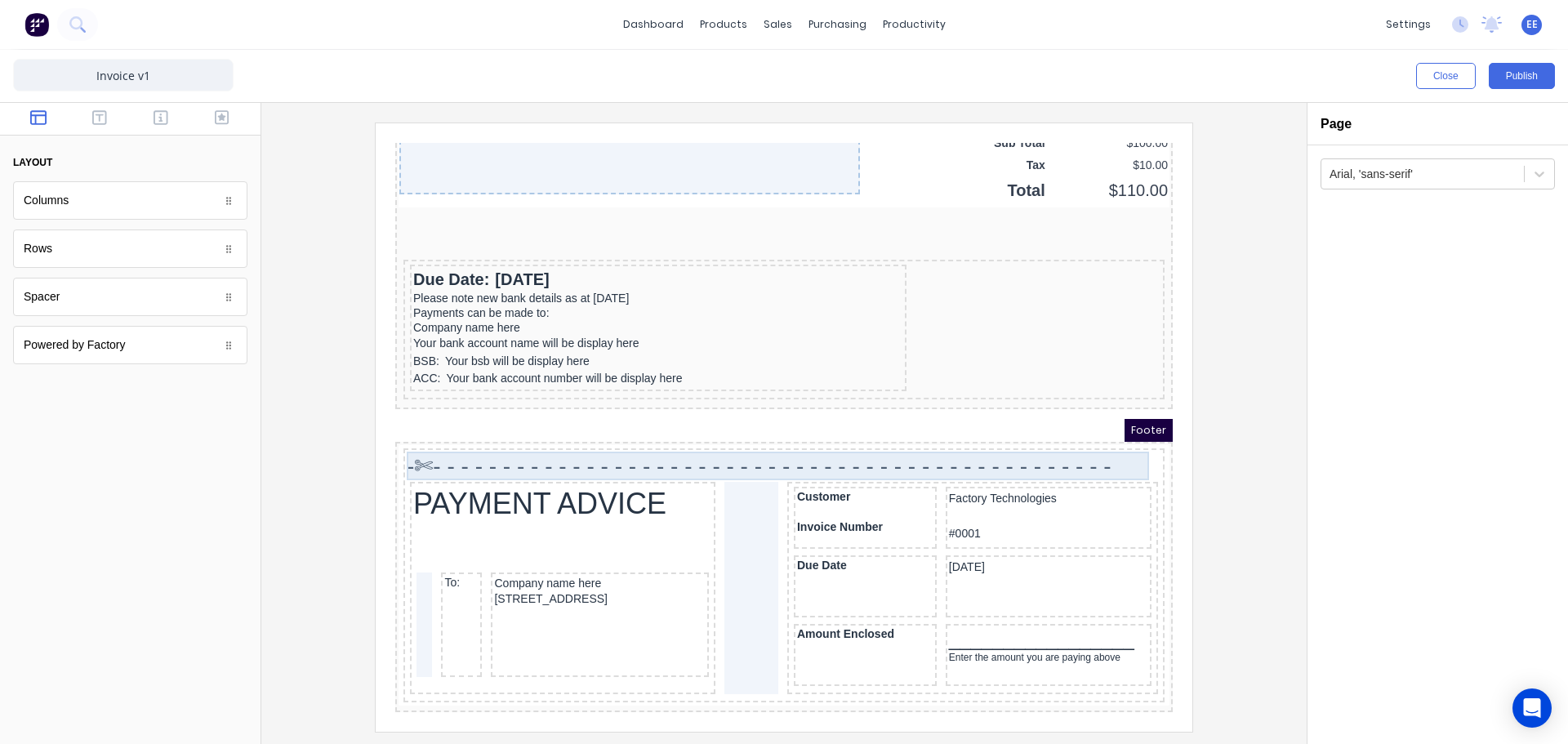
click at [733, 434] on div "-✄- - - - - - - - - - - - - - - - - - - - - - - - - - - - - - - - - - - - - - -…" at bounding box center [764, 446] width 755 height 29
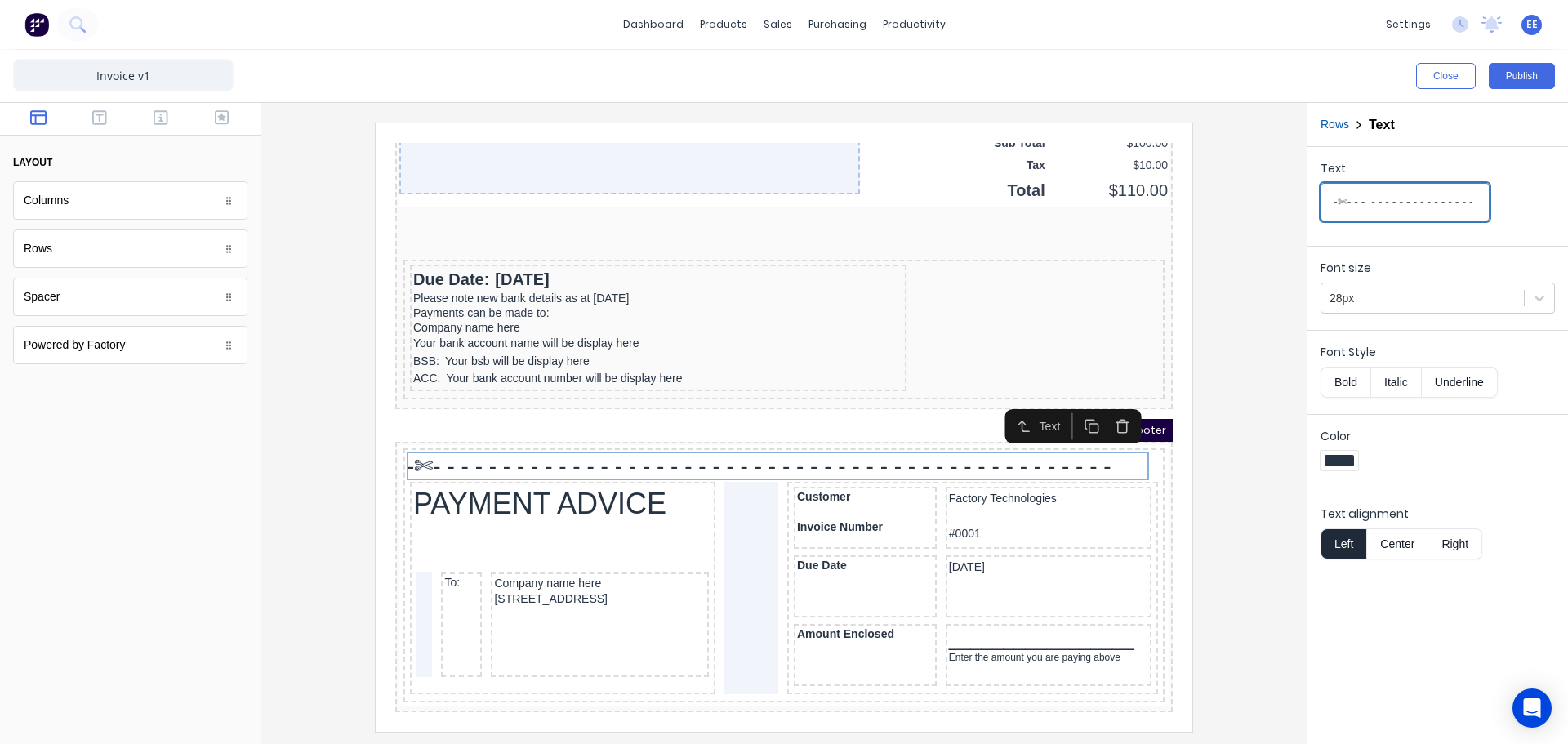
click at [1469, 205] on input "-✄- - - - - - - - - - - - - - - - - - - - - - - - - - - - - - - - - - - - - - -…" at bounding box center [1405, 202] width 169 height 39
click at [1444, 201] on input "-✄- - - - - - - - - - - - - - - - - - - - - - - - - - - - - - - - - - - - - - -…" at bounding box center [1405, 202] width 169 height 39
type input "-✄- - - - - - - - - - - - - - - - - - - - - - - - - - - - - - - - - - - - - - -…"
click at [1529, 73] on button "Publish" at bounding box center [1522, 76] width 66 height 26
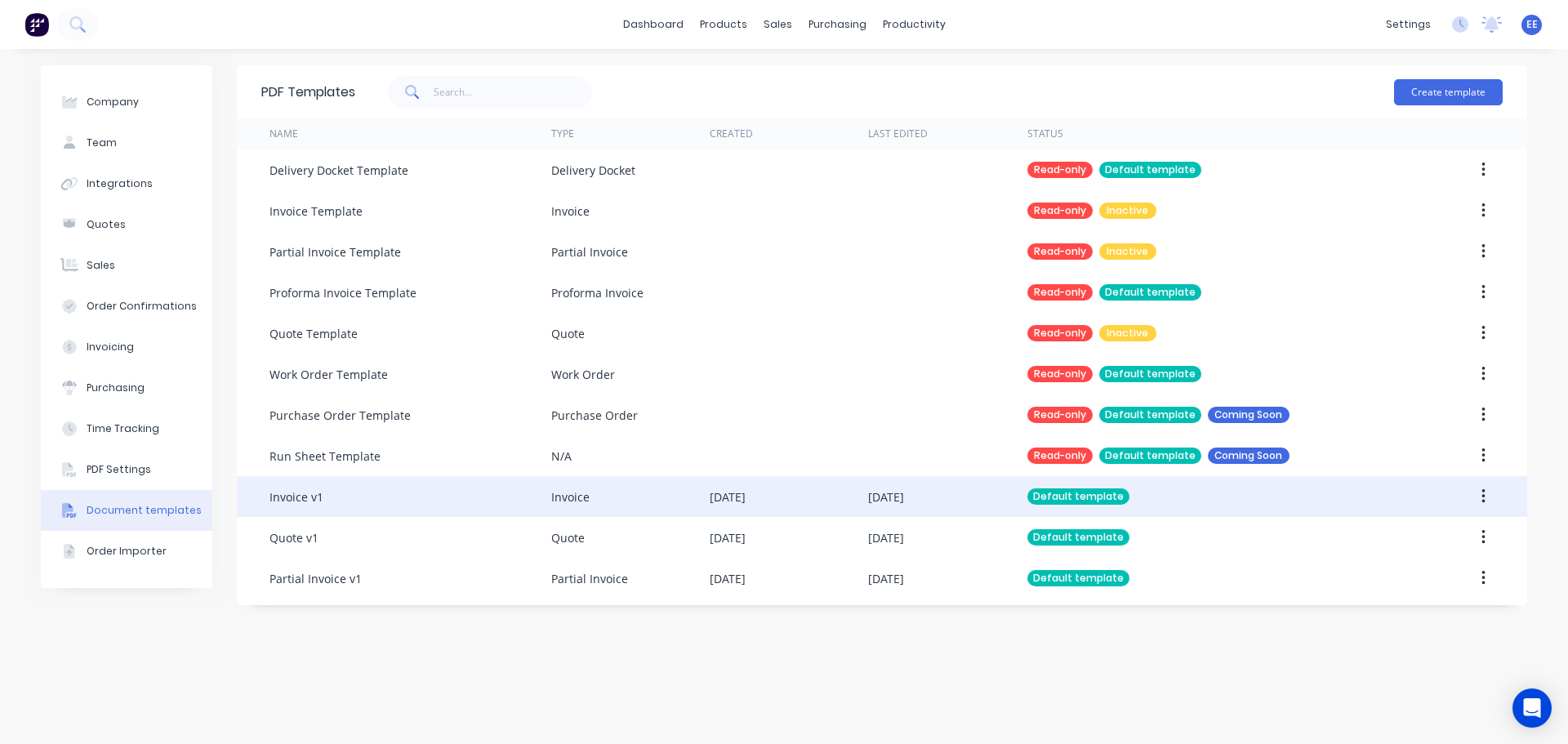
click at [442, 507] on div "Invoice v1" at bounding box center [410, 497] width 282 height 41
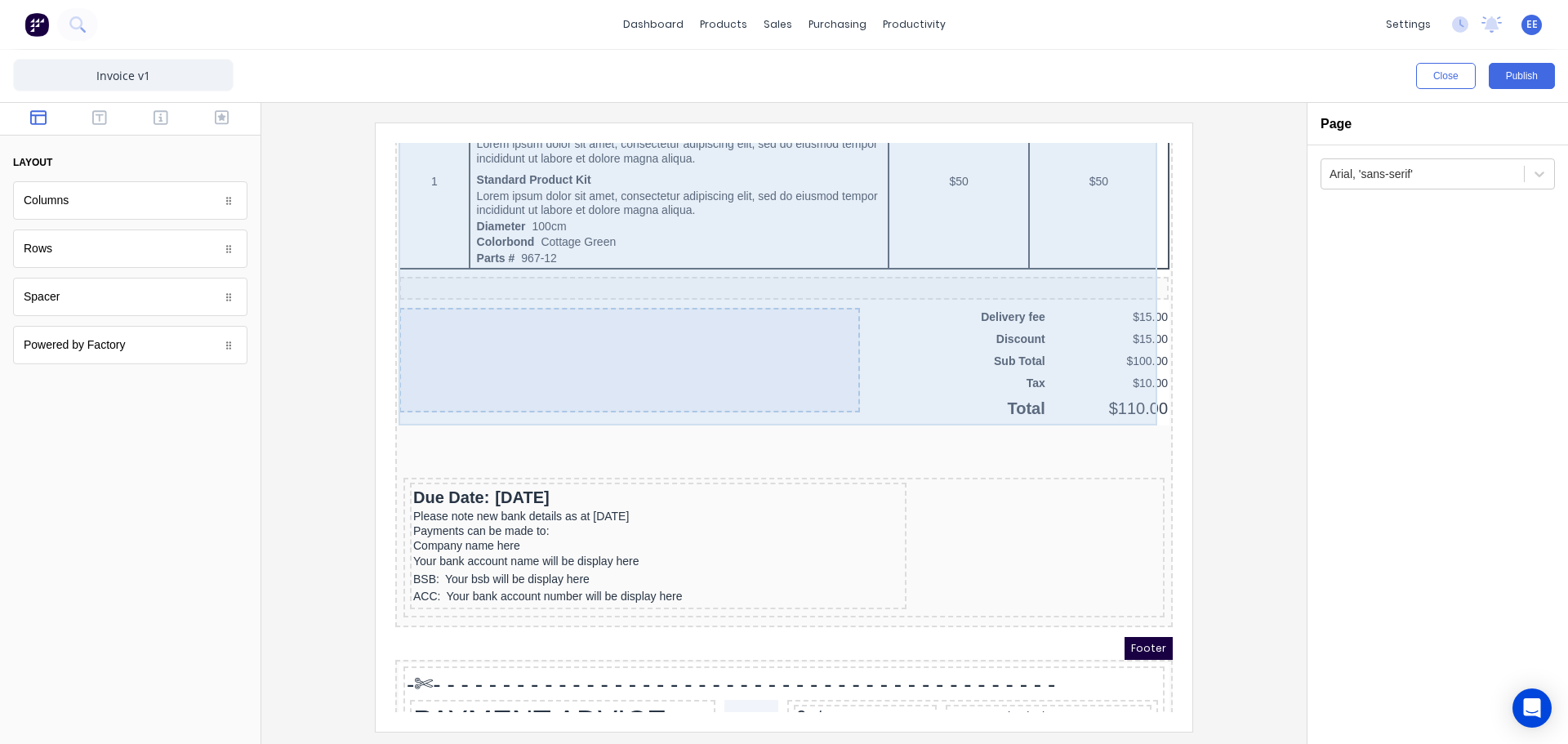
scroll to position [1270, 0]
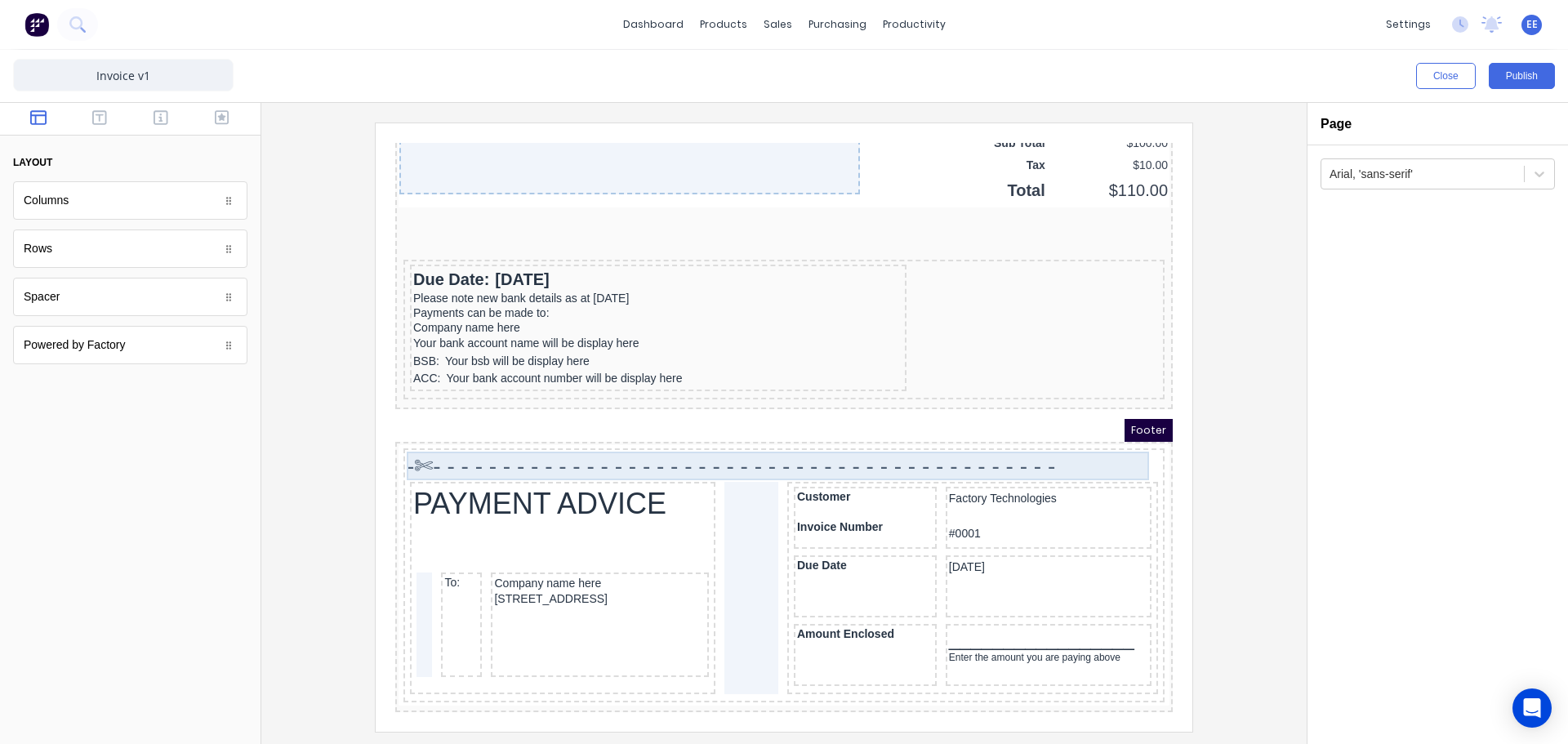
click at [671, 447] on div "-✄- - - - - - - - - - - - - - - - - - - - - - - - - - - - - - - - - - - - - - -…" at bounding box center [764, 446] width 755 height 29
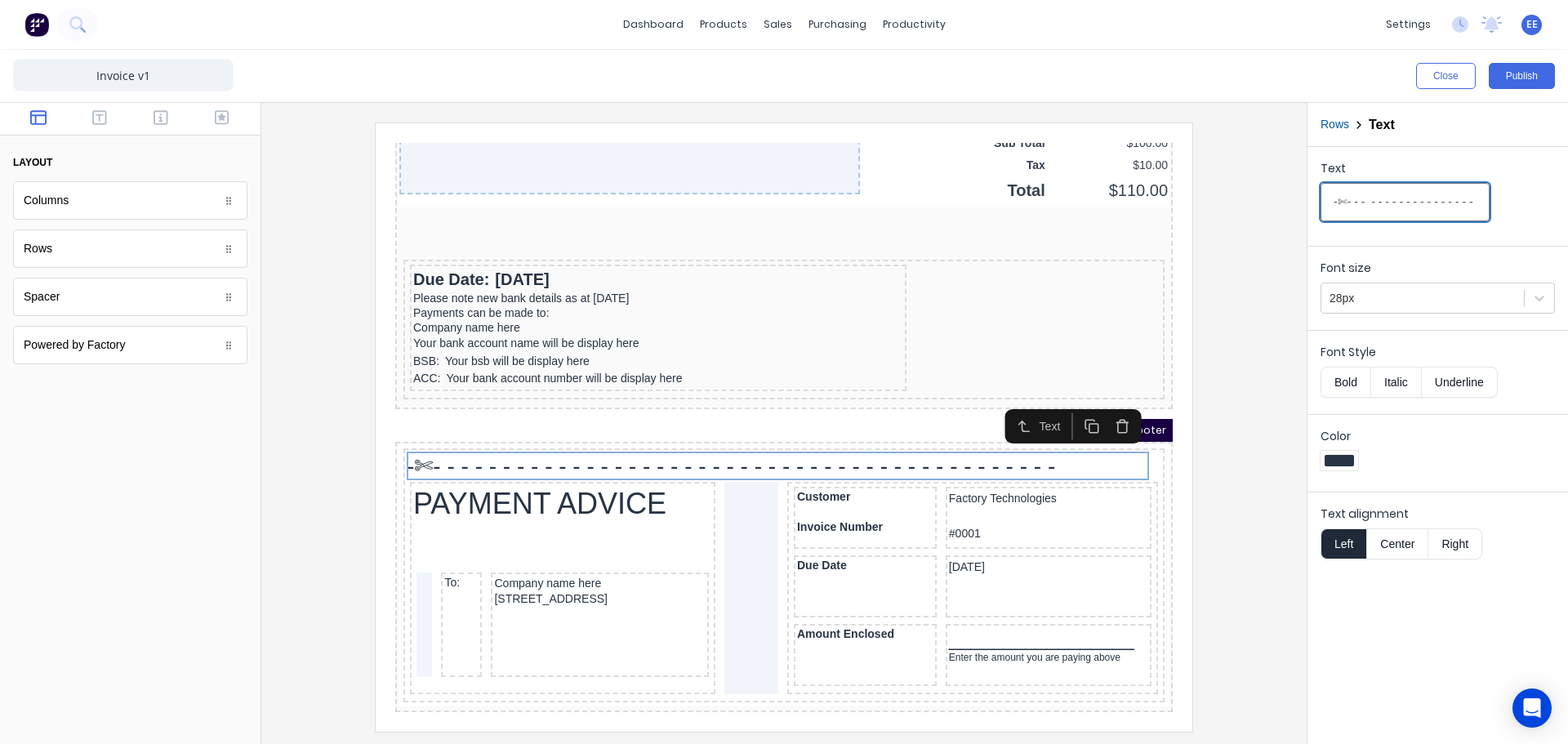
click at [1448, 202] on input "-✄- - - - - - - - - - - - - - - - - - - - - - - - - - - - - - - - - - - - - - -…" at bounding box center [1405, 202] width 169 height 39
type input "-✄- - - - - - - - - - - - - - - - - - - - - - - - - - - - - - - - - - - - - - -…"
click at [1515, 77] on button "Publish" at bounding box center [1522, 76] width 66 height 26
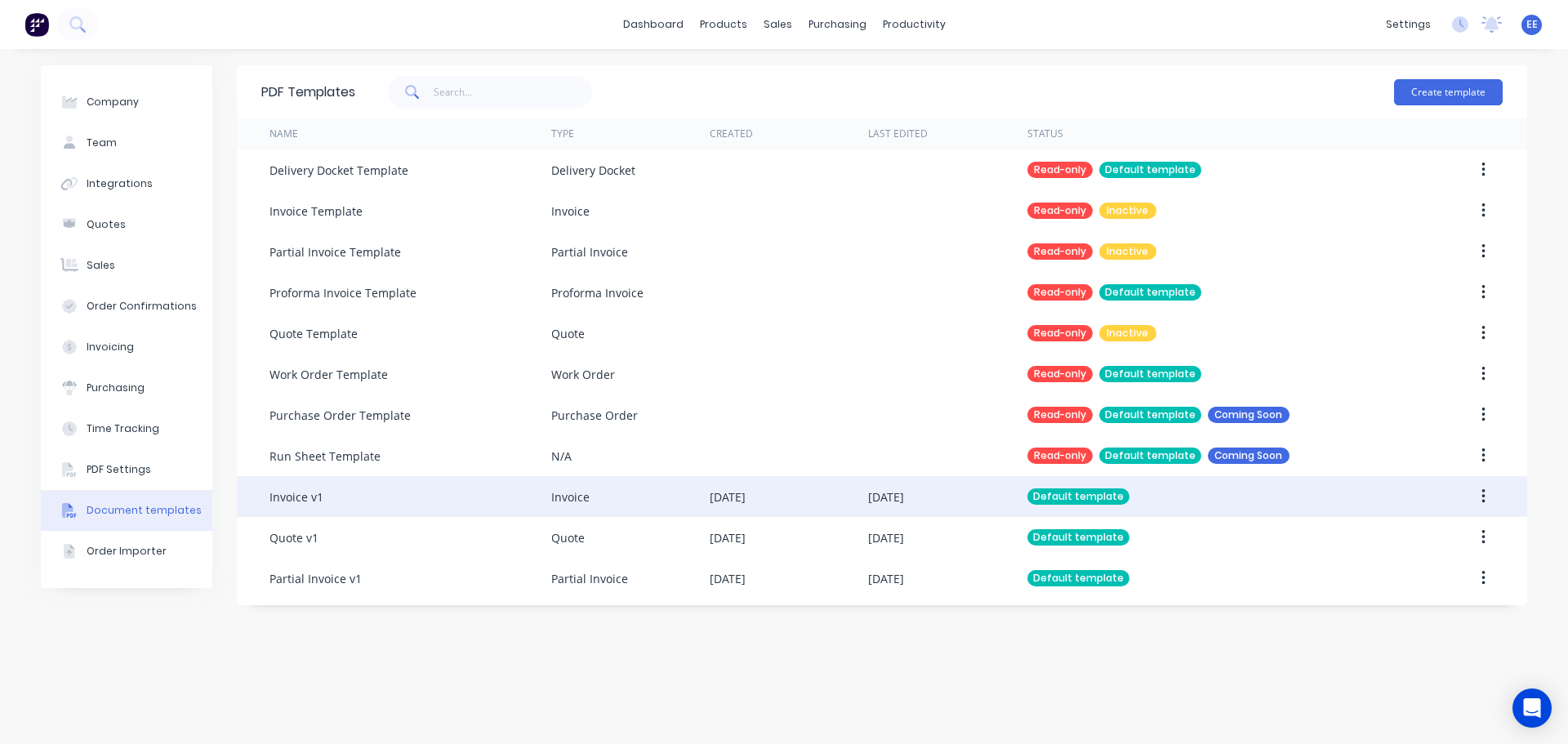
click at [350, 515] on div "Invoice v1" at bounding box center [410, 497] width 282 height 41
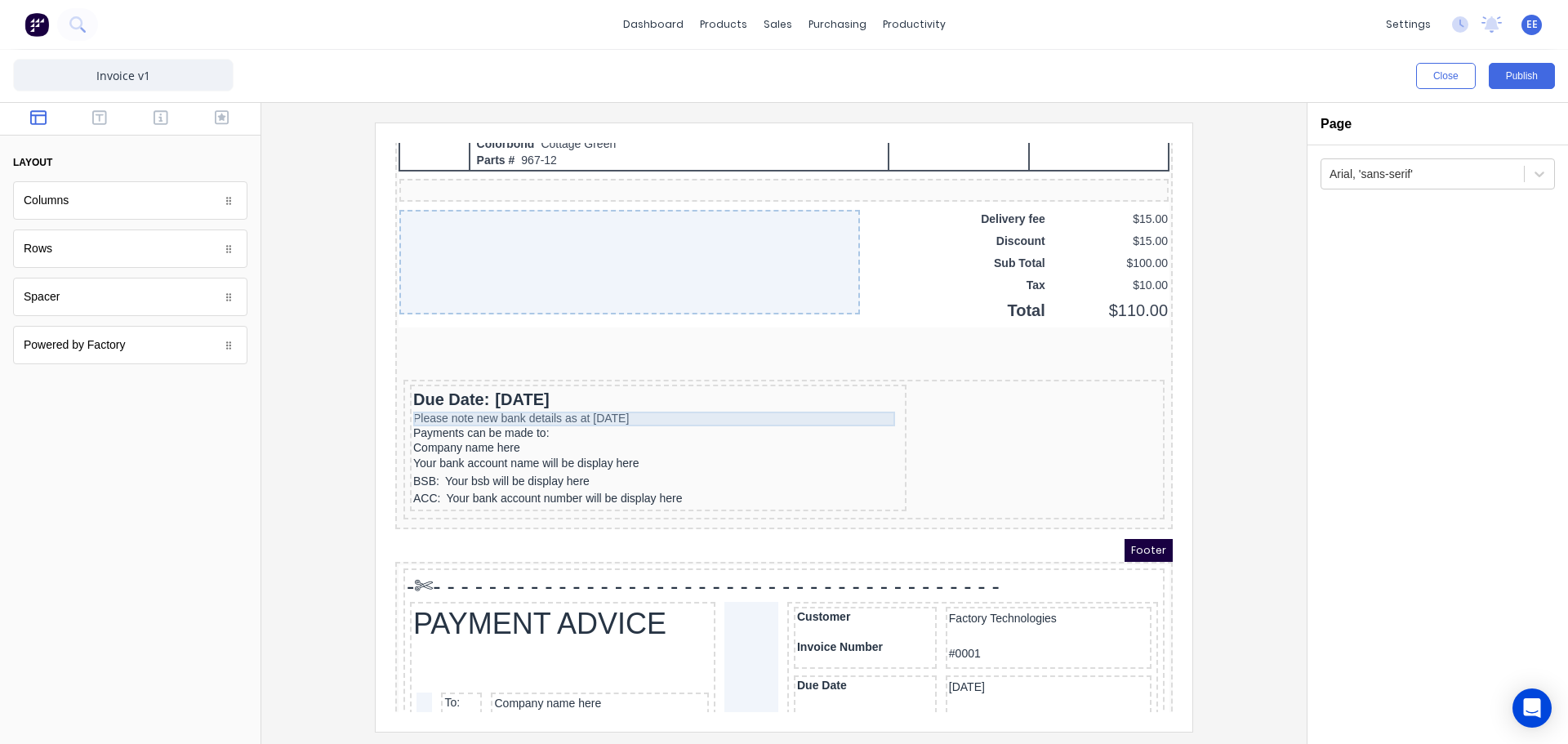
scroll to position [1270, 0]
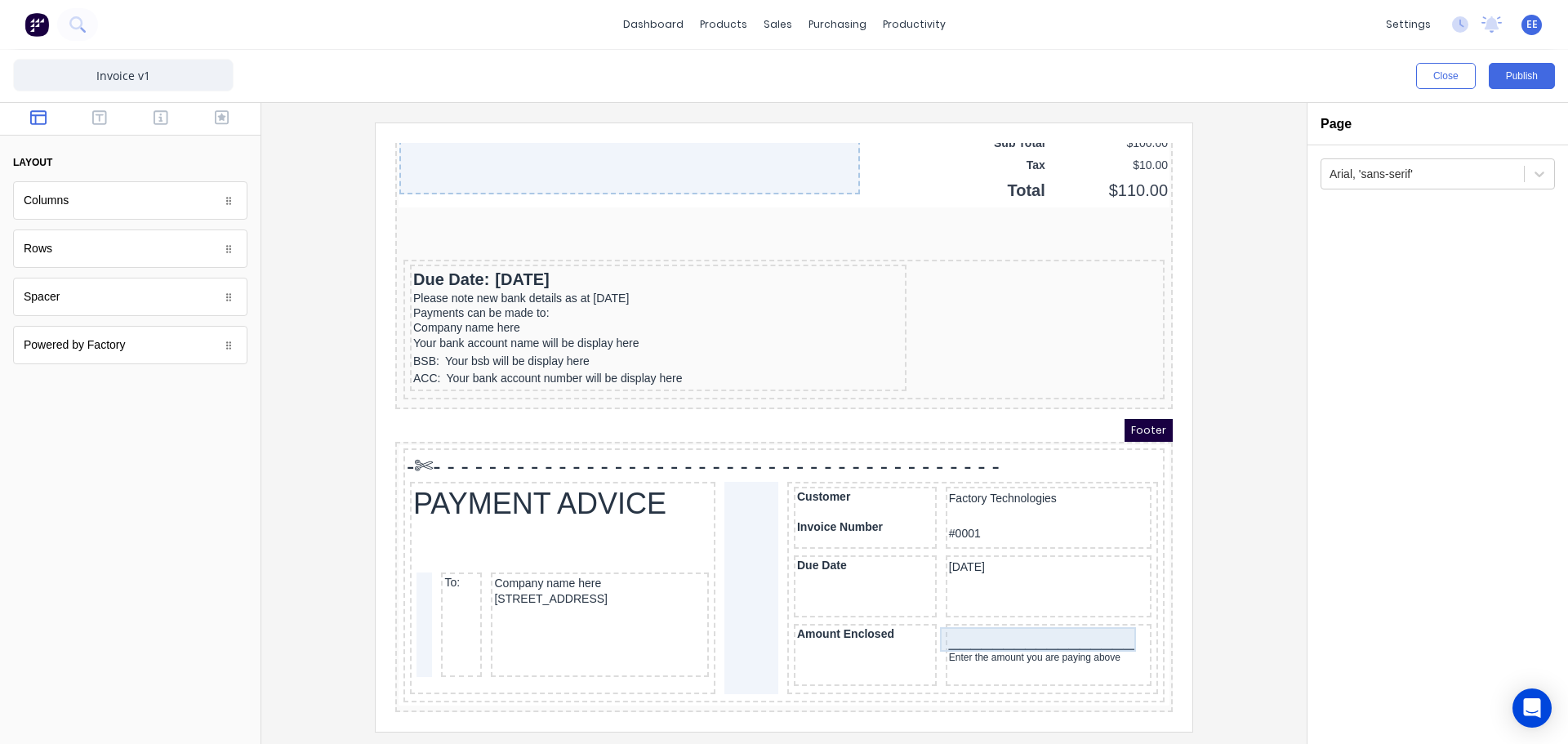
click at [984, 615] on div "_________________" at bounding box center [1029, 619] width 199 height 24
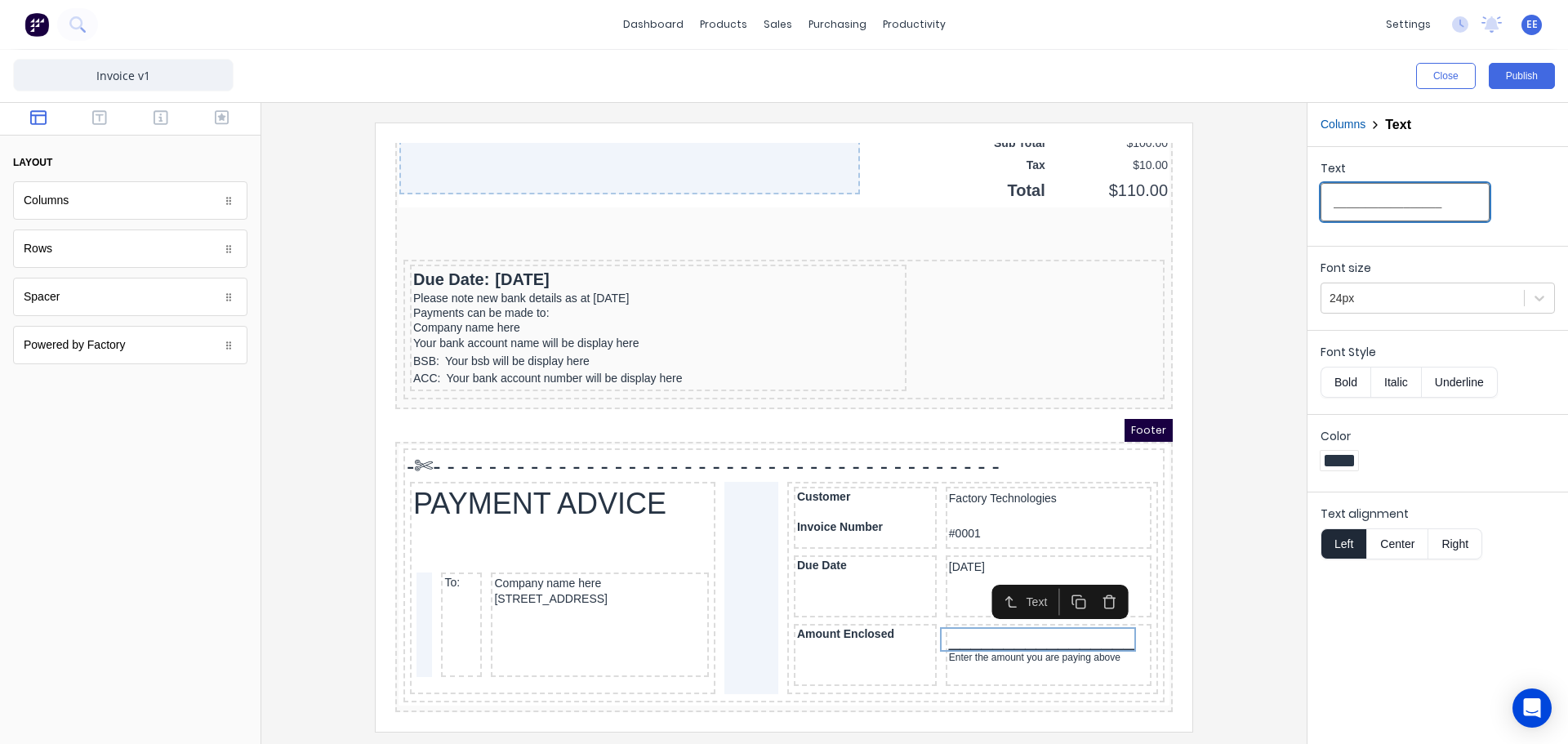
click at [1419, 201] on input "_________________" at bounding box center [1405, 202] width 169 height 39
type input "_____________"
click at [1512, 79] on button "Publish" at bounding box center [1522, 76] width 66 height 26
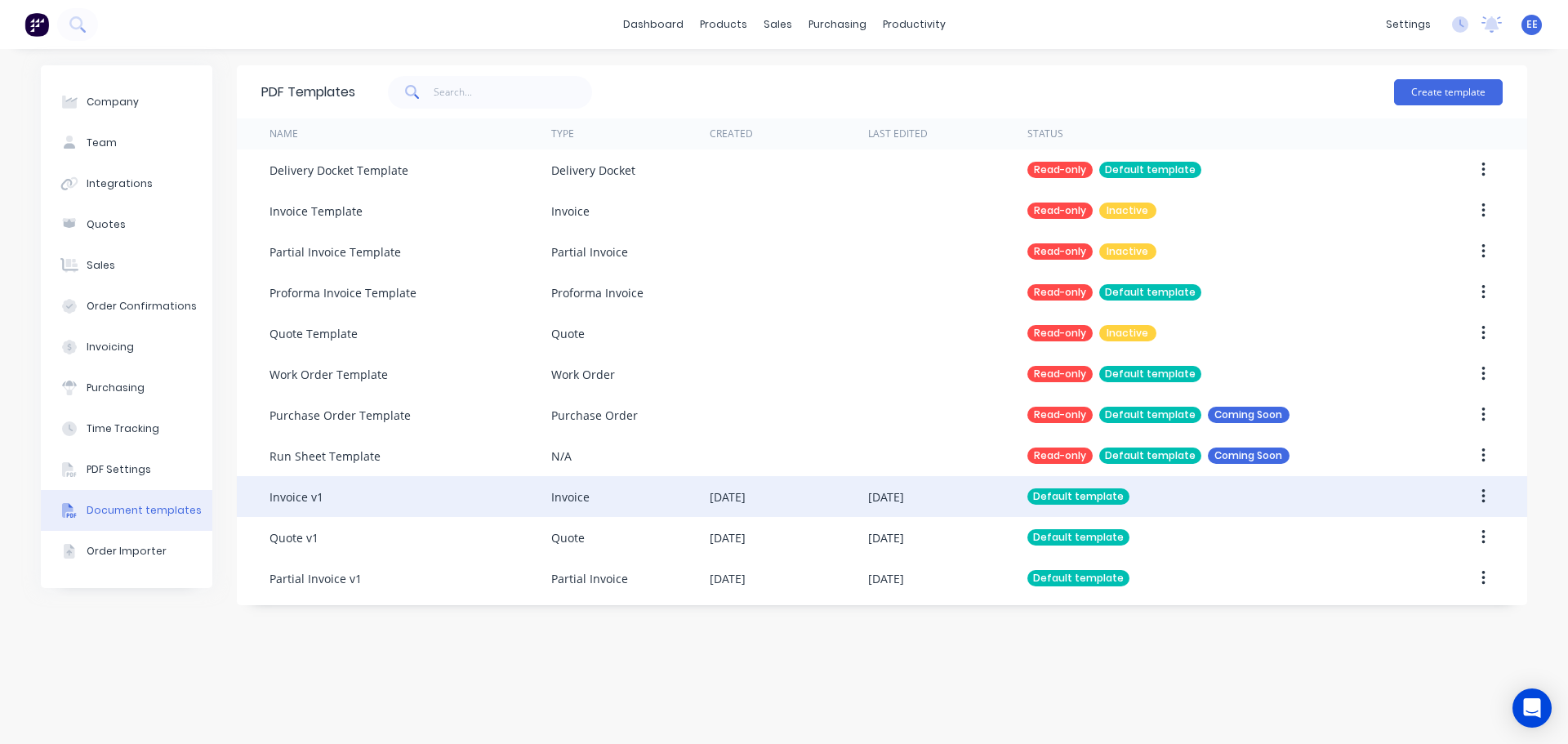
click at [480, 495] on div "Invoice v1" at bounding box center [410, 497] width 282 height 41
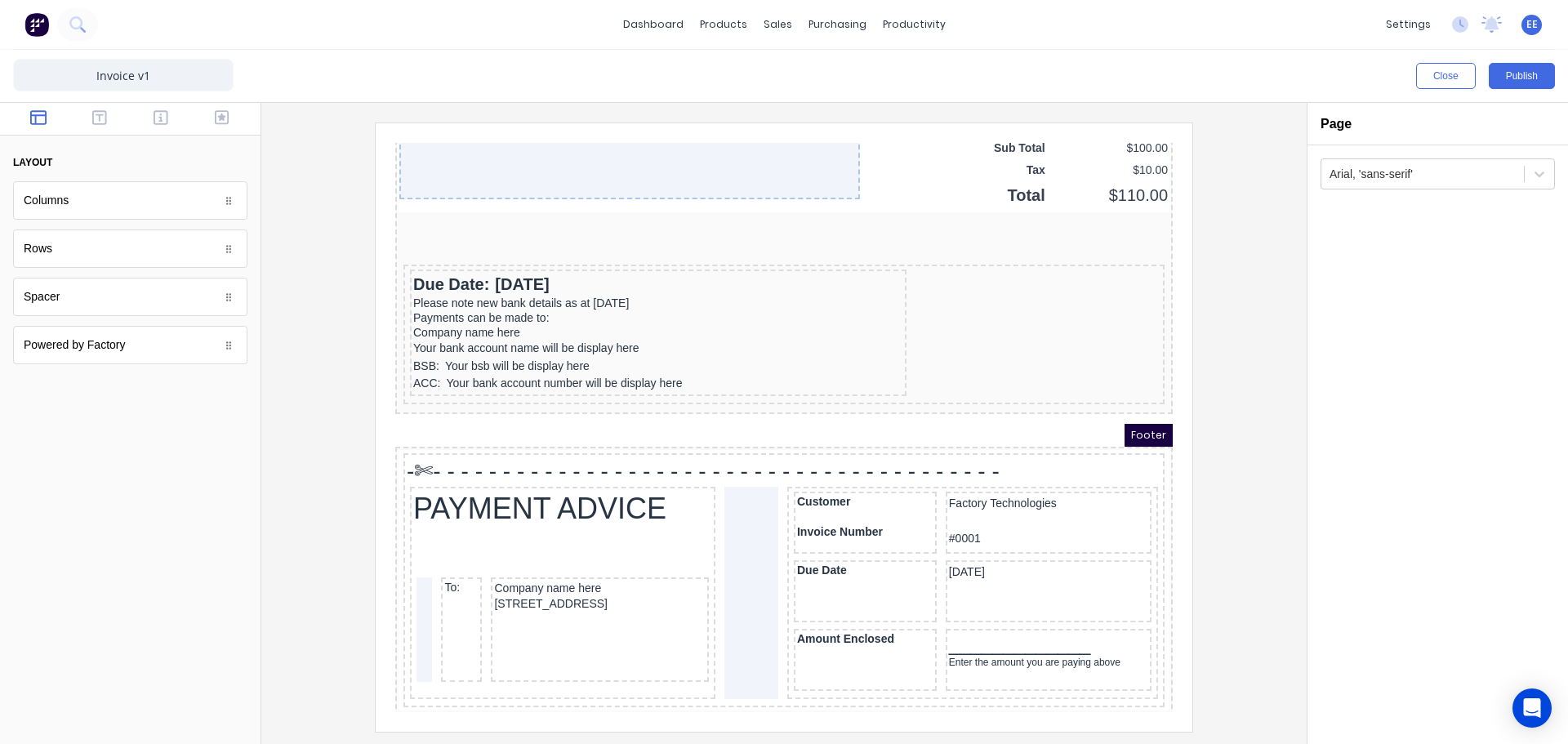
scroll to position [1270, 0]
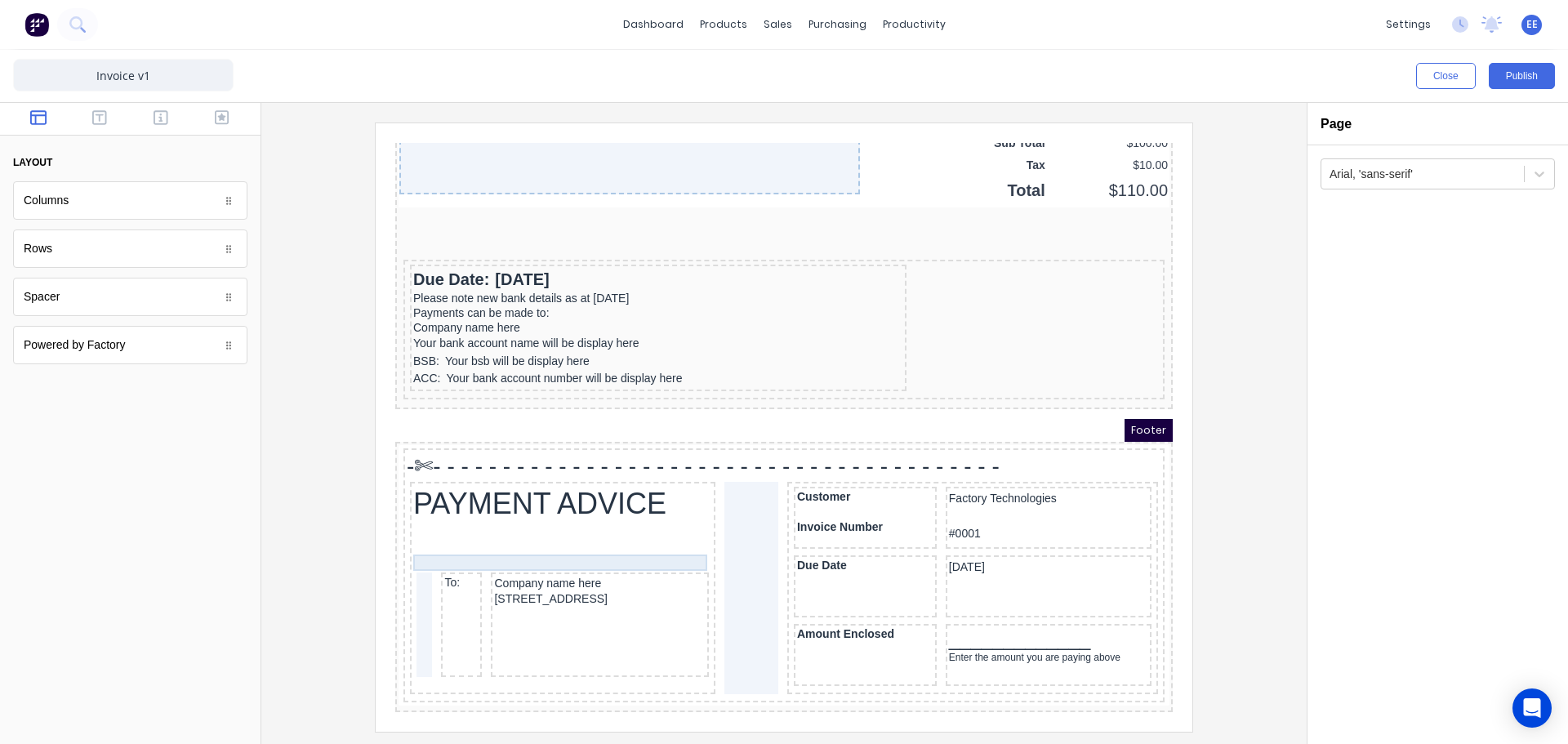
click at [545, 535] on div at bounding box center [543, 543] width 299 height 16
click at [657, 507] on icon "button" at bounding box center [661, 510] width 15 height 15
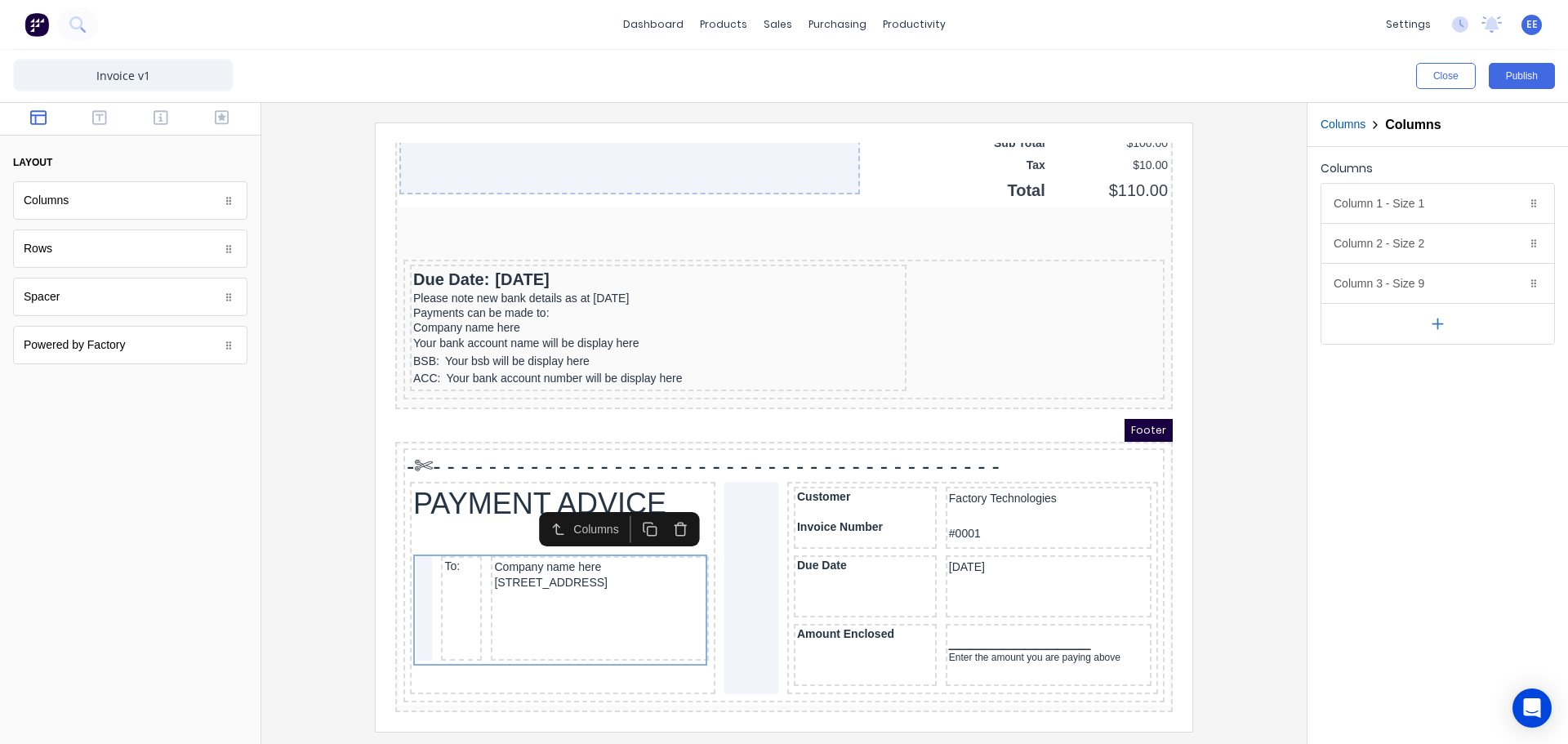
click at [666, 508] on icon "button" at bounding box center [661, 511] width 9 height 10
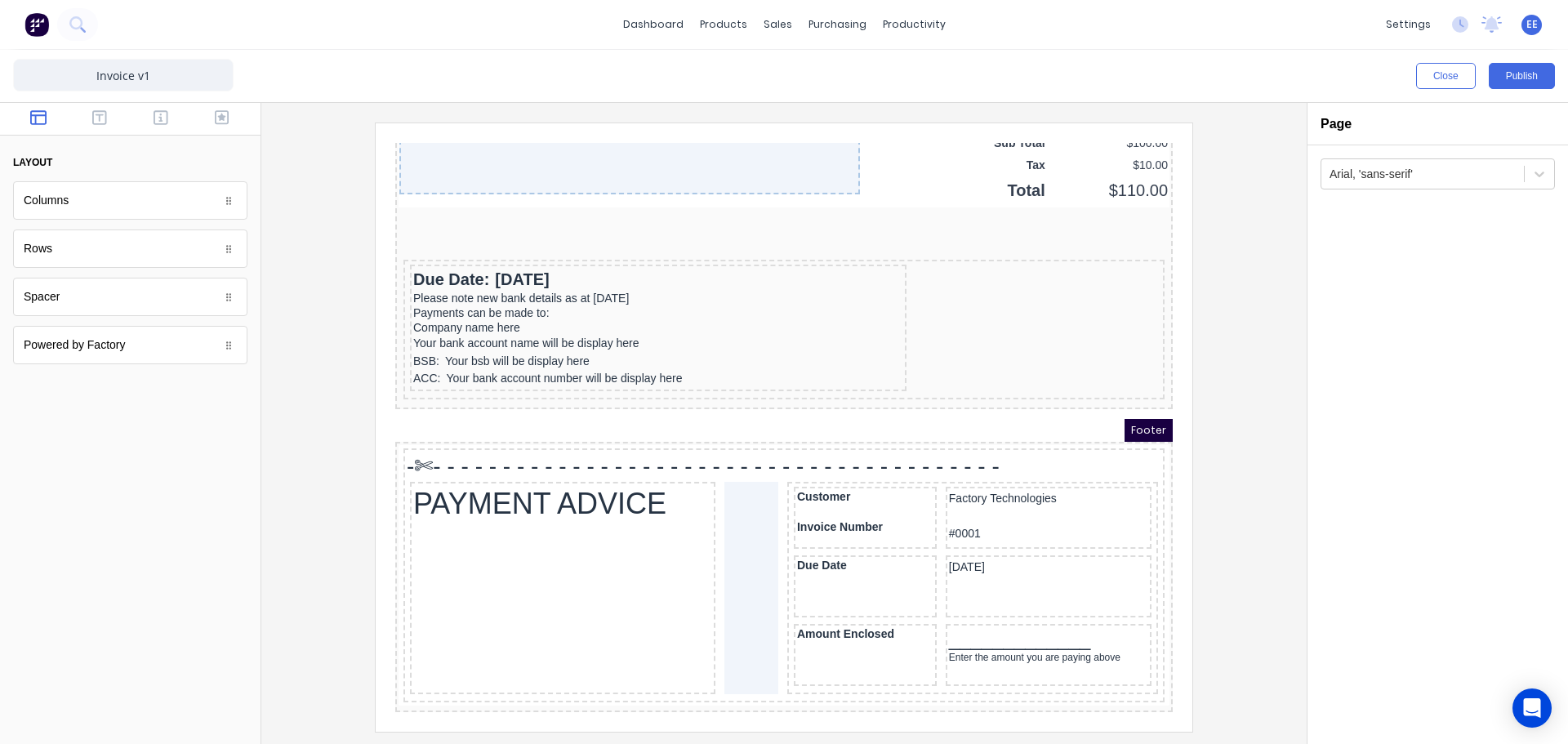
drag, startPoint x: 1385, startPoint y: 375, endPoint x: 1317, endPoint y: 388, distance: 69.2
click at [1378, 375] on div "Arial, 'sans-serif'" at bounding box center [1438, 444] width 261 height 598
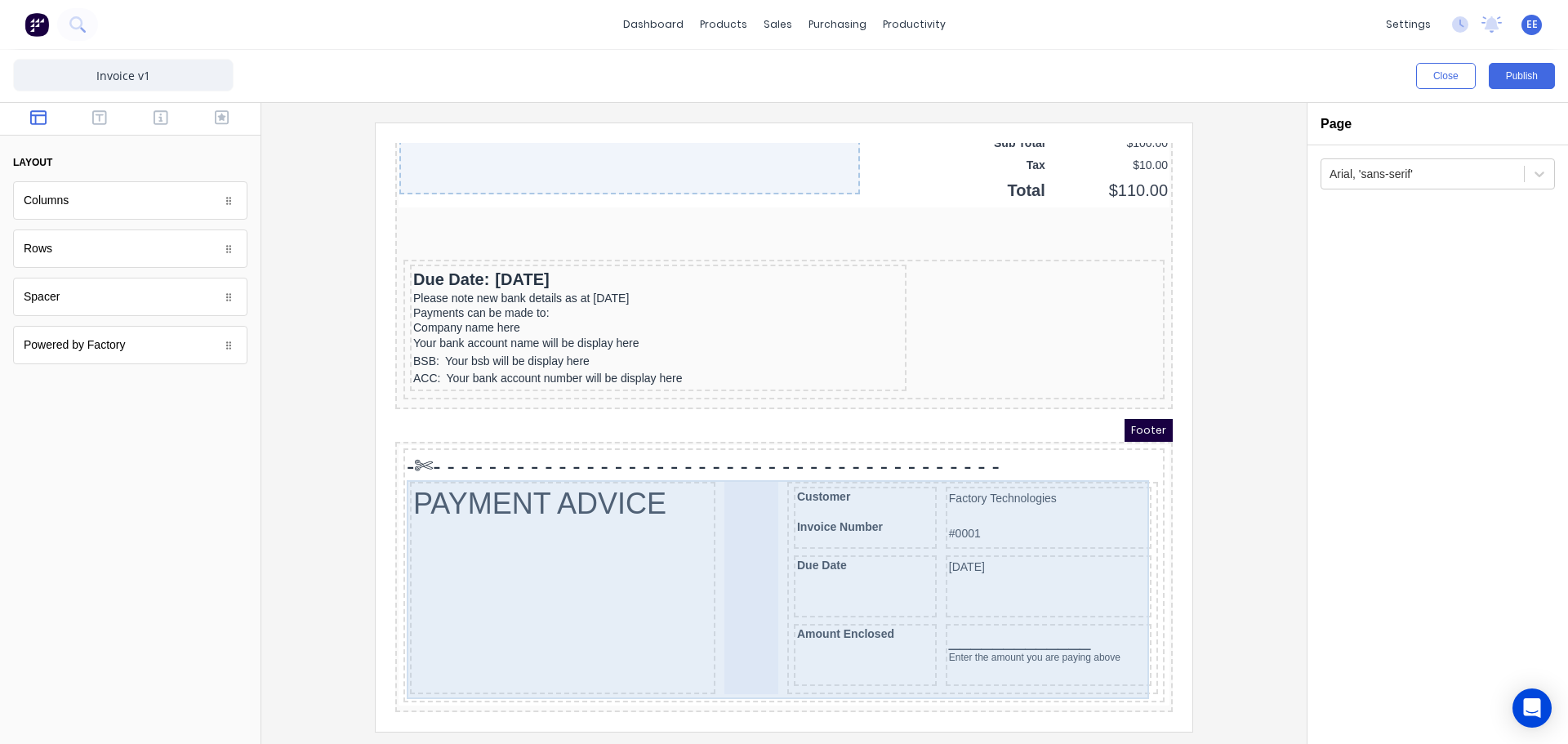
click at [475, 544] on div "PAYMENT ADVICE" at bounding box center [543, 568] width 306 height 212
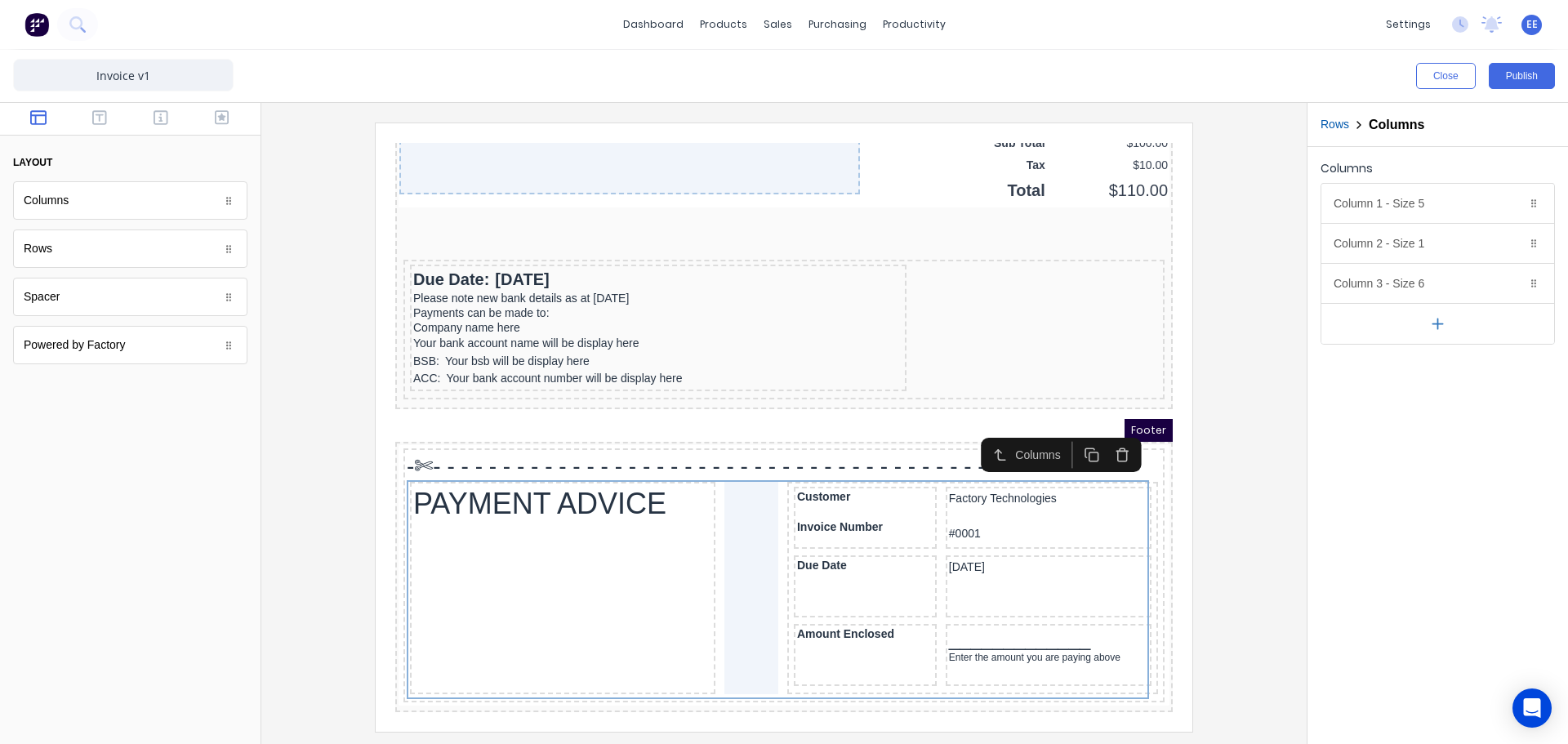
click at [1250, 467] on div at bounding box center [784, 427] width 1019 height 608
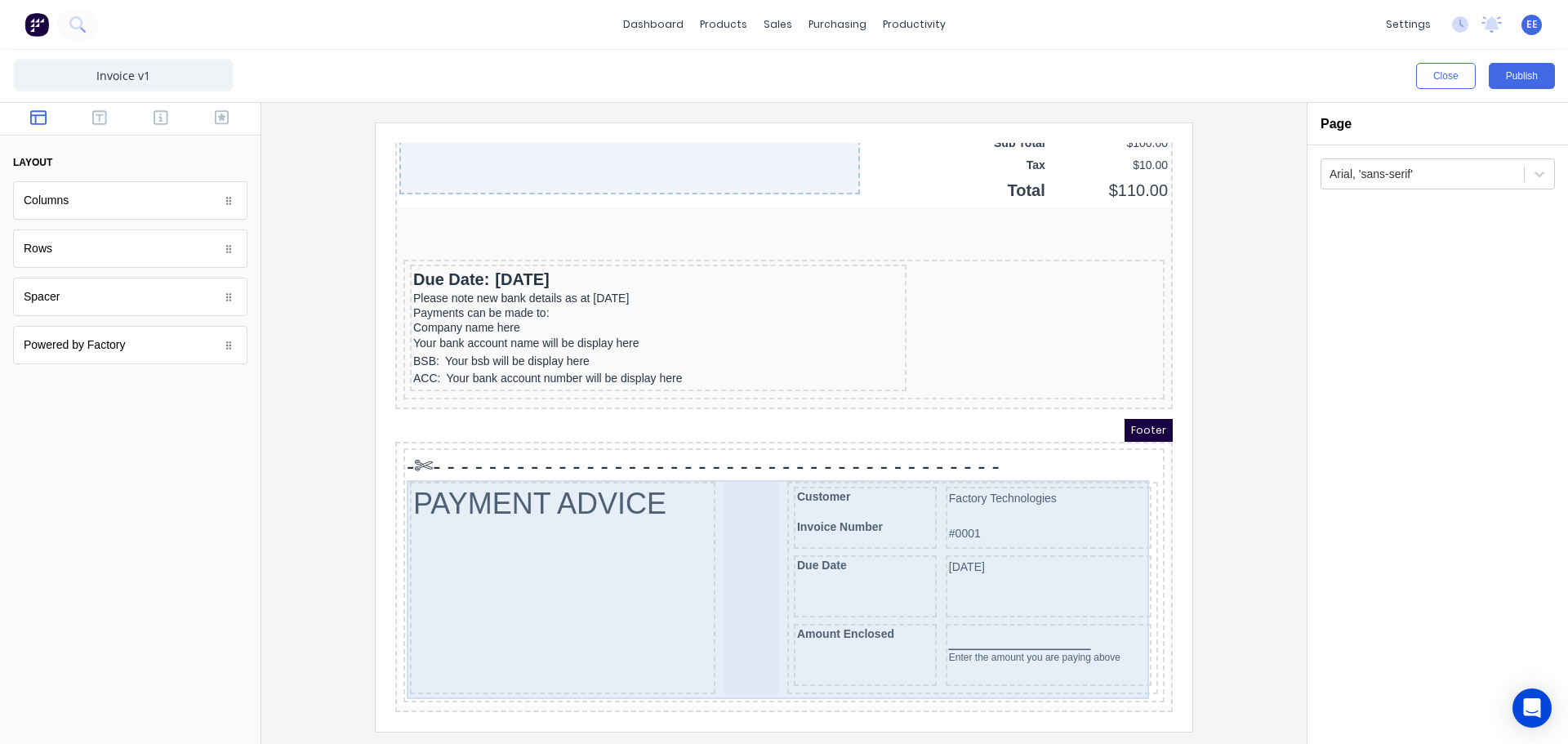
click at [460, 566] on div "PAYMENT ADVICE" at bounding box center [543, 568] width 306 height 212
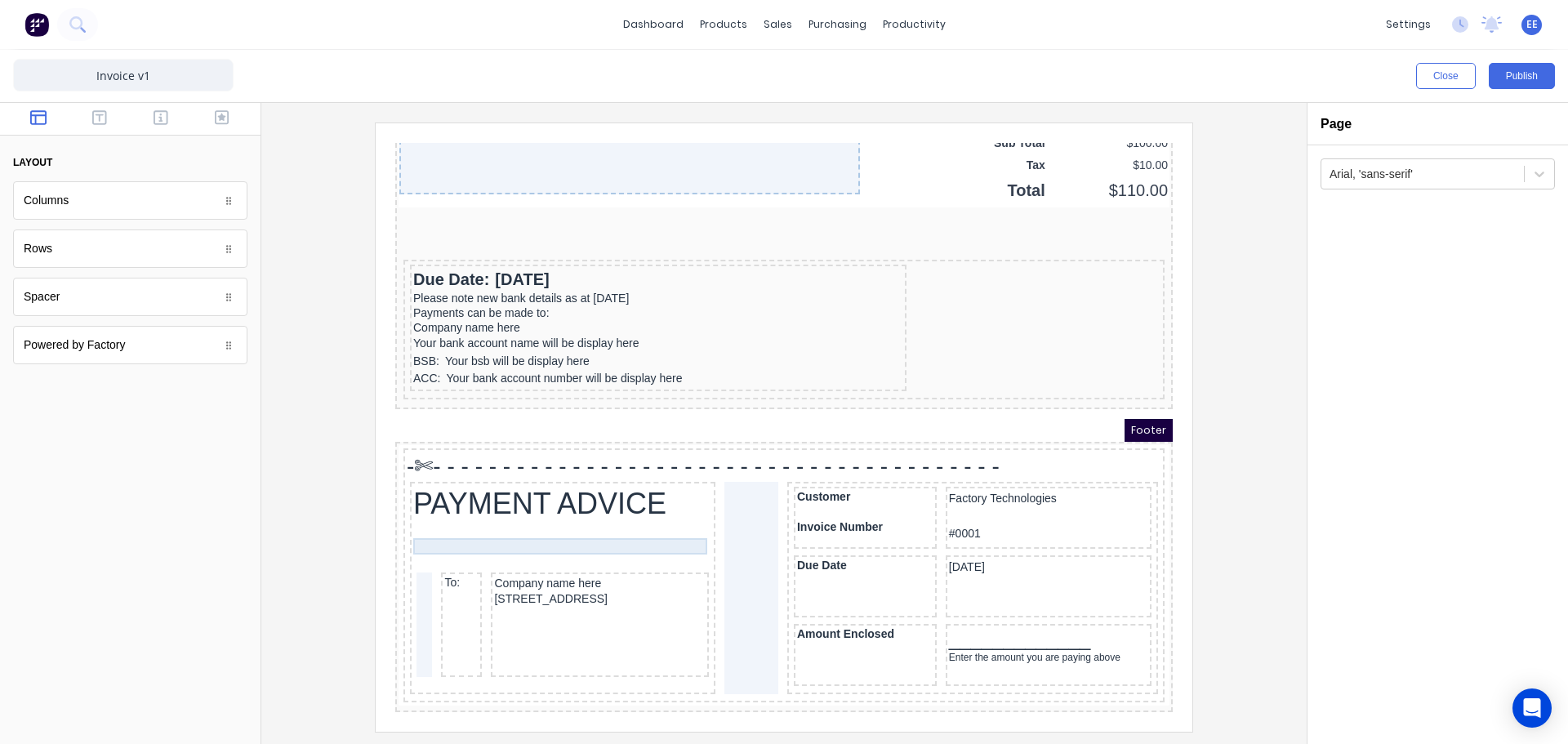
click at [496, 518] on div at bounding box center [543, 526] width 299 height 16
click at [661, 486] on icon "button" at bounding box center [661, 493] width 15 height 15
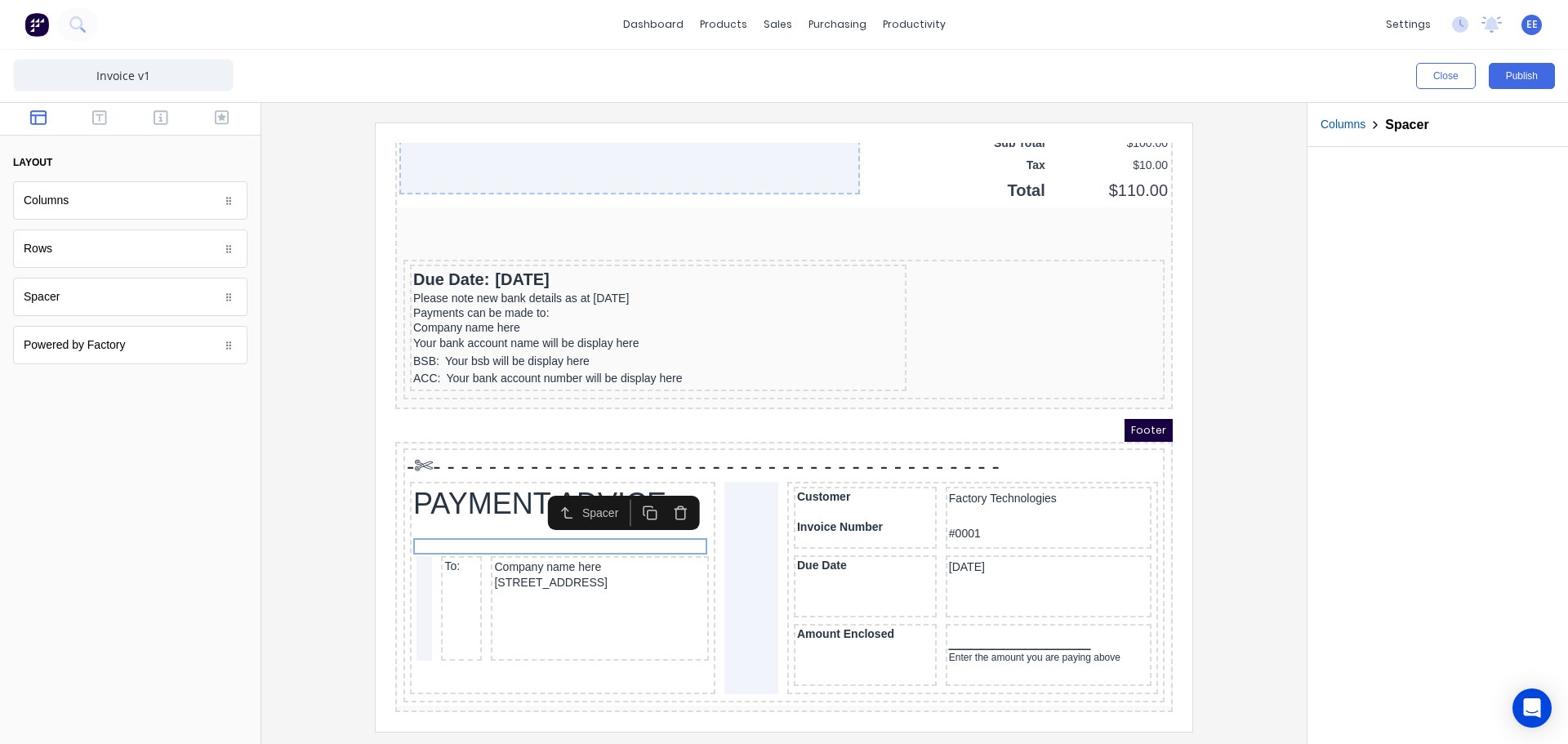
click at [1256, 440] on div at bounding box center [784, 427] width 1019 height 608
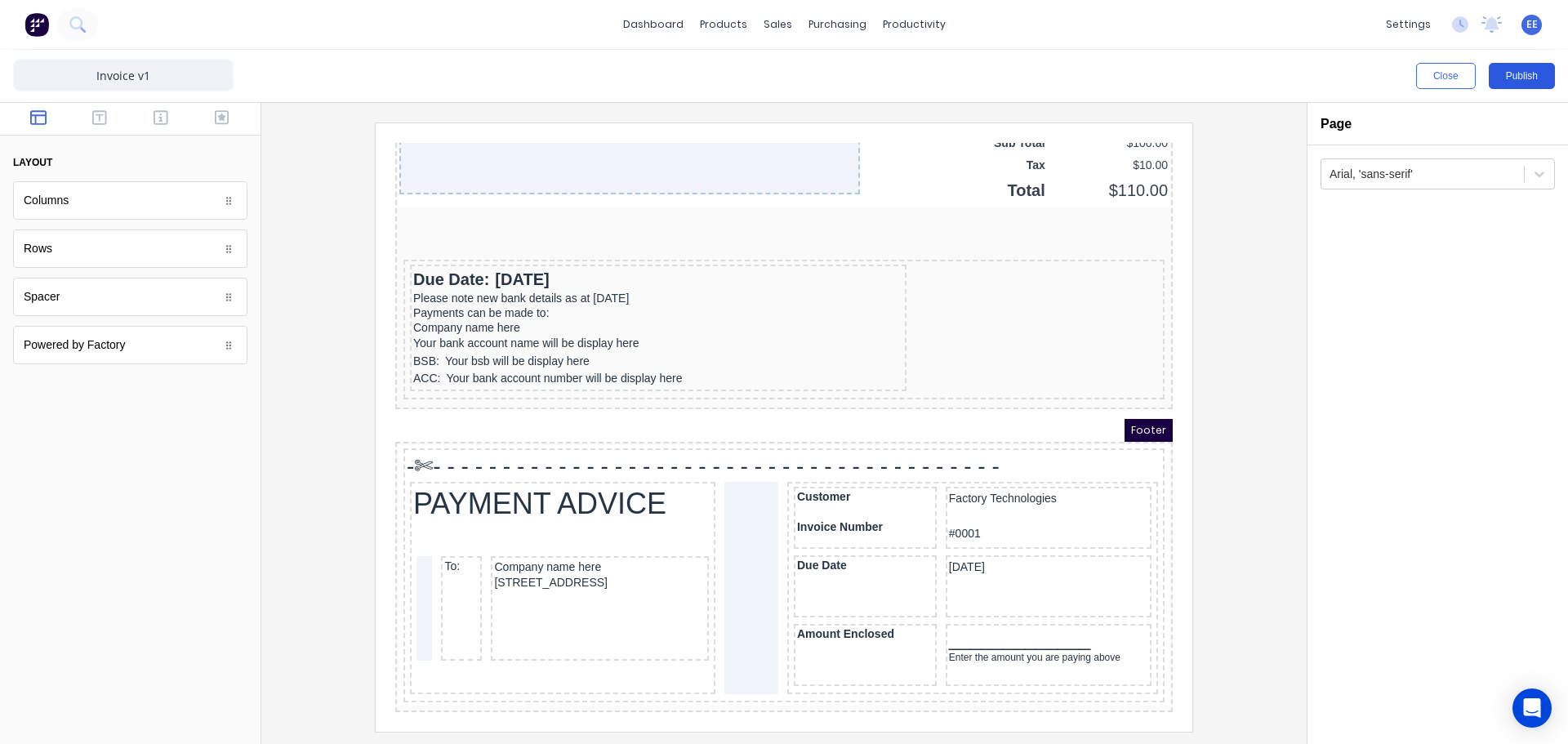
click at [1513, 79] on button "Publish" at bounding box center [1522, 76] width 66 height 26
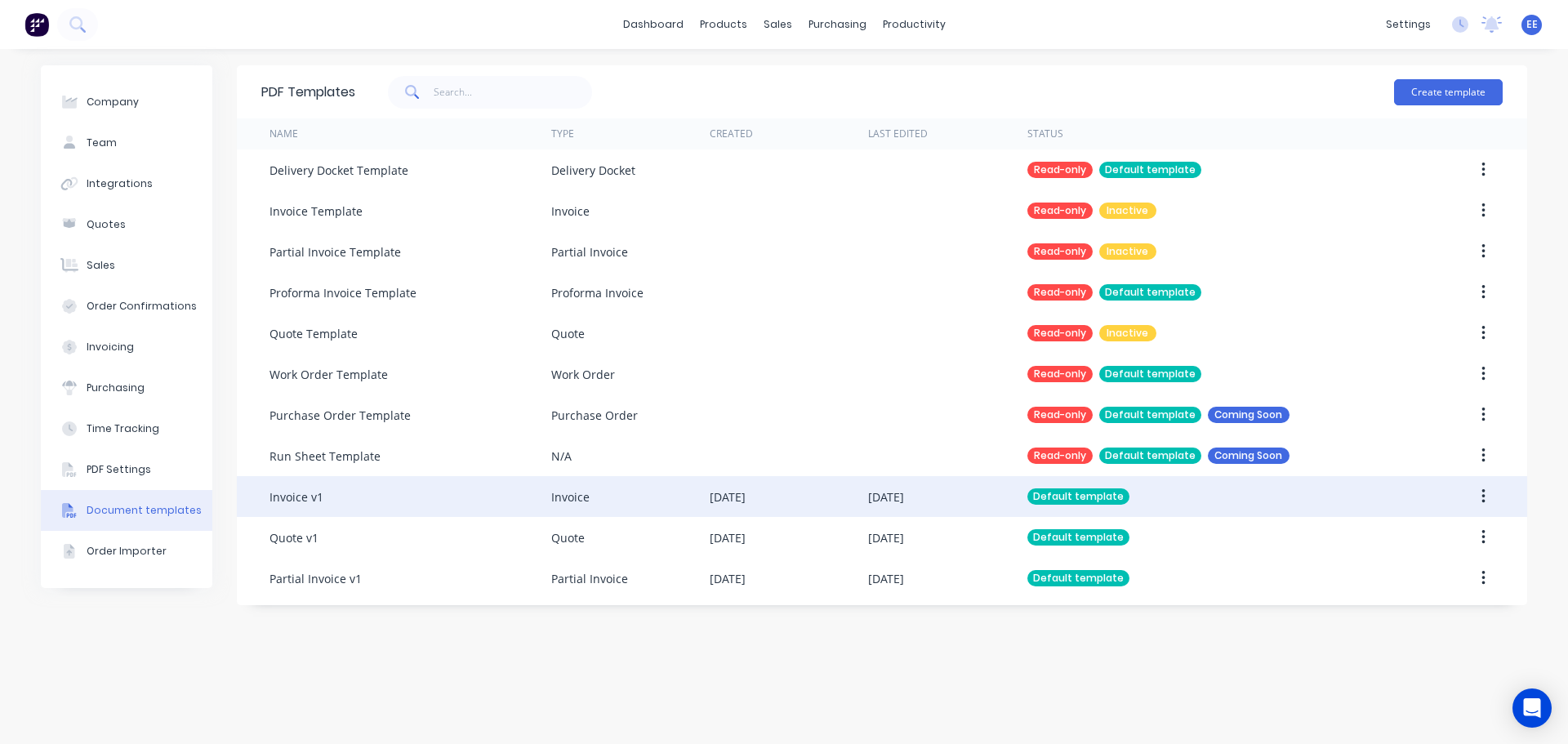
click at [423, 512] on div "Invoice v1" at bounding box center [410, 497] width 282 height 41
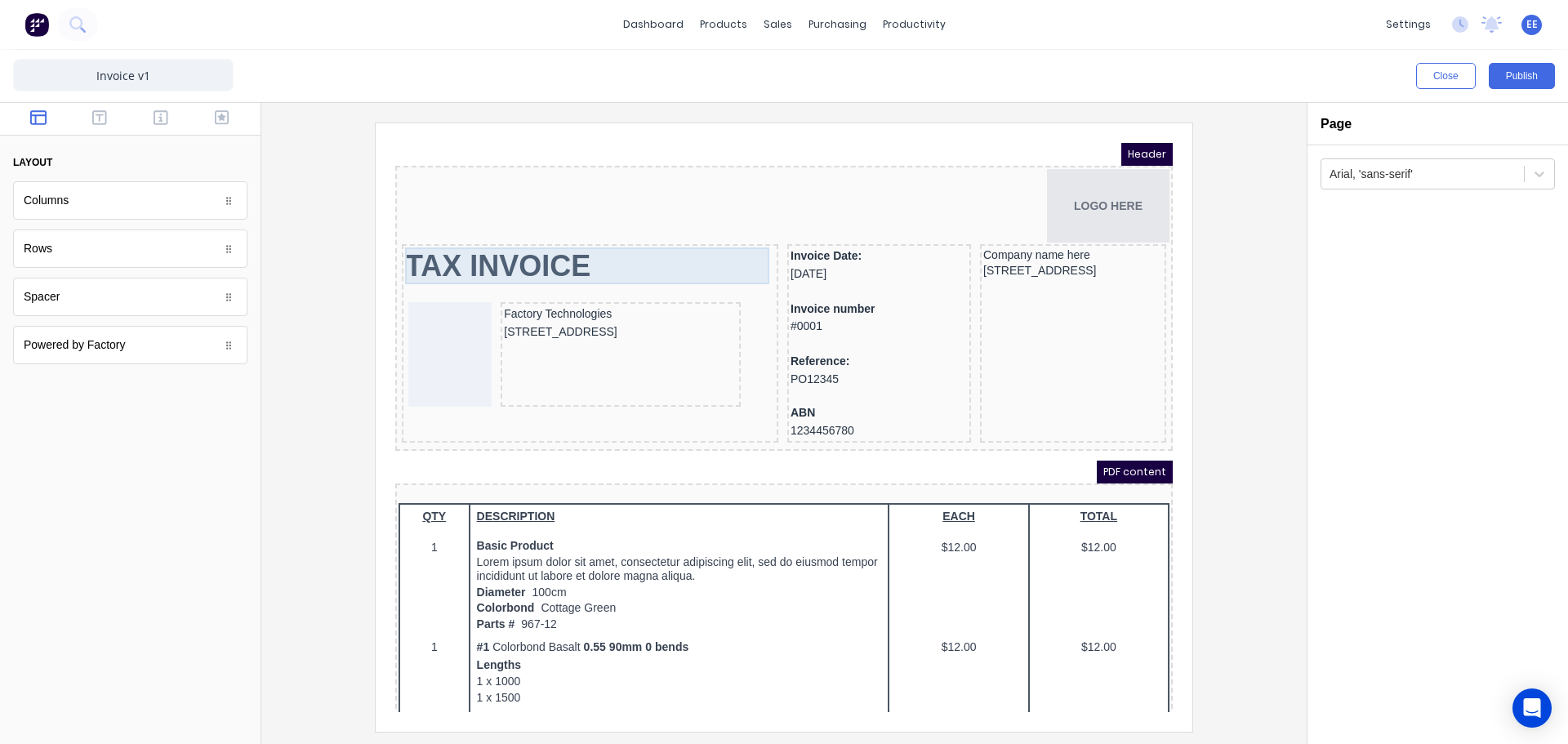
click at [518, 256] on div "TAX INVOICE" at bounding box center [571, 247] width 370 height 37
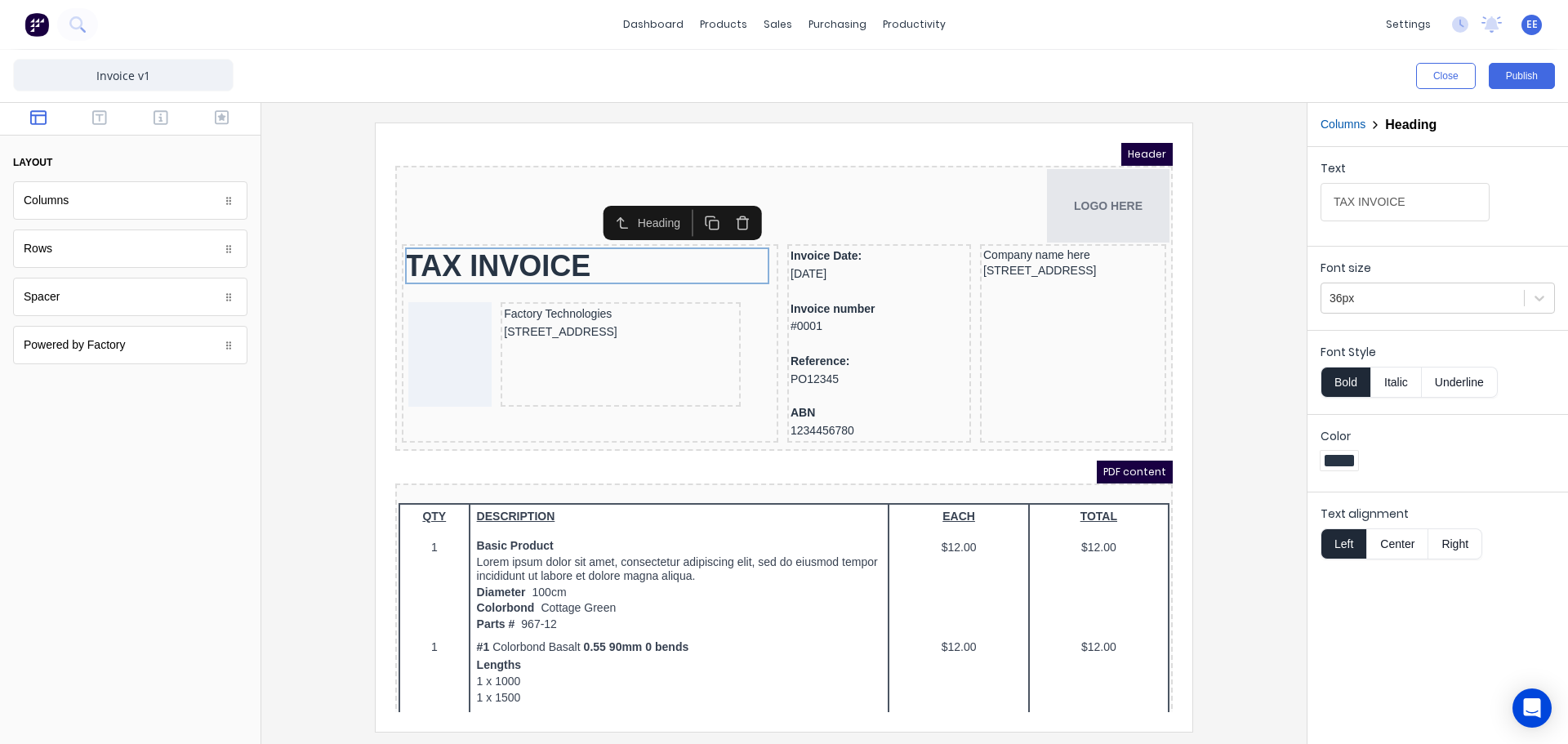
click at [1348, 389] on button "Bold" at bounding box center [1345, 382] width 50 height 31
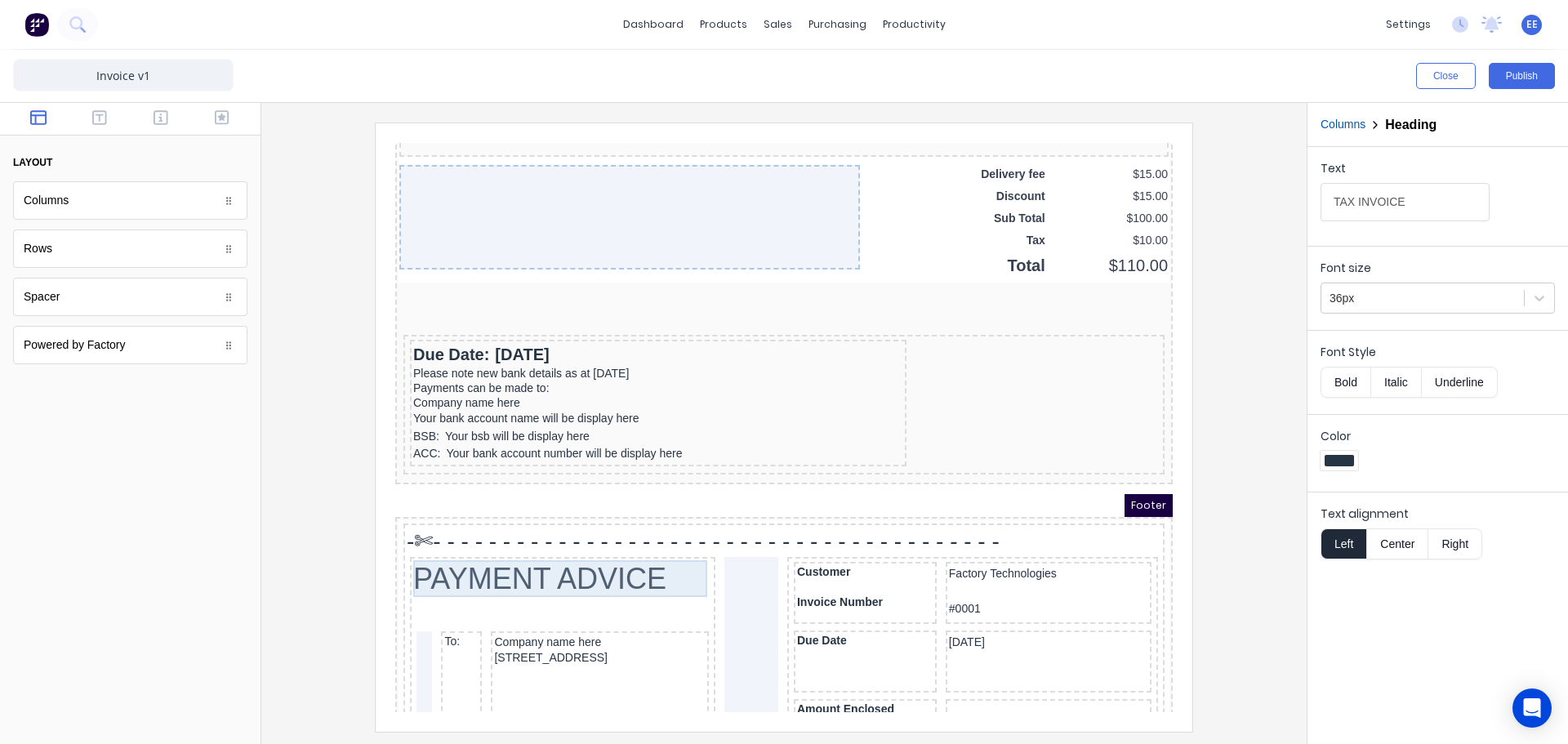
scroll to position [1225, 0]
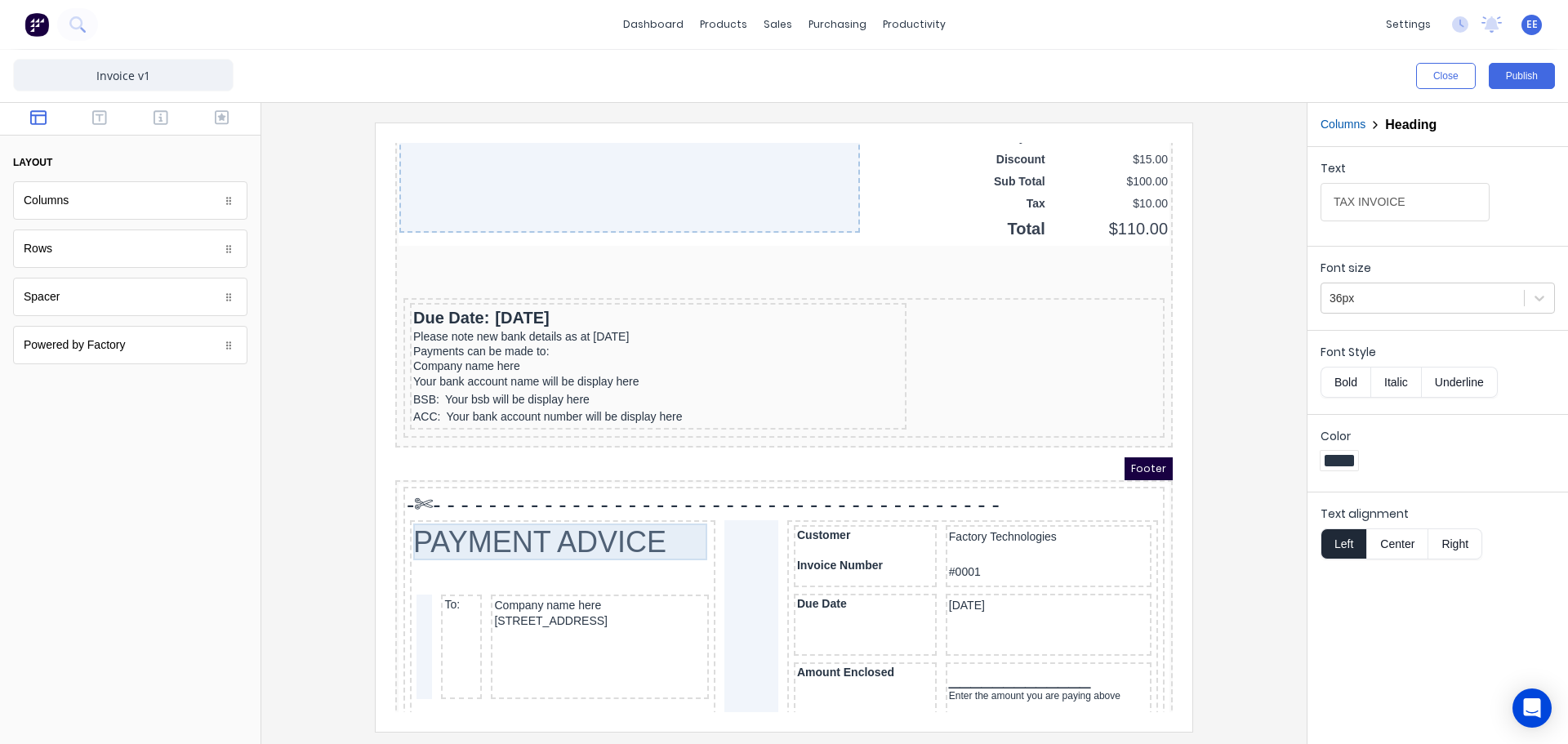
click at [478, 518] on div "PAYMENT ADVICE" at bounding box center [543, 523] width 299 height 37
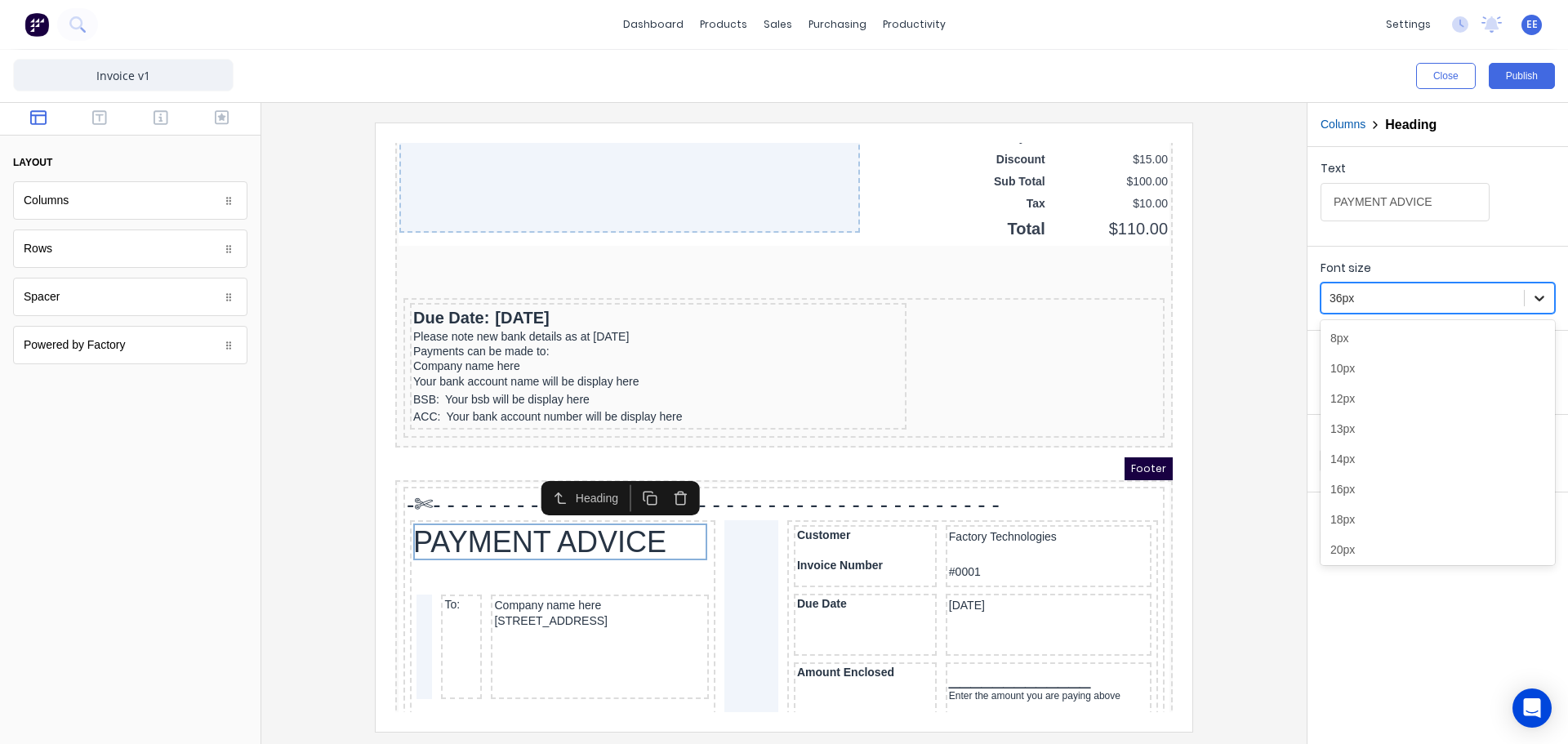
click at [1539, 301] on icon at bounding box center [1539, 297] width 16 height 16
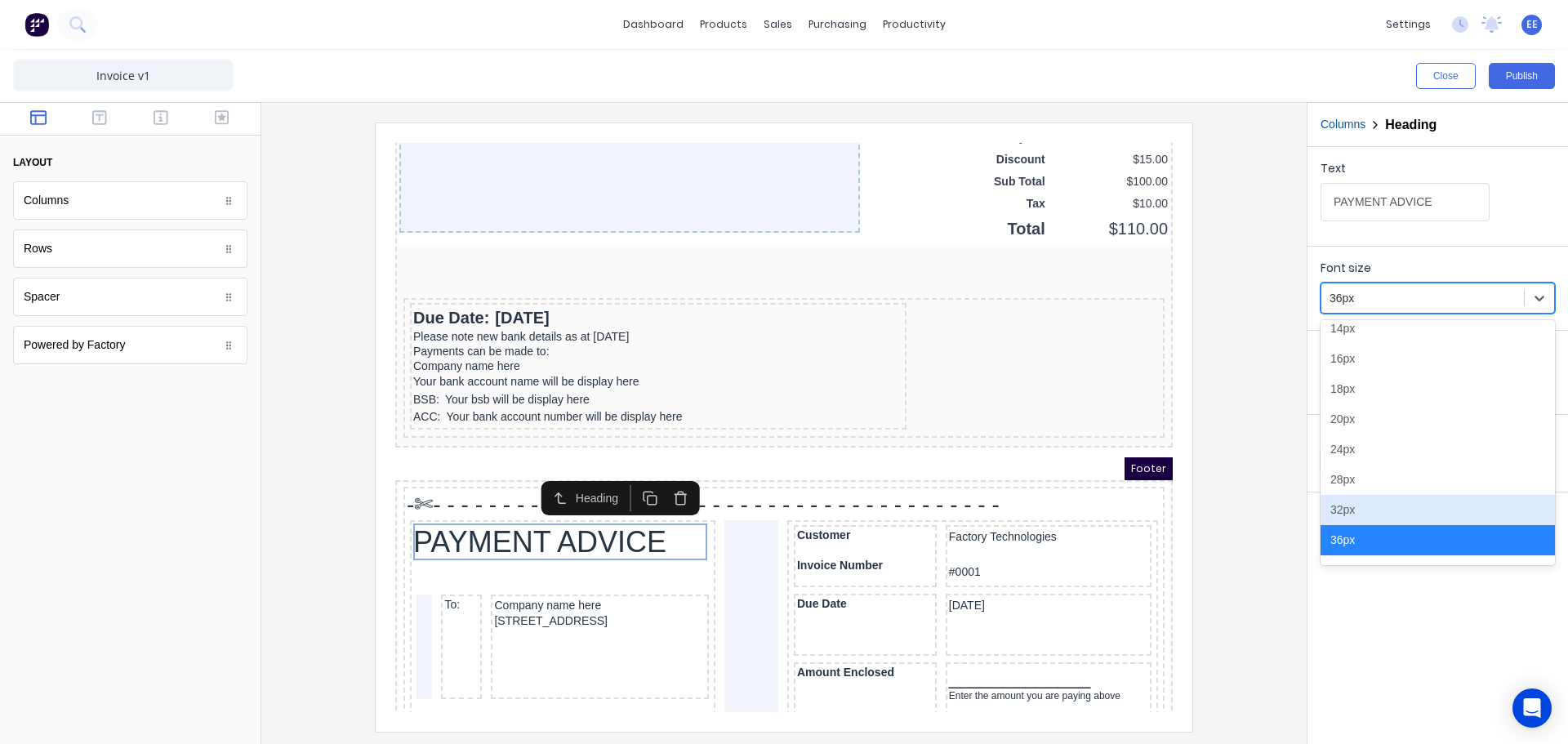
click at [1400, 510] on div "32px" at bounding box center [1438, 510] width 235 height 30
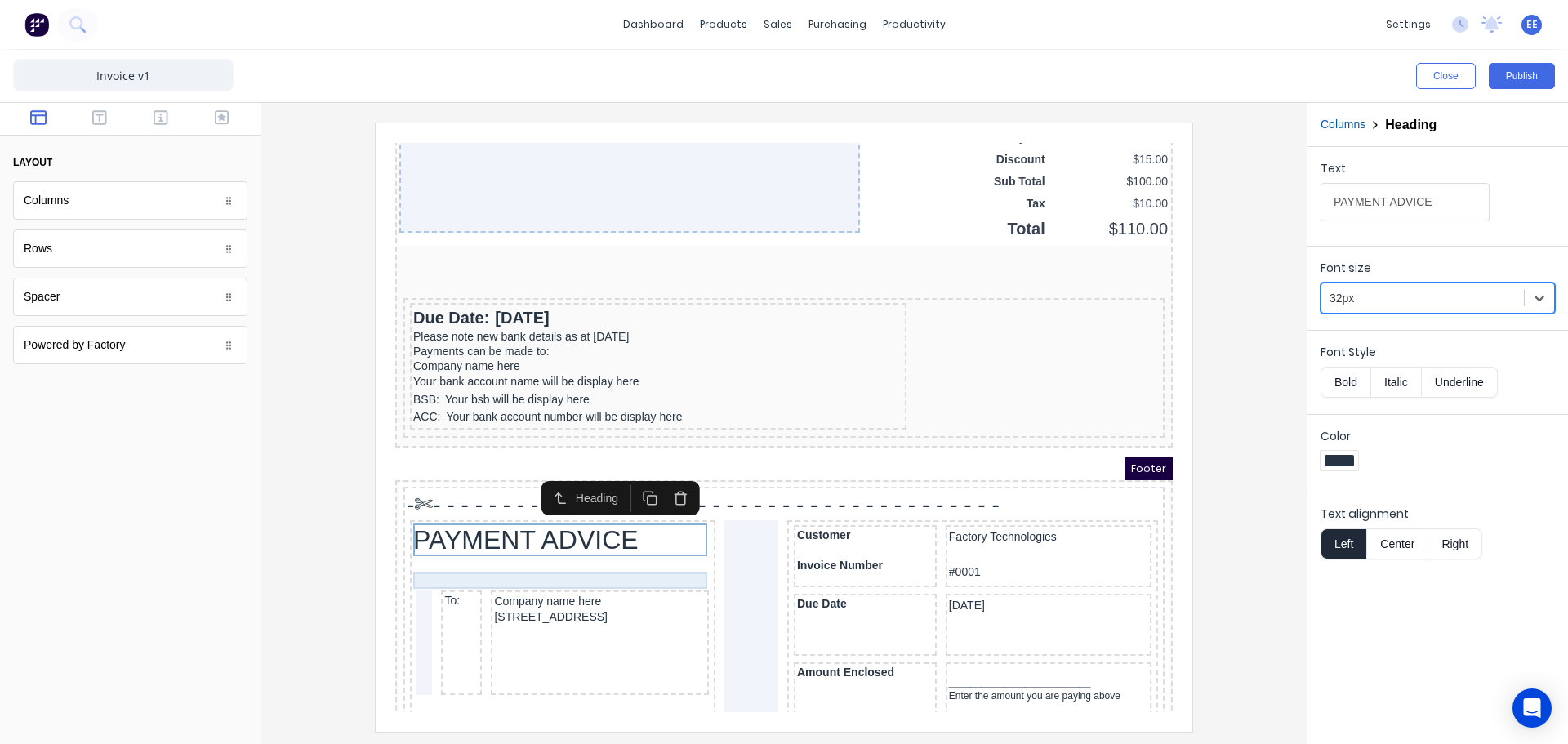
click at [542, 555] on div at bounding box center [543, 561] width 299 height 16
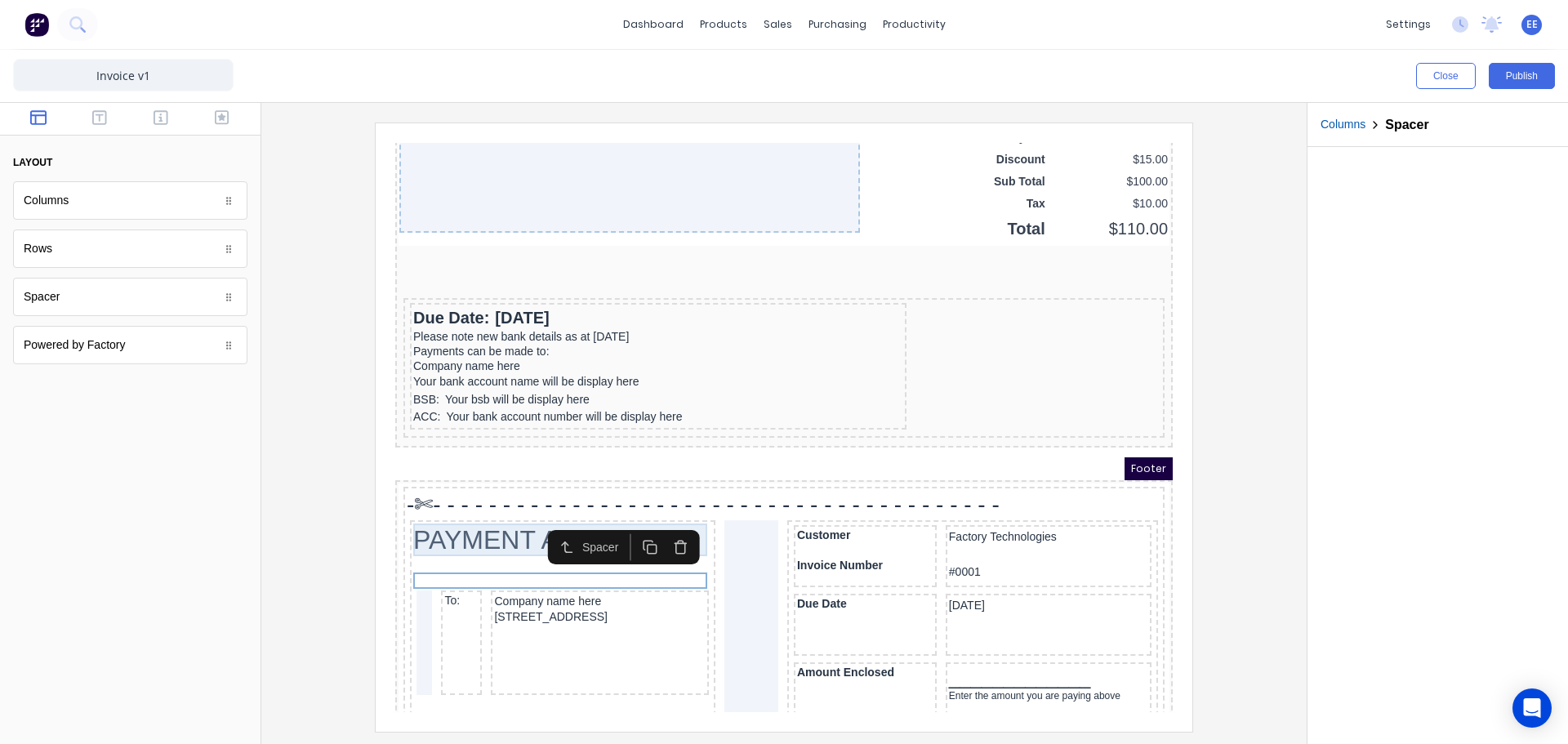
click at [491, 530] on div "PAYMENT ADVICE" at bounding box center [543, 520] width 299 height 33
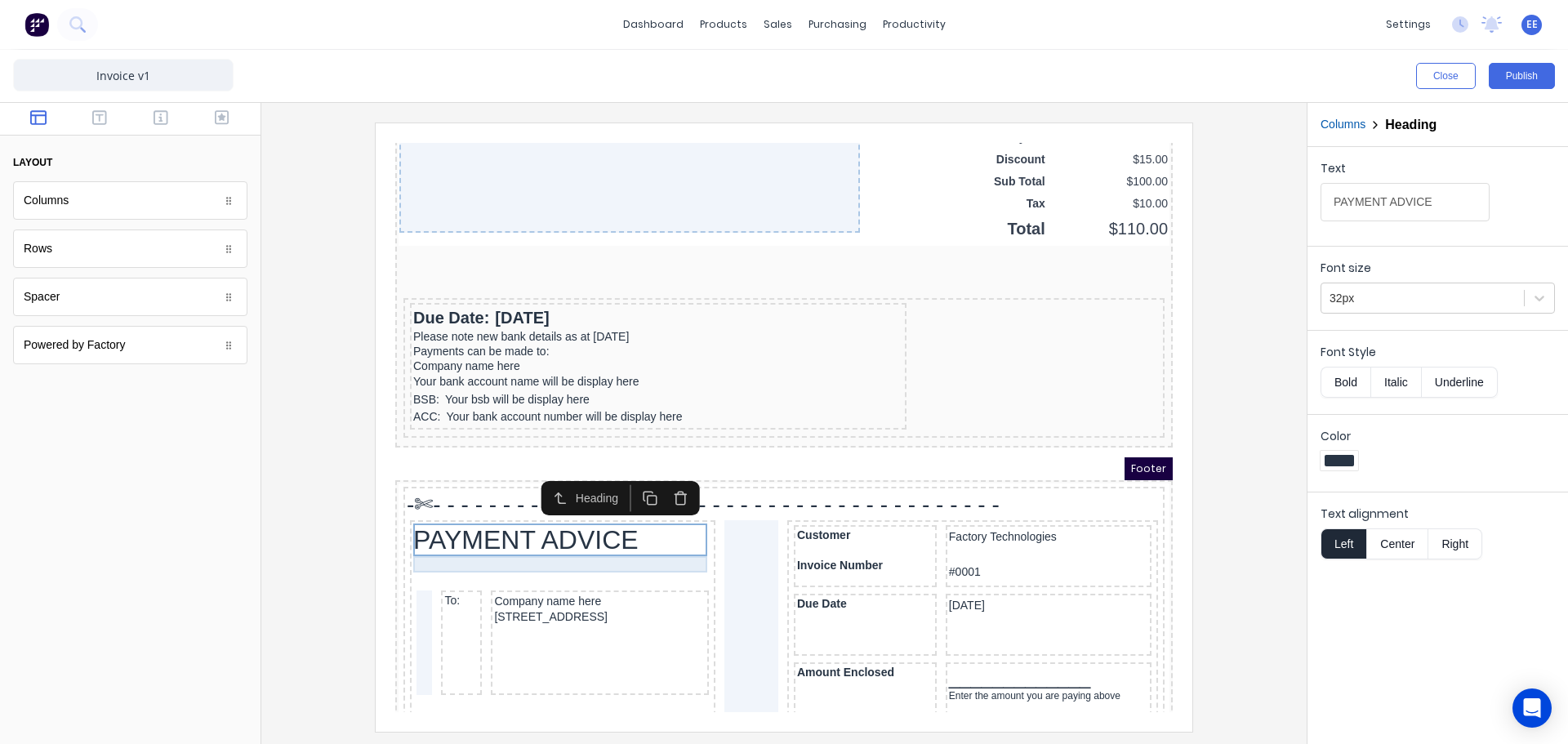
click at [489, 551] on div at bounding box center [543, 545] width 299 height 16
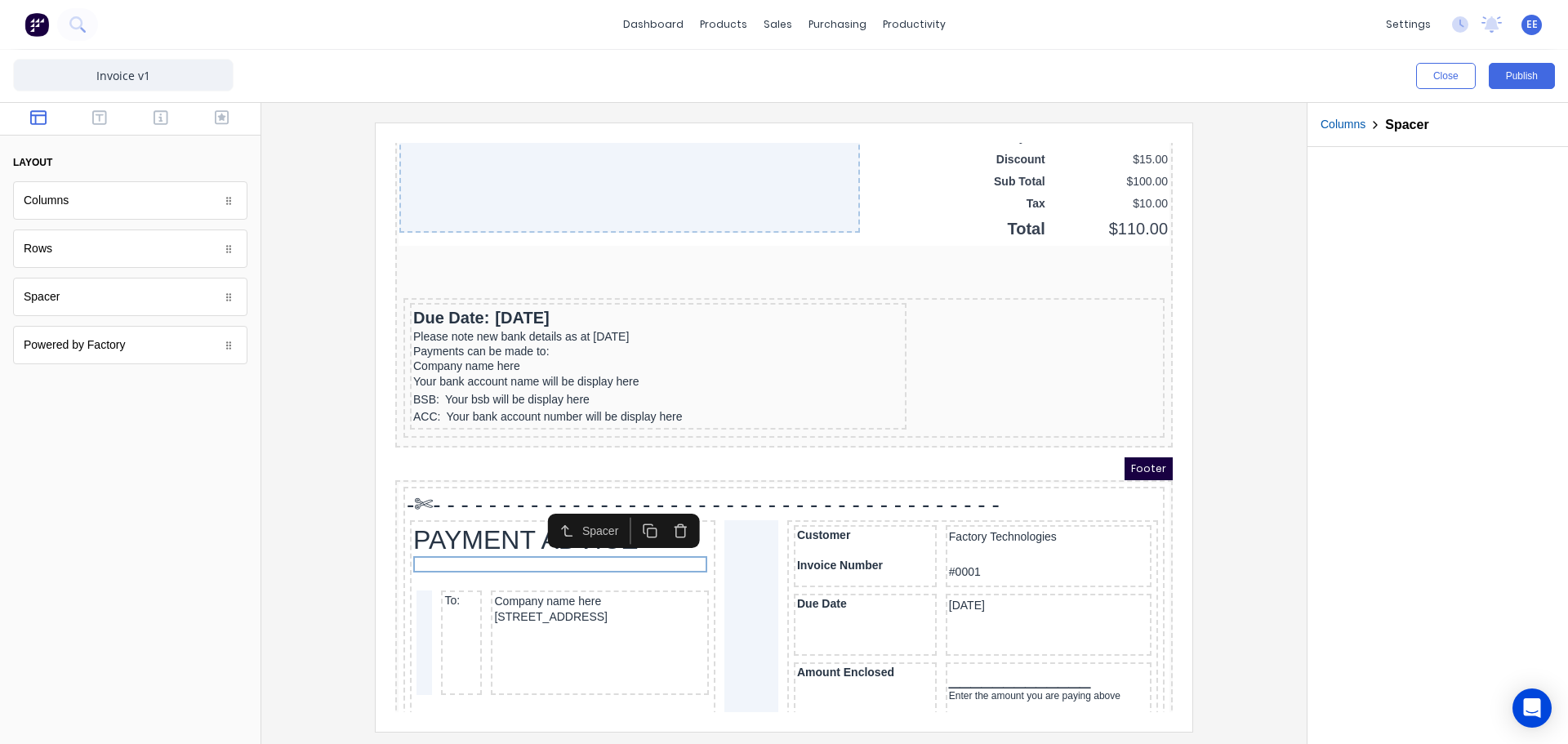
click at [658, 513] on icon "button" at bounding box center [661, 512] width 15 height 15
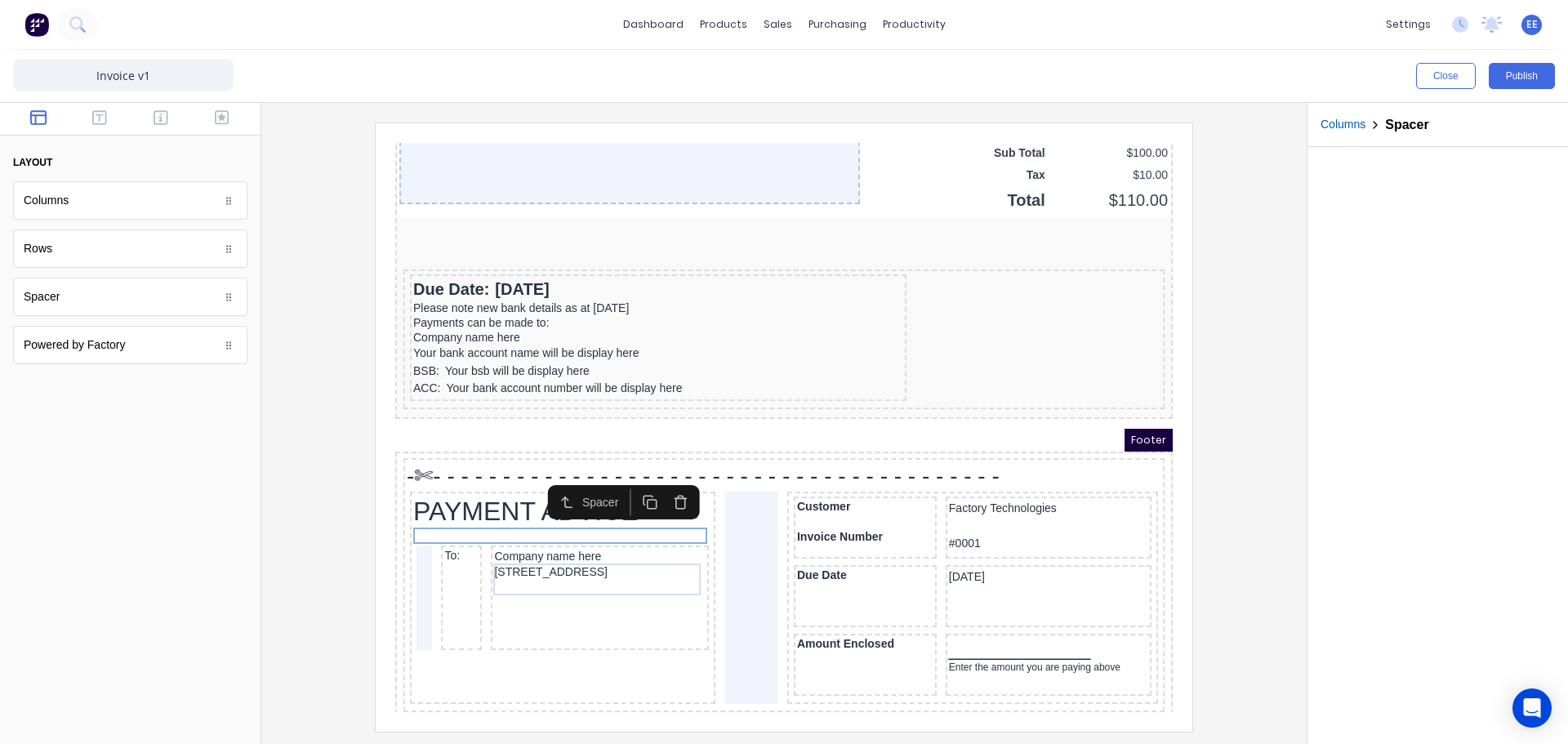
scroll to position [1270, 0]
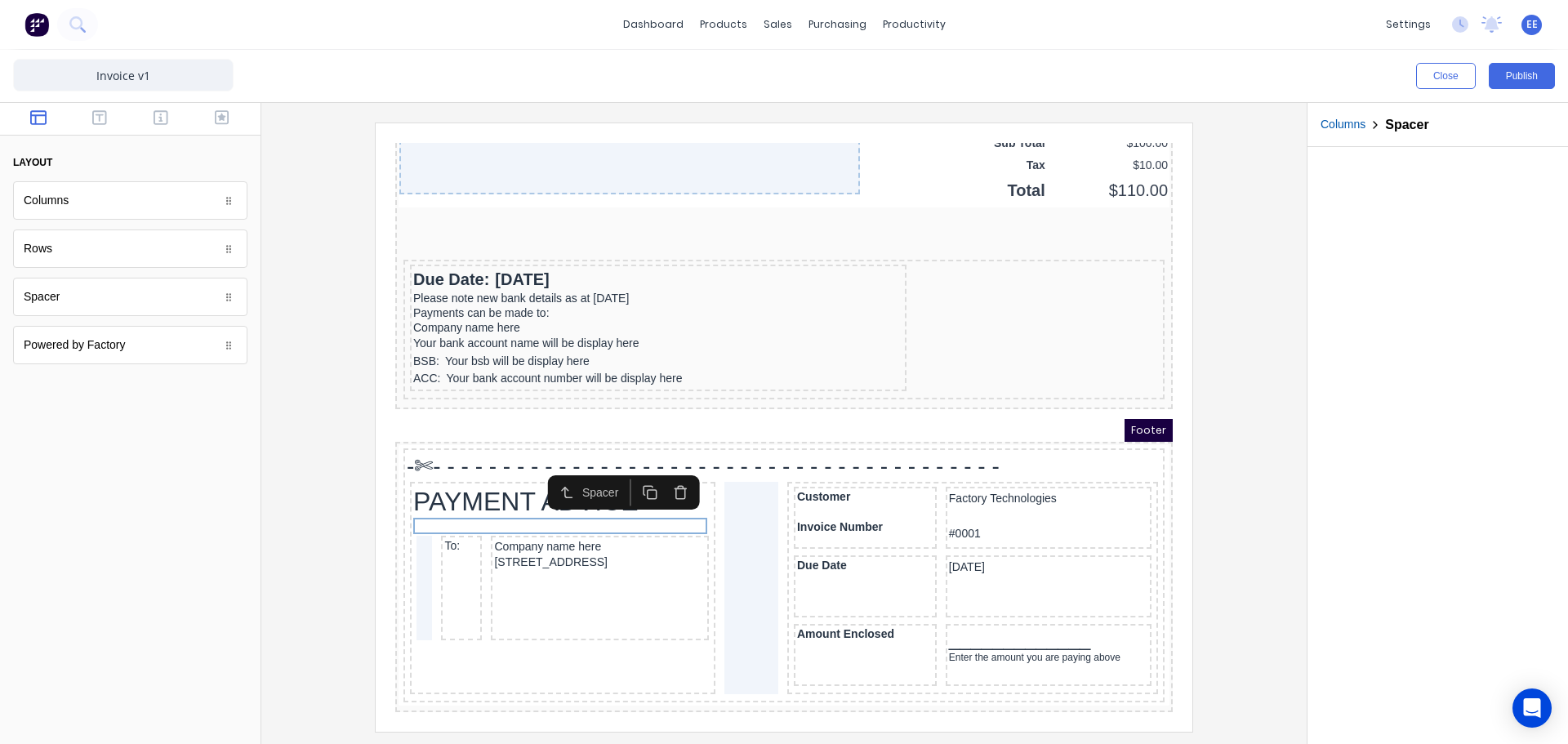
click at [1235, 407] on div at bounding box center [784, 427] width 1019 height 608
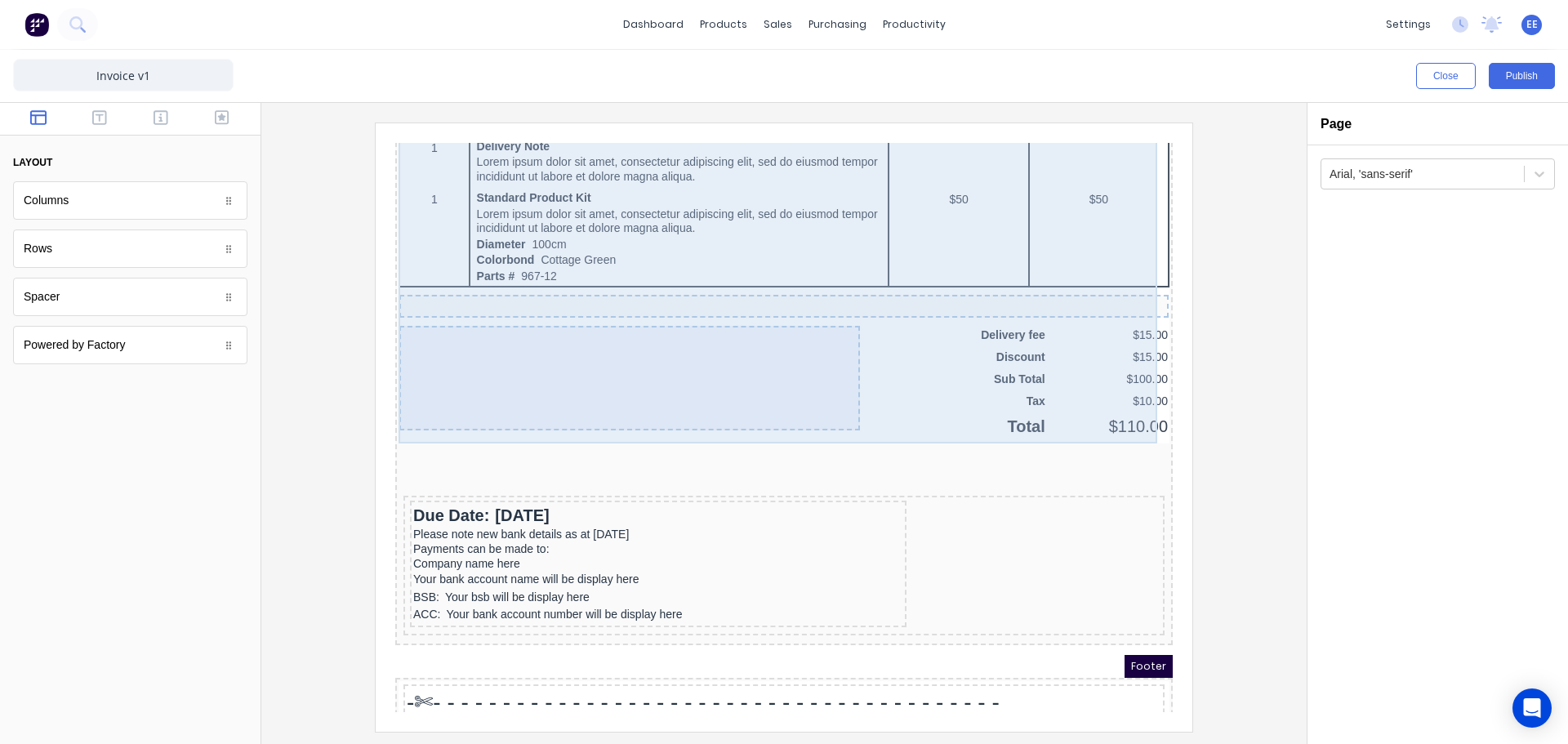
scroll to position [1107, 0]
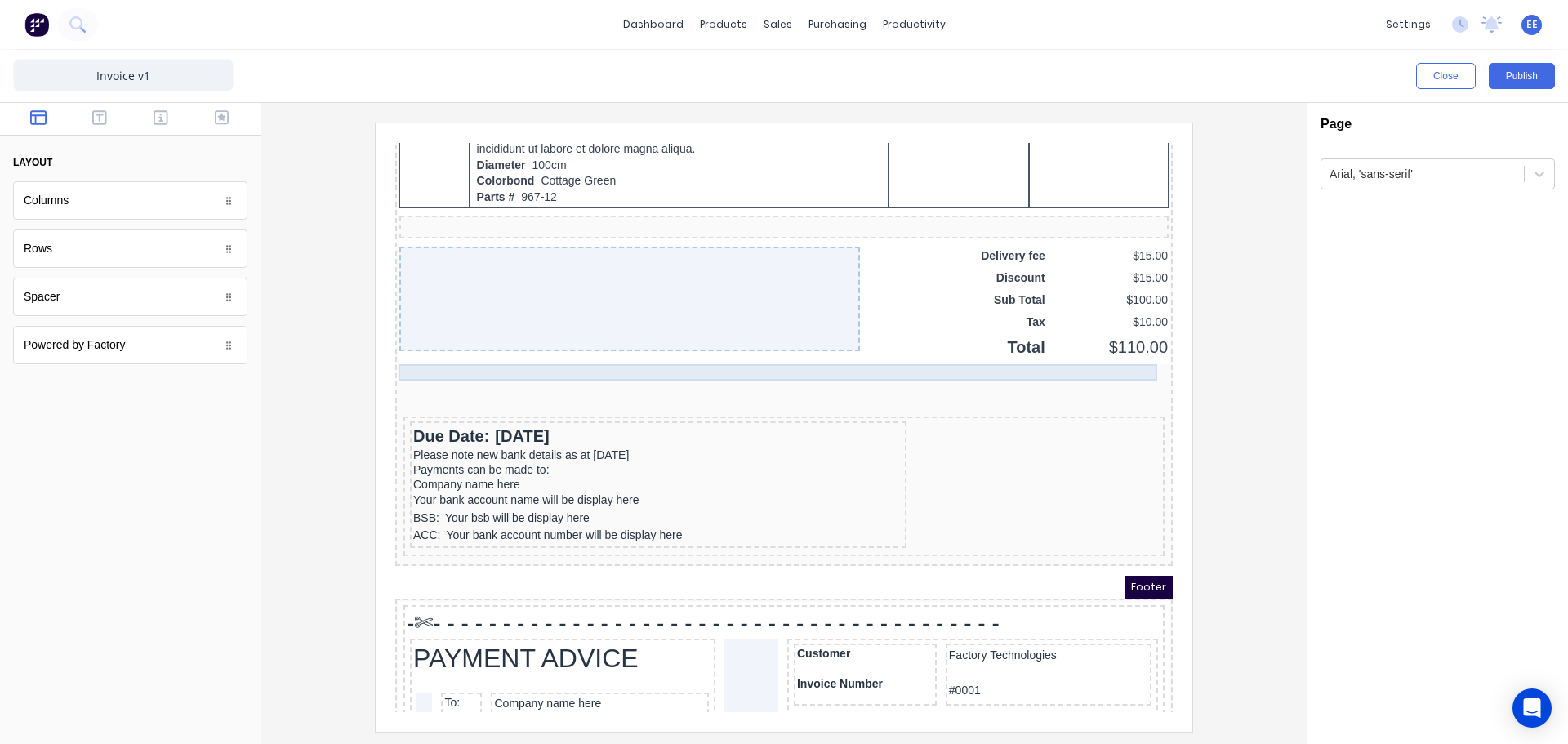
click at [734, 352] on div at bounding box center [764, 353] width 771 height 16
click at [1103, 316] on button "button" at bounding box center [1111, 320] width 30 height 27
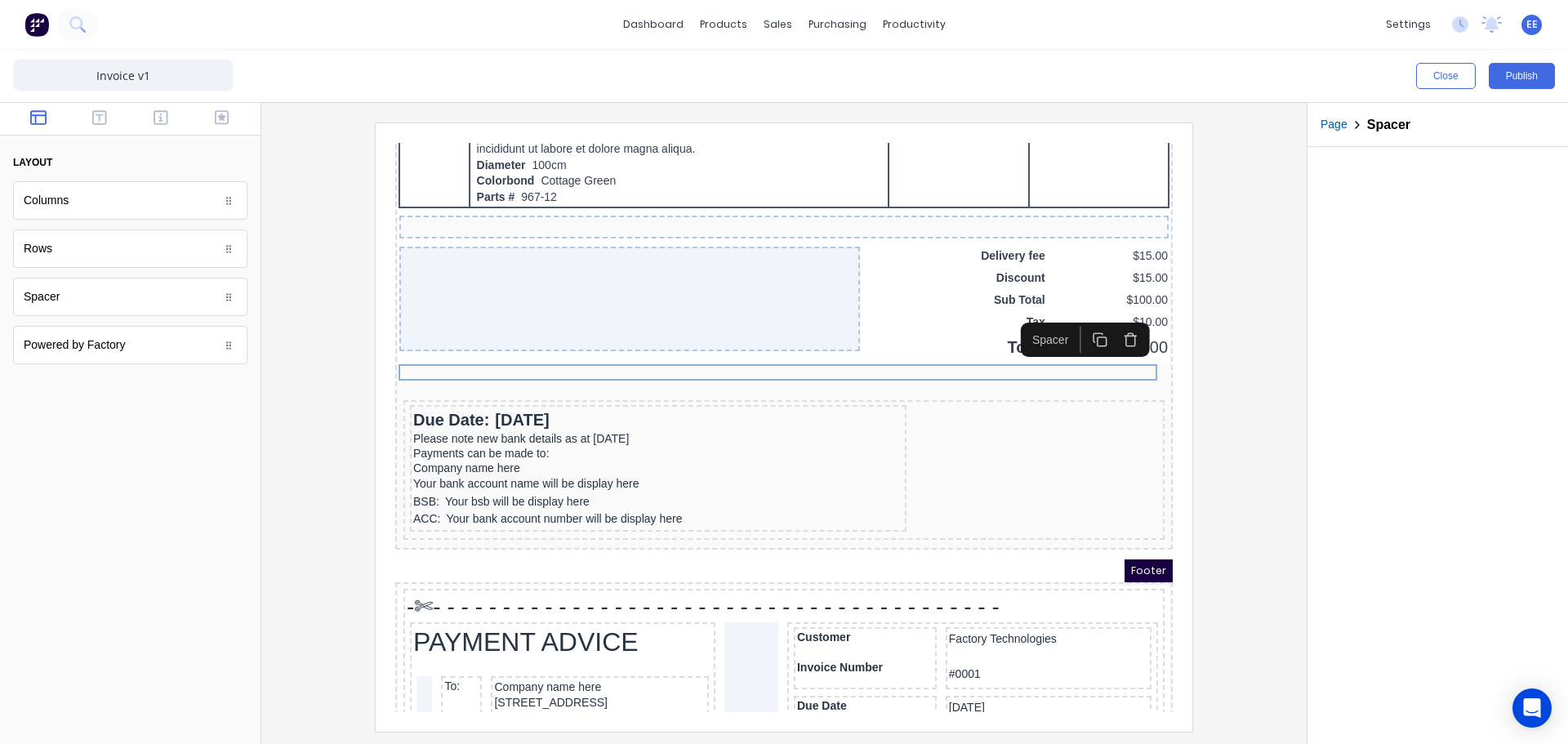
click at [1115, 322] on icon "button" at bounding box center [1111, 320] width 15 height 15
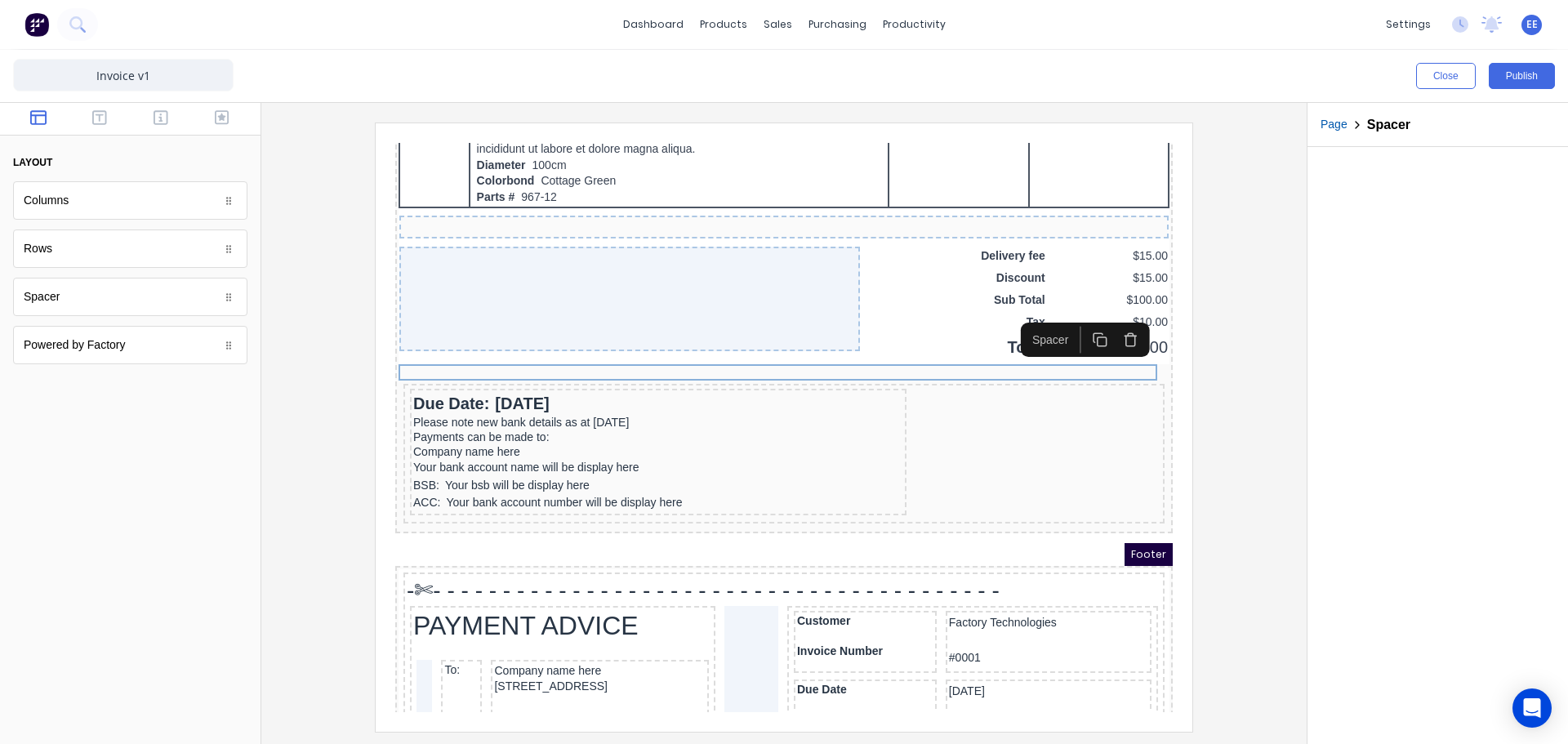
click at [1108, 321] on icon "button" at bounding box center [1111, 320] width 15 height 15
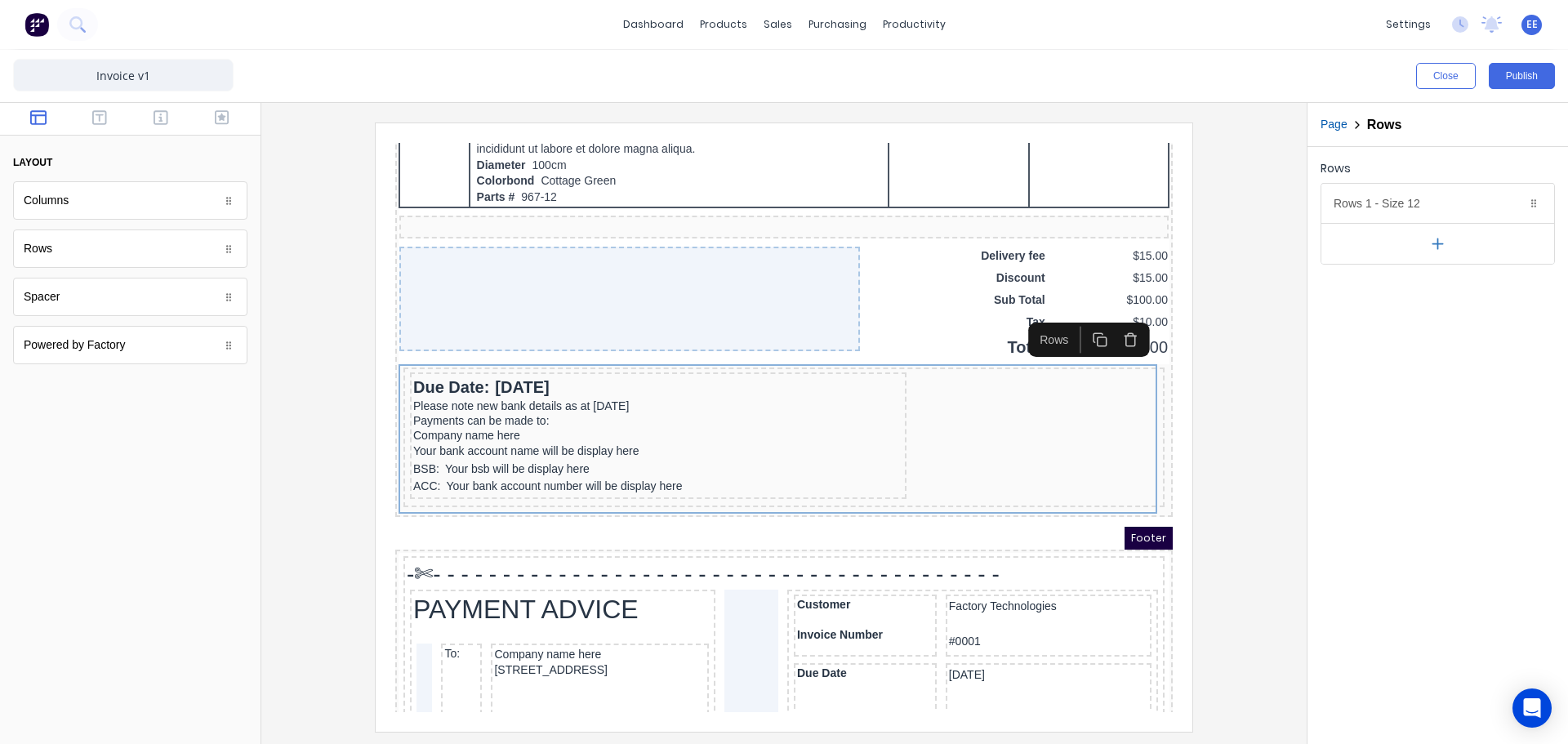
click at [1198, 392] on div at bounding box center [784, 427] width 1019 height 608
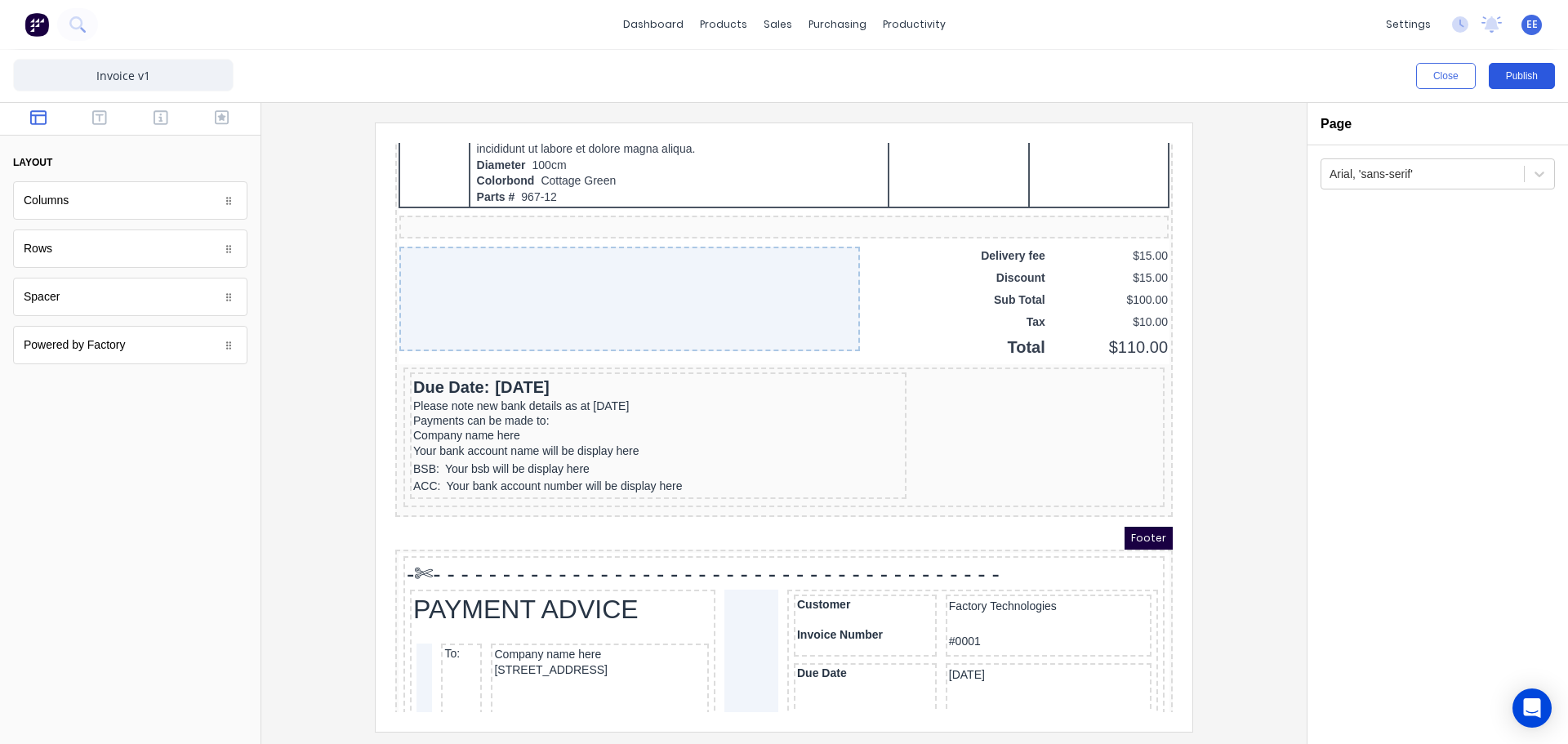
click at [1505, 73] on button "Publish" at bounding box center [1522, 76] width 66 height 26
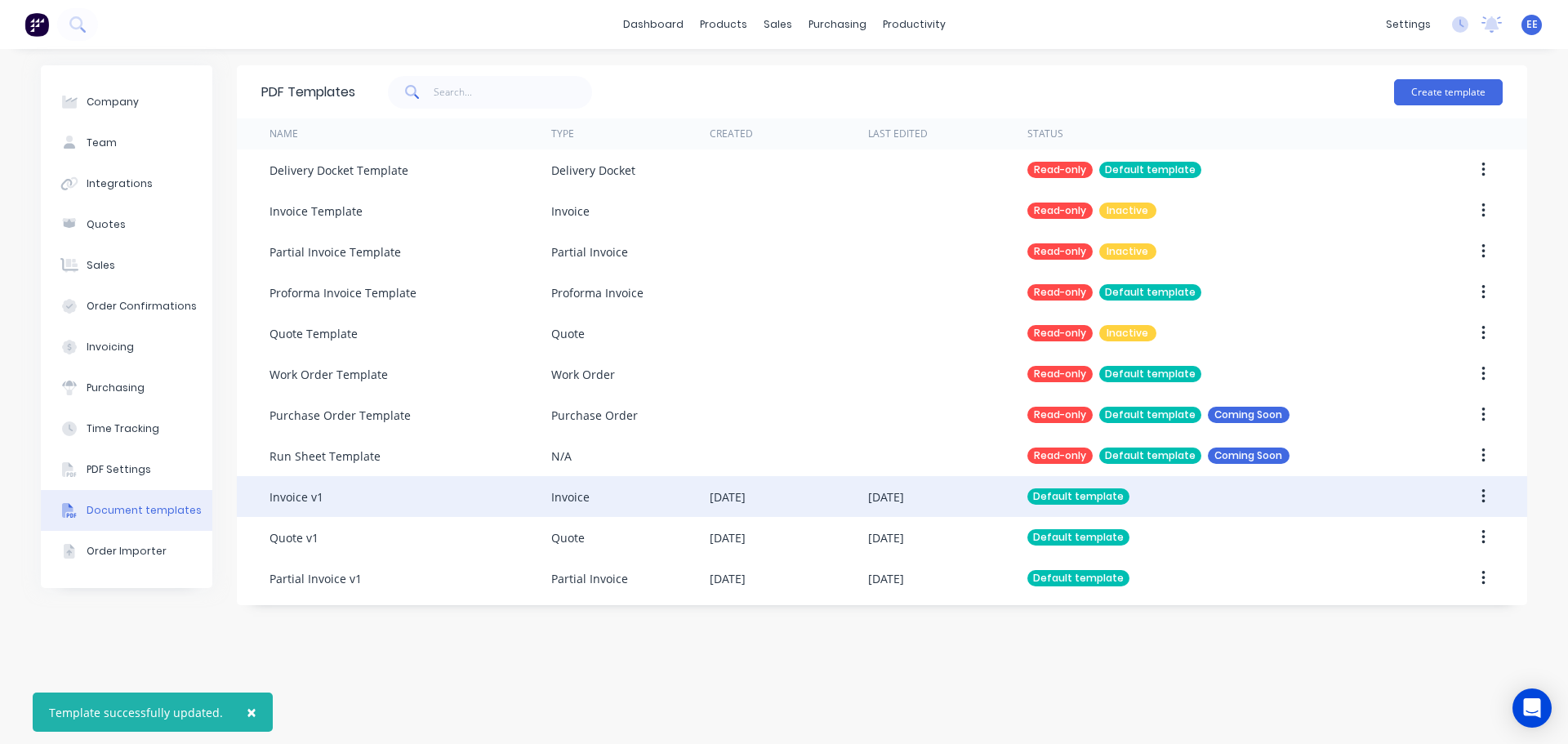
click at [625, 499] on div "Invoice" at bounding box center [630, 497] width 158 height 41
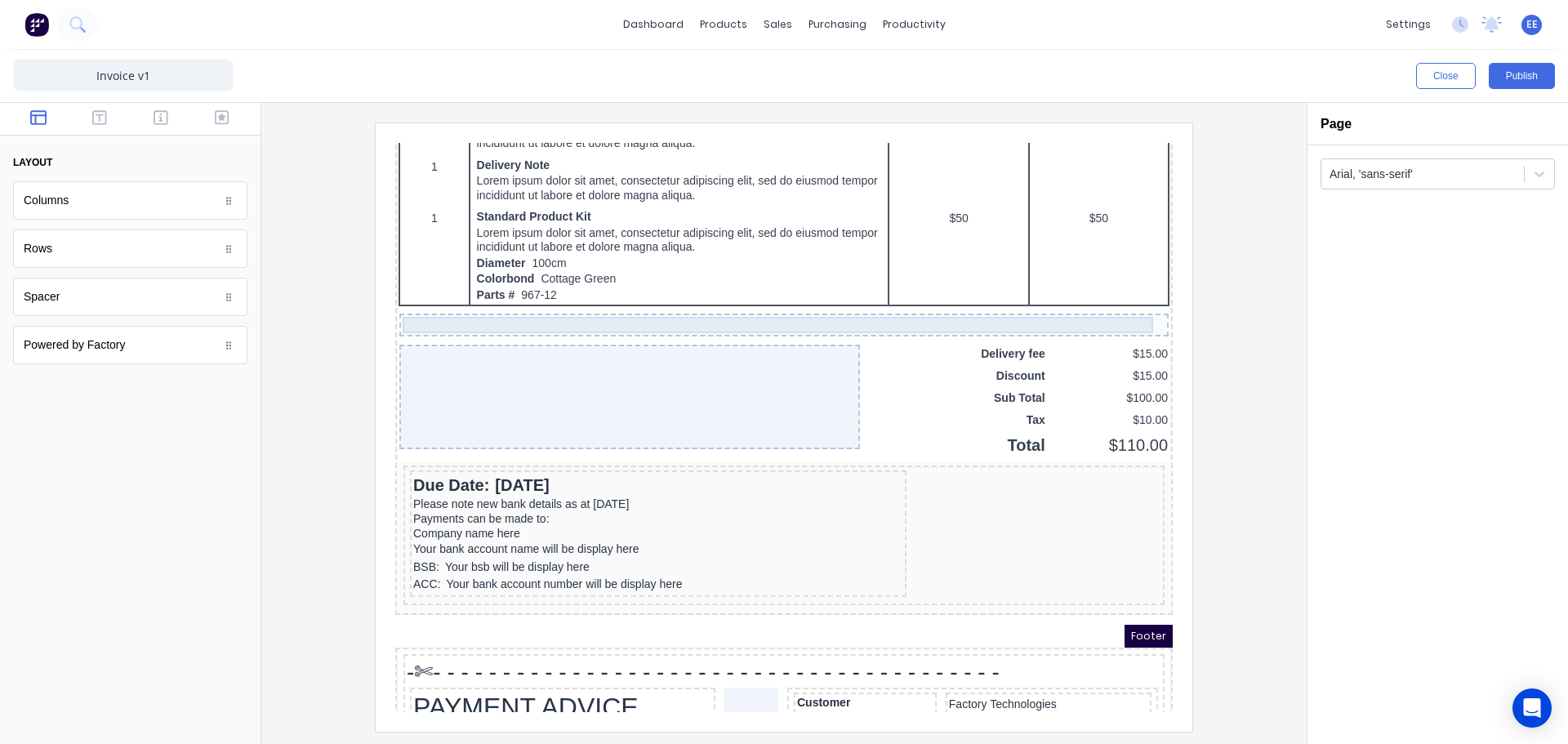
scroll to position [1221, 0]
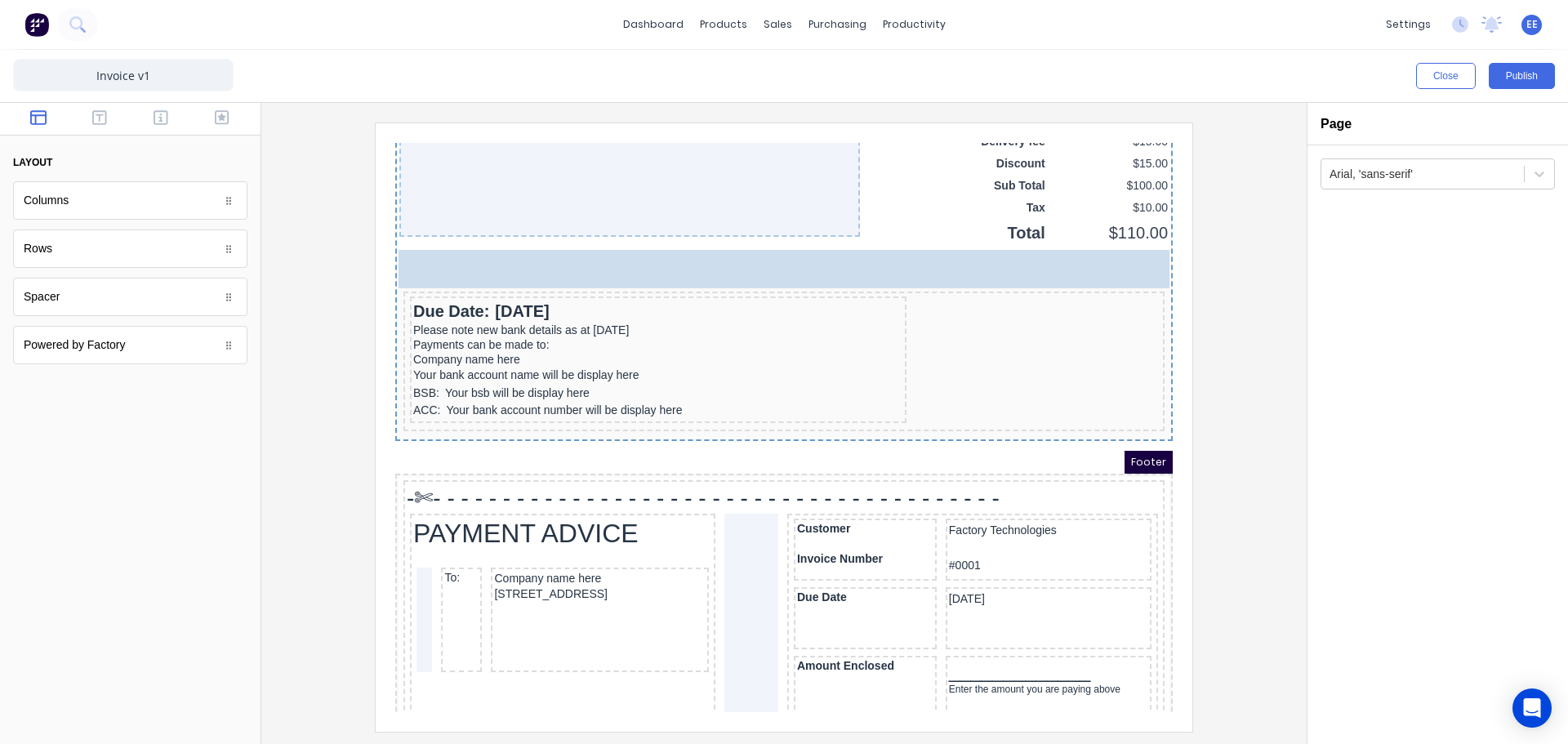
drag, startPoint x: 69, startPoint y: 304, endPoint x: 666, endPoint y: 268, distance: 598.1
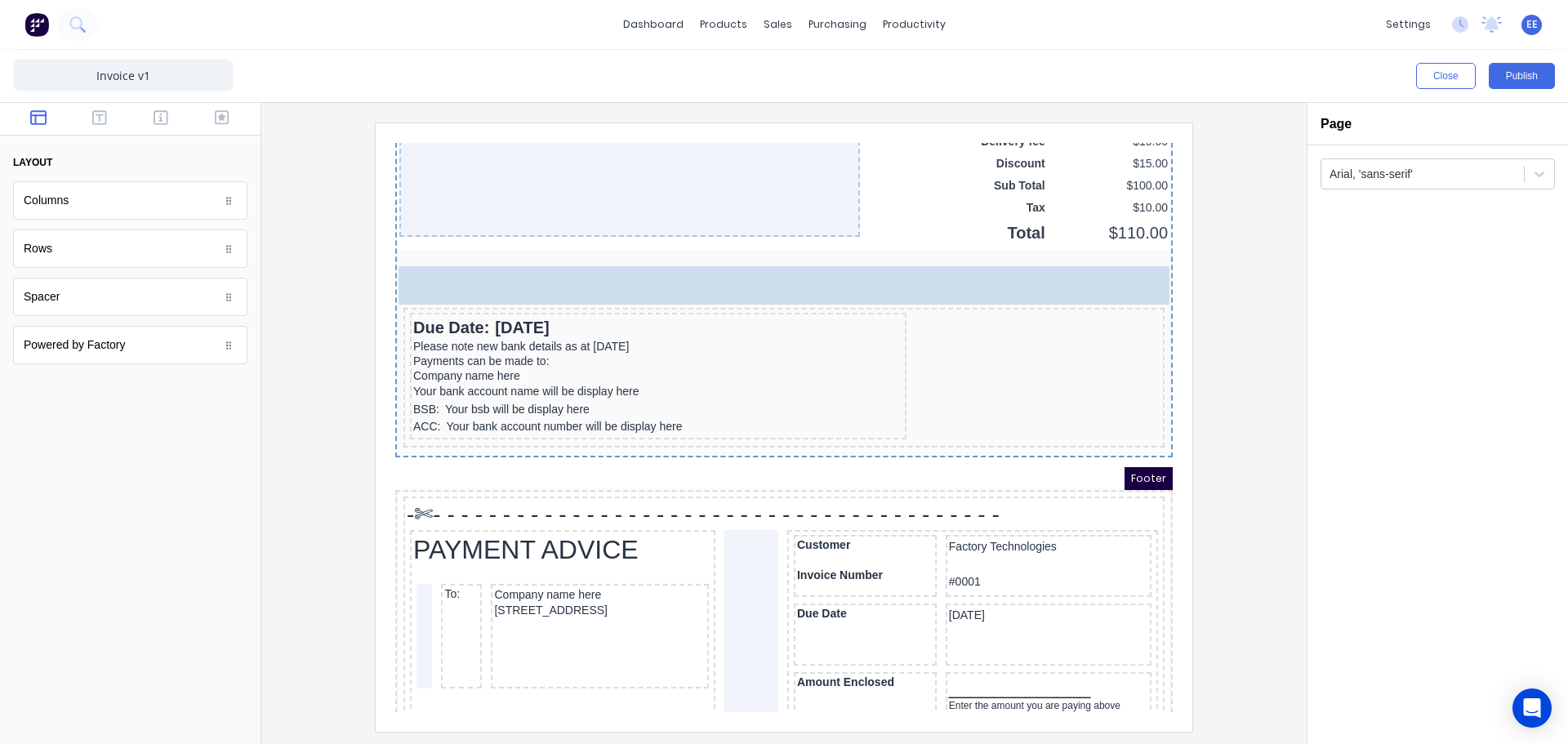
drag, startPoint x: 108, startPoint y: 301, endPoint x: 207, endPoint y: 127, distance: 200.2
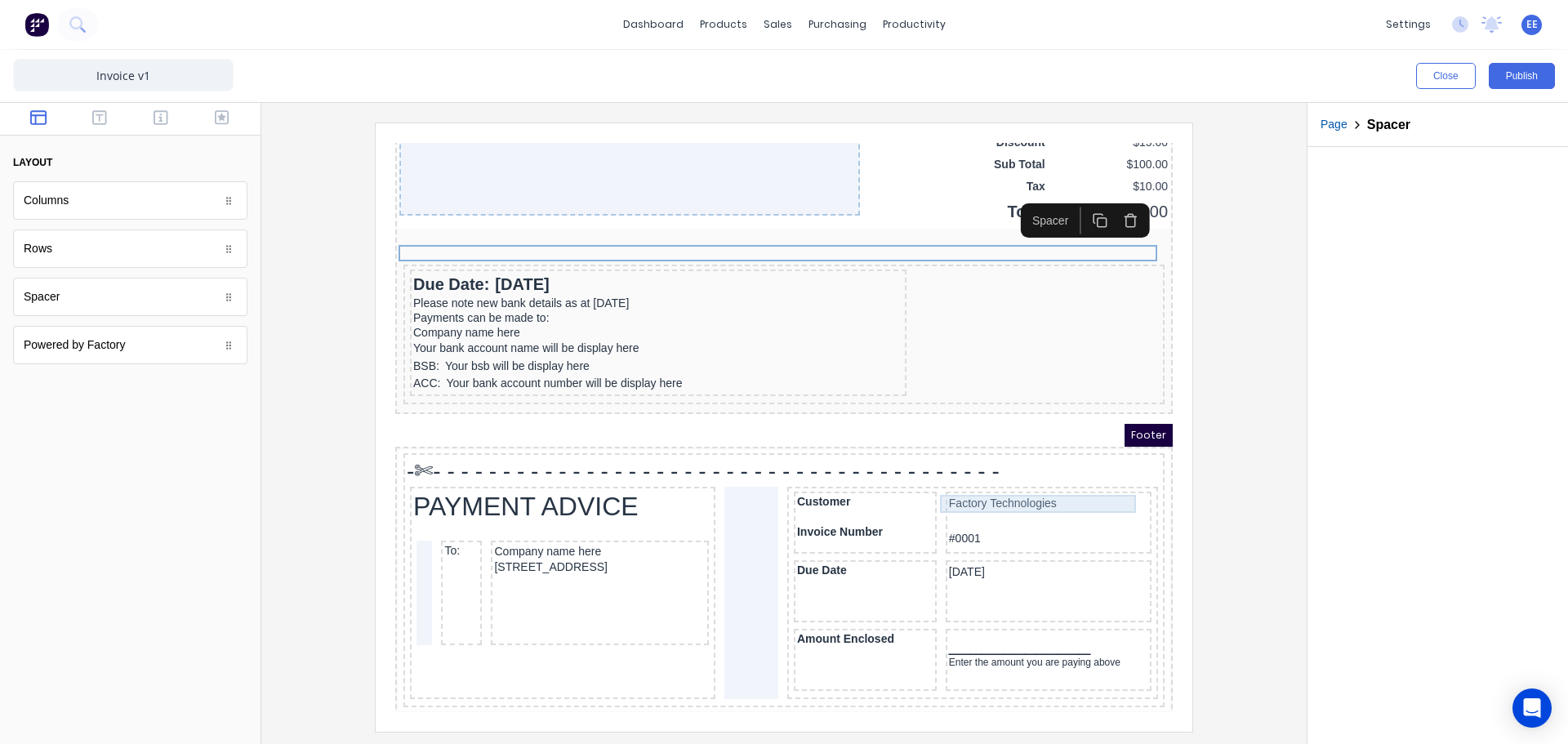
scroll to position [1254, 0]
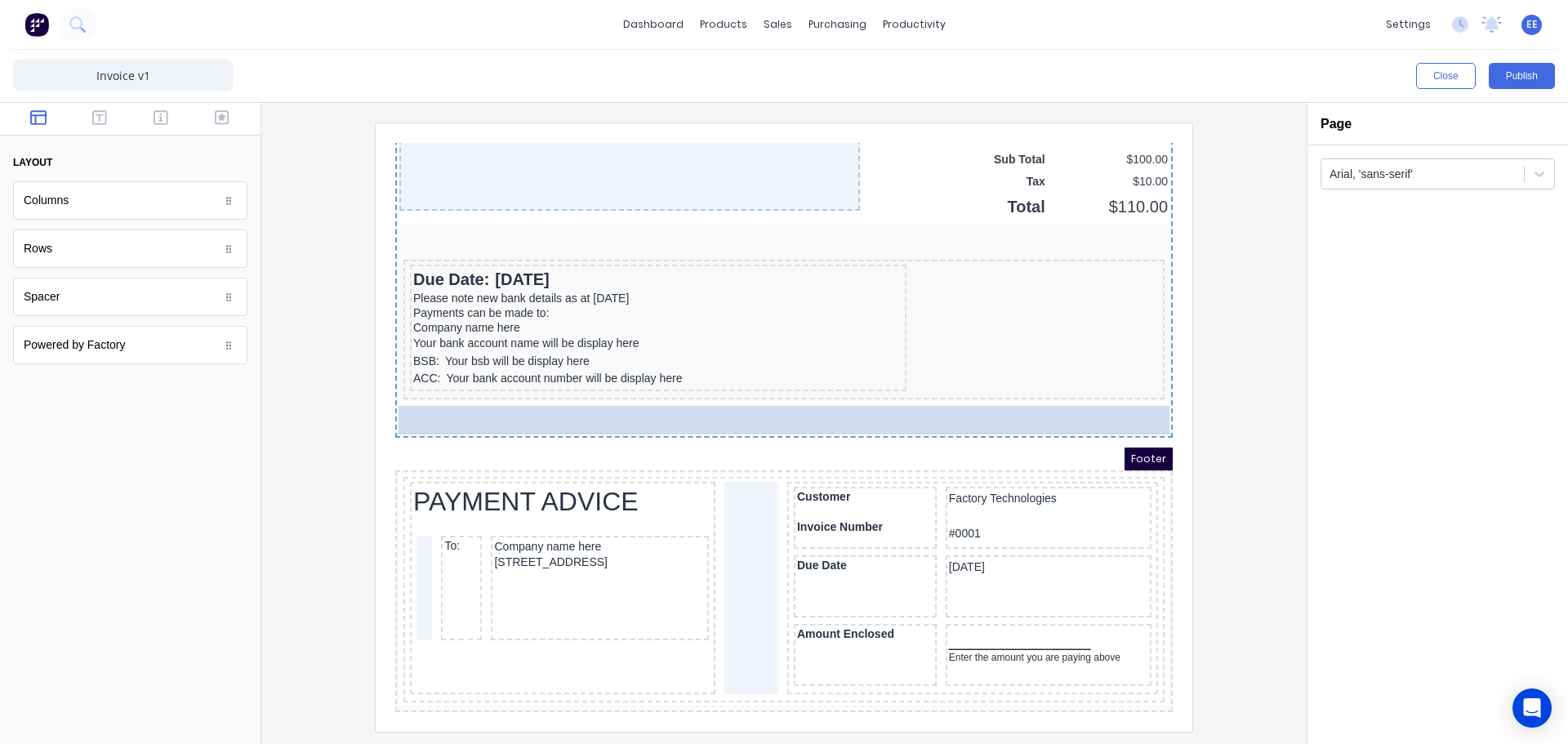
drag, startPoint x: 776, startPoint y: 443, endPoint x: 772, endPoint y: 422, distance: 21.4
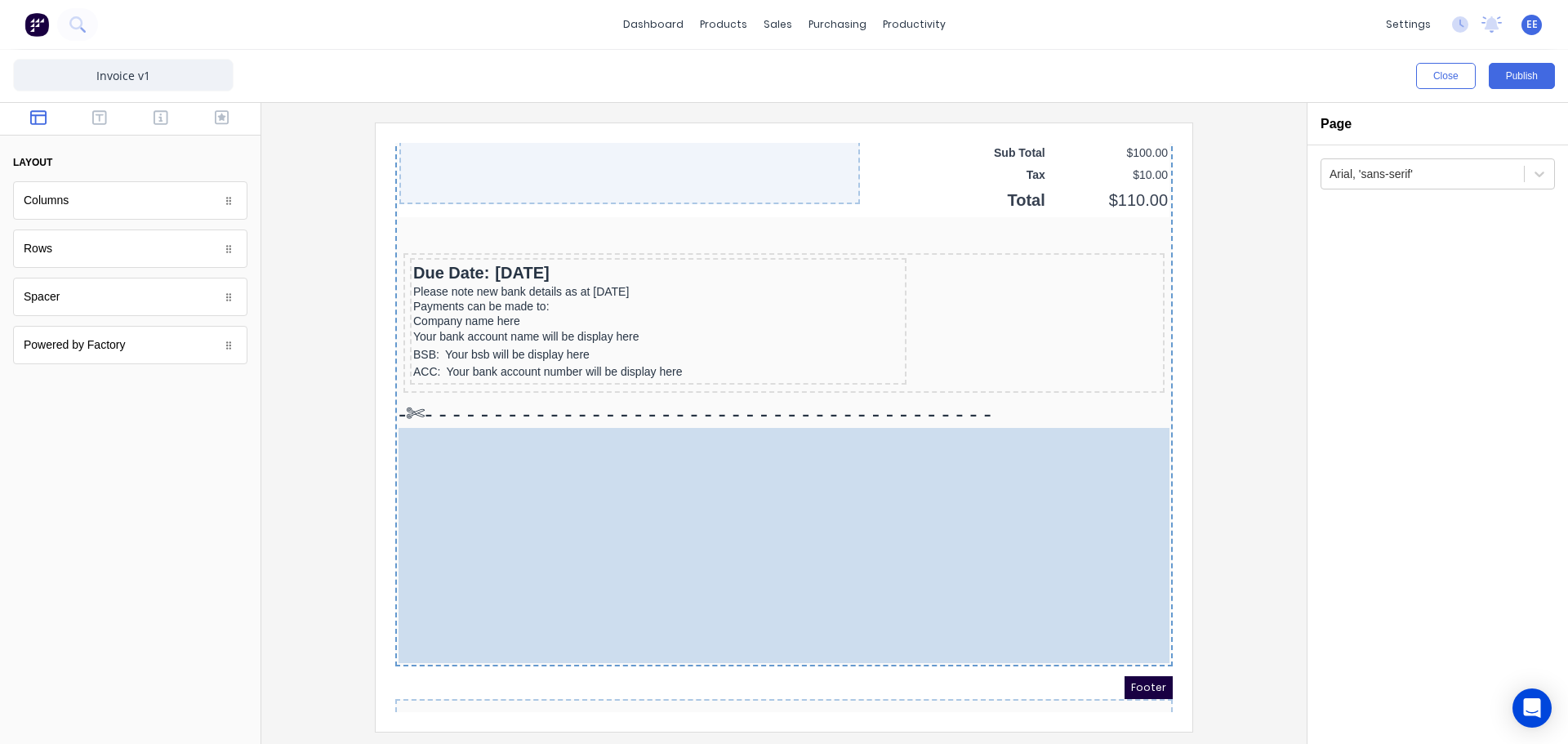
drag, startPoint x: 725, startPoint y: 450, endPoint x: 745, endPoint y: 395, distance: 58.5
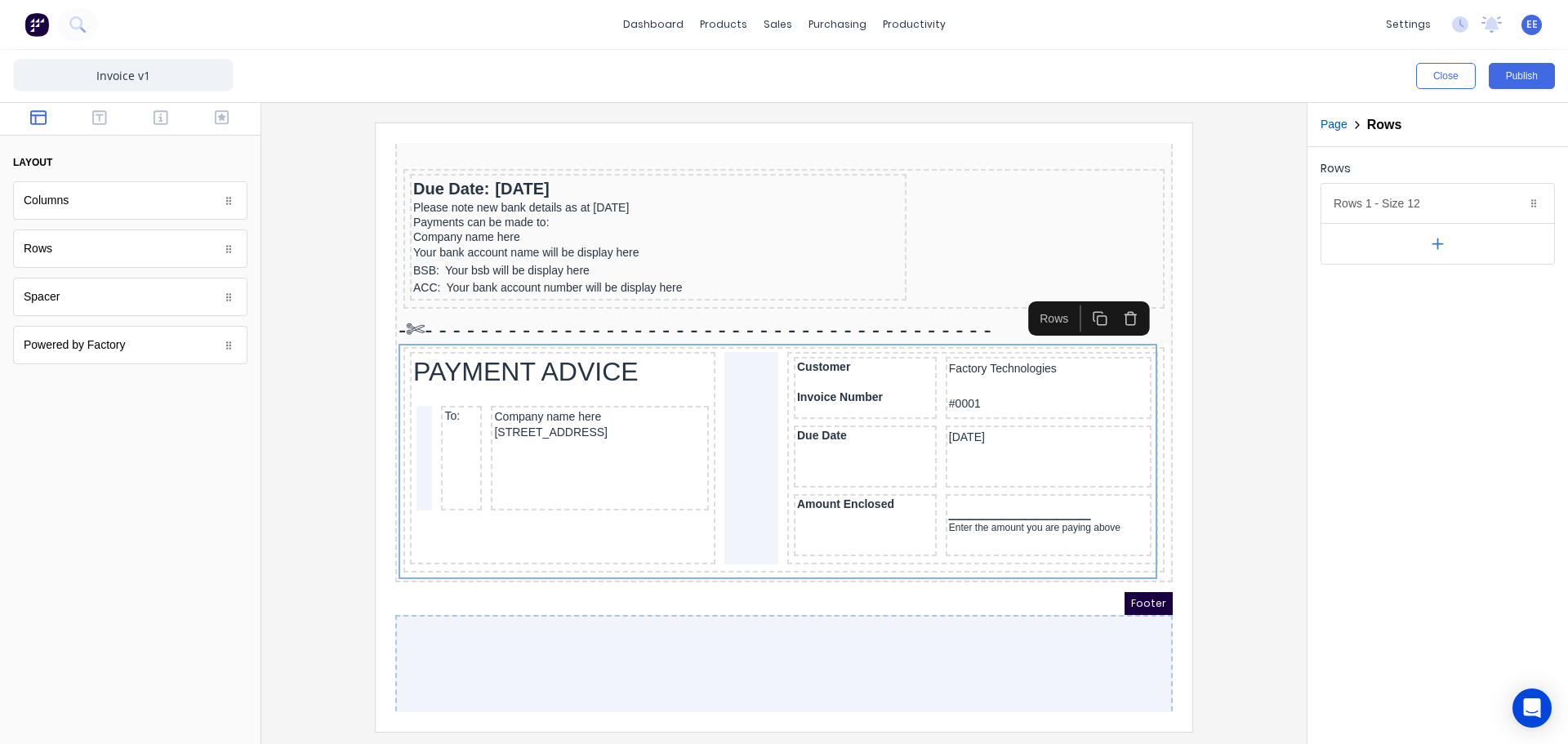
scroll to position [1352, 0]
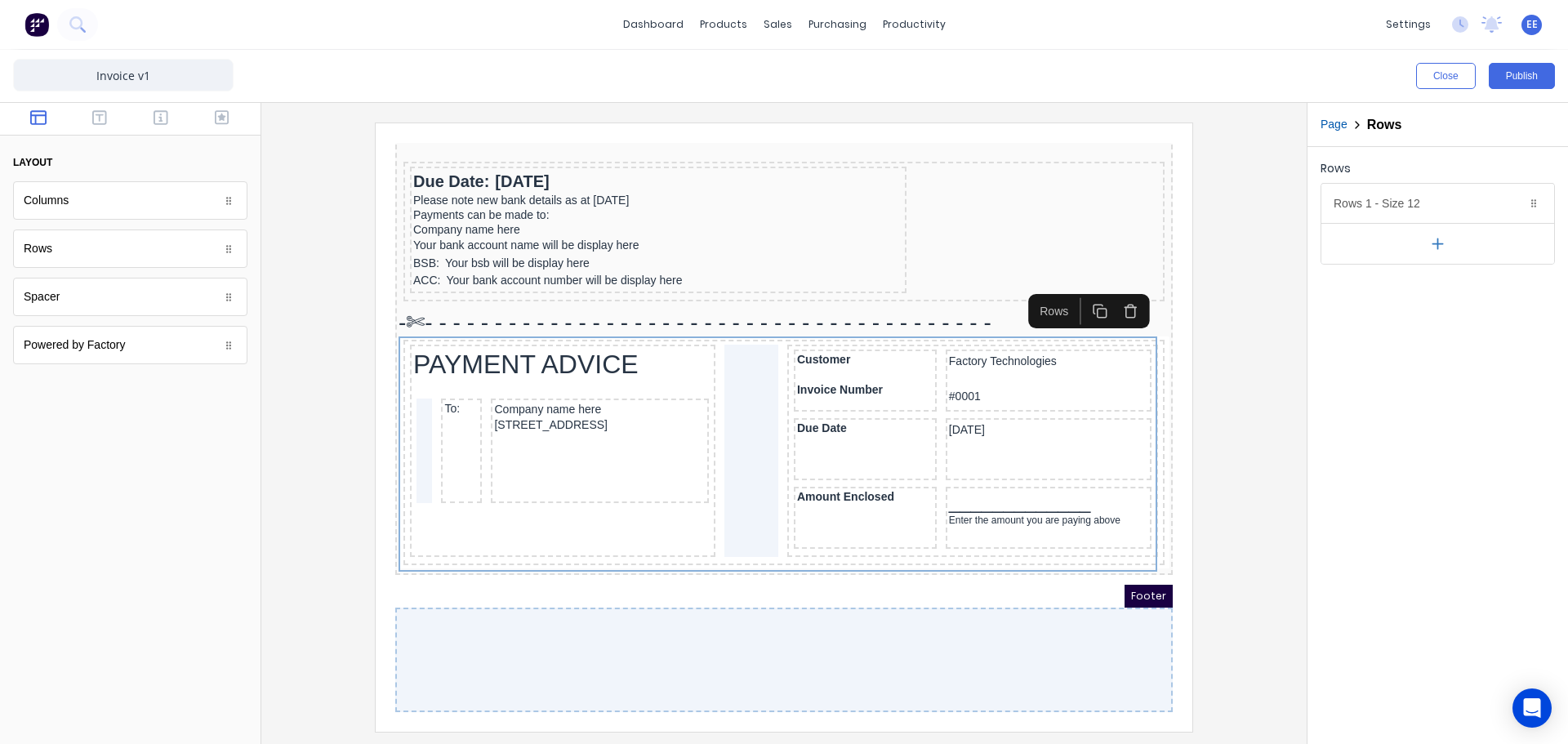
click at [1221, 516] on div at bounding box center [784, 427] width 1019 height 608
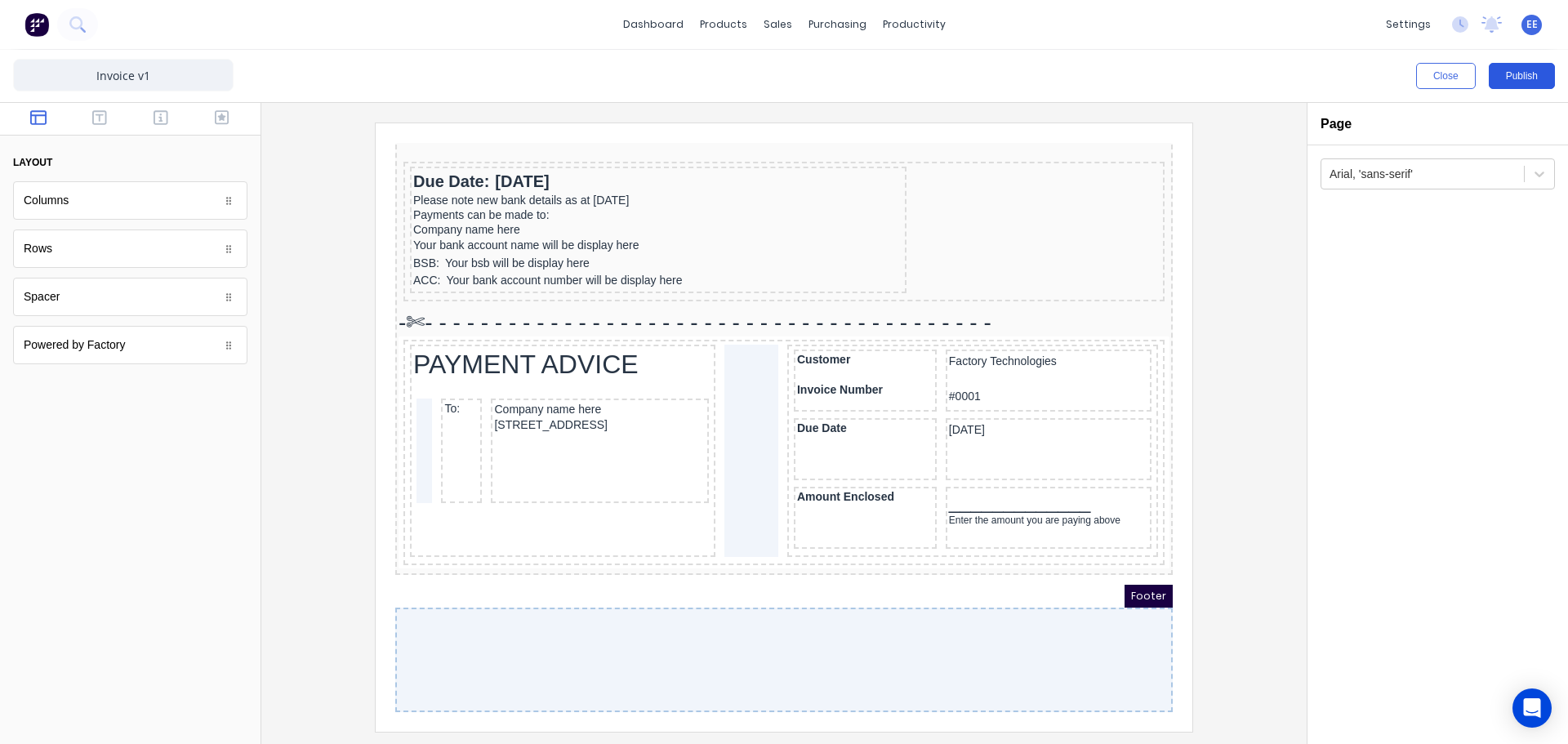
click at [1507, 69] on button "Publish" at bounding box center [1522, 76] width 66 height 26
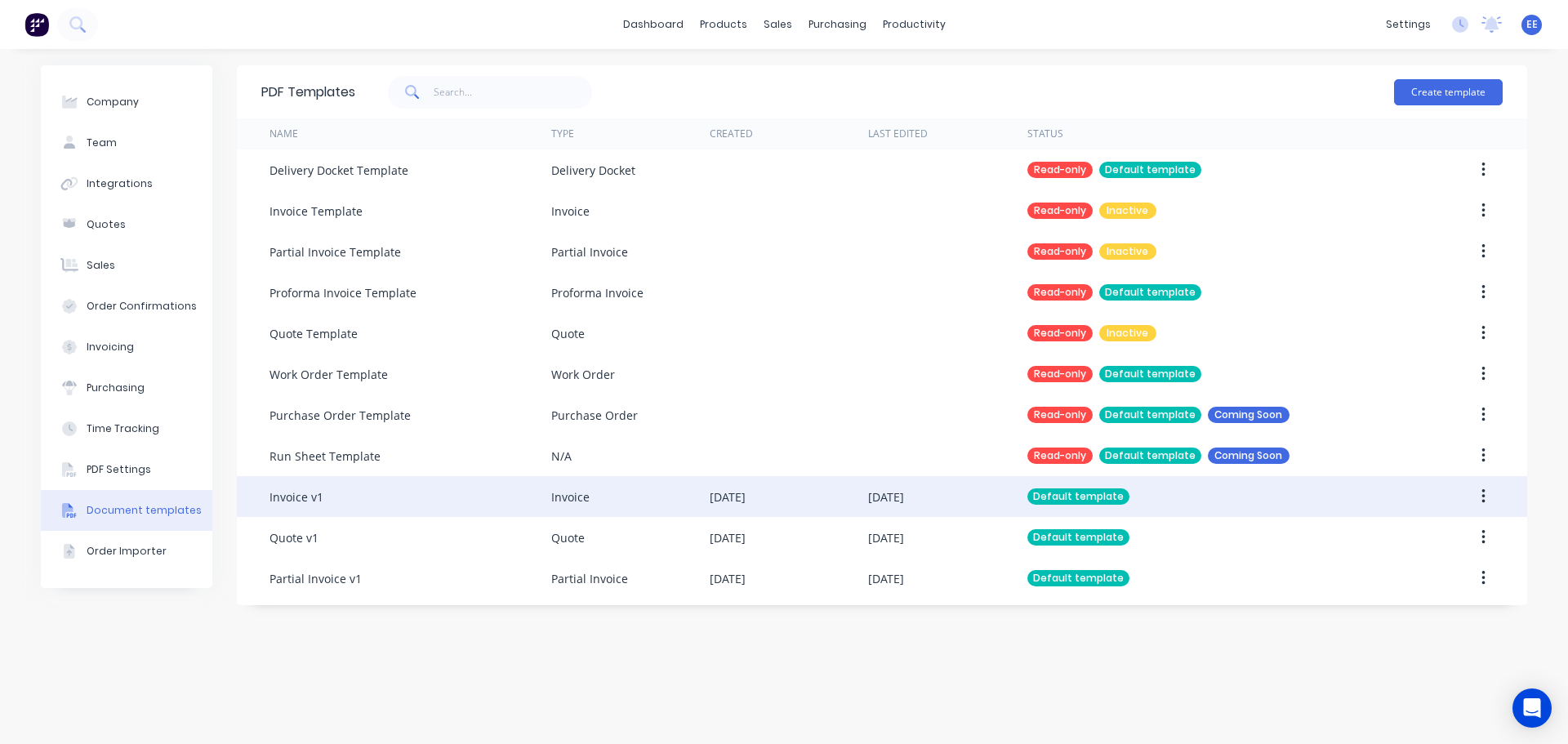
click at [347, 495] on div "Invoice v1" at bounding box center [410, 497] width 282 height 41
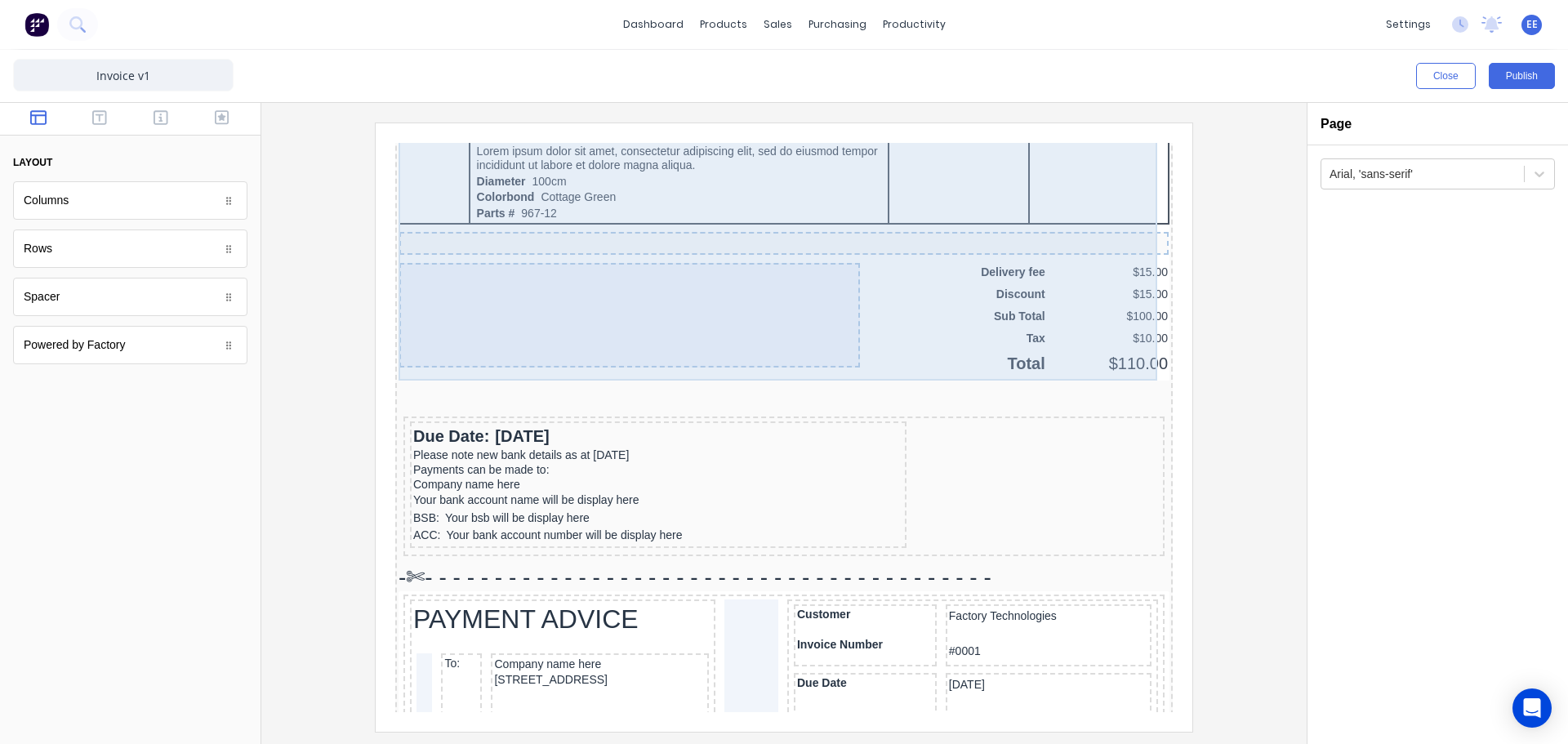
scroll to position [1307, 0]
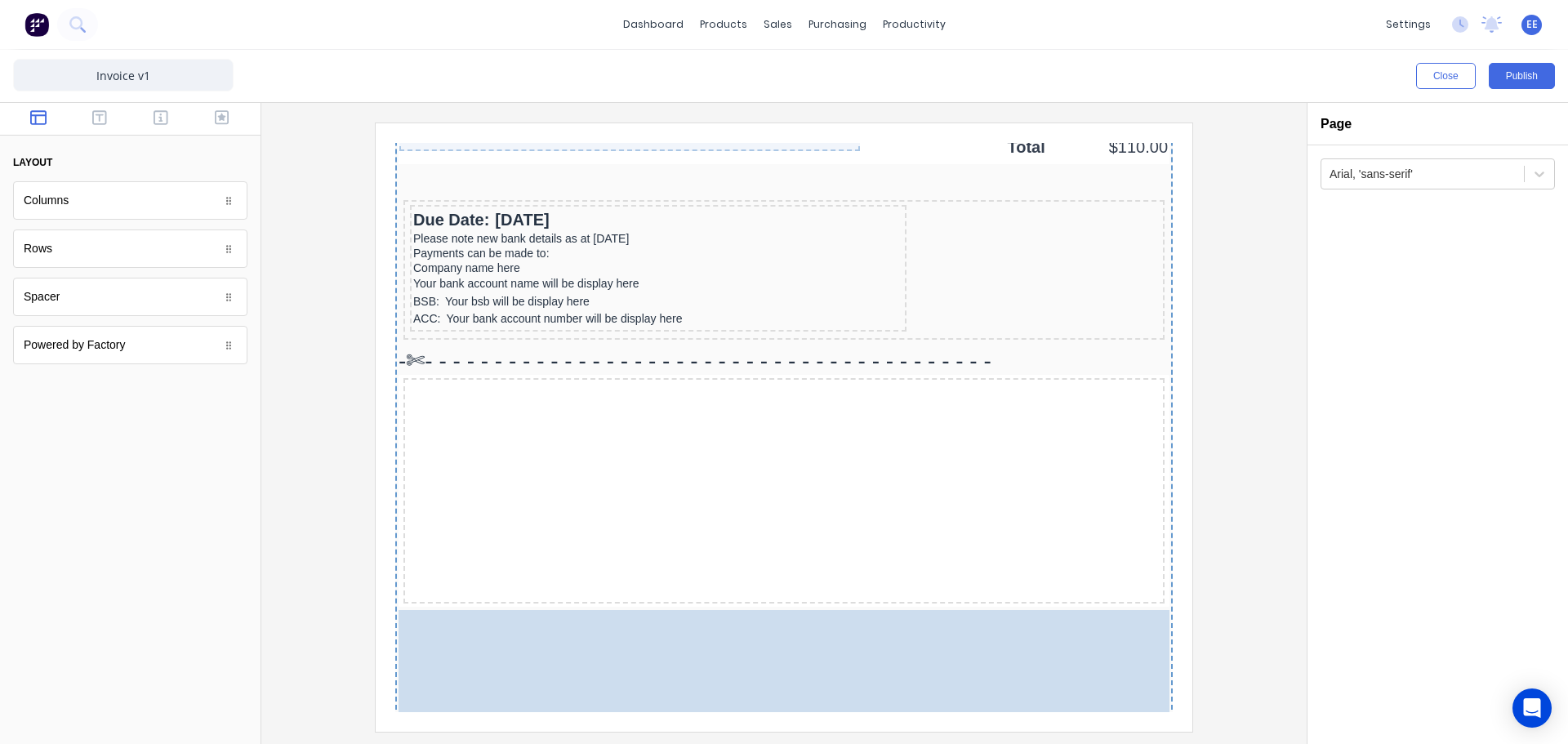
drag, startPoint x: 503, startPoint y: 365, endPoint x: 513, endPoint y: 631, distance: 266.2
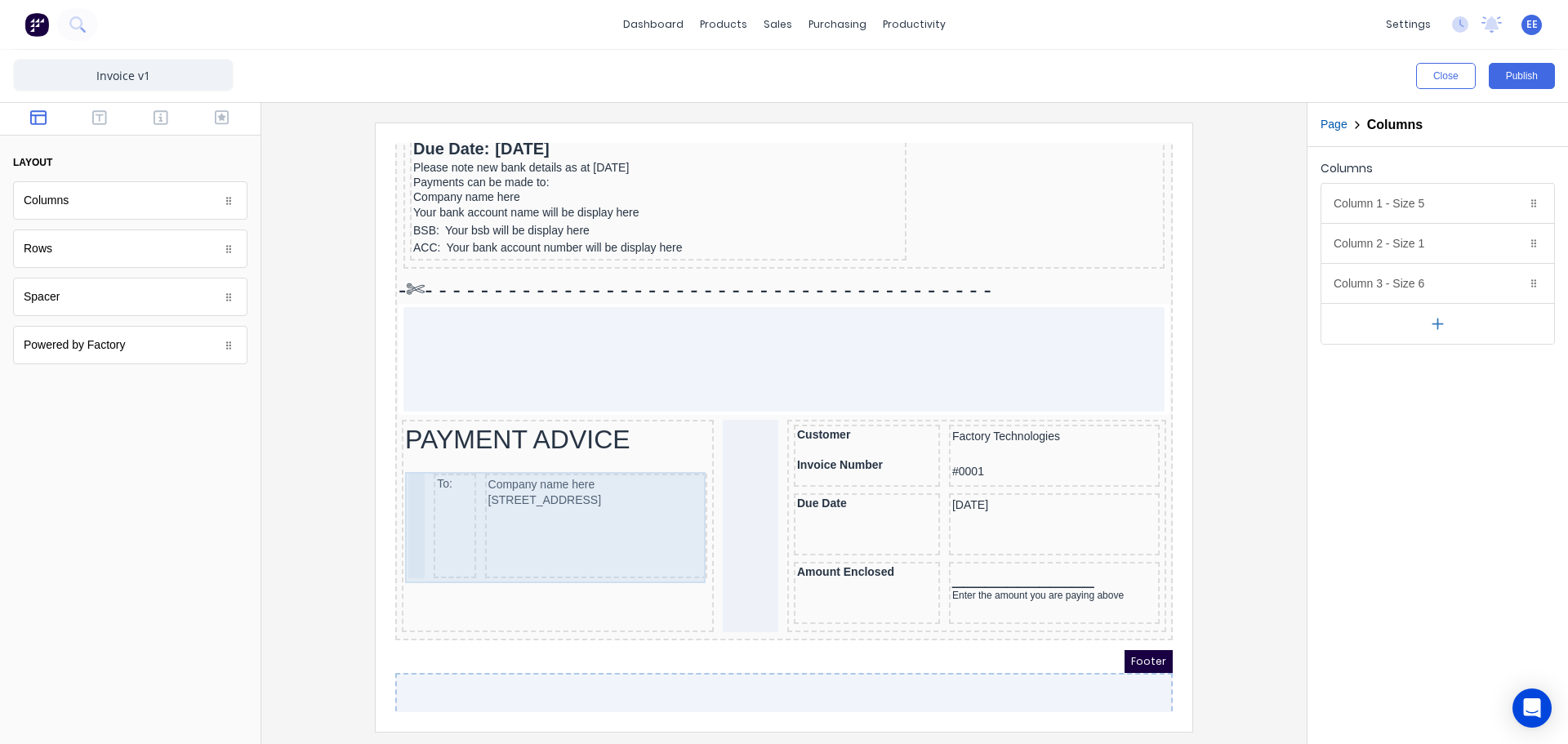
scroll to position [1449, 0]
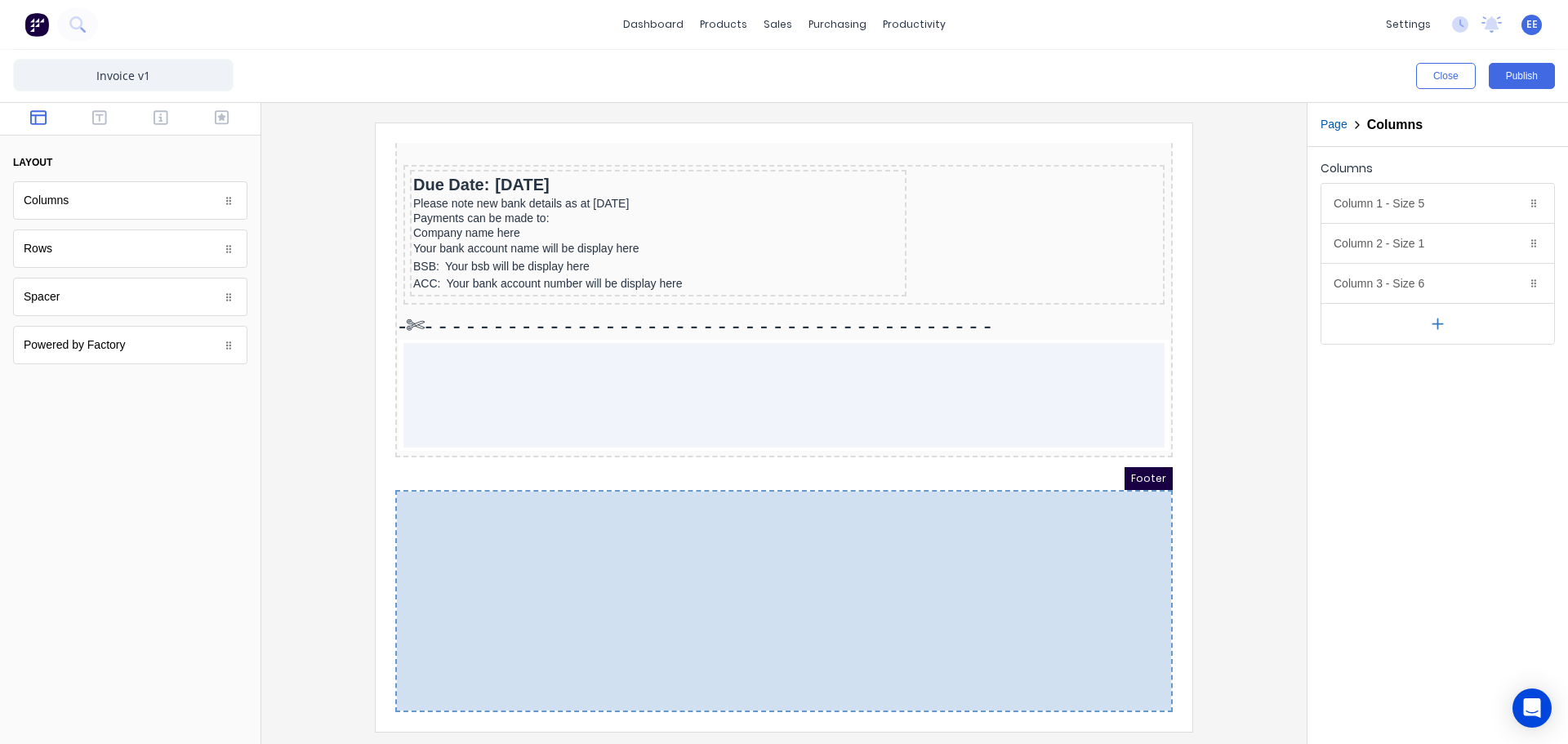
drag, startPoint x: 528, startPoint y: 328, endPoint x: 530, endPoint y: 603, distance: 275.0
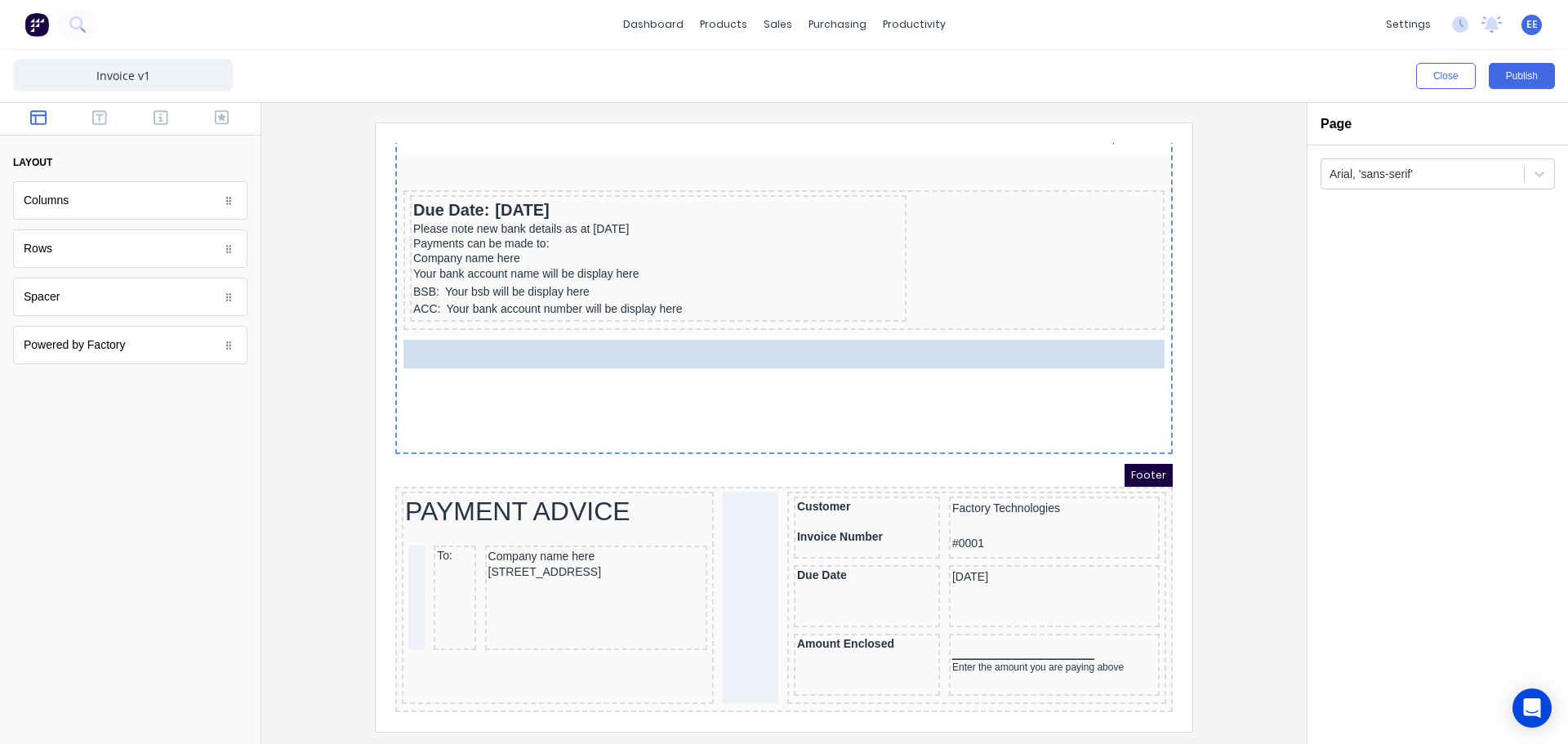
scroll to position [1352, 0]
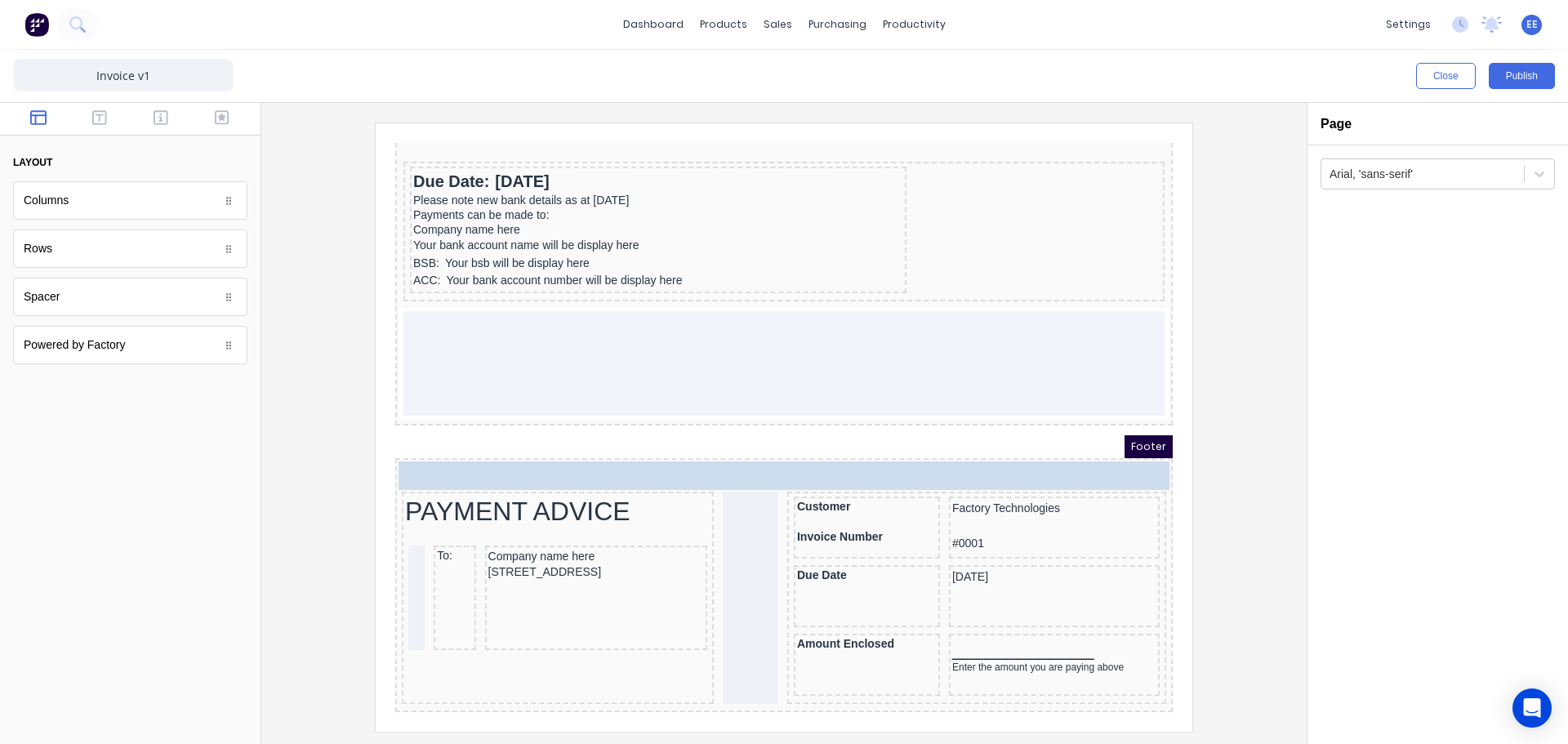
drag, startPoint x: 479, startPoint y: 289, endPoint x: 497, endPoint y: 470, distance: 181.9
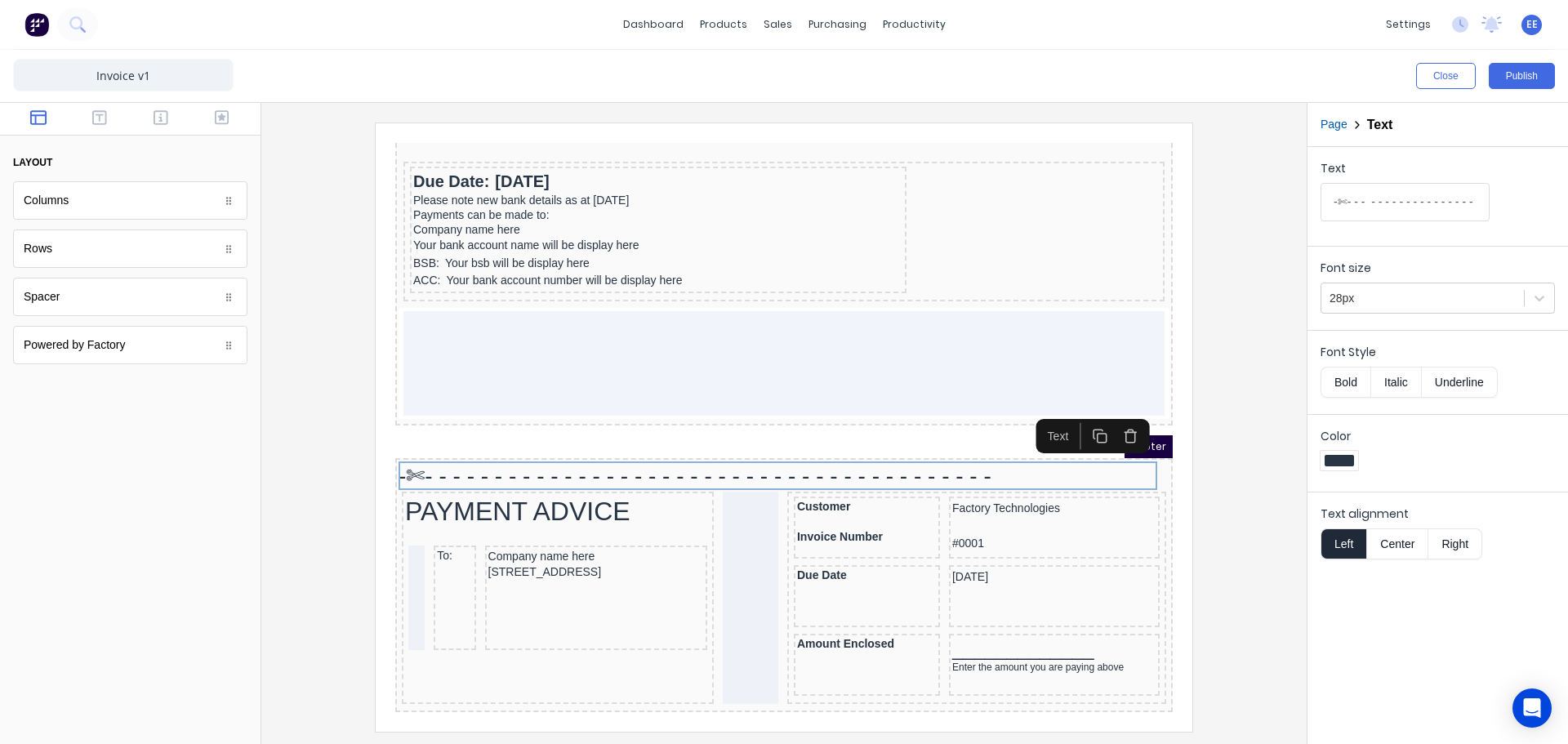
click at [1224, 451] on div at bounding box center [784, 427] width 1019 height 608
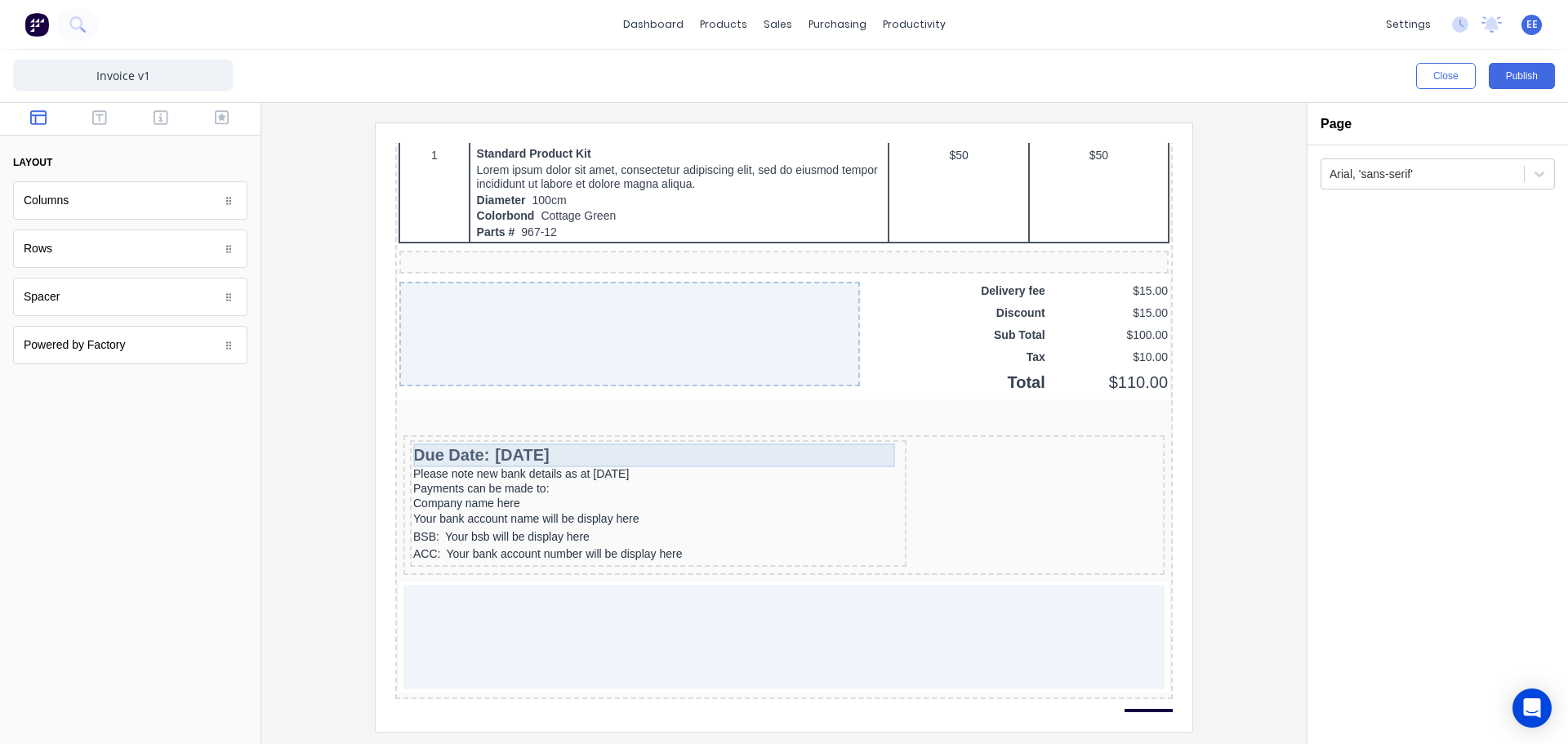
scroll to position [1025, 0]
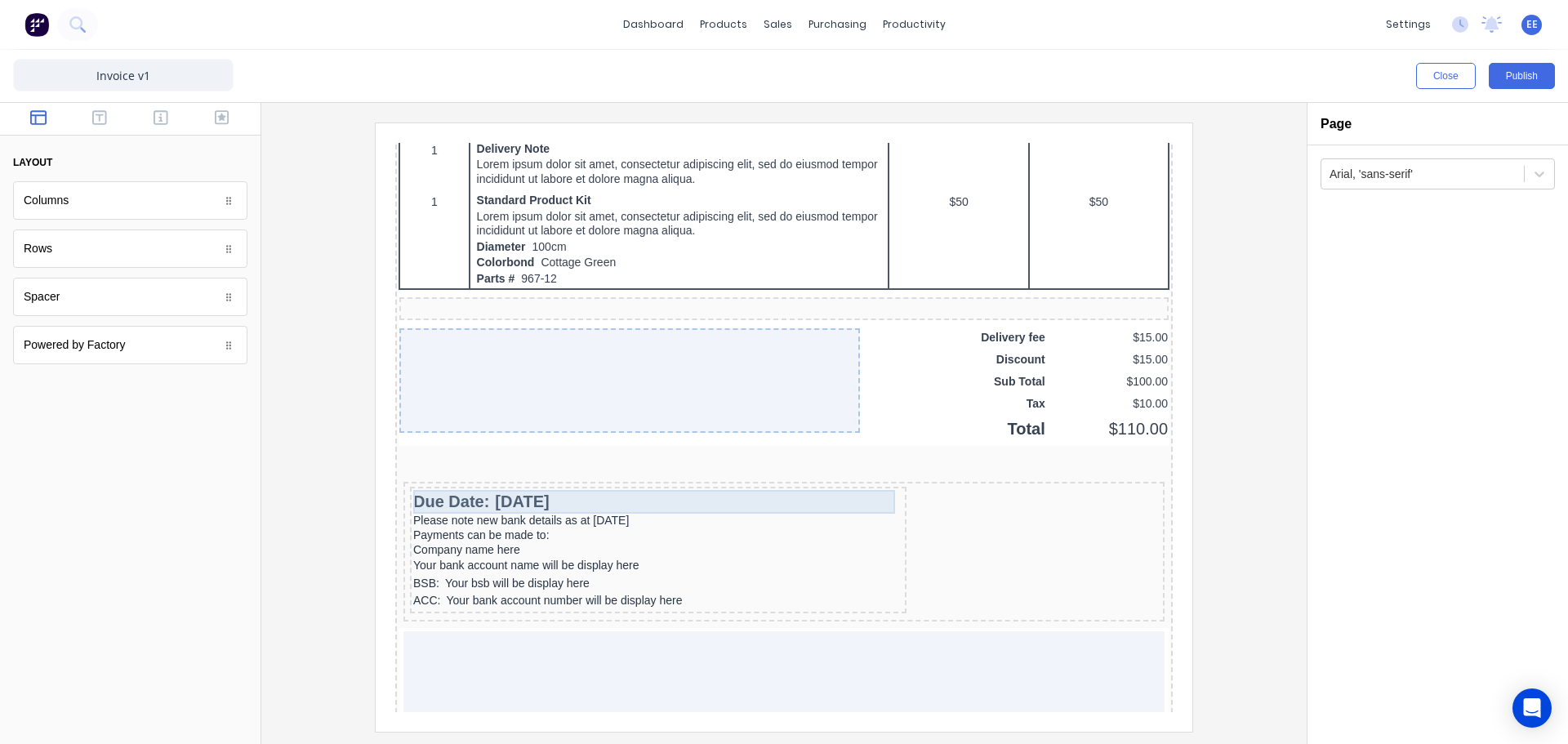
click at [513, 482] on div "Due Date: 29/10/2024" at bounding box center [639, 482] width 490 height 24
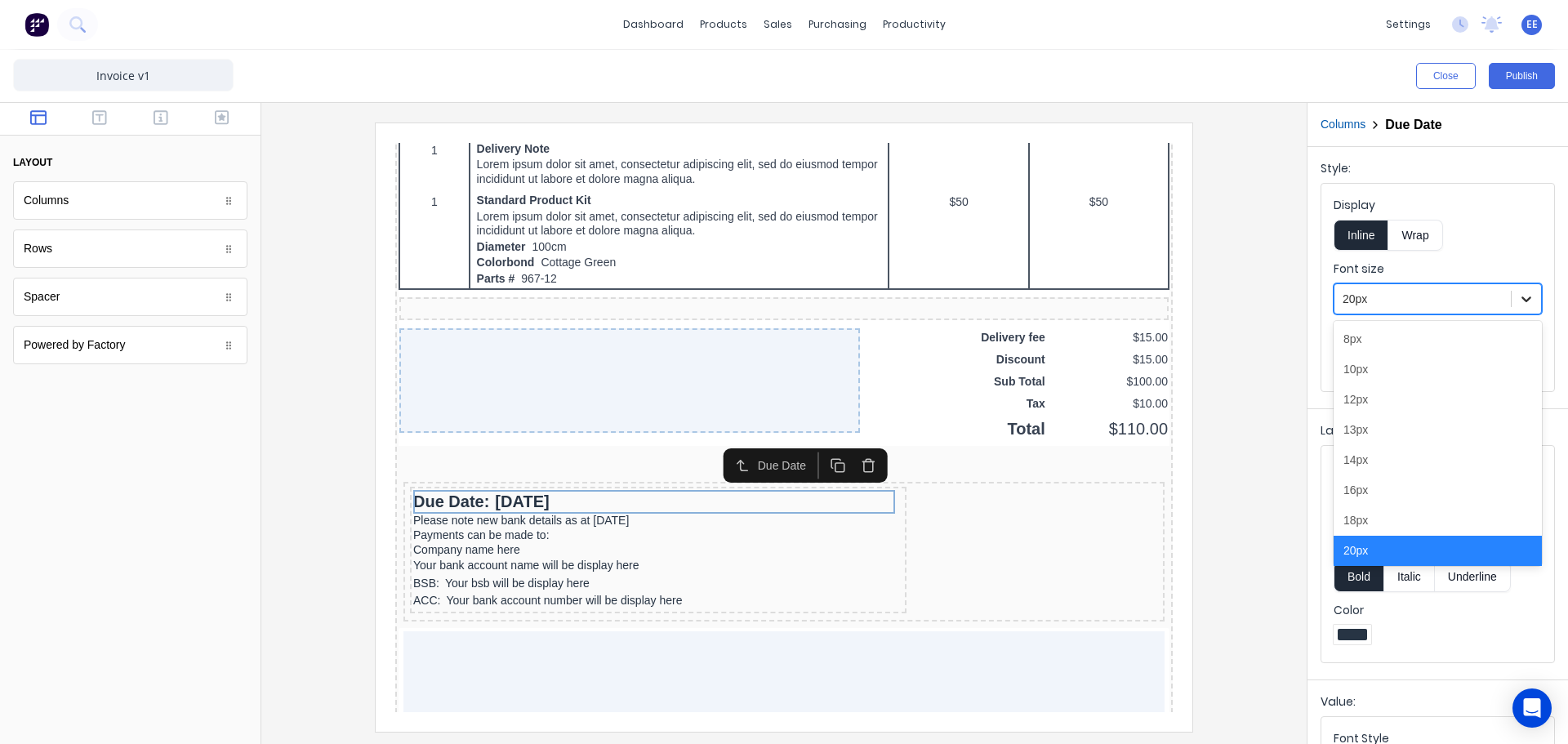
click at [1523, 300] on div at bounding box center [1526, 299] width 29 height 29
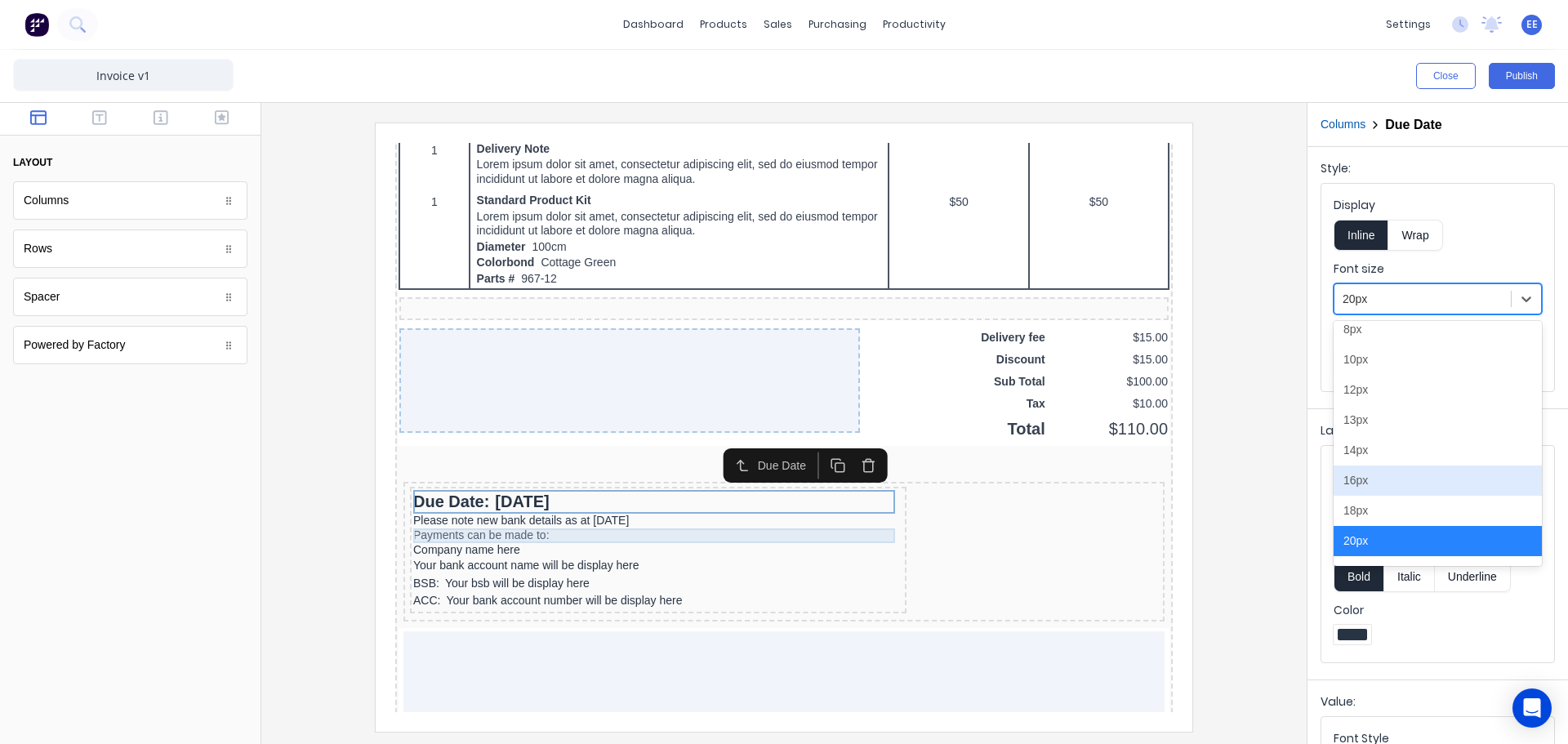
click at [516, 509] on div "Payments can be made to:" at bounding box center [639, 516] width 490 height 14
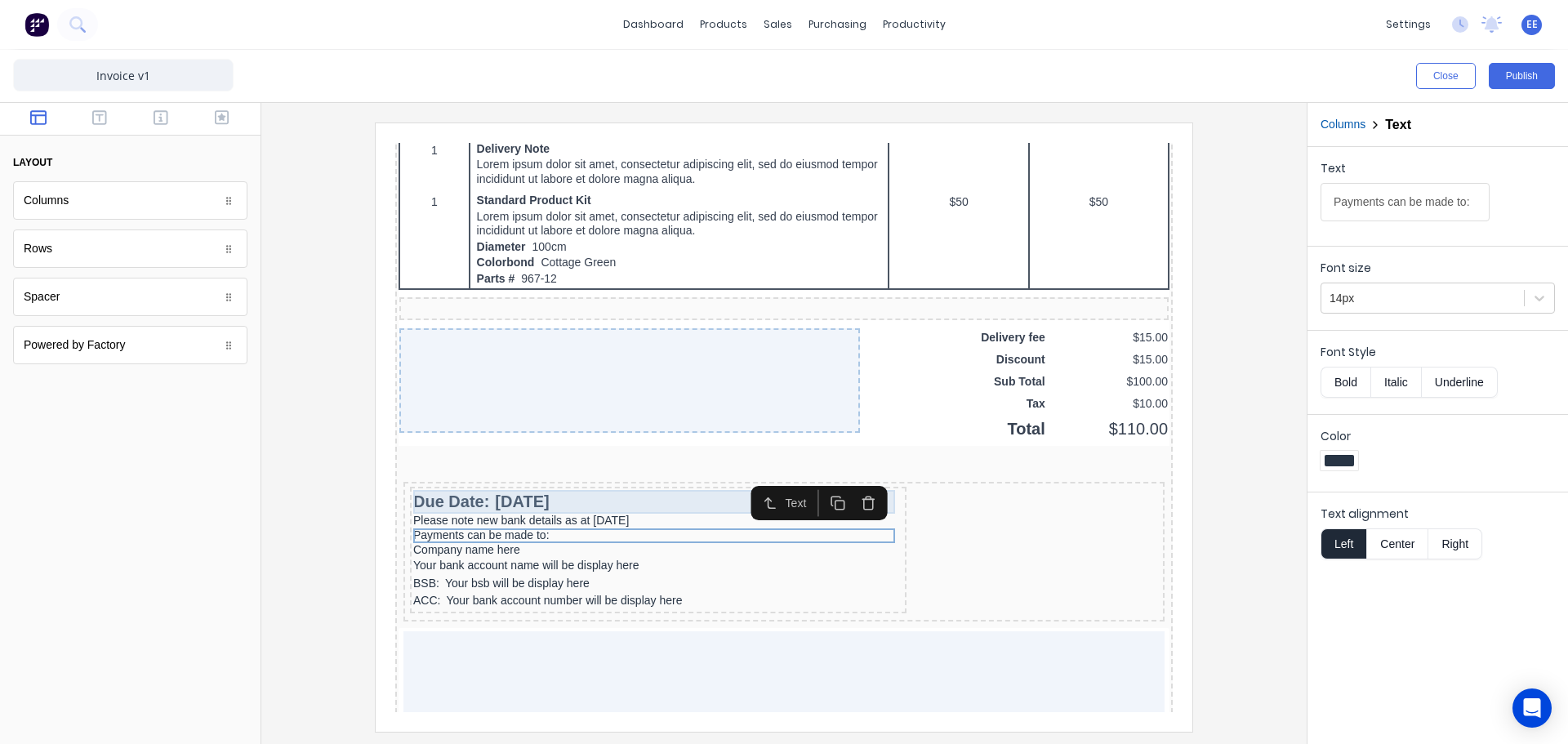
click at [533, 477] on div "Due Date: 29/10/2024" at bounding box center [639, 482] width 490 height 24
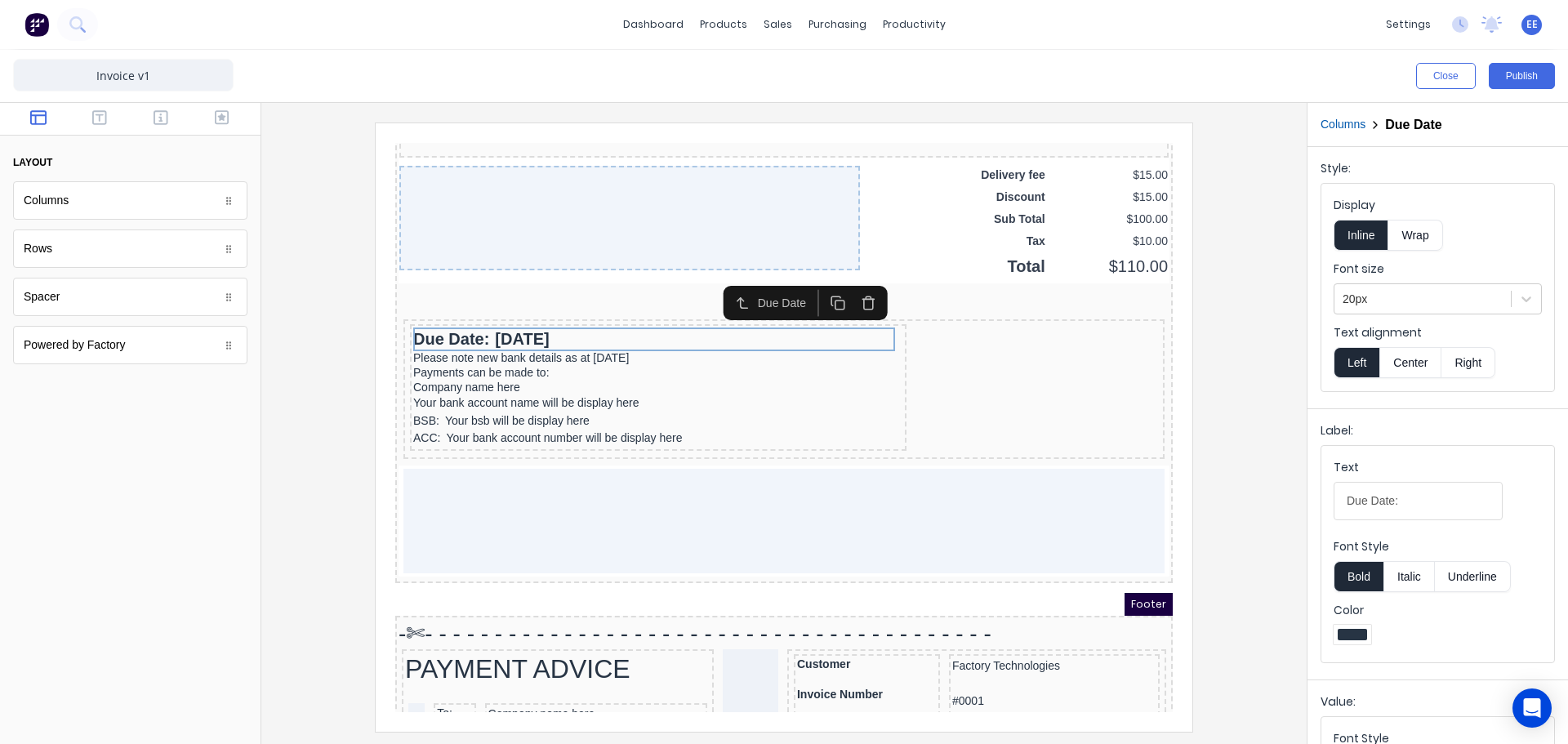
scroll to position [1107, 0]
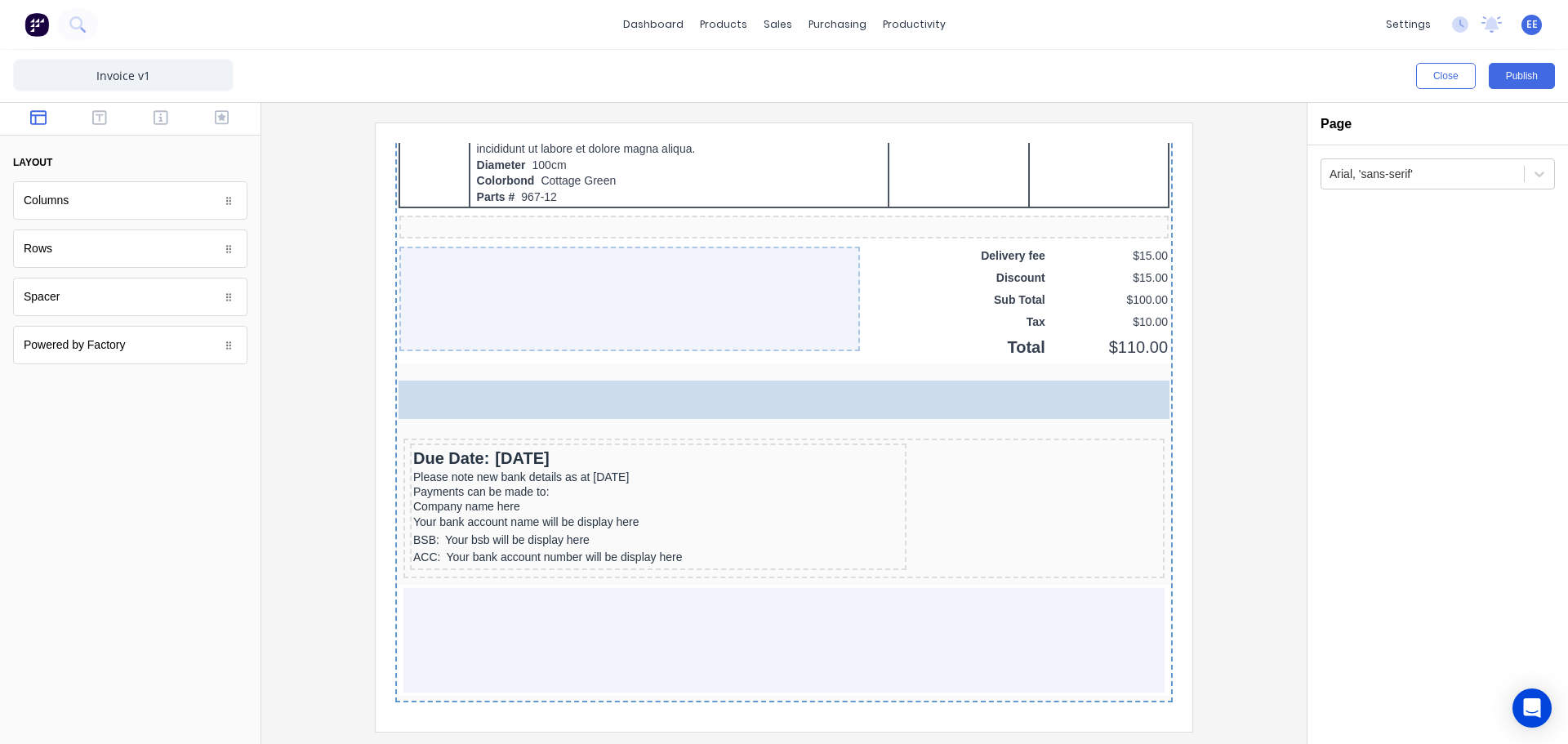
drag, startPoint x: 136, startPoint y: 311, endPoint x: 582, endPoint y: 378, distance: 451.0
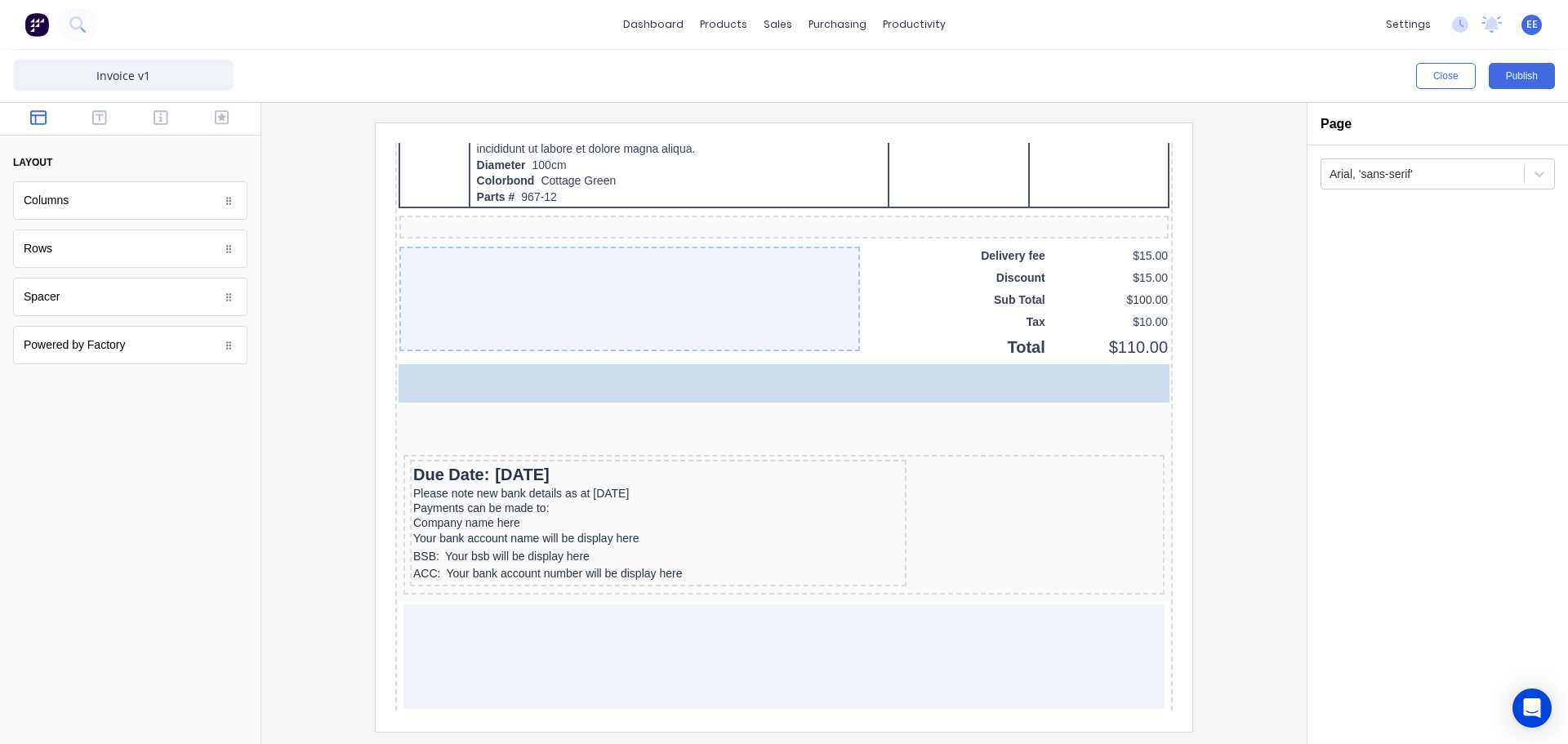
drag, startPoint x: 53, startPoint y: 303, endPoint x: 55, endPoint y: 281, distance: 22.1
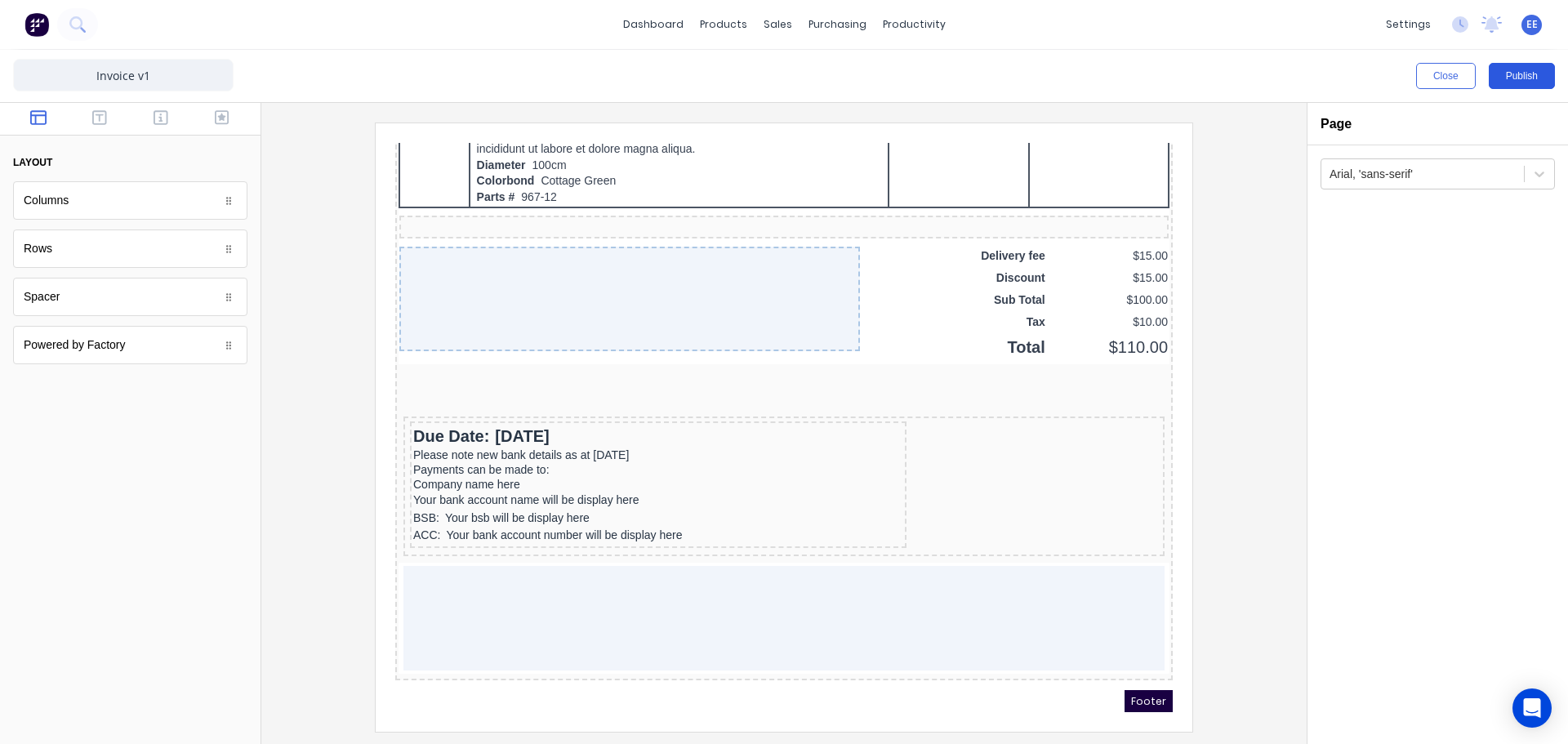
click at [1527, 72] on button "Publish" at bounding box center [1522, 76] width 66 height 26
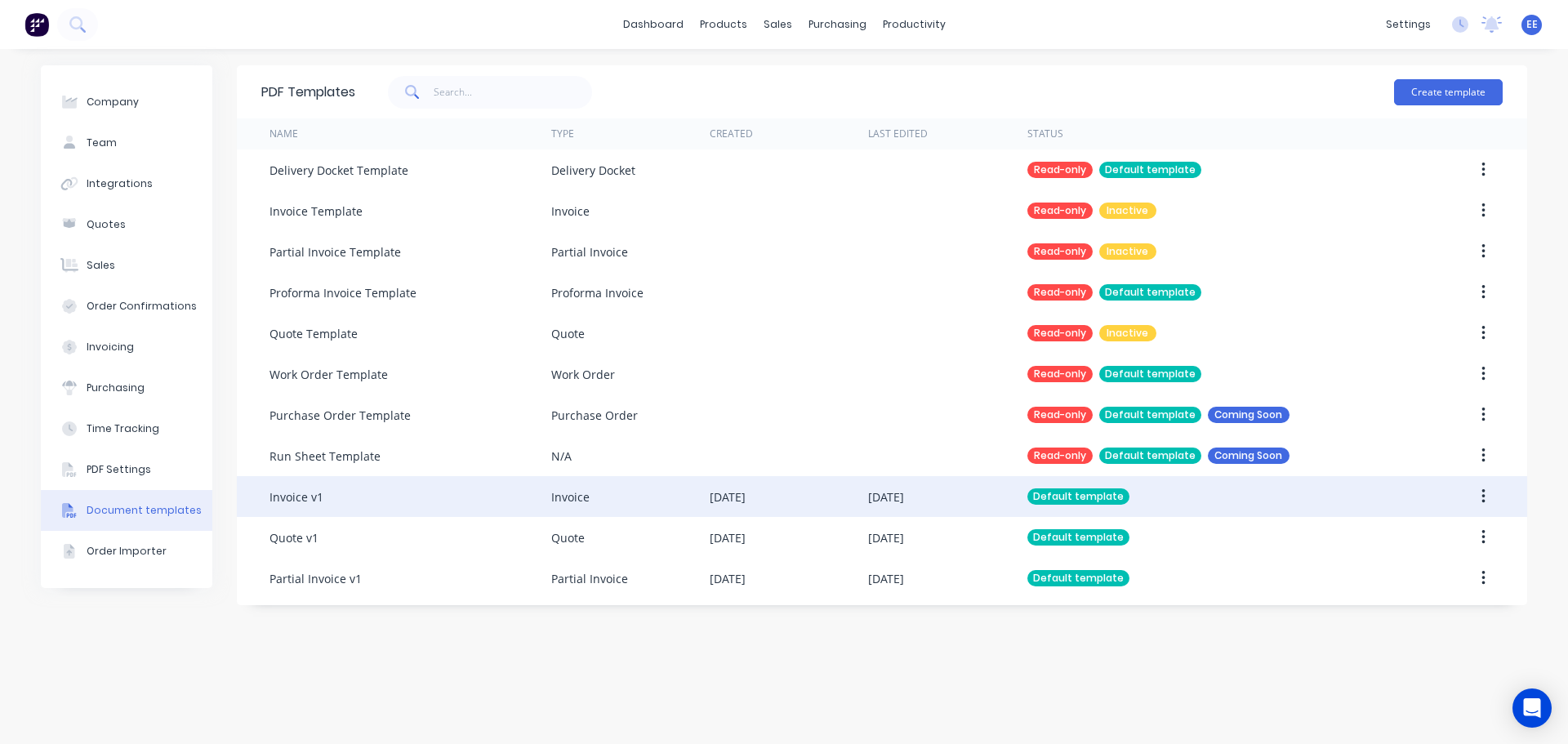
click at [428, 497] on div "Invoice v1" at bounding box center [410, 497] width 282 height 41
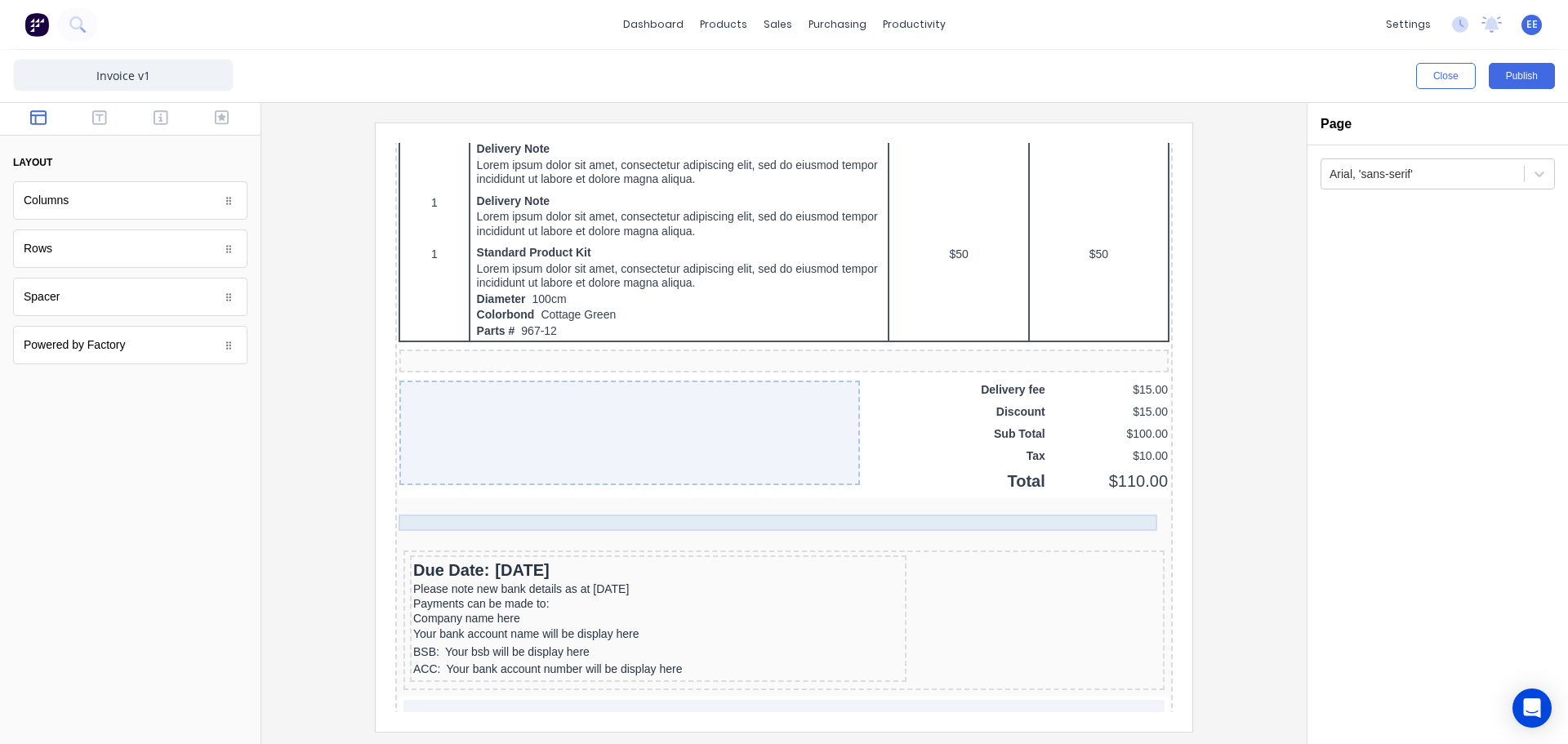
scroll to position [980, 0]
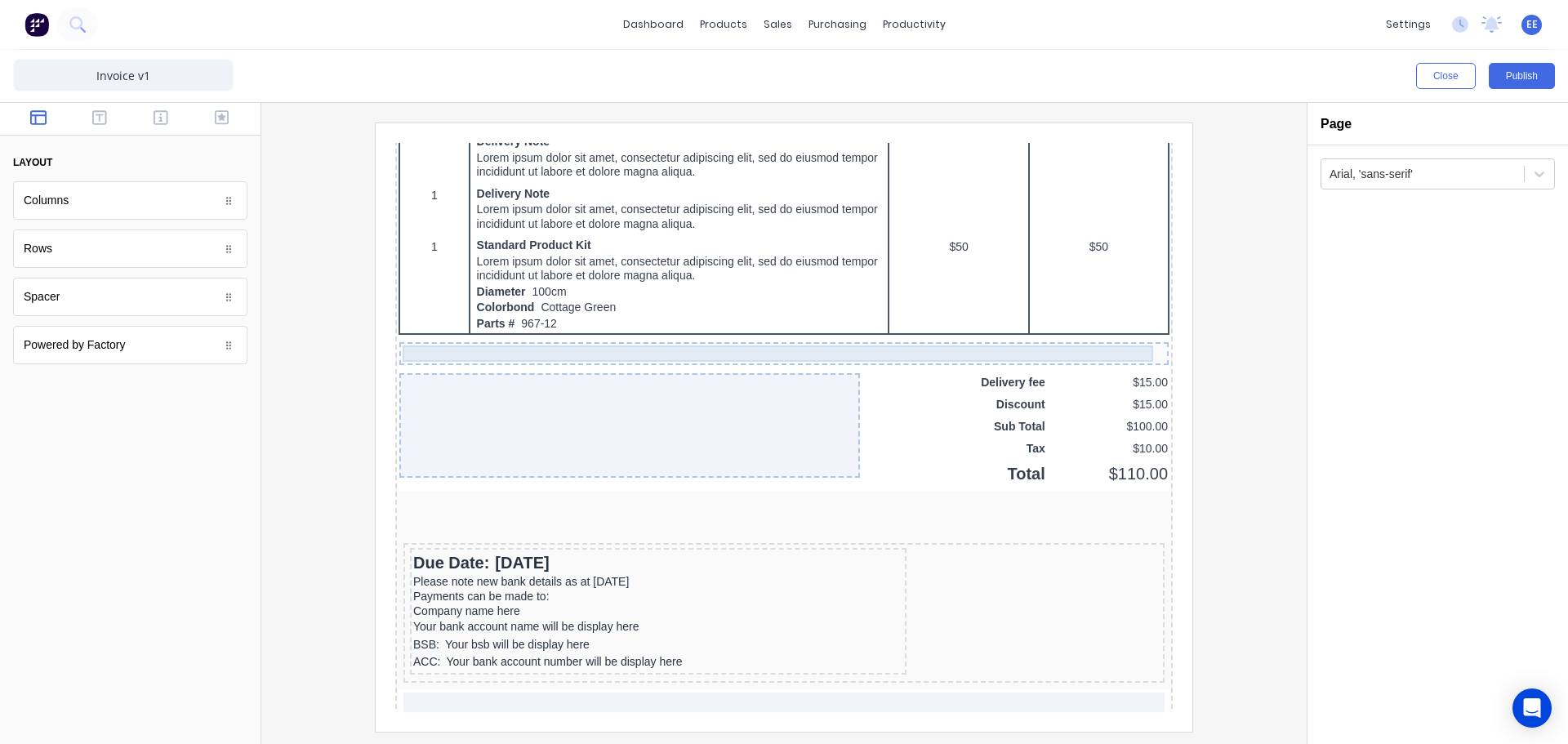
click at [602, 332] on div at bounding box center [764, 333] width 763 height 16
click at [1104, 301] on icon "button" at bounding box center [1107, 300] width 15 height 15
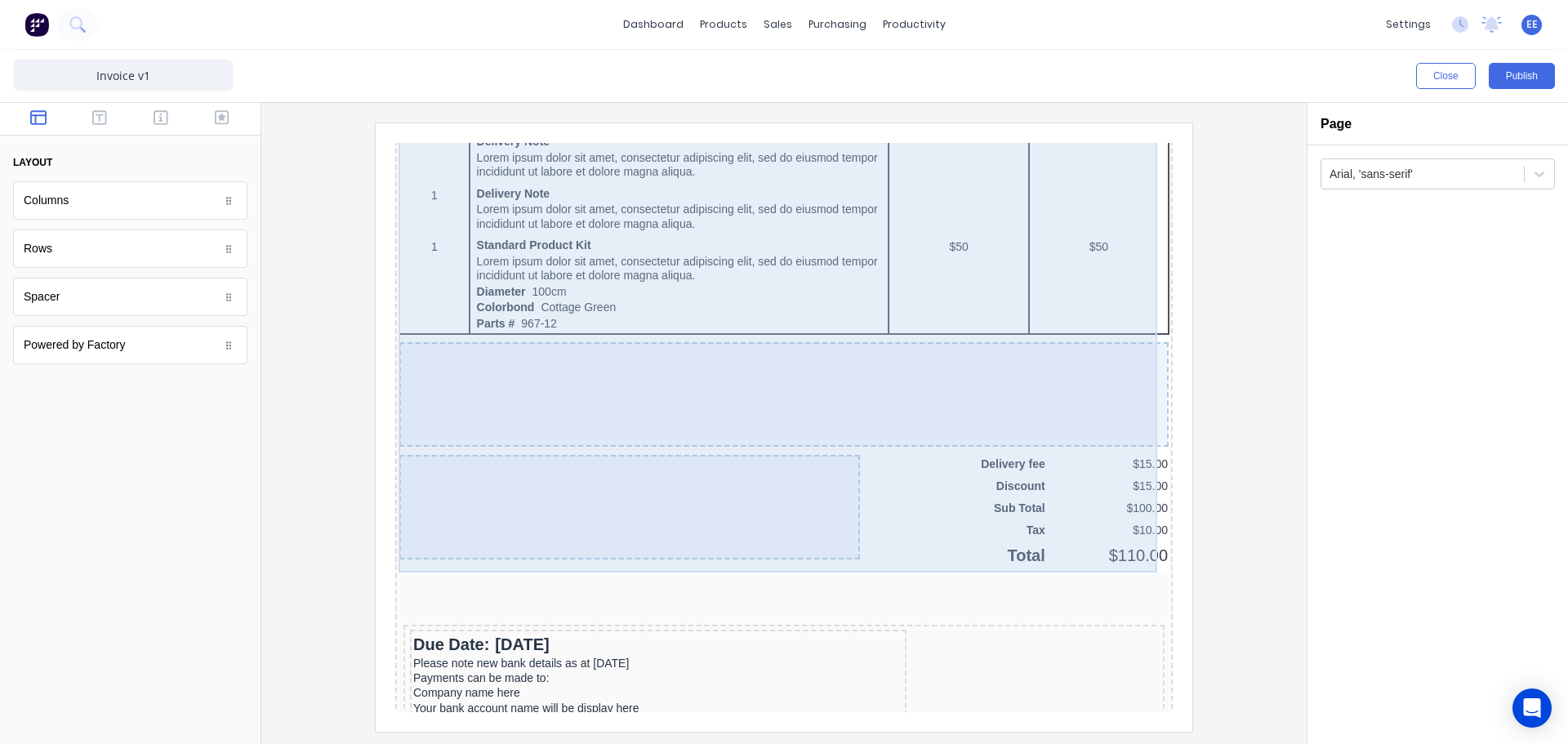
click at [786, 368] on div at bounding box center [764, 375] width 769 height 104
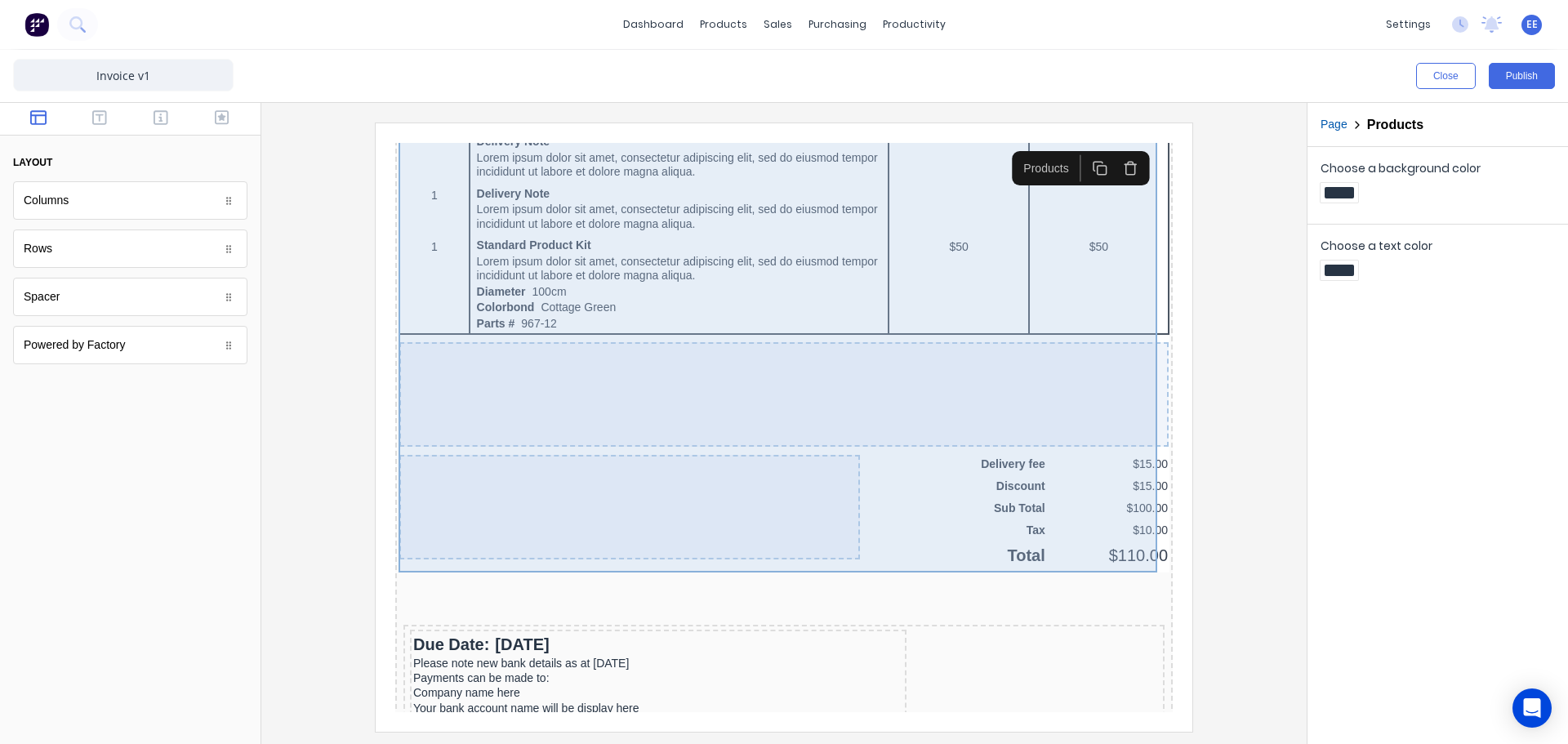
click at [922, 384] on div at bounding box center [764, 375] width 769 height 104
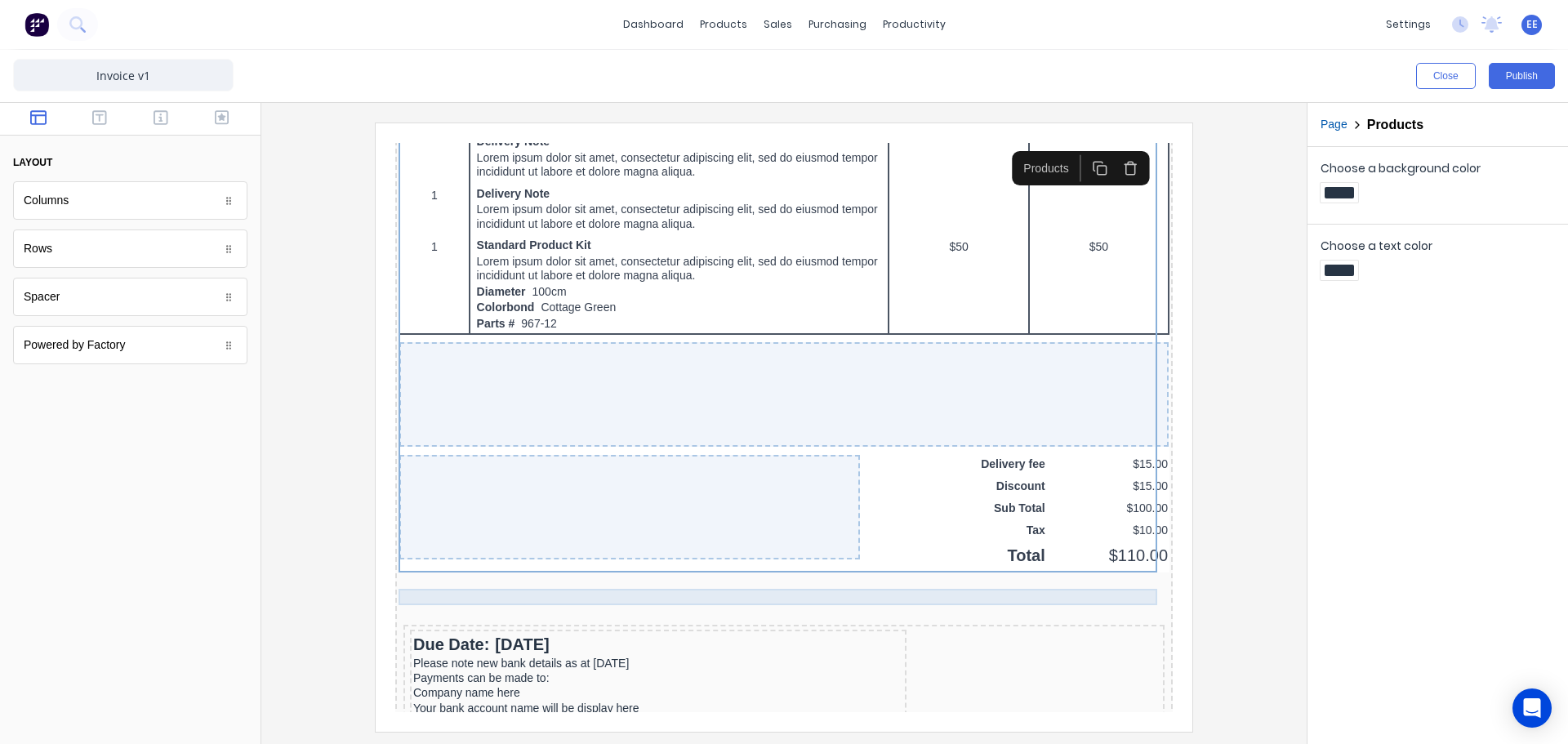
click at [741, 569] on div at bounding box center [764, 577] width 771 height 16
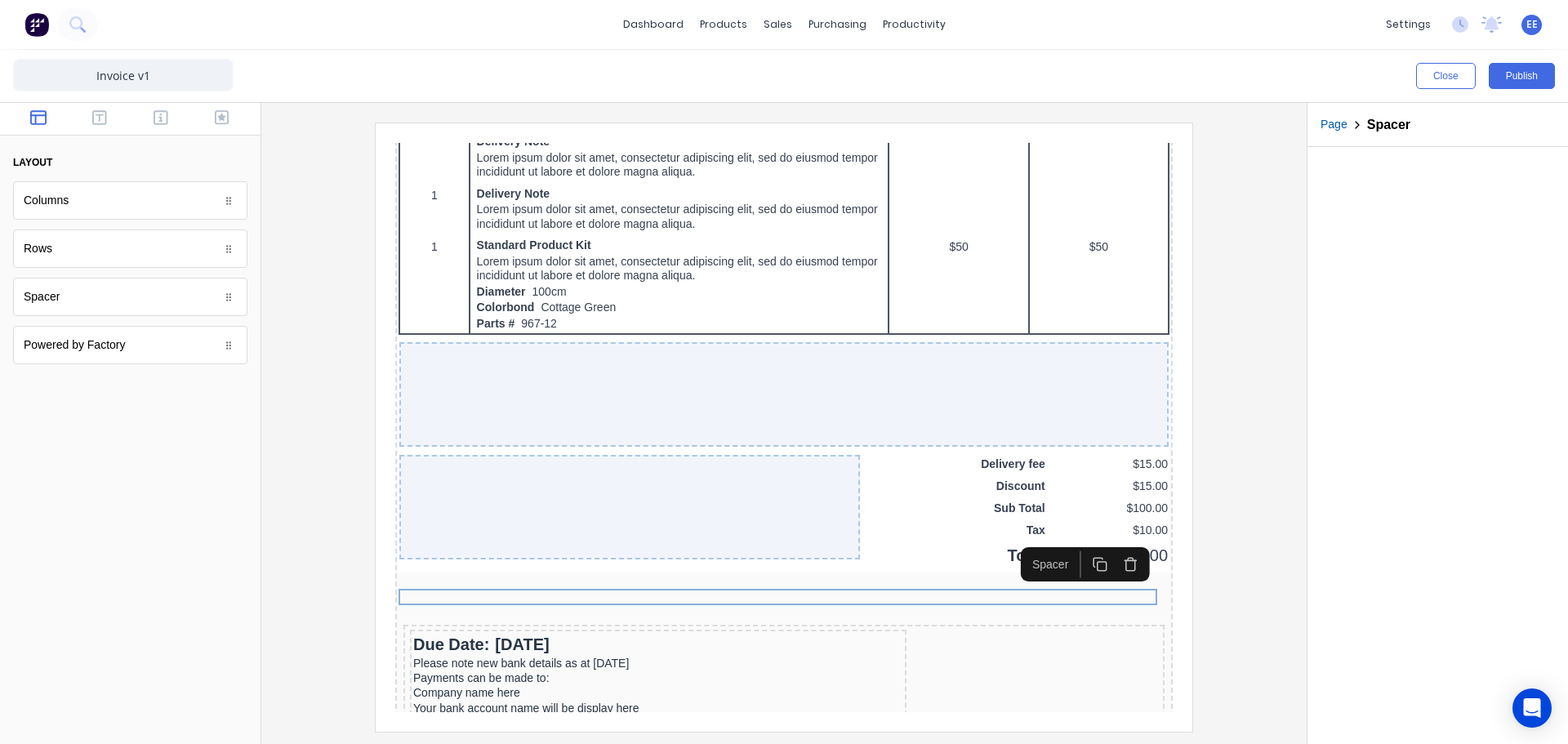
click at [1108, 543] on icon "button" at bounding box center [1111, 545] width 15 height 15
click at [1114, 549] on icon "button" at bounding box center [1111, 545] width 15 height 15
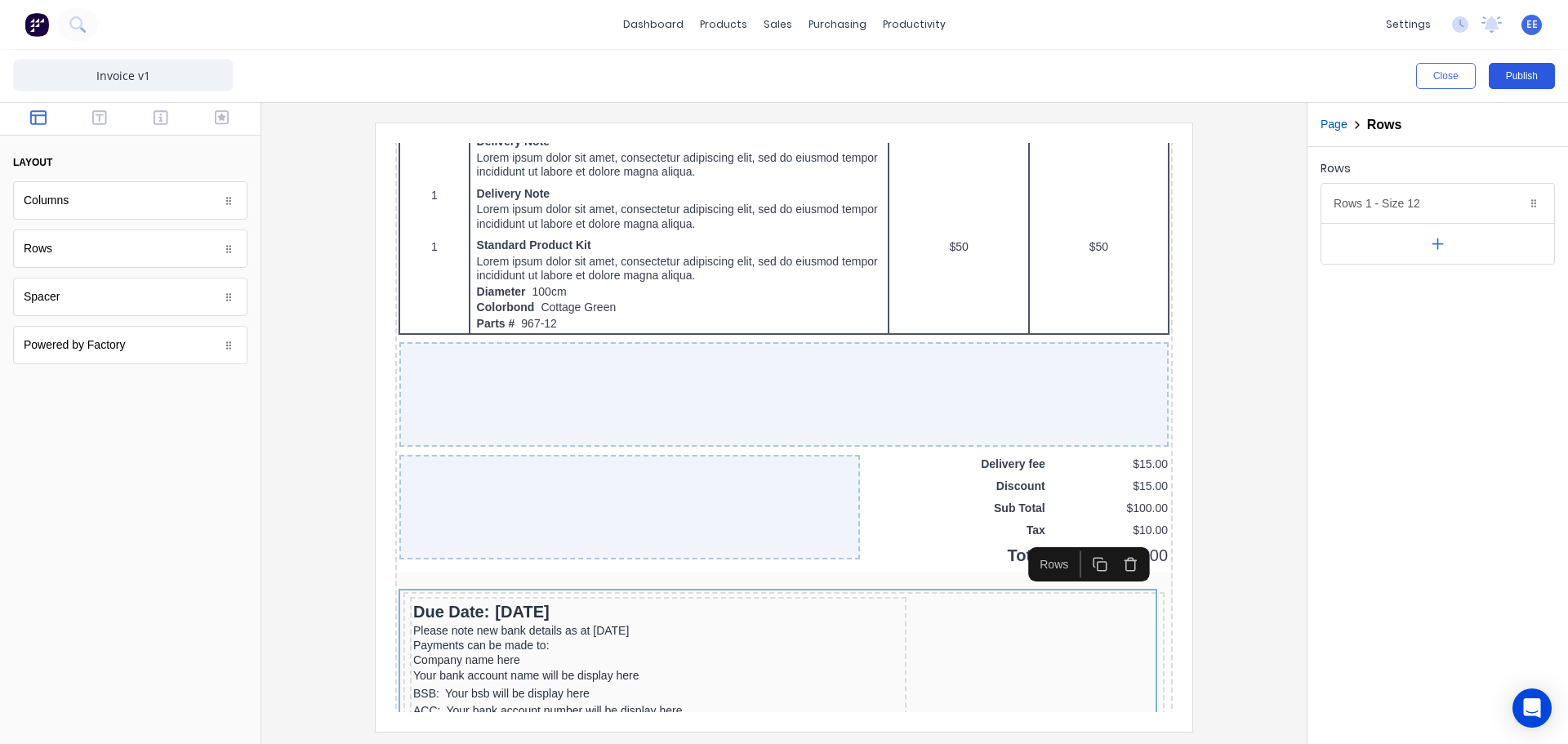
click at [1507, 77] on button "Publish" at bounding box center [1522, 76] width 66 height 26
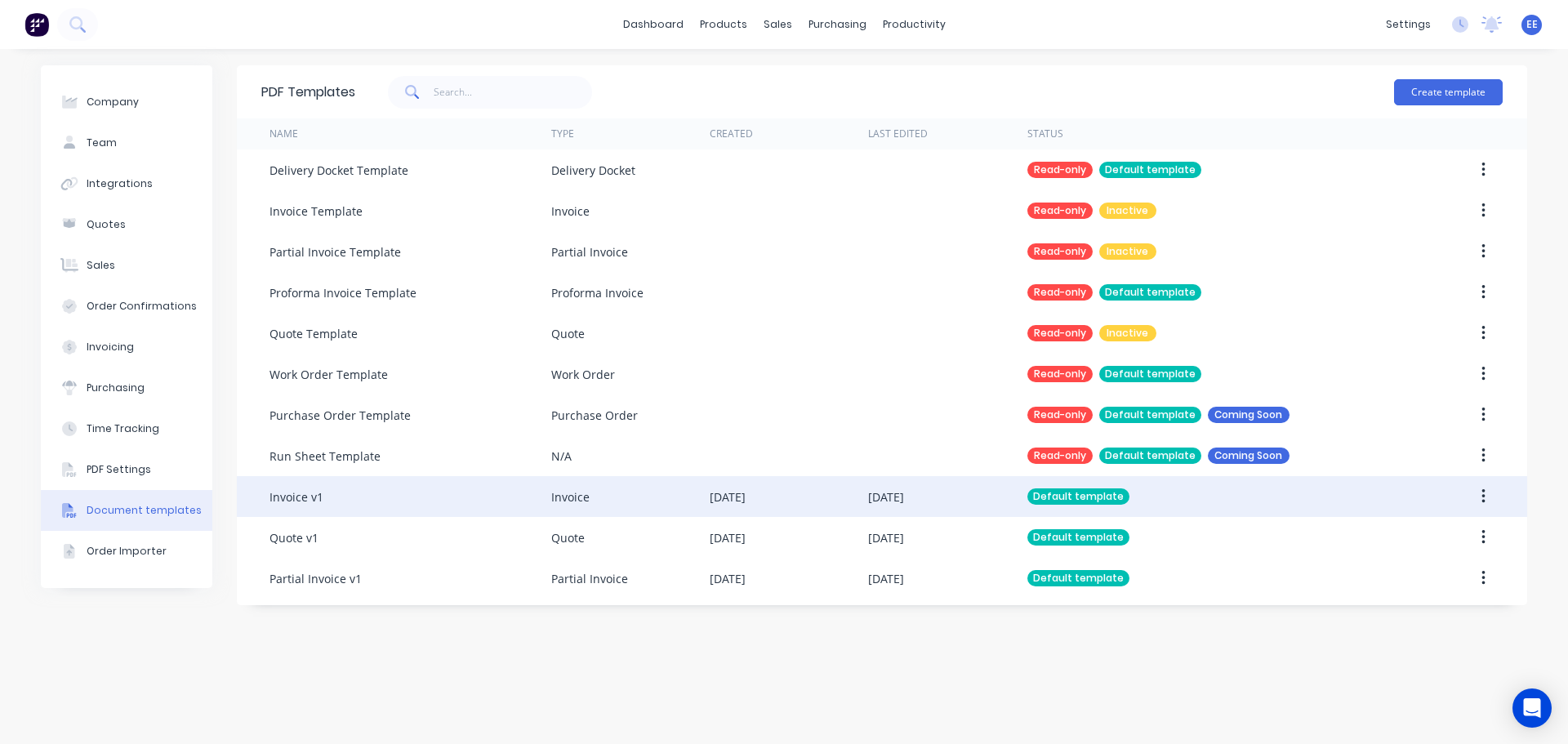
click at [377, 496] on div "Invoice v1" at bounding box center [410, 497] width 282 height 41
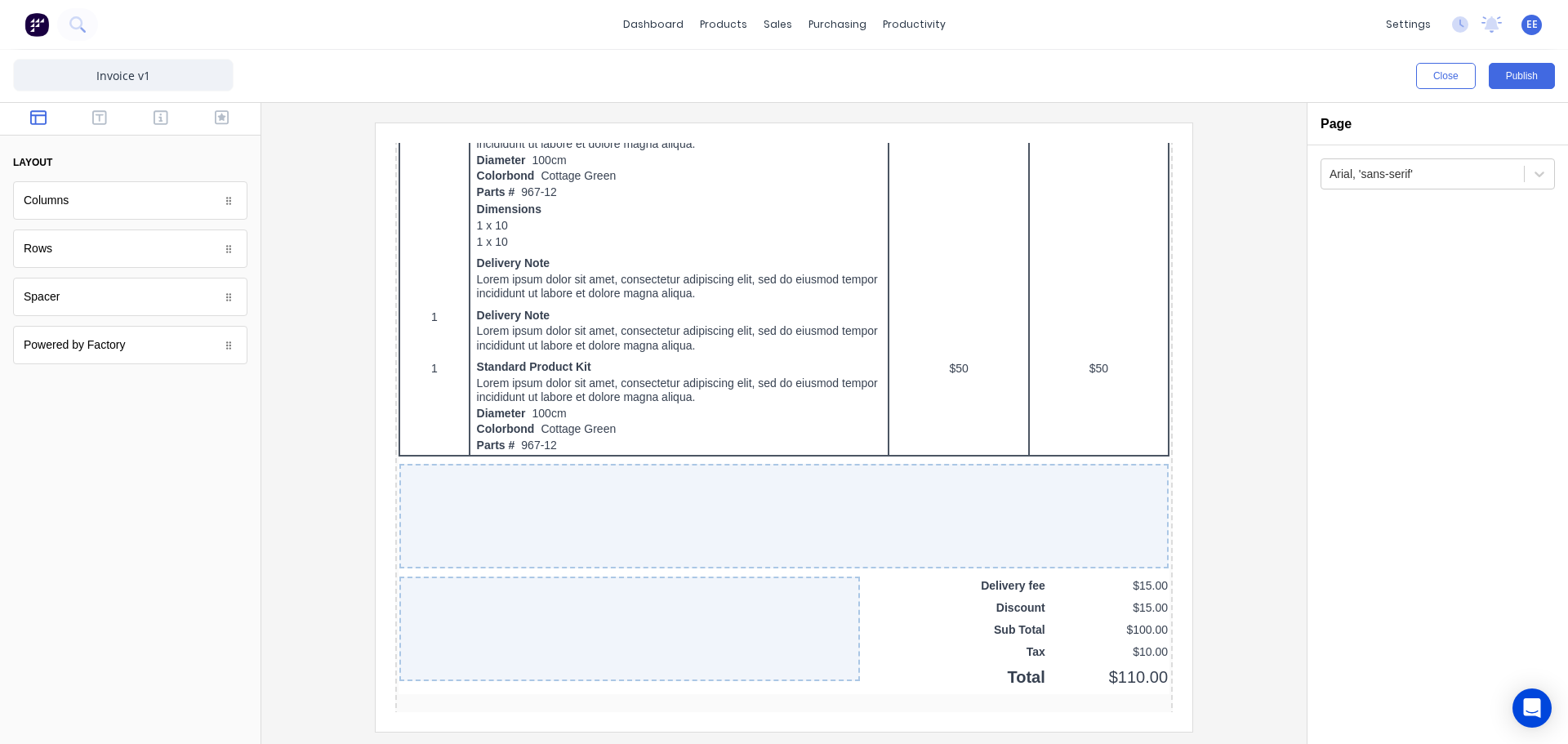
scroll to position [1062, 0]
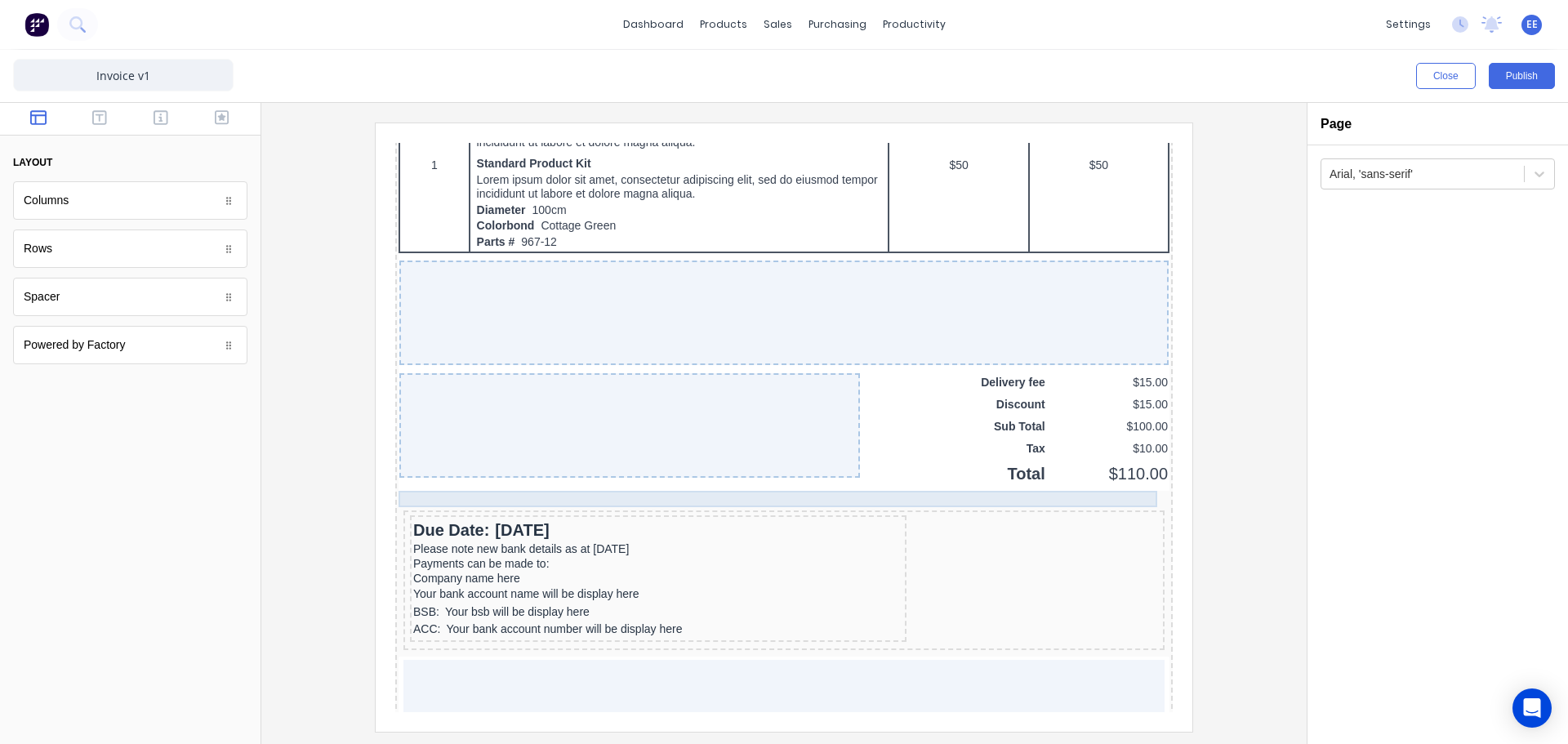
click at [761, 472] on div at bounding box center [764, 479] width 771 height 16
click at [1110, 444] on icon "button" at bounding box center [1111, 446] width 15 height 15
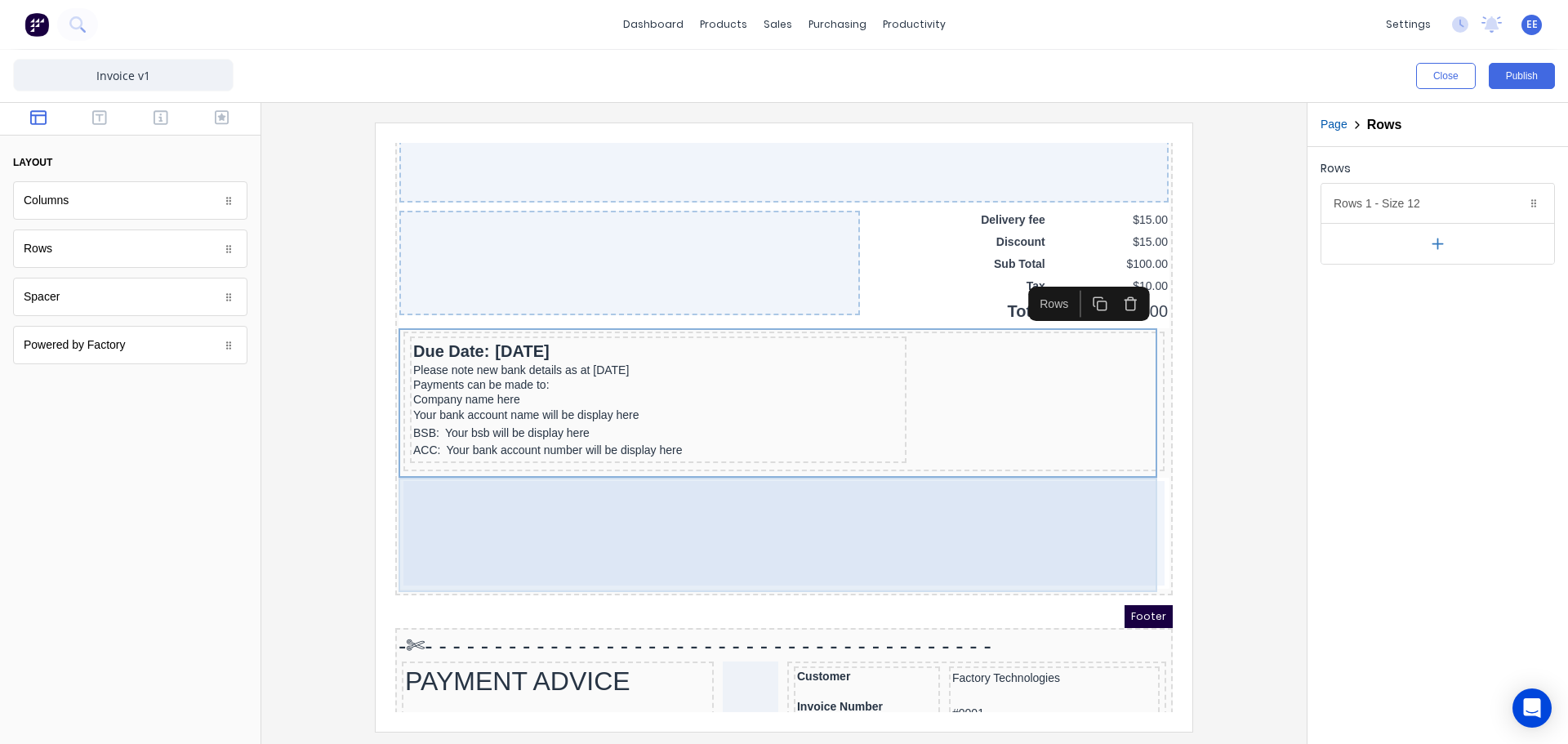
scroll to position [1225, 0]
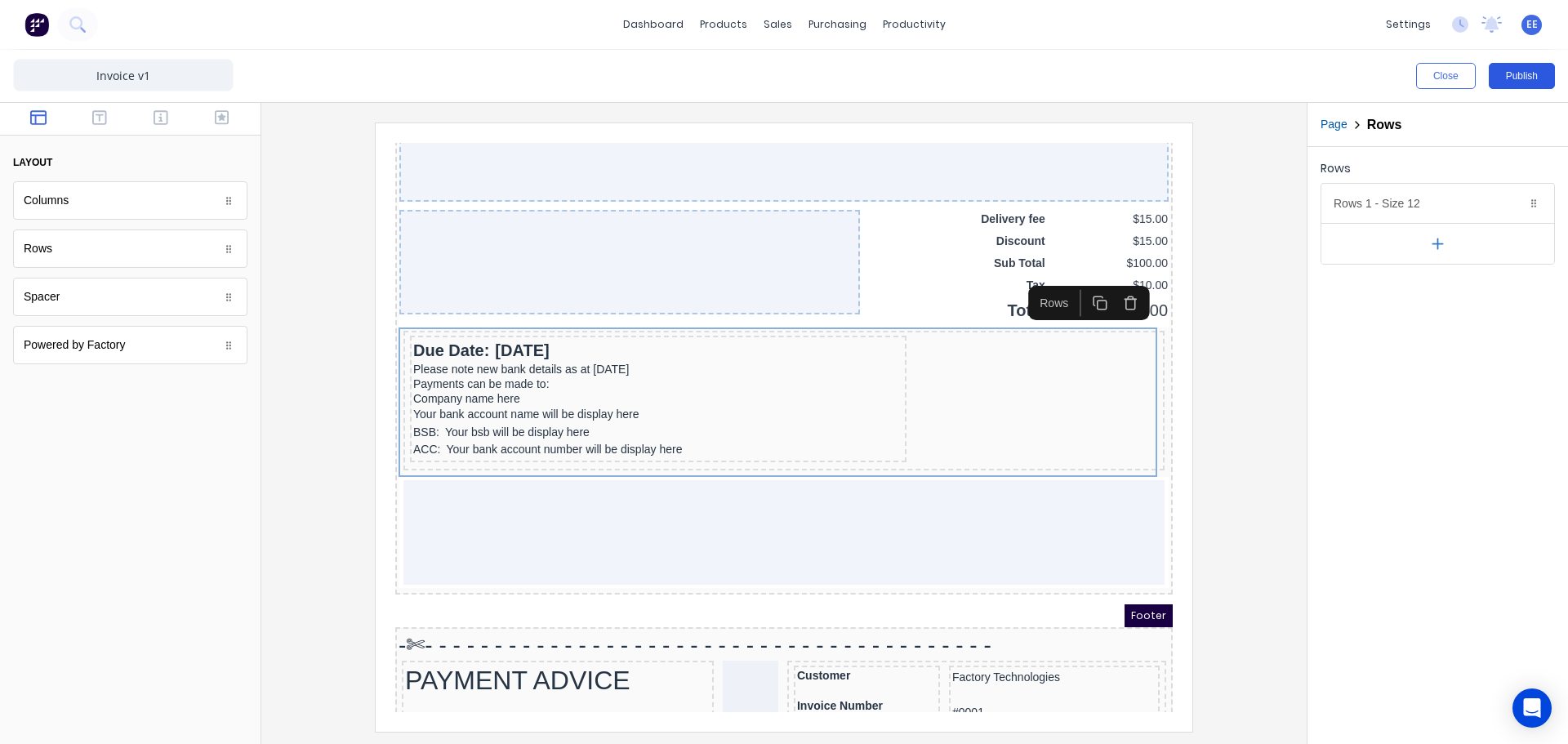
click at [1532, 77] on button "Publish" at bounding box center [1522, 76] width 66 height 26
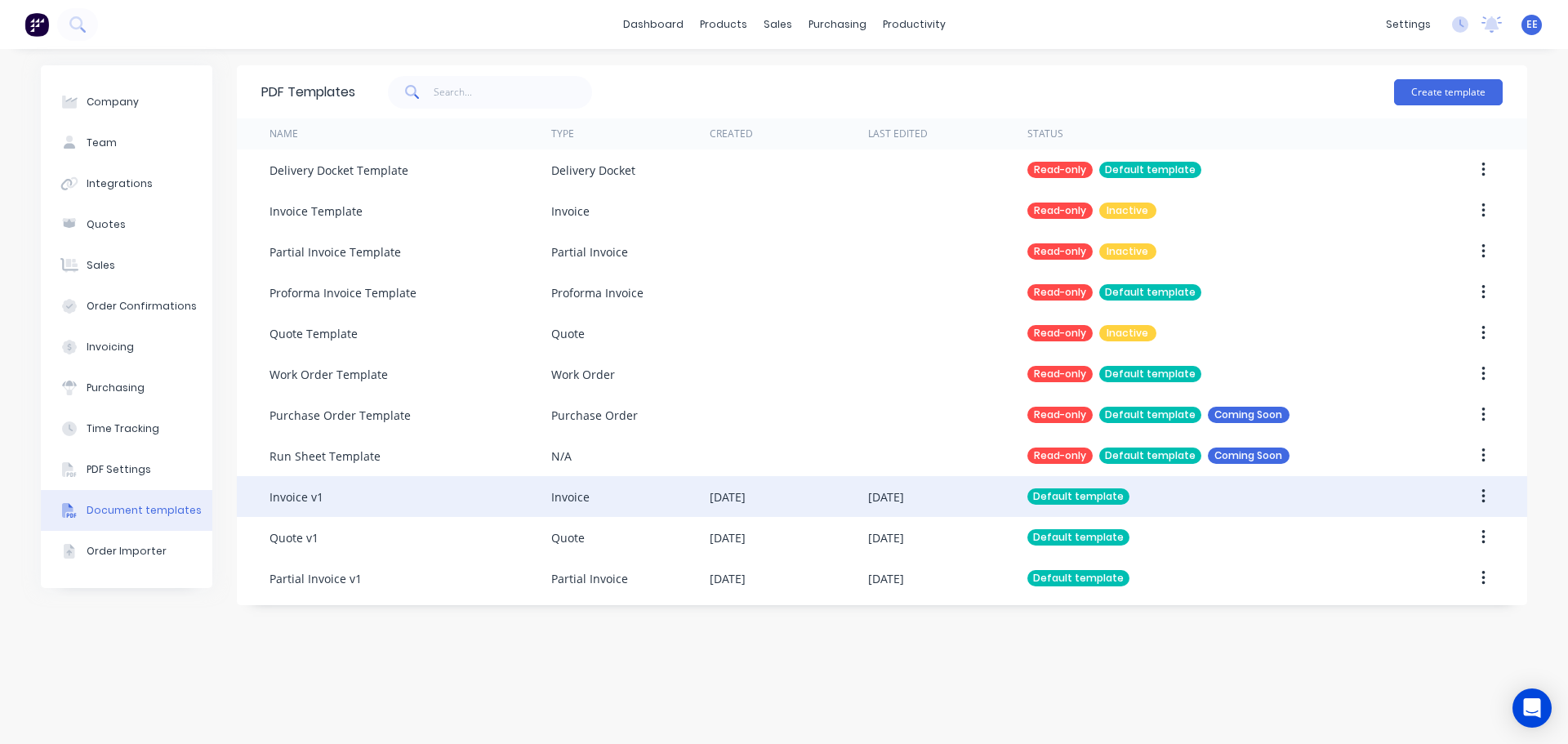
click at [316, 507] on div "Invoice v1" at bounding box center [410, 497] width 282 height 41
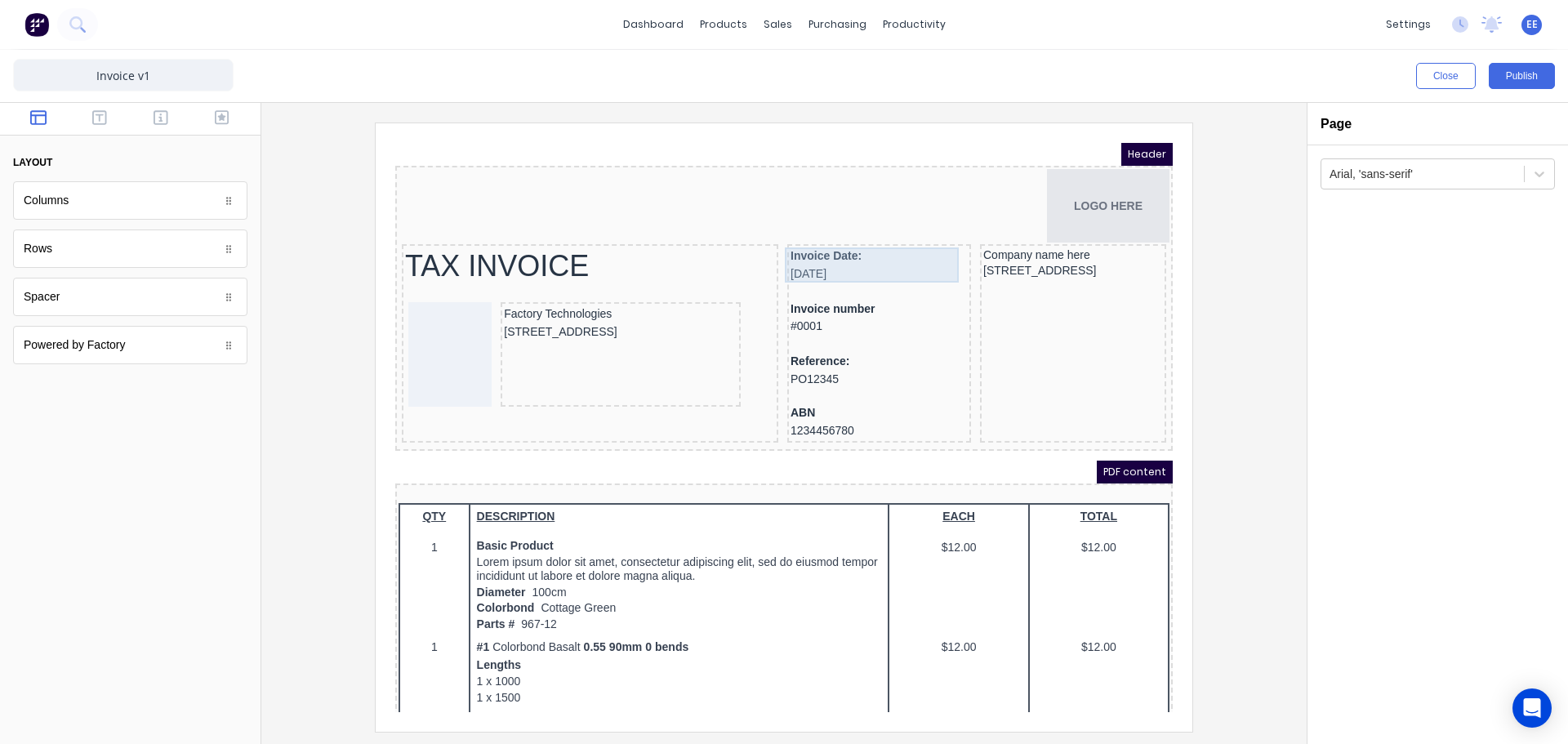
click at [792, 258] on div "Invoice Date: 29/10/2024" at bounding box center [859, 246] width 178 height 35
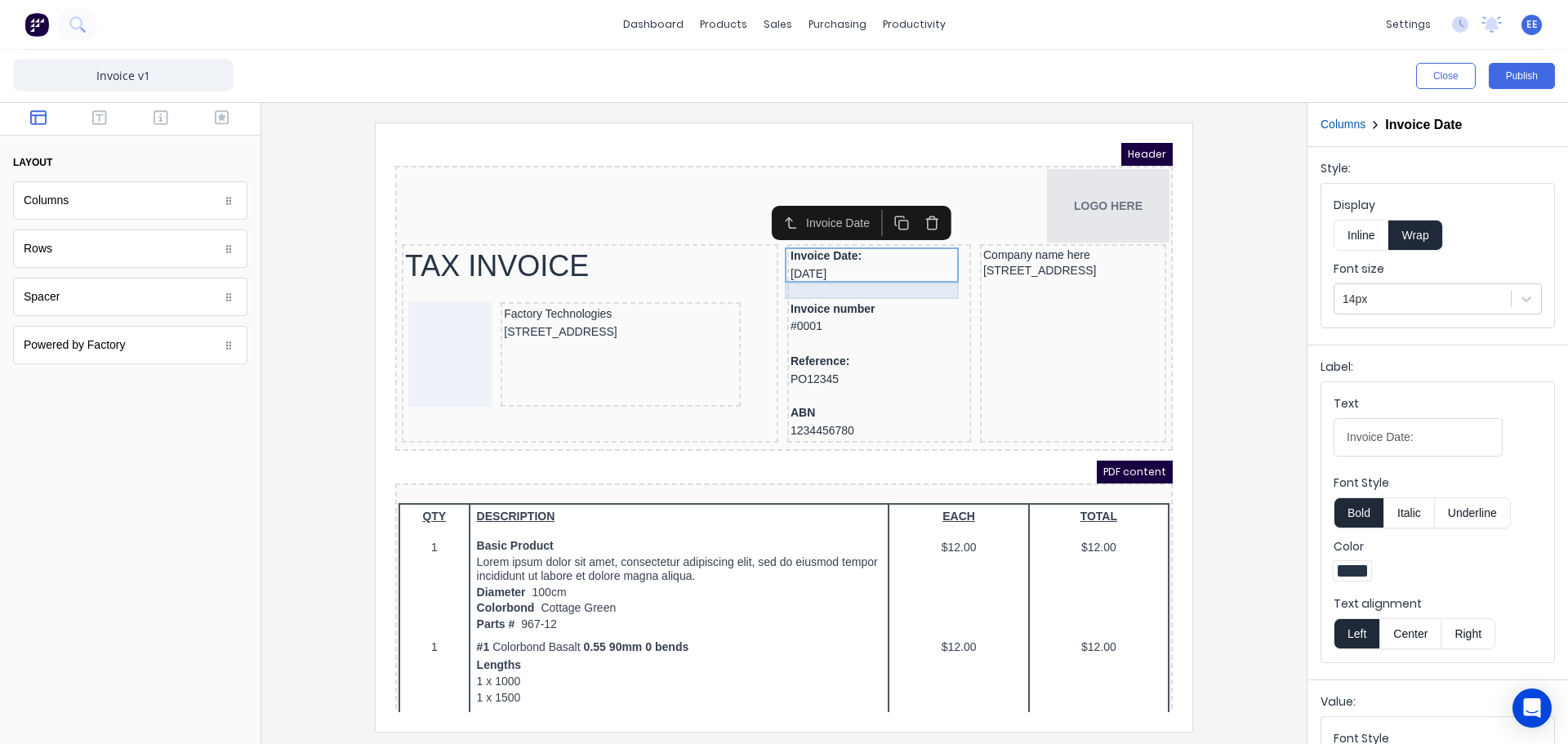
click at [789, 274] on div at bounding box center [859, 270] width 178 height 16
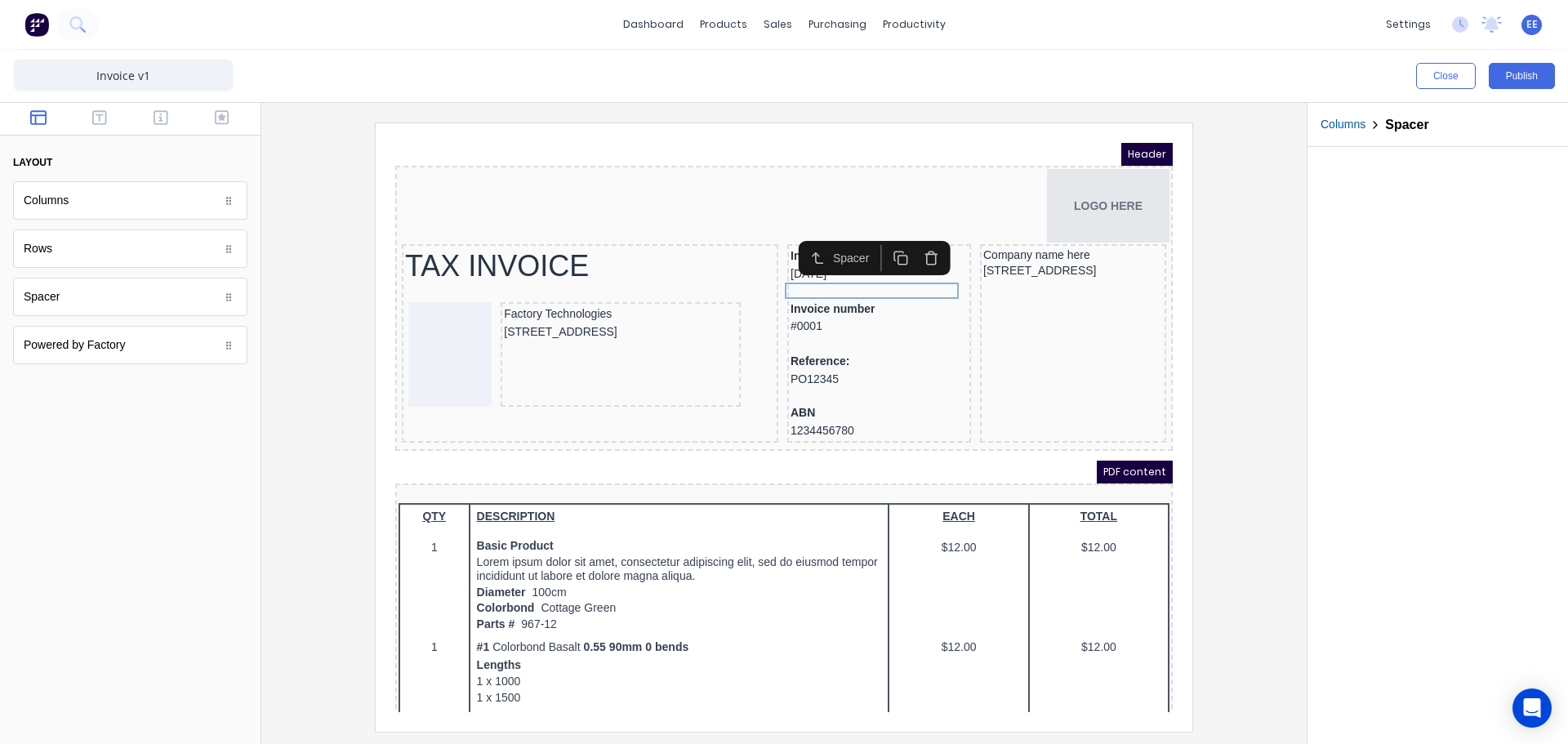
click at [908, 242] on icon "button" at bounding box center [912, 238] width 15 height 15
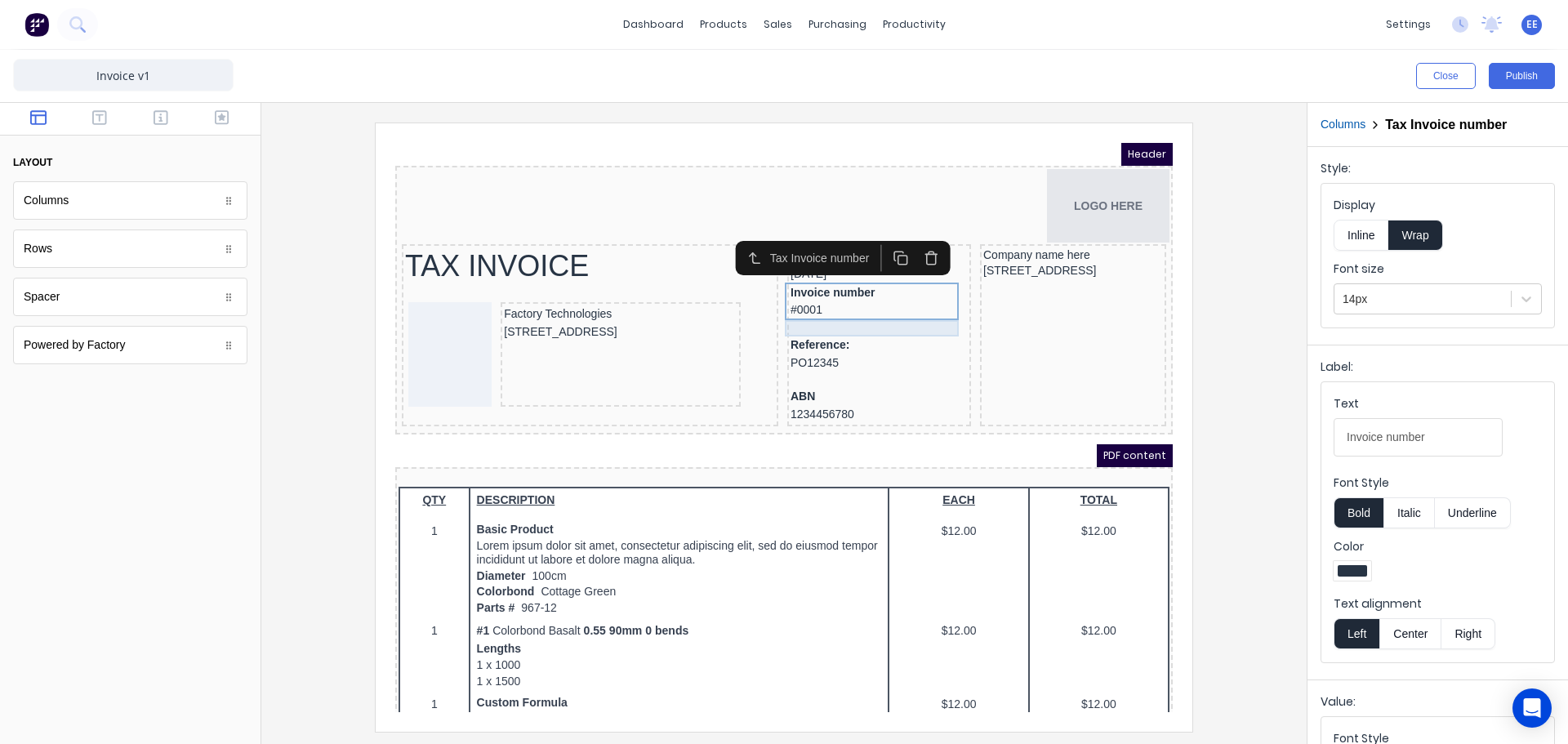
click at [799, 307] on div at bounding box center [859, 308] width 178 height 16
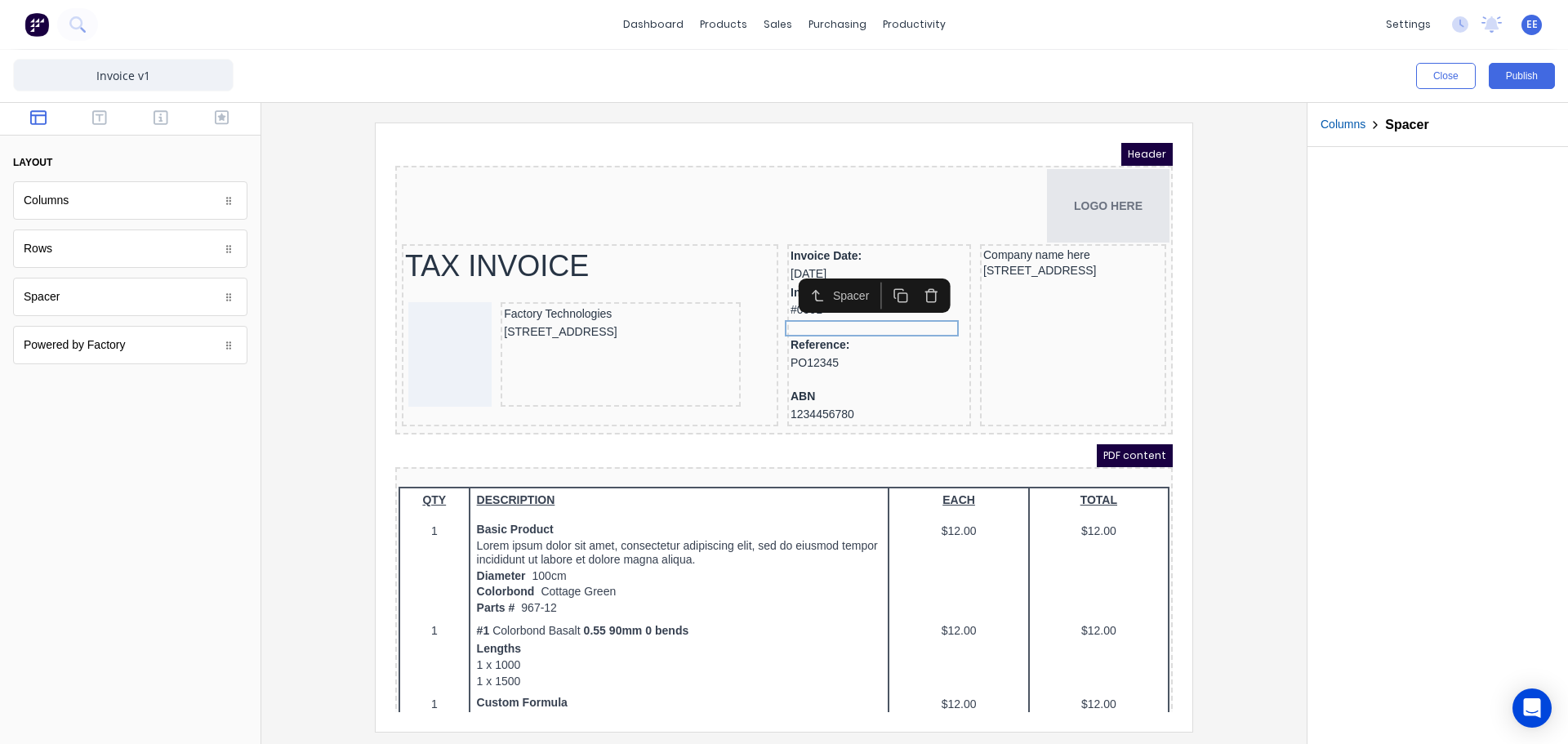
click at [911, 276] on icon "button" at bounding box center [912, 275] width 15 height 15
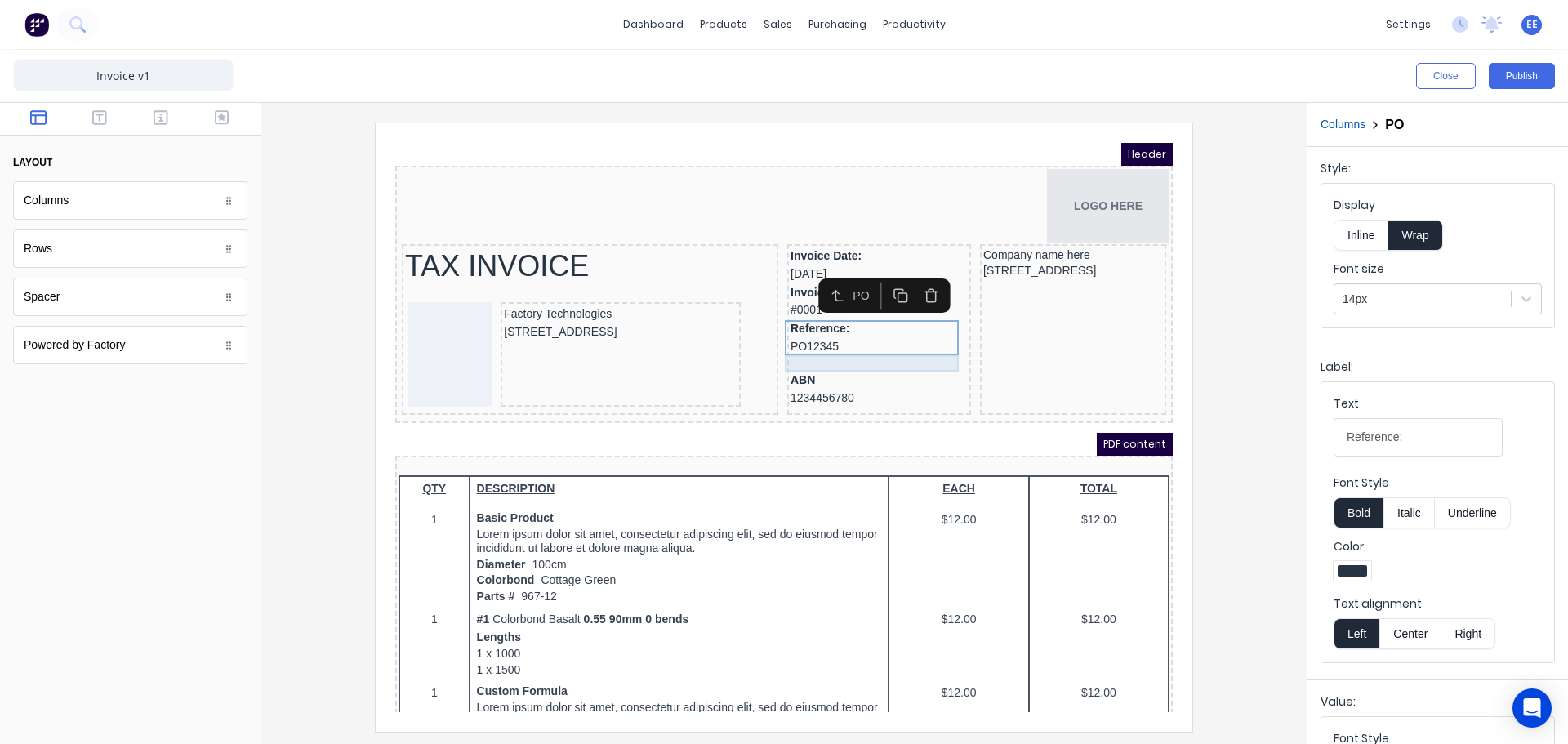
click at [798, 342] on div at bounding box center [859, 343] width 178 height 16
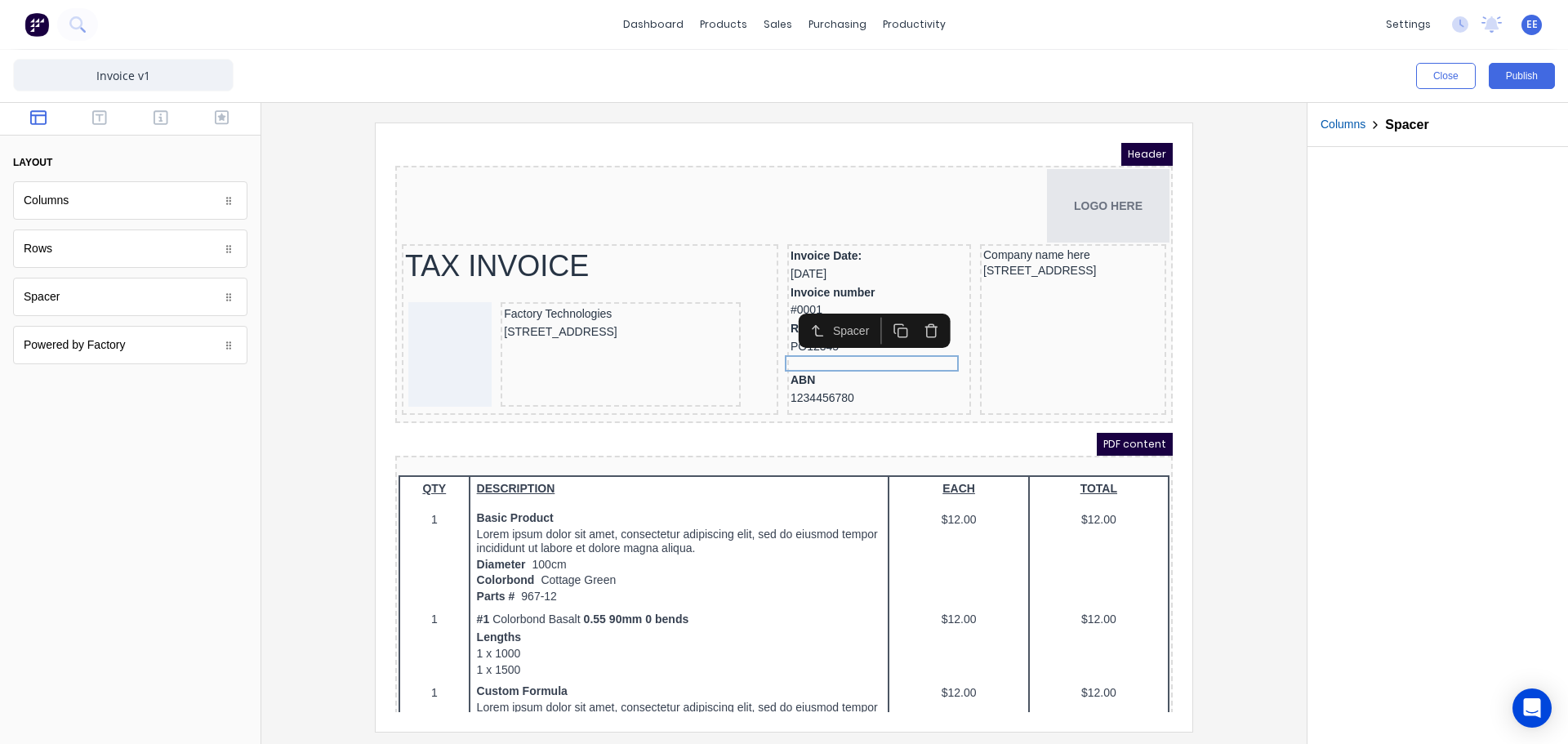
click at [912, 313] on icon "button" at bounding box center [912, 311] width 15 height 15
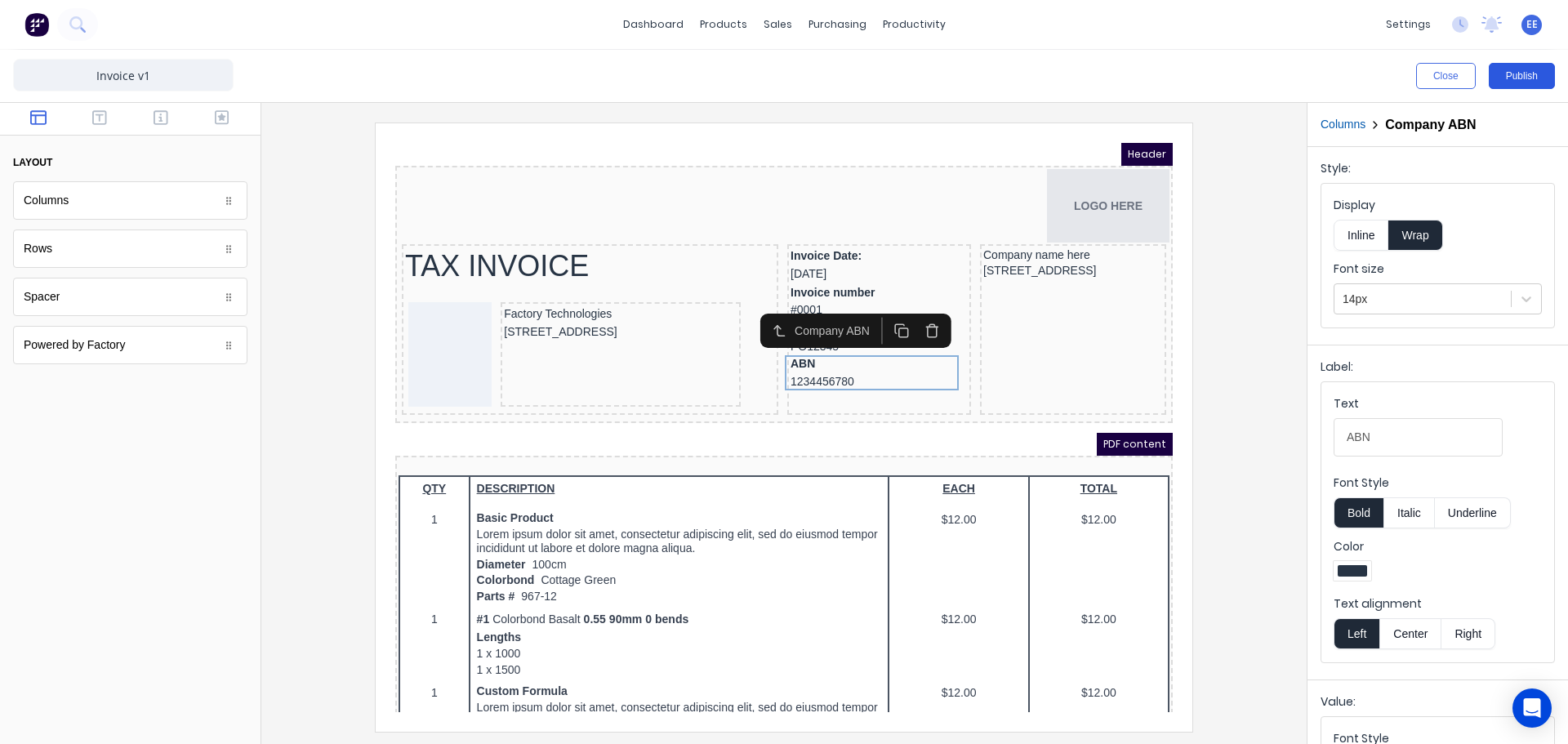
click at [1504, 82] on button "Publish" at bounding box center [1522, 76] width 66 height 26
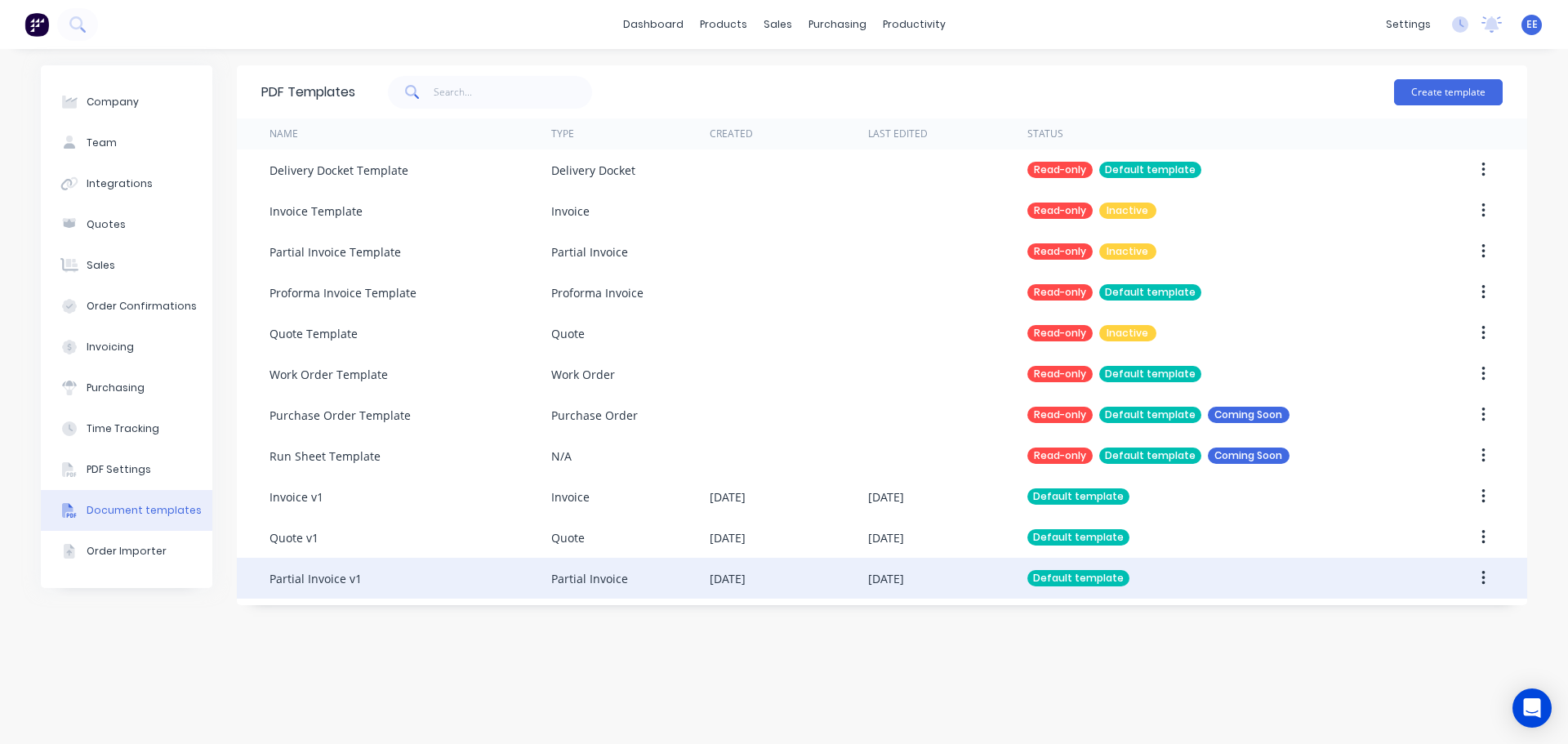
click at [315, 574] on div "Partial Invoice v1" at bounding box center [316, 578] width 93 height 17
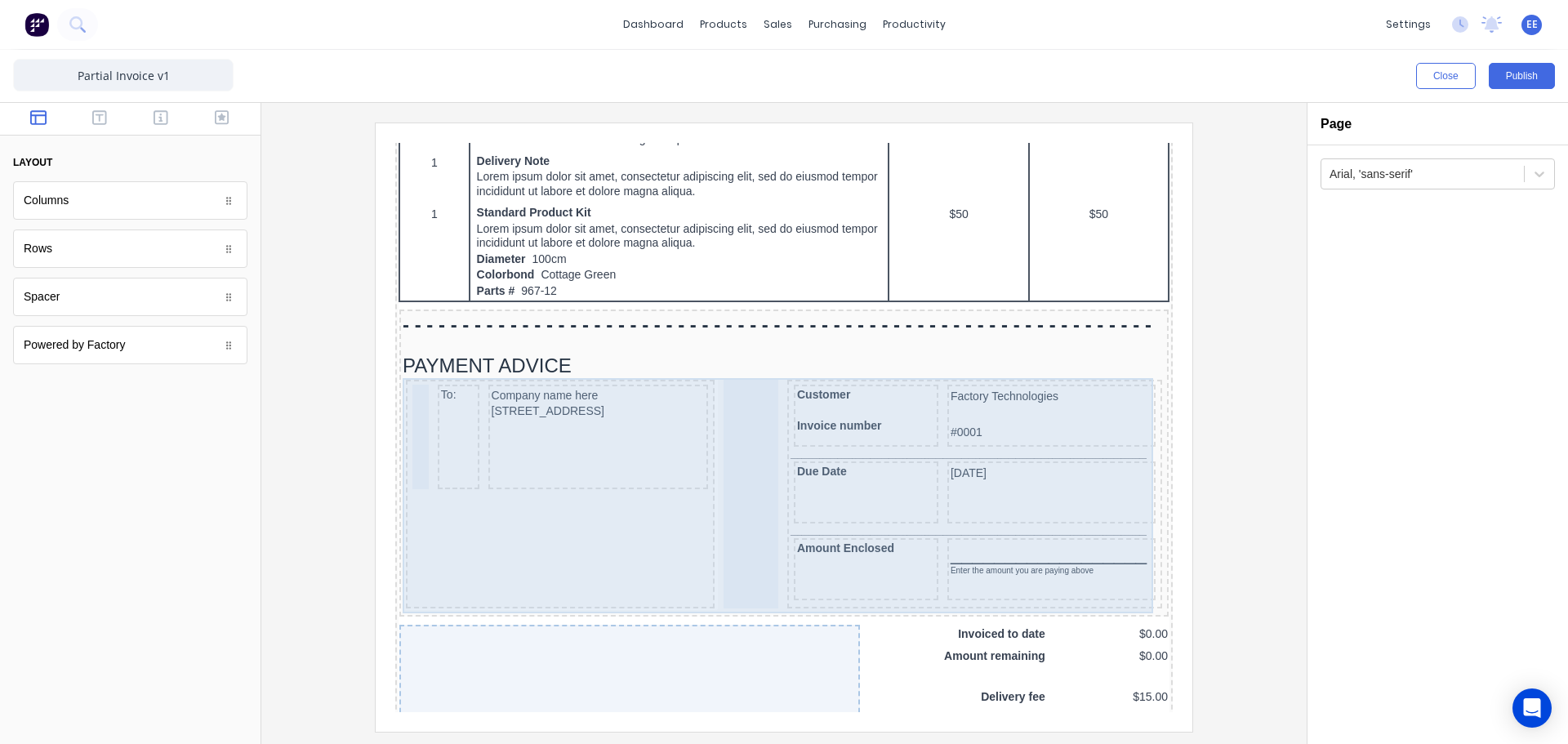
scroll to position [1062, 0]
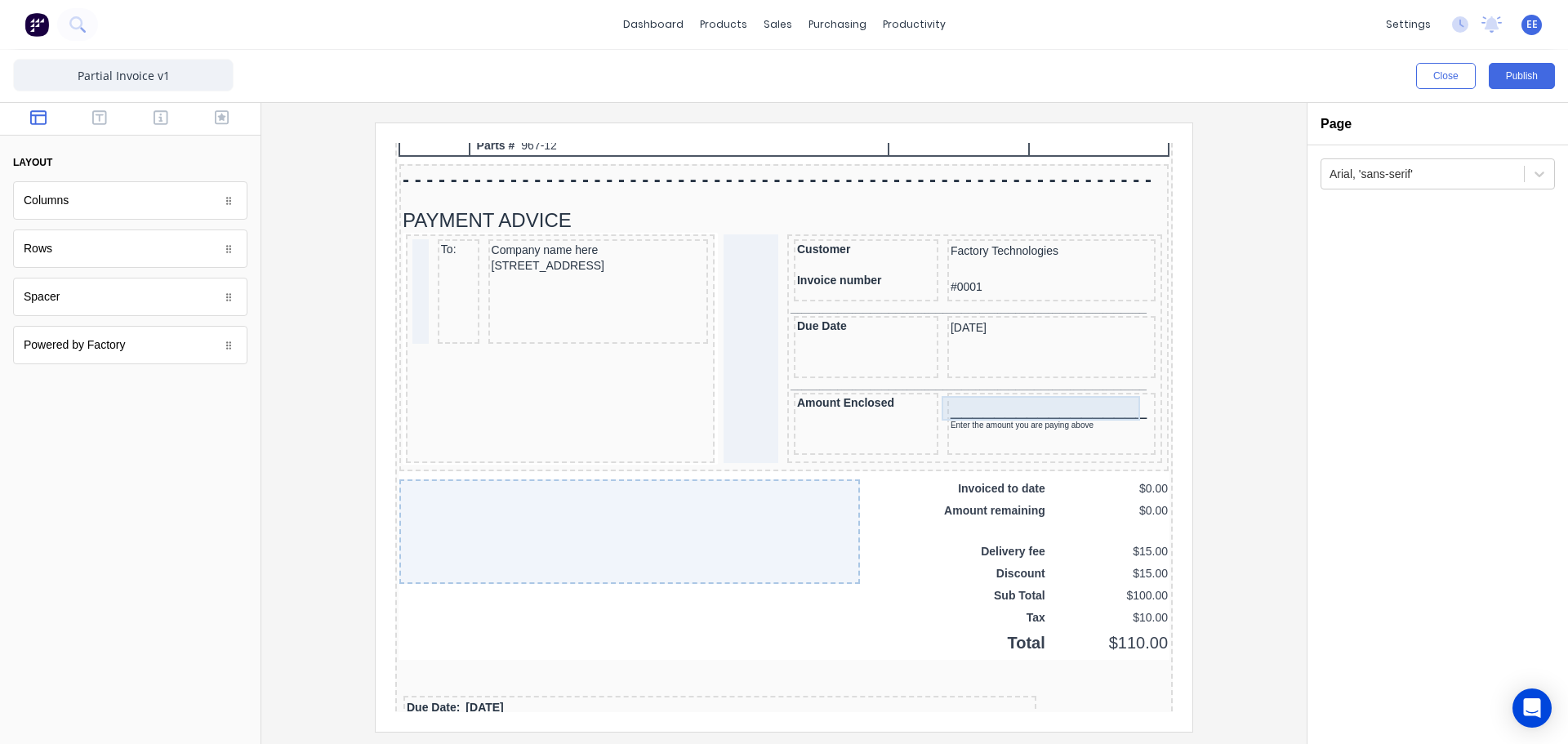
click at [970, 396] on div "__________________" at bounding box center [1032, 388] width 202 height 24
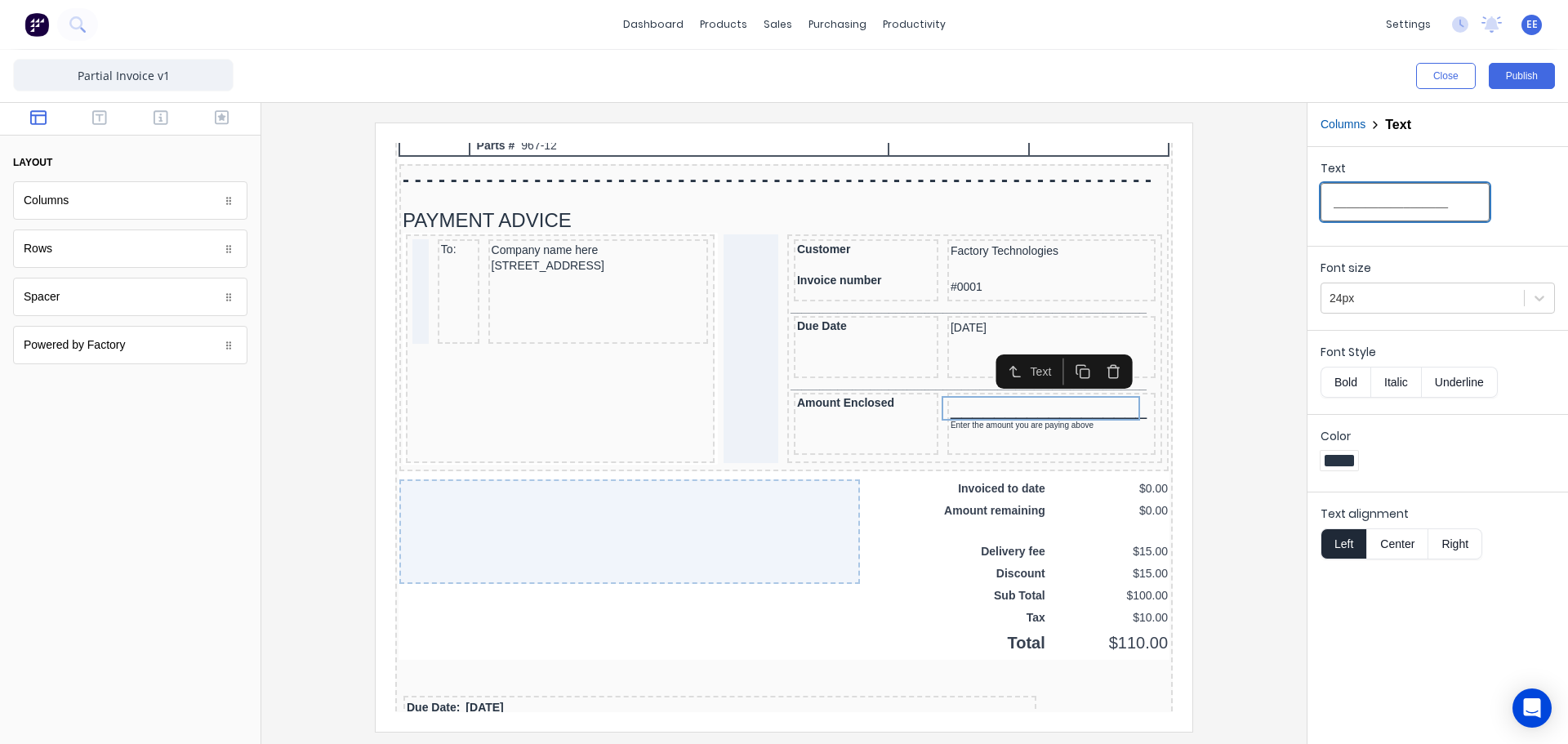
click at [1436, 202] on input "__________________" at bounding box center [1405, 202] width 169 height 39
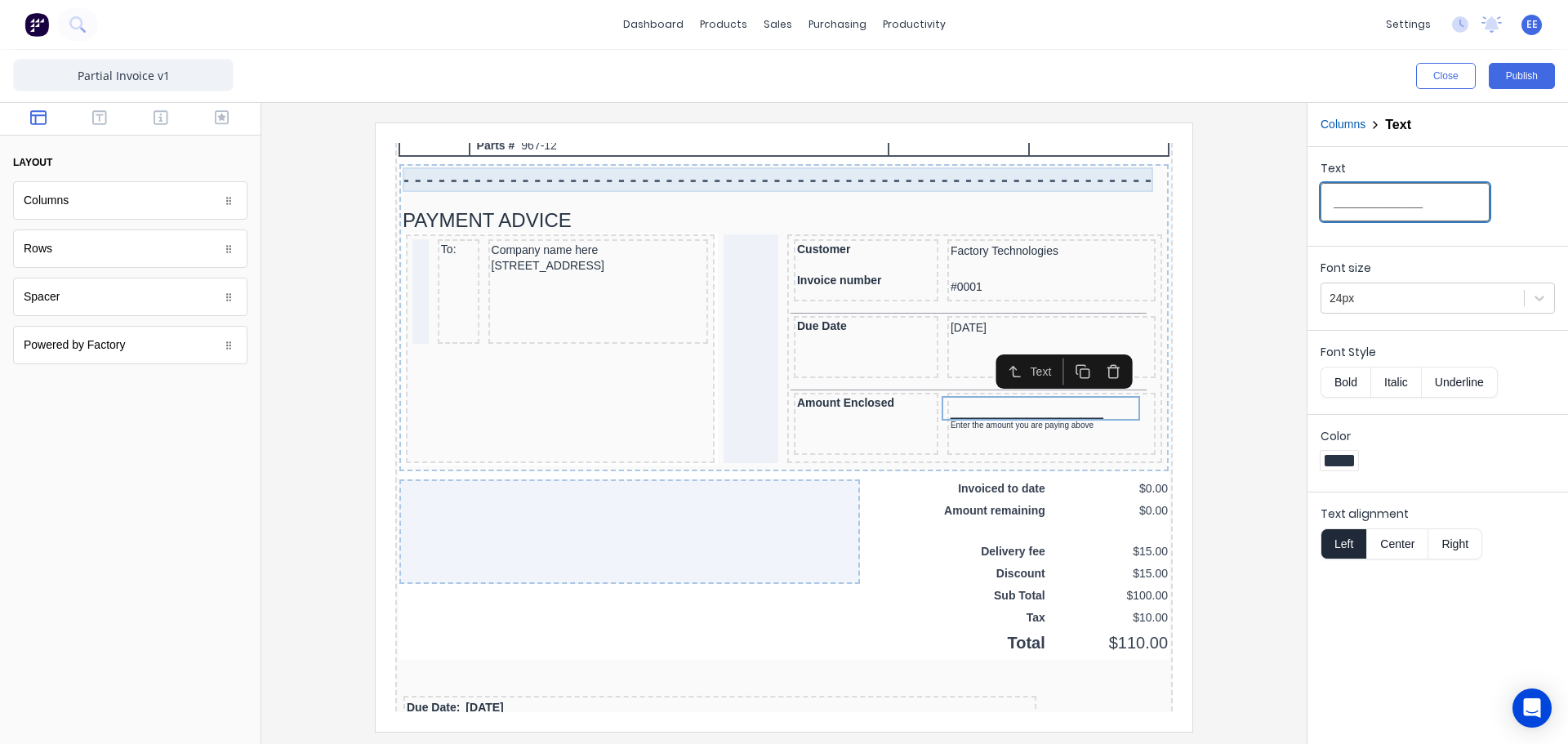
type input "______________"
click at [1068, 161] on div "- - - - - - - - - - - - - - - - - - - - - - - - - - - - - - - - - - - - - - - -…" at bounding box center [764, 160] width 763 height 24
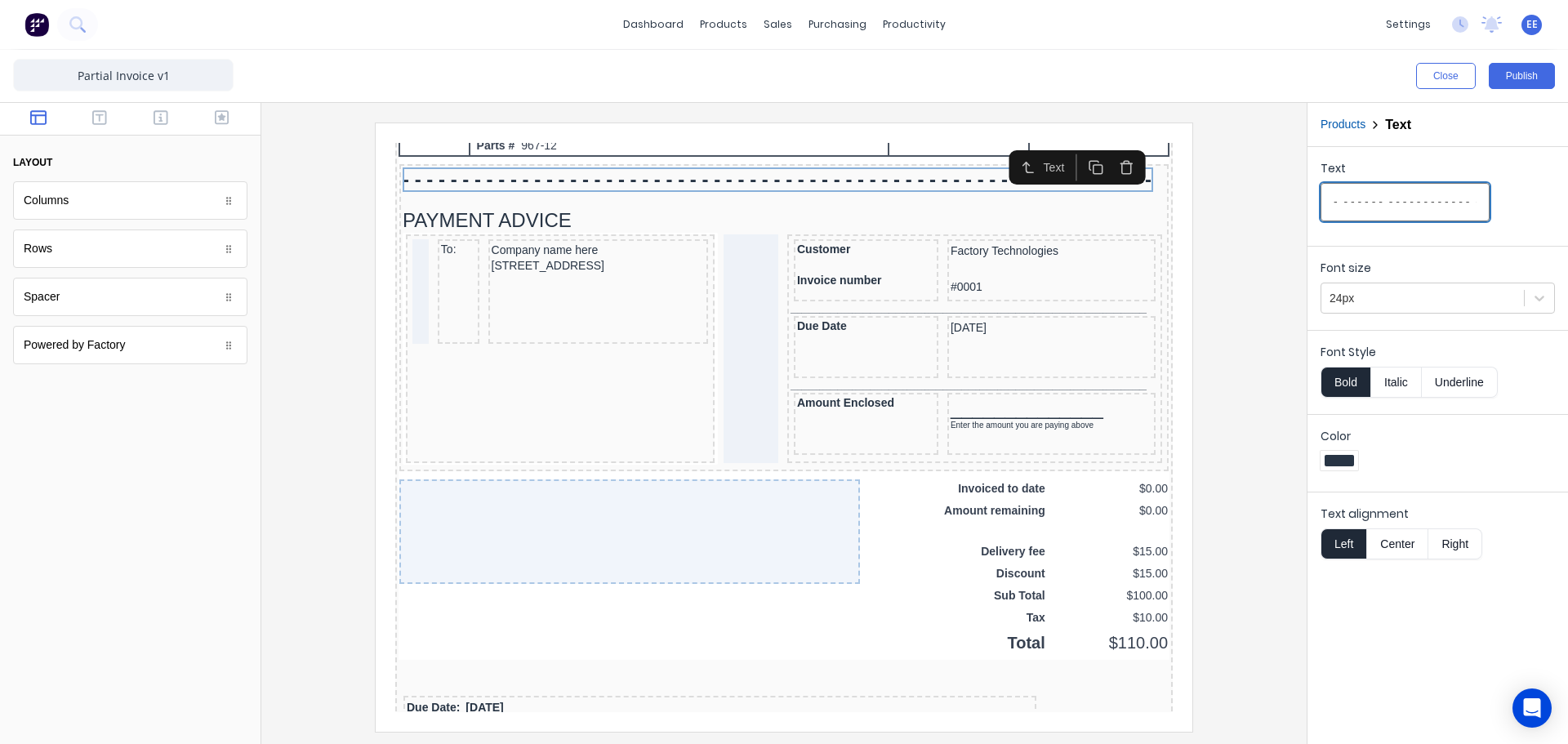
click at [1464, 202] on input "- - - - - - - - - - - - - - - - - - - - - - - - - - - - - - - - - - - - - - - -…" at bounding box center [1405, 202] width 169 height 39
type input "- - - - - - - - - - - - - - - - - - - - - - - - - - - - - - - - - - - - - - - -…"
click at [1530, 82] on button "Publish" at bounding box center [1522, 76] width 66 height 26
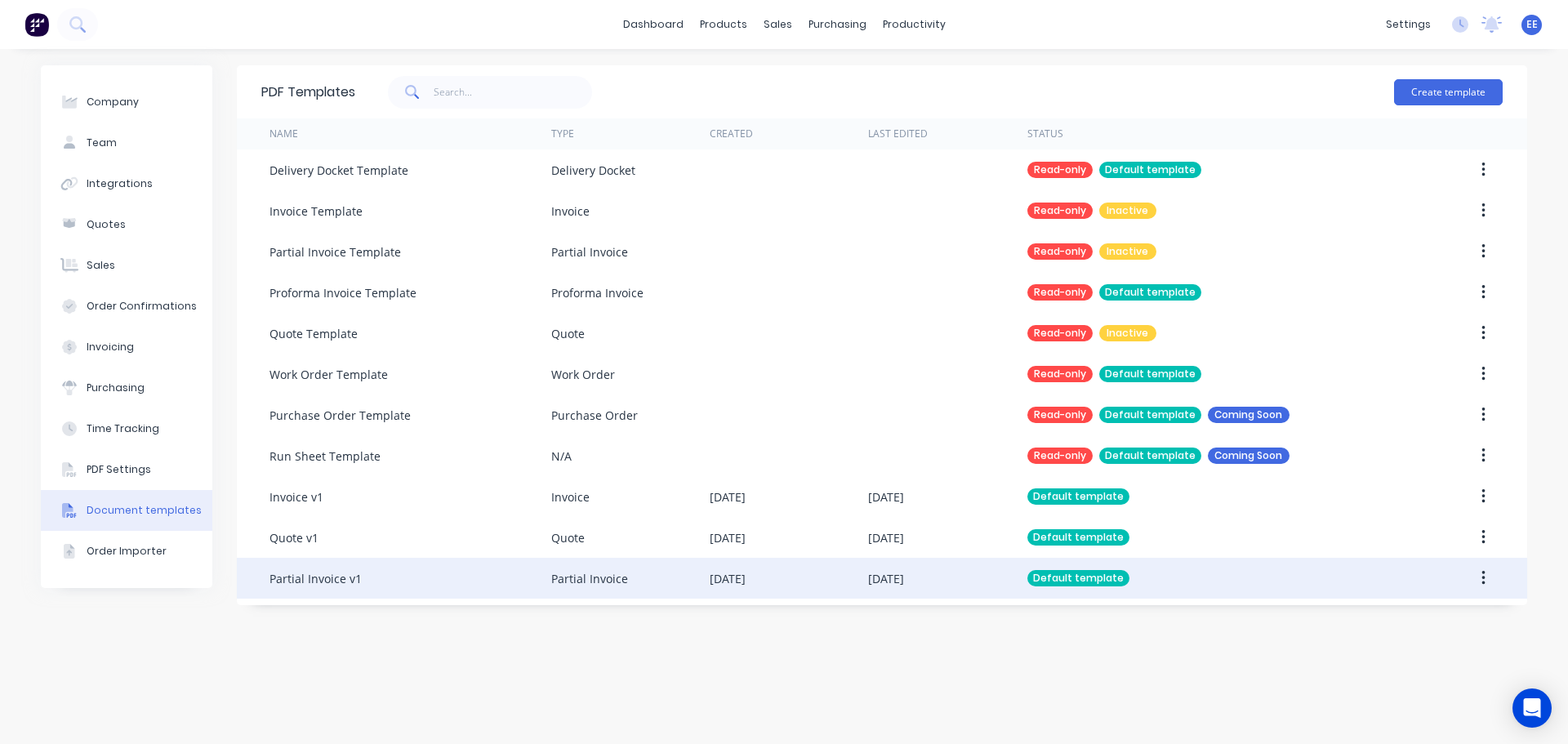
click at [524, 578] on div "Partial Invoice v1" at bounding box center [410, 578] width 282 height 41
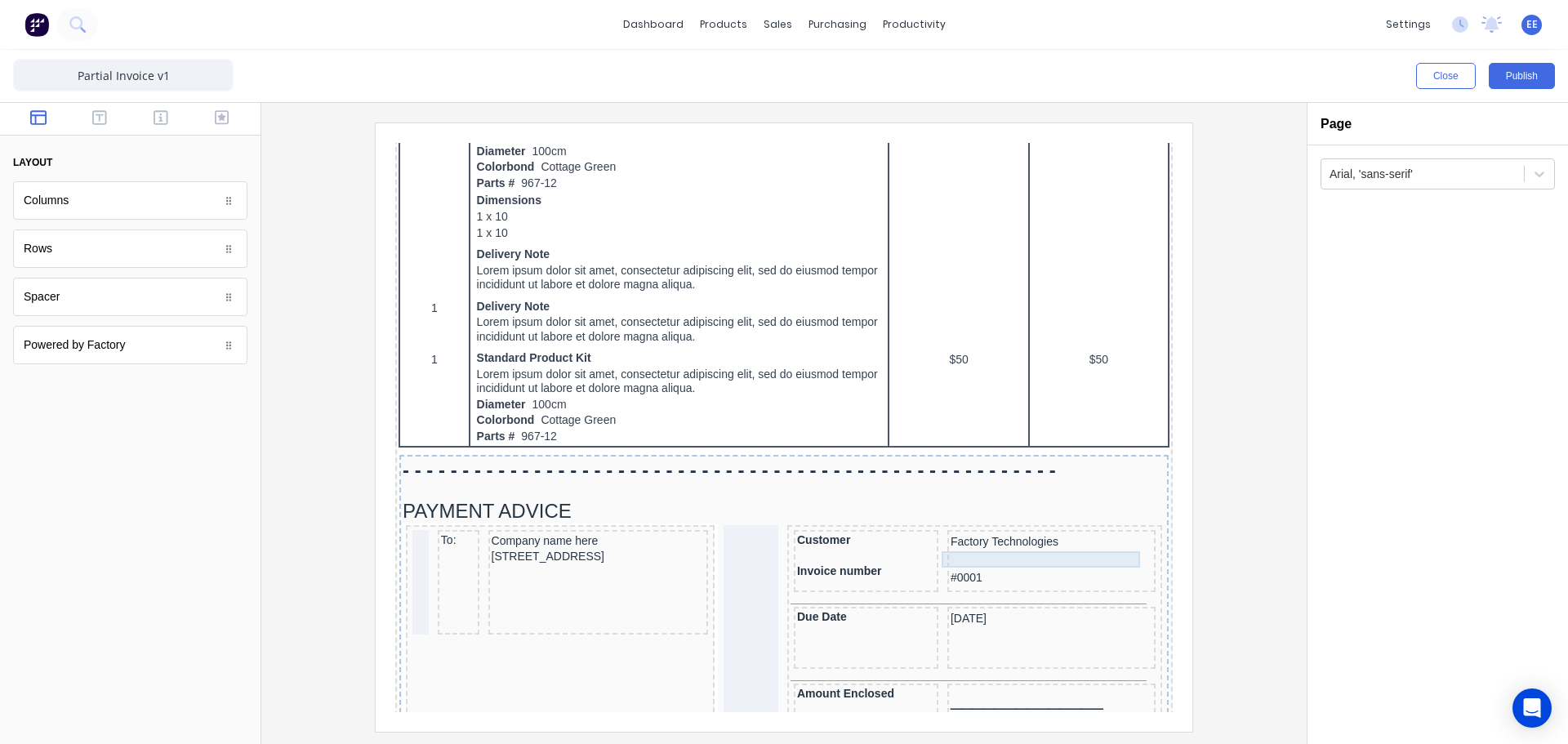
scroll to position [898, 0]
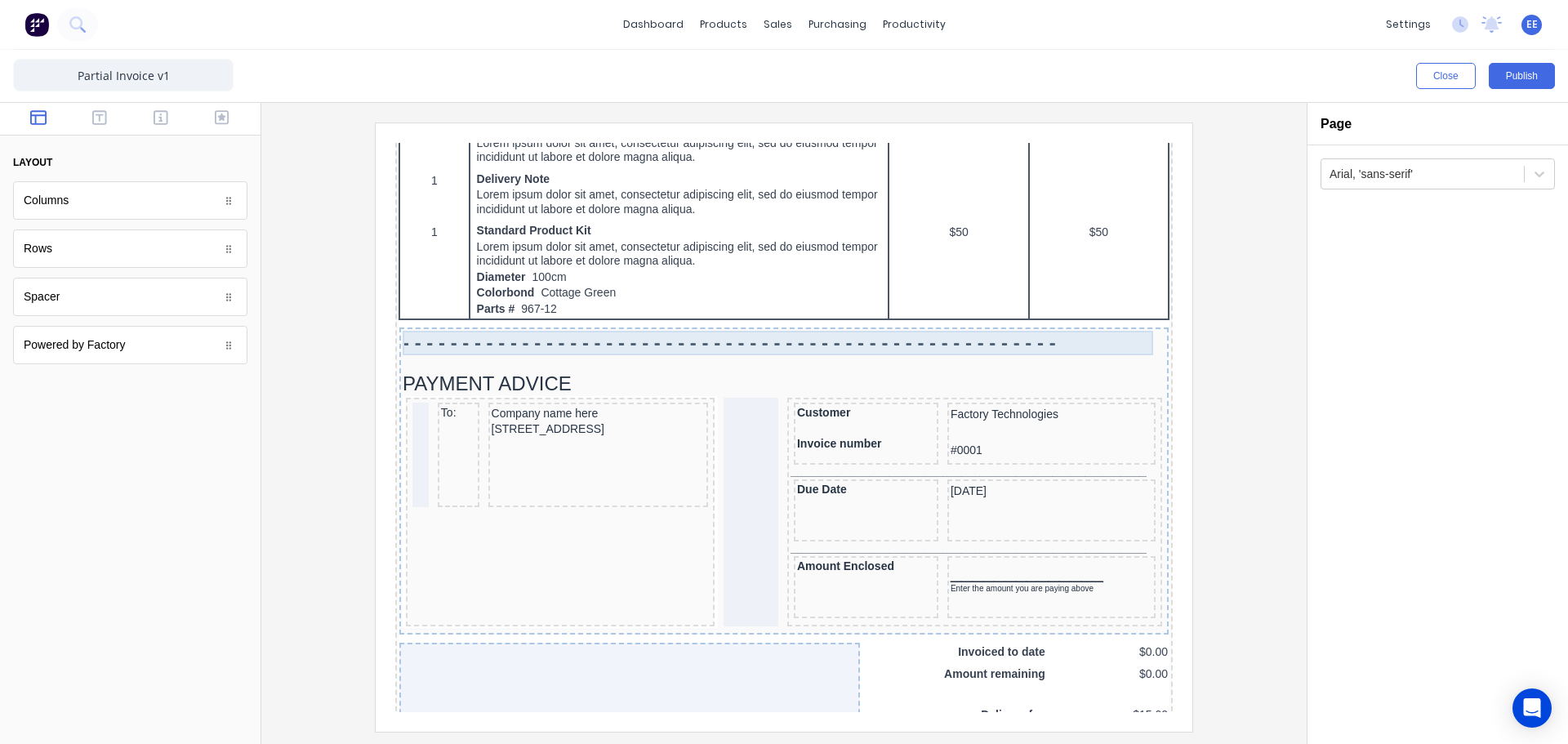
click at [609, 323] on div "- - - - - - - - - - - - - - - - - - - - - - - - - - - - - - - - - - - - - - - -…" at bounding box center [764, 323] width 763 height 24
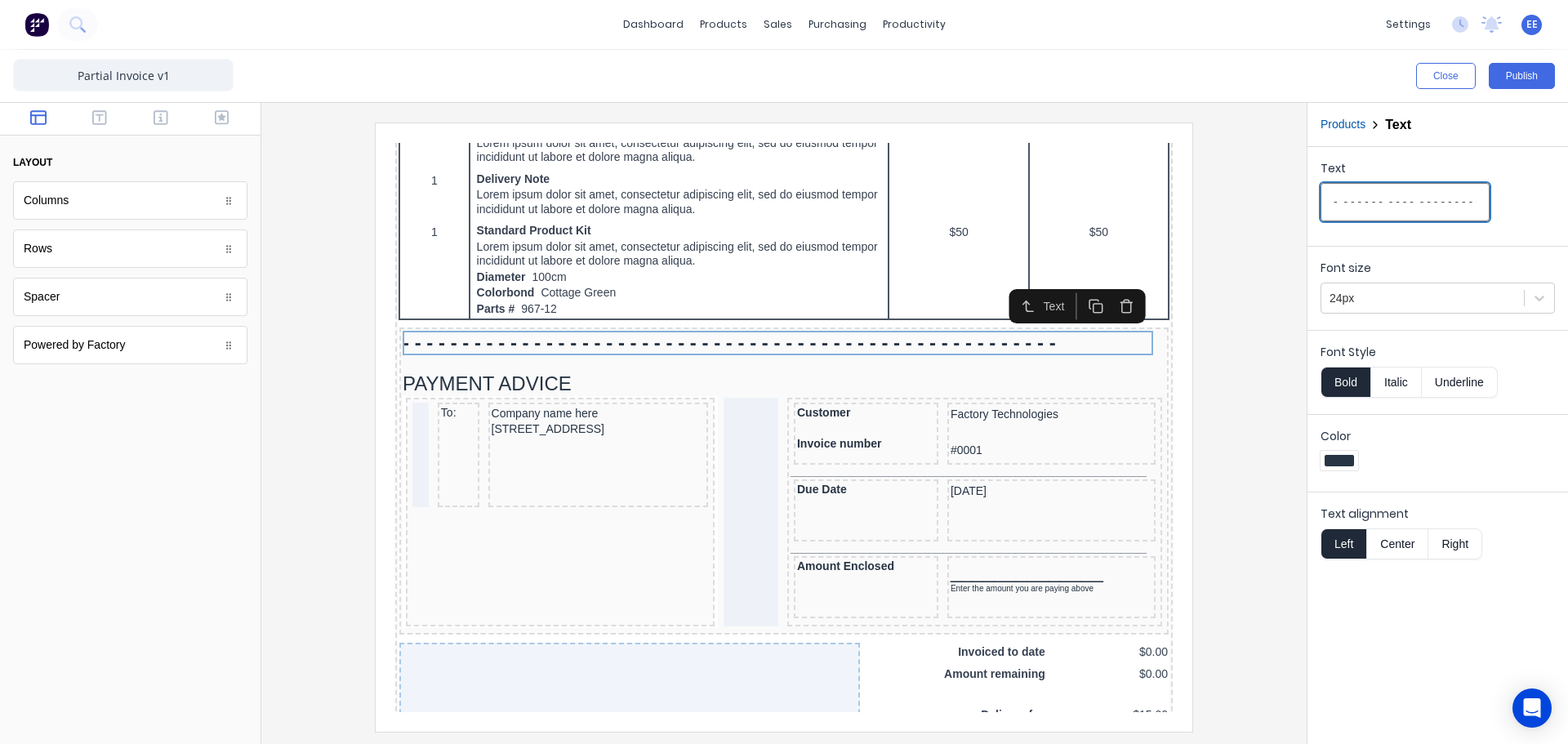
click at [1402, 205] on input "- - - - - - - - - - - - - - - - - - - - - - - - - - - - - - - - - - - - - - - -…" at bounding box center [1405, 202] width 169 height 39
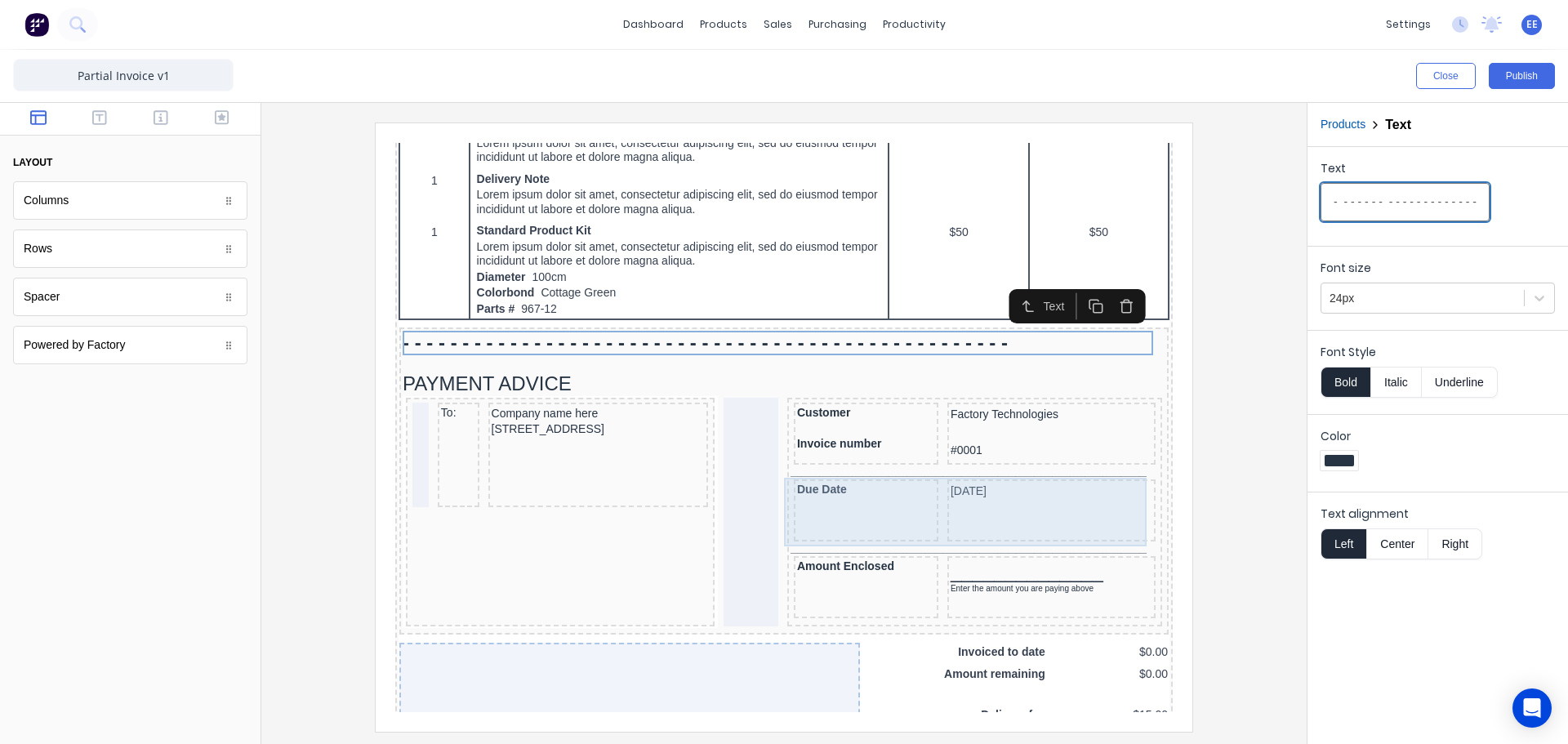
type input "- - - - - - - - - - - - - - - - - - - - - - - - - - - - - - - - - - - - - - - -…"
click at [930, 460] on div "[DATE]" at bounding box center [1031, 491] width 208 height 62
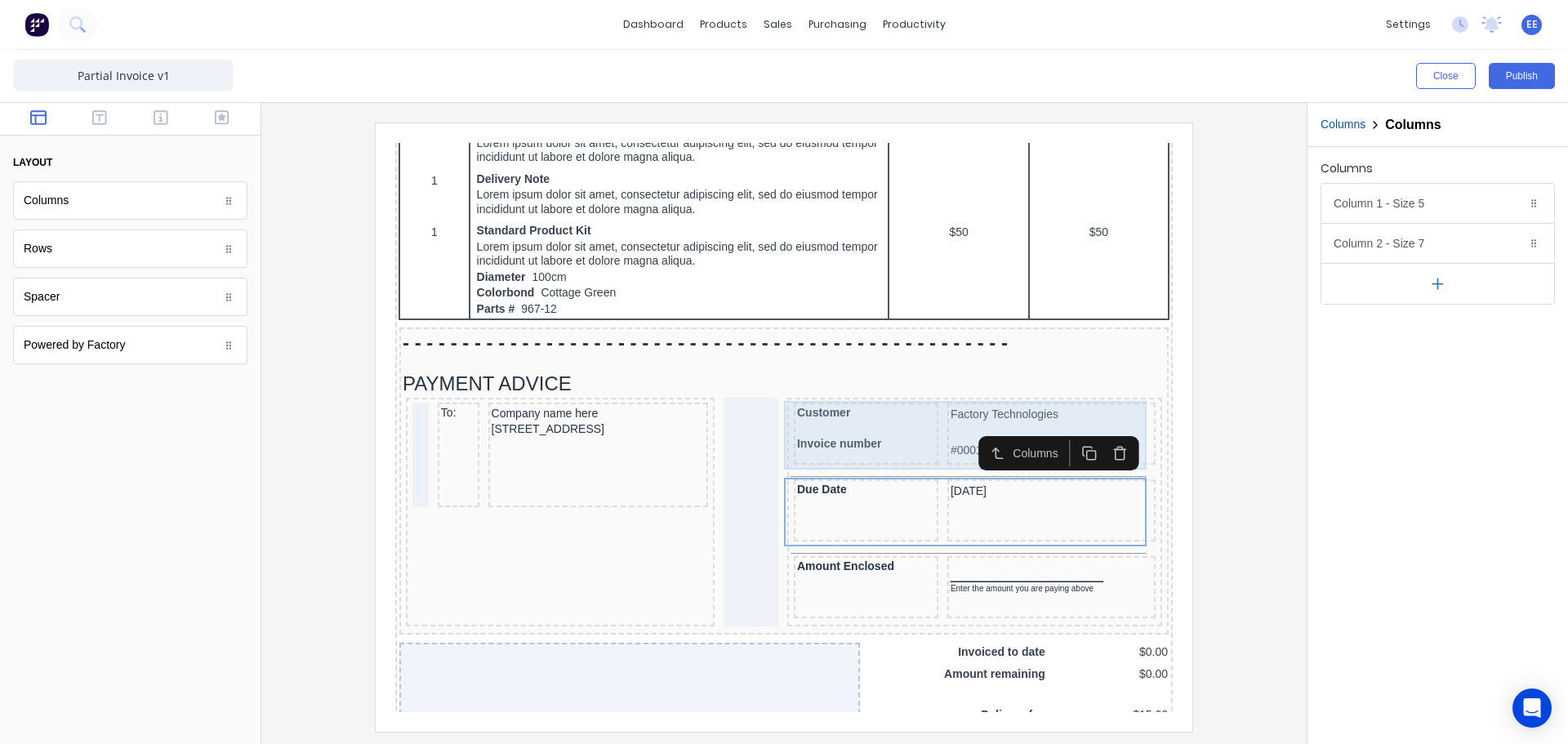
click at [933, 449] on div "Customer Invoice number Factory Technologies #0001" at bounding box center [955, 416] width 369 height 69
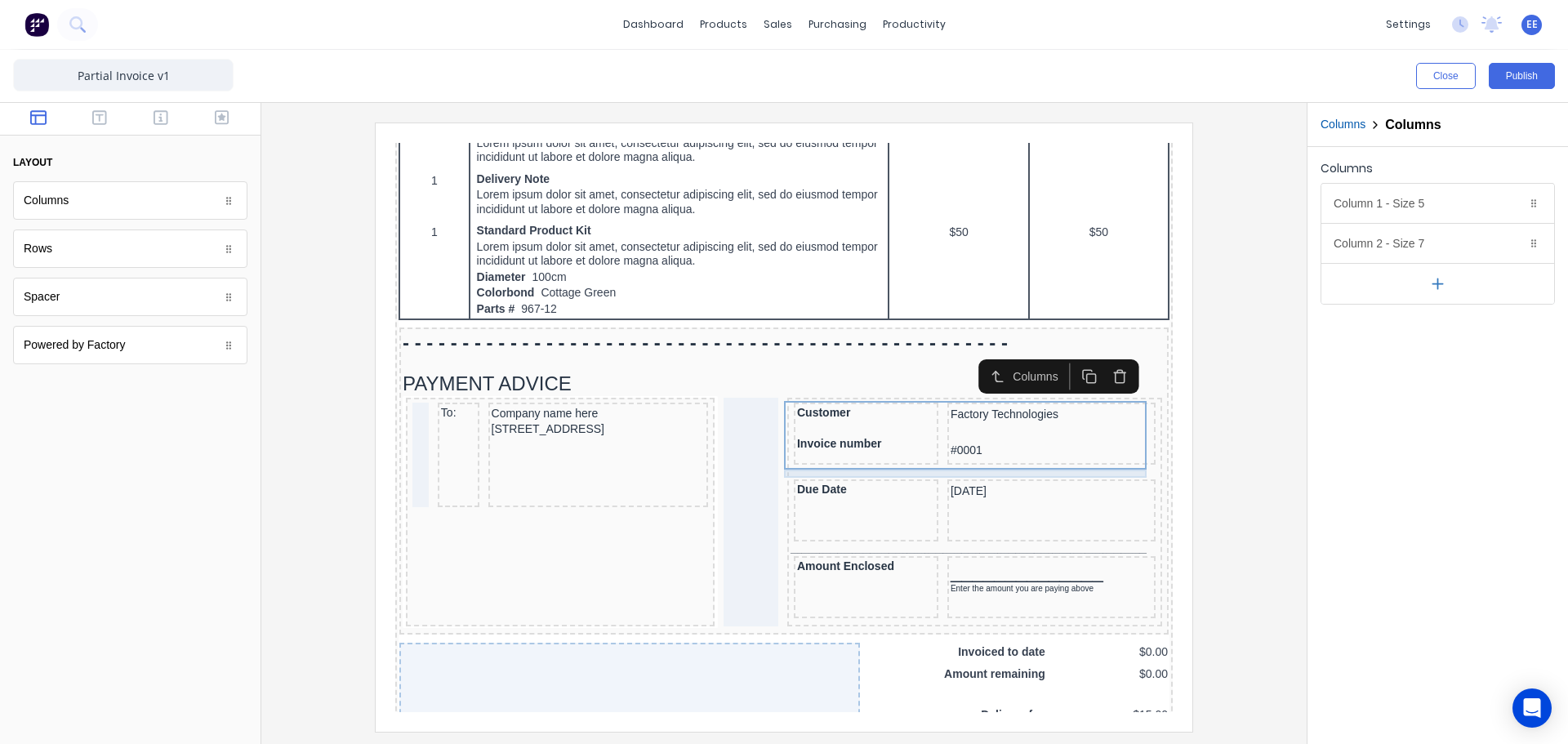
click at [926, 454] on div "_______________________________________________________________________________…" at bounding box center [955, 454] width 369 height 8
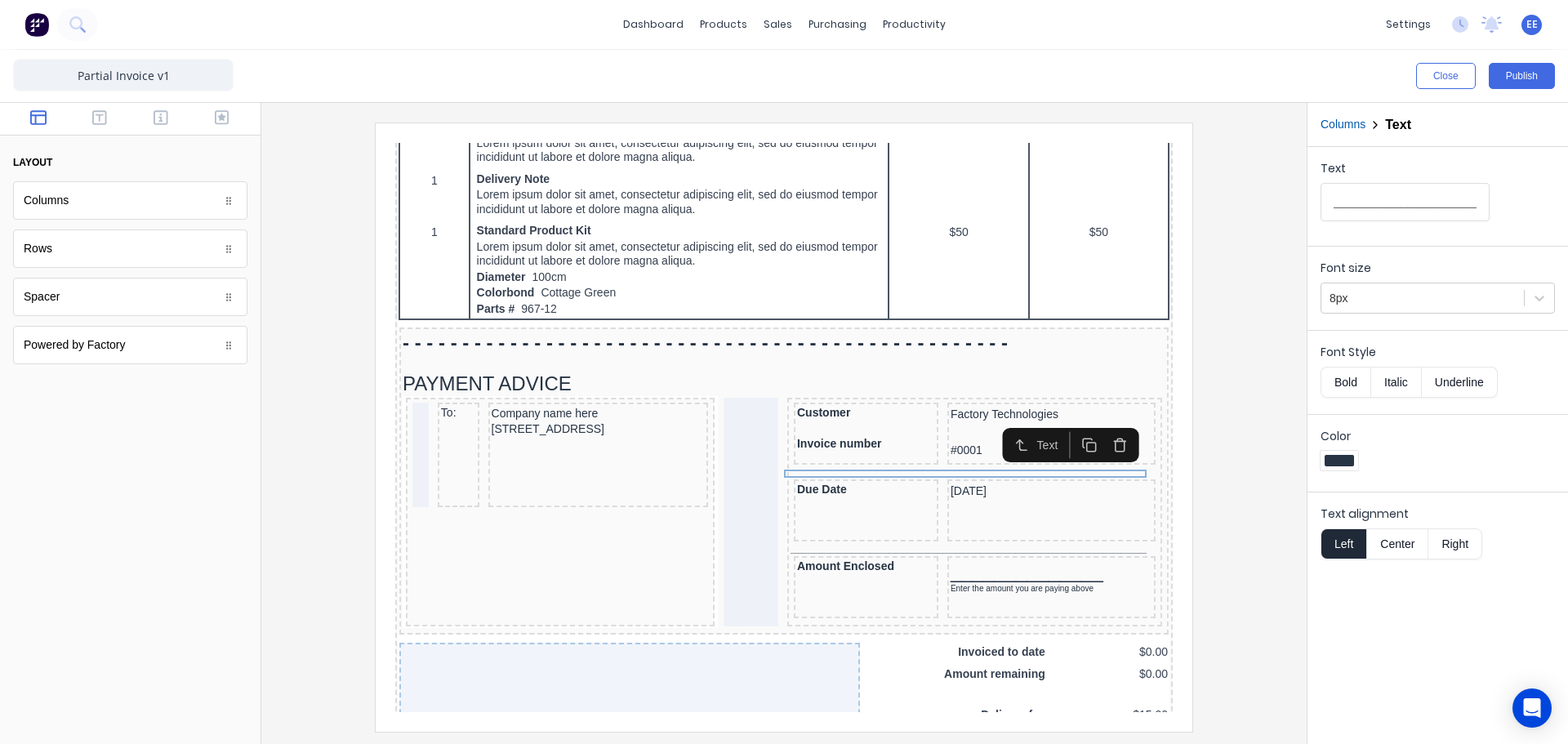
click at [1101, 423] on icon "button" at bounding box center [1100, 425] width 15 height 15
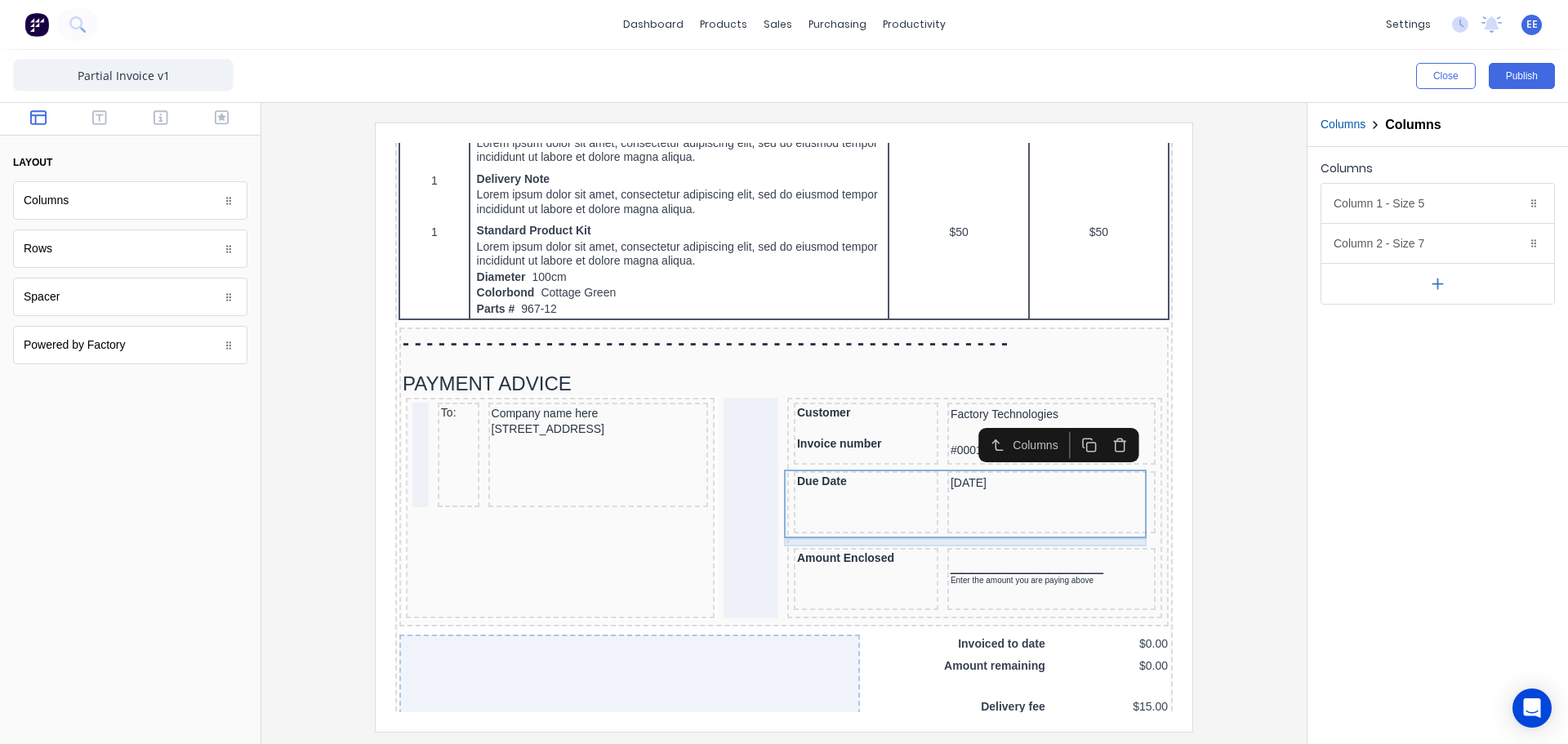
click at [975, 523] on div "_______________________________________________________________________________…" at bounding box center [955, 523] width 369 height 8
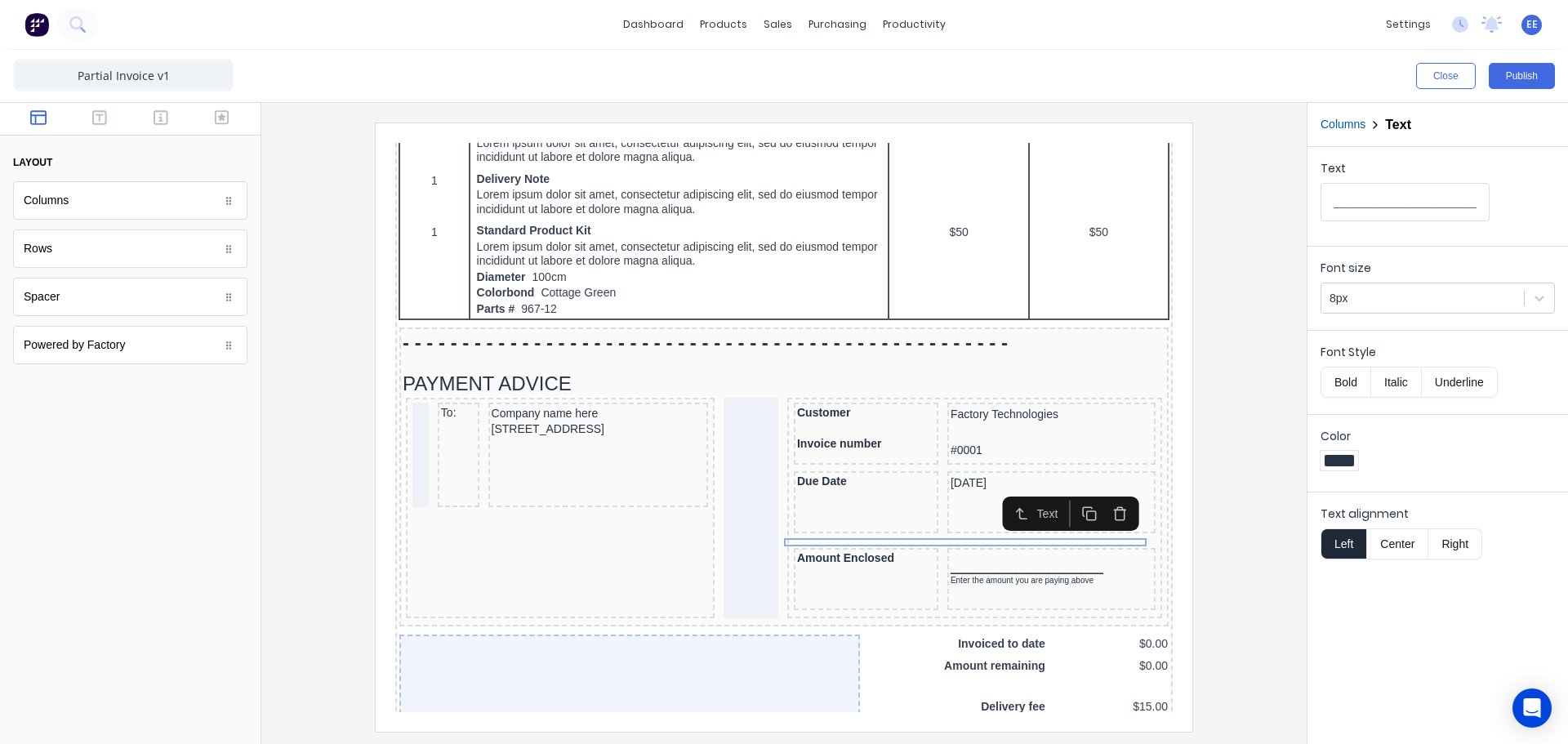
click at [1095, 487] on icon "button" at bounding box center [1100, 493] width 15 height 15
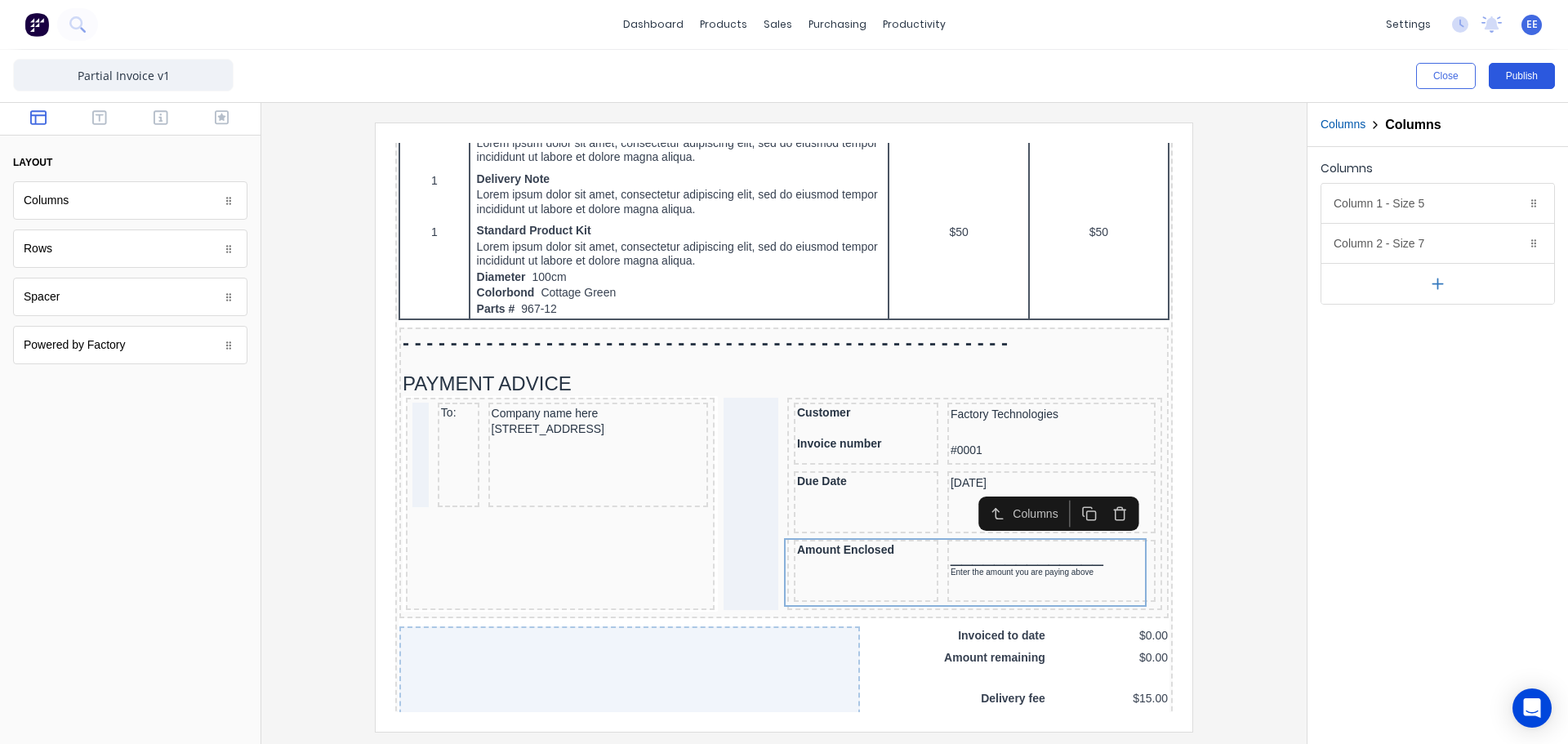
click at [1504, 75] on button "Publish" at bounding box center [1522, 76] width 66 height 26
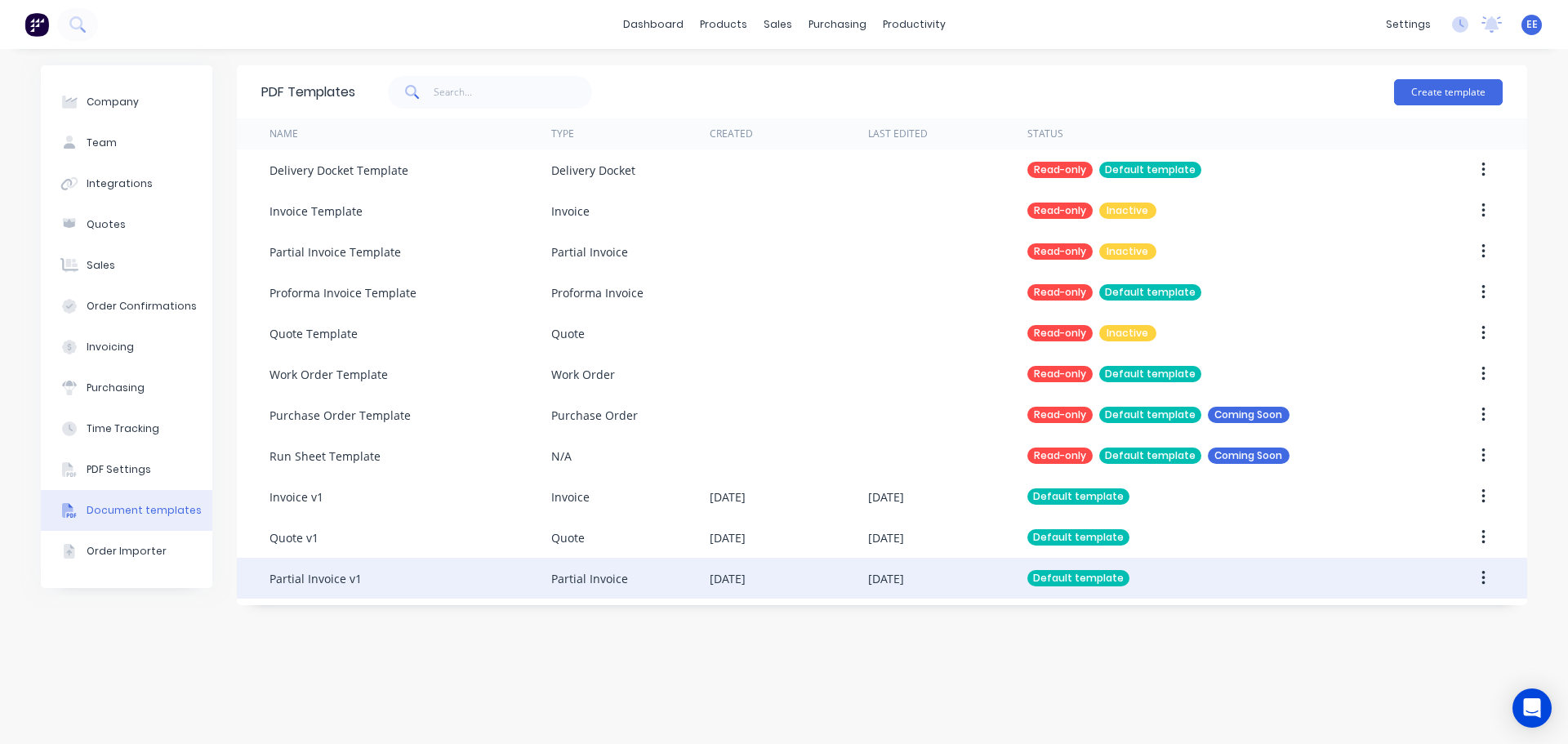
click at [509, 566] on div "Partial Invoice v1" at bounding box center [410, 578] width 282 height 41
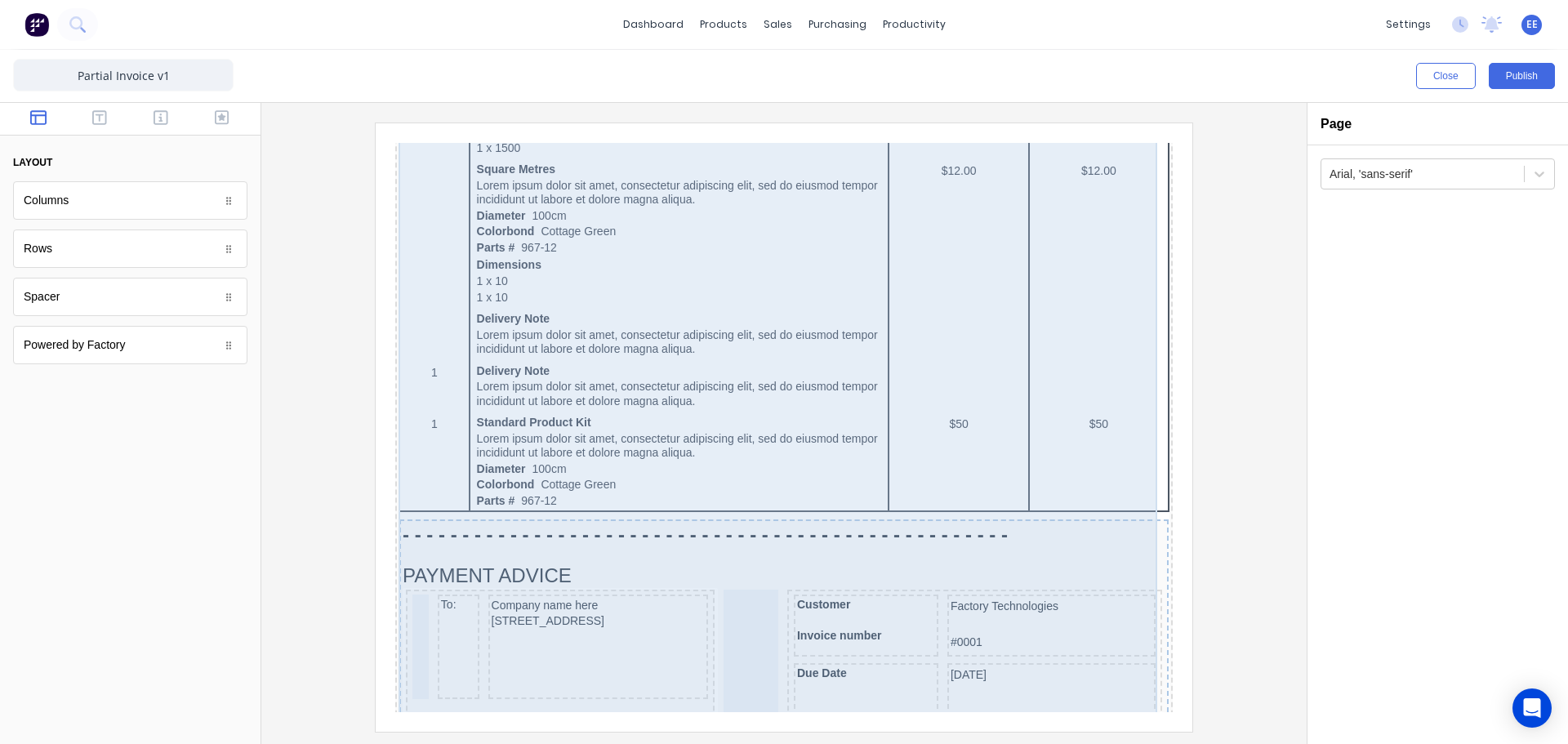
scroll to position [980, 0]
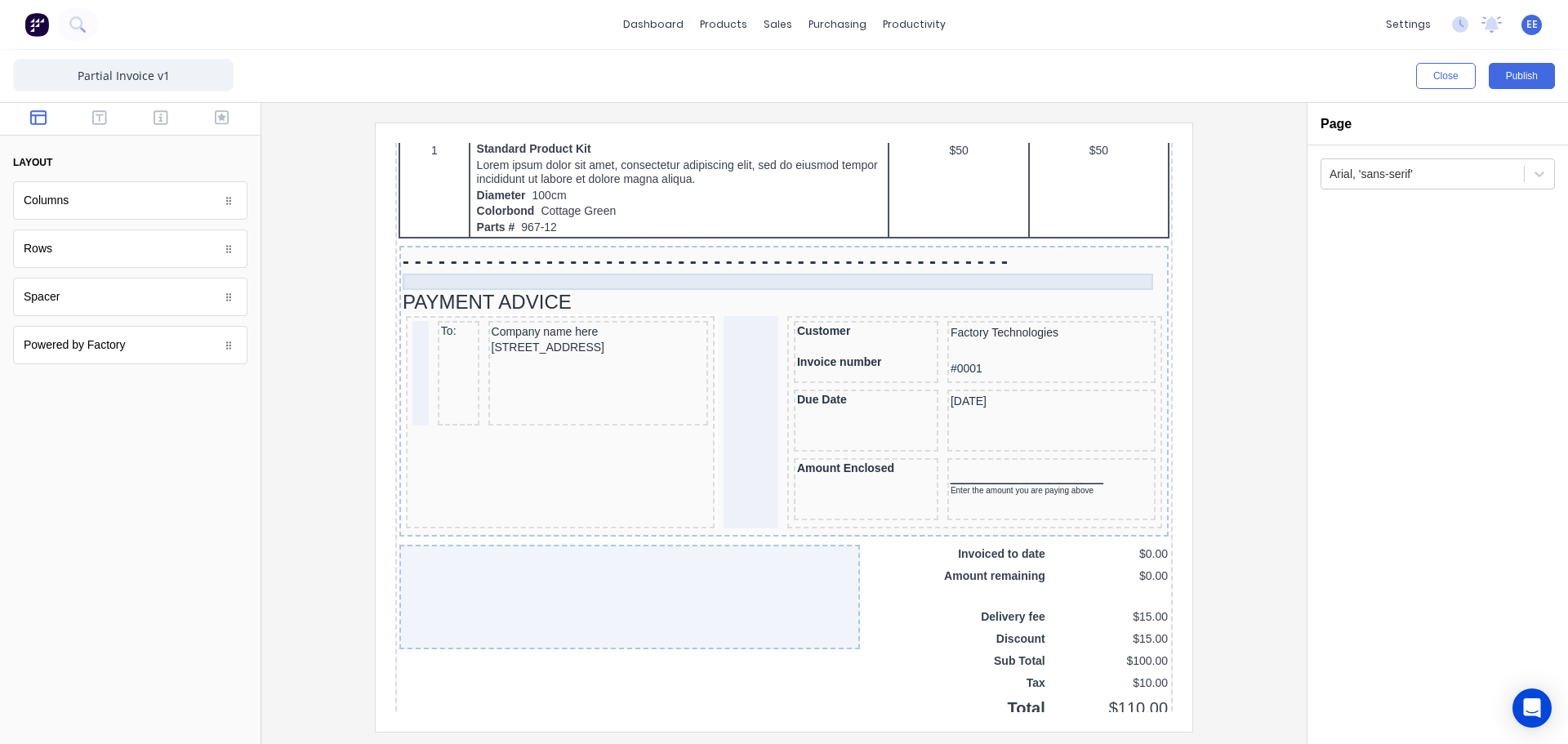
click at [538, 263] on div at bounding box center [764, 262] width 763 height 16
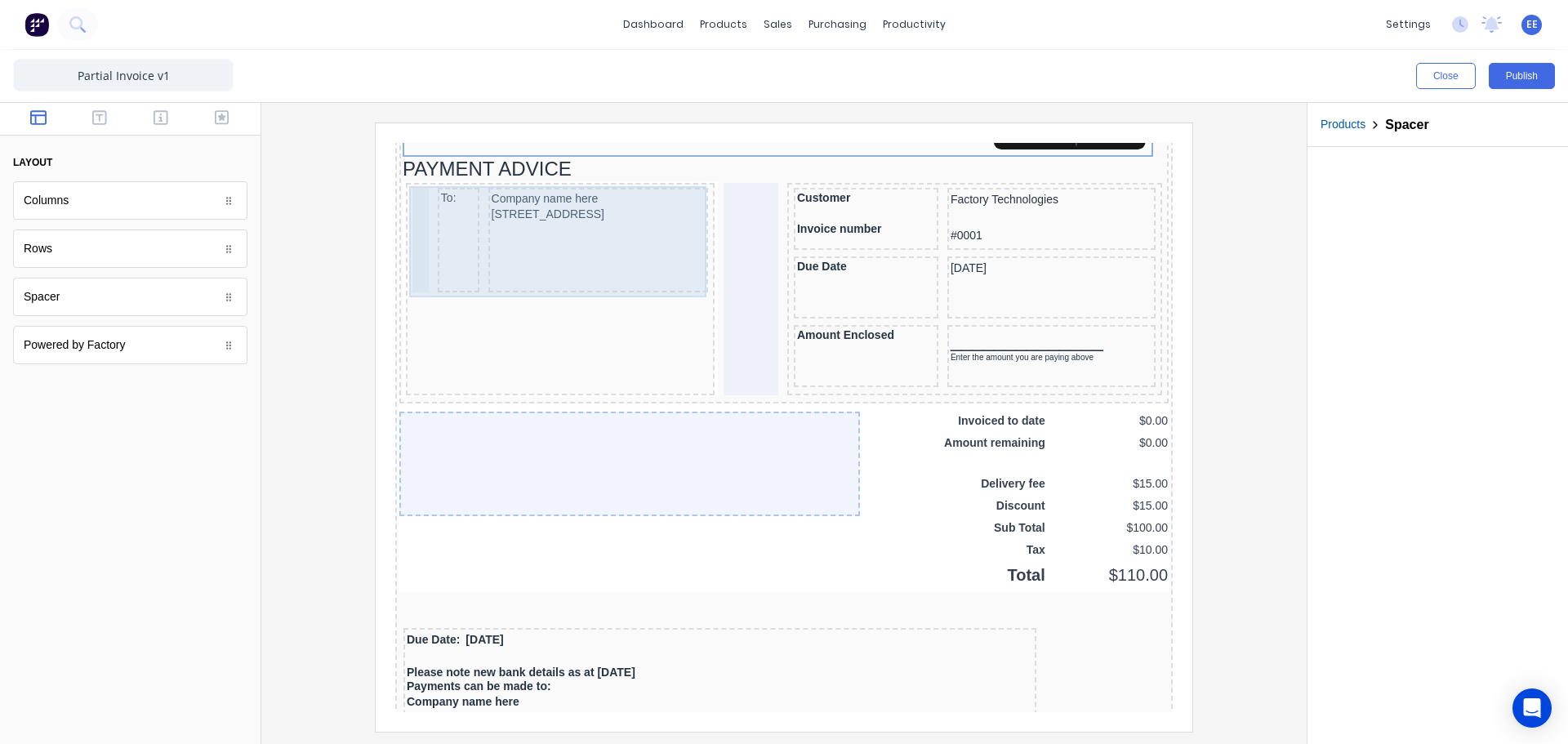
scroll to position [1231, 0]
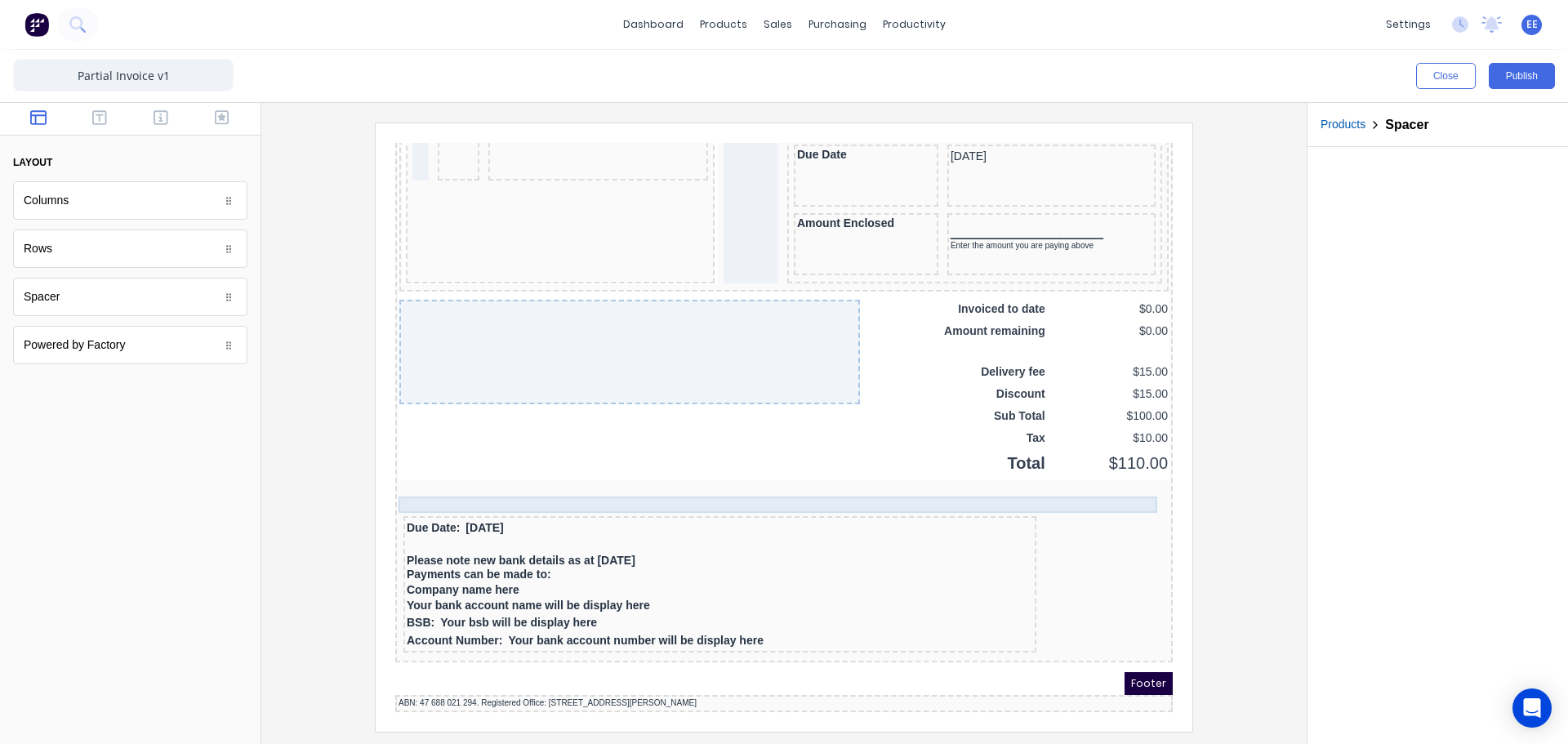
click at [548, 477] on div at bounding box center [764, 485] width 771 height 16
click at [1113, 450] on icon "button" at bounding box center [1111, 452] width 15 height 15
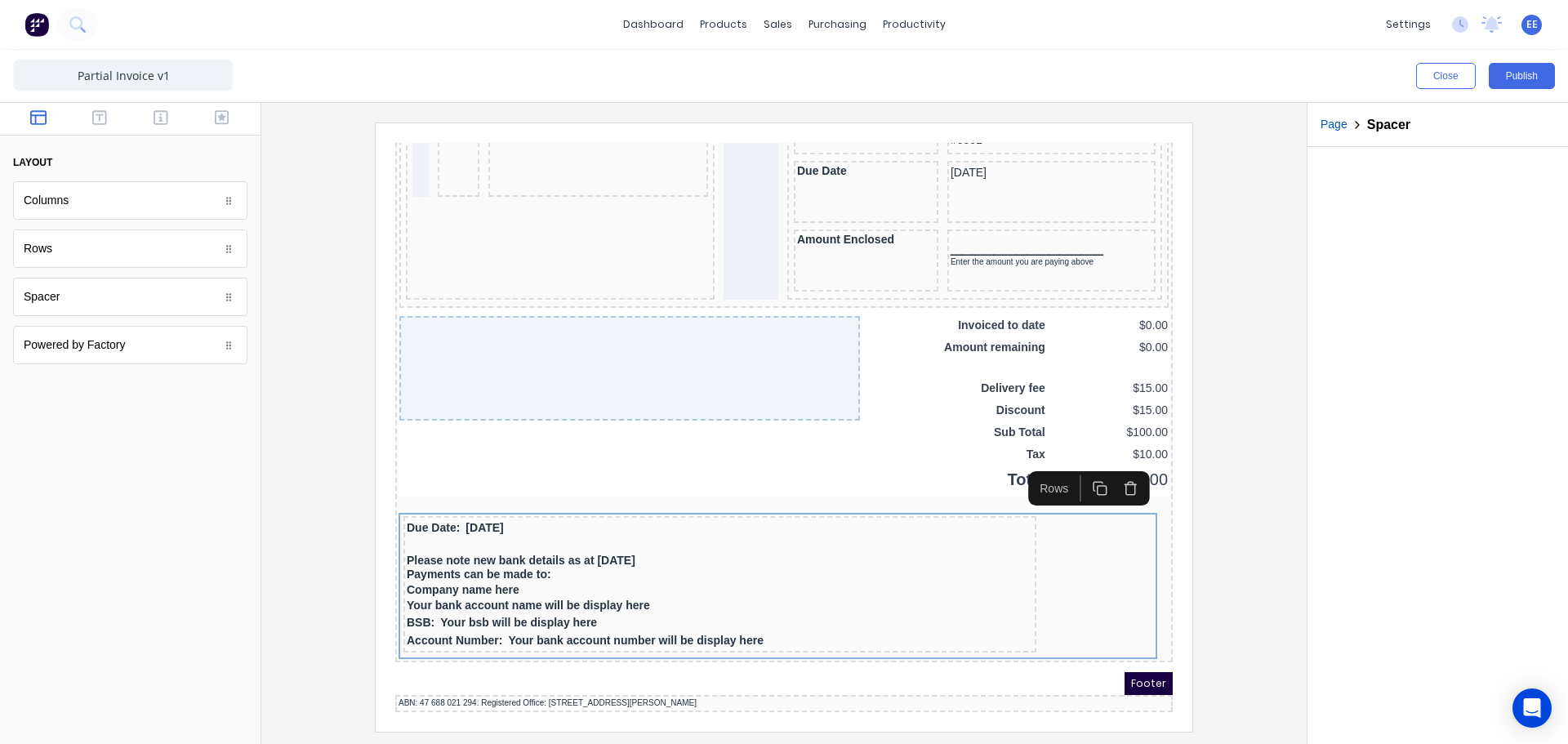
scroll to position [1215, 0]
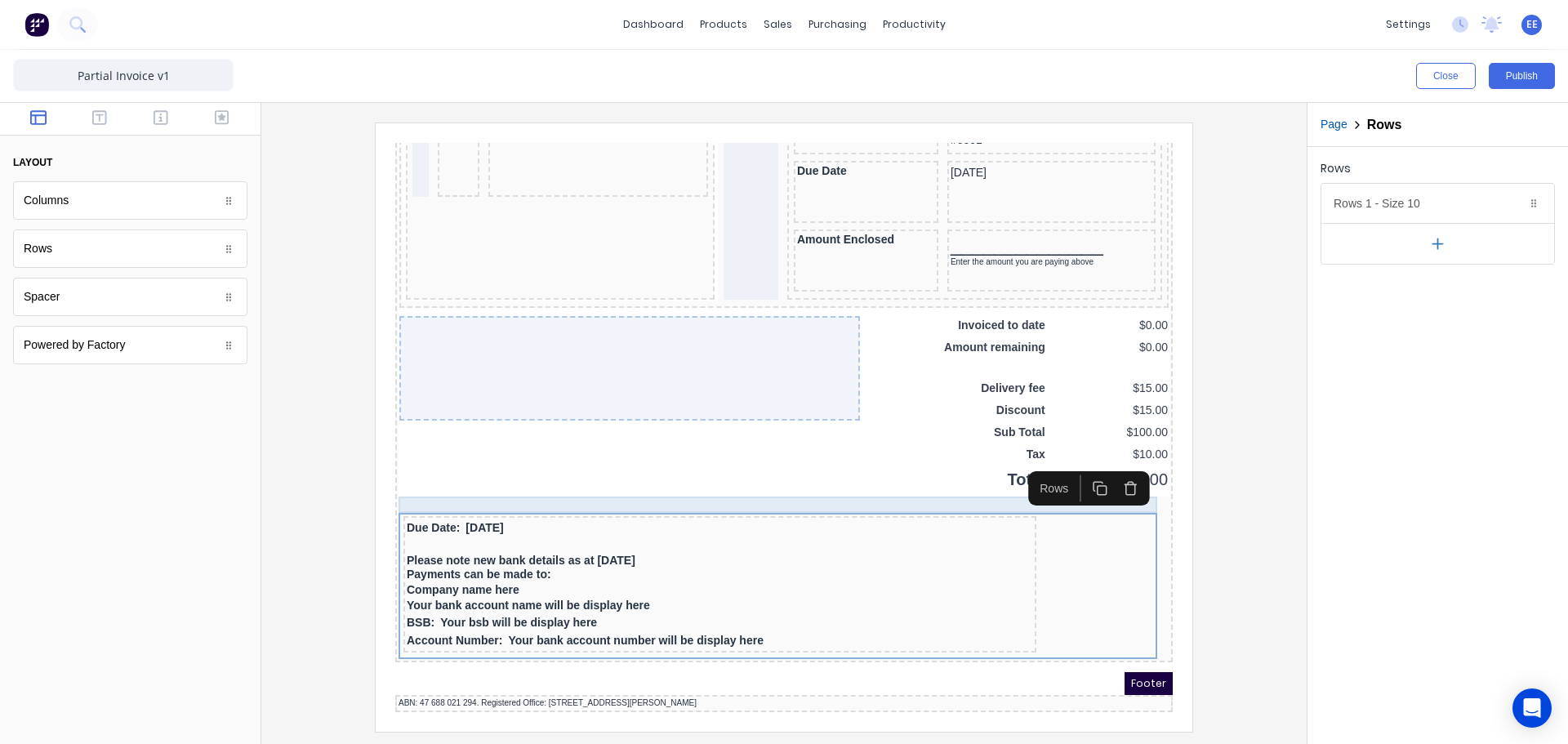
click at [797, 477] on div at bounding box center [764, 485] width 771 height 16
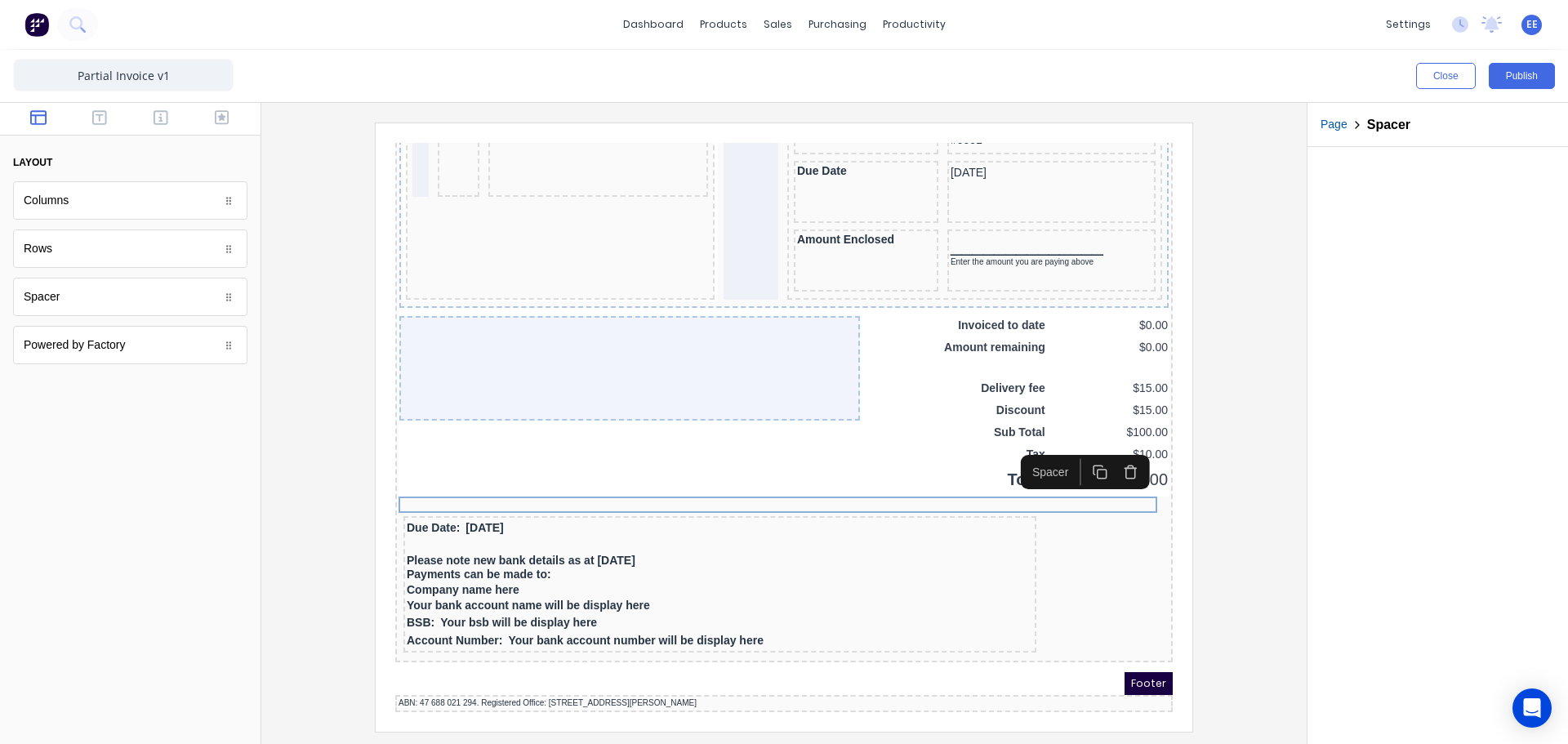
click at [1109, 451] on icon "button" at bounding box center [1111, 452] width 15 height 15
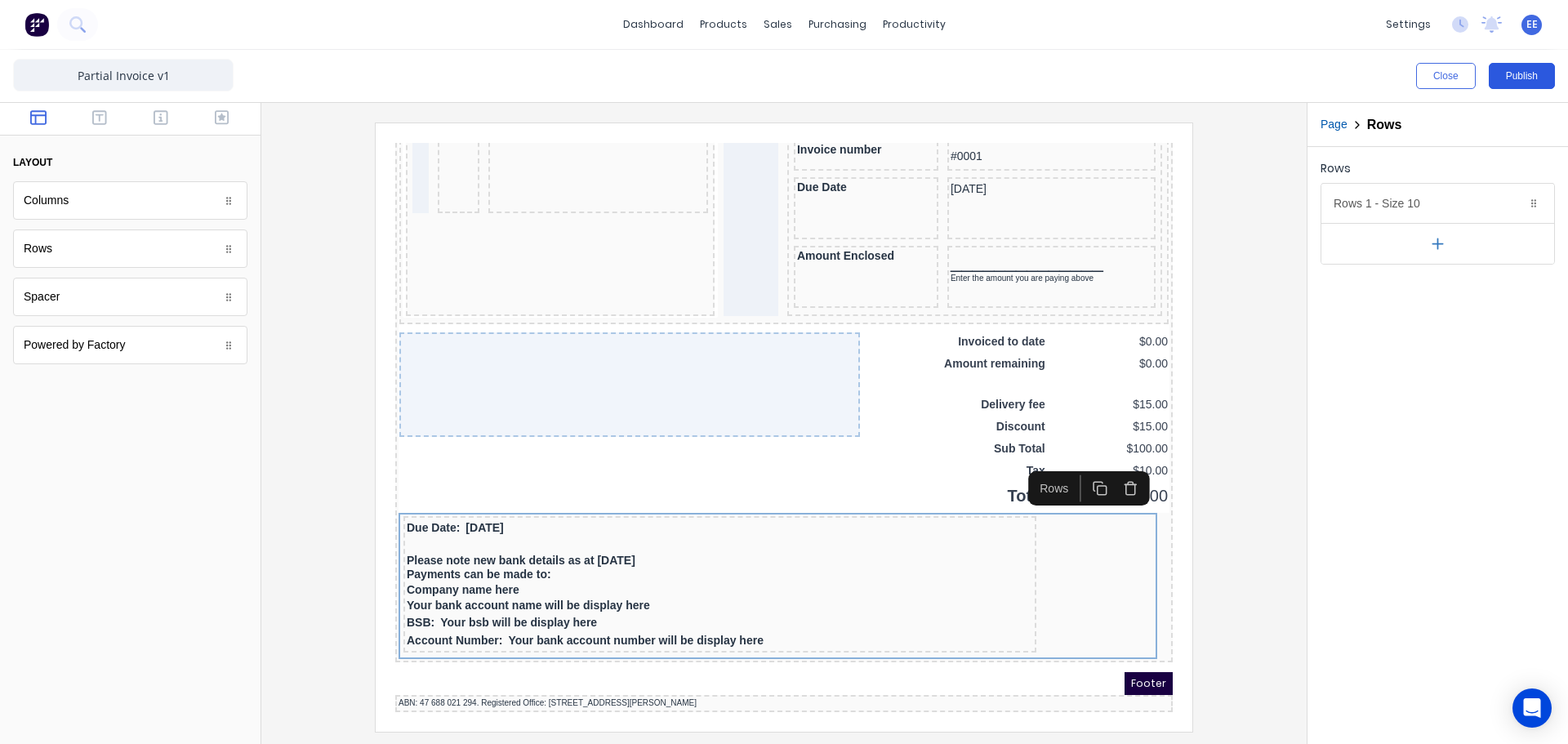
click at [1540, 83] on button "Publish" at bounding box center [1522, 76] width 66 height 26
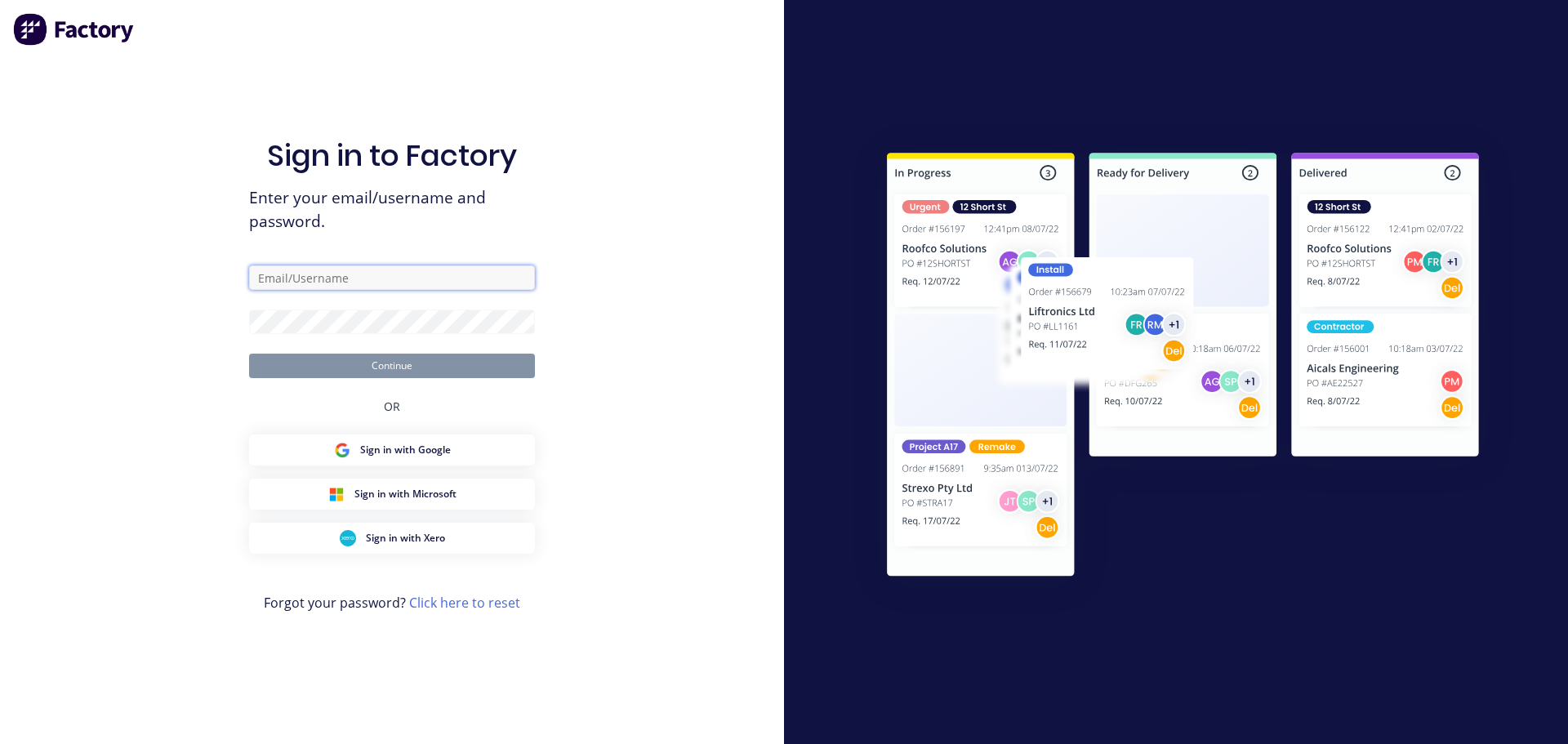
click at [297, 279] on input "text" at bounding box center [392, 277] width 286 height 24
type input "[EMAIL_ADDRESS][DOMAIN_NAME]"
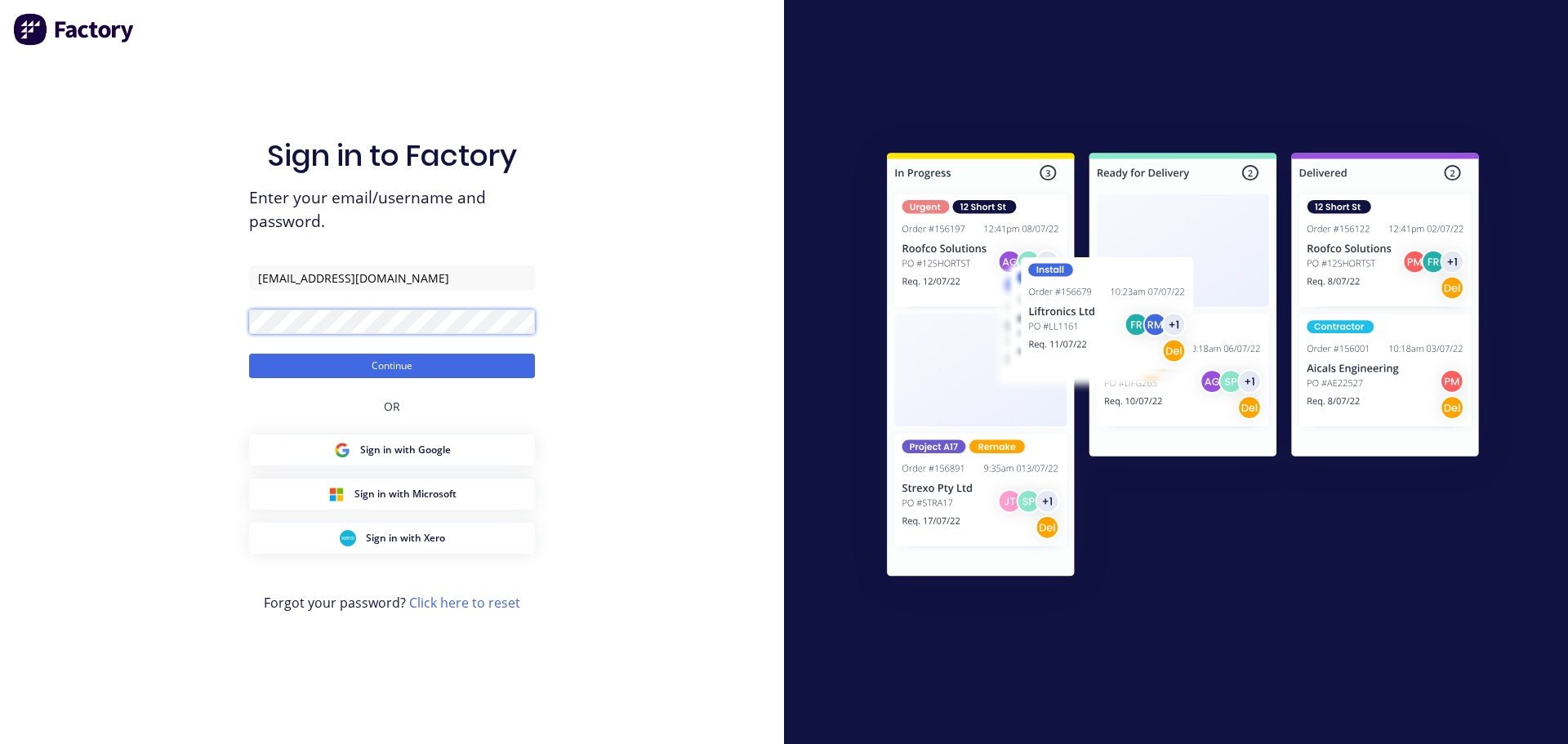
click at [249, 353] on button "Continue" at bounding box center [392, 365] width 286 height 24
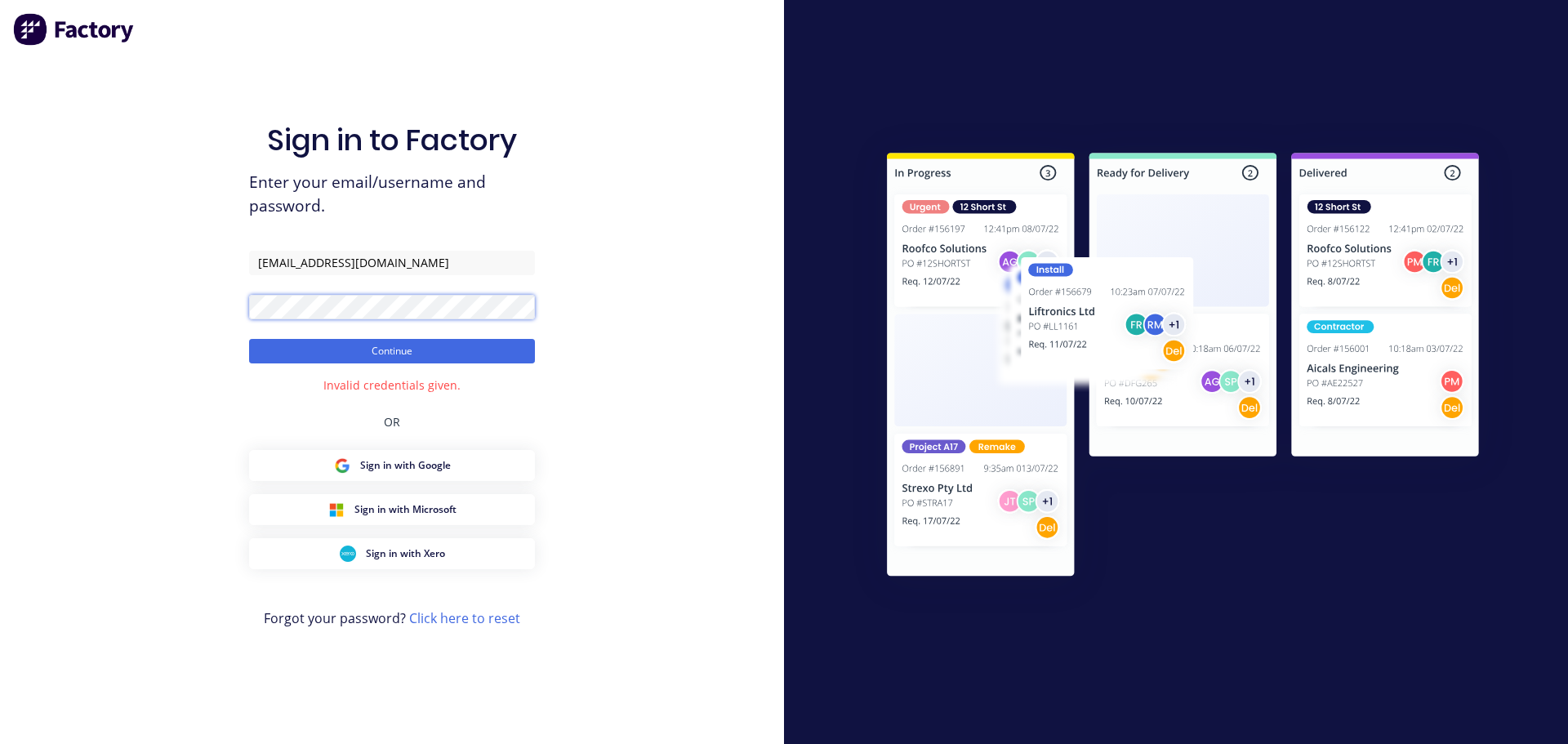
click at [179, 300] on div "Sign in to Factory Enter your email/username and password. [PERSON_NAME][EMAIL_…" at bounding box center [392, 372] width 784 height 744
click at [249, 339] on button "Continue" at bounding box center [392, 351] width 286 height 24
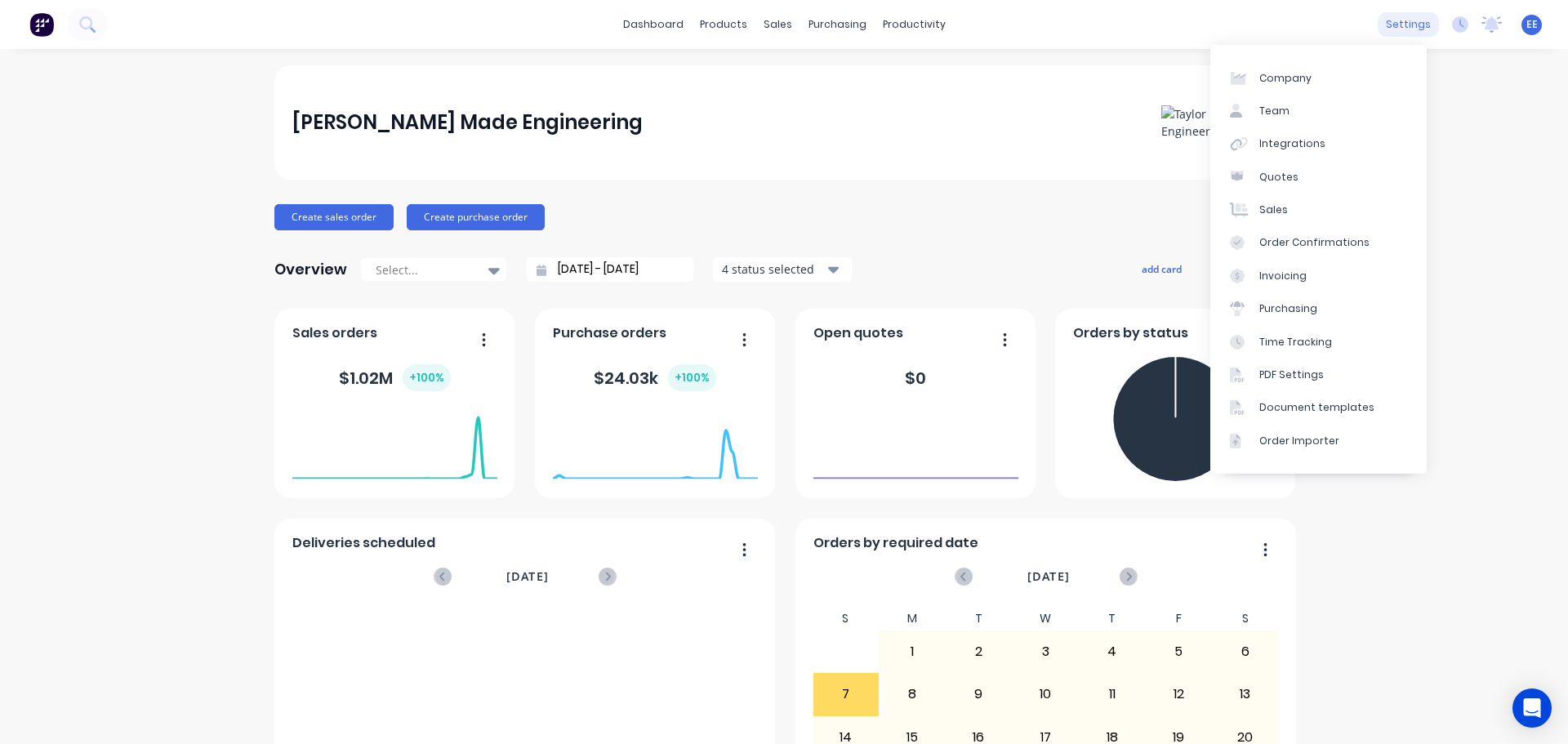
click at [1384, 21] on div "settings" at bounding box center [1408, 24] width 61 height 24
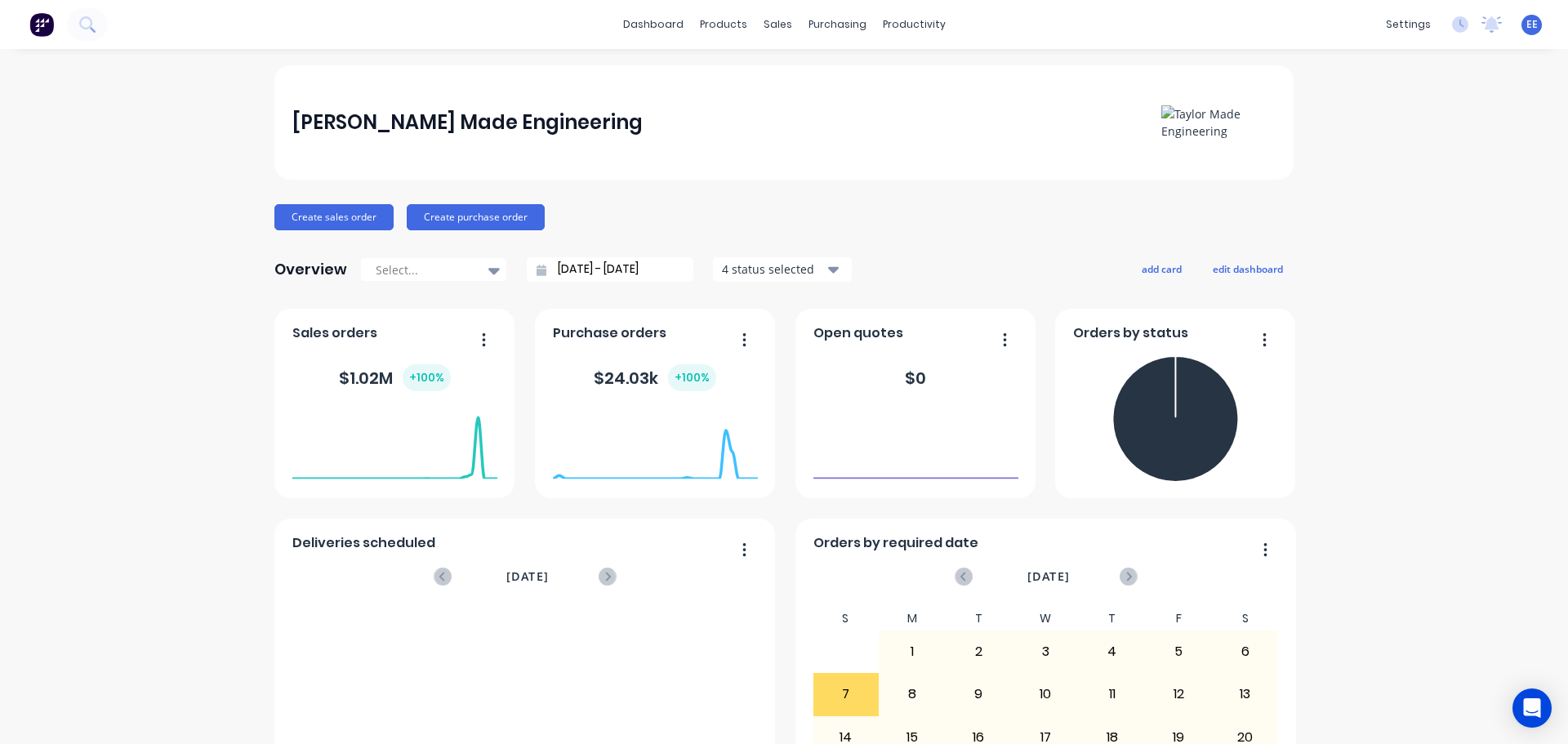
click at [1527, 27] on span "EE" at bounding box center [1533, 24] width 12 height 14
click at [43, 30] on img at bounding box center [41, 24] width 24 height 24
click at [1528, 29] on div "EE Taylor Made Engineering Emilen Enriquez Administrator Profile Sign out" at bounding box center [1532, 24] width 20 height 20
click at [1527, 21] on span "EE" at bounding box center [1533, 24] width 12 height 14
click at [1411, 110] on div "Administrator" at bounding box center [1428, 114] width 71 height 14
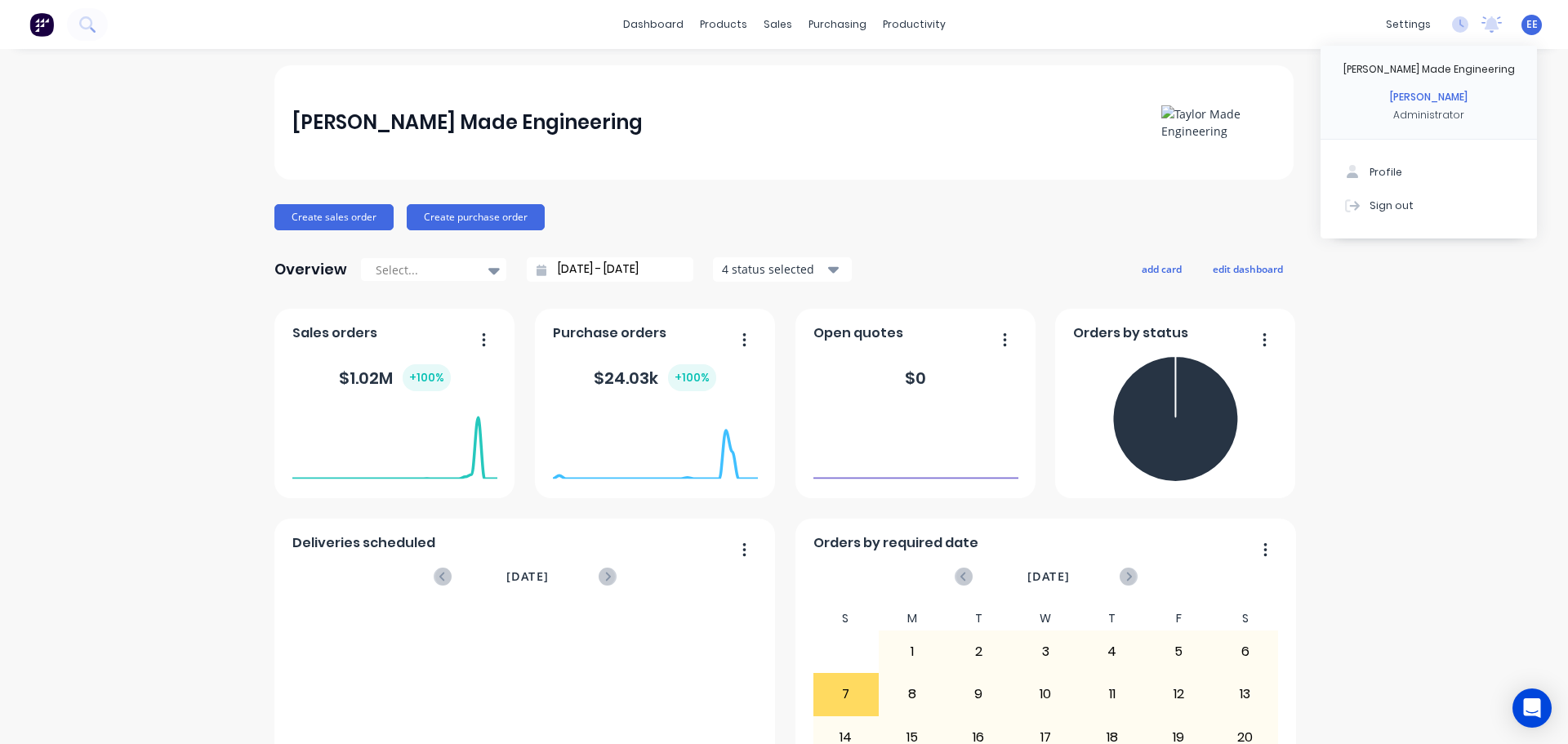
click at [1412, 94] on div "[PERSON_NAME]" at bounding box center [1429, 97] width 77 height 14
click at [1381, 69] on div "Taylor Made Engineering" at bounding box center [1429, 69] width 172 height 14
click at [1353, 163] on button "Profile" at bounding box center [1428, 172] width 216 height 33
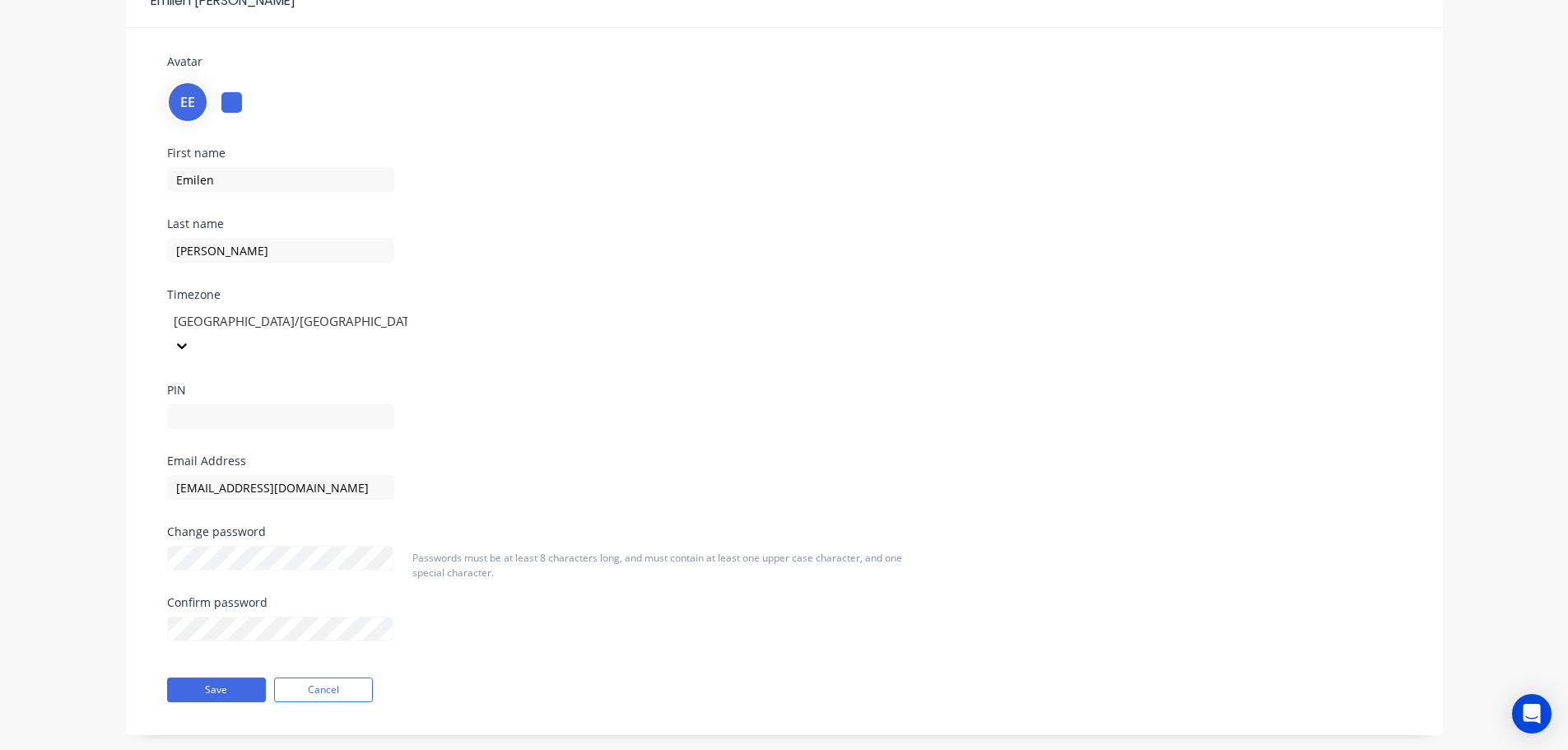
scroll to position [93, 0]
click at [239, 106] on div at bounding box center [232, 101] width 20 height 20
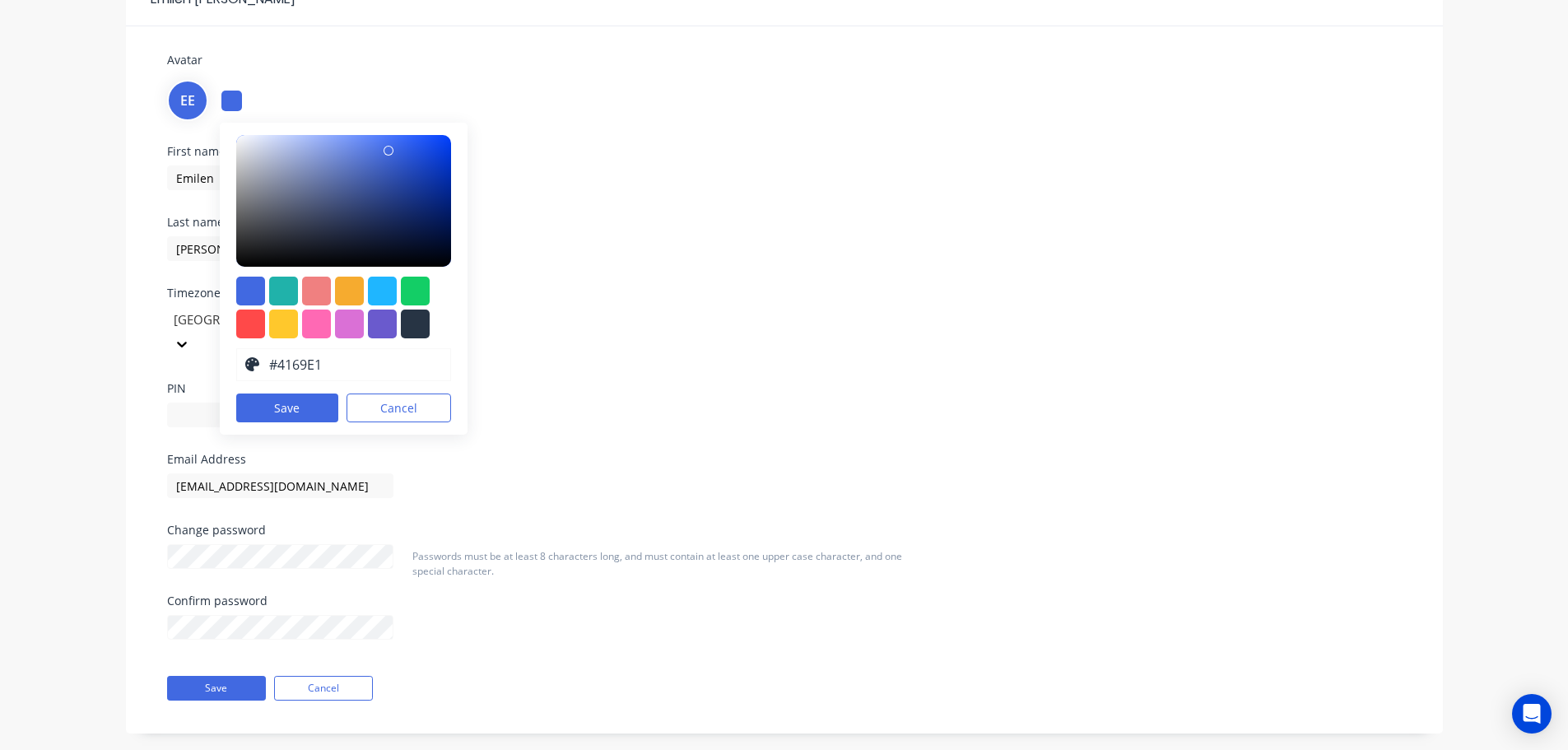
click at [773, 207] on div "First name Emilen Last name Enriquez Timezone Australia/Sydney PIN" at bounding box center [784, 299] width 1259 height 308
click at [343, 676] on button "Cancel" at bounding box center [323, 688] width 98 height 25
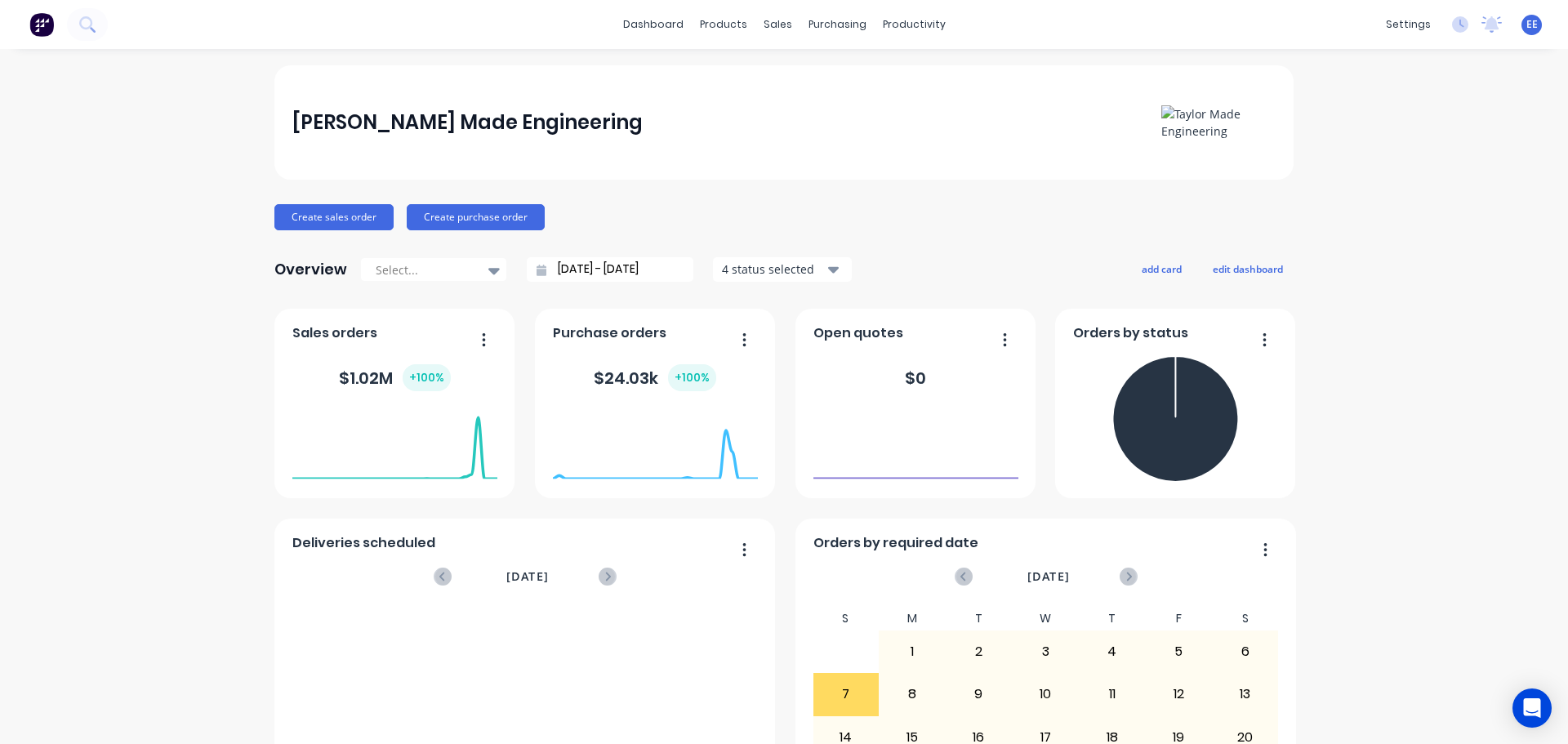
click at [1527, 27] on span "EE" at bounding box center [1533, 24] width 12 height 14
click at [1488, 28] on icon at bounding box center [1491, 24] width 20 height 16
click at [1527, 29] on span "EE" at bounding box center [1533, 24] width 12 height 14
click at [1529, 701] on icon "Open Intercom Messenger" at bounding box center [1532, 708] width 19 height 21
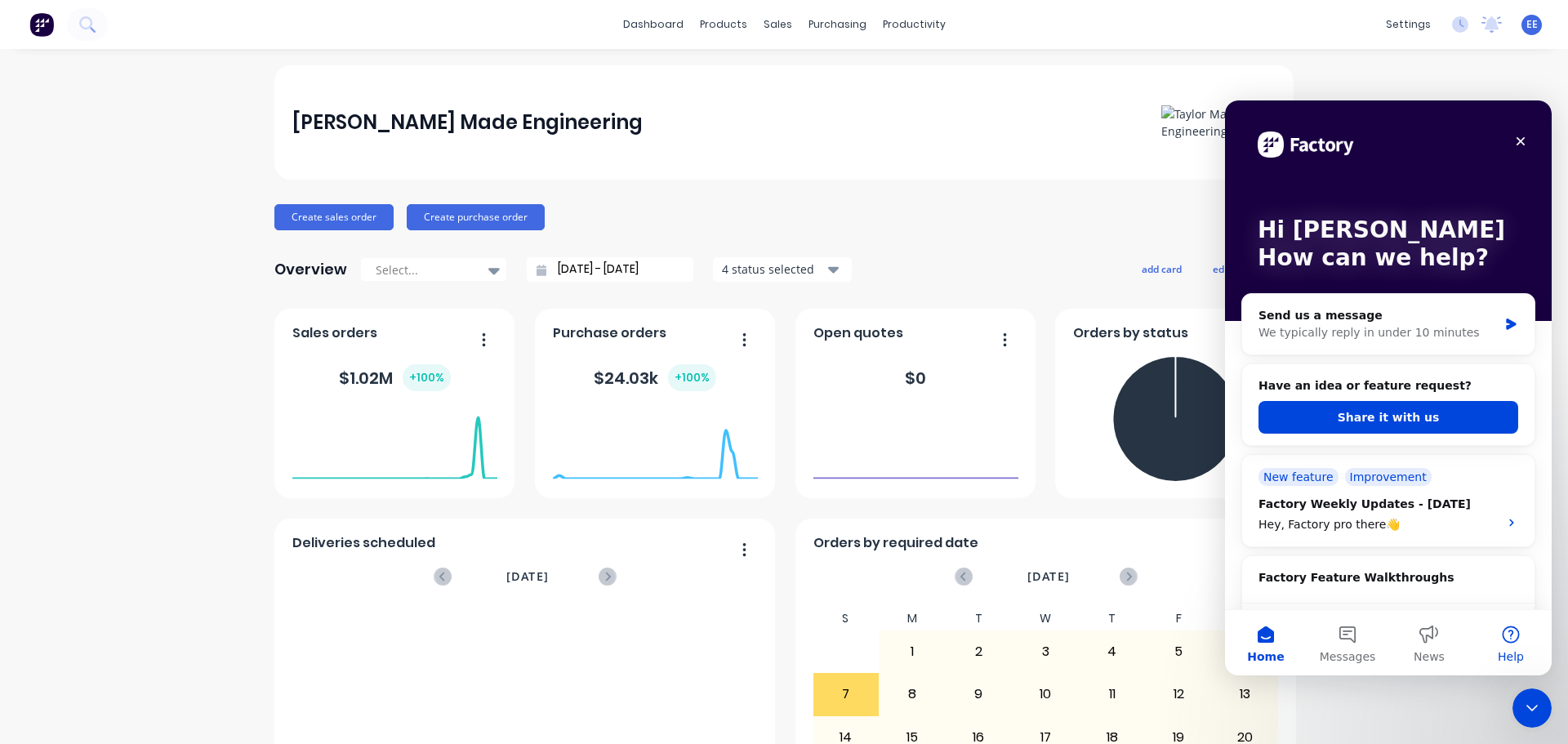
click at [1504, 638] on button "Help" at bounding box center [1511, 643] width 82 height 66
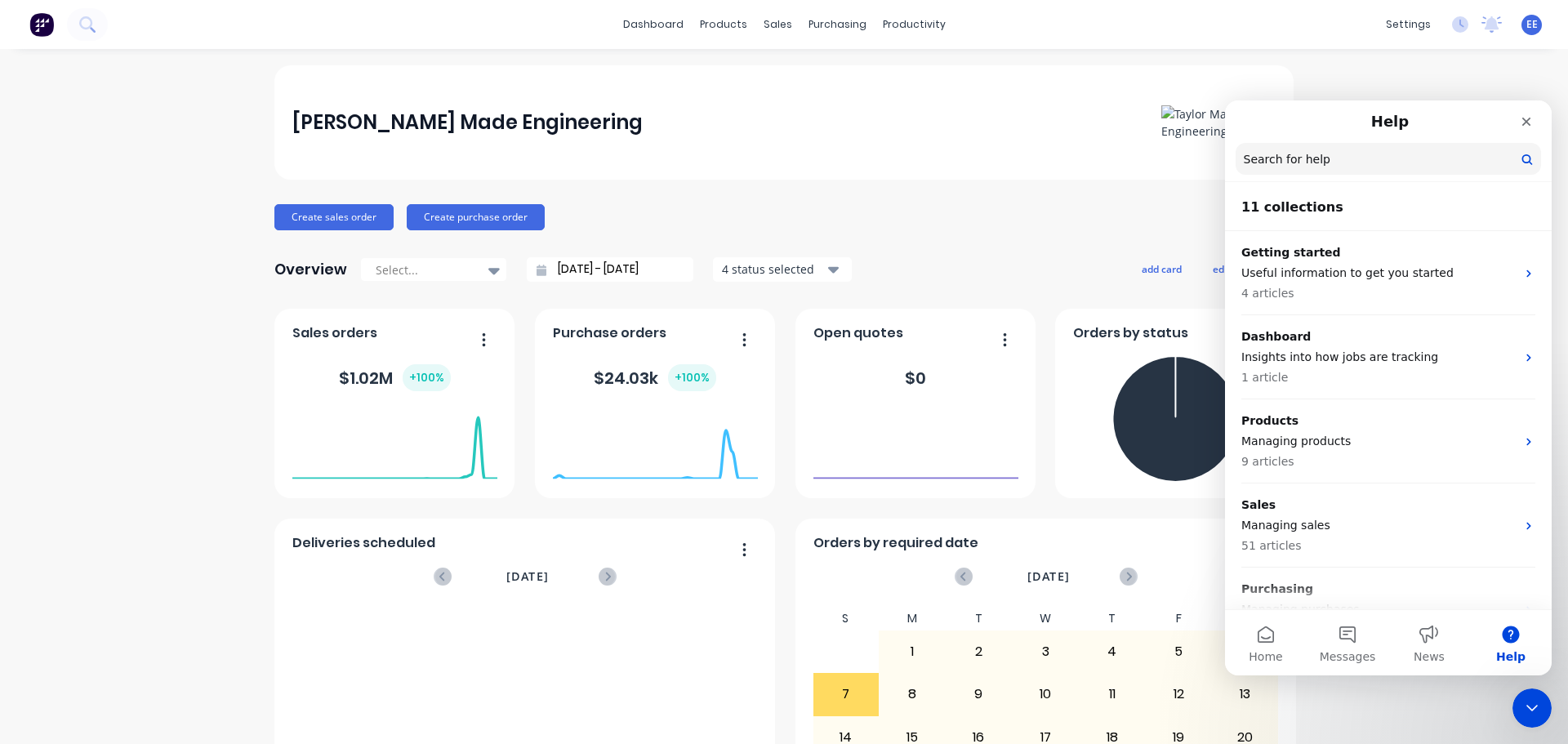
click at [1406, 207] on h2 "11 collections" at bounding box center [1388, 207] width 294 height 19
click at [1293, 207] on h2 "11 collections" at bounding box center [1388, 207] width 294 height 19
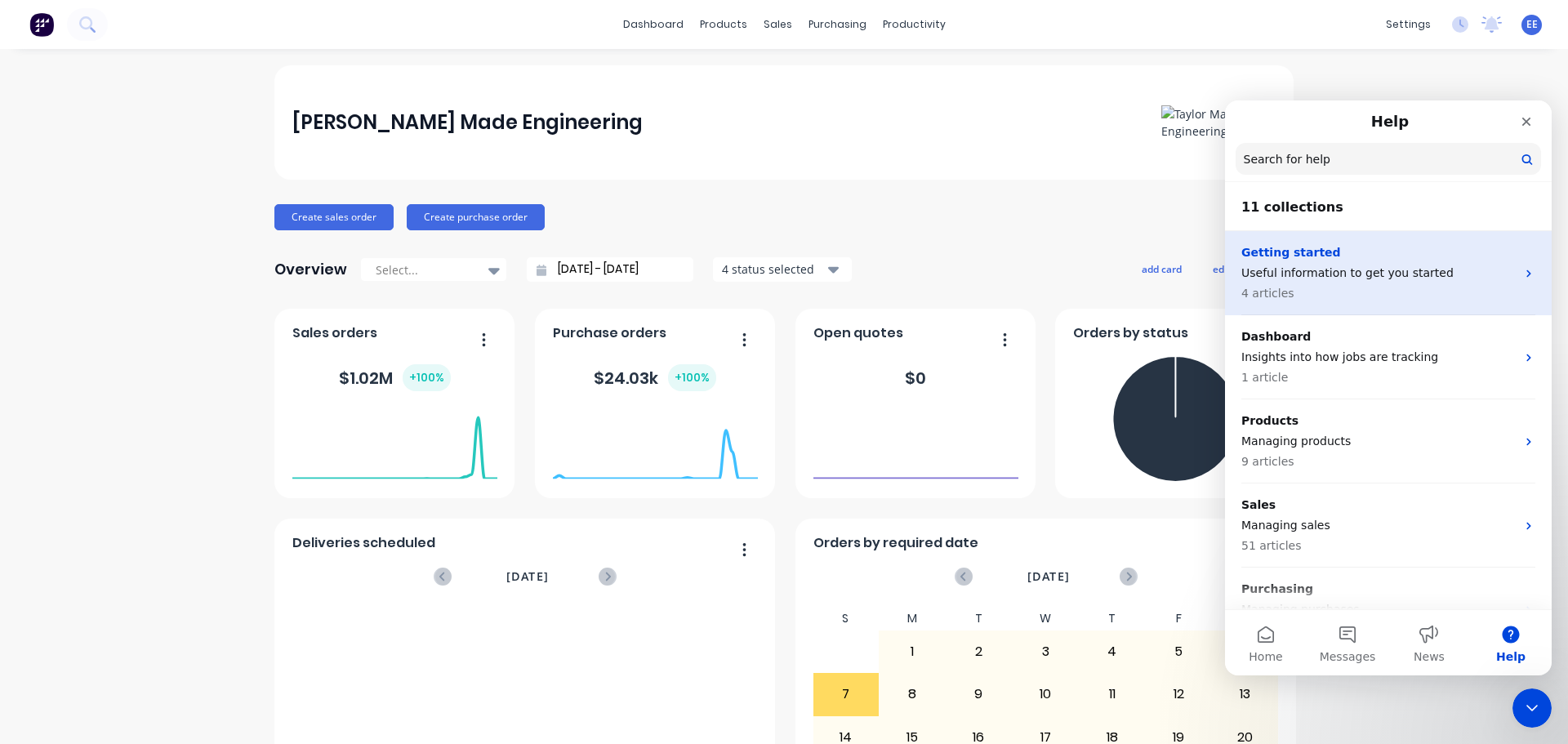
click at [1293, 254] on p "Getting started" at bounding box center [1379, 252] width 274 height 17
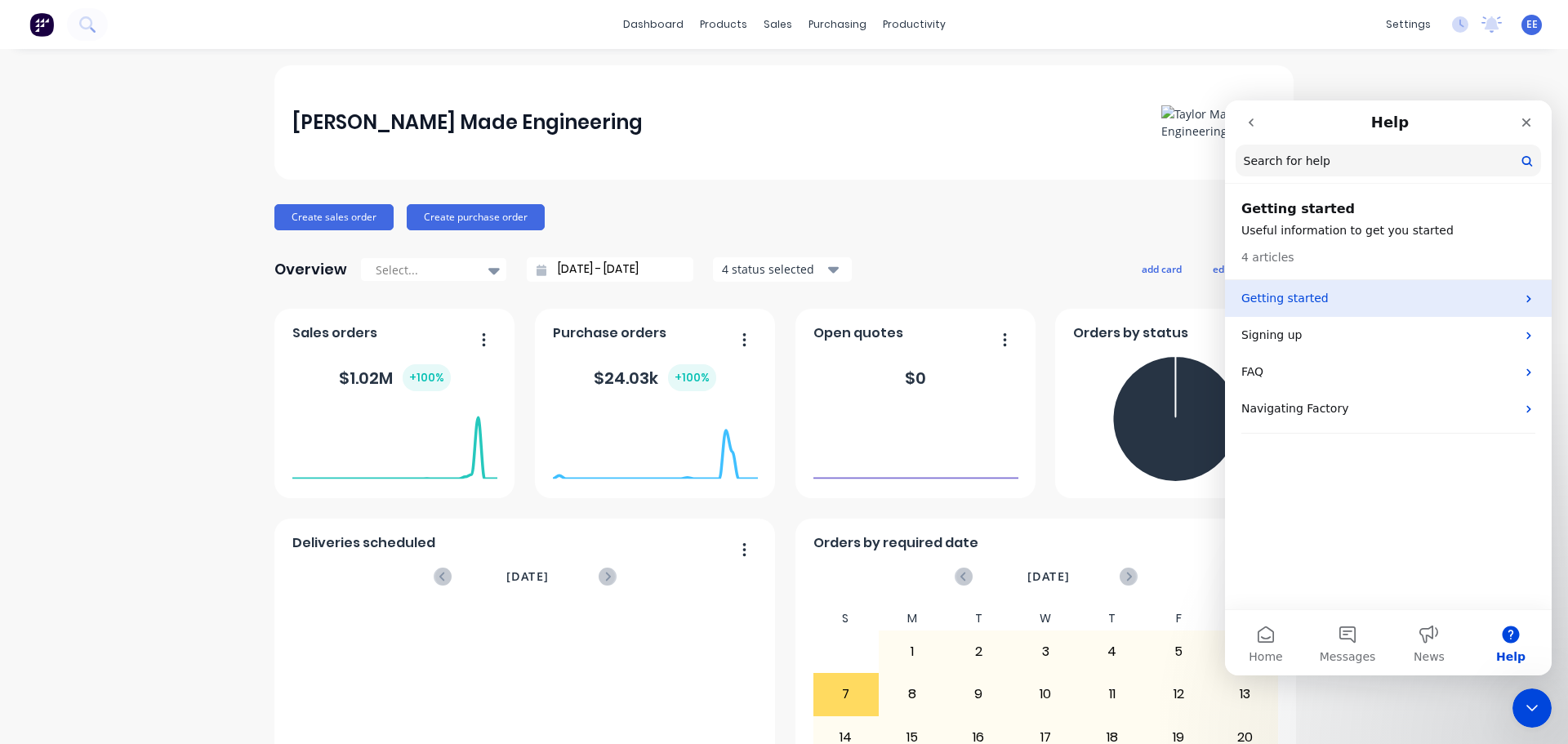
click at [1344, 304] on p "Getting started" at bounding box center [1379, 298] width 274 height 17
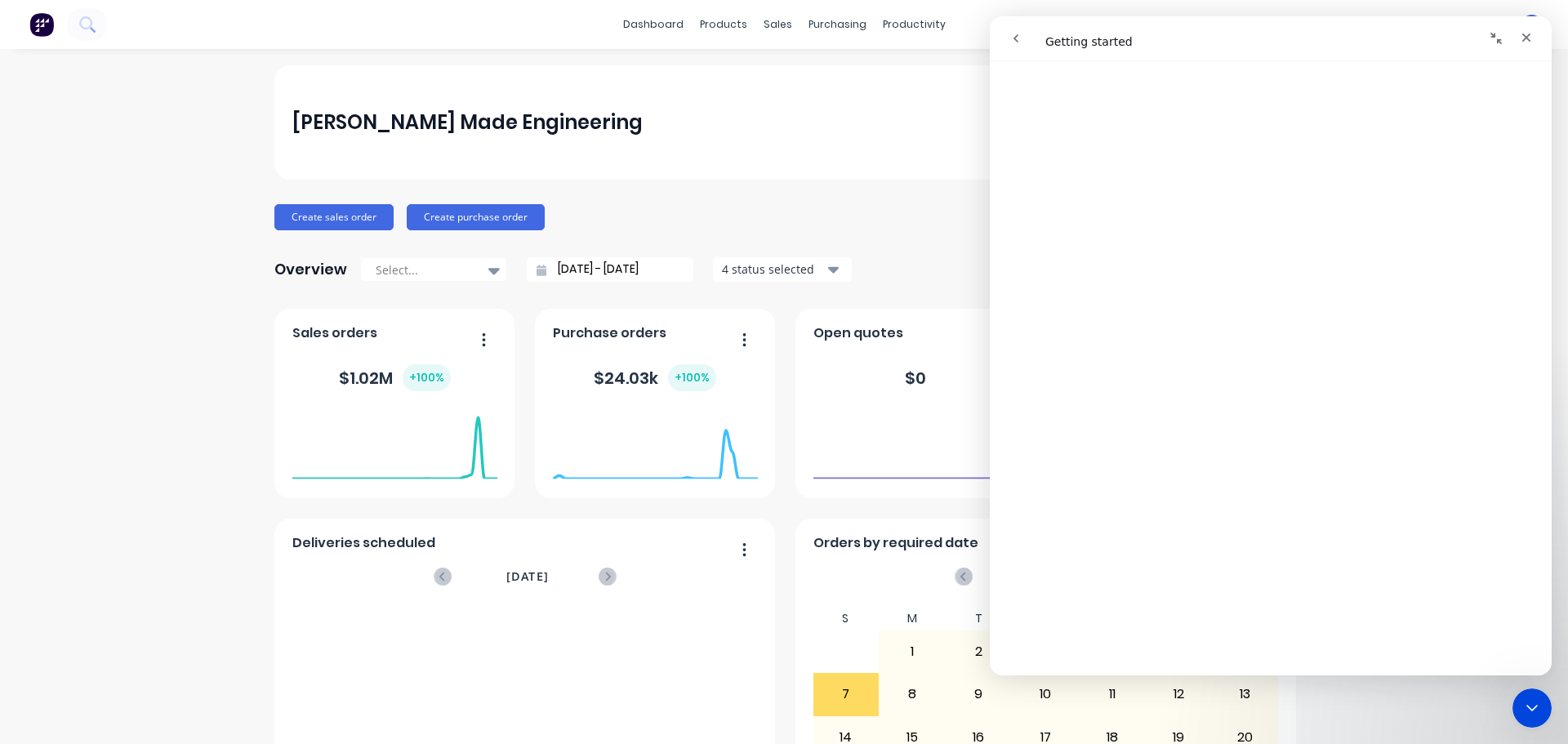
scroll to position [2035, 0]
click at [1528, 40] on icon "Close" at bounding box center [1527, 38] width 9 height 9
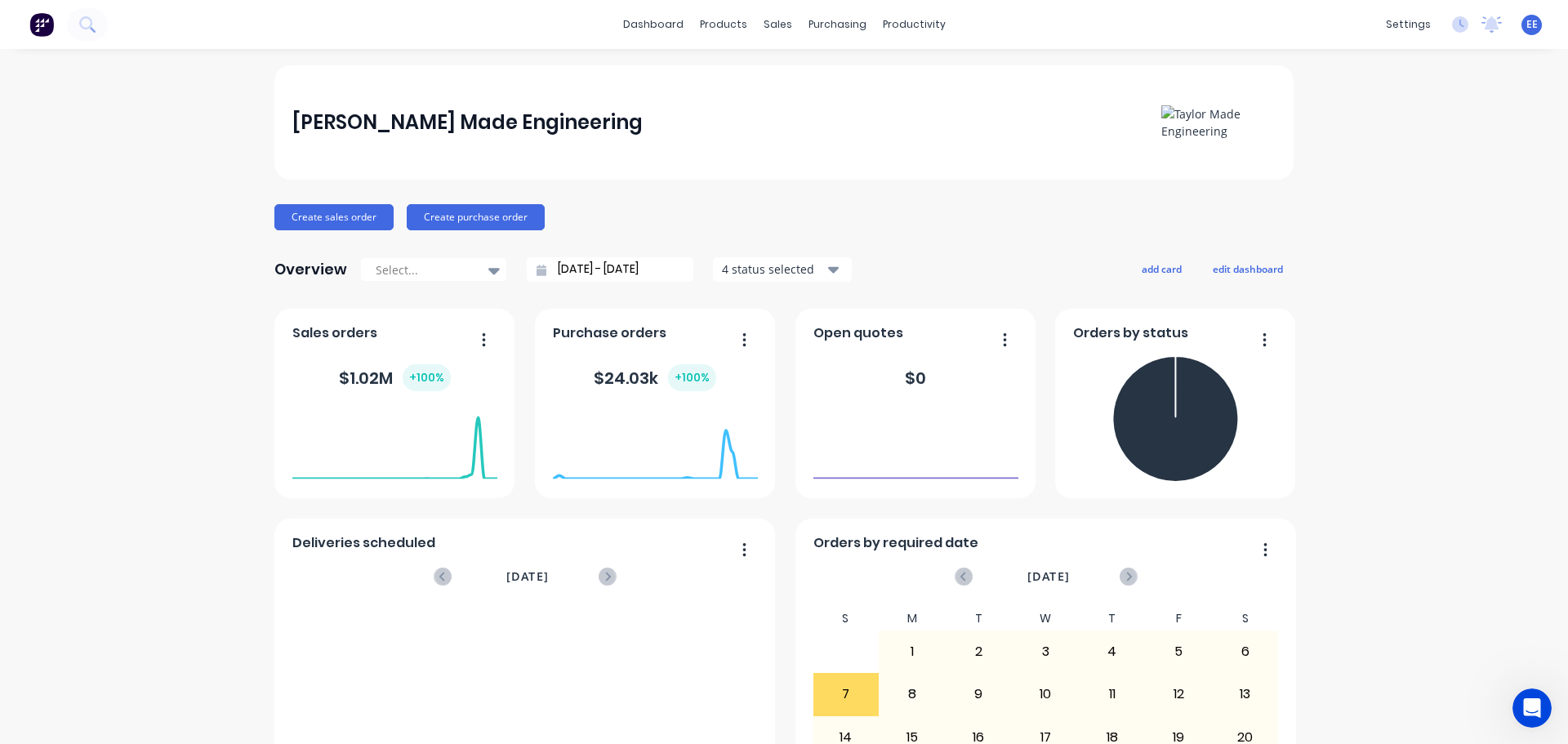
click at [1527, 25] on span "EE" at bounding box center [1533, 24] width 12 height 14
click at [656, 23] on link "dashboard" at bounding box center [653, 24] width 77 height 24
click at [1527, 28] on span "EE" at bounding box center [1533, 24] width 12 height 14
click at [1373, 205] on div "Sign out" at bounding box center [1391, 205] width 44 height 14
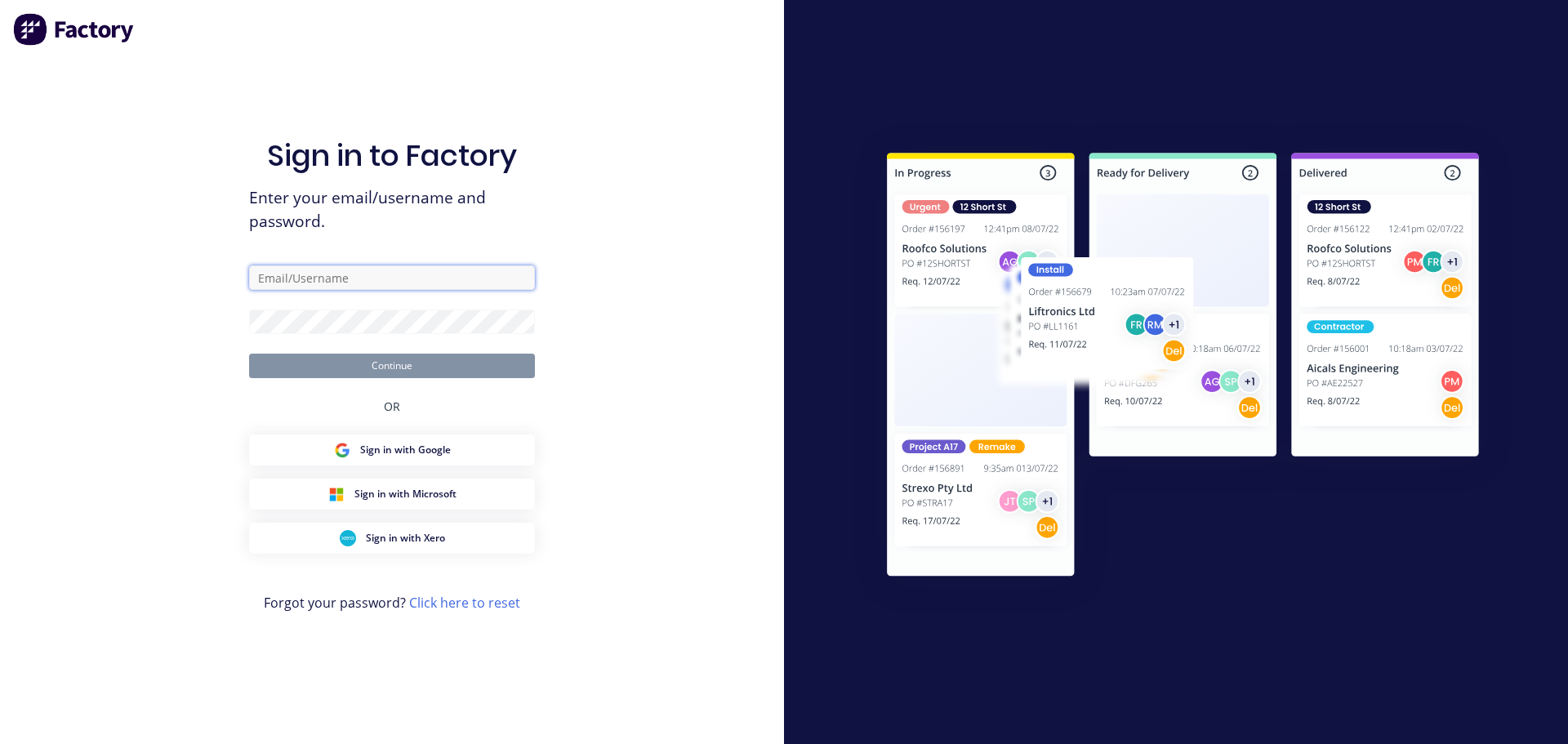
drag, startPoint x: 392, startPoint y: 273, endPoint x: 372, endPoint y: 285, distance: 23.3
click at [392, 273] on input "text" at bounding box center [392, 277] width 286 height 24
type input "emilen@factory.app"
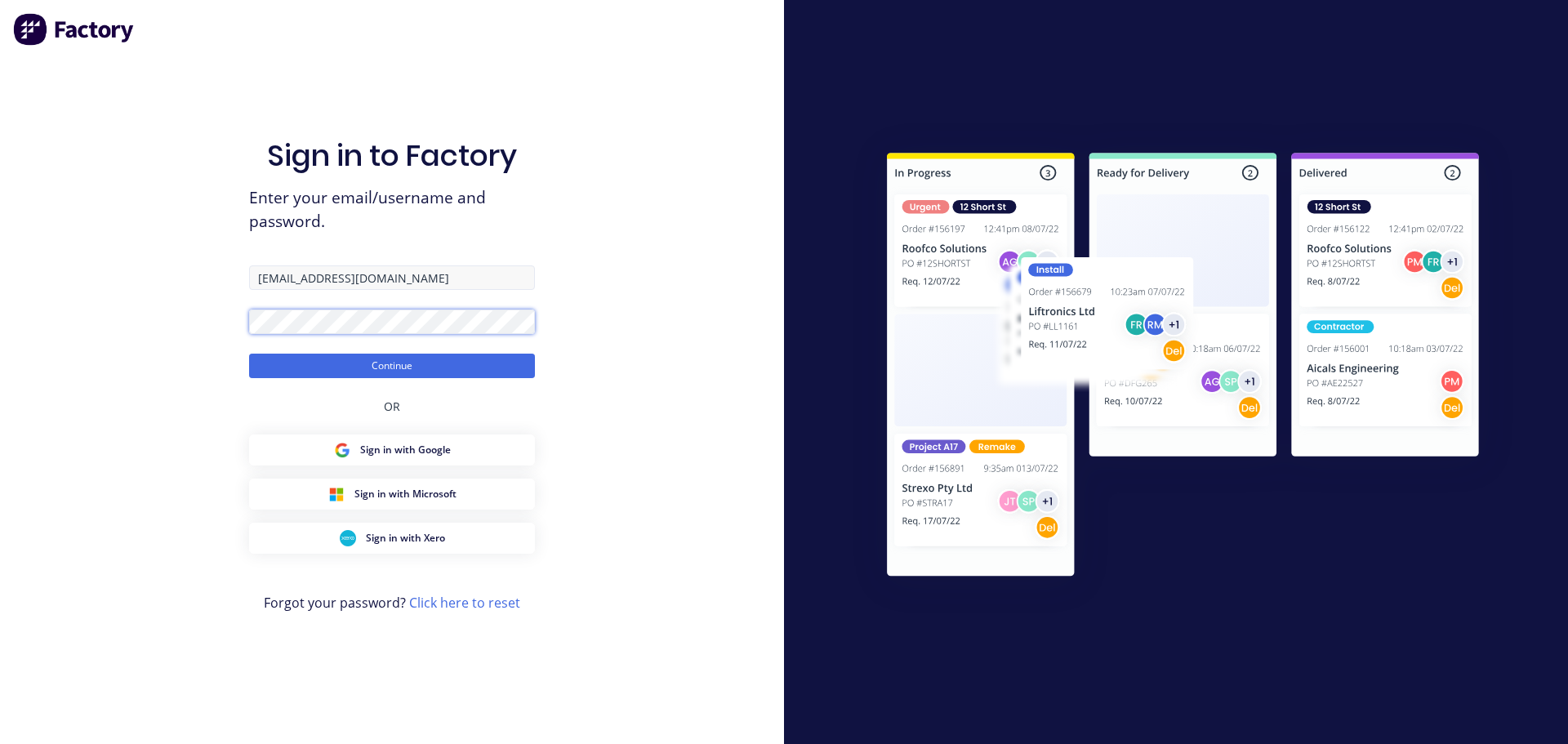
click at [249, 353] on button "Continue" at bounding box center [392, 365] width 286 height 24
